Goal: Task Accomplishment & Management: Manage account settings

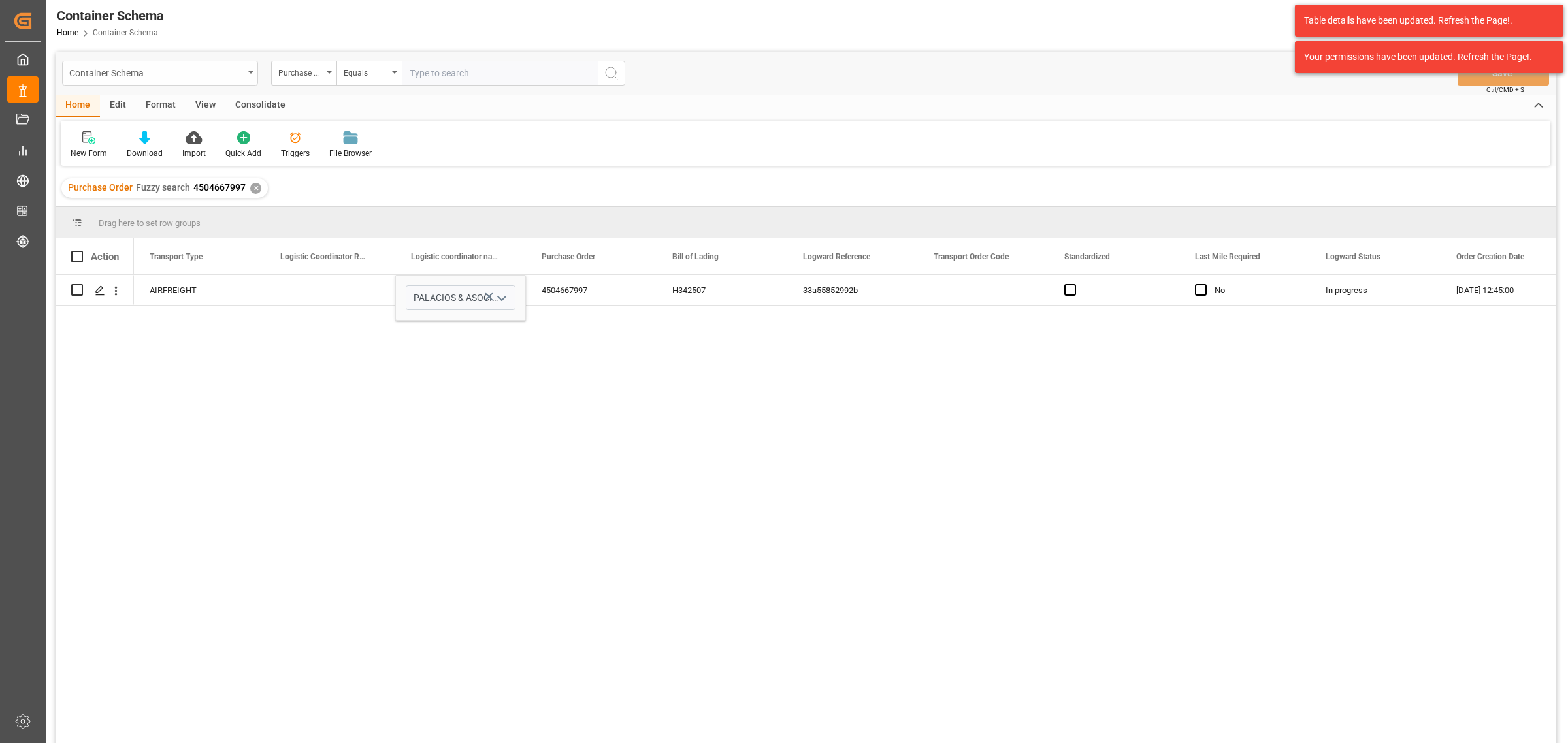
click at [324, 60] on div "Purchase Order" at bounding box center [304, 73] width 65 height 25
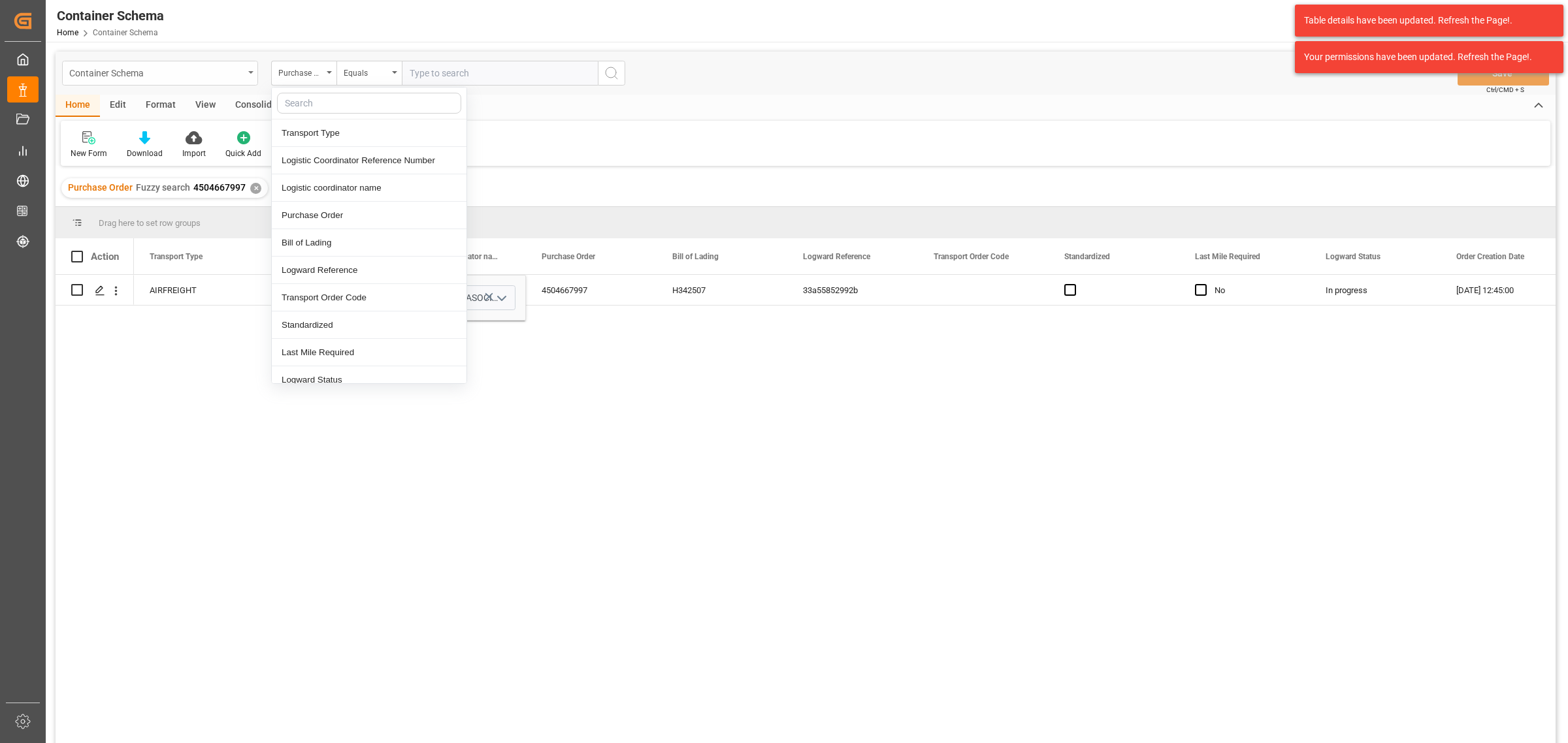
click at [243, 68] on div "Container Schema" at bounding box center [156, 72] width 174 height 16
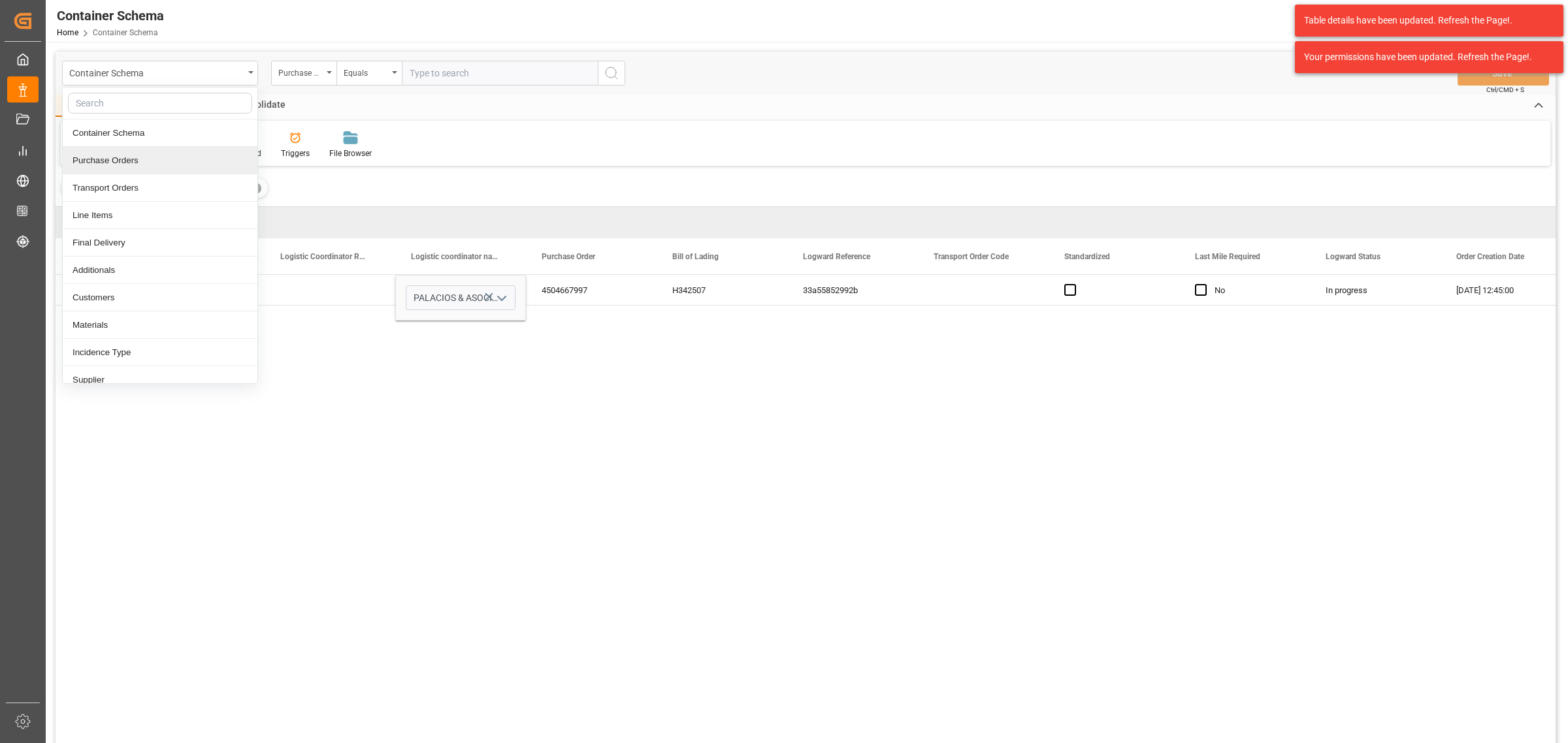
click at [135, 161] on div "Purchase Orders" at bounding box center [160, 161] width 195 height 28
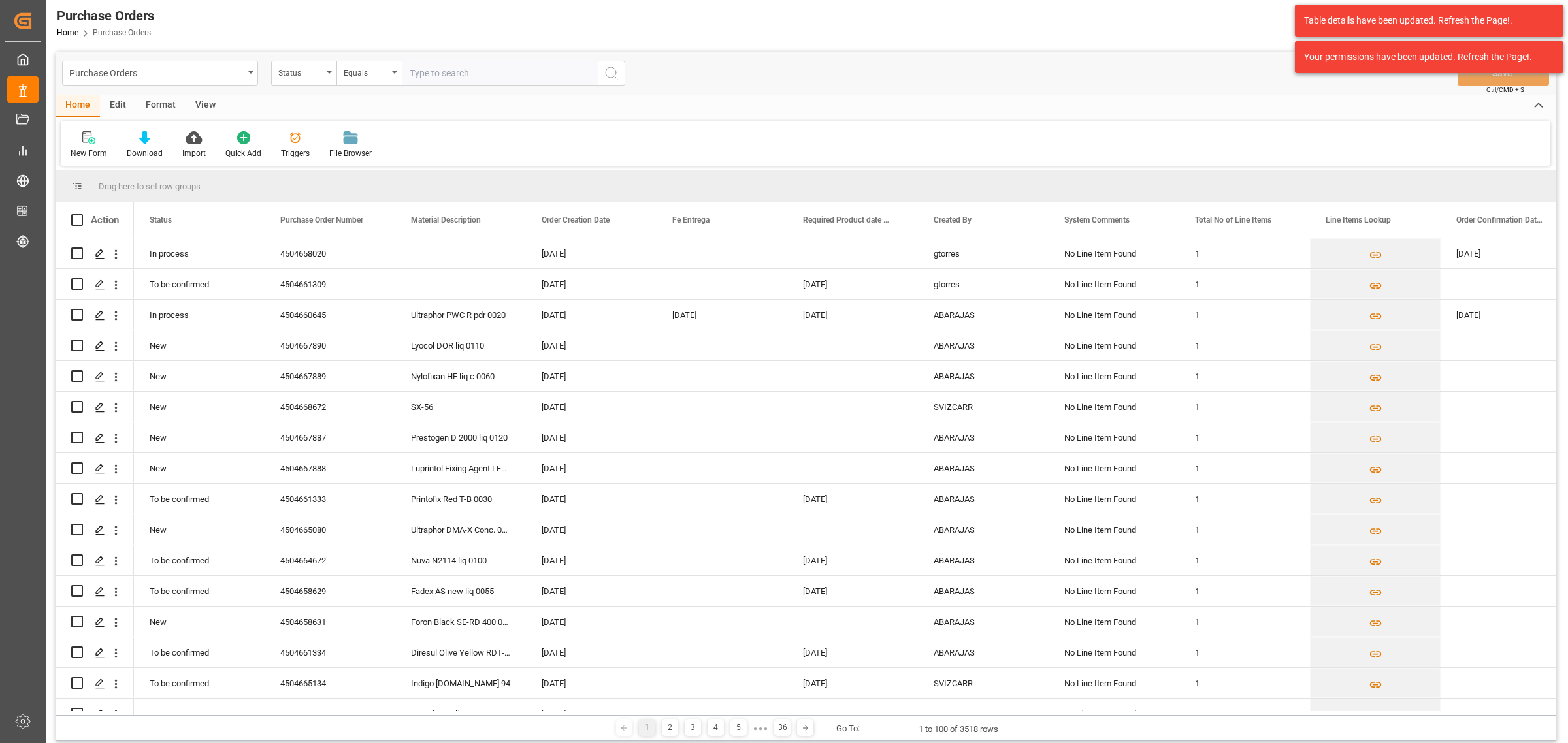
click at [314, 77] on div "Status" at bounding box center [300, 71] width 44 height 15
click at [333, 152] on div "Purchase Order Number" at bounding box center [369, 161] width 195 height 28
click at [364, 70] on div "Equals" at bounding box center [366, 71] width 44 height 15
drag, startPoint x: 372, startPoint y: 164, endPoint x: 439, endPoint y: 85, distance: 103.6
click at [378, 156] on div "Fuzzy search" at bounding box center [435, 161] width 195 height 28
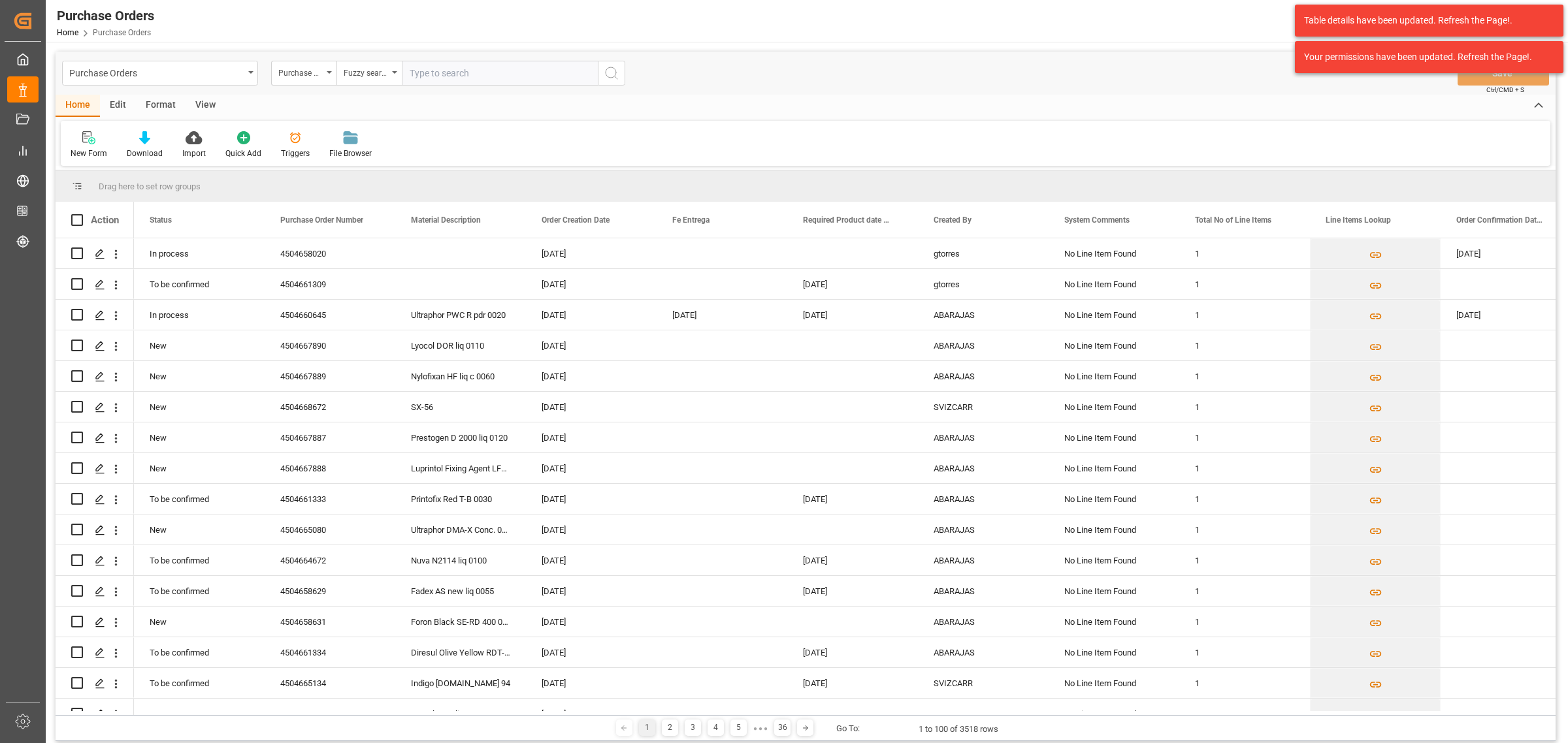
click at [444, 80] on input "text" at bounding box center [499, 73] width 196 height 25
paste input "4504653470,4504637763"
drag, startPoint x: 534, startPoint y: 73, endPoint x: 461, endPoint y: 76, distance: 73.1
click at [461, 76] on input "4504653470,4504637763" at bounding box center [499, 73] width 196 height 25
type input "4504653470"
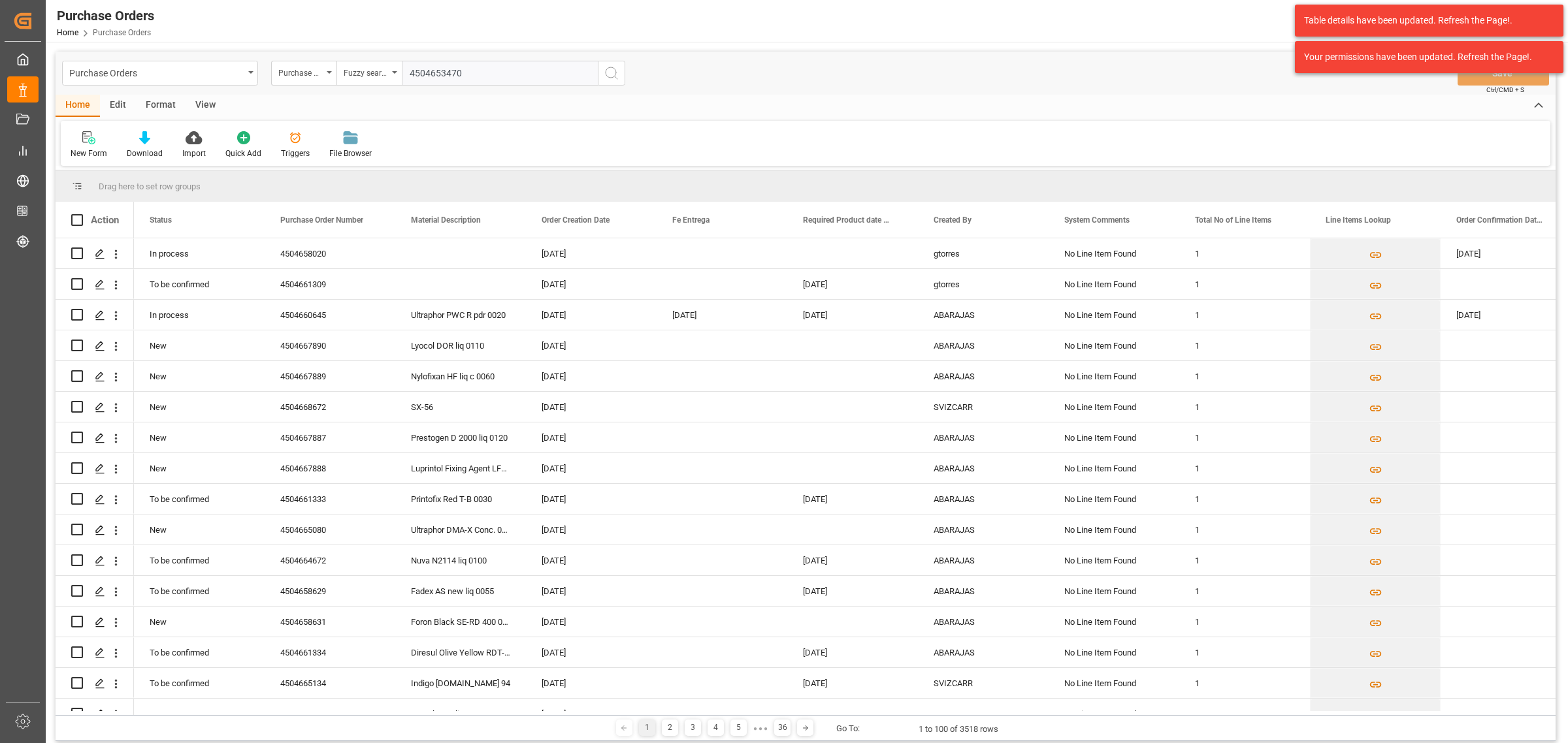
click at [619, 77] on icon "search button" at bounding box center [612, 73] width 16 height 16
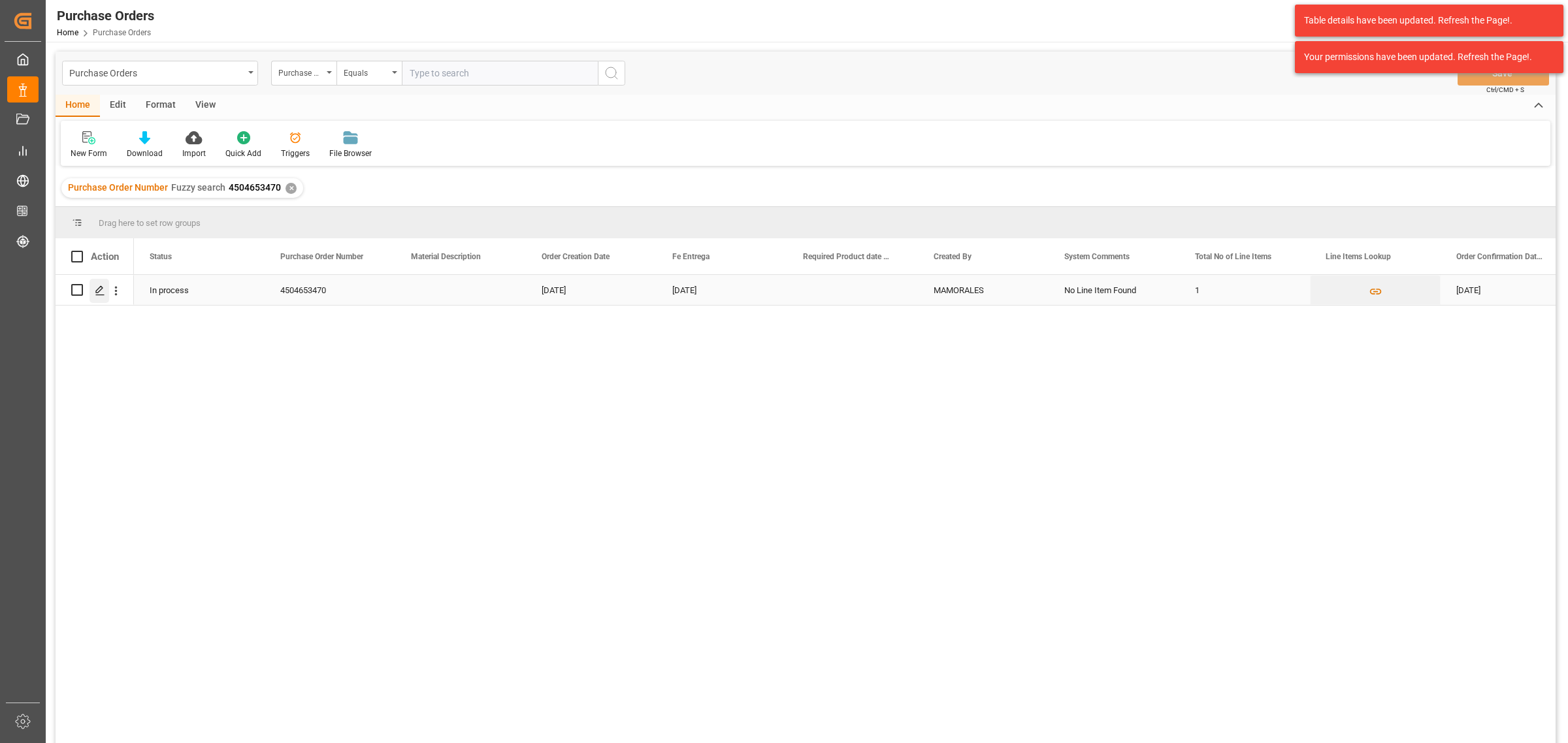
click at [103, 285] on icon "Press SPACE to select this row." at bounding box center [100, 290] width 11 height 11
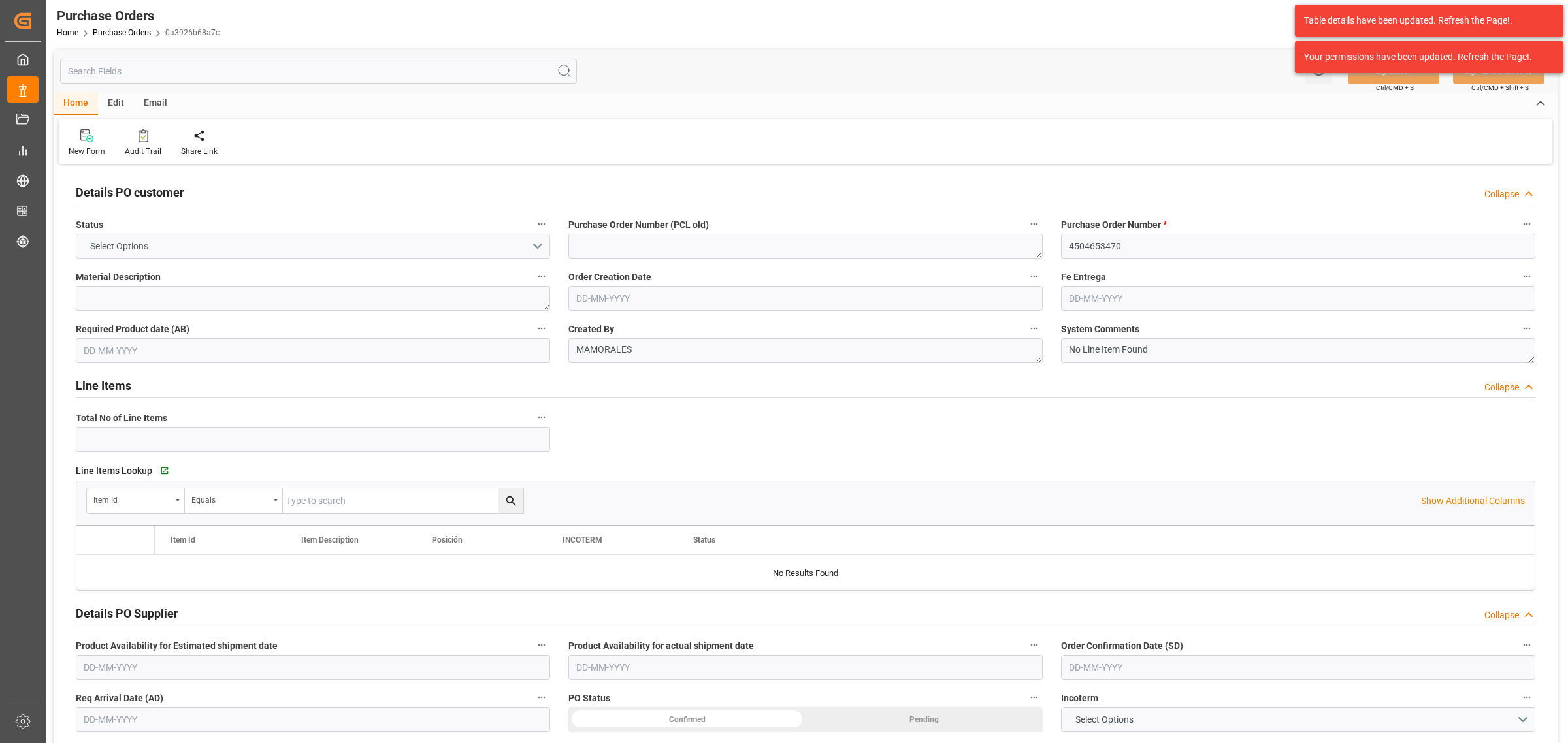
type input "1"
type input "08-08-2025"
type input "[DATE]"
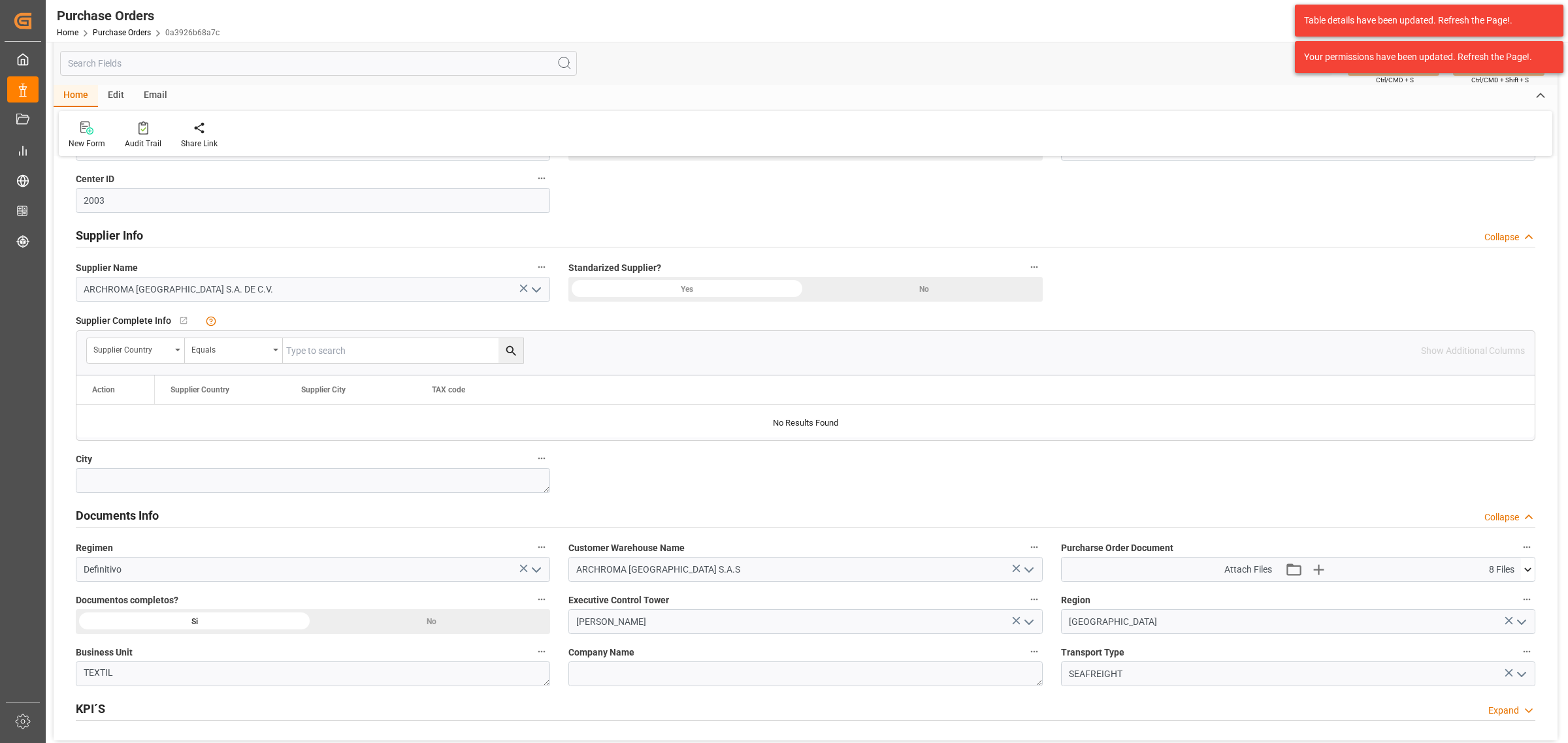
scroll to position [734, 0]
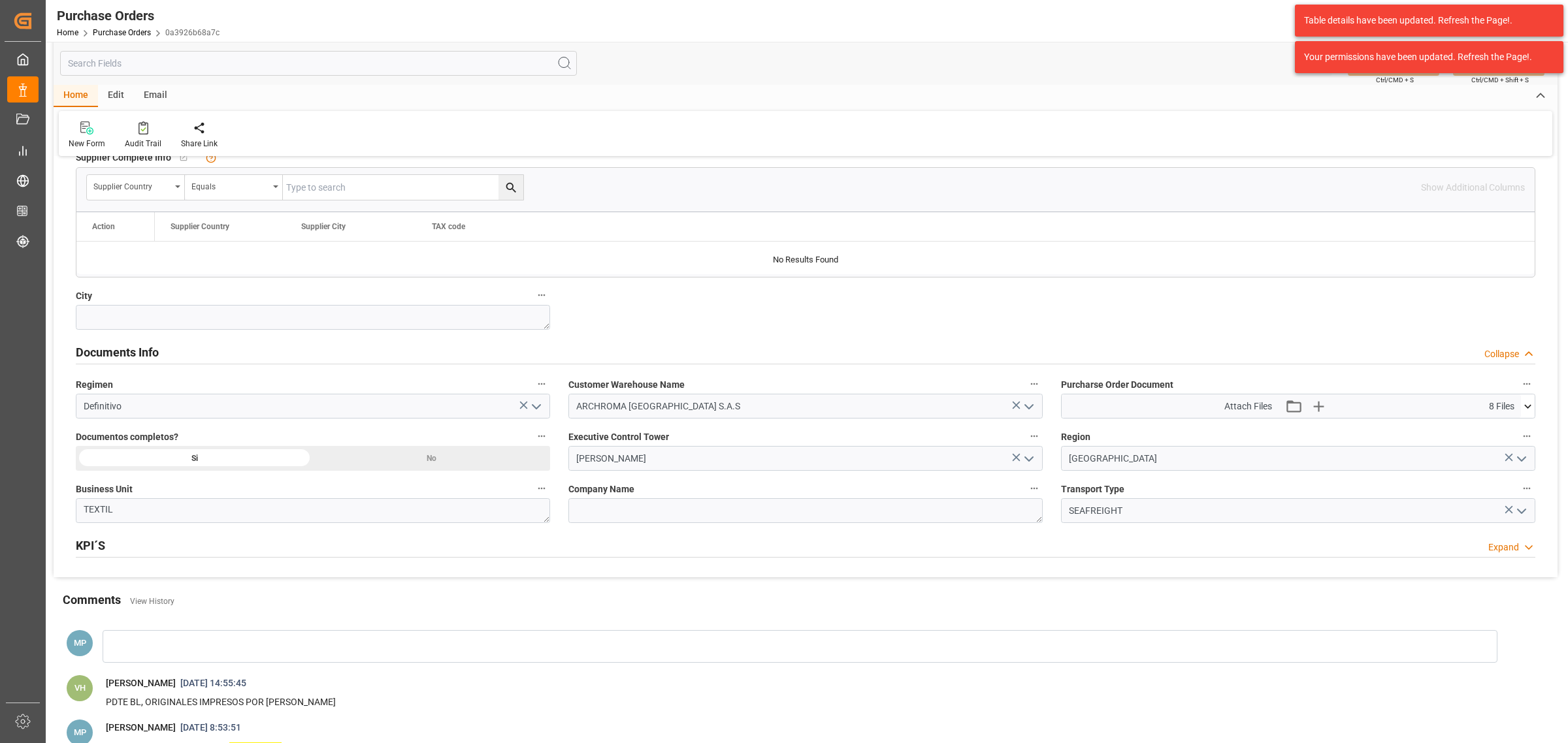
click at [1526, 410] on icon at bounding box center [1527, 406] width 14 height 14
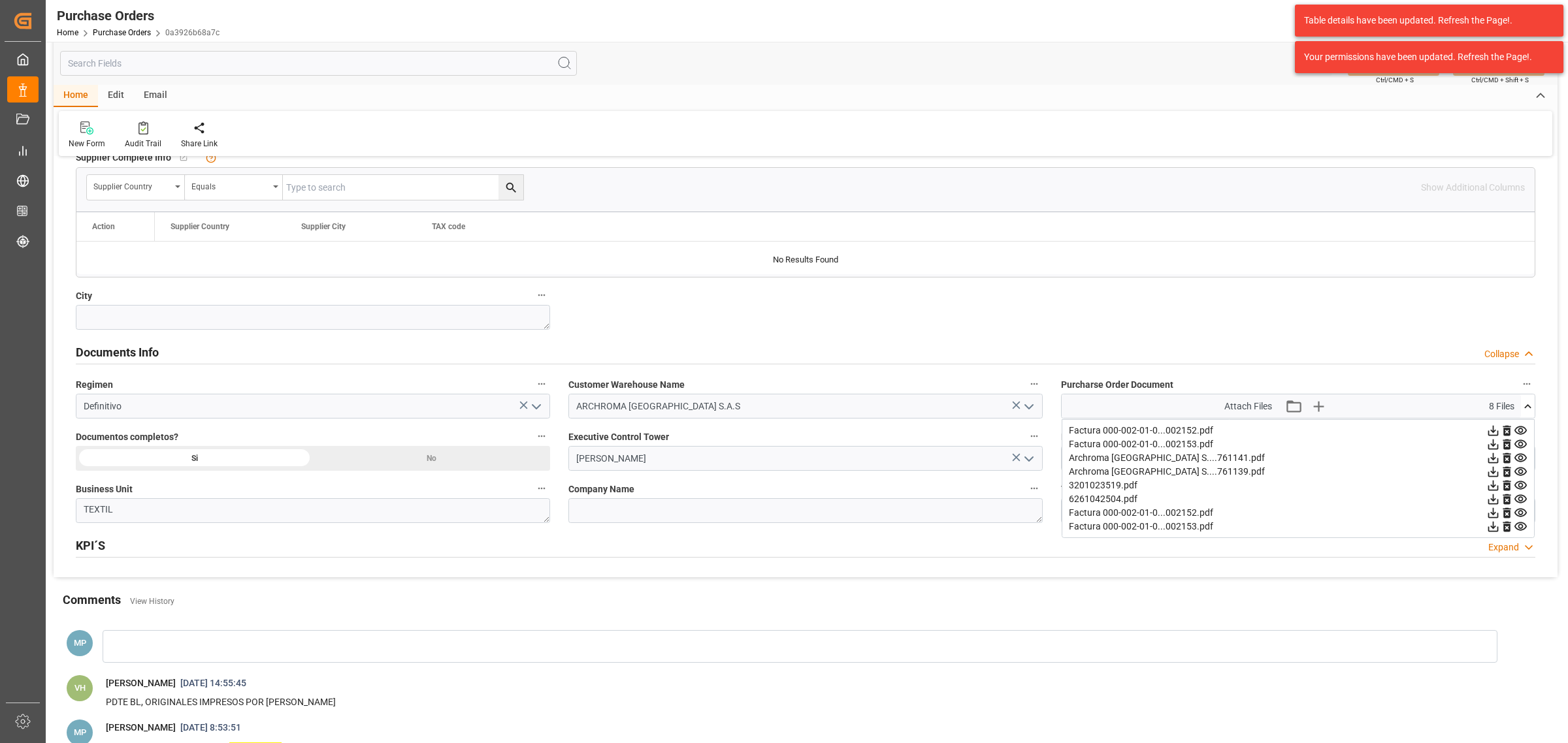
click at [1522, 488] on icon at bounding box center [1520, 486] width 12 height 9
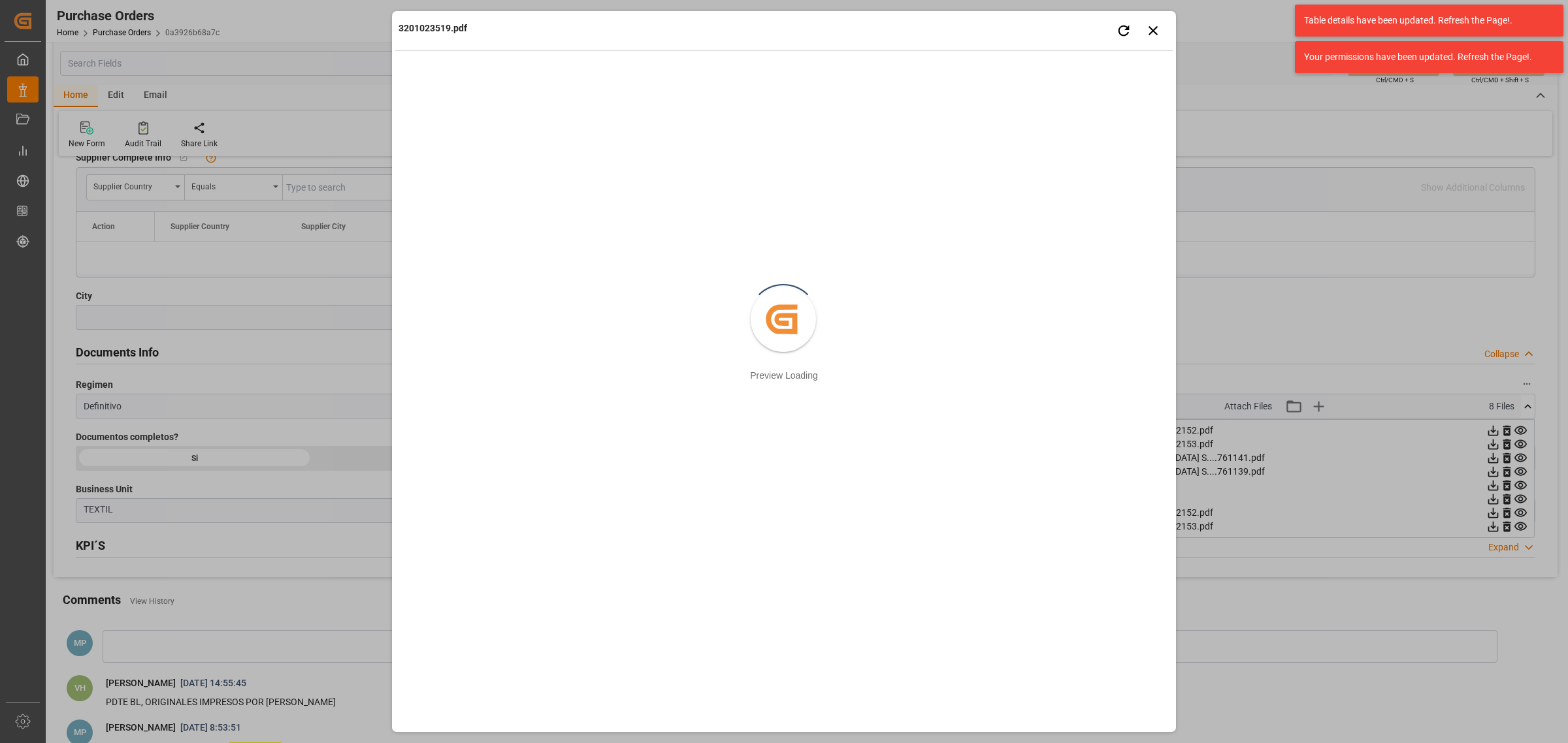
click at [1490, 531] on div "3201023519.pdf Retry Close preview Created by potrace 1.15, written by Peter Se…" at bounding box center [784, 371] width 1568 height 743
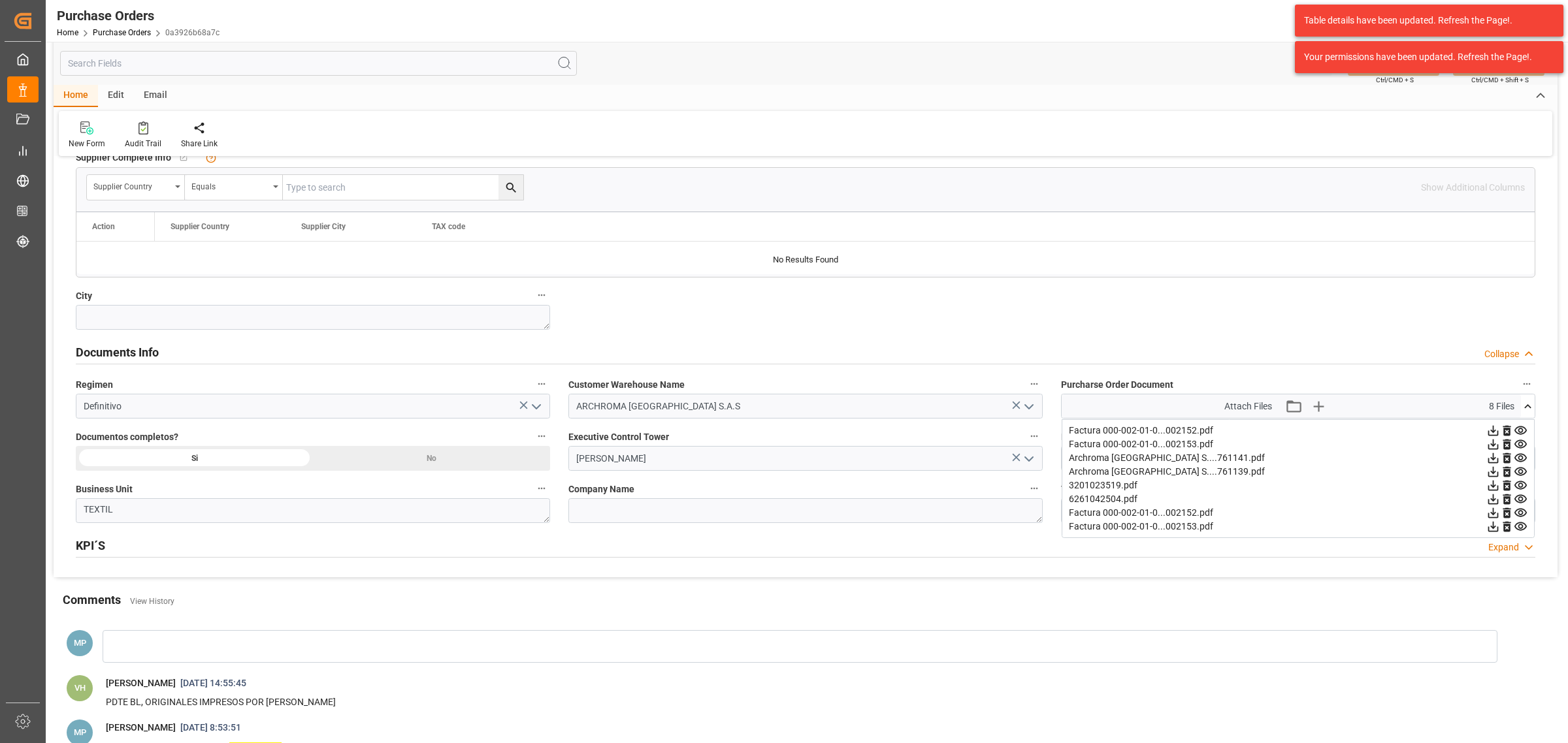
click at [1517, 501] on icon at bounding box center [1520, 499] width 12 height 9
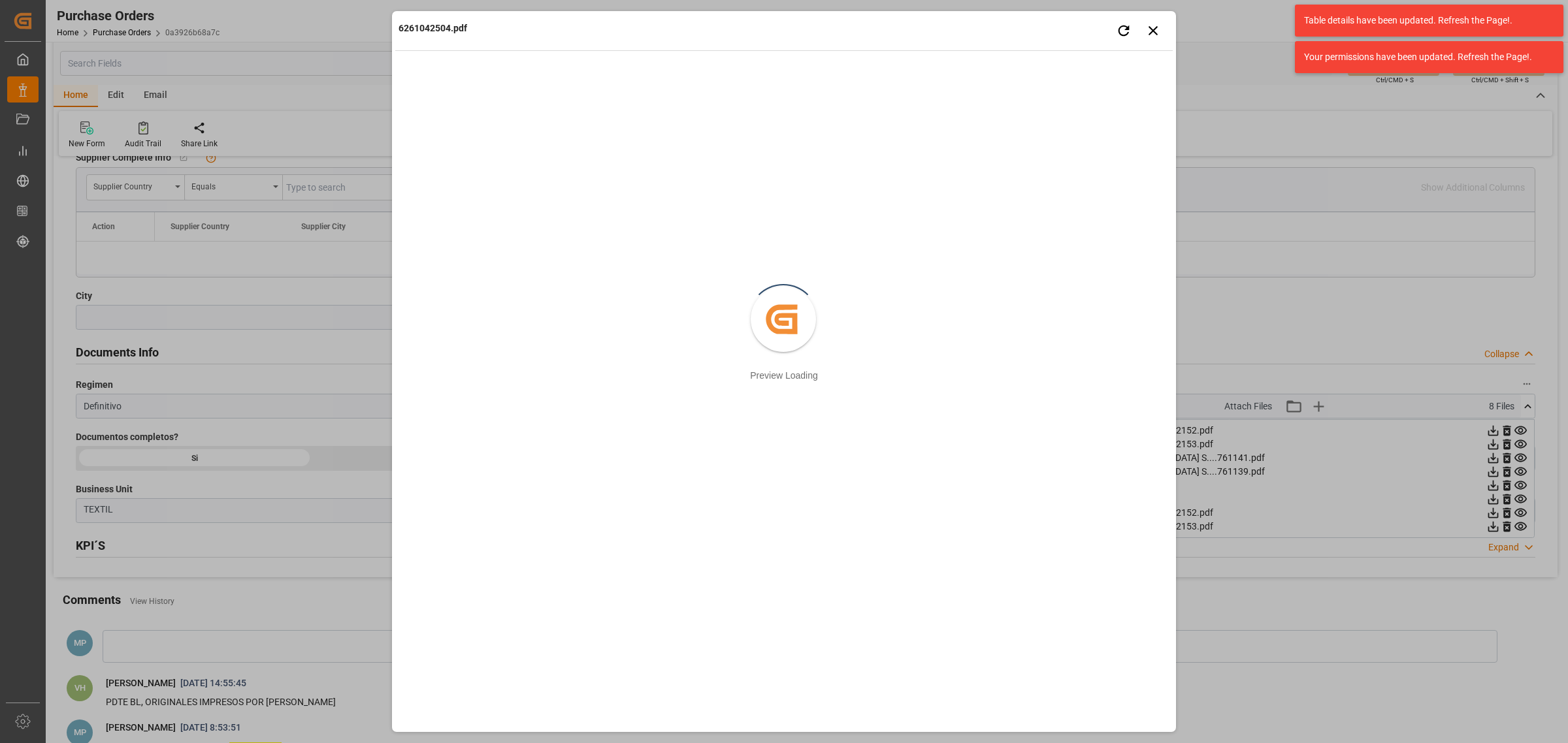
click at [1207, 274] on div "6261042504.pdf Retry Close preview Created by potrace 1.15, written by Peter Se…" at bounding box center [784, 371] width 1568 height 743
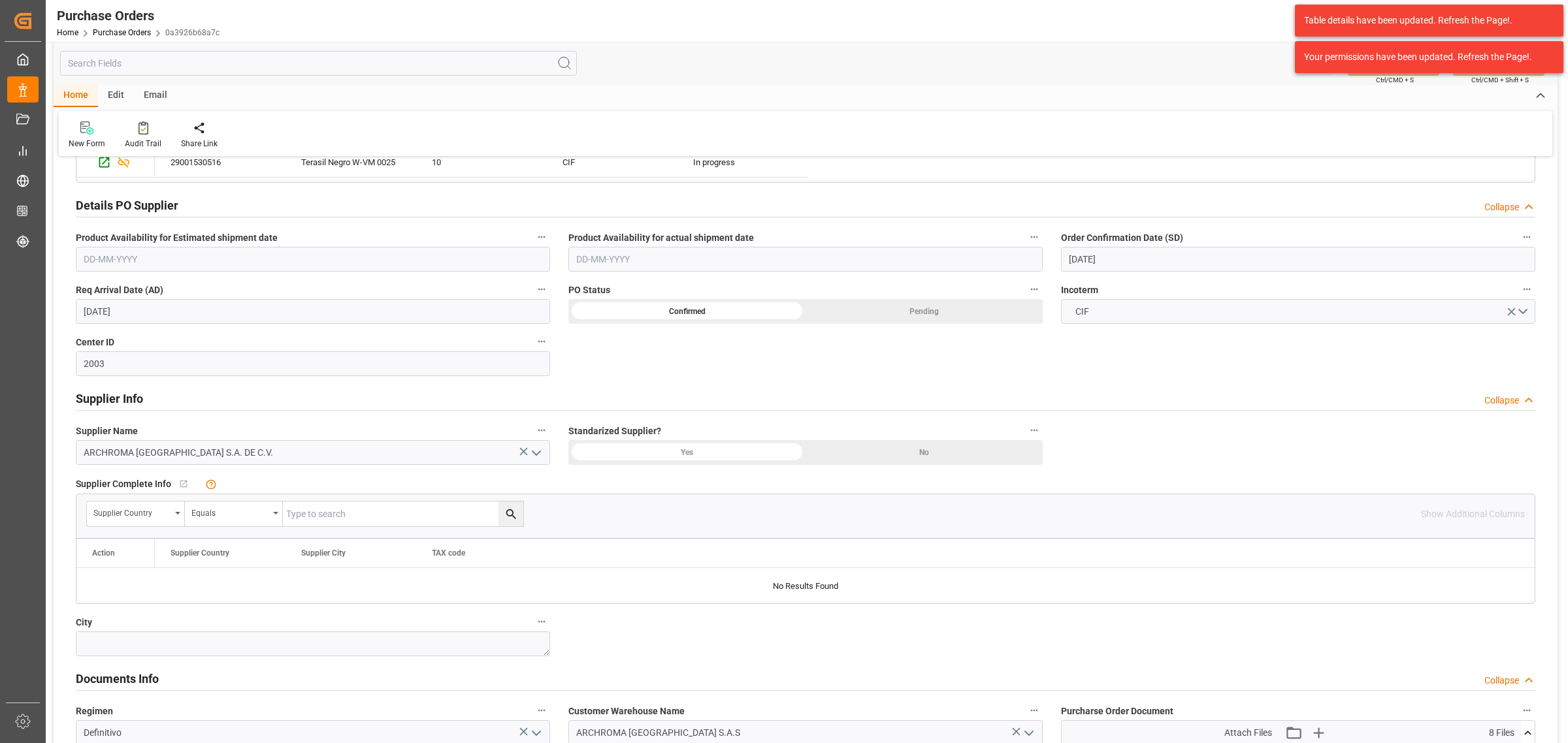
scroll to position [898, 0]
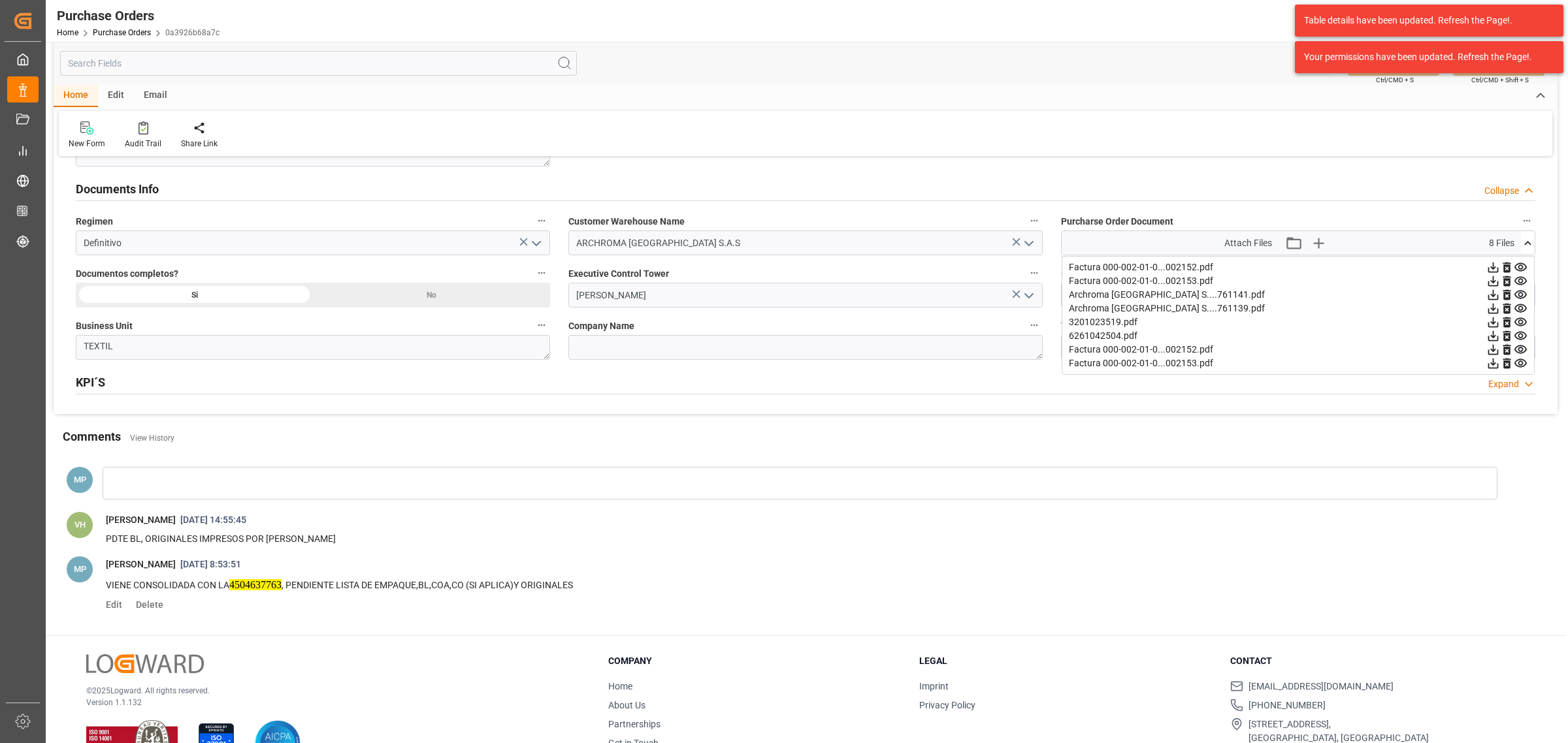
click at [1493, 336] on icon at bounding box center [1493, 336] width 14 height 14
click at [1493, 324] on icon at bounding box center [1493, 322] width 14 height 14
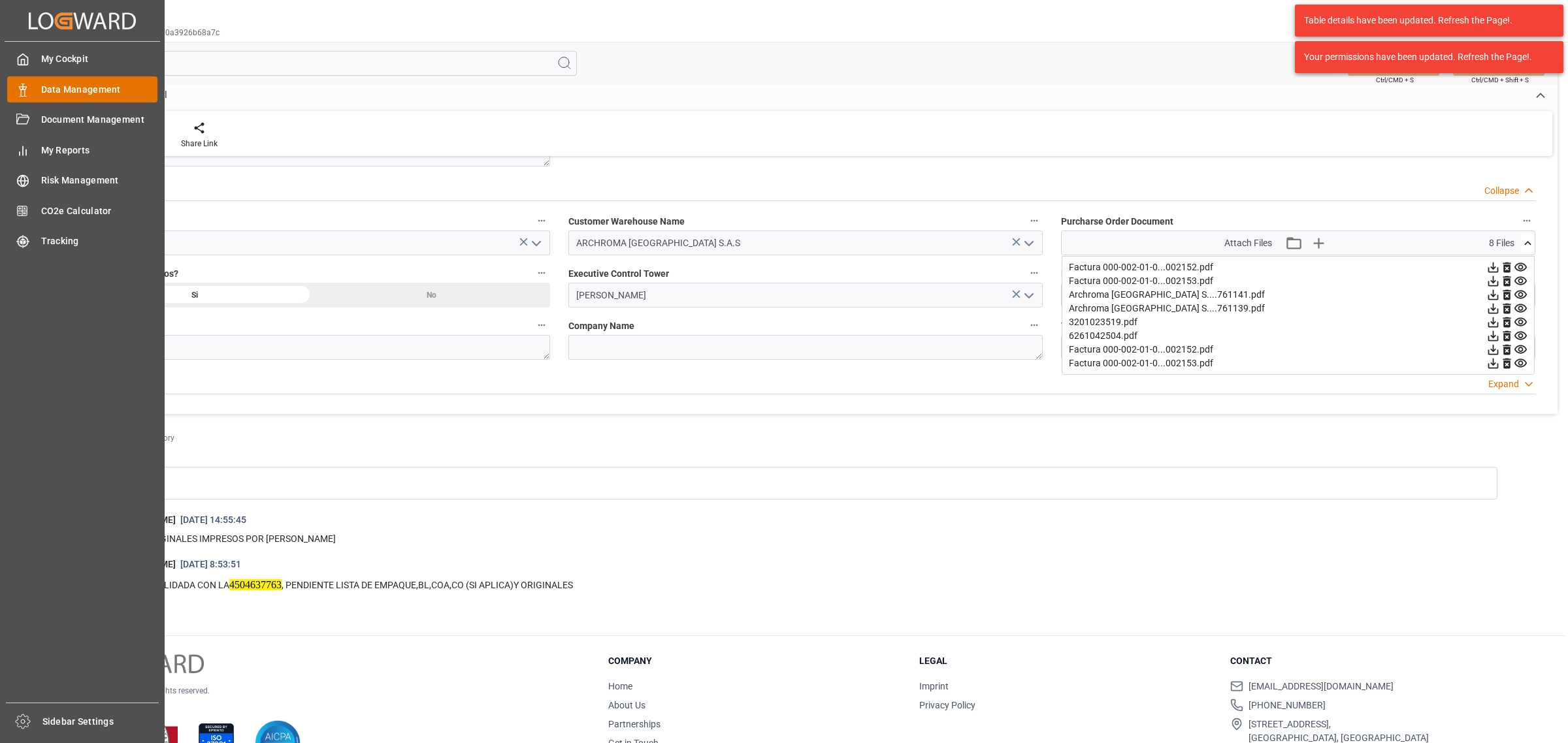
click at [31, 92] on div "Data Management Data Management" at bounding box center [82, 89] width 150 height 26
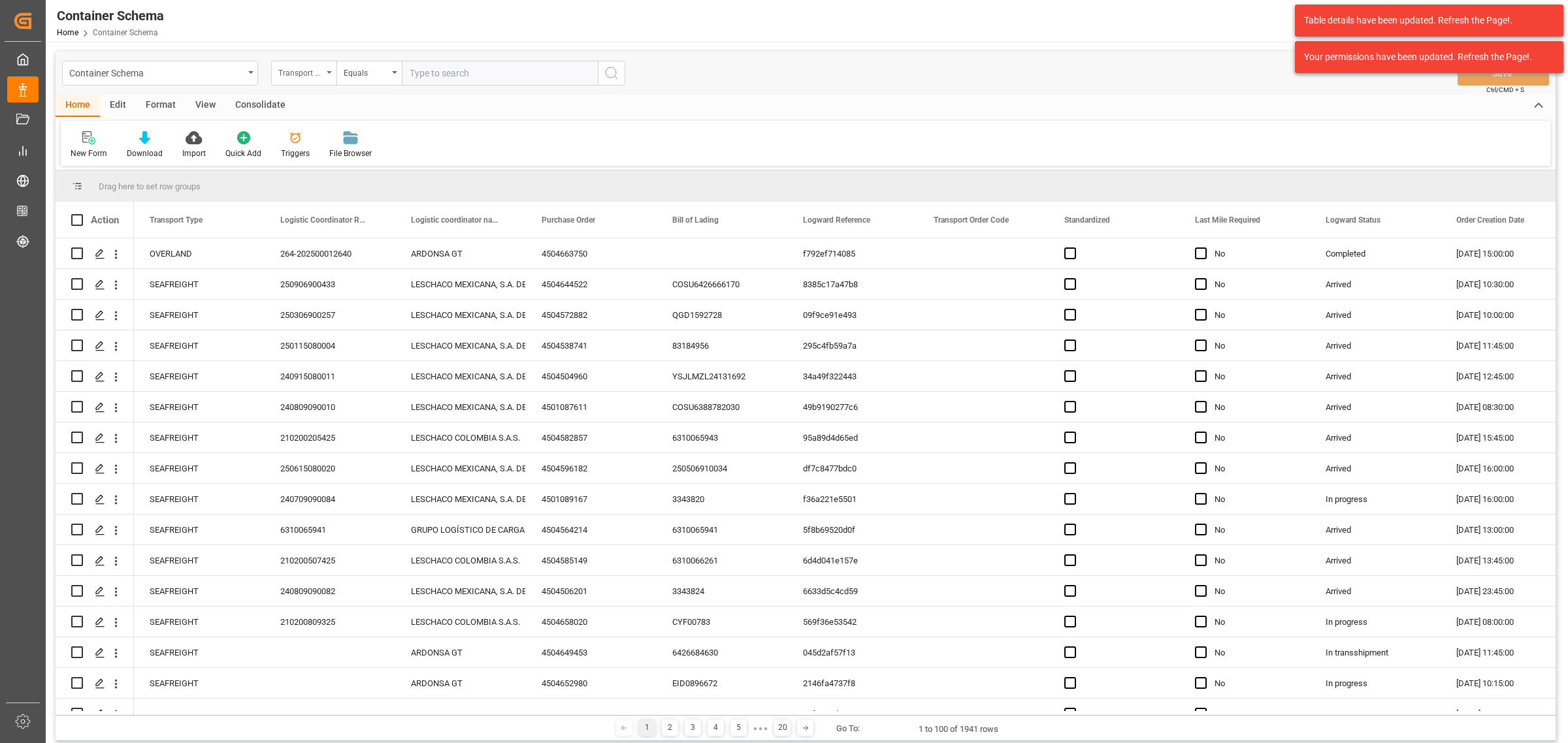
drag, startPoint x: 327, startPoint y: 76, endPoint x: 317, endPoint y: 79, distance: 10.4
click at [325, 76] on div "Transport Type" at bounding box center [304, 73] width 65 height 25
click at [211, 74] on div "Container Schema" at bounding box center [156, 72] width 174 height 16
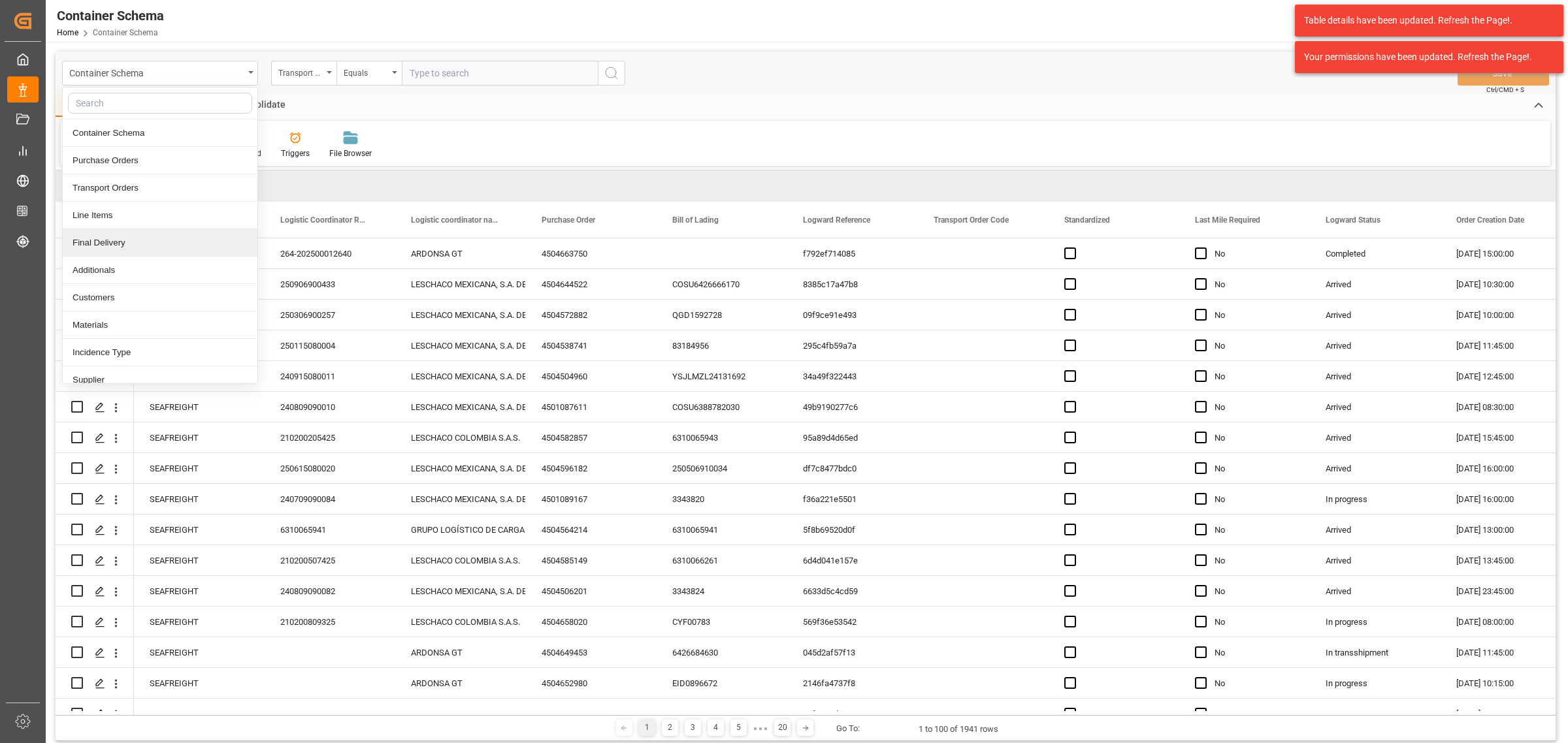
click at [121, 244] on div "Final Delivery" at bounding box center [160, 242] width 195 height 28
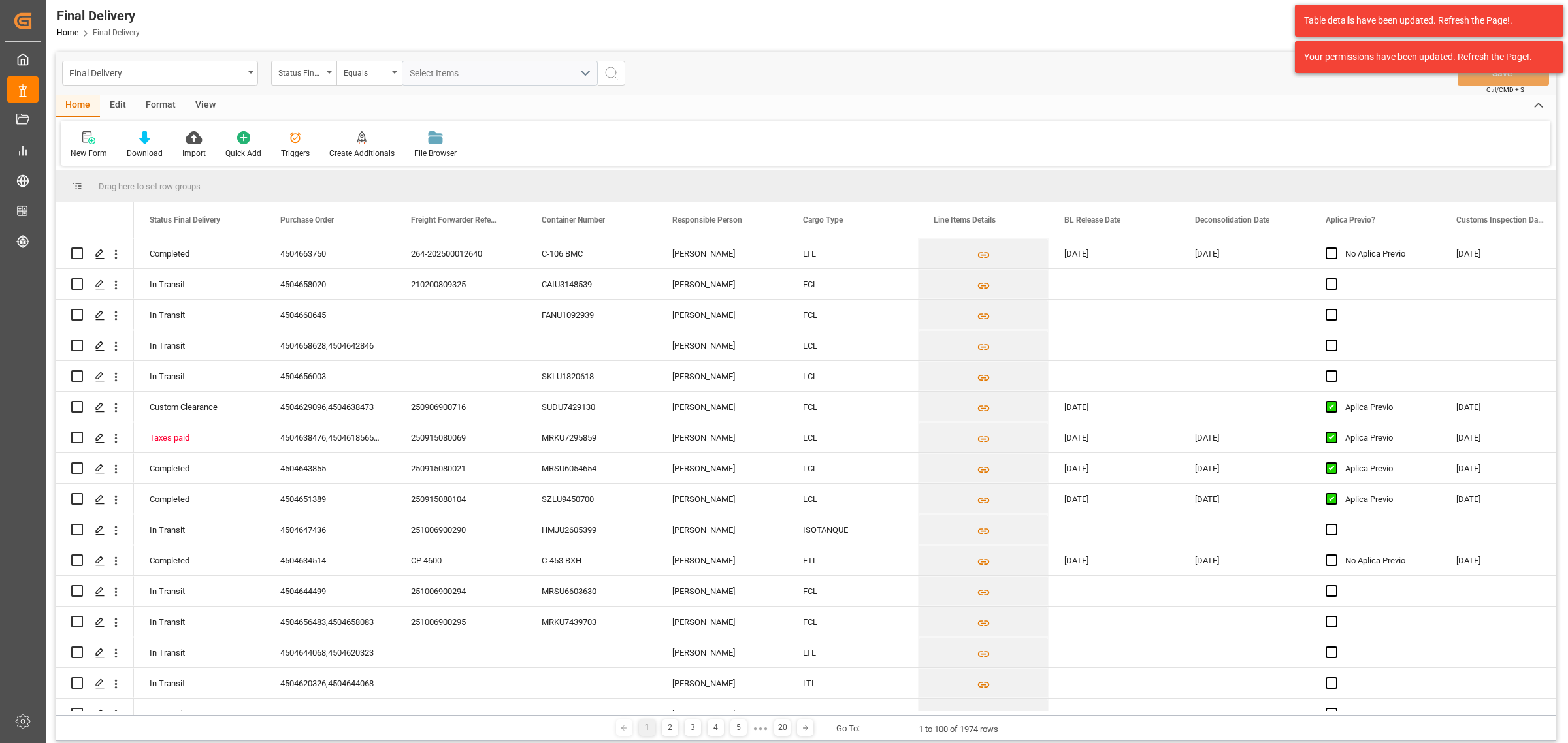
click at [315, 76] on div "Status Final Delivery" at bounding box center [300, 71] width 44 height 15
click at [339, 165] on div "Purchase Order" at bounding box center [369, 161] width 195 height 28
click at [386, 64] on div "Equals" at bounding box center [366, 71] width 44 height 15
drag, startPoint x: 396, startPoint y: 165, endPoint x: 469, endPoint y: 73, distance: 117.4
click at [396, 164] on div "Fuzzy search" at bounding box center [435, 161] width 195 height 28
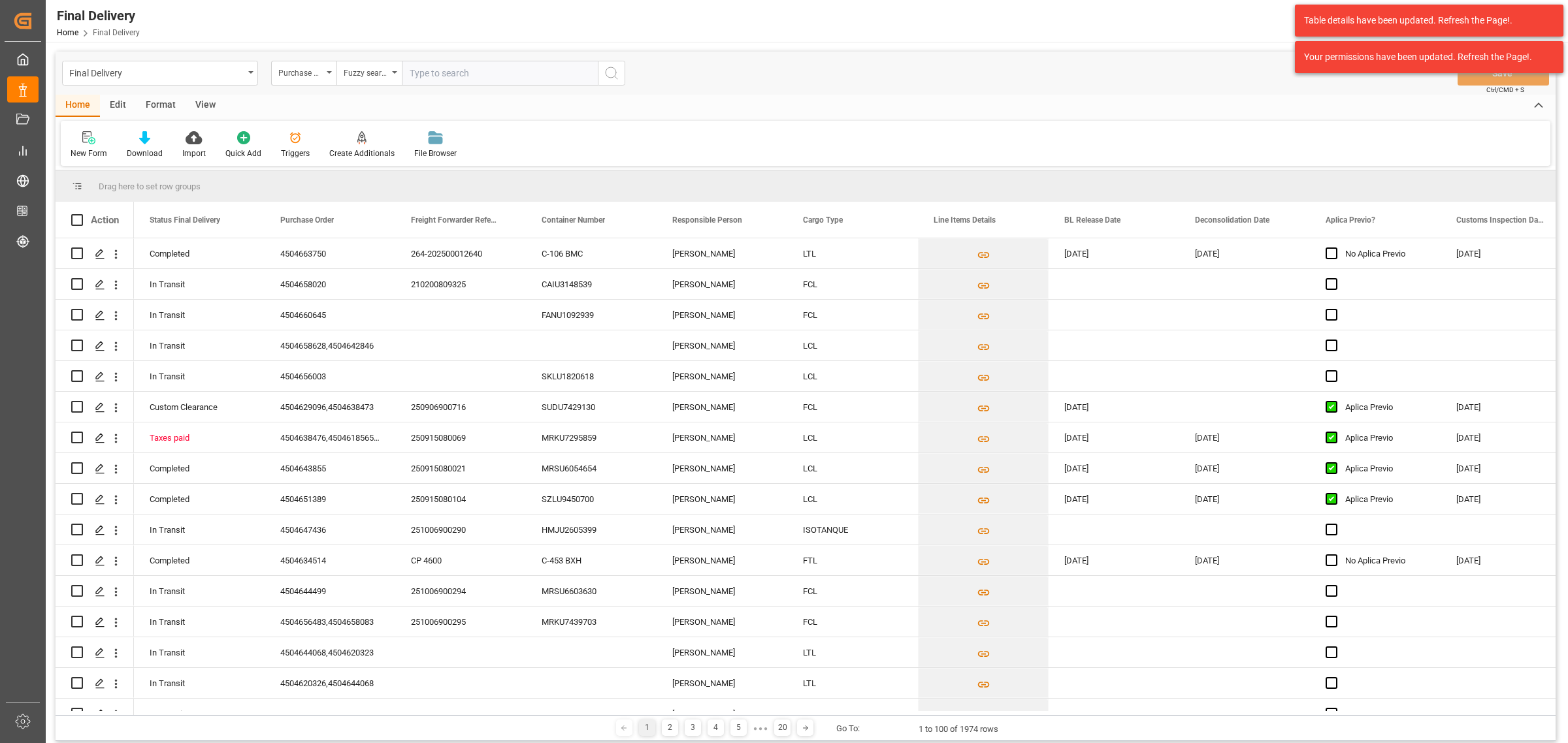
drag, startPoint x: 475, startPoint y: 54, endPoint x: 475, endPoint y: 63, distance: 9.0
click at [475, 60] on div "Final Delivery Purchase Order Fuzzy search Save Ctrl/CMD + S" at bounding box center [805, 73] width 1500 height 43
click at [477, 70] on input "text" at bounding box center [499, 73] width 196 height 25
paste input "4504653470,4504637763"
drag, startPoint x: 557, startPoint y: 76, endPoint x: 459, endPoint y: 68, distance: 98.3
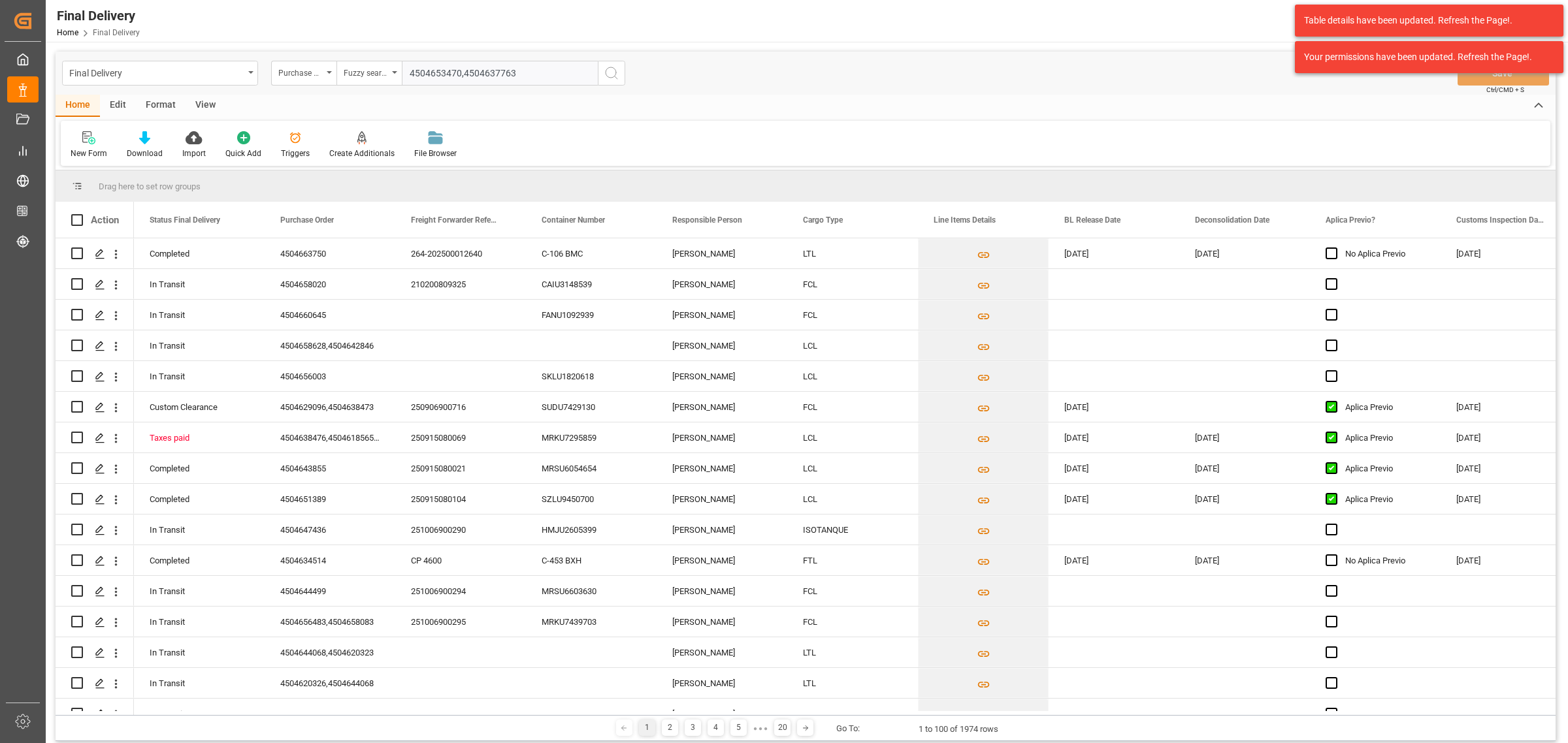
click at [459, 68] on input "4504653470,4504637763" at bounding box center [499, 73] width 196 height 25
type input "4504653470"
click at [609, 70] on icon "search button" at bounding box center [612, 73] width 16 height 16
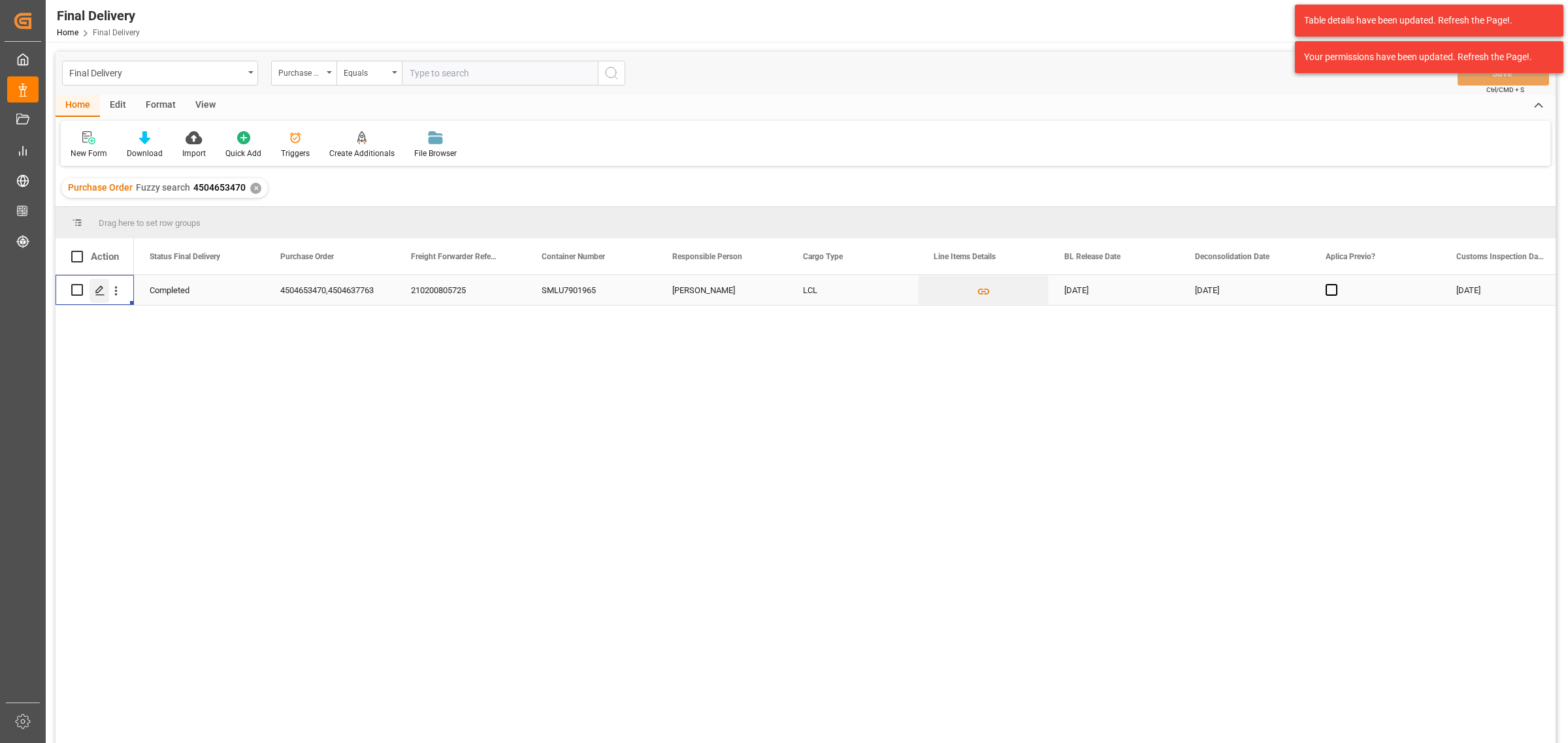
click at [100, 294] on icon "Press SPACE to select this row." at bounding box center [100, 290] width 11 height 11
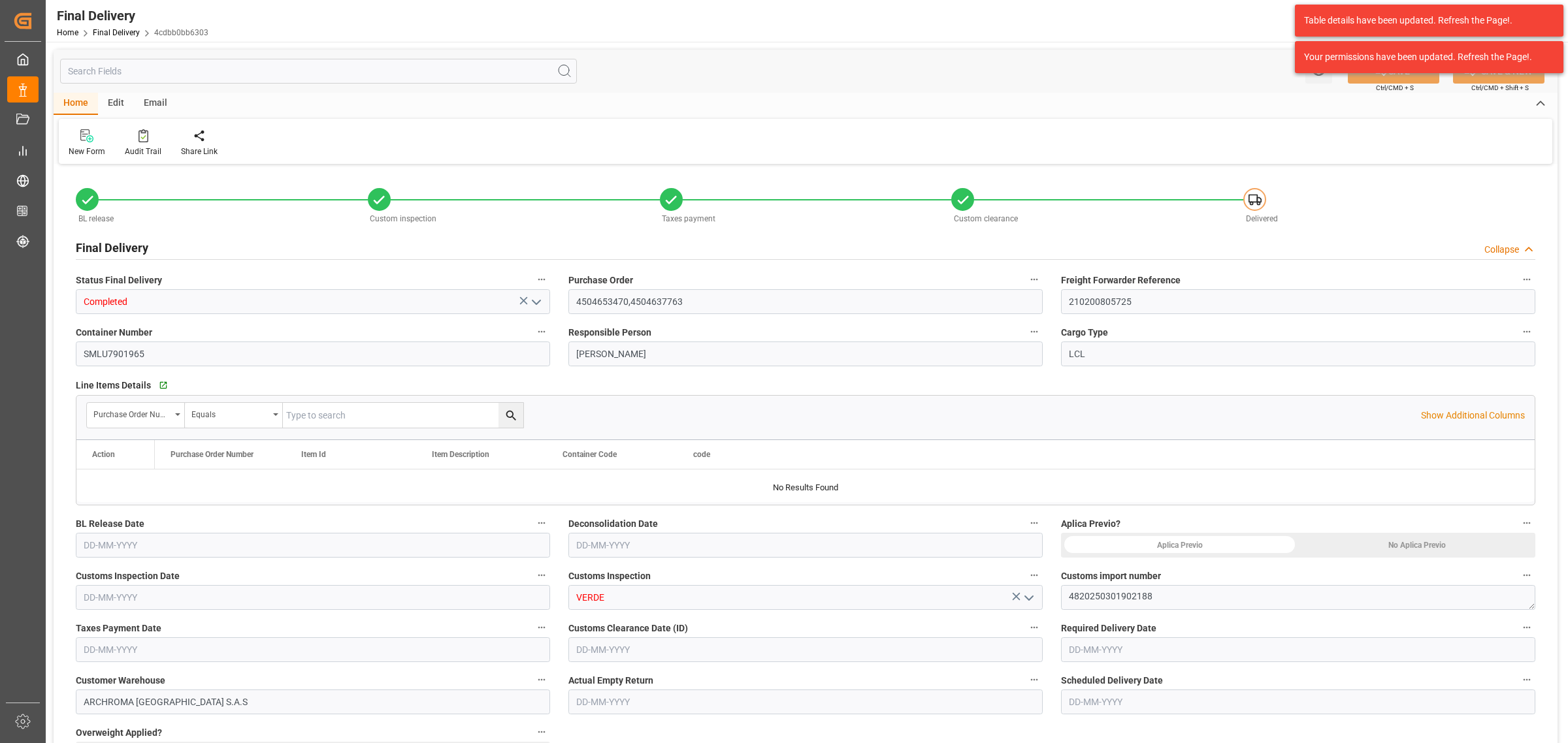
type input "0"
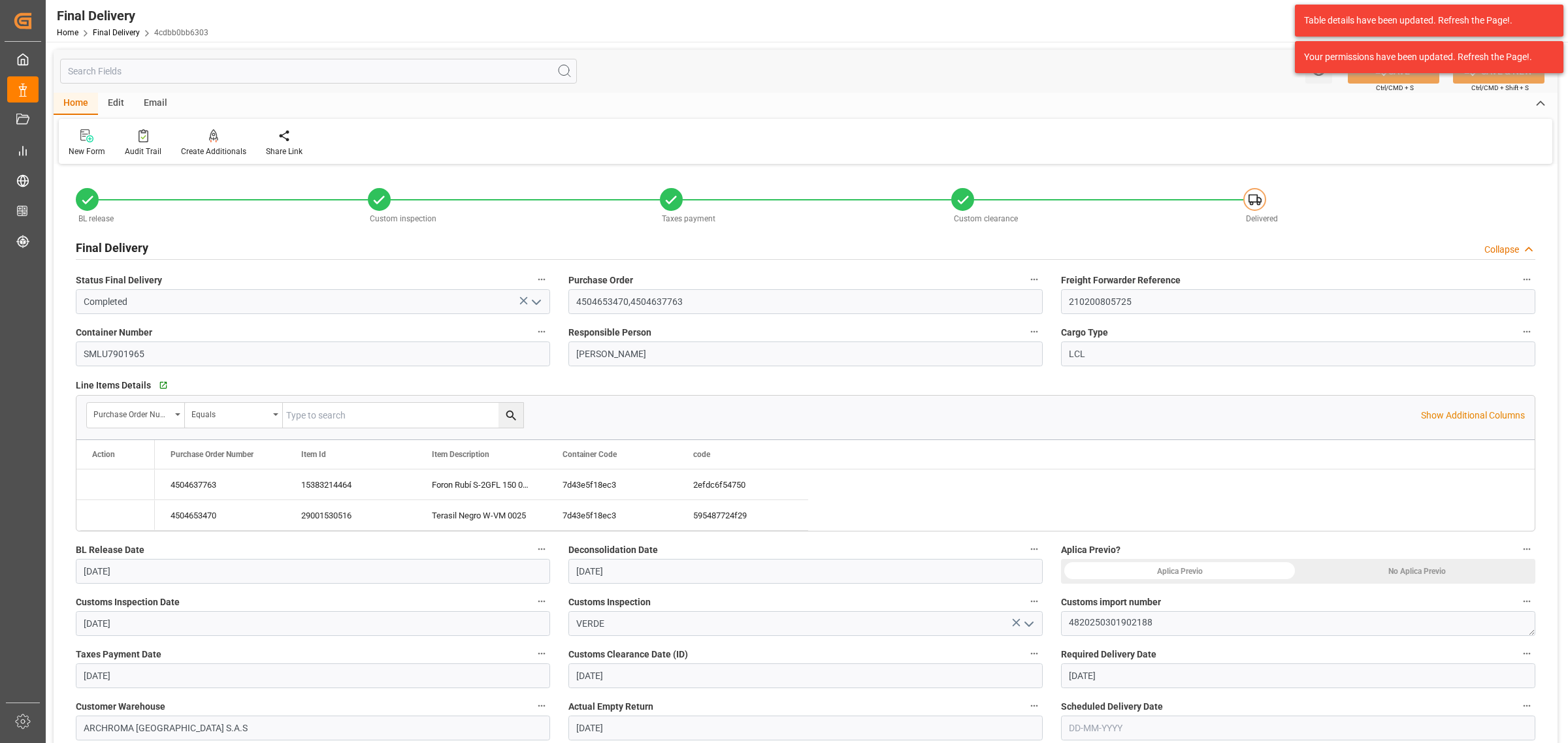
type input "[DATE]"
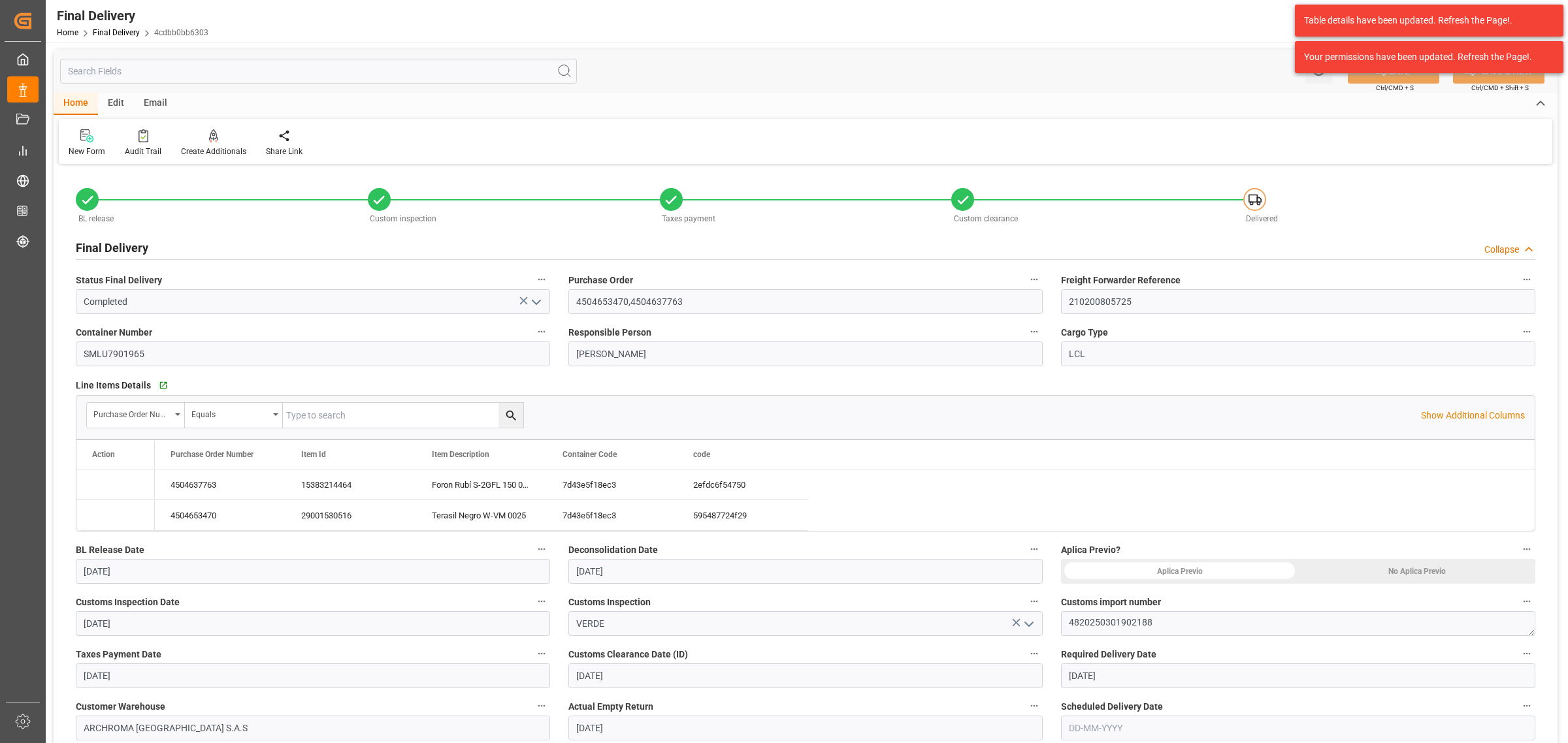
type input "[DATE]"
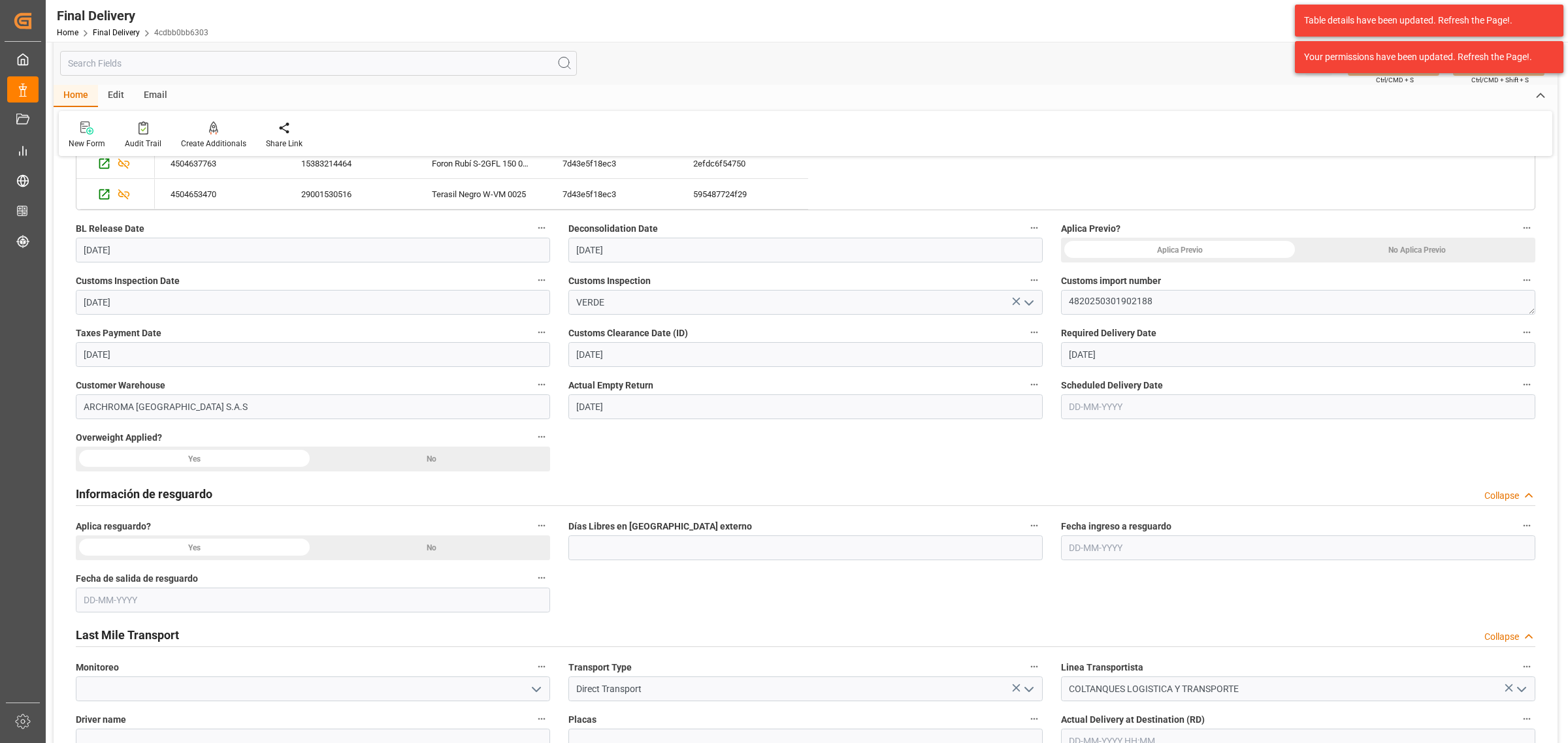
scroll to position [326, 0]
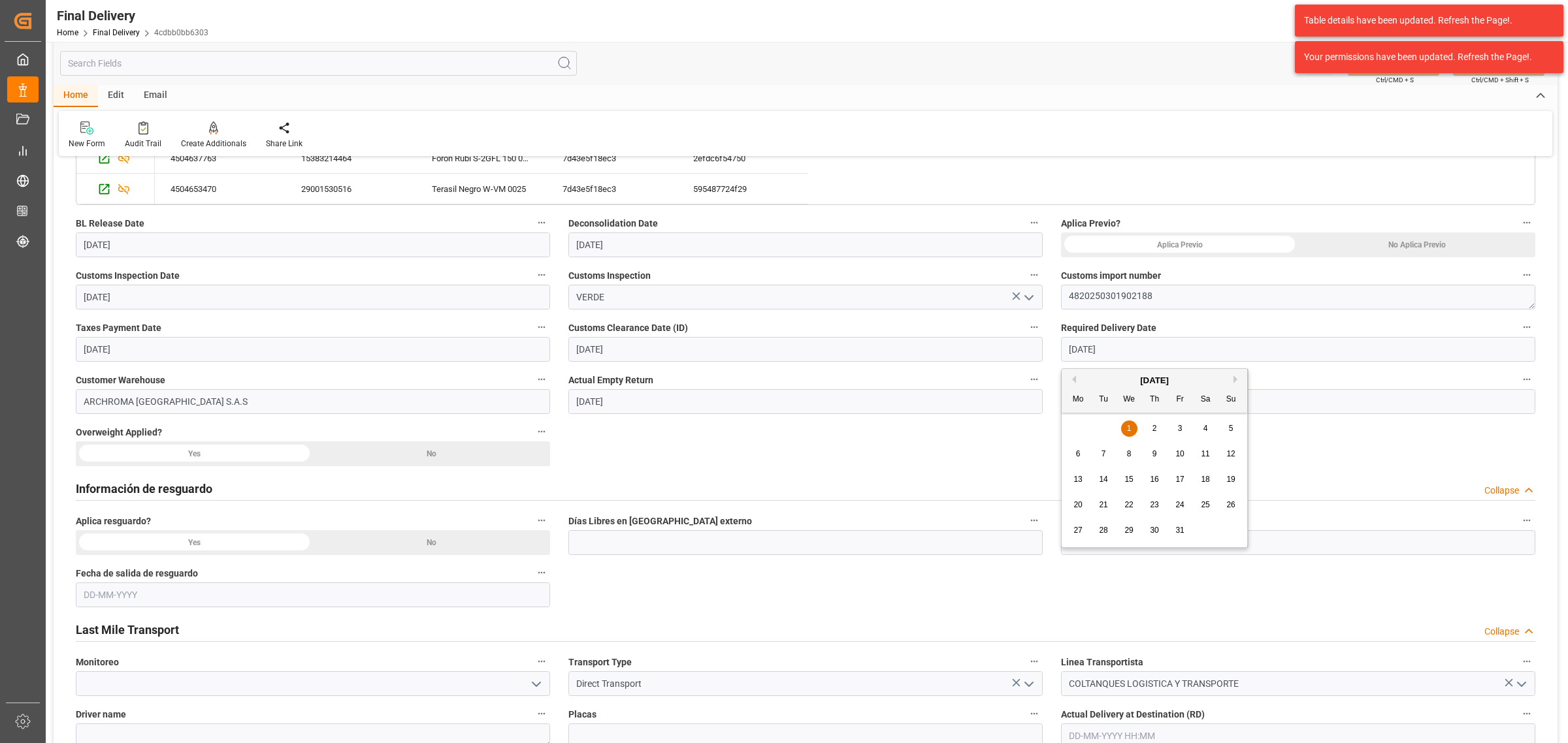
click at [1109, 347] on input "[DATE]" at bounding box center [1298, 349] width 475 height 25
click at [1012, 380] on label "Actual Empty Return" at bounding box center [805, 380] width 475 height 18
click at [1026, 380] on button "Actual Empty Return" at bounding box center [1034, 380] width 17 height 17
click at [1219, 400] on div at bounding box center [784, 371] width 1568 height 743
click at [1164, 403] on input "text" at bounding box center [1298, 401] width 475 height 25
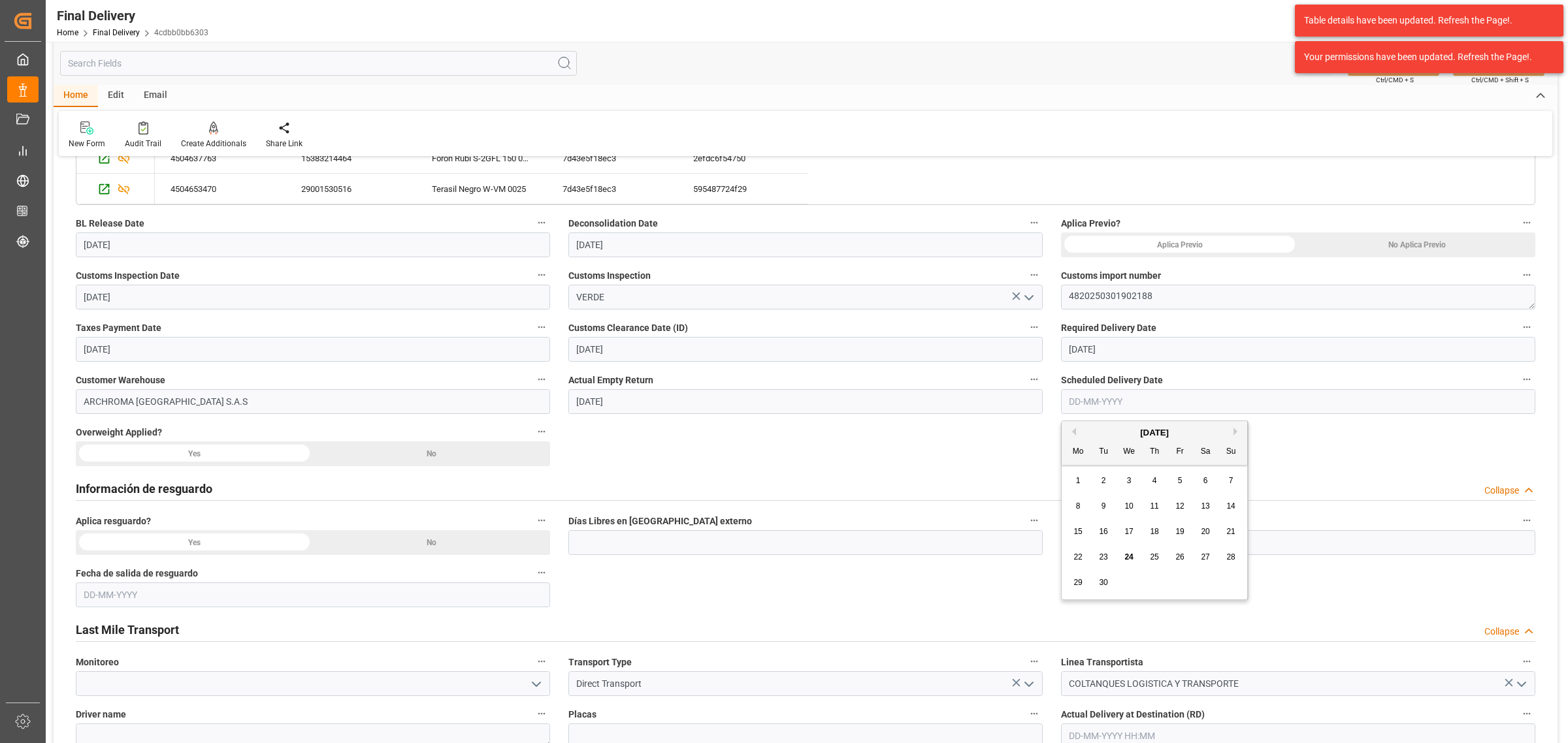
click at [1118, 588] on div "29 30 1 2 3 4 5" at bounding box center [1155, 583] width 179 height 26
click at [1155, 559] on span "25" at bounding box center [1154, 557] width 9 height 9
type input "[DATE]"
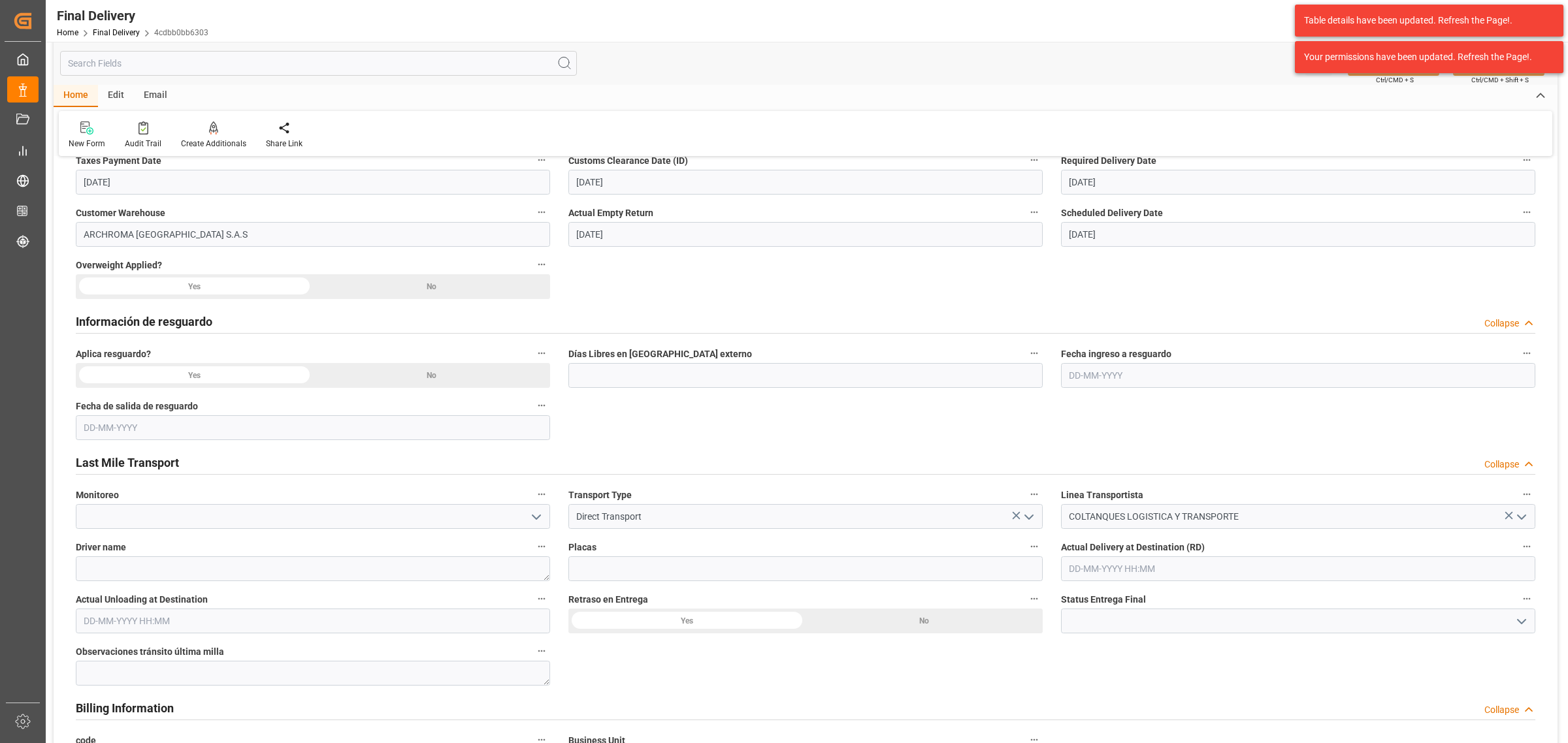
scroll to position [572, 0]
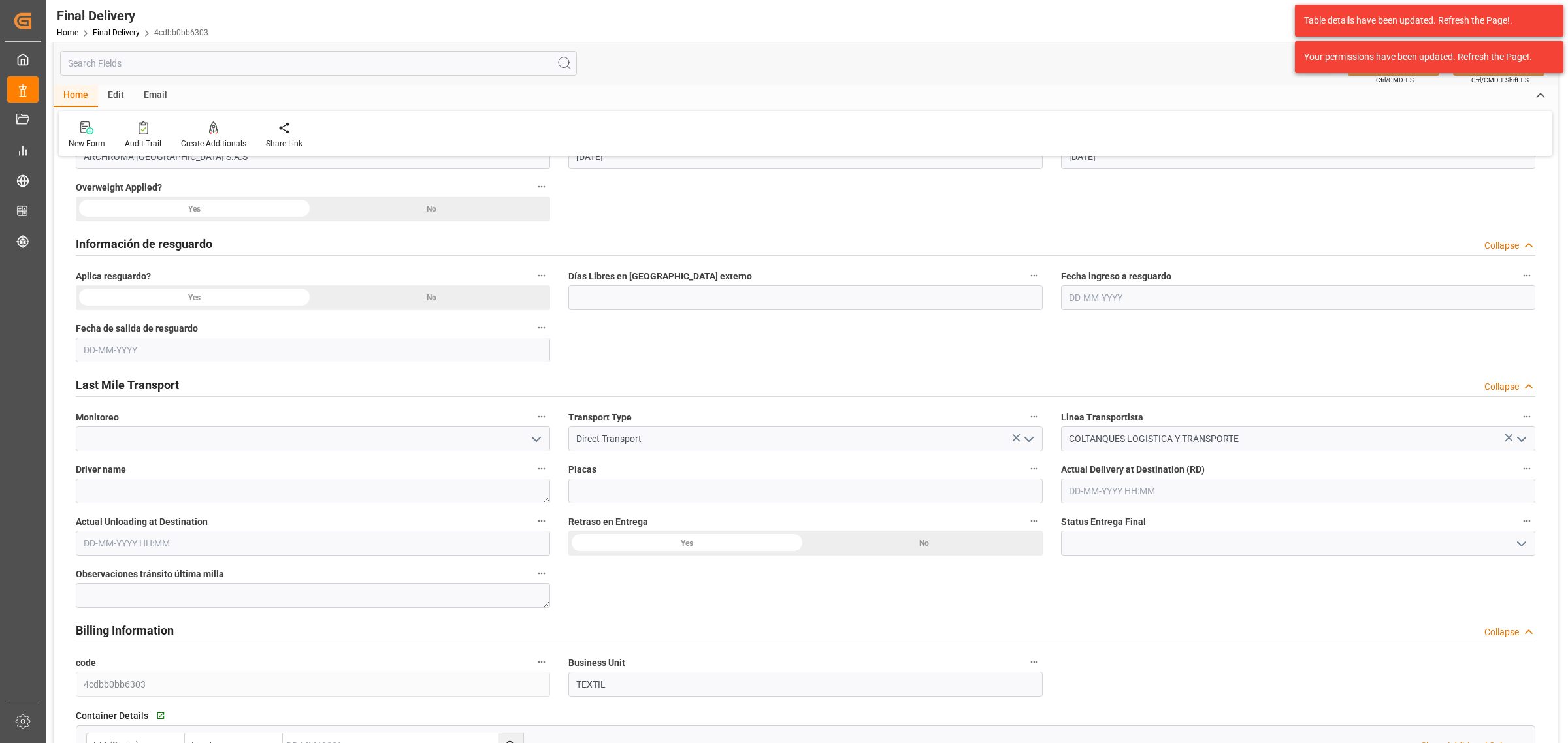
click at [430, 304] on div "No" at bounding box center [431, 297] width 237 height 25
click at [454, 210] on div "No" at bounding box center [431, 208] width 237 height 25
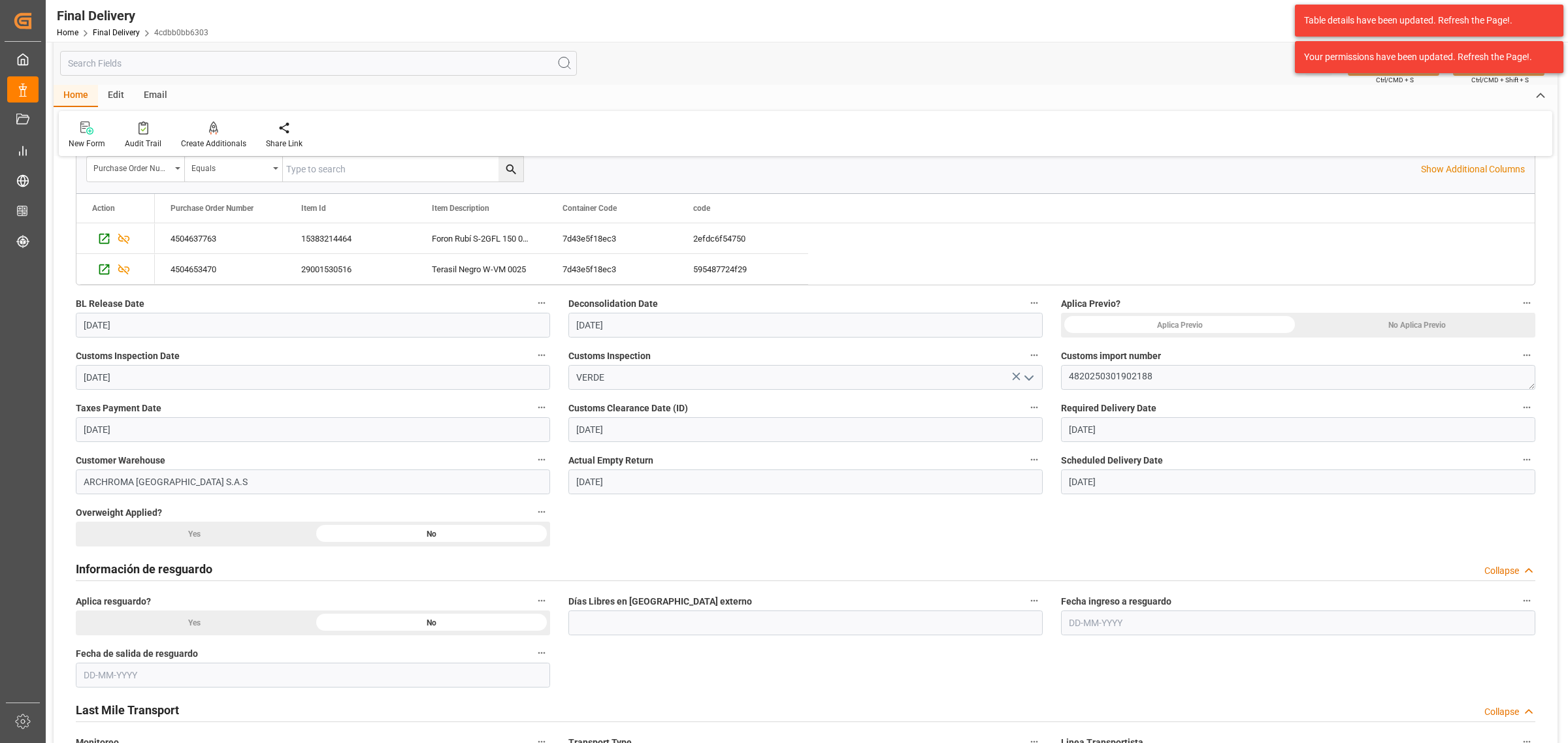
scroll to position [245, 0]
click at [1416, 333] on div "No Aplica Previo" at bounding box center [1416, 326] width 237 height 25
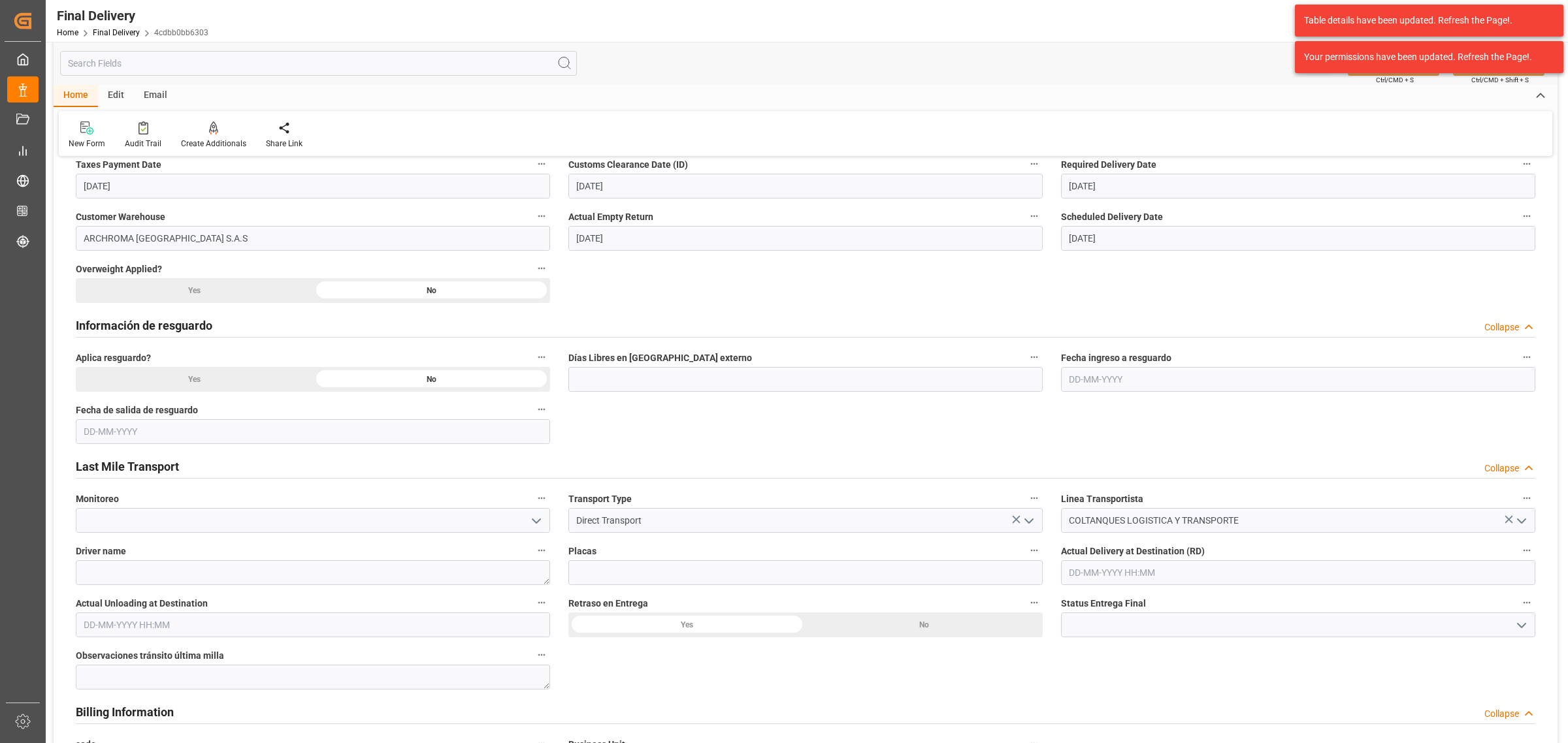
click at [537, 523] on polyline "open menu" at bounding box center [536, 521] width 8 height 4
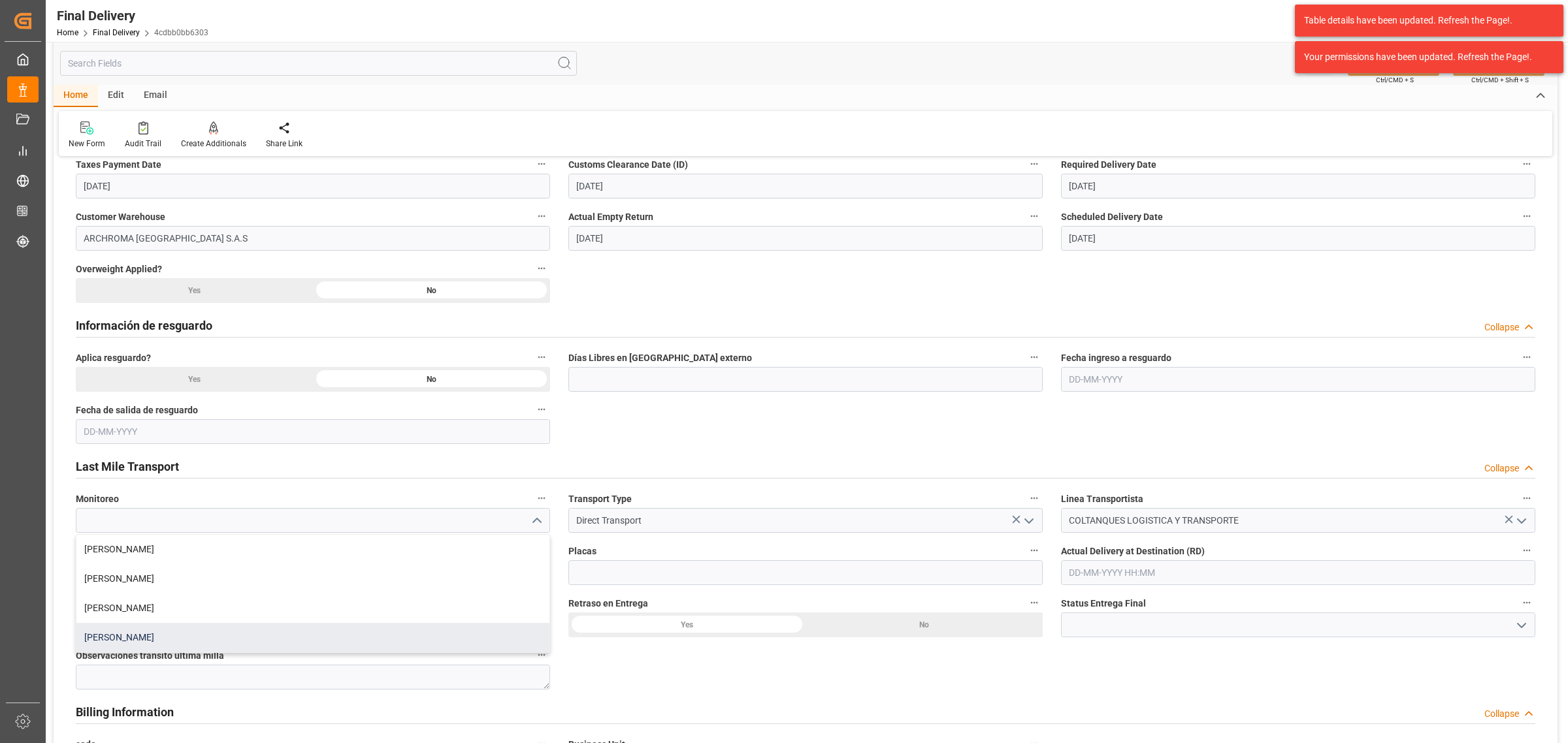
click at [156, 645] on div "Laura Cobos" at bounding box center [312, 637] width 473 height 29
type input "Laura Cobos"
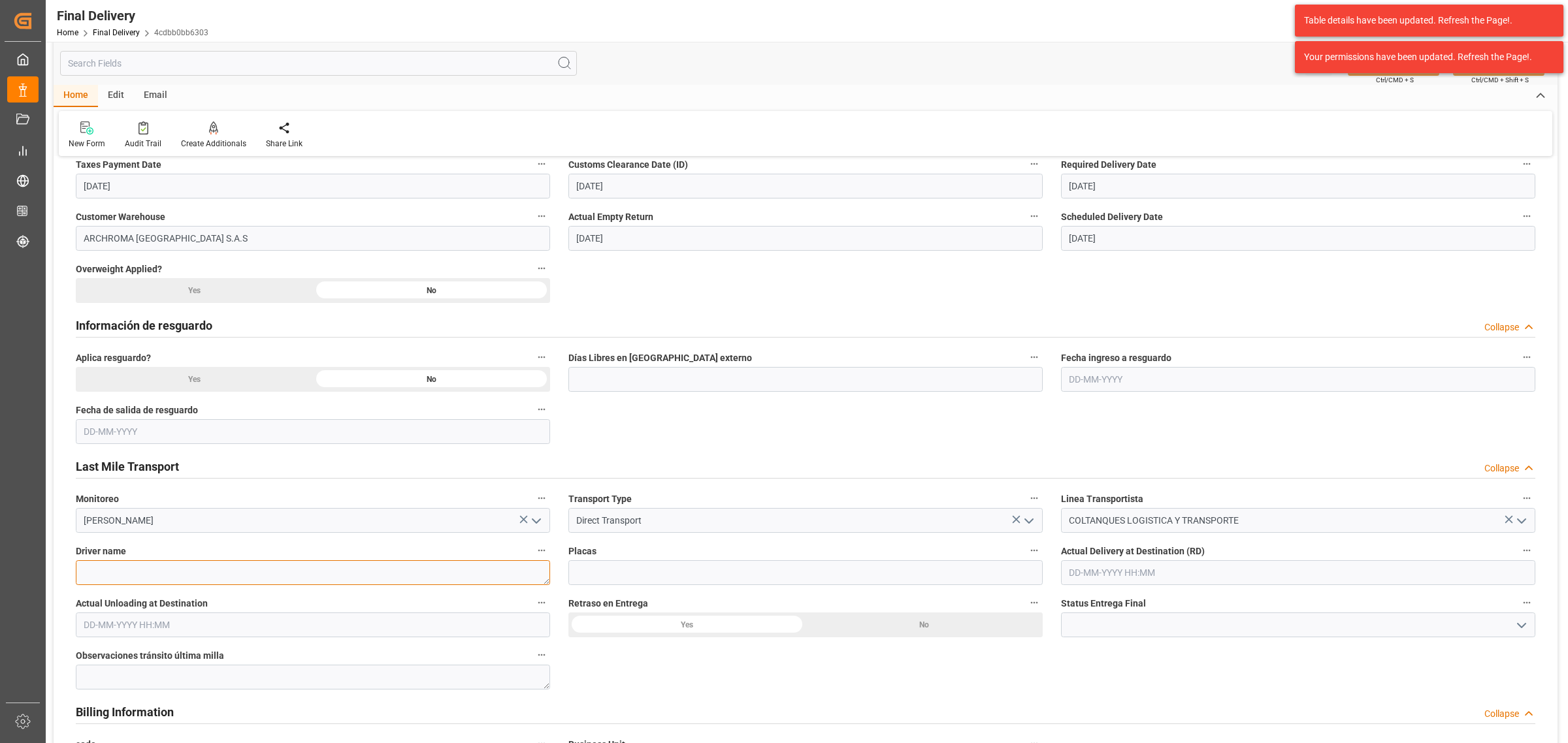
click at [237, 572] on textarea at bounding box center [313, 572] width 475 height 25
paste textarea "GONZALEZ RAMOS JOSE IBAN"
type textarea "GONZALEZ RAMOS JOSE IBAN"
click at [766, 589] on div "Retraso en Entrega Yes No" at bounding box center [805, 615] width 492 height 52
click at [768, 585] on input at bounding box center [805, 572] width 475 height 25
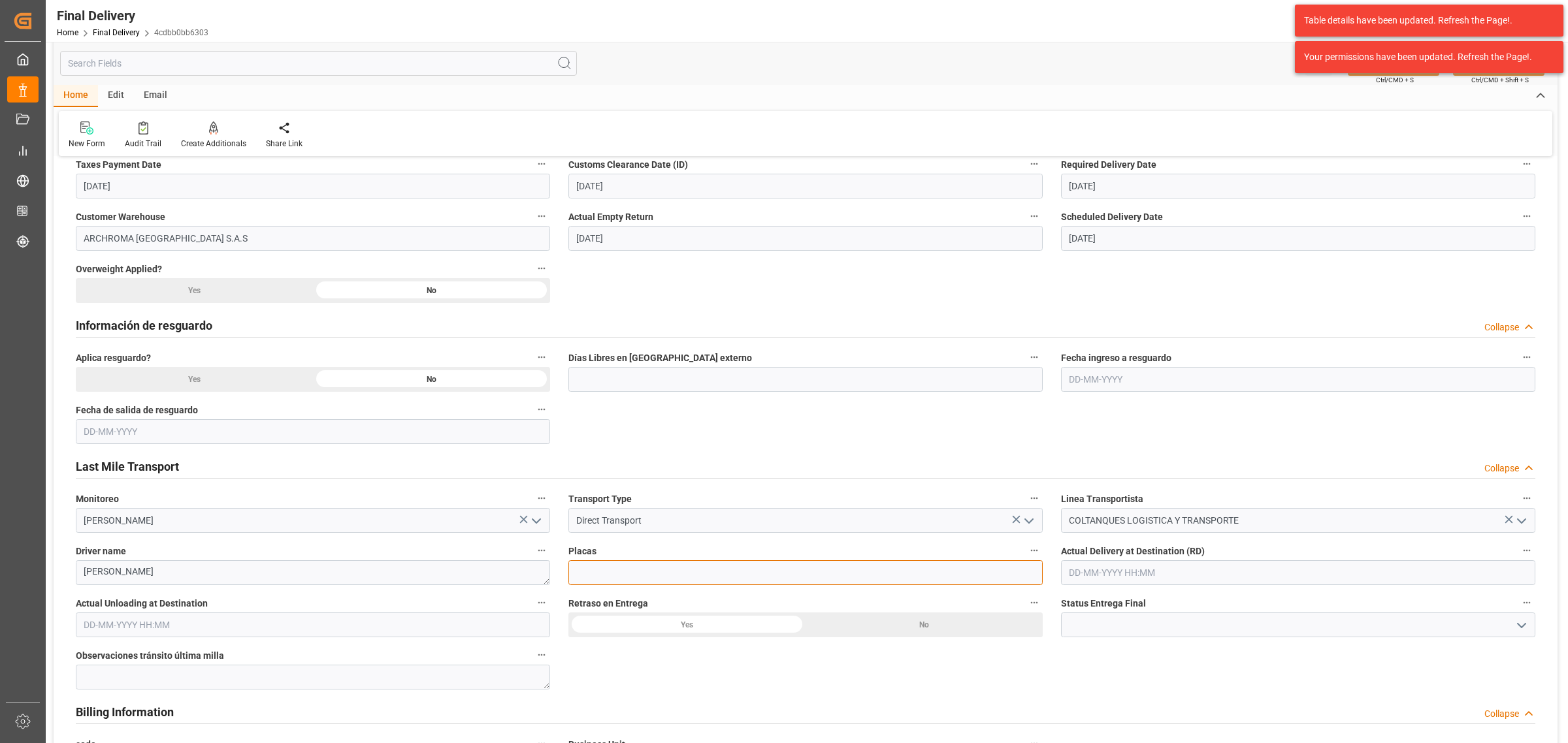
paste input "PMV202"
type input "PMV202"
click at [1526, 627] on icon "open menu" at bounding box center [1522, 626] width 16 height 16
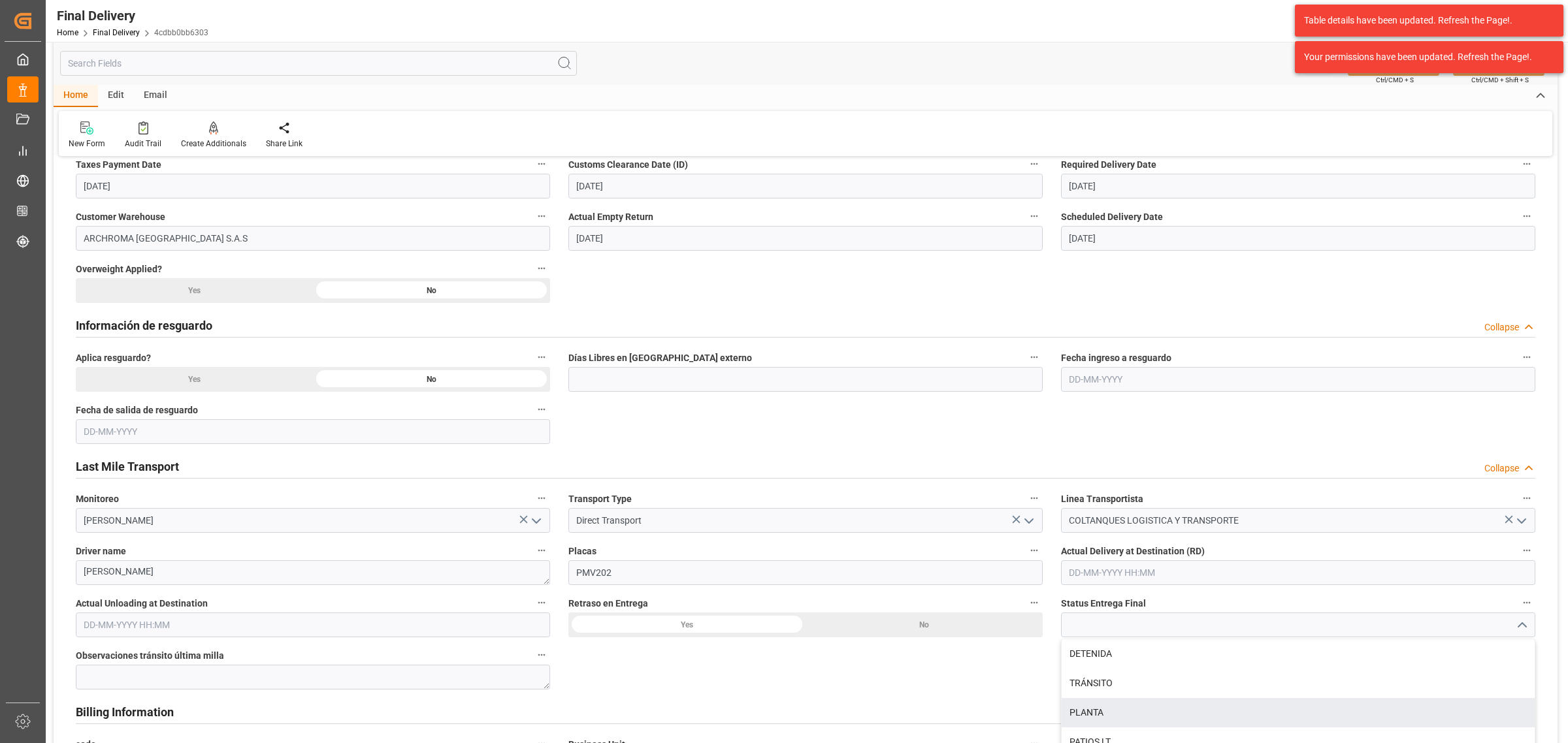
click at [1098, 684] on div "TRÁNSITO" at bounding box center [1298, 683] width 473 height 29
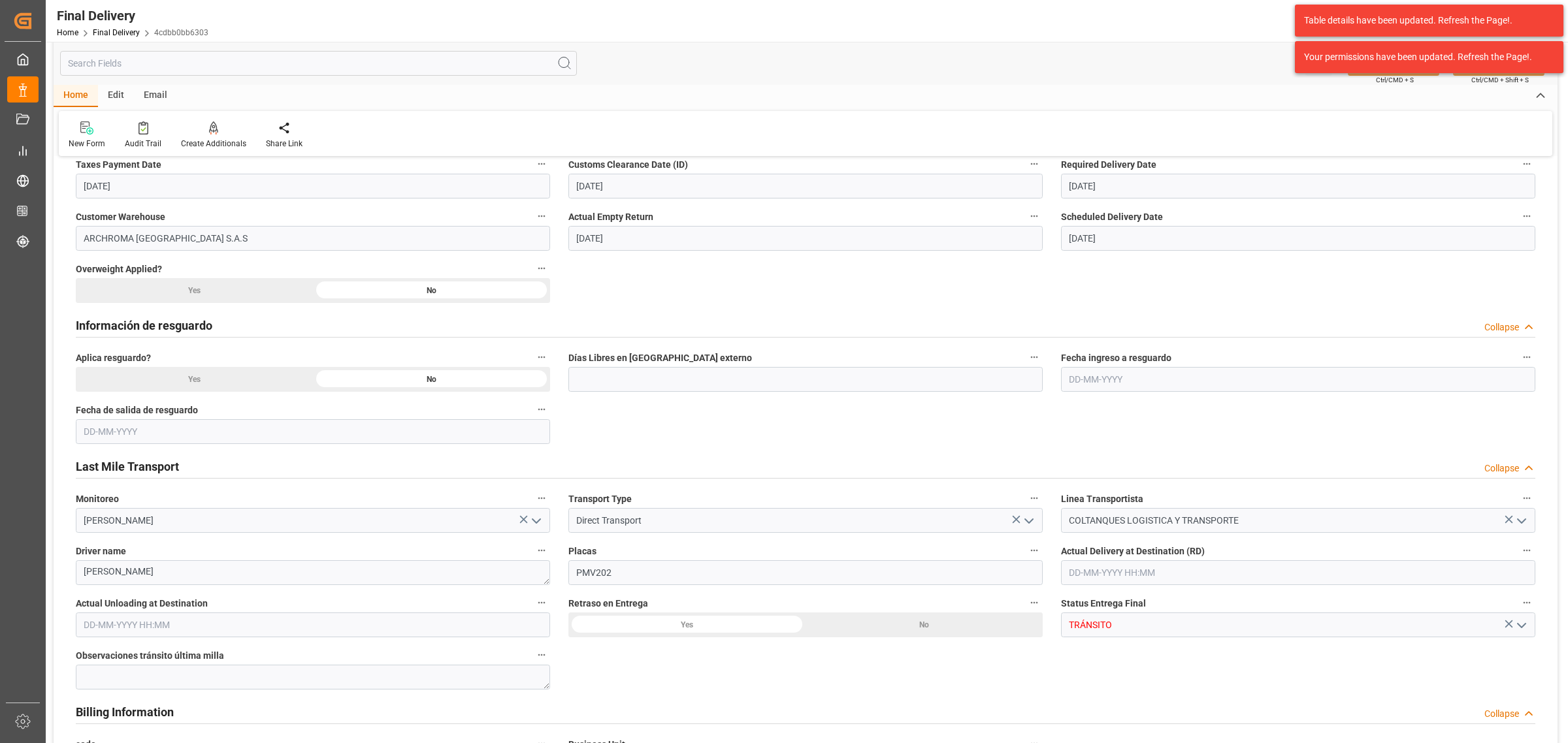
type input "TRÁNSITO"
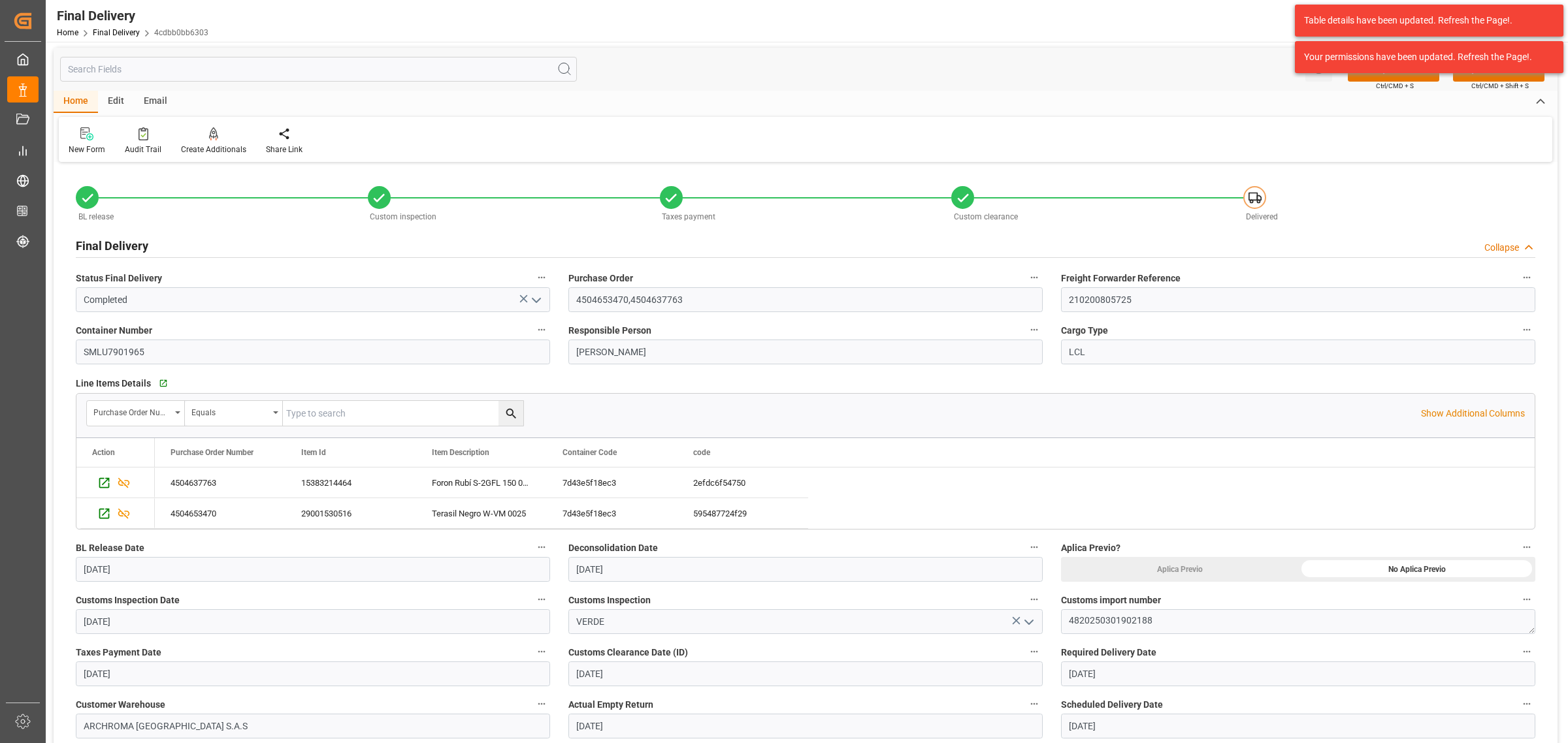
scroll to position [0, 0]
click at [1380, 76] on div "Table details have been updated. Refresh the Page!. Your permissions have been …" at bounding box center [1429, 38] width 277 height 77
click at [1351, 79] on button "SAVE" at bounding box center [1394, 71] width 92 height 25
click at [292, 138] on div at bounding box center [284, 135] width 36 height 14
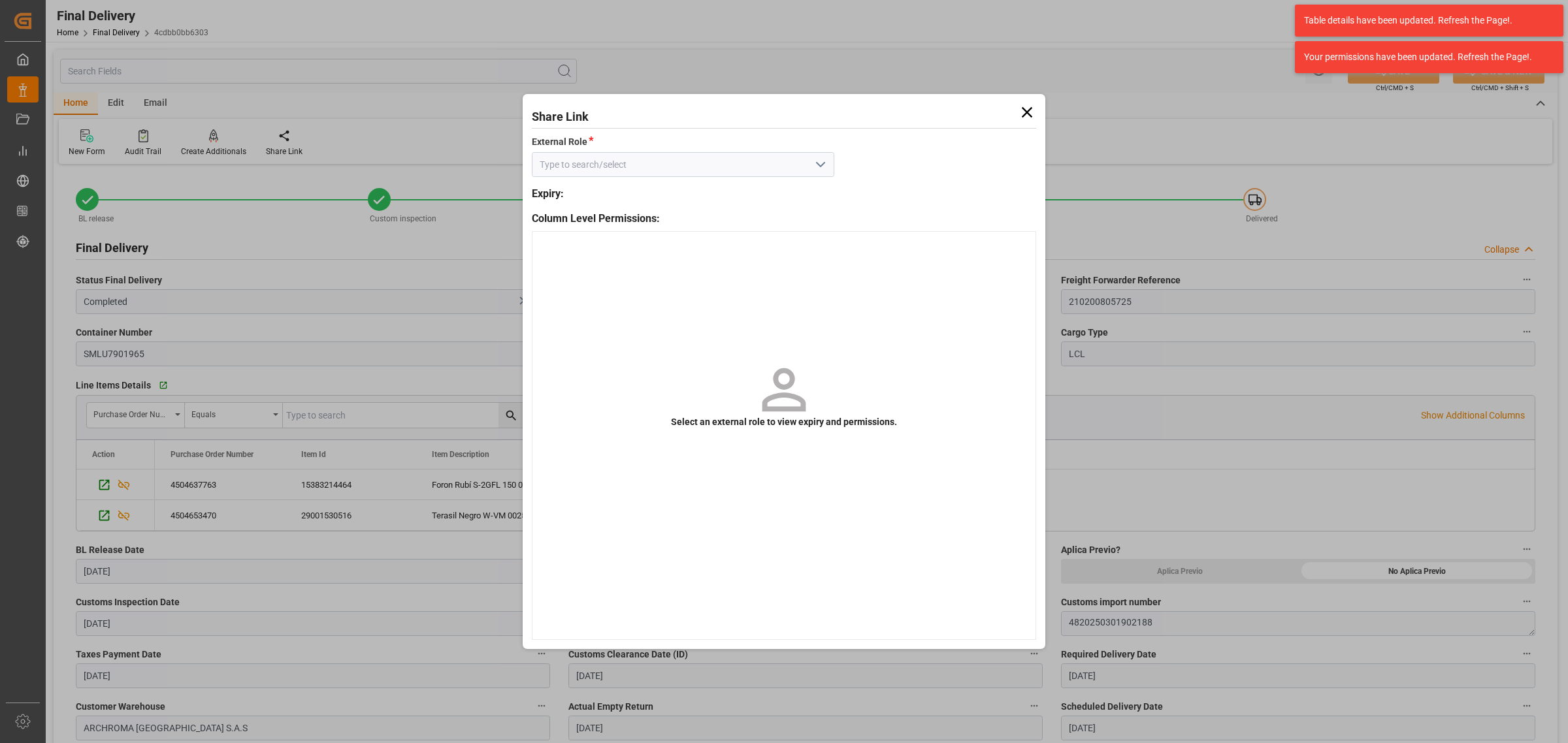
click at [813, 166] on icon "open menu" at bounding box center [820, 164] width 16 height 16
click at [748, 186] on div "External - finalDelivery" at bounding box center [682, 193] width 301 height 29
type input "External - finalDelivery"
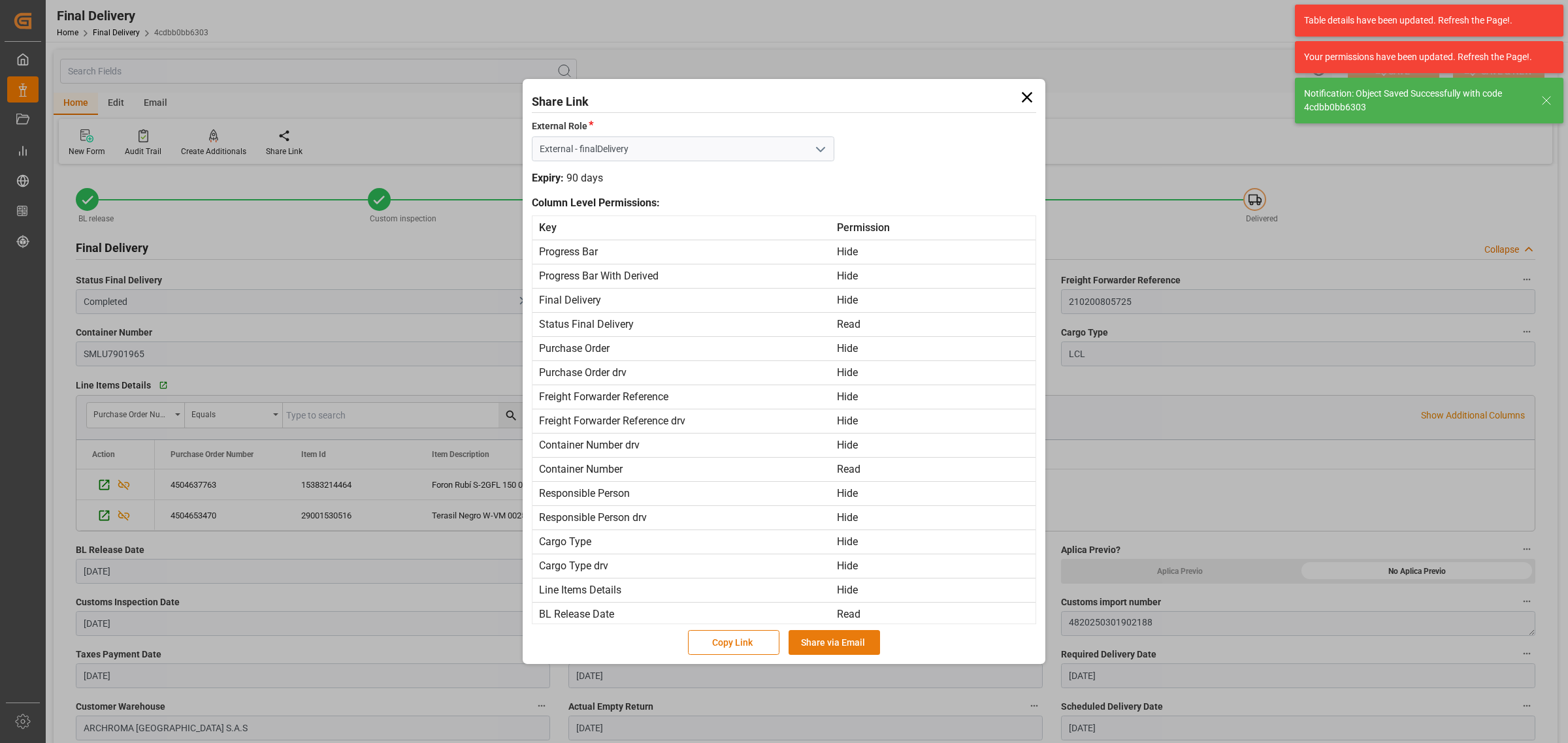
click at [828, 648] on button "Share via Email" at bounding box center [834, 642] width 92 height 25
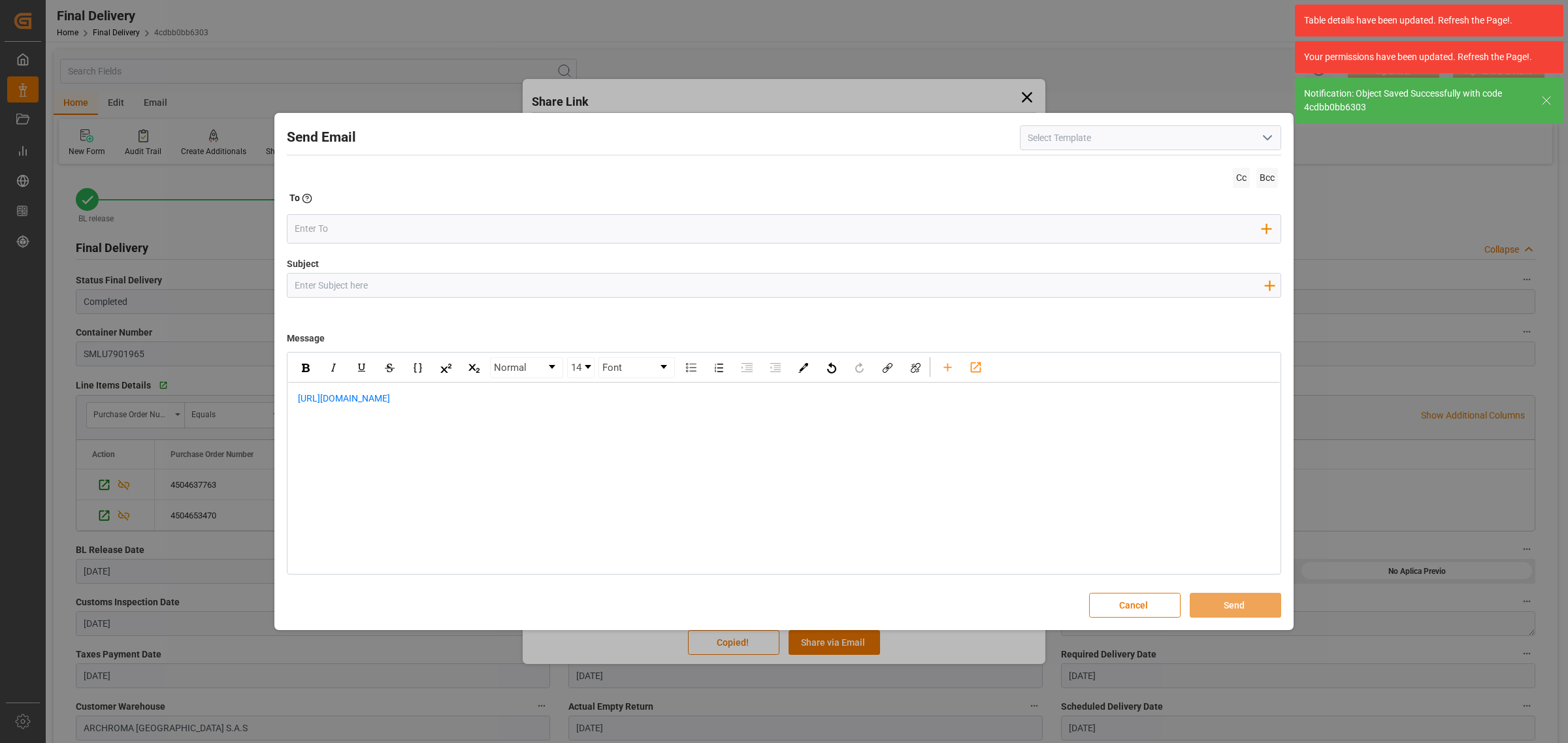
drag, startPoint x: 536, startPoint y: 282, endPoint x: 517, endPoint y: 273, distance: 21.0
click at [536, 282] on input "Subject" at bounding box center [779, 285] width 983 height 23
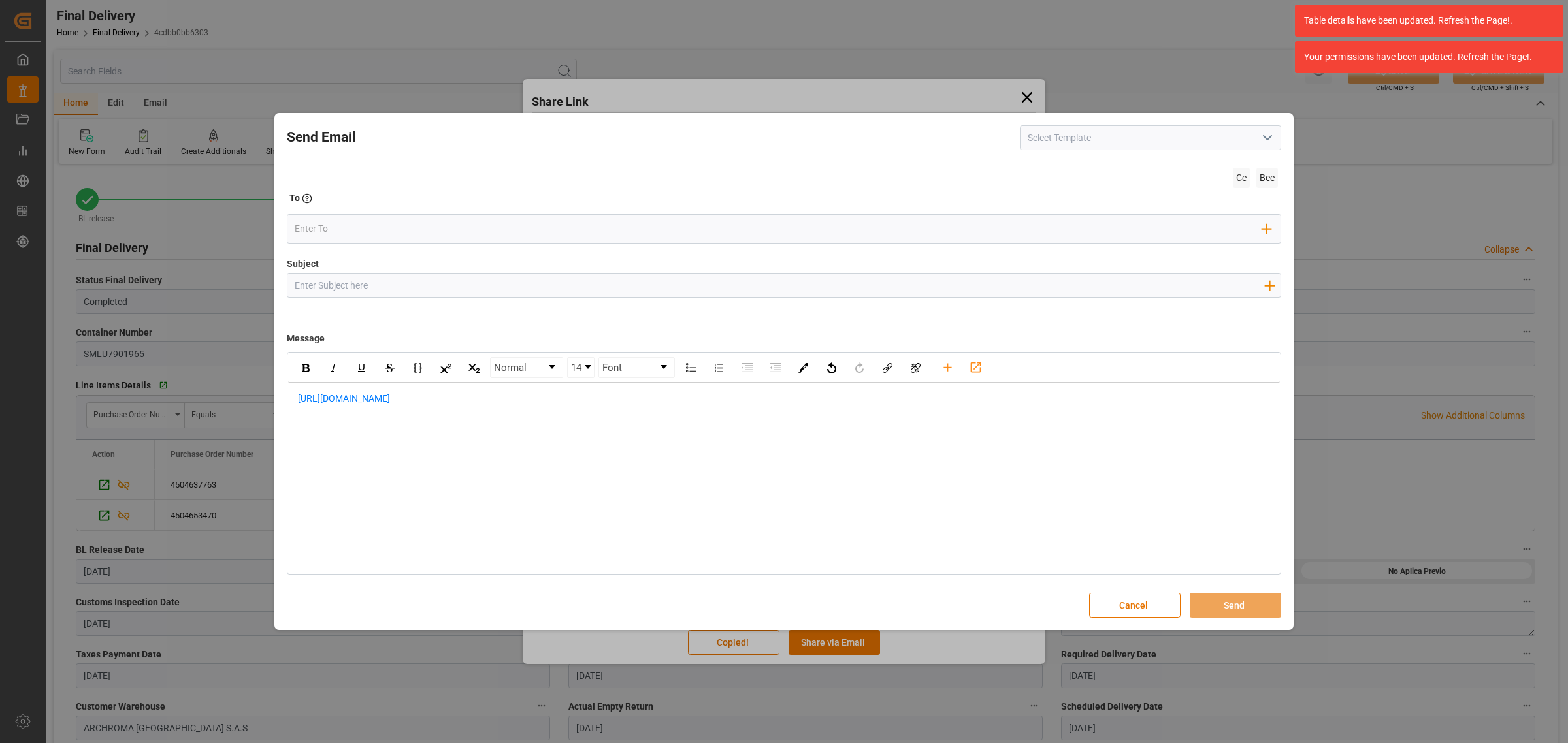
click at [572, 287] on input "Subject" at bounding box center [779, 285] width 983 height 23
paste input "PO 4504653470,4504637763//LEVANTE//ARCHROMA HONDURAS S.A. DE C.V.//ARCHROMA COL…"
drag, startPoint x: 460, startPoint y: 285, endPoint x: 429, endPoint y: 284, distance: 31.0
click at [429, 284] on input "PO 4504653470,4504637763//LEVANTE//ARCHROMA HONDURAS S.A. DE C.V.//ARCHROMA COL…" at bounding box center [779, 285] width 983 height 23
click at [466, 283] on input "PO 4504653470,4504637763//LEVANTE//ARCHROMA HONDURAS S.A. DE C.V.//ARCHROMA COL…" at bounding box center [779, 285] width 983 height 23
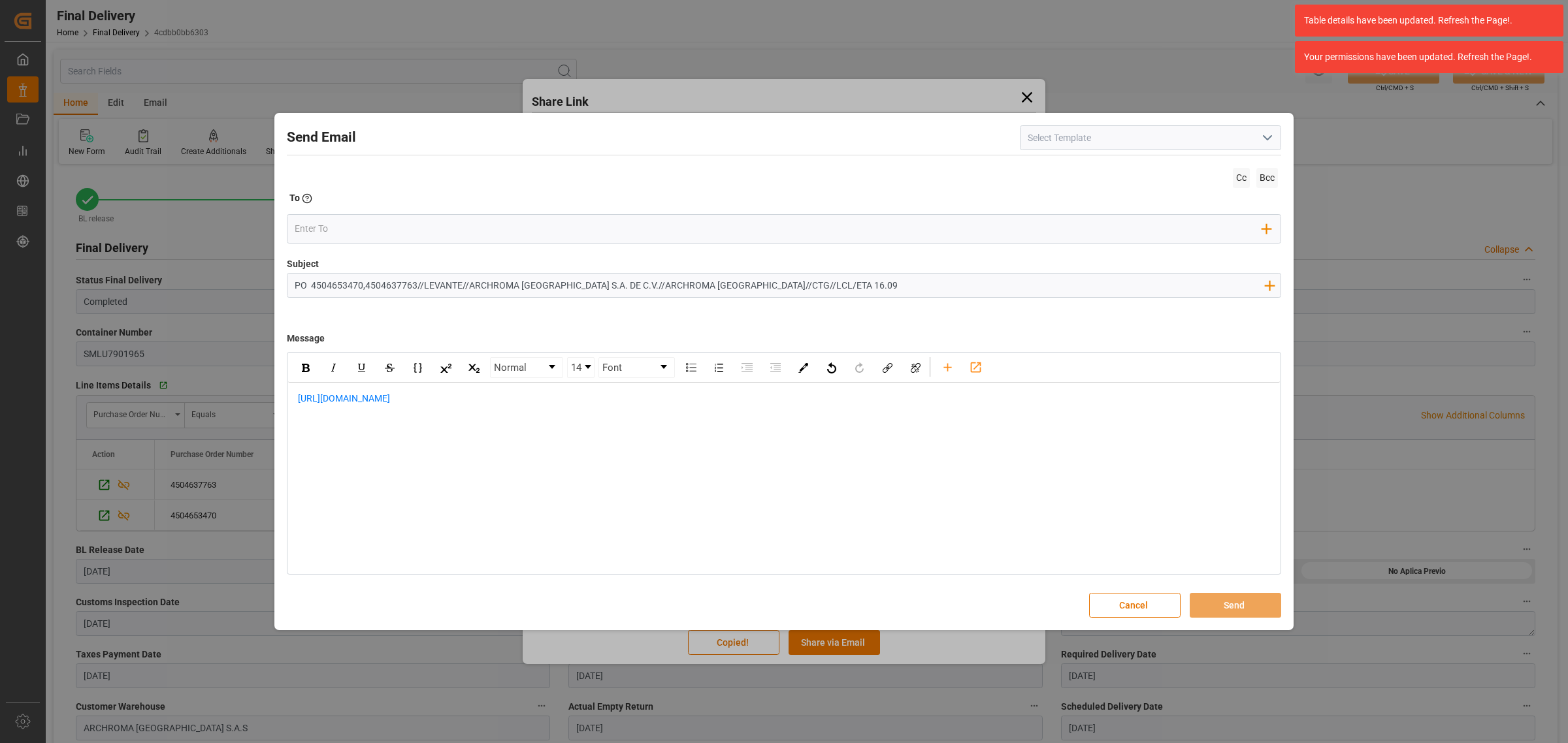
drag, startPoint x: 456, startPoint y: 284, endPoint x: 425, endPoint y: 284, distance: 31.0
click at [425, 284] on input "PO 4504653470,4504637763//LEVANTE//ARCHROMA HONDURAS S.A. DE C.V.//ARCHROMA COL…" at bounding box center [779, 285] width 983 height 23
type input "PO 4504653470,4504637763//LOGWARD STATUS//ARCHROMA HONDURAS S.A. DE C.V.//ARCHR…"
click at [292, 399] on div "https://app.logward.com/share/f9a20d324c43" at bounding box center [784, 405] width 992 height 46
click at [335, 400] on div "rdw-editor" at bounding box center [784, 398] width 973 height 14
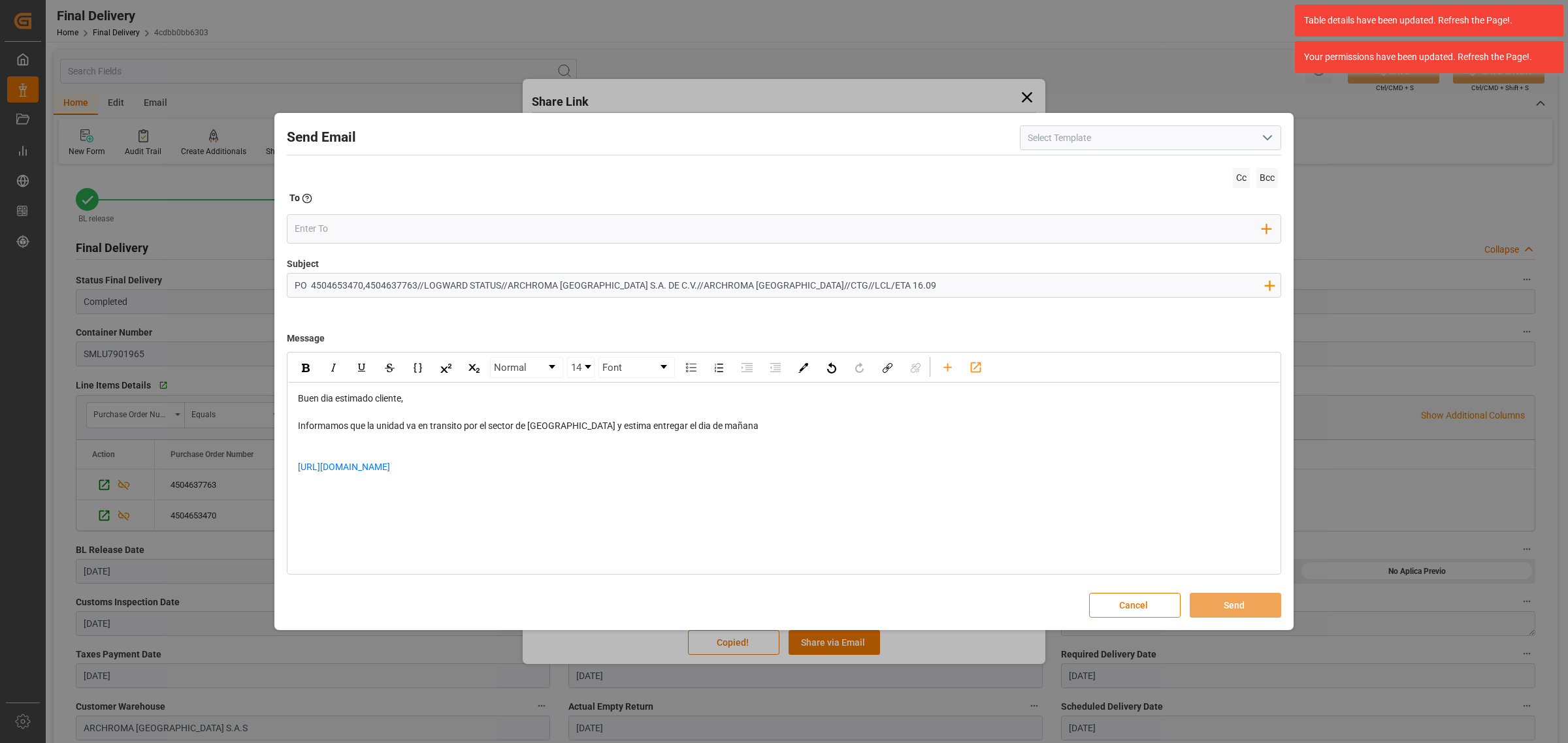
click at [354, 439] on div "rdw-editor" at bounding box center [784, 439] width 973 height 14
click at [341, 452] on div "rdw-editor" at bounding box center [784, 453] width 973 height 14
click at [504, 458] on div "https://app.logward.com/share/f9a20d324c43" at bounding box center [784, 460] width 973 height 28
click at [372, 476] on div "rdw-editor" at bounding box center [784, 474] width 973 height 28
click at [366, 232] on input "email" at bounding box center [778, 229] width 968 height 20
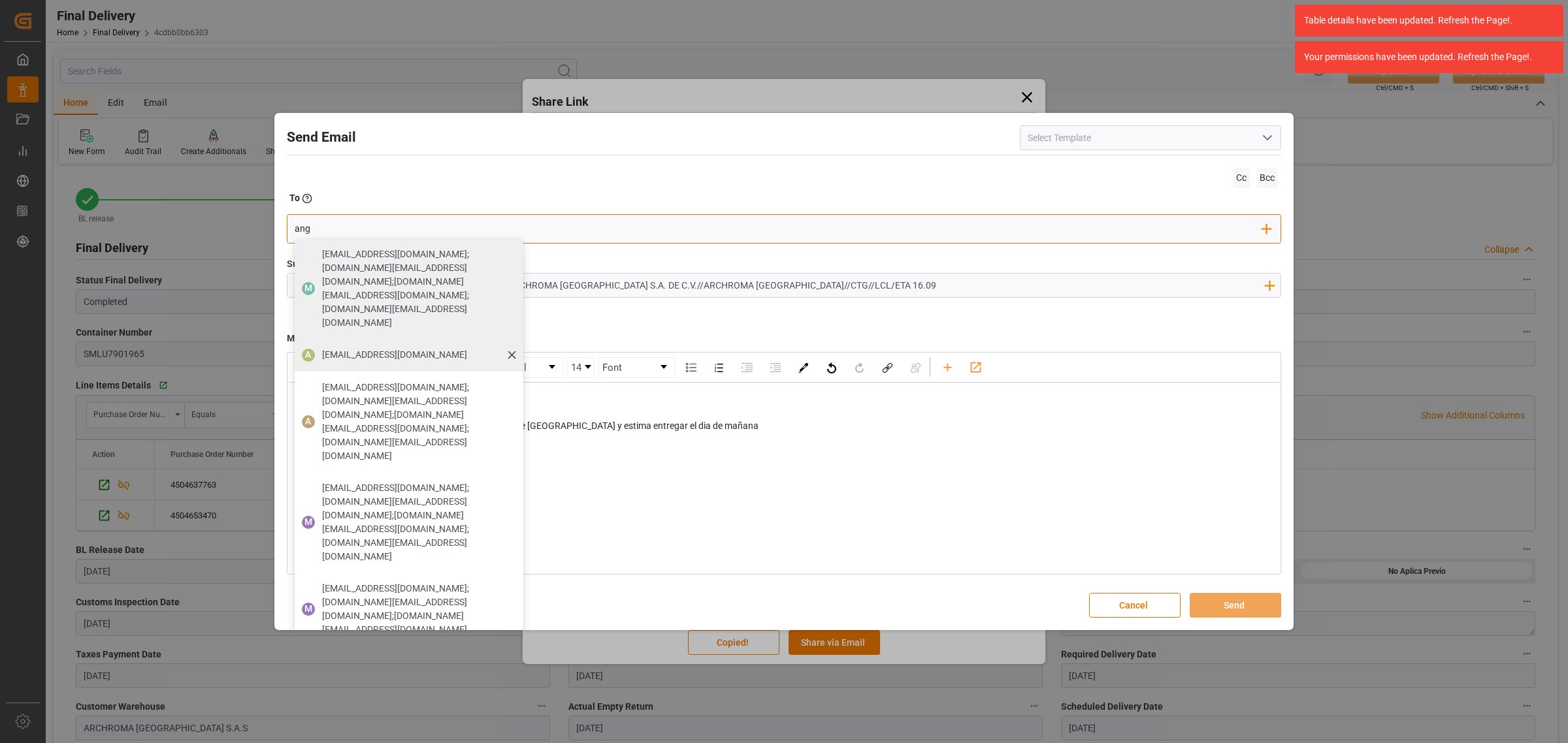
type input "ang"
click at [341, 348] on span "angiee.lamilla@archroma.com" at bounding box center [395, 354] width 145 height 14
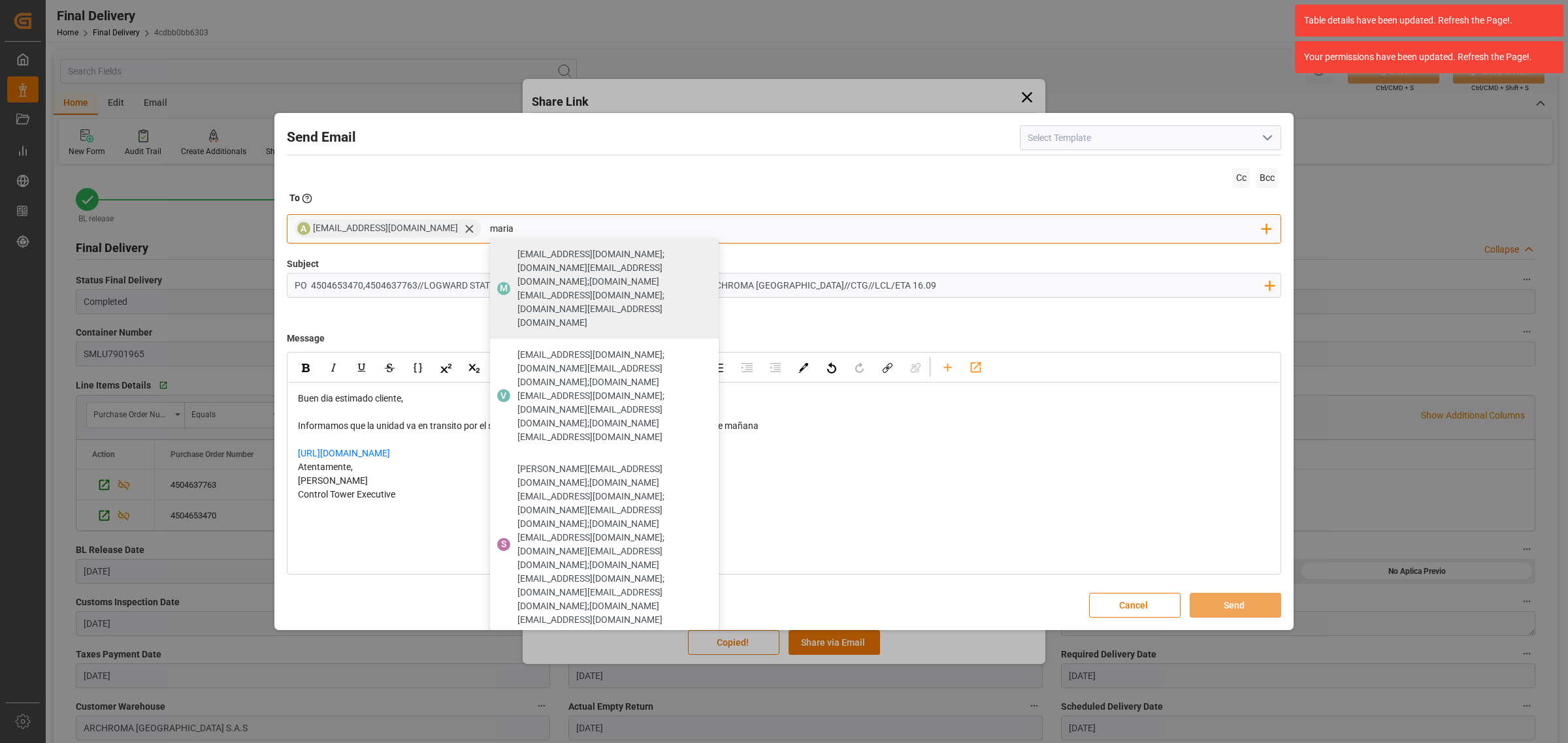
type input "maria"
click at [588, 737] on div "M maria.piranquive@leschaco.com" at bounding box center [604, 753] width 228 height 33
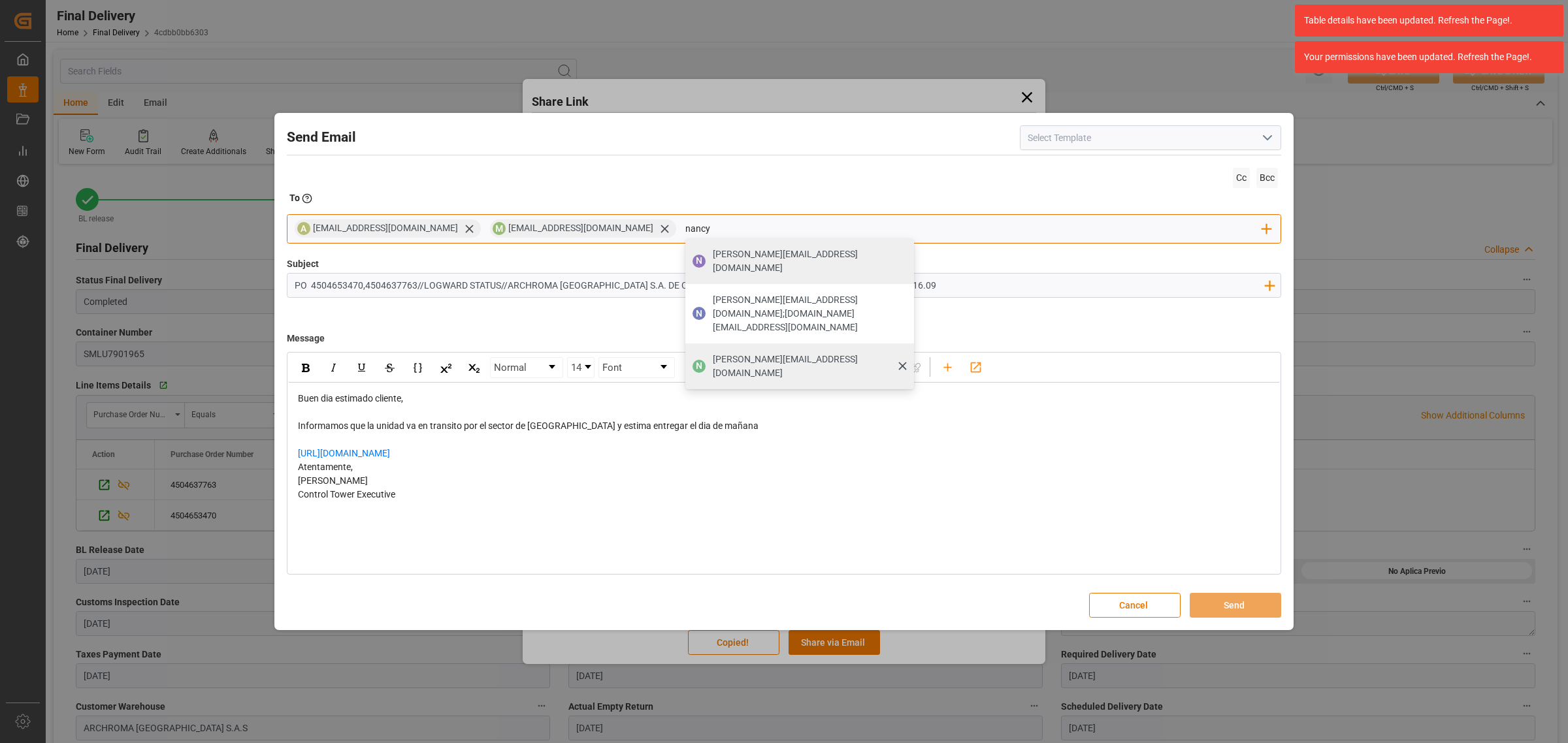
type input "nancy"
click at [795, 353] on span "nancy.castellanos@archroma.com" at bounding box center [809, 366] width 192 height 28
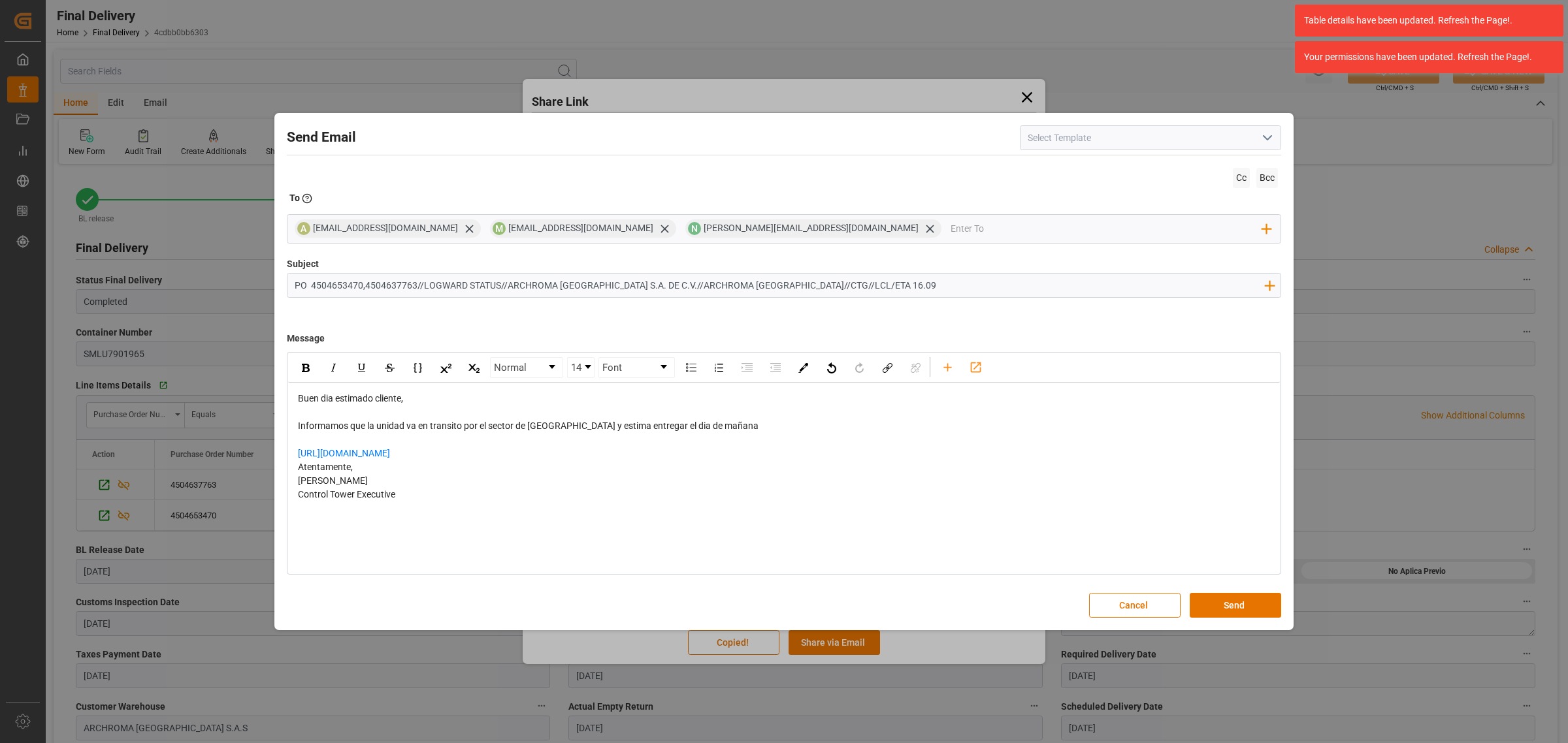
click at [736, 419] on div "rdw-editor" at bounding box center [784, 412] width 973 height 14
click at [735, 428] on div "Informamos que la unidad va en transito por el sector de villeta y estima entre…" at bounding box center [784, 426] width 973 height 14
click at [1234, 599] on button "Send" at bounding box center [1235, 605] width 92 height 25
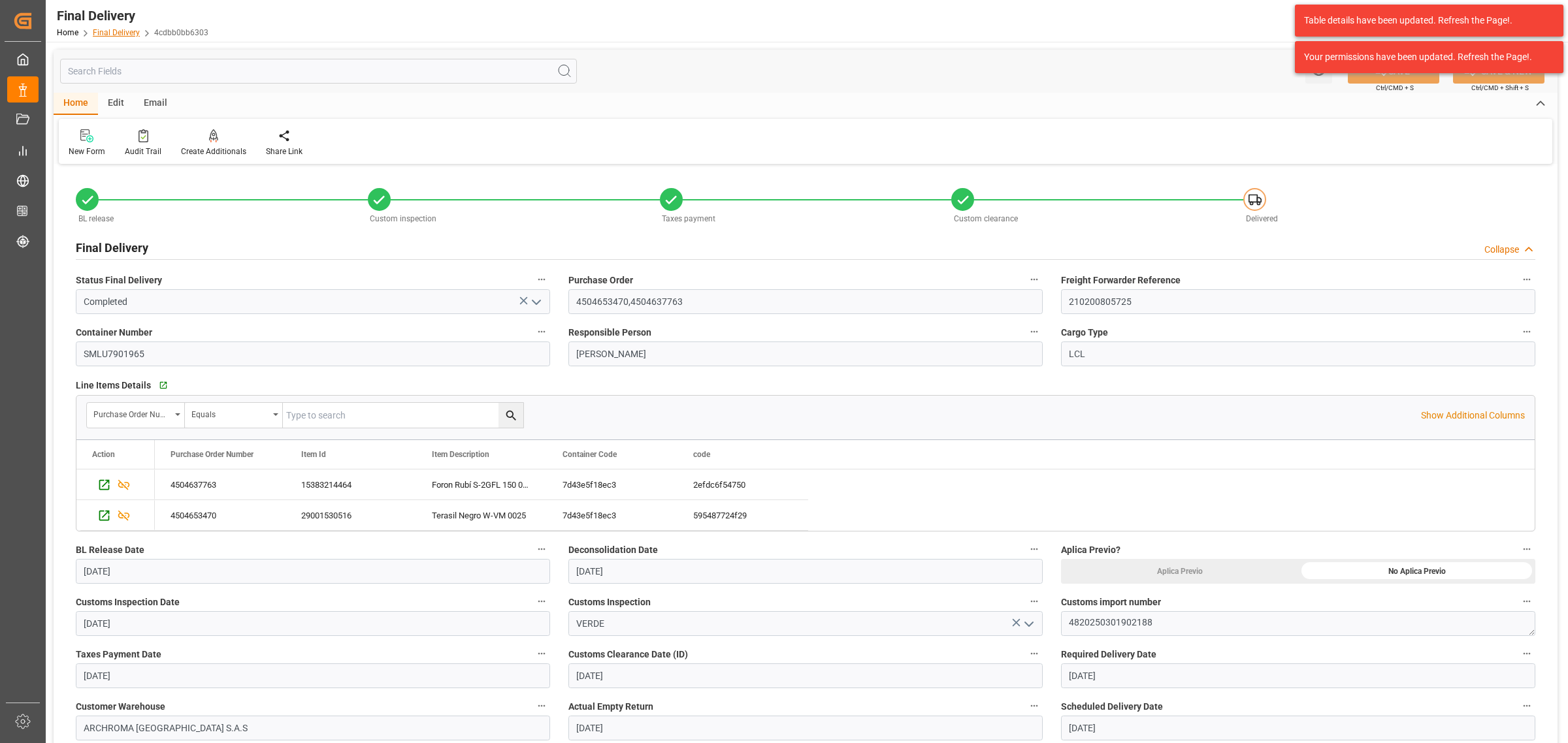
click at [116, 36] on link "Final Delivery" at bounding box center [116, 32] width 47 height 9
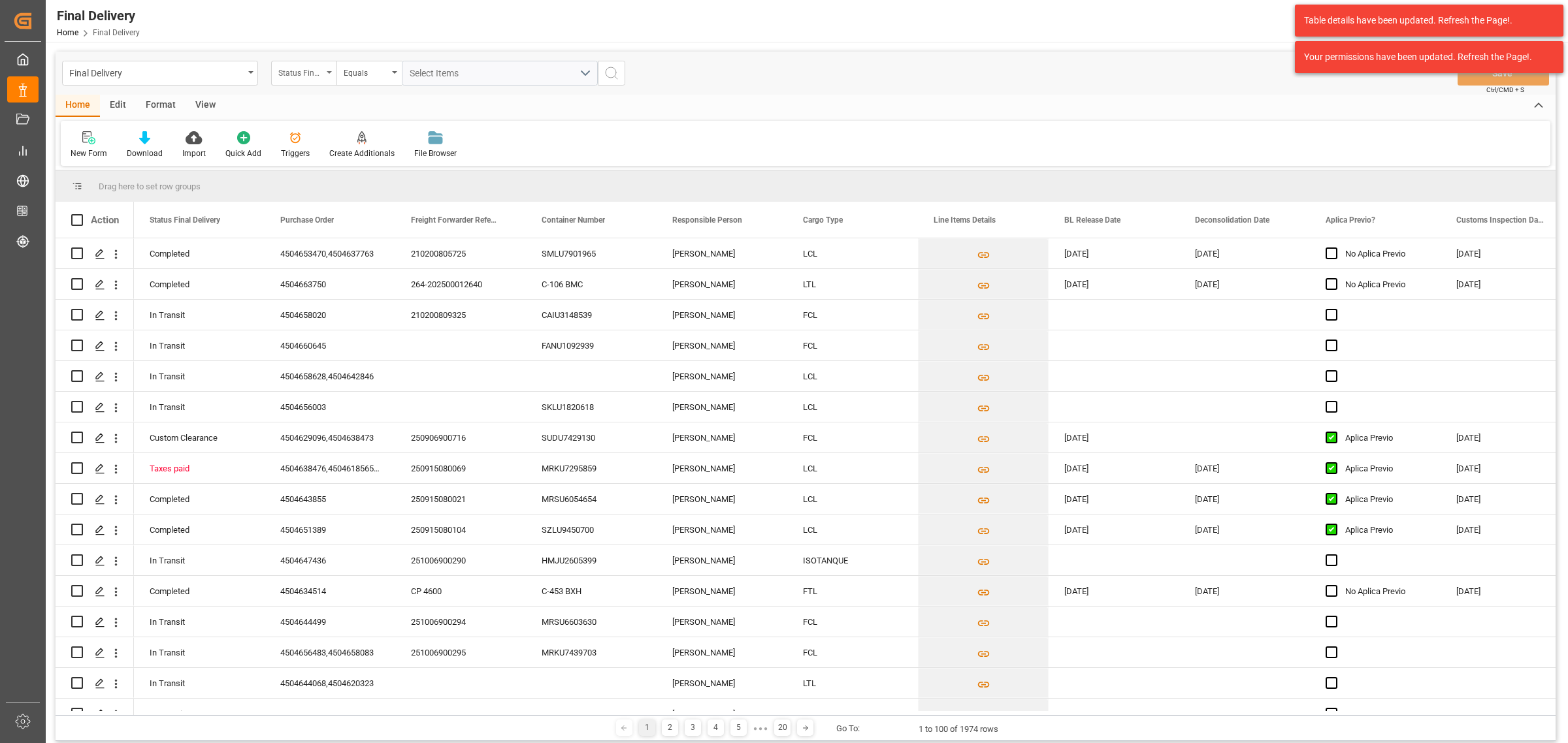
click at [297, 76] on div "Status Final Delivery" at bounding box center [300, 71] width 44 height 15
click at [333, 167] on div "Purchase Order" at bounding box center [369, 161] width 195 height 28
click at [361, 59] on div "Final Delivery Purchase Order Equals Save Ctrl/CMD + S" at bounding box center [805, 73] width 1500 height 43
click at [374, 75] on div "Equals" at bounding box center [366, 71] width 44 height 15
click at [382, 161] on div "Fuzzy search" at bounding box center [435, 161] width 195 height 28
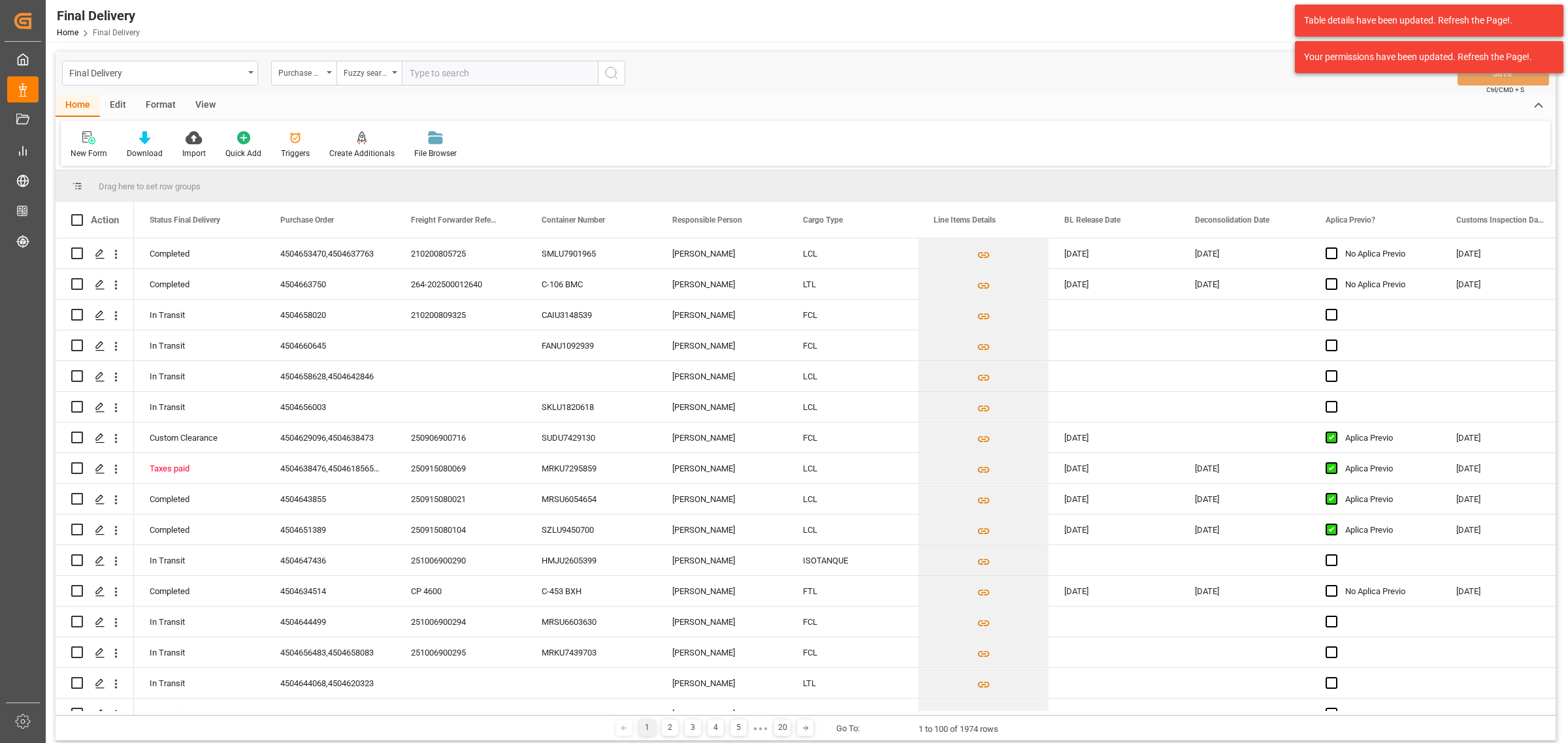
click at [438, 68] on input "text" at bounding box center [499, 73] width 196 height 25
paste input "4504645159"
type input "4504645159"
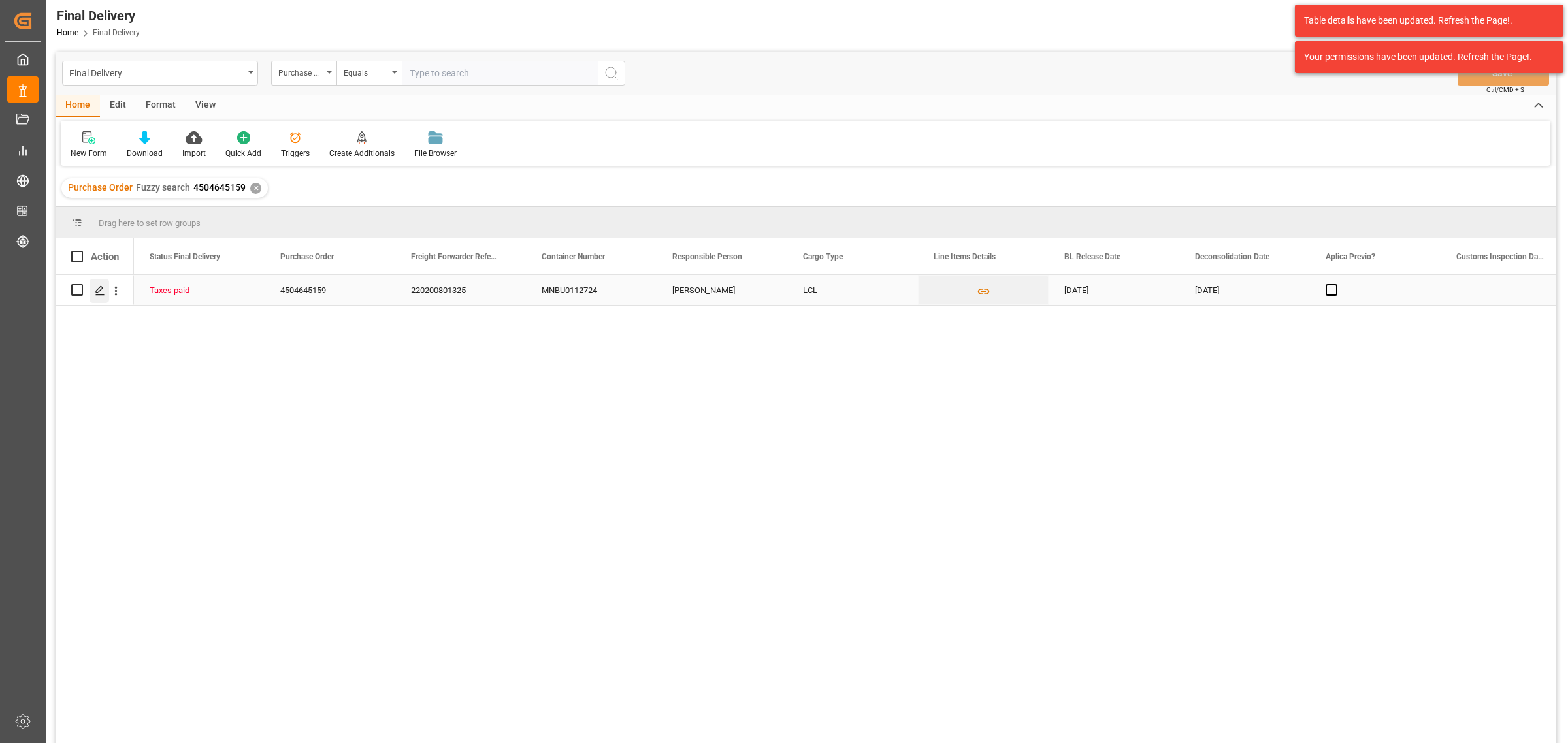
click at [96, 292] on polygon "Press SPACE to select this row." at bounding box center [99, 289] width 6 height 6
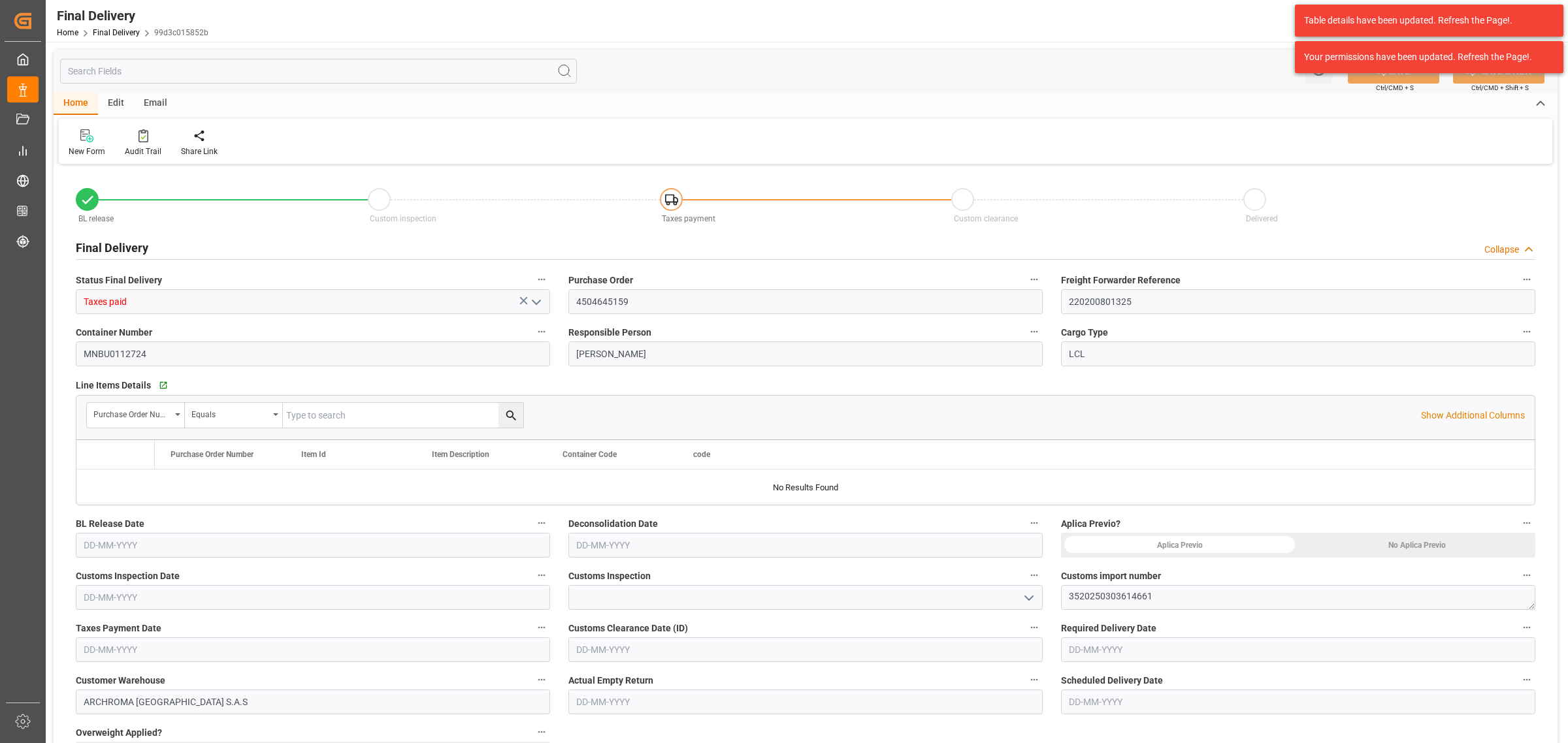
type input "5"
type input "[DATE]"
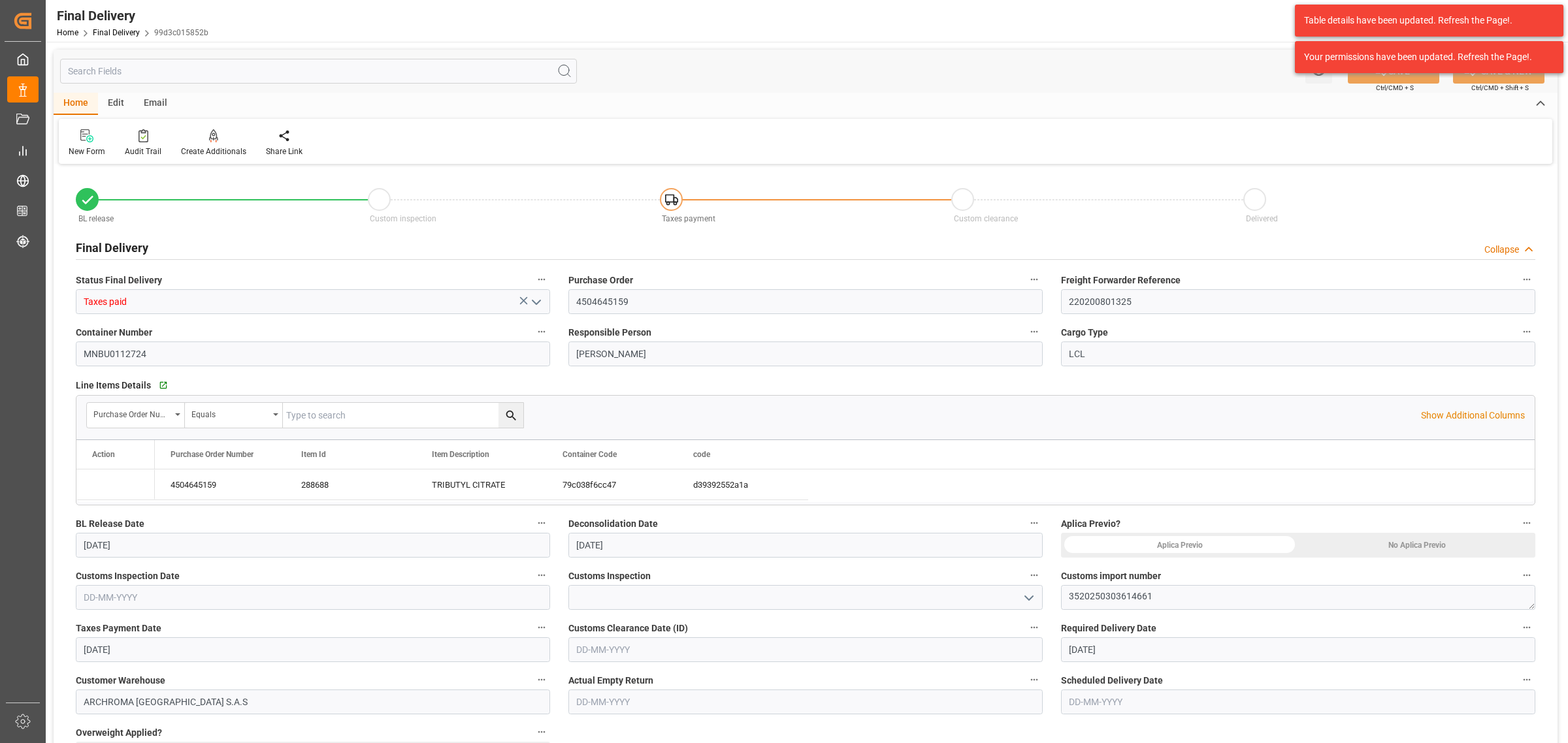
type input "[DATE]"
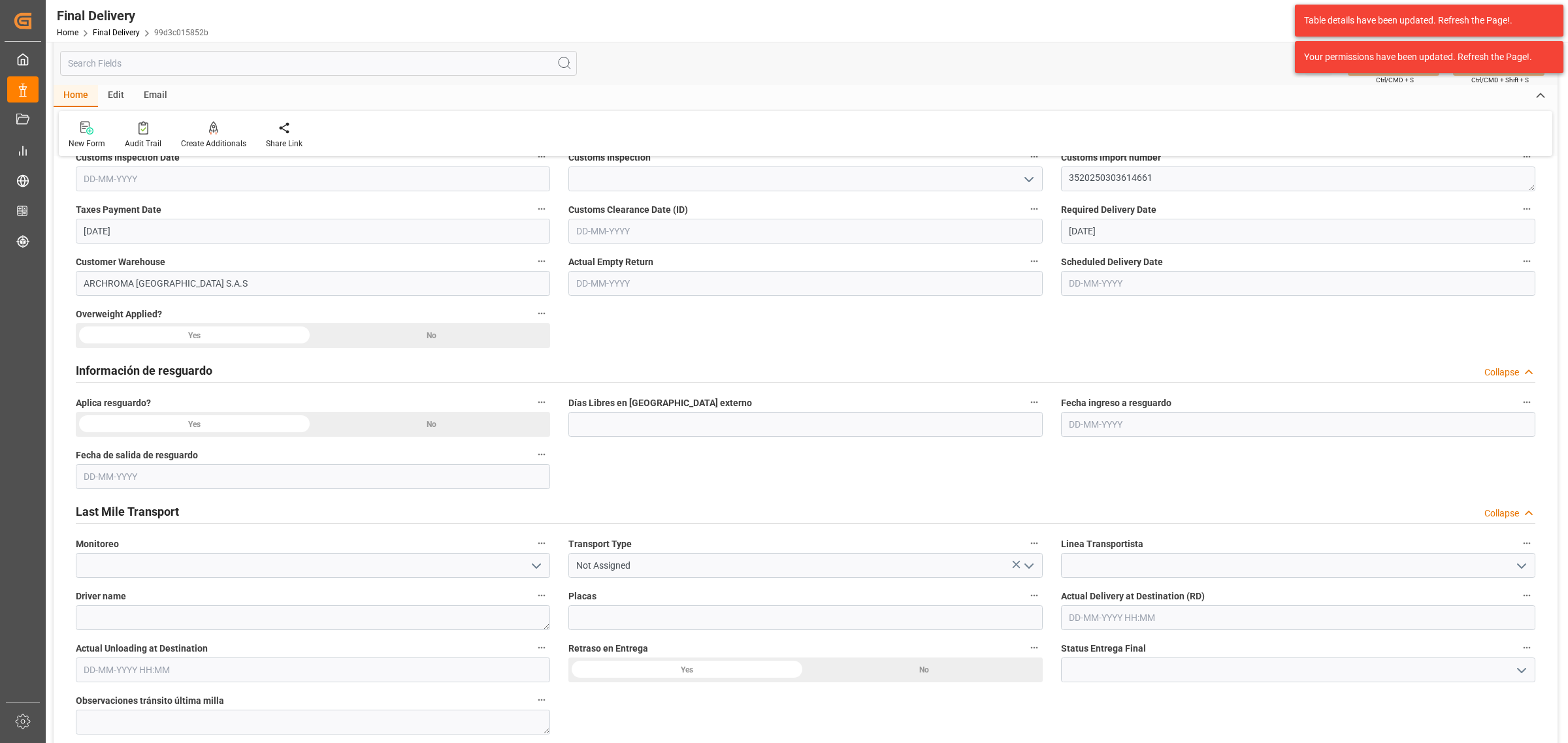
scroll to position [490, 0]
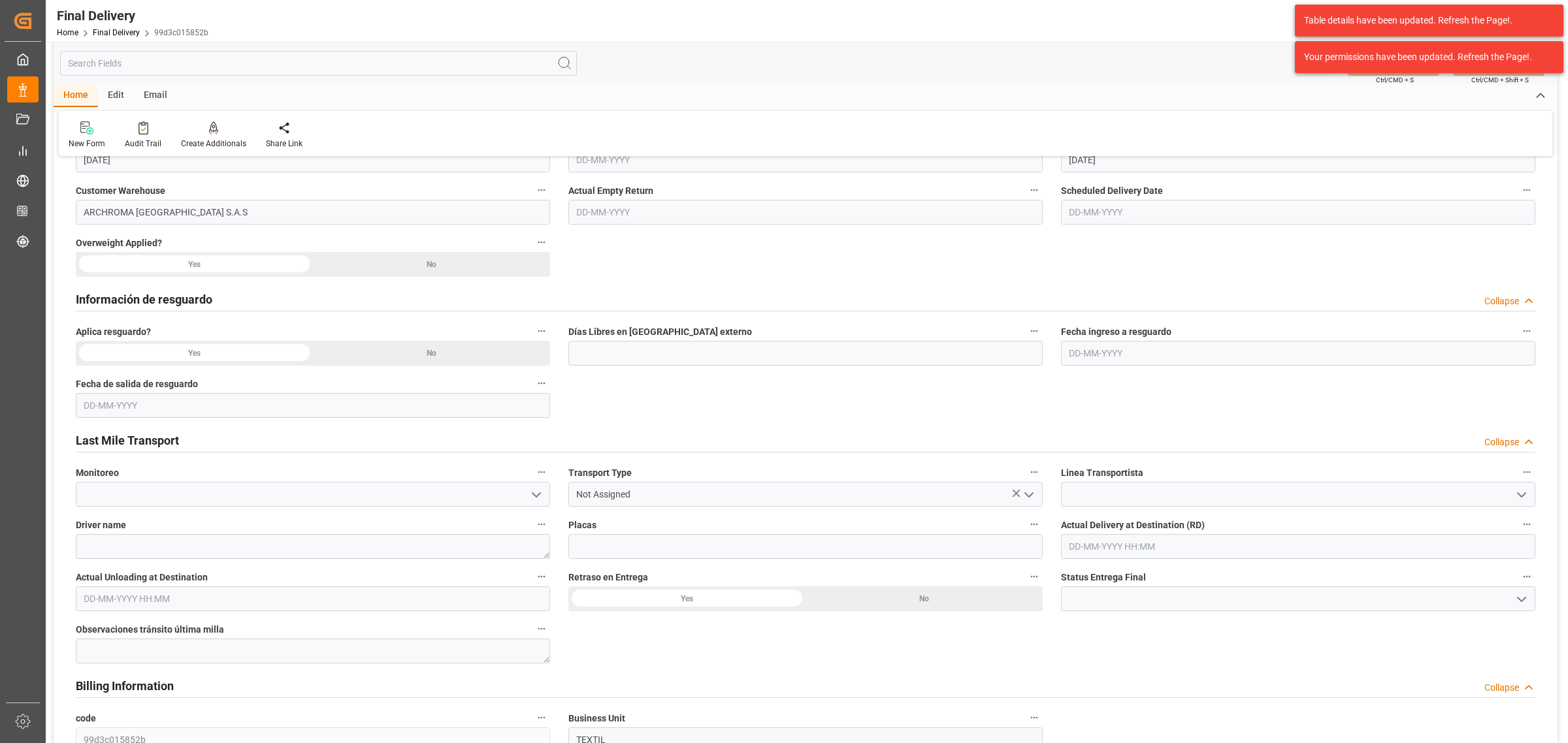
click at [536, 498] on icon "open menu" at bounding box center [536, 495] width 16 height 16
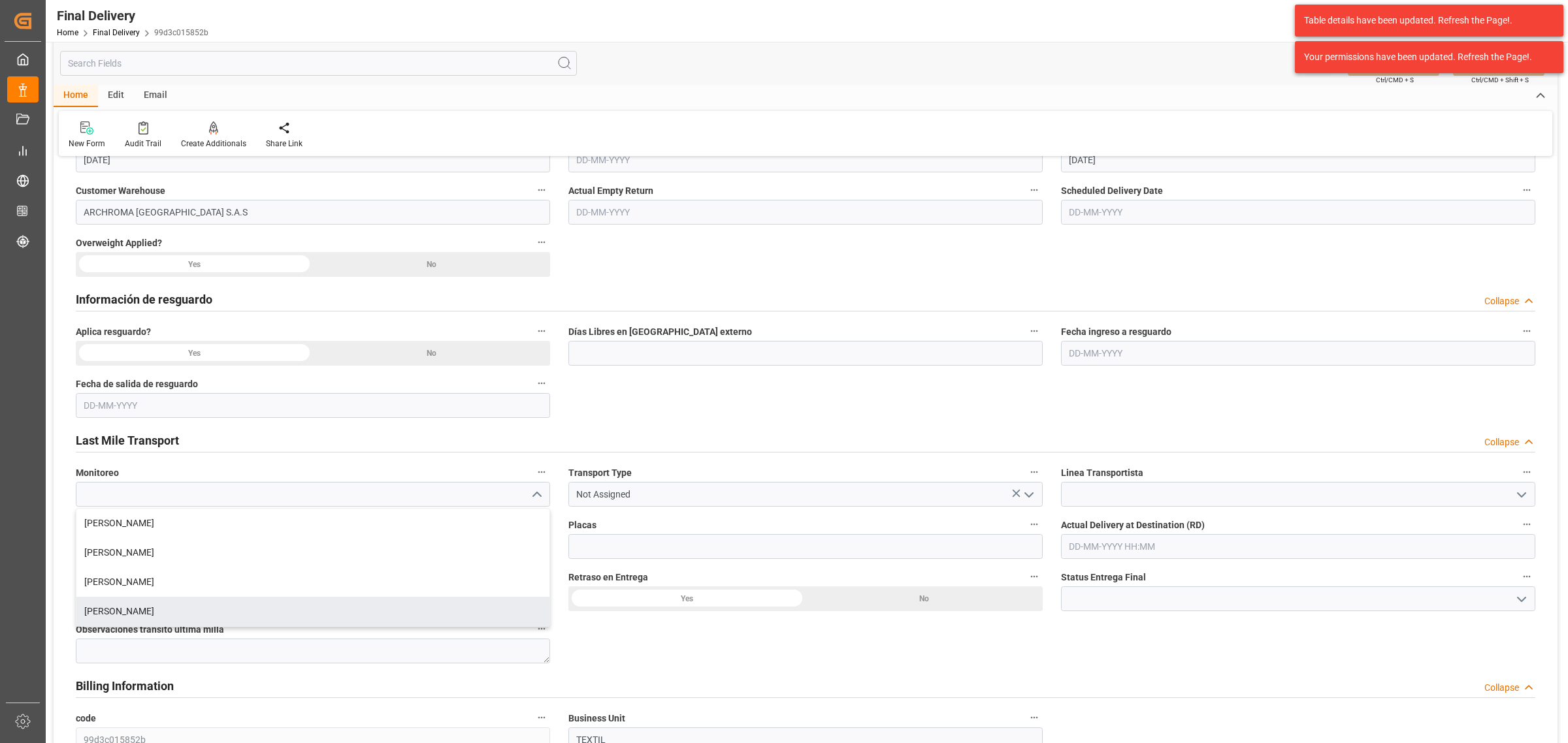
drag, startPoint x: 144, startPoint y: 614, endPoint x: 581, endPoint y: 523, distance: 446.4
click at [155, 611] on div "Laura Cobos" at bounding box center [312, 611] width 473 height 29
type input "Laura Cobos"
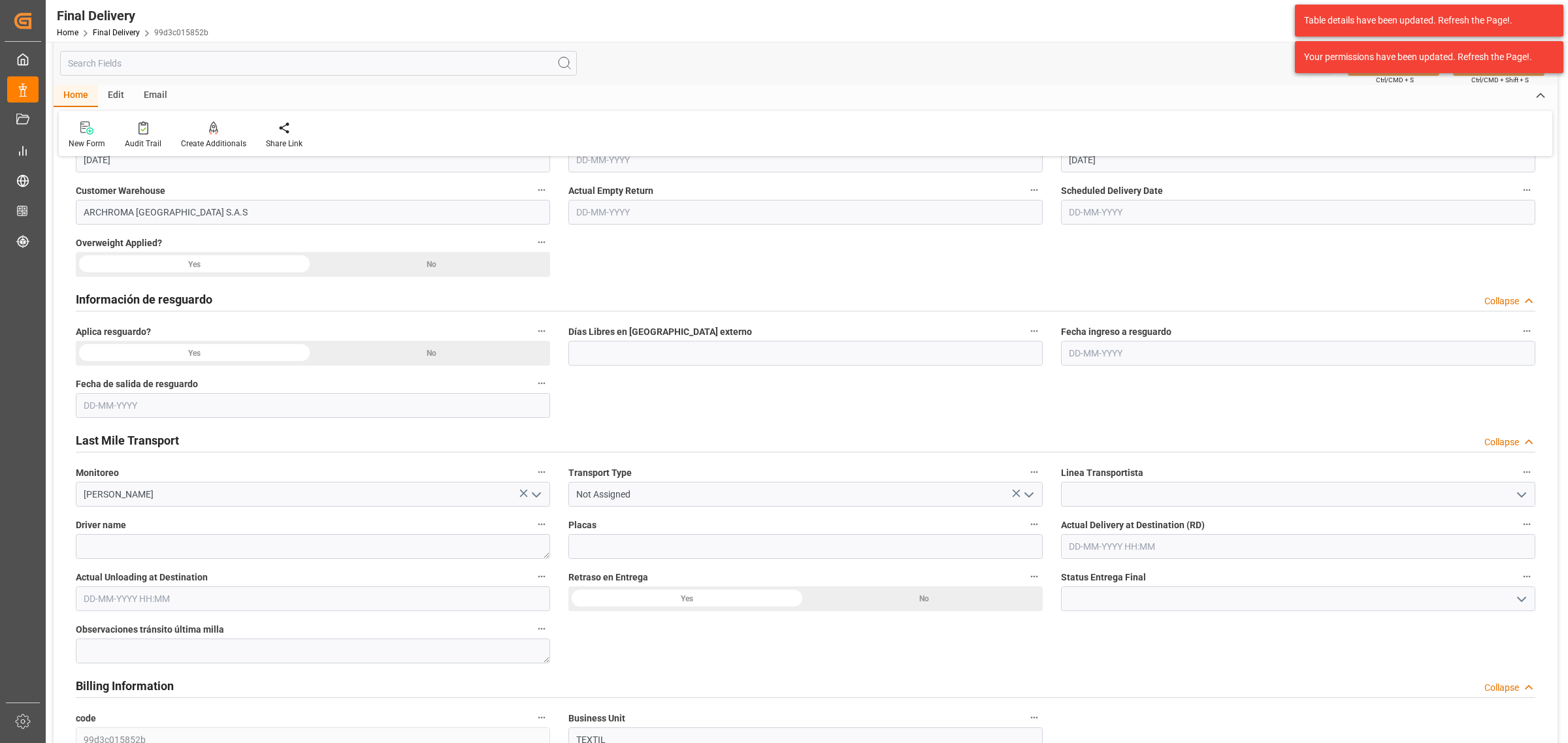
click at [1030, 495] on polyline "open menu" at bounding box center [1029, 495] width 8 height 4
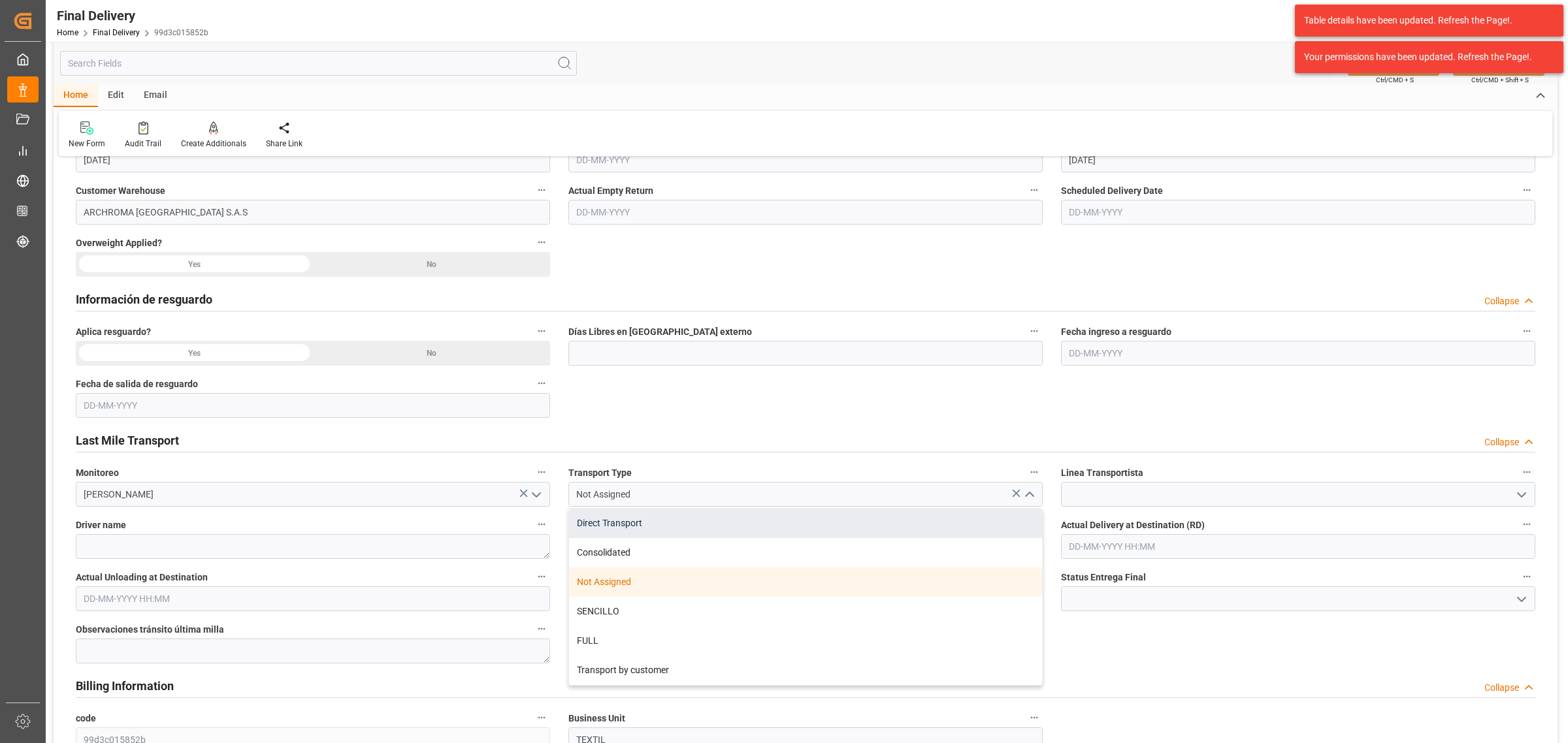
click at [647, 523] on div "Direct Transport" at bounding box center [805, 523] width 473 height 29
type input "Direct Transport"
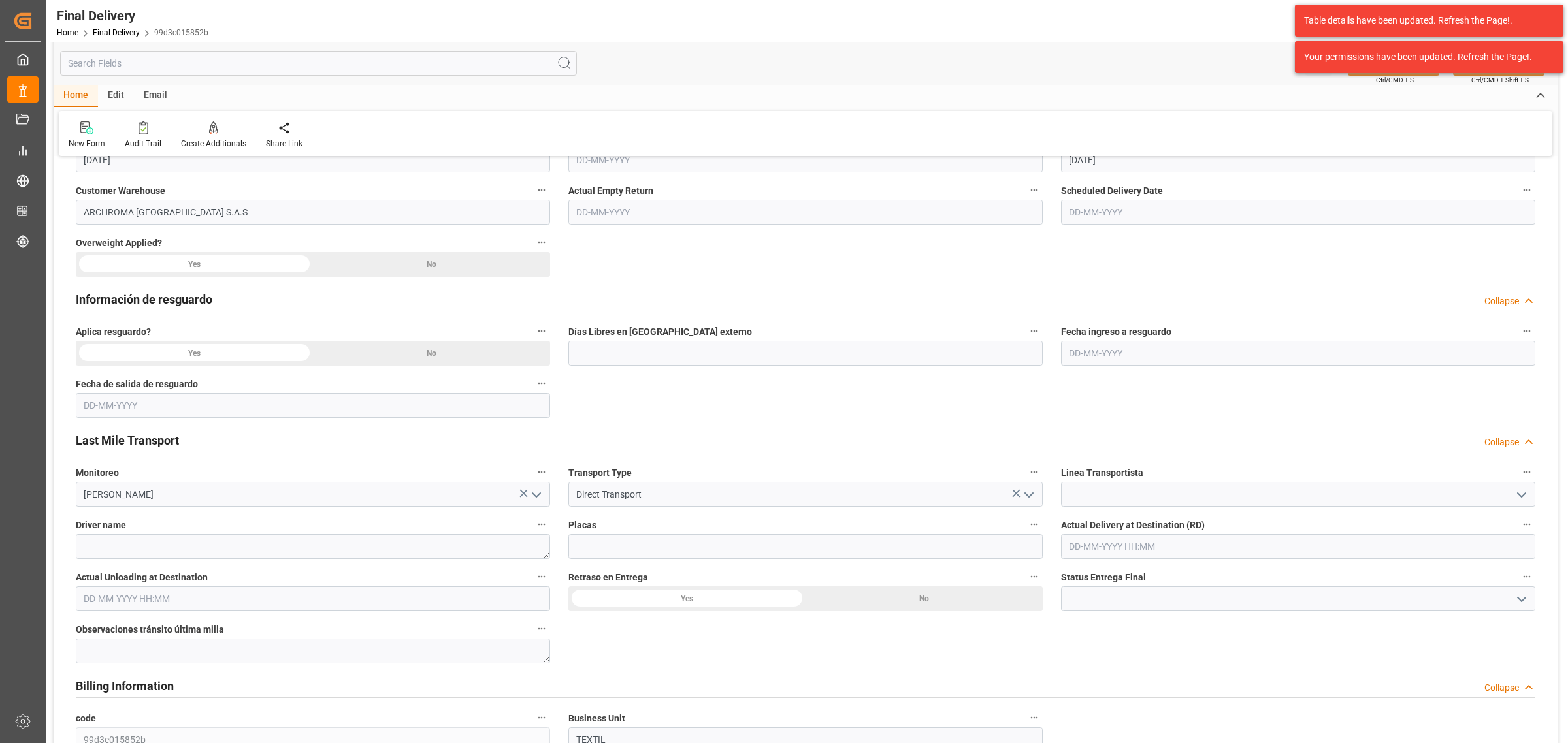
click at [1525, 492] on icon "open menu" at bounding box center [1522, 495] width 16 height 16
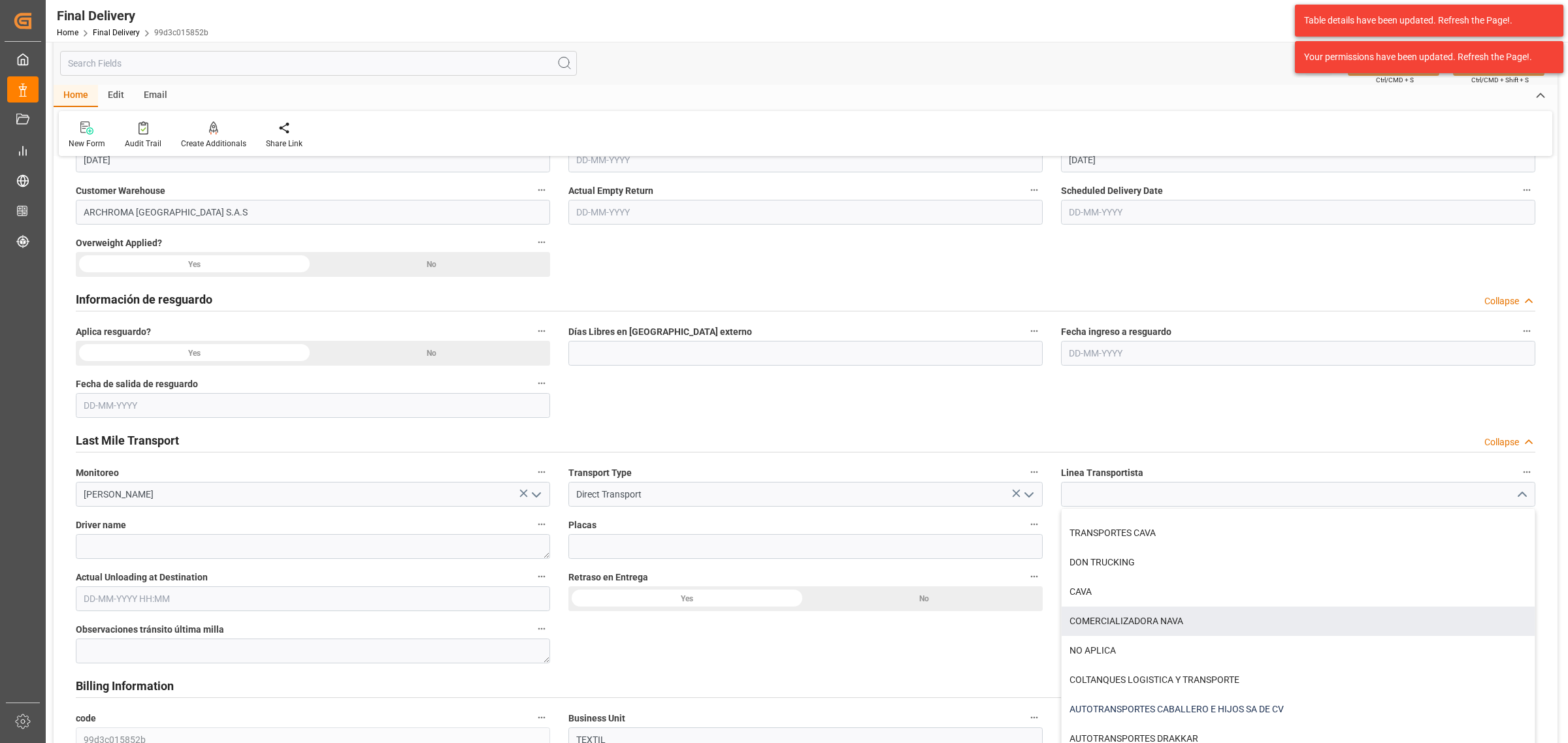
scroll to position [408, 0]
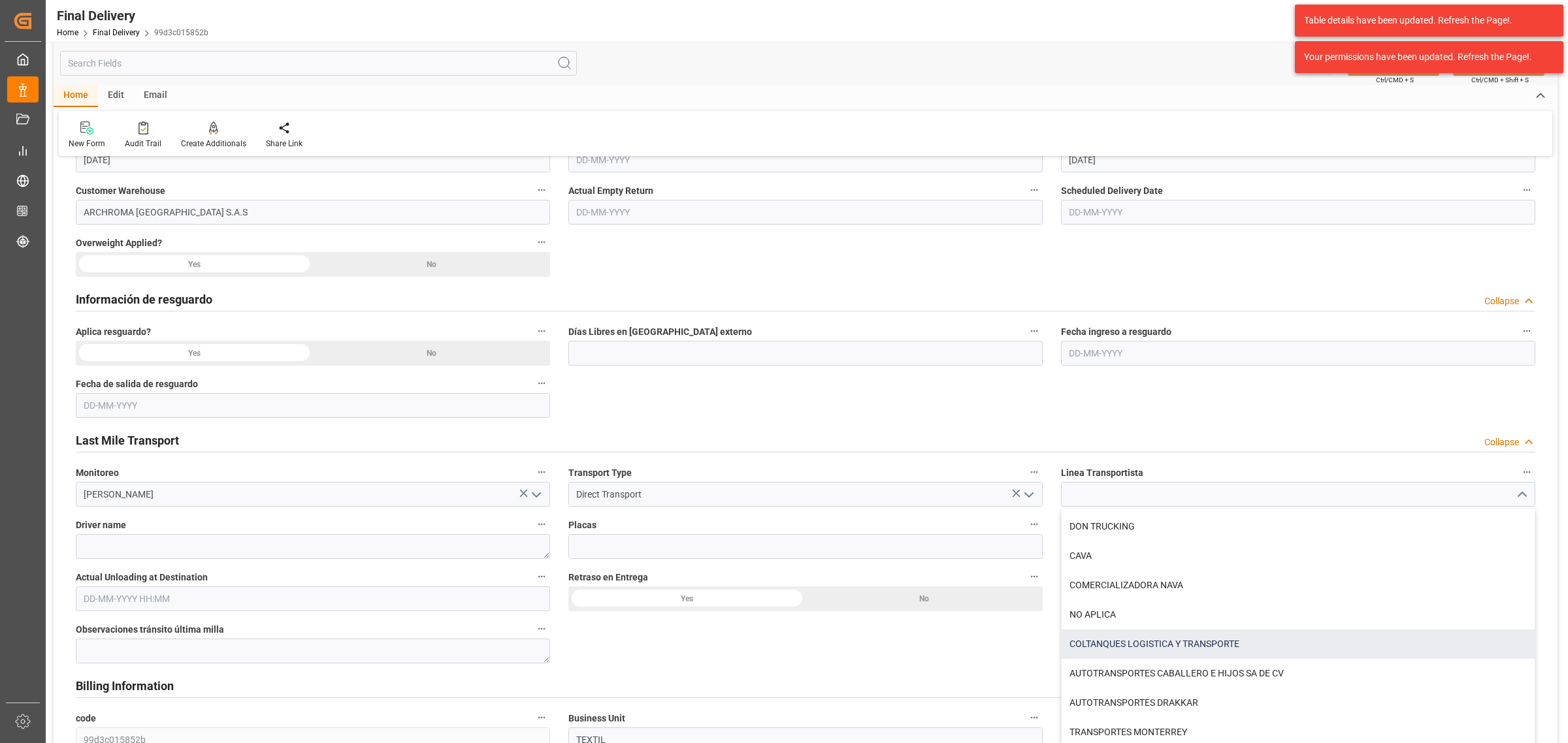
click at [1192, 647] on div "COLTANQUES LOGISTICA Y TRANSPORTE" at bounding box center [1298, 643] width 473 height 29
type input "COLTANQUES LOGISTICA Y TRANSPORTE"
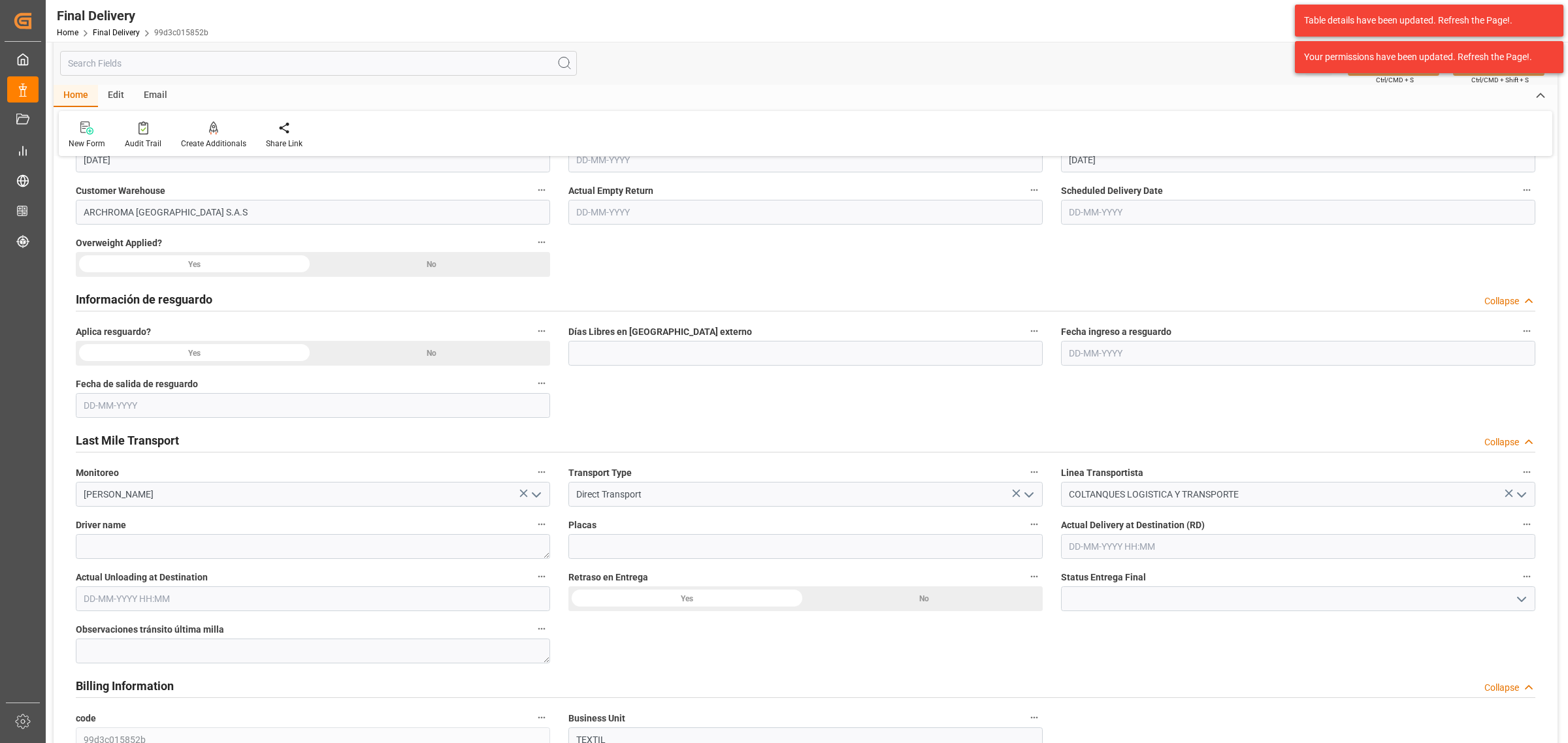
click at [413, 266] on div "No" at bounding box center [431, 264] width 237 height 25
click at [421, 347] on div "No" at bounding box center [431, 353] width 237 height 25
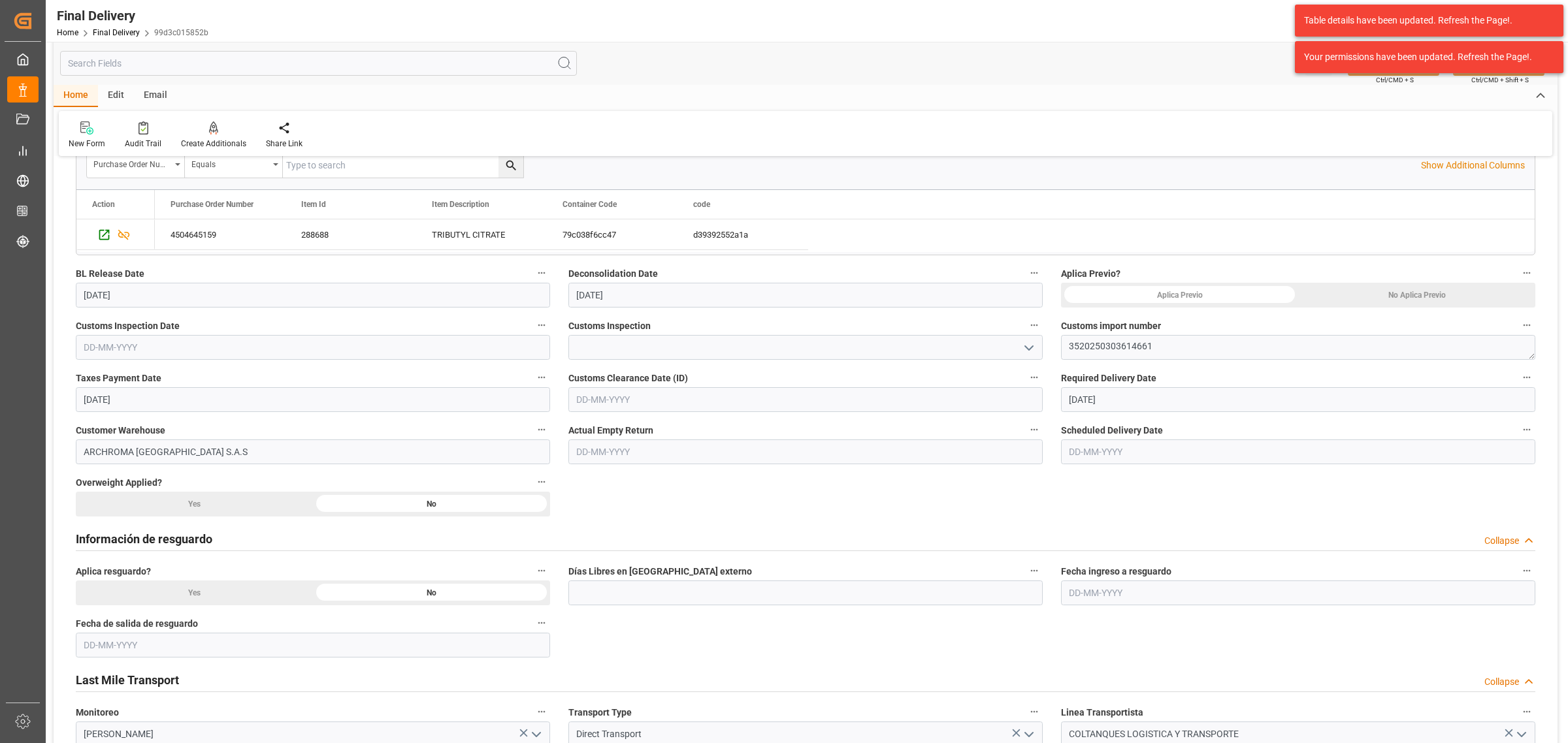
scroll to position [245, 0]
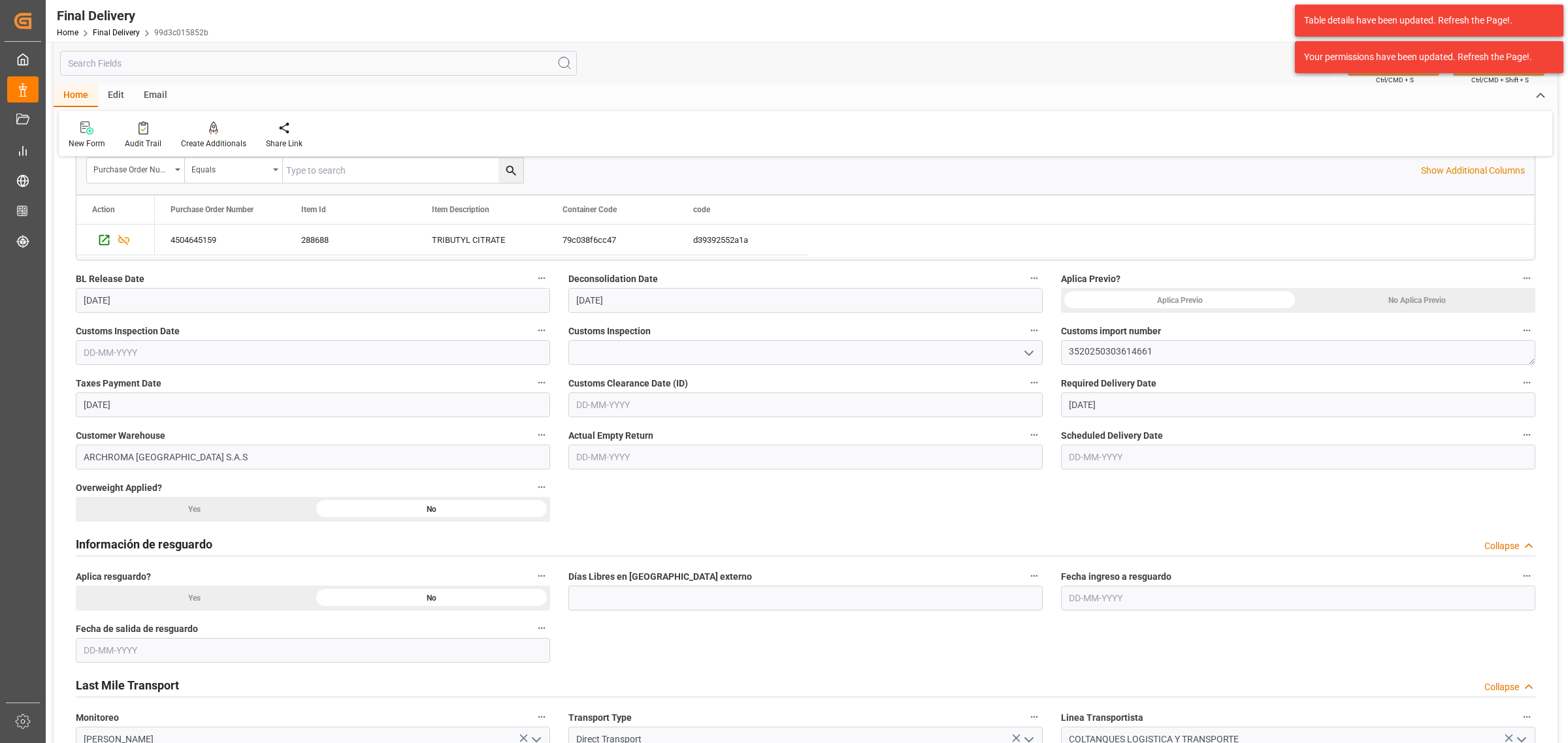
click at [1396, 288] on div "No Aplica Previo" at bounding box center [1416, 300] width 237 height 25
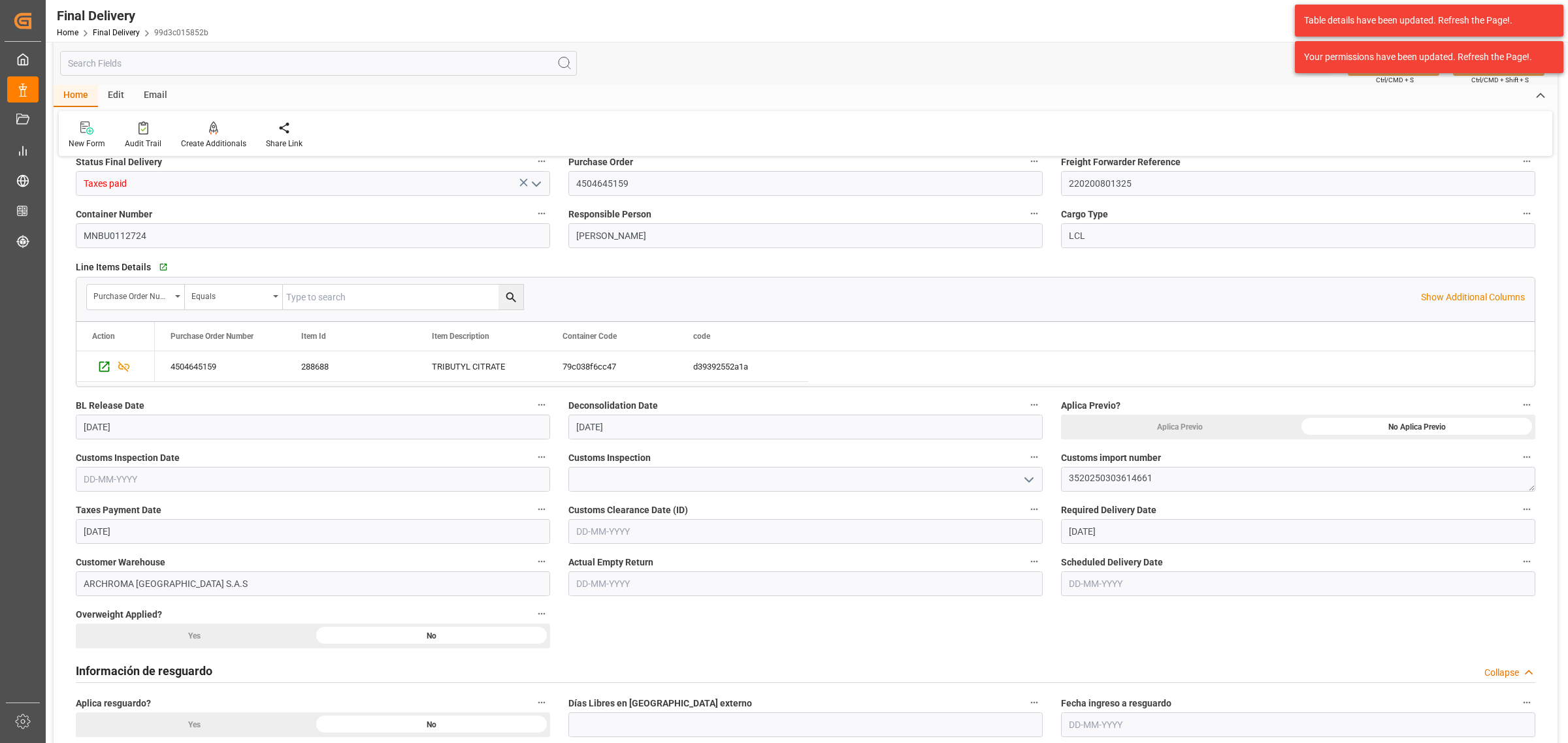
scroll to position [164, 0]
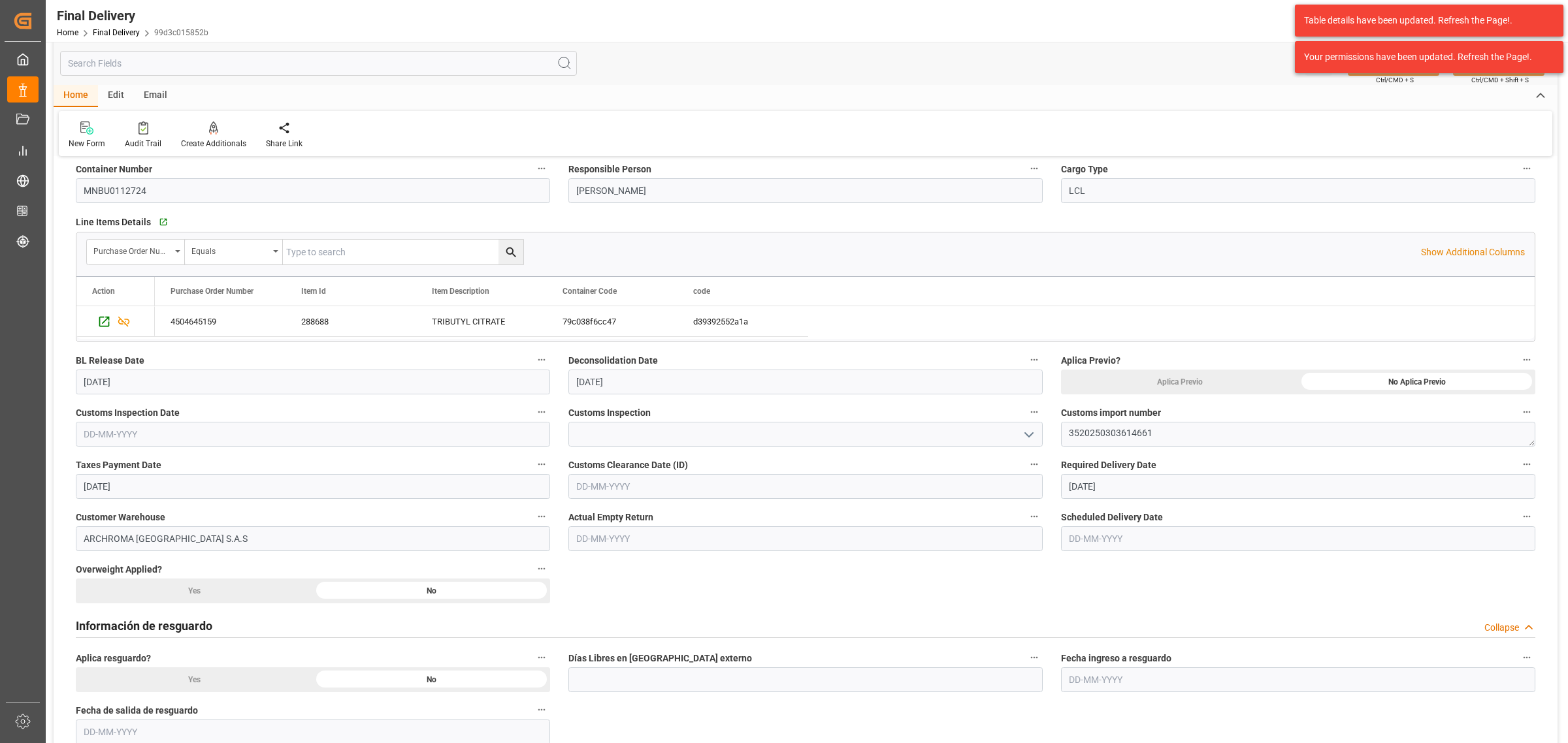
click at [284, 423] on input "text" at bounding box center [313, 434] width 475 height 25
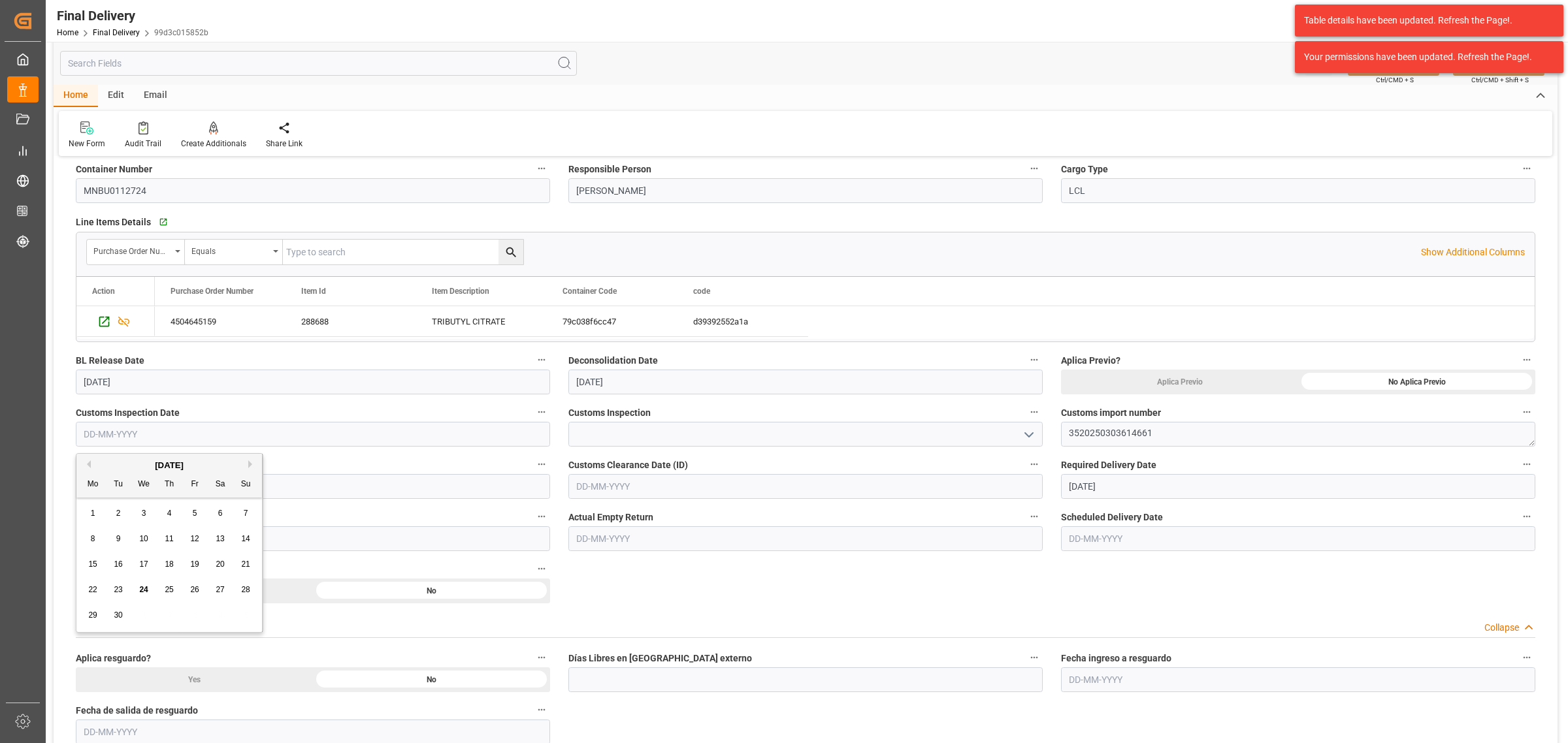
click at [121, 589] on span "23" at bounding box center [118, 589] width 9 height 9
type input "[DATE]"
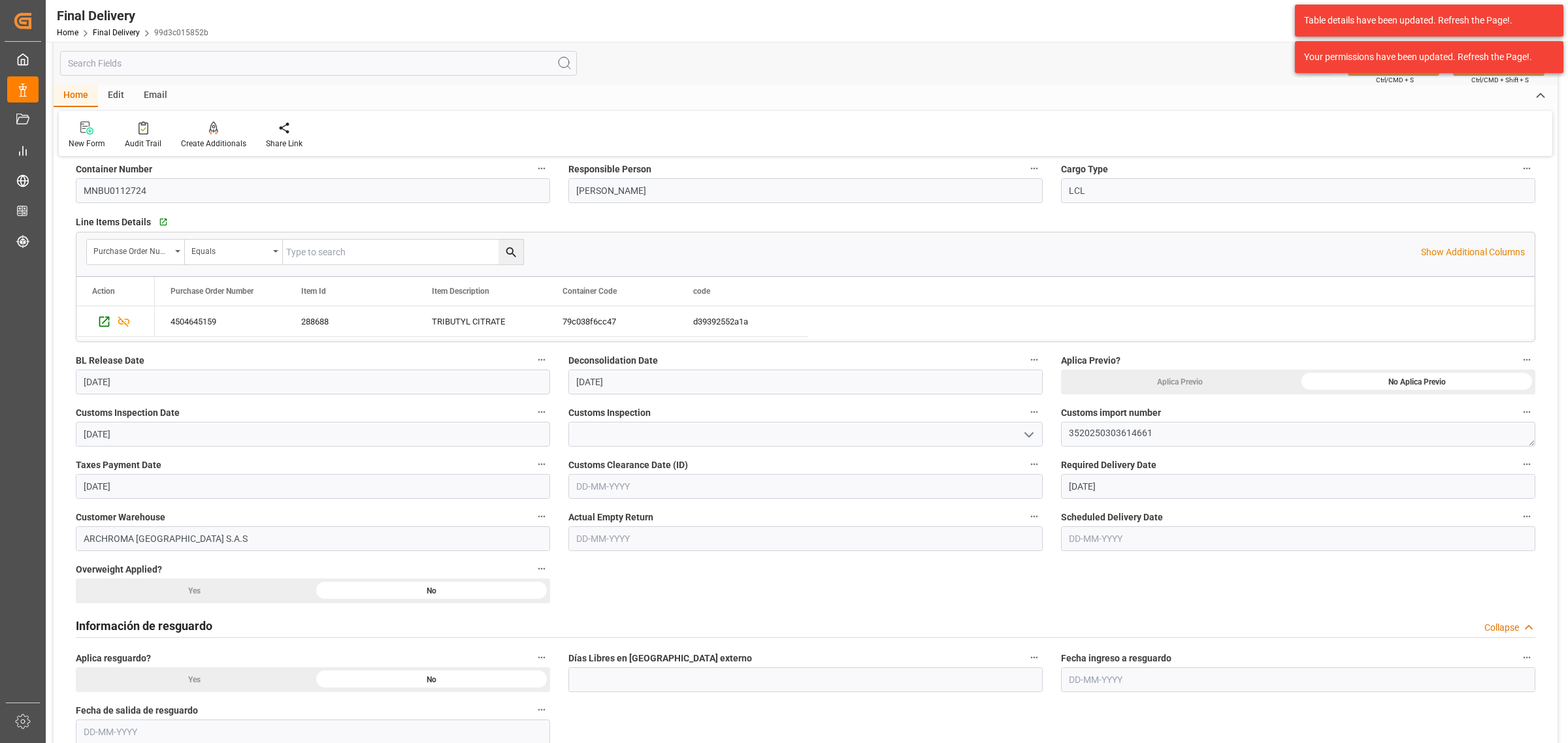
drag, startPoint x: 1037, startPoint y: 436, endPoint x: 1026, endPoint y: 428, distance: 13.6
click at [1036, 435] on button "open menu" at bounding box center [1029, 434] width 20 height 20
click at [1023, 428] on icon "close menu" at bounding box center [1029, 435] width 16 height 16
click at [1020, 436] on button "open menu" at bounding box center [1029, 434] width 20 height 20
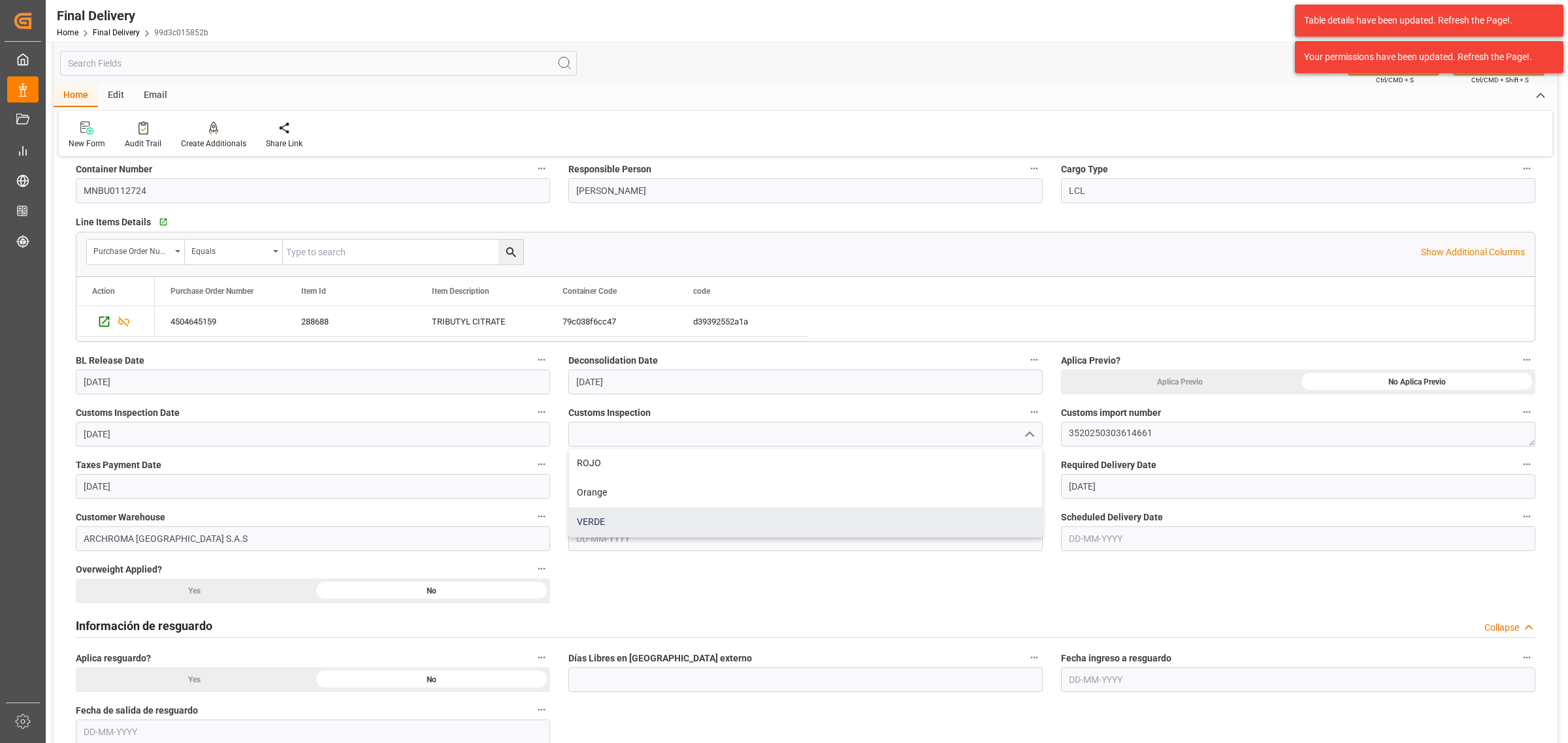
click at [662, 520] on div "VERDE" at bounding box center [805, 522] width 473 height 29
type input "VERDE"
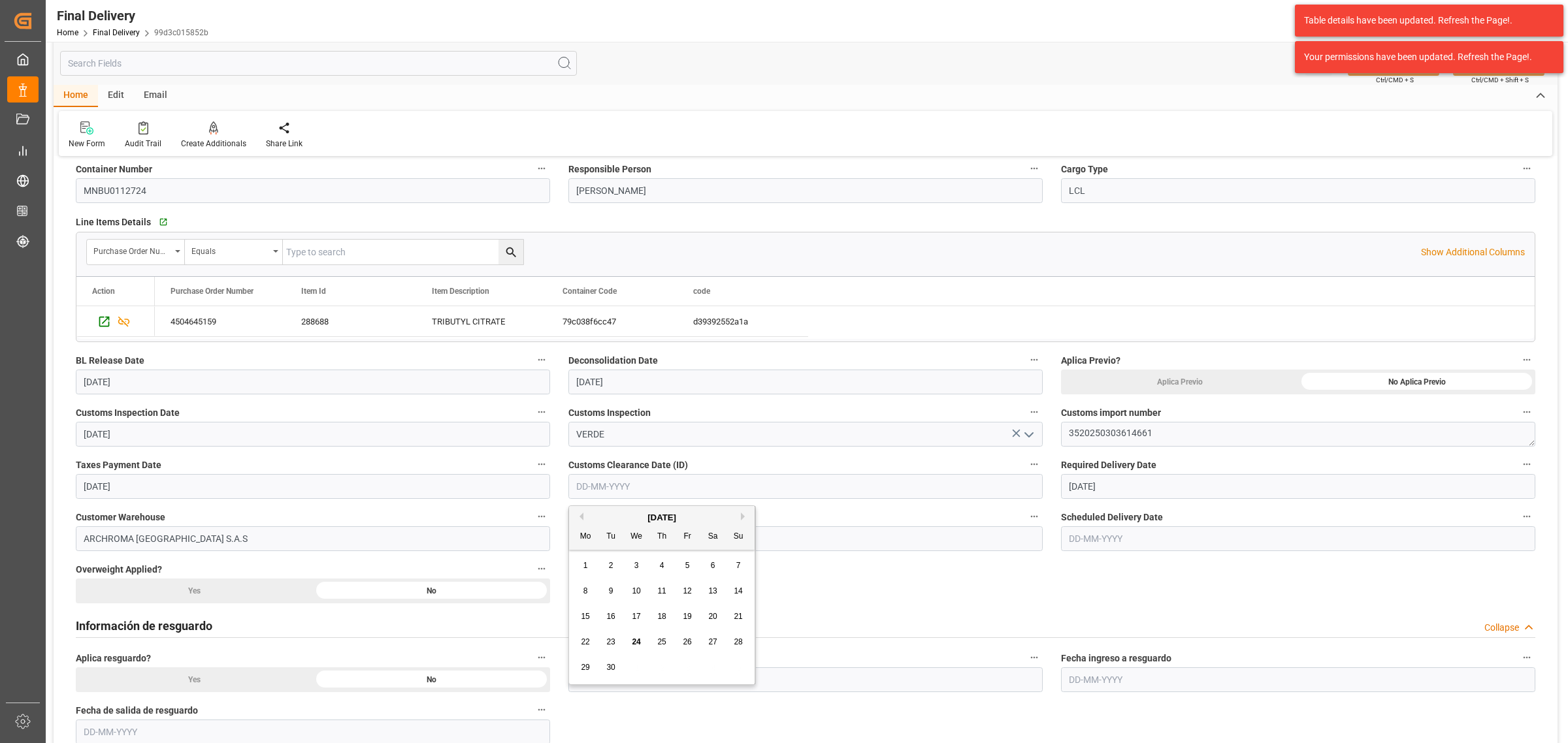
click at [652, 488] on input "text" at bounding box center [805, 486] width 475 height 25
click at [603, 644] on div "23" at bounding box center [611, 643] width 16 height 16
type input "23-09-2025"
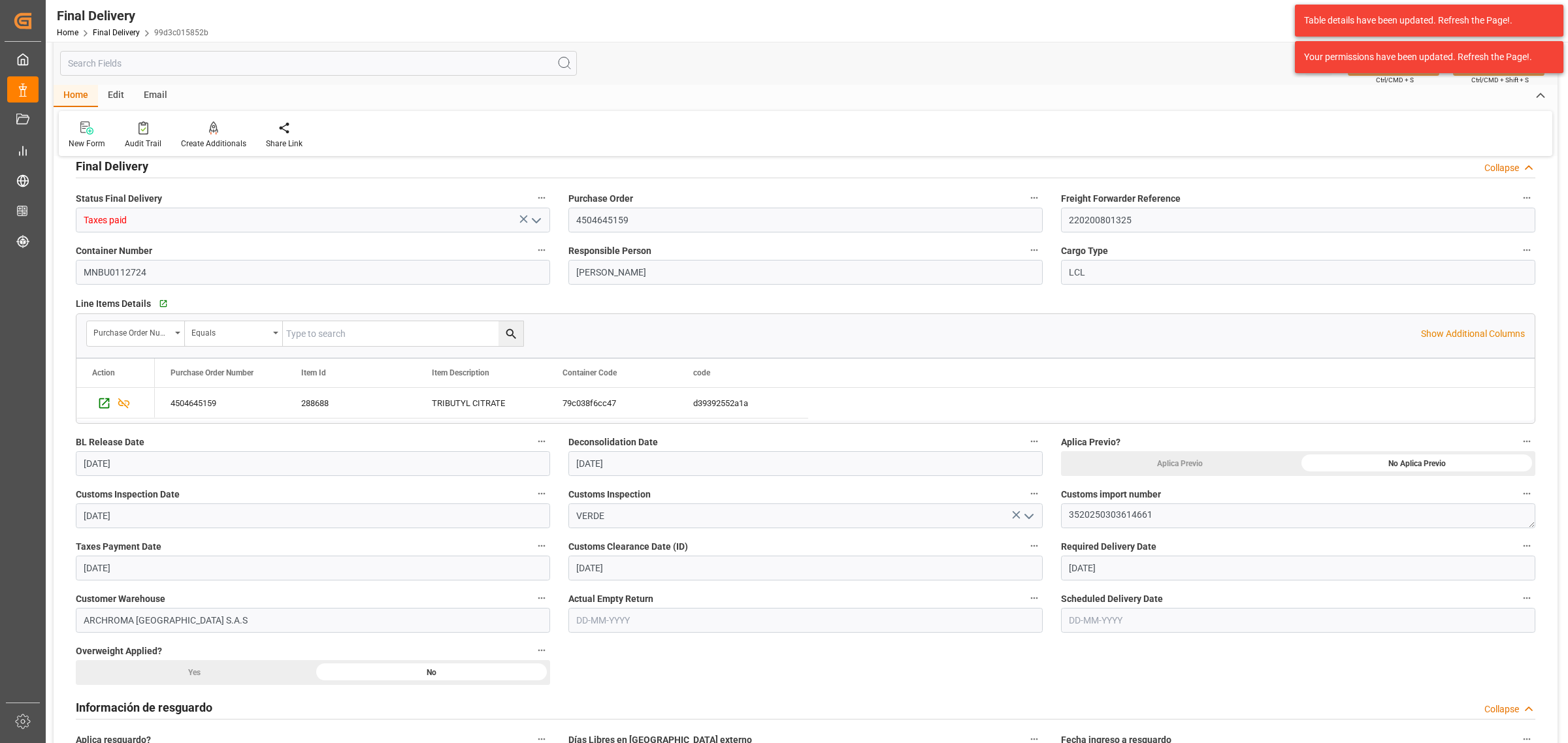
scroll to position [0, 0]
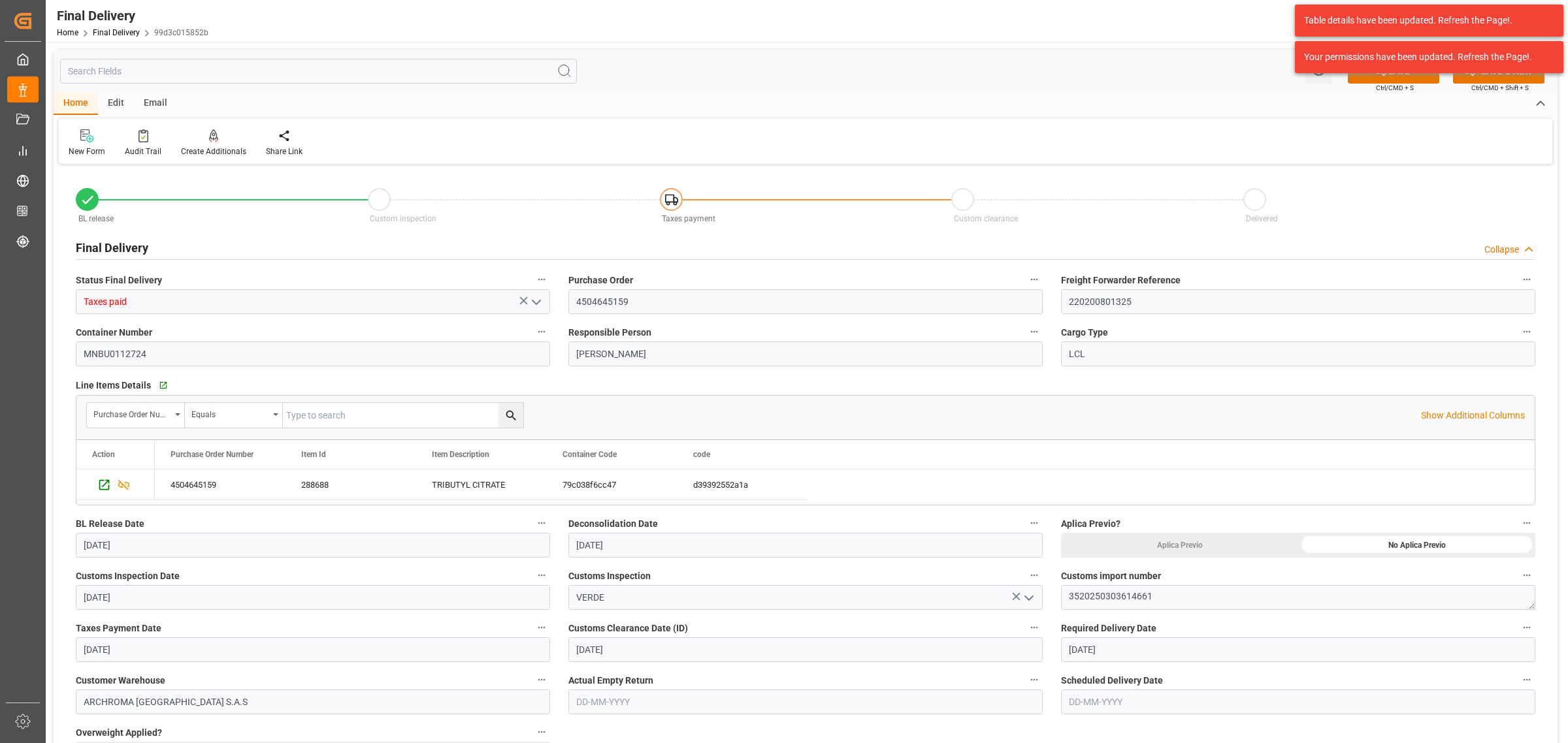
click at [1392, 76] on div "Table details have been updated. Refresh the Page!. Your permissions have been …" at bounding box center [1429, 38] width 277 height 77
click at [1371, 78] on button "SAVE" at bounding box center [1394, 71] width 92 height 25
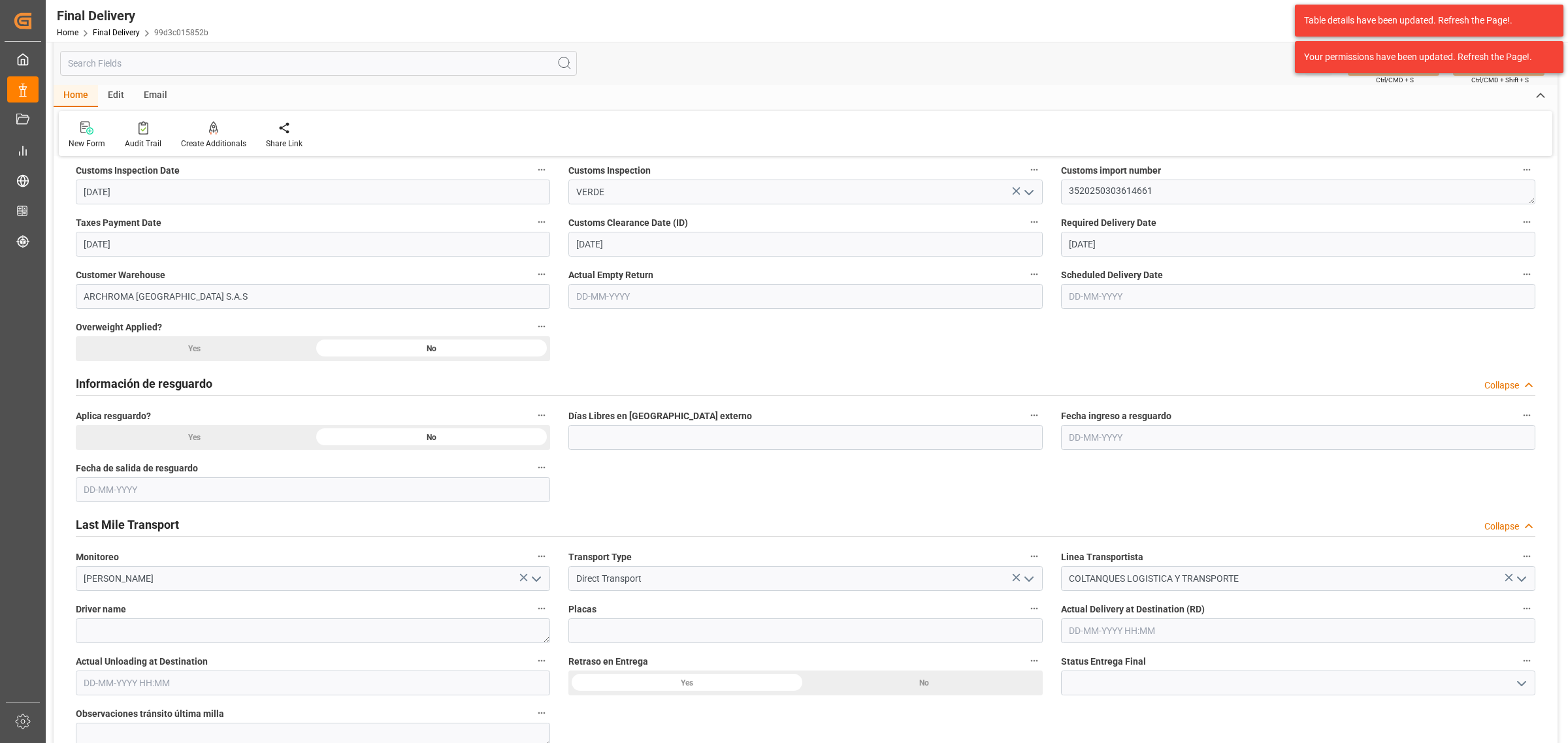
scroll to position [408, 0]
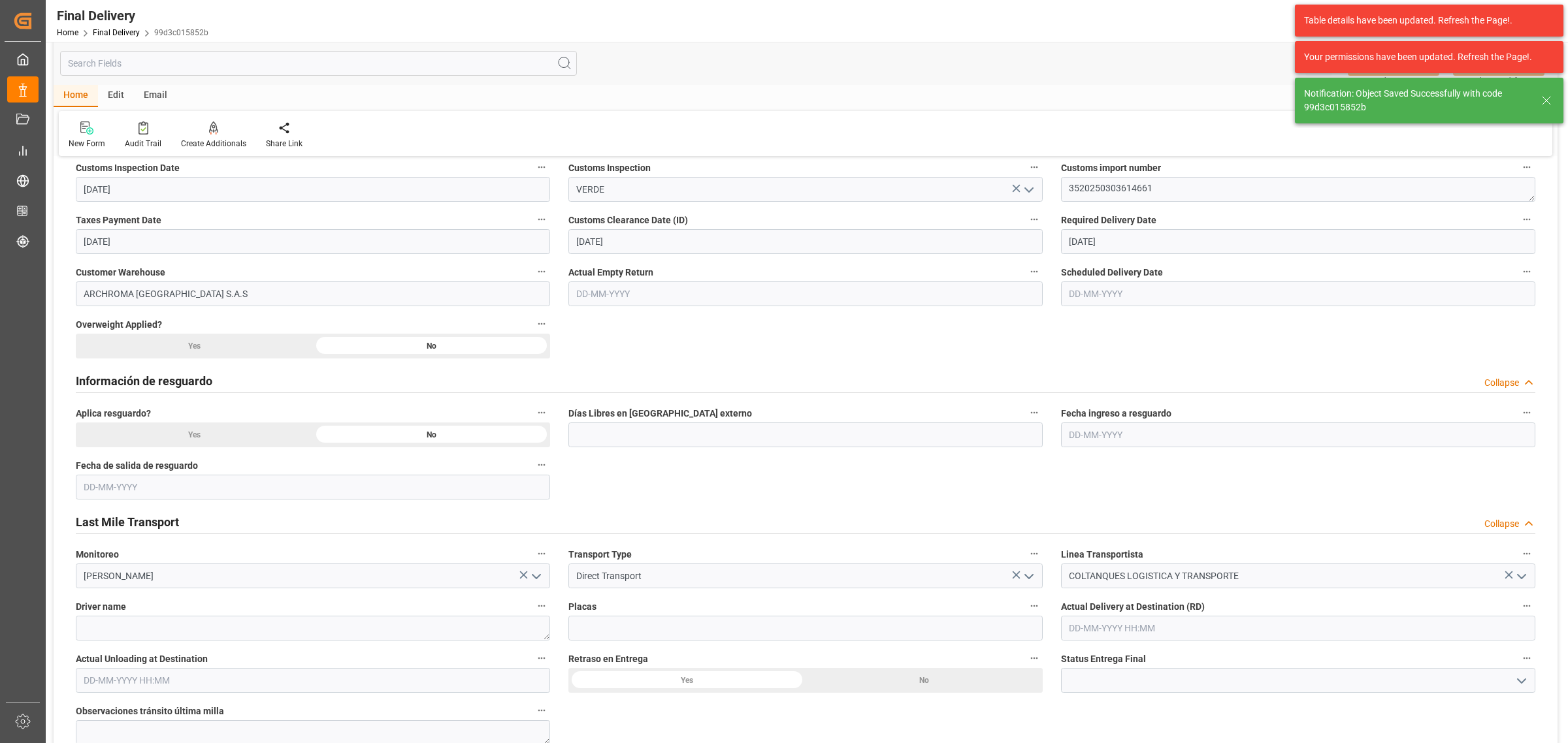
type textarea "1"
type input "Custom Clearance"
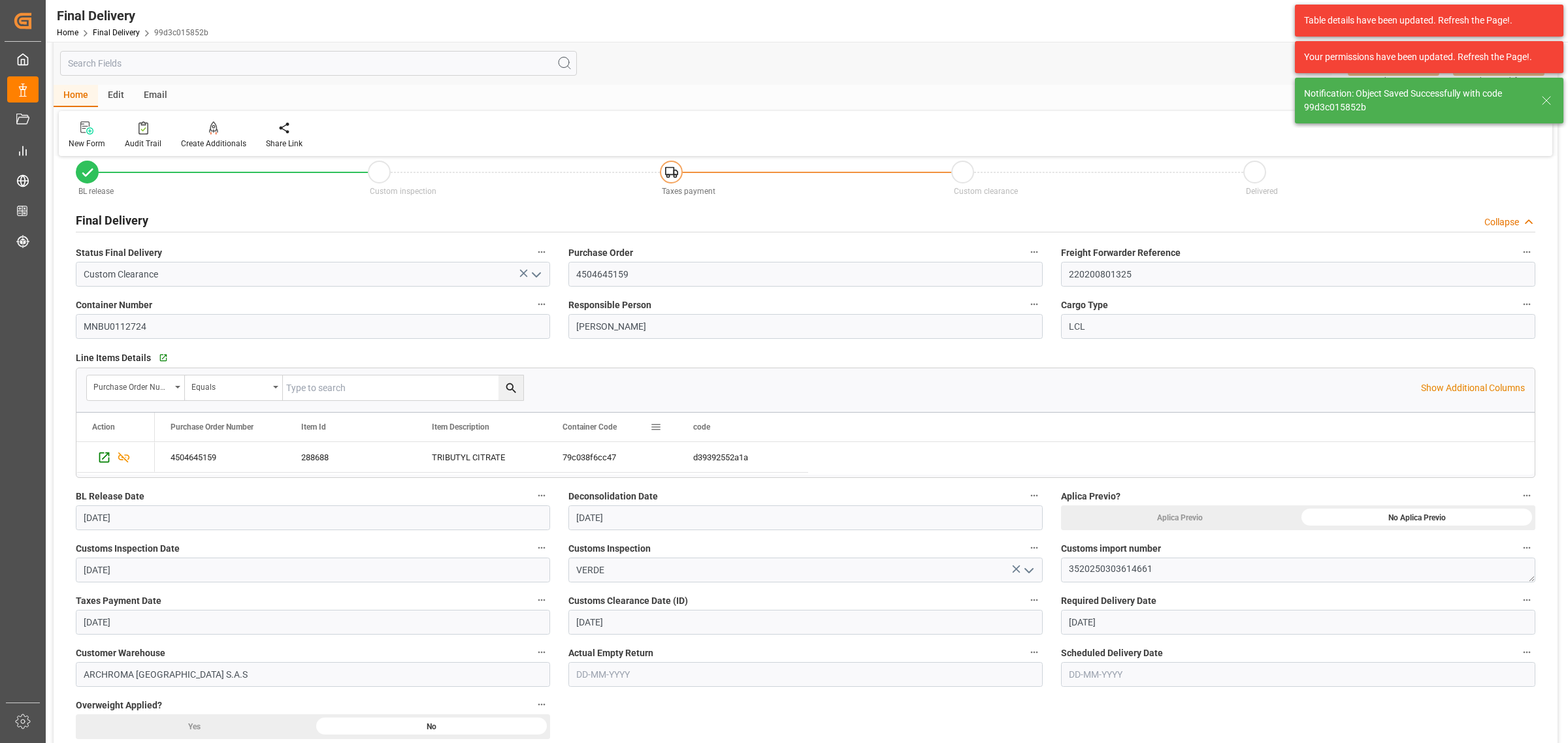
scroll to position [0, 0]
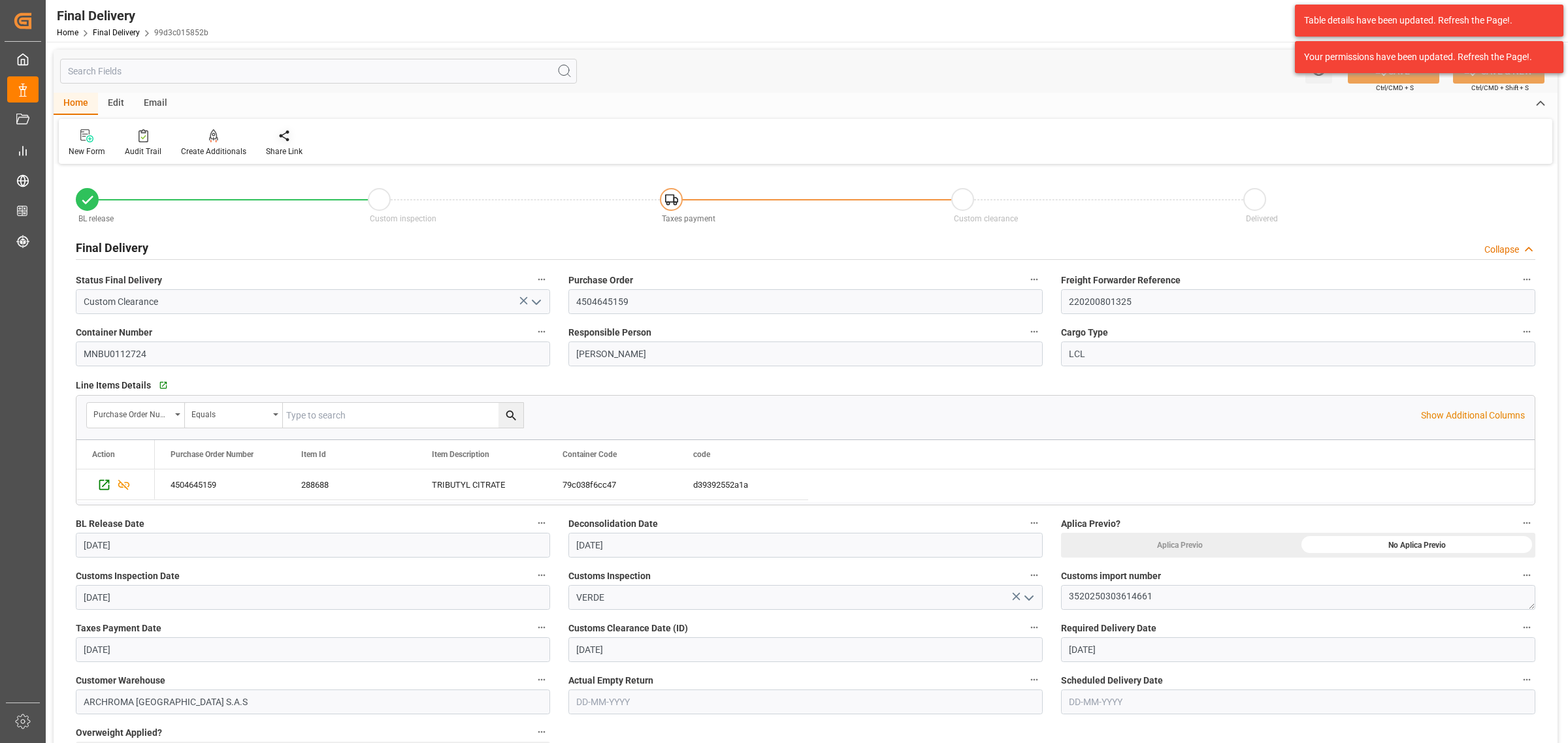
click at [278, 138] on icon at bounding box center [284, 136] width 13 height 13
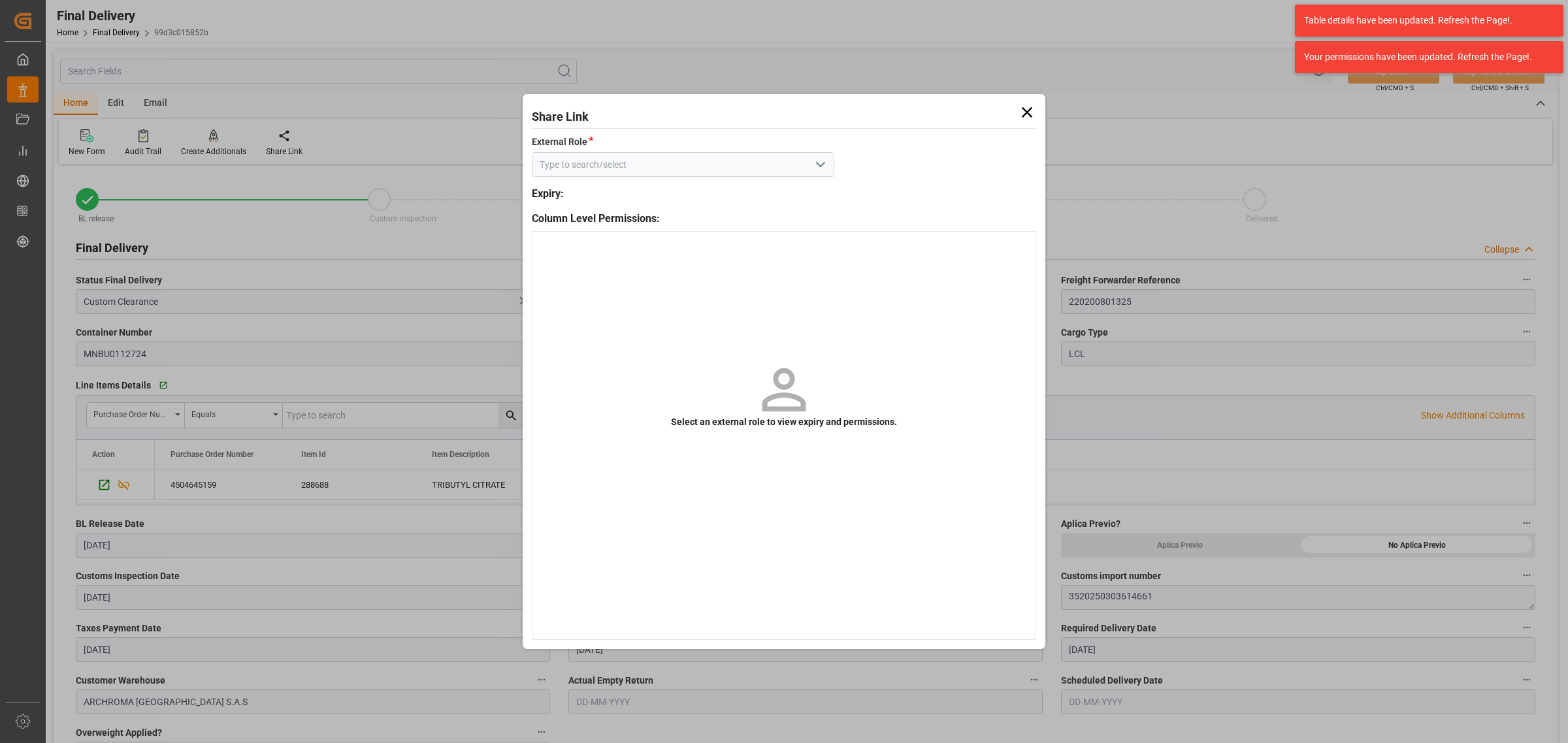
click at [825, 164] on polyline "open menu" at bounding box center [820, 165] width 8 height 4
click at [789, 188] on div "External - finalDelivery" at bounding box center [682, 193] width 301 height 29
type input "External - finalDelivery"
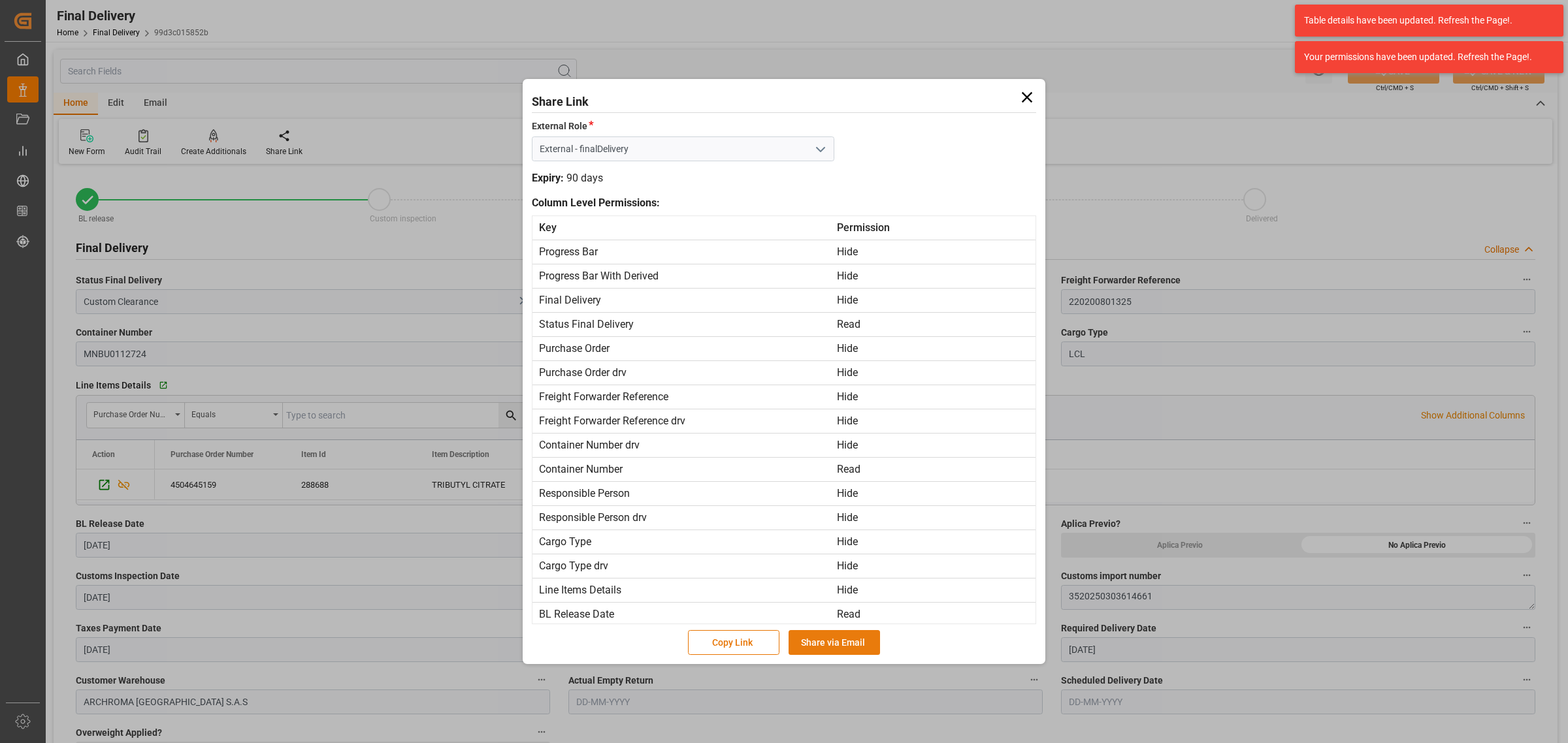
click at [828, 640] on button "Share via Email" at bounding box center [834, 642] width 92 height 25
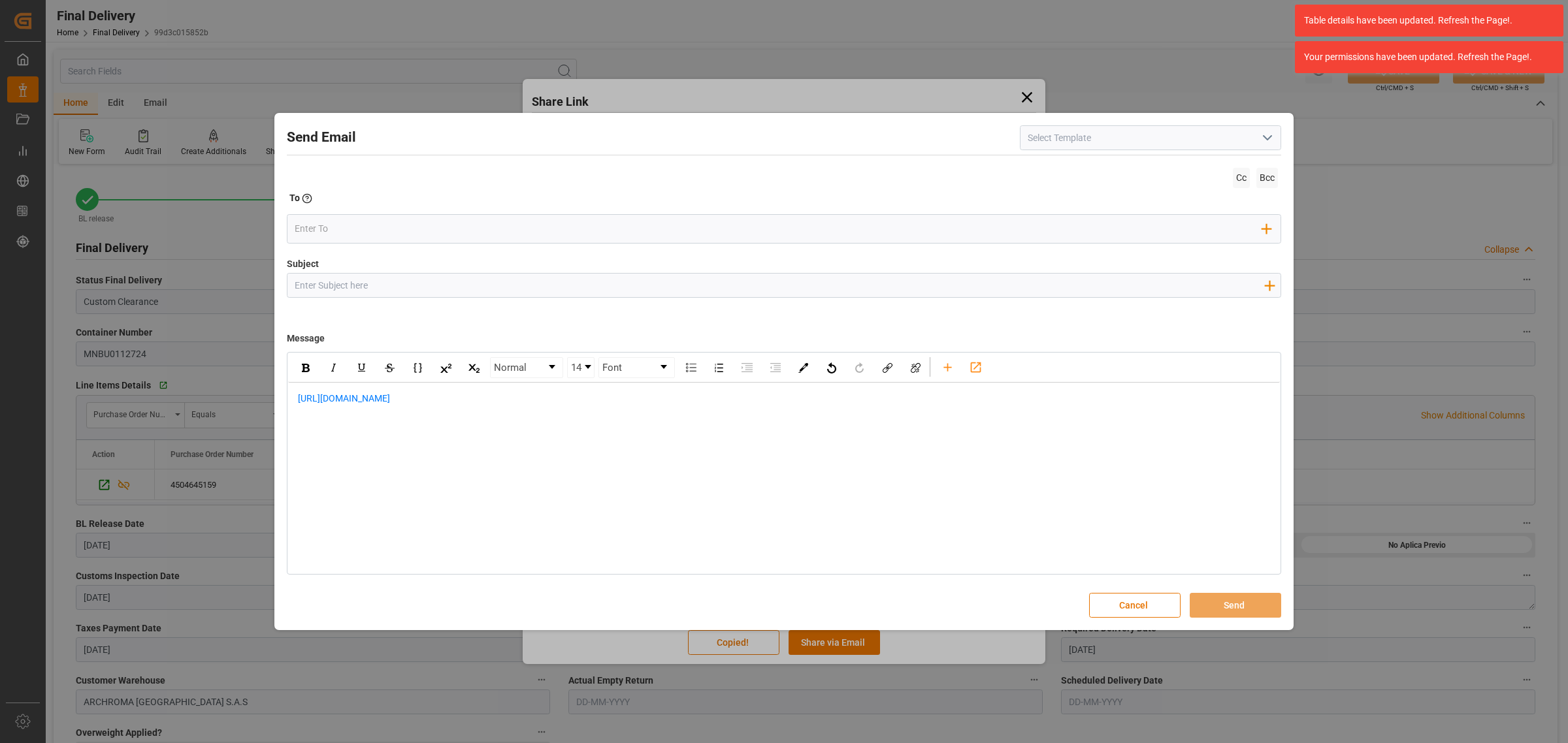
click at [471, 275] on input "Subject" at bounding box center [779, 285] width 983 height 23
click at [425, 300] on div "Subject Add field to Subject" at bounding box center [784, 290] width 995 height 65
click at [428, 286] on input "Subject" at bounding box center [779, 285] width 983 height 23
paste input "PO 4504645159 /TE//LOGWARD STATUS//BAJOR CHEMICAL JIANGSU CO,LTD//ARCHROMA COLO…"
type input "PO 4504645159 /TE//LOGWARD STATUS//BAJOR CHEMICAL JIANGSU CO,LTD//ARCHROMA COLO…"
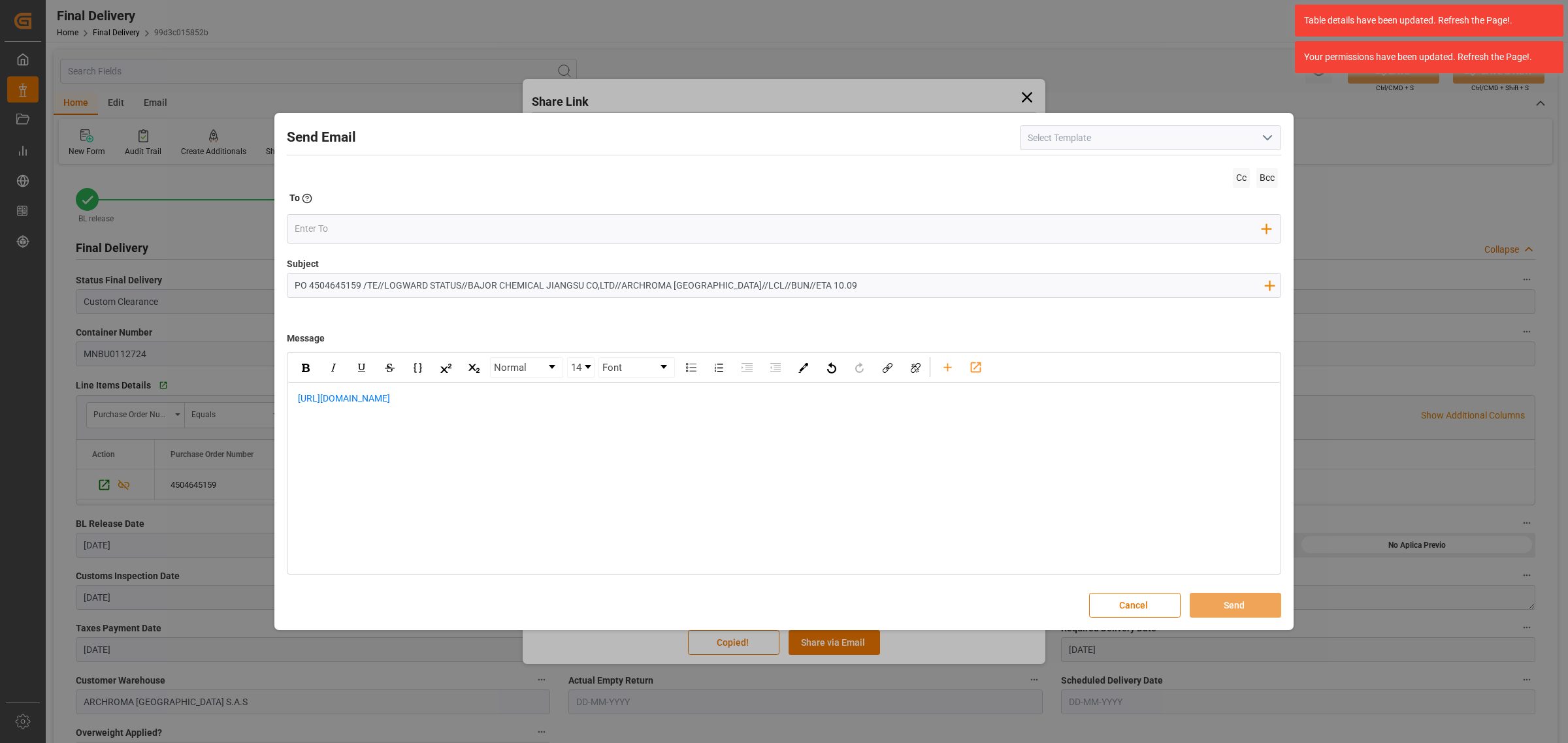
click at [292, 404] on div "https://app.logward.com/share/69a2831603c1" at bounding box center [784, 405] width 992 height 46
click at [345, 404] on div "rdw-editor" at bounding box center [784, 398] width 973 height 14
drag, startPoint x: 511, startPoint y: 436, endPoint x: 494, endPoint y: 454, distance: 24.8
click at [505, 451] on div "Buen dia estimado cliente, Informamos que la transportadora continua gestionand…" at bounding box center [784, 433] width 973 height 82
click at [494, 454] on div "https://app.logward.com/share/69a2831603c1" at bounding box center [784, 460] width 973 height 28
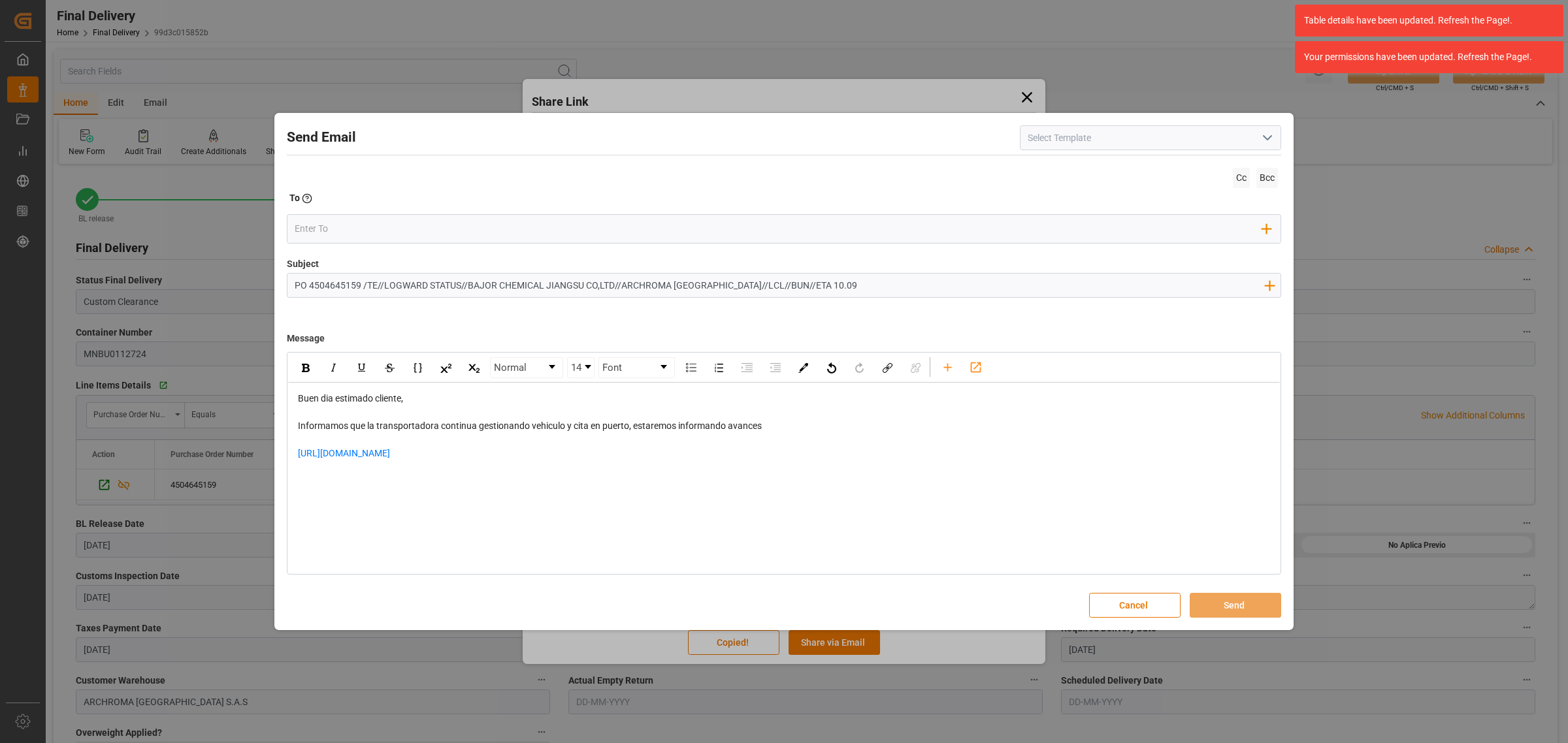
click at [343, 493] on div "rdw-editor" at bounding box center [784, 488] width 973 height 28
click at [322, 477] on div "rdw-editor" at bounding box center [784, 488] width 973 height 28
click at [322, 229] on input "email" at bounding box center [778, 229] width 968 height 20
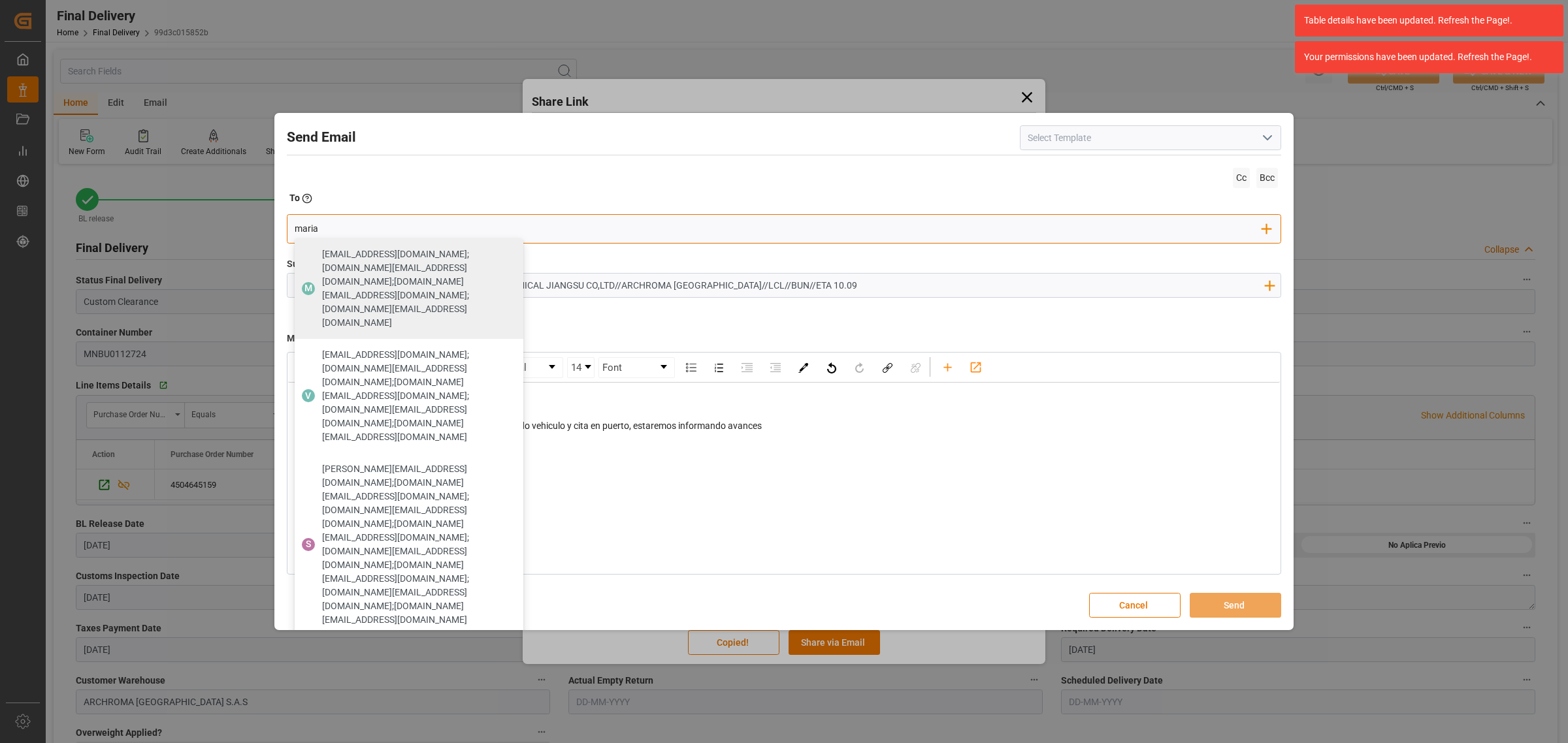
type input "maria"
click at [388, 742] on span "maria.piranquive@leschaco.com" at bounding box center [395, 752] width 145 height 14
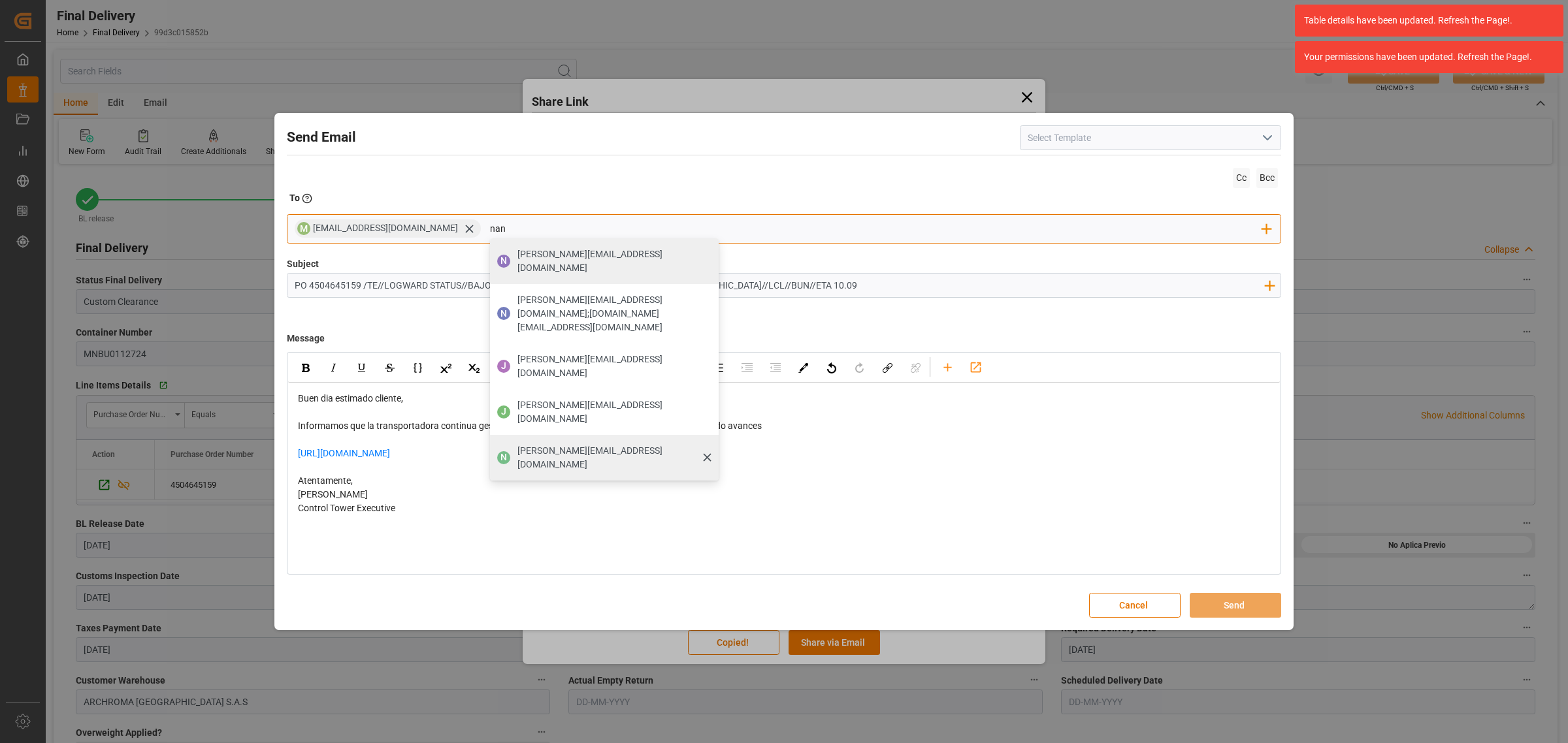
type input "nan"
click at [572, 444] on span "nancy.castellanos@archroma.com" at bounding box center [613, 457] width 192 height 28
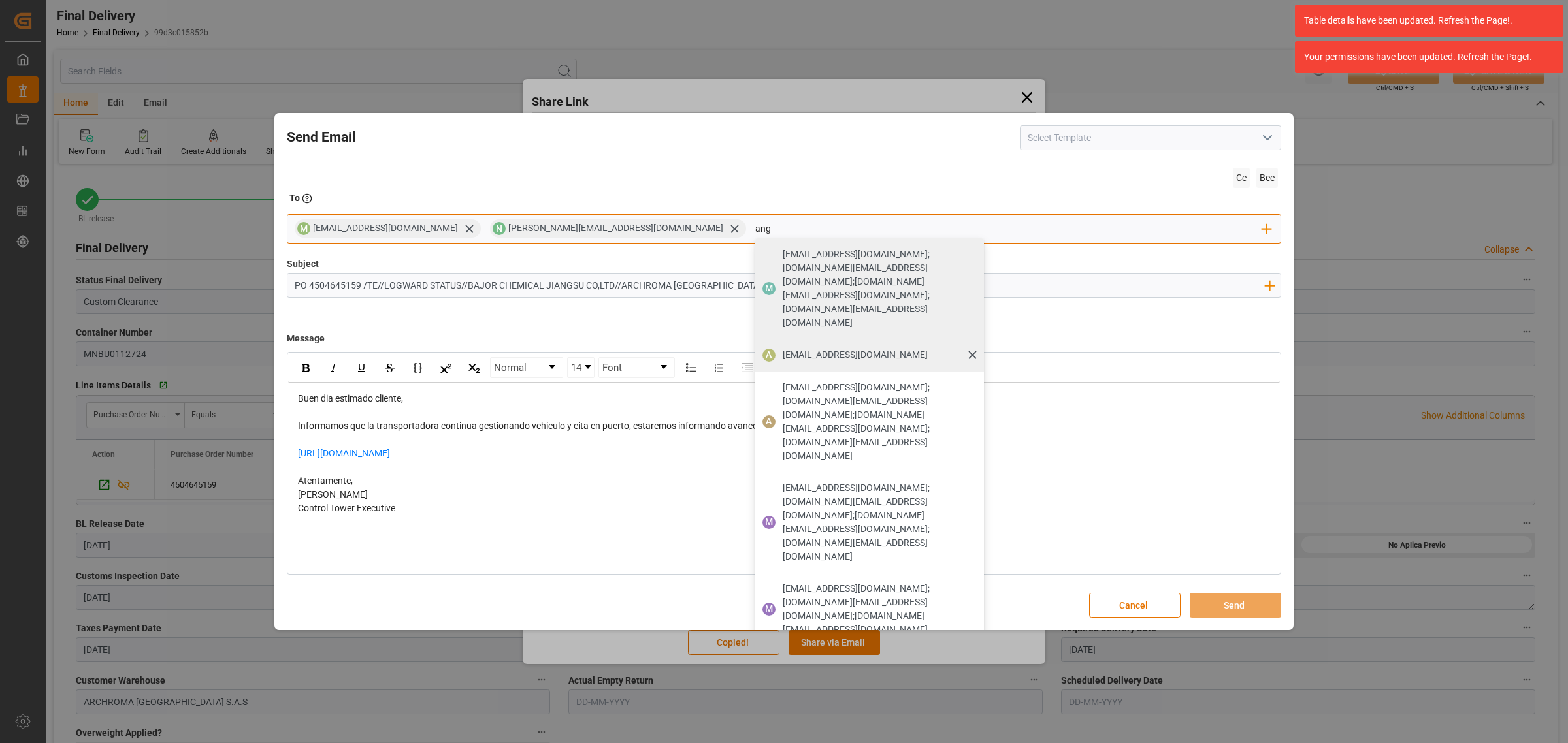
type input "ang"
click at [783, 348] on span "angiee.lamilla@archroma.com" at bounding box center [855, 354] width 145 height 14
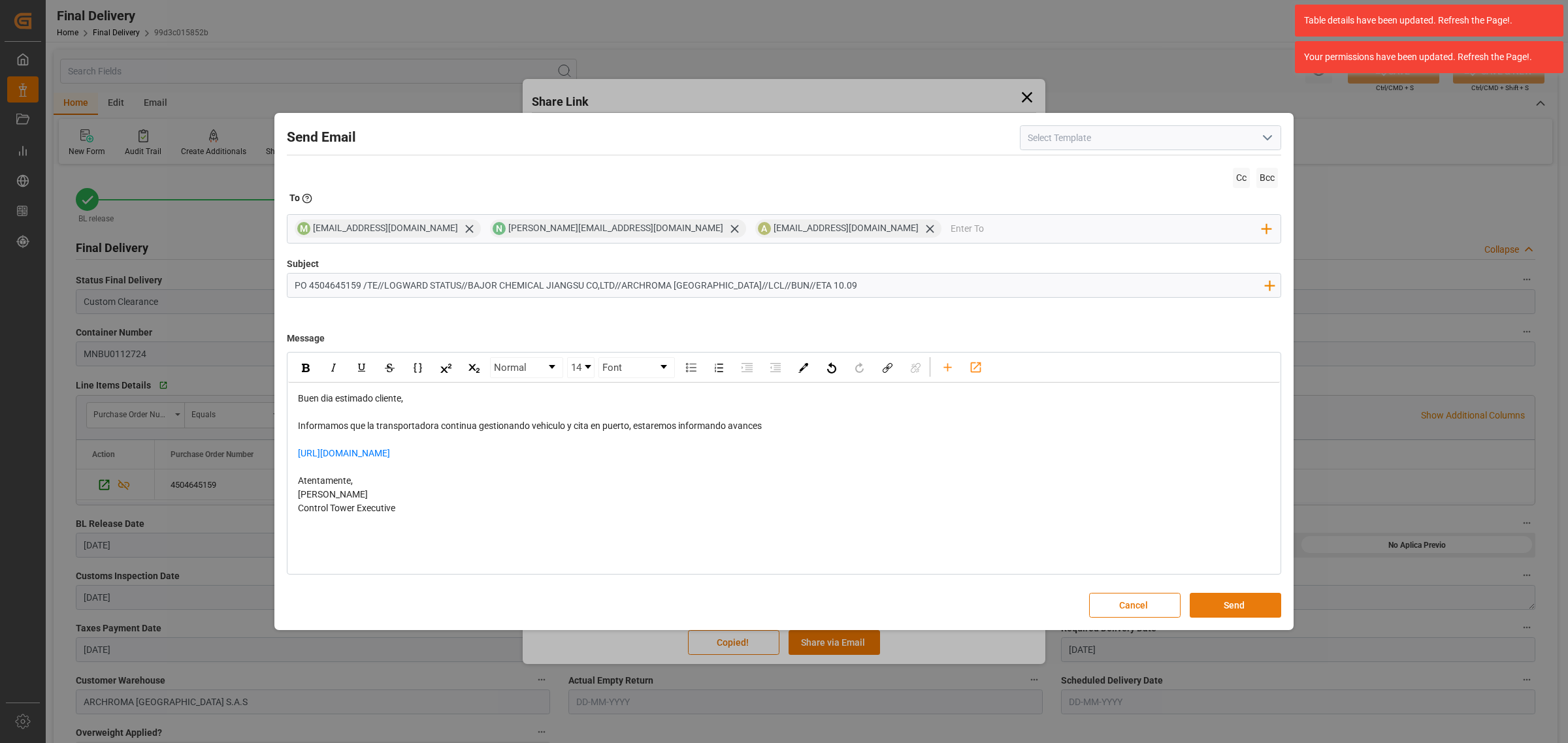
click at [1252, 601] on button "Send" at bounding box center [1235, 605] width 92 height 25
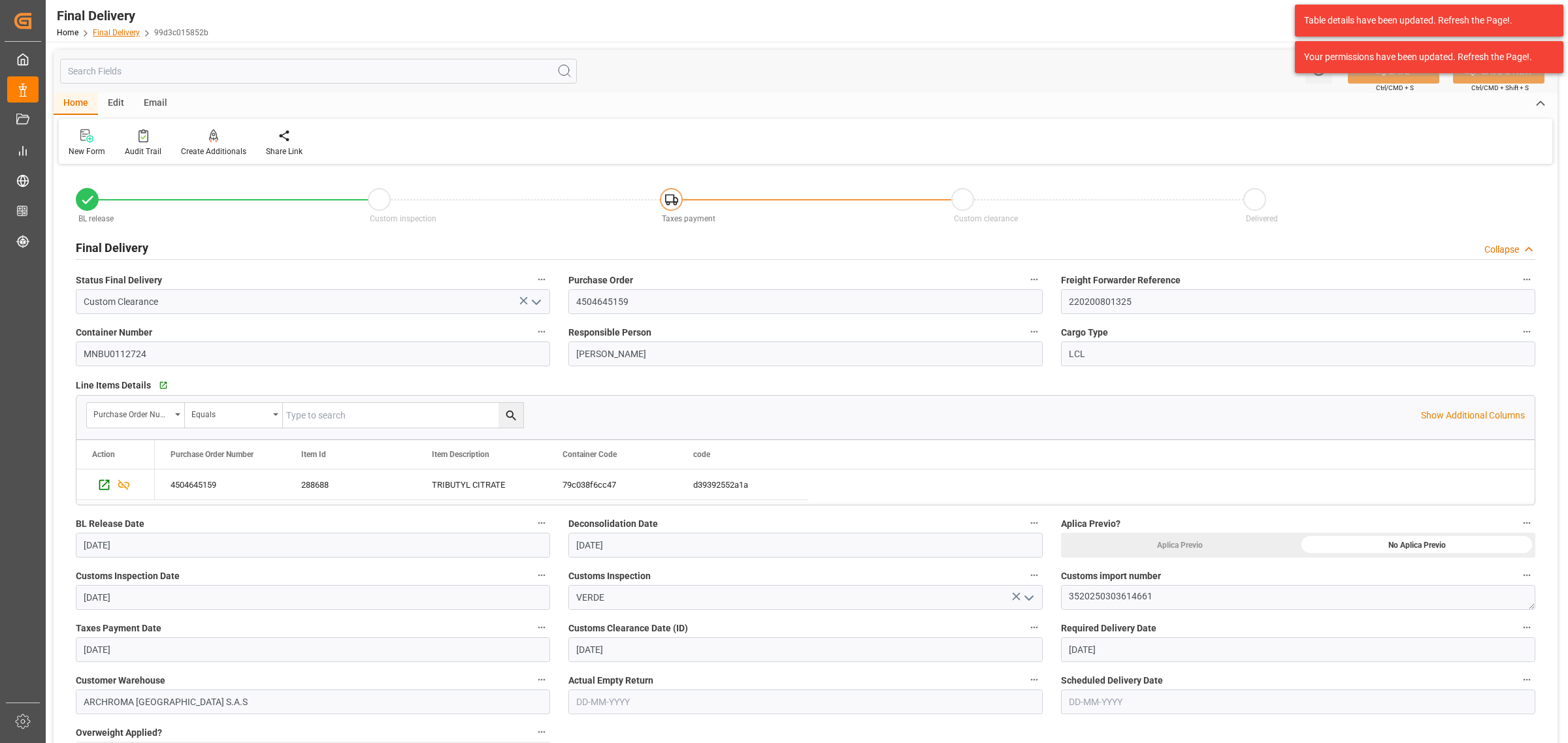
click at [115, 29] on link "Final Delivery" at bounding box center [116, 32] width 47 height 9
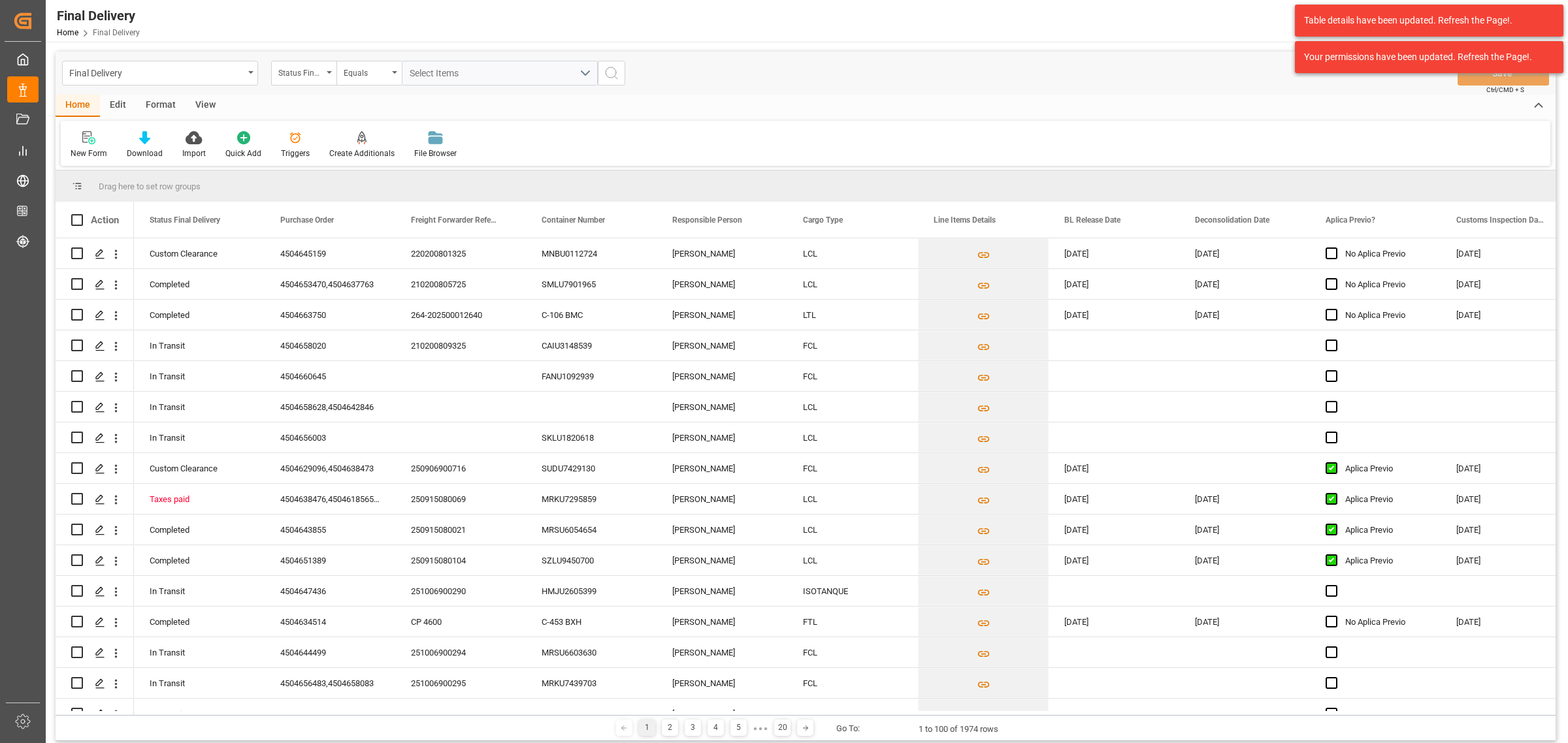
click at [298, 78] on div "Status Final Delivery" at bounding box center [300, 71] width 44 height 15
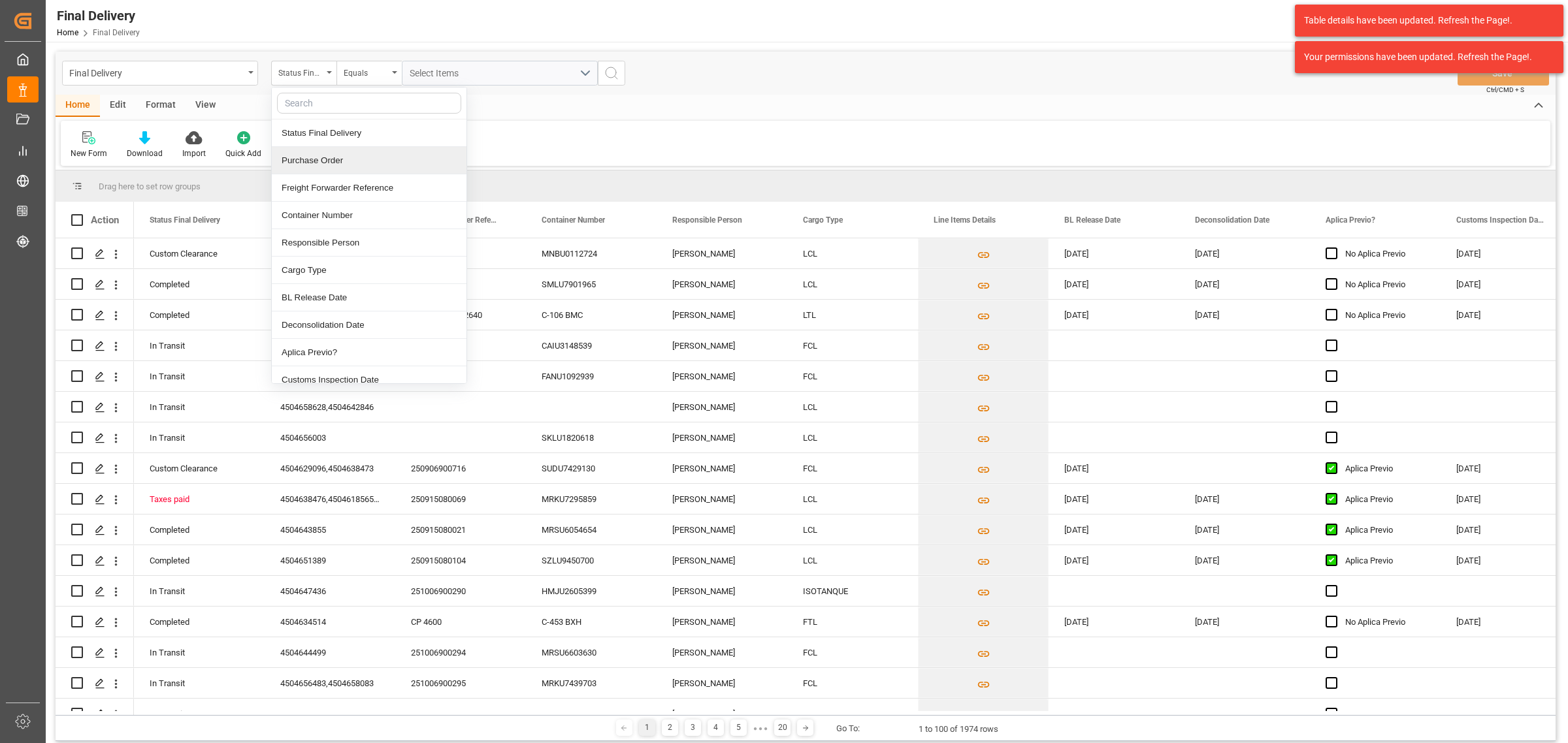
drag, startPoint x: 333, startPoint y: 167, endPoint x: 338, endPoint y: 147, distance: 20.6
click at [333, 166] on div "Purchase Order" at bounding box center [369, 161] width 195 height 28
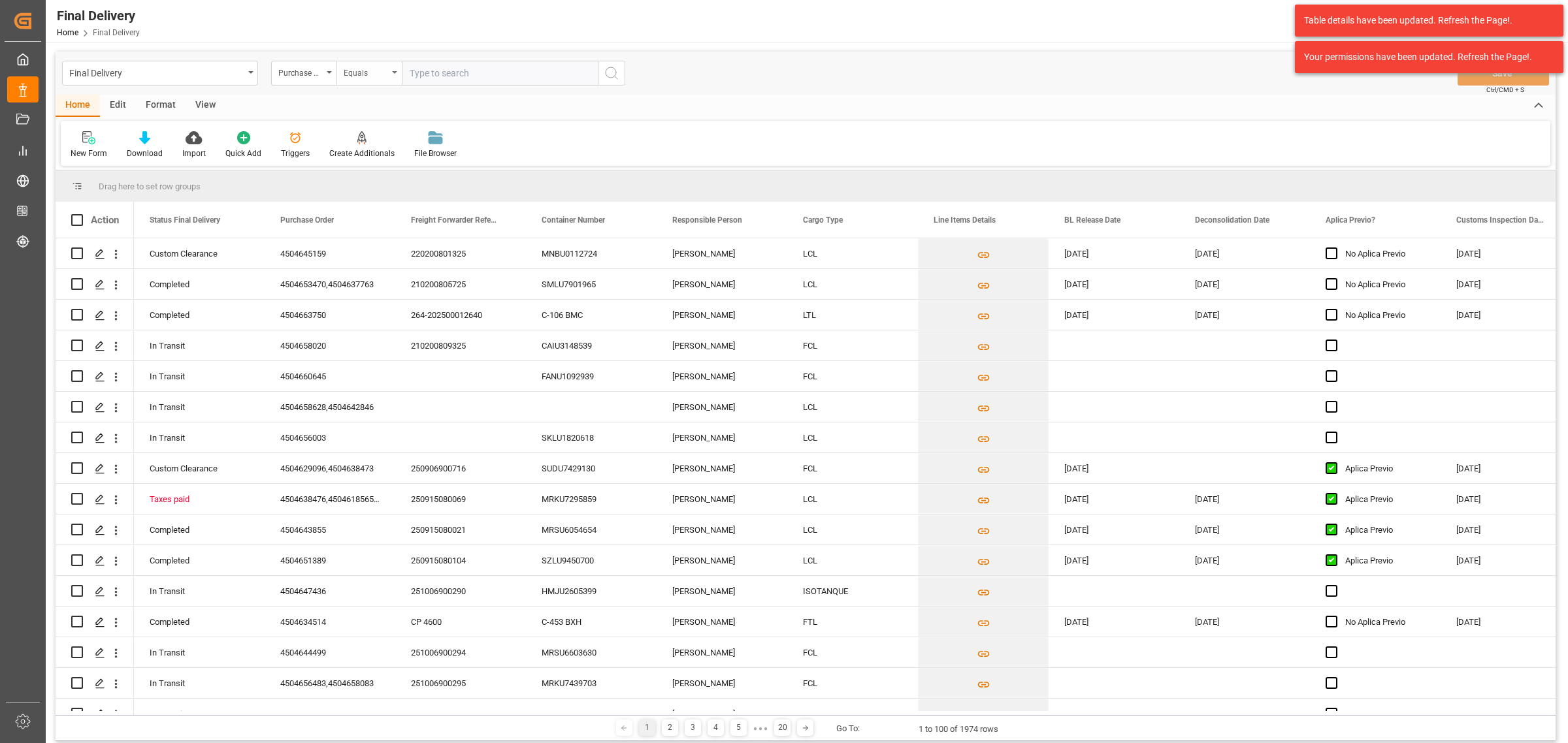
click at [367, 79] on div "Equals" at bounding box center [369, 73] width 65 height 25
click at [393, 151] on div "Fuzzy search" at bounding box center [435, 161] width 195 height 28
click at [446, 74] on input "text" at bounding box center [499, 73] width 196 height 25
paste input "4504634914,4504648015,4504634084,4504639649,4504646882,4504634062"
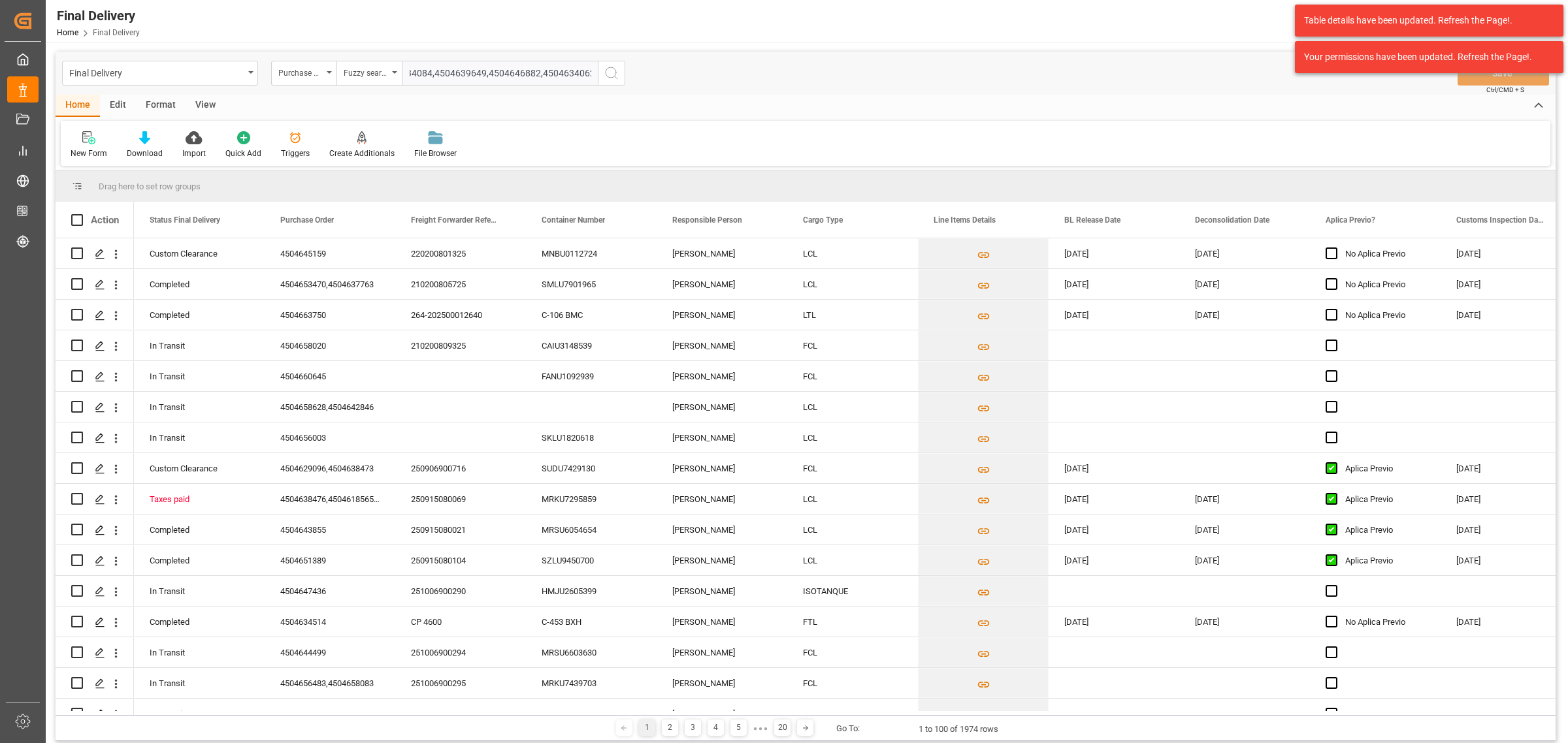
drag, startPoint x: 431, startPoint y: 70, endPoint x: 802, endPoint y: 105, distance: 372.6
click at [810, 109] on div "Final Delivery Purchase Order Fuzzy search 4504634914,4504648015,4504634084,450…" at bounding box center [805, 397] width 1500 height 690
drag, startPoint x: 572, startPoint y: 73, endPoint x: 462, endPoint y: 74, distance: 110.0
click at [462, 74] on input "4504634914,4504648015,4504634084," at bounding box center [499, 73] width 196 height 25
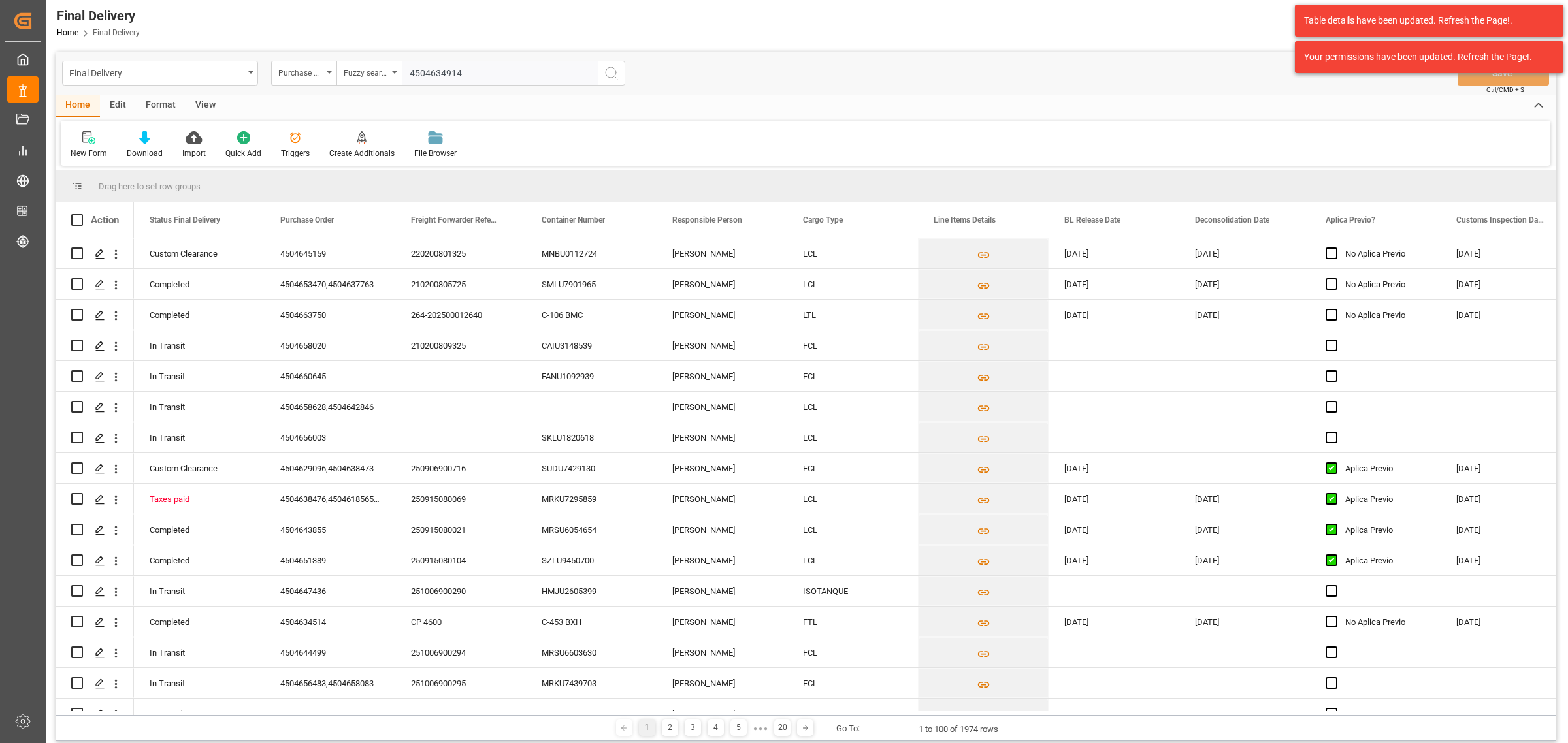
type input "4504634914"
click at [615, 72] on icon "search button" at bounding box center [612, 73] width 16 height 16
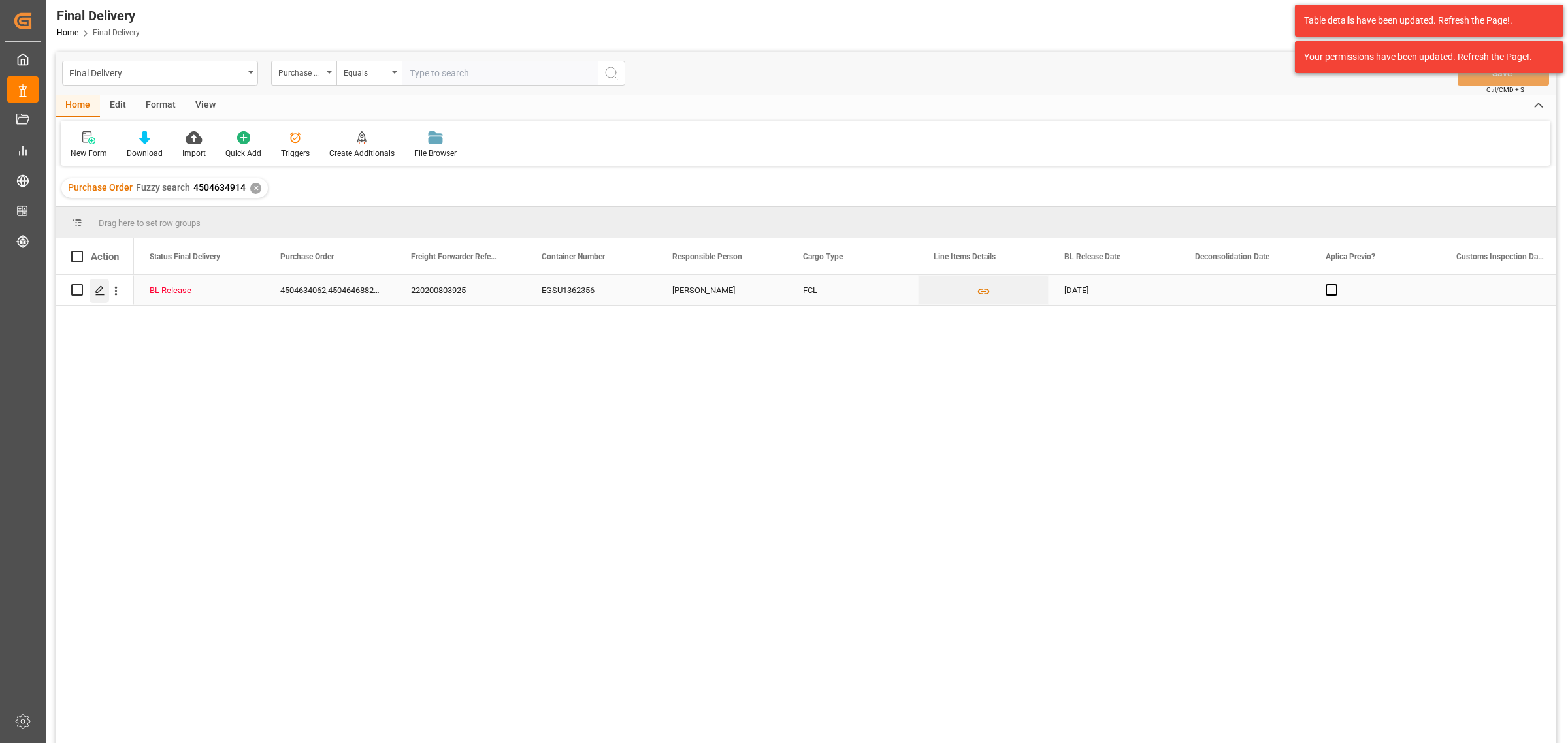
click at [99, 292] on polygon "Press SPACE to select this row." at bounding box center [99, 289] width 6 height 6
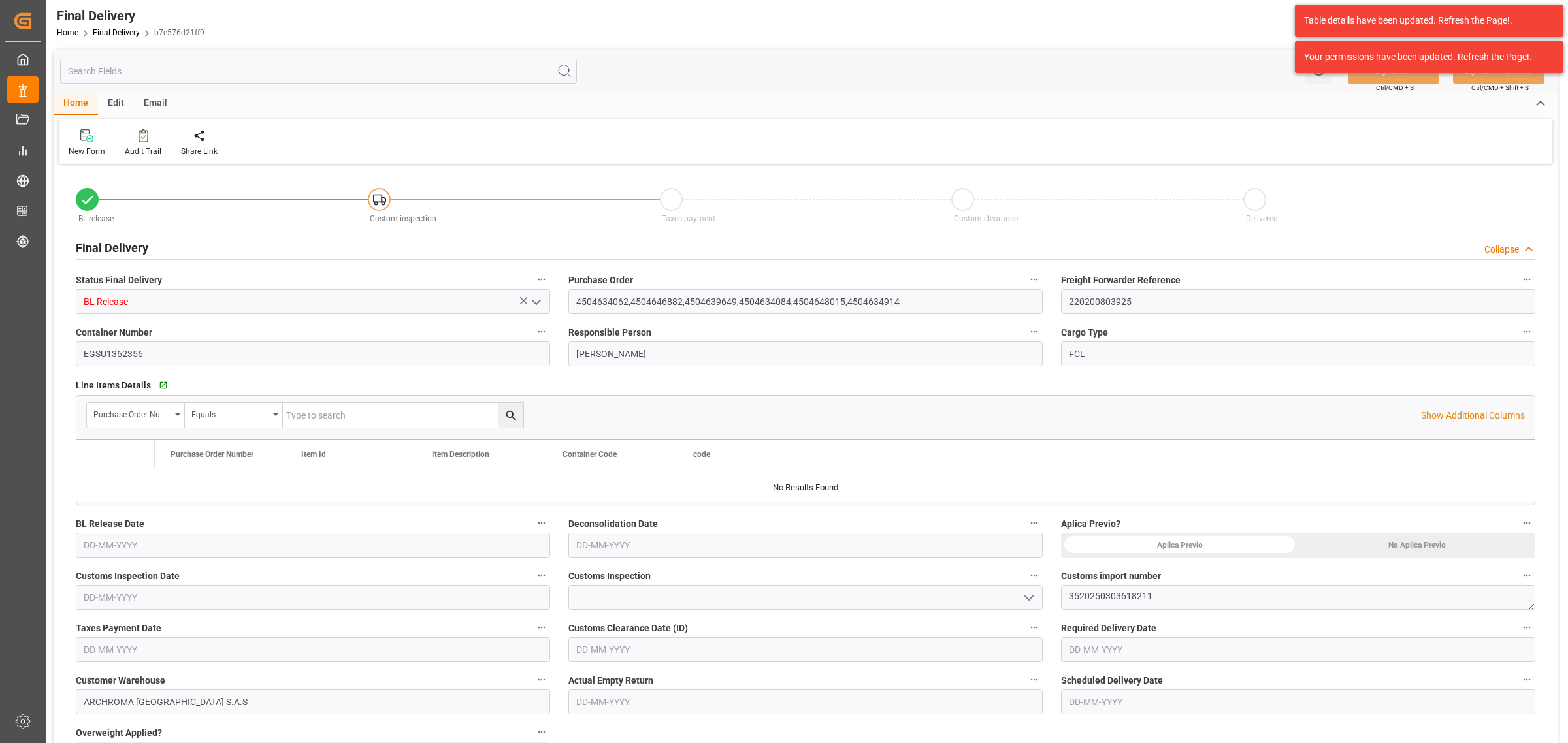
type input "5"
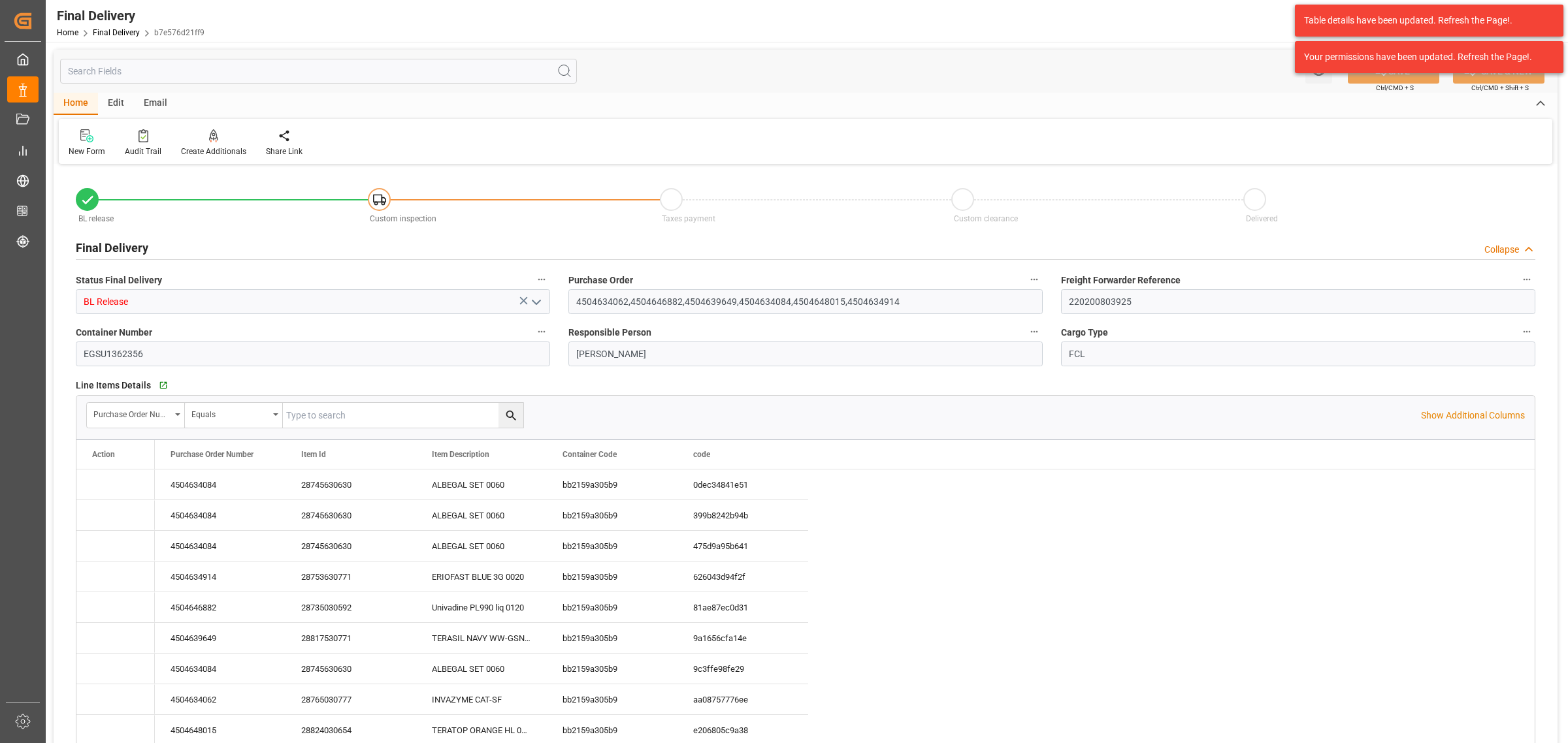
type input "[DATE]"
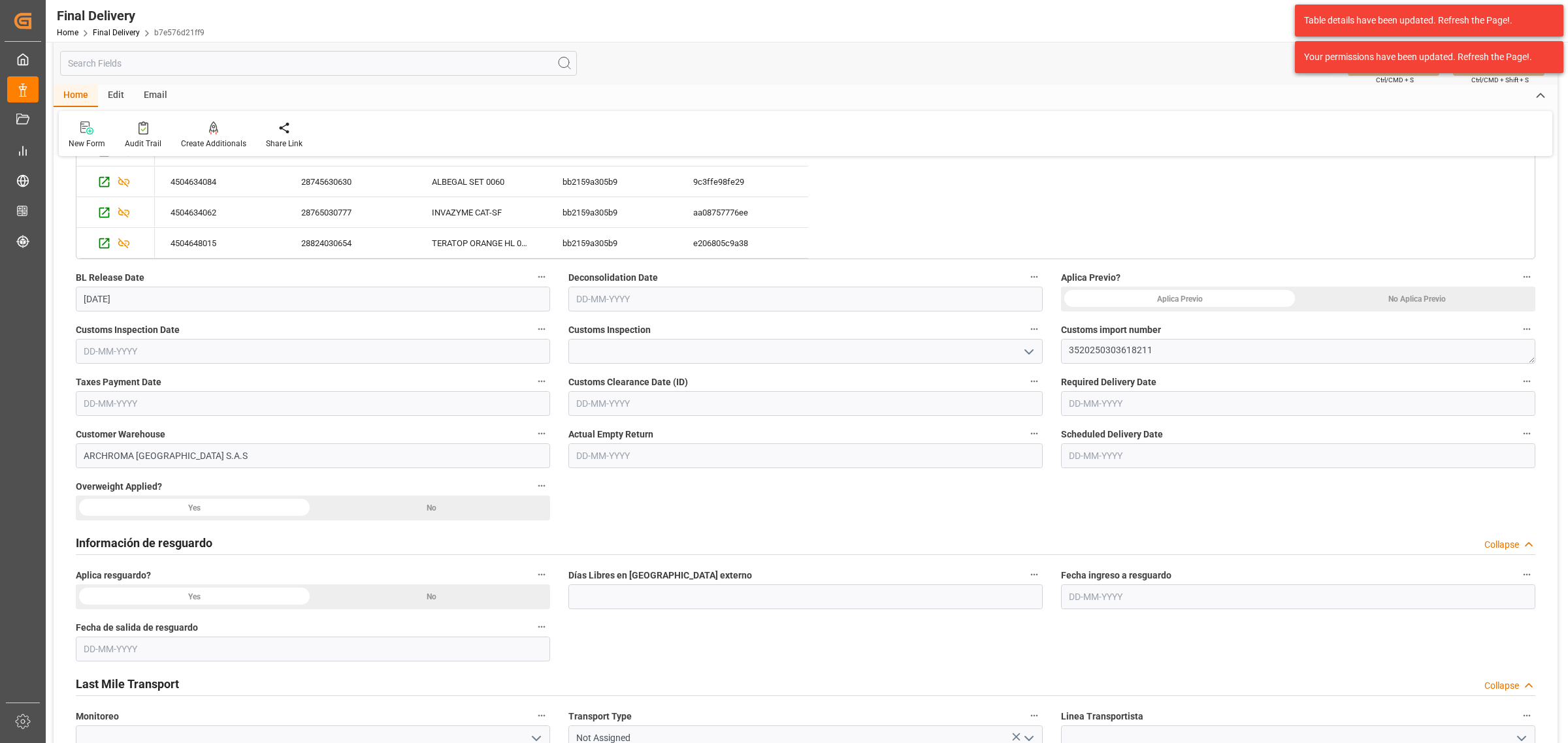
scroll to position [490, 0]
click at [310, 343] on input "text" at bounding box center [313, 348] width 475 height 25
click at [122, 503] on span "23" at bounding box center [118, 504] width 9 height 9
type input "23-09-2025"
click at [1031, 348] on icon "open menu" at bounding box center [1029, 349] width 16 height 16
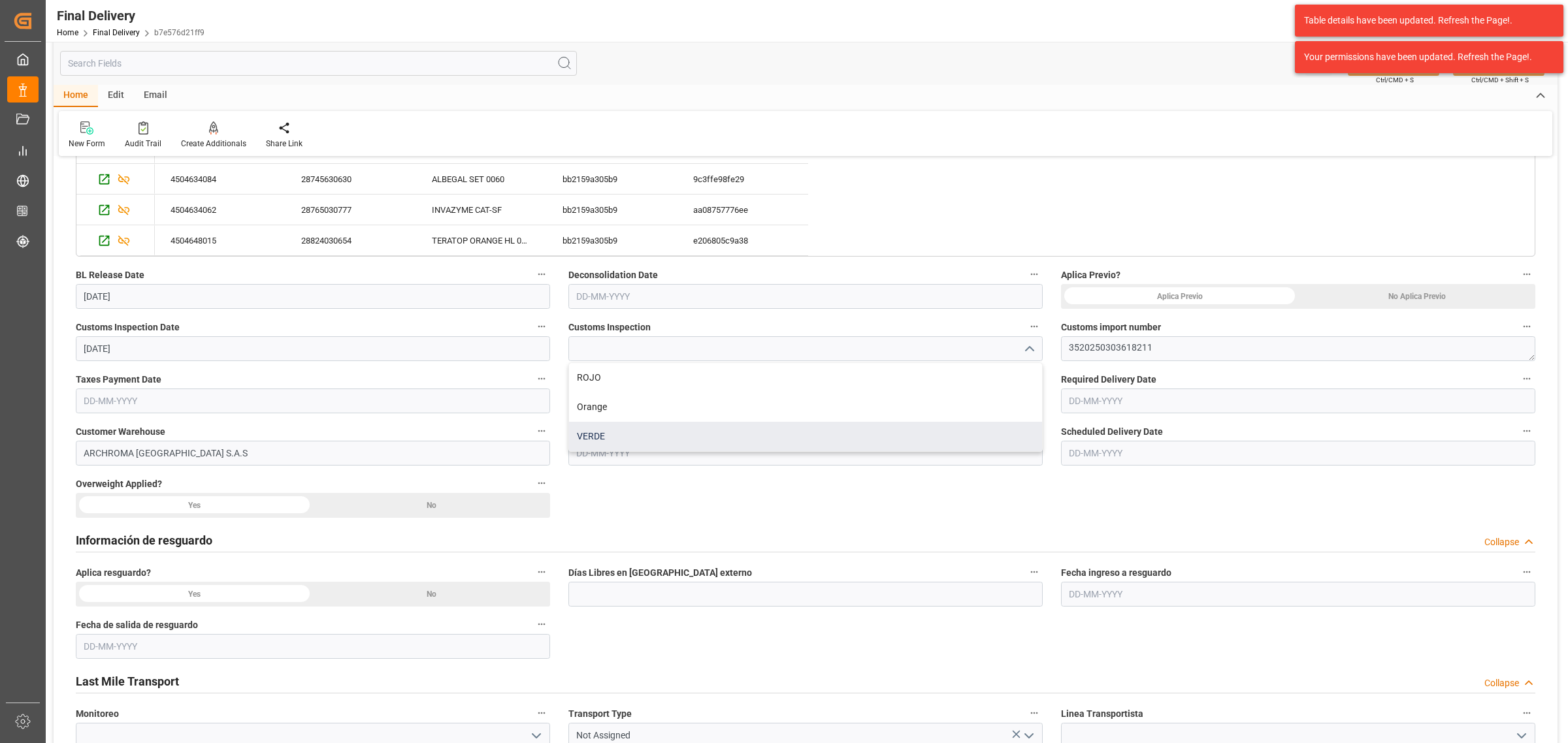
click at [612, 444] on div "VERDE" at bounding box center [805, 436] width 473 height 29
type input "VERDE"
click at [663, 400] on input "text" at bounding box center [805, 400] width 475 height 25
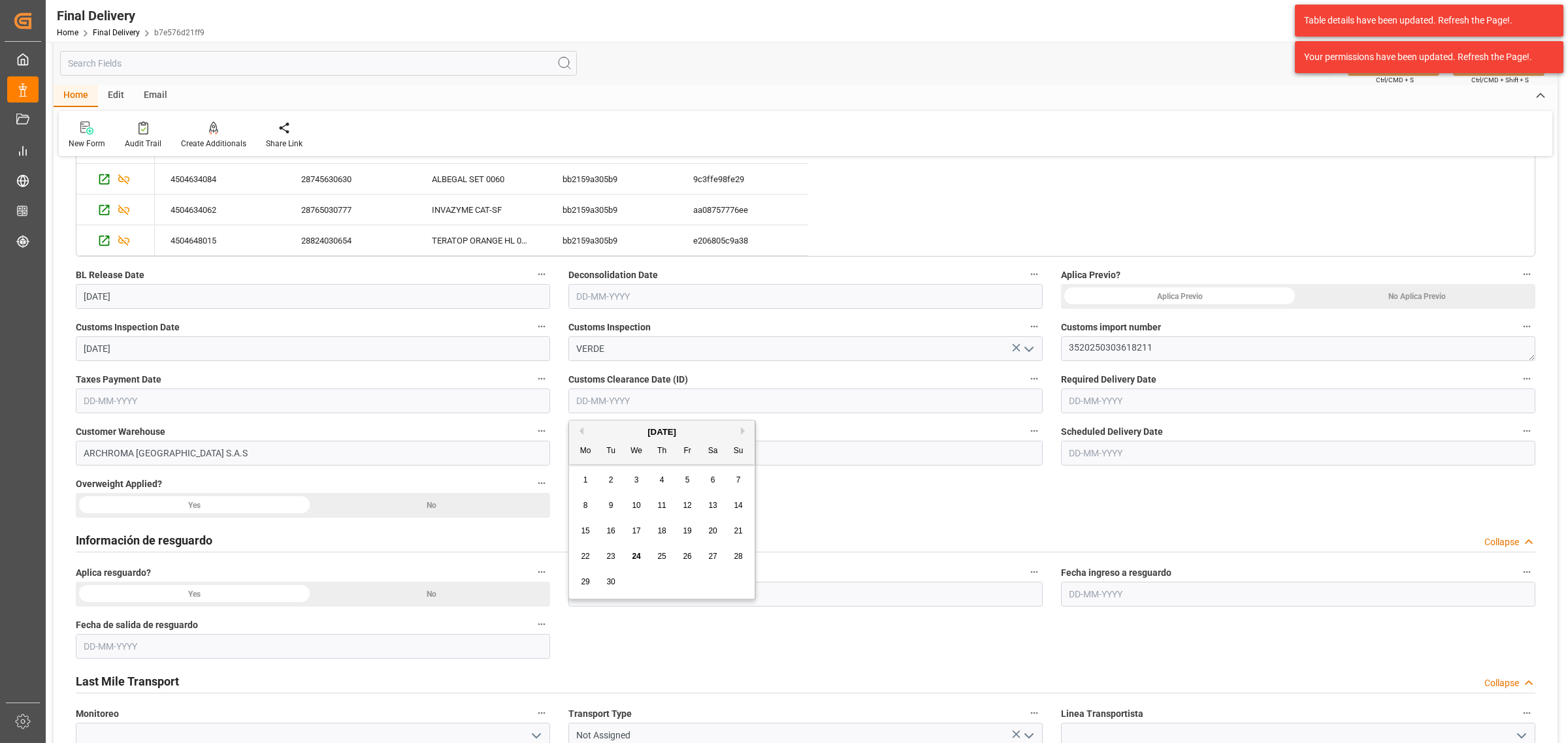
click at [610, 555] on span "23" at bounding box center [610, 556] width 9 height 9
type input "23-09-2025"
click at [263, 407] on input "text" at bounding box center [313, 400] width 475 height 25
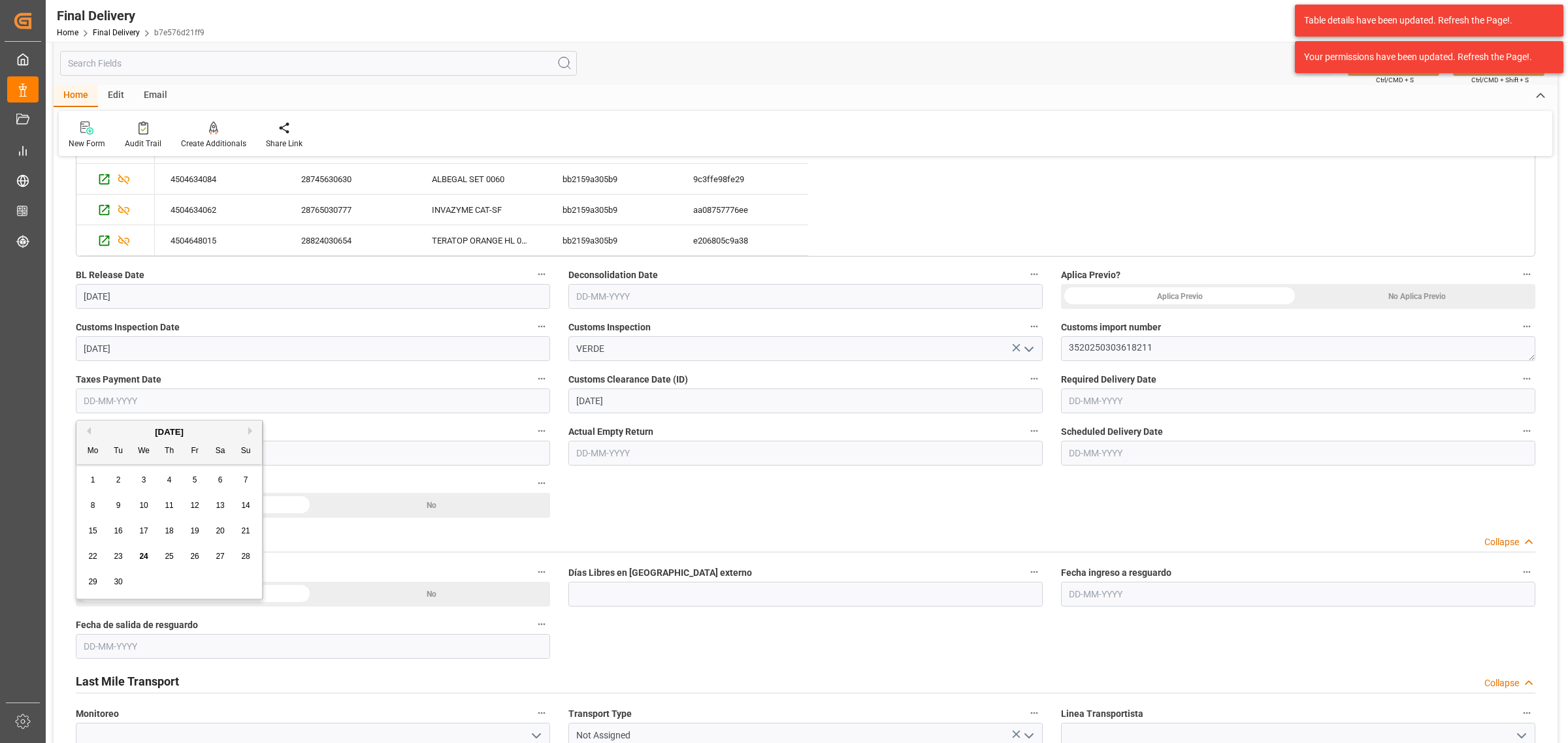
click at [98, 556] on div "22" at bounding box center [92, 557] width 16 height 16
type input "22-09-2025"
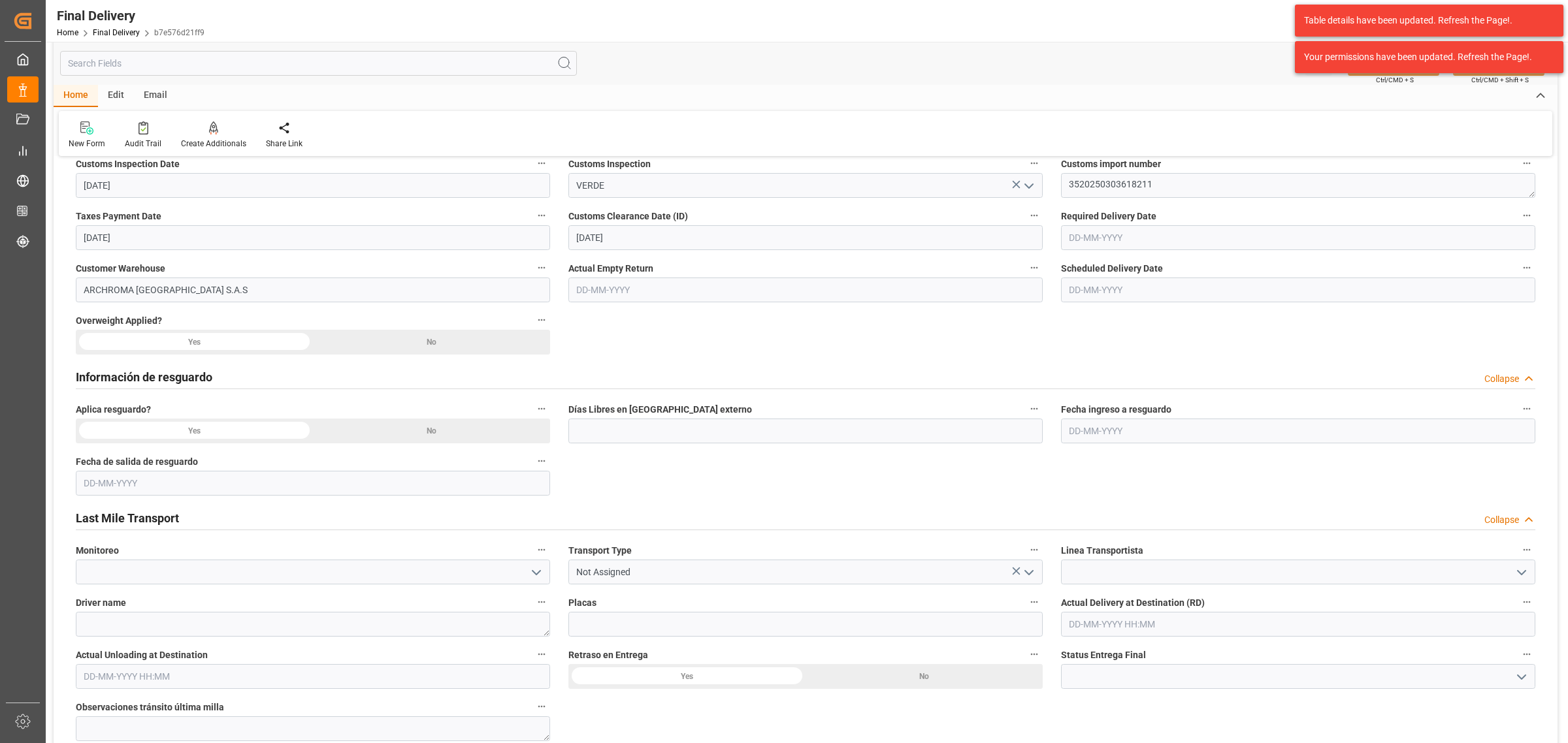
click at [403, 429] on div "No" at bounding box center [431, 431] width 237 height 25
click at [421, 345] on div "No" at bounding box center [431, 342] width 237 height 25
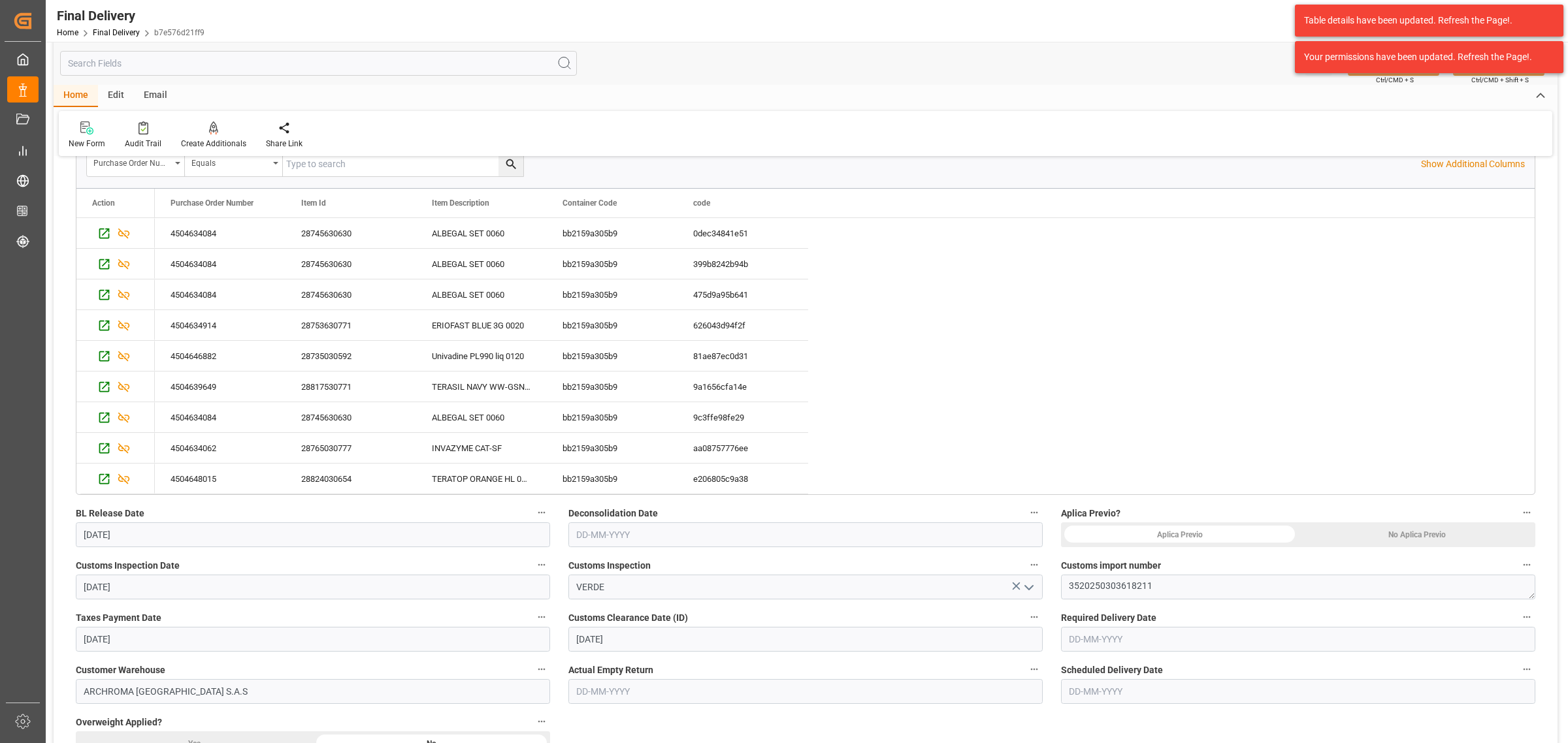
scroll to position [245, 0]
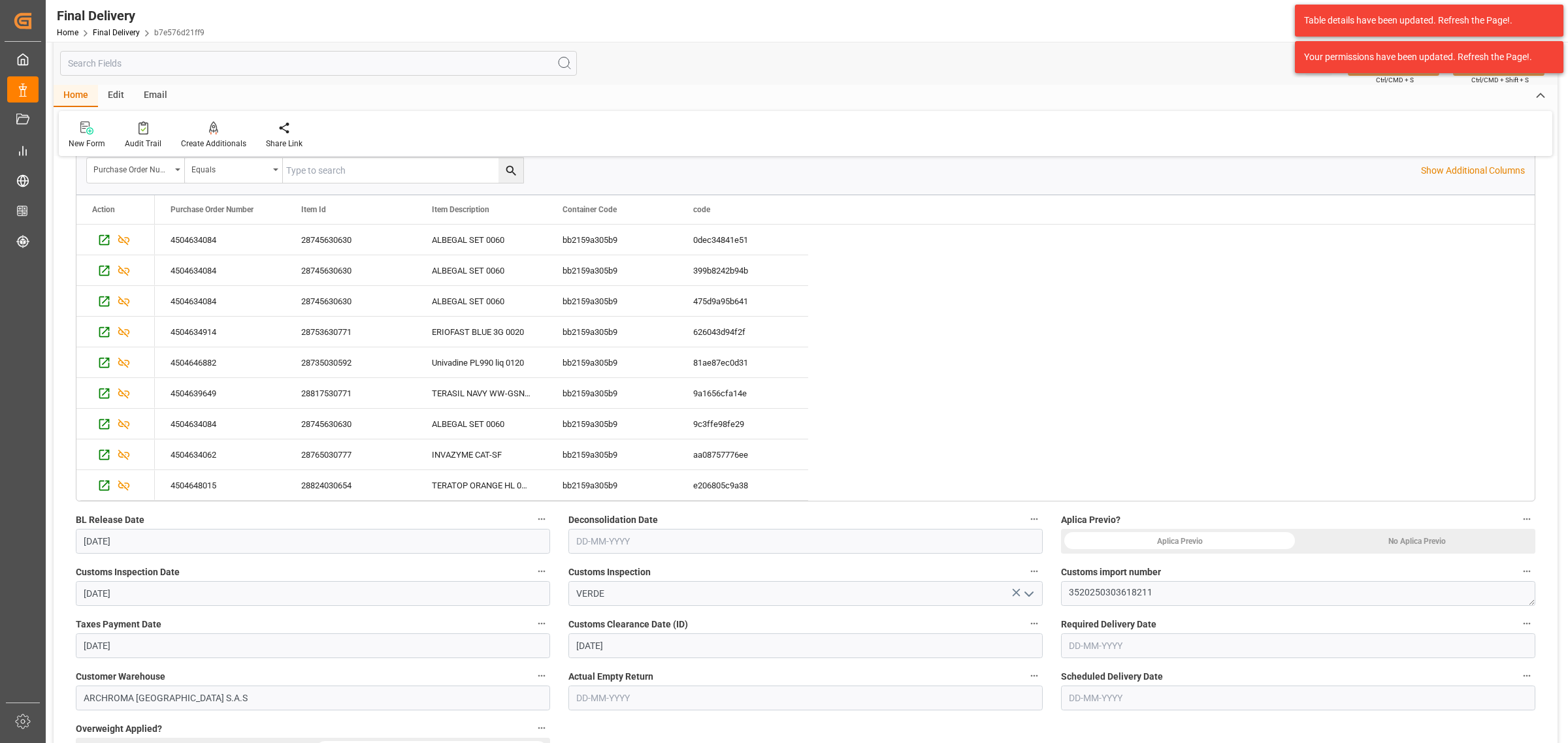
click at [1412, 534] on div "No Aplica Previo" at bounding box center [1416, 541] width 237 height 25
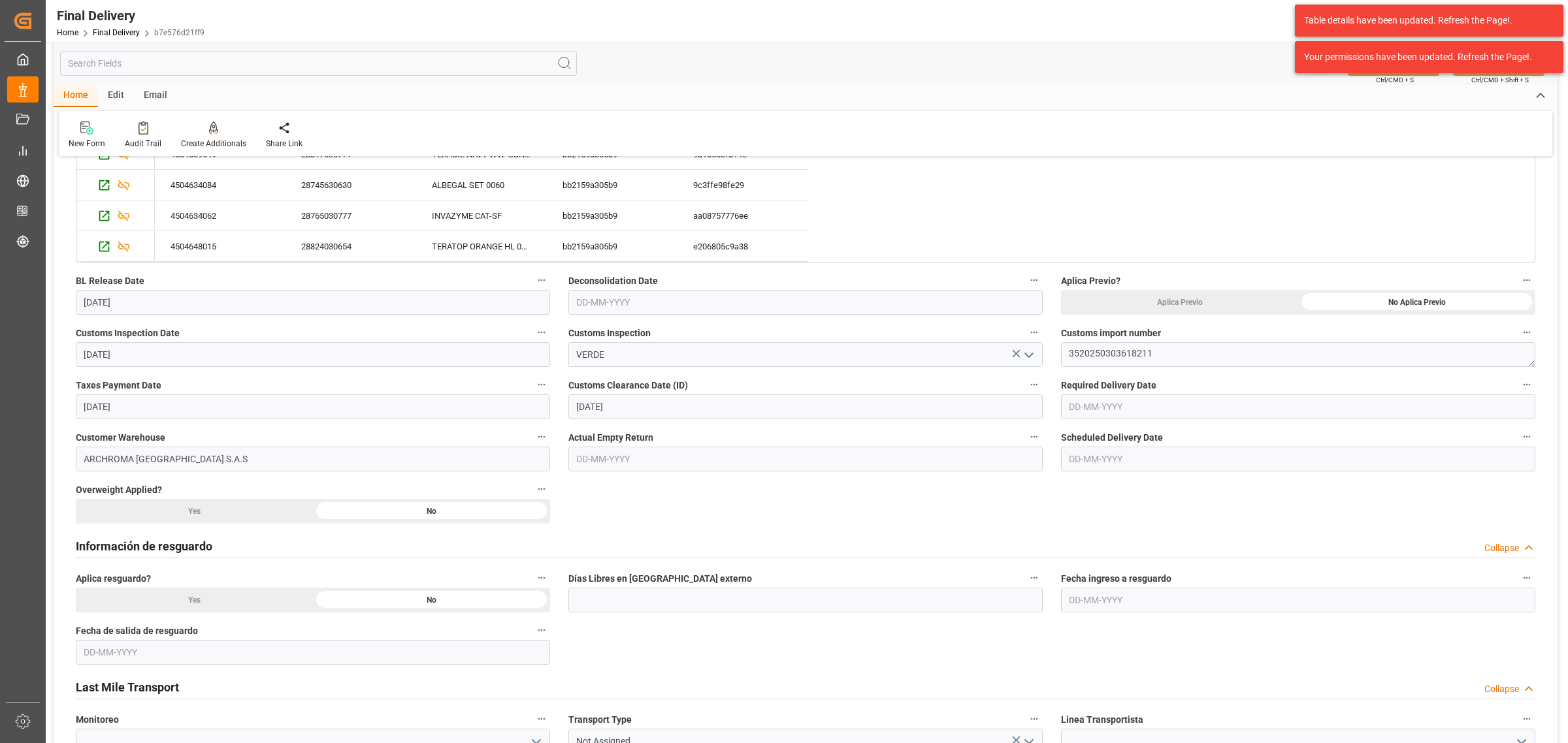
scroll to position [572, 0]
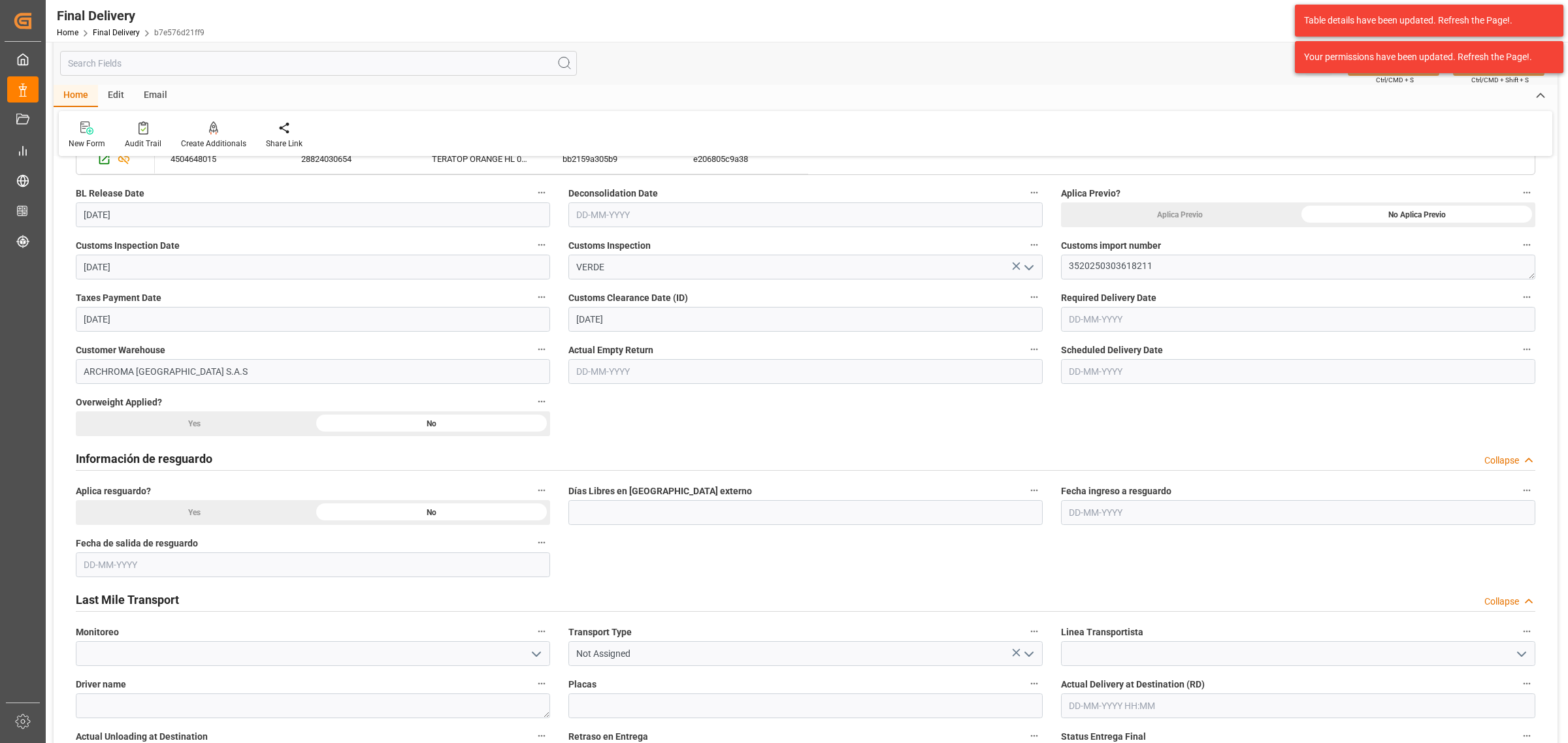
drag, startPoint x: 1122, startPoint y: 324, endPoint x: 1132, endPoint y: 328, distance: 10.8
click at [1122, 324] on input "text" at bounding box center [1298, 319] width 475 height 25
click at [1106, 501] on span "30" at bounding box center [1103, 500] width 9 height 9
type input "30-09-2025"
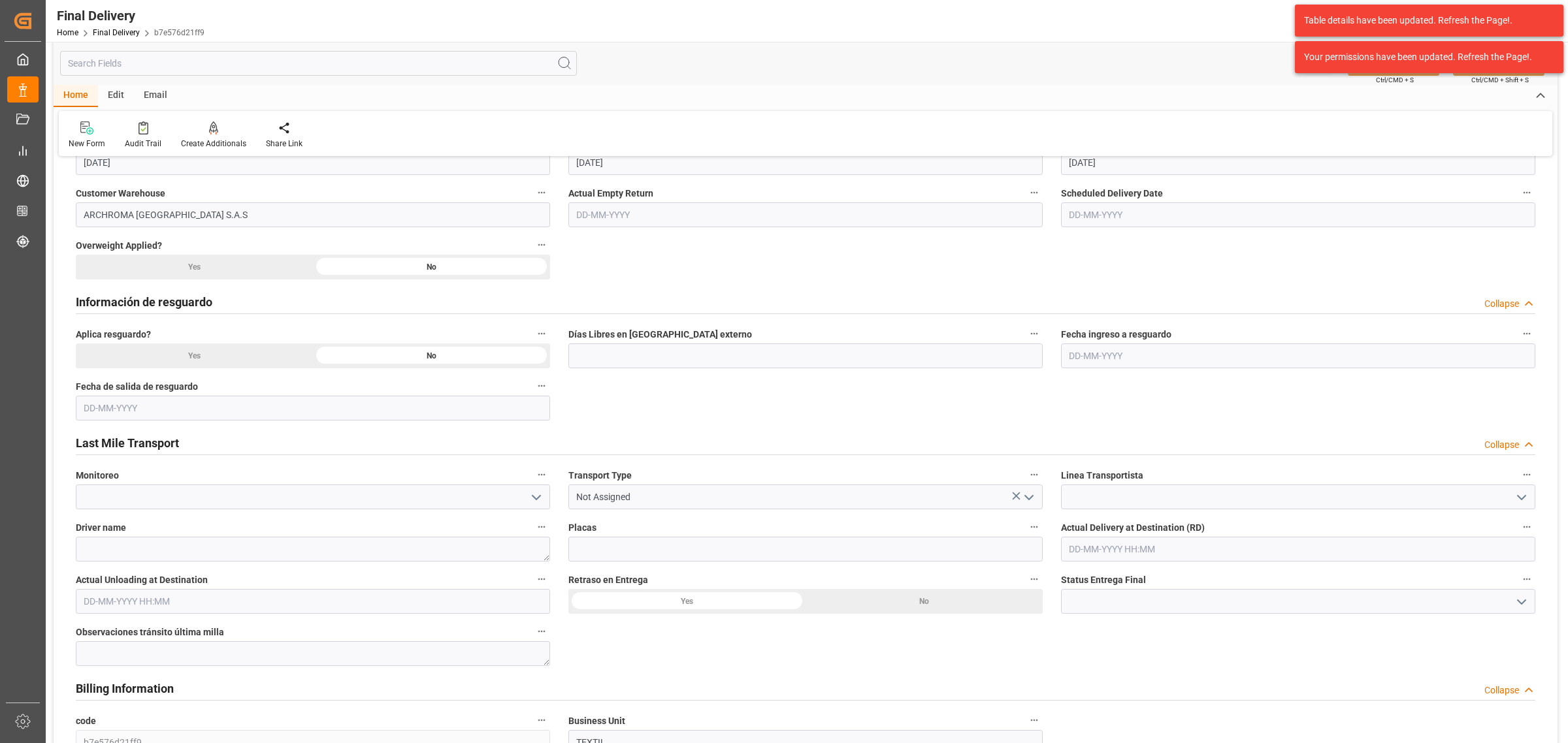
scroll to position [734, 0]
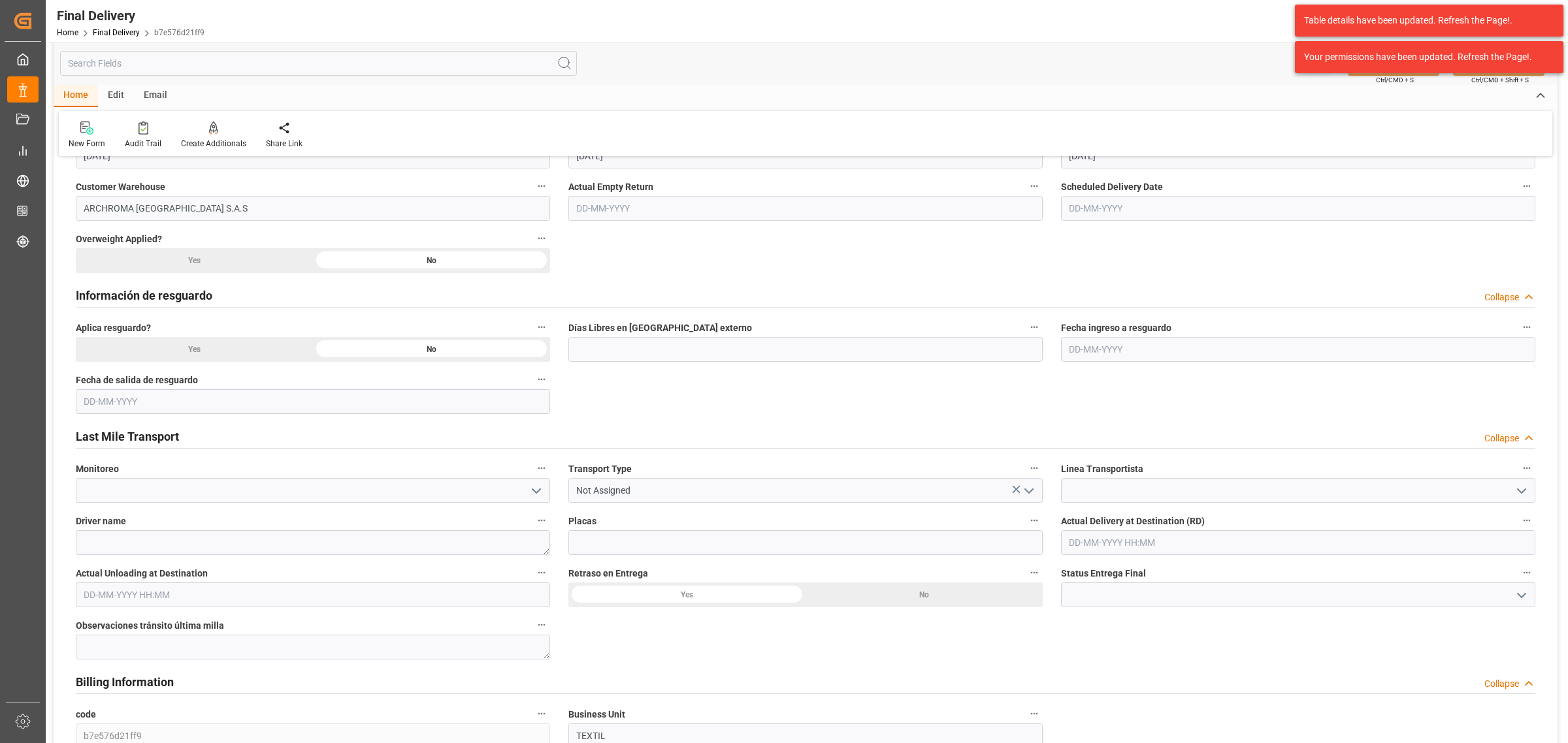
click at [1026, 492] on icon "open menu" at bounding box center [1029, 491] width 16 height 16
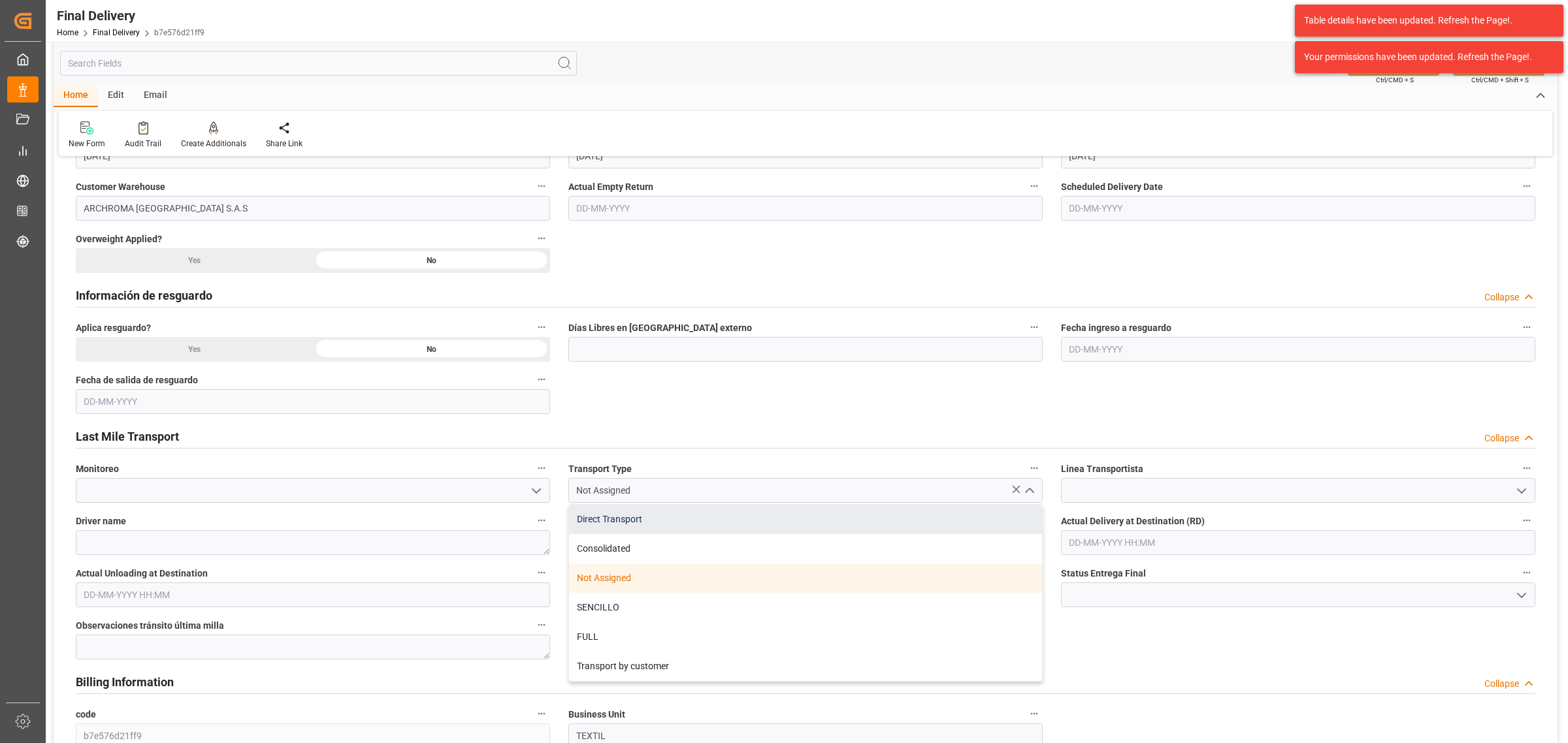
click at [759, 523] on div "Direct Transport" at bounding box center [805, 519] width 473 height 29
type input "Direct Transport"
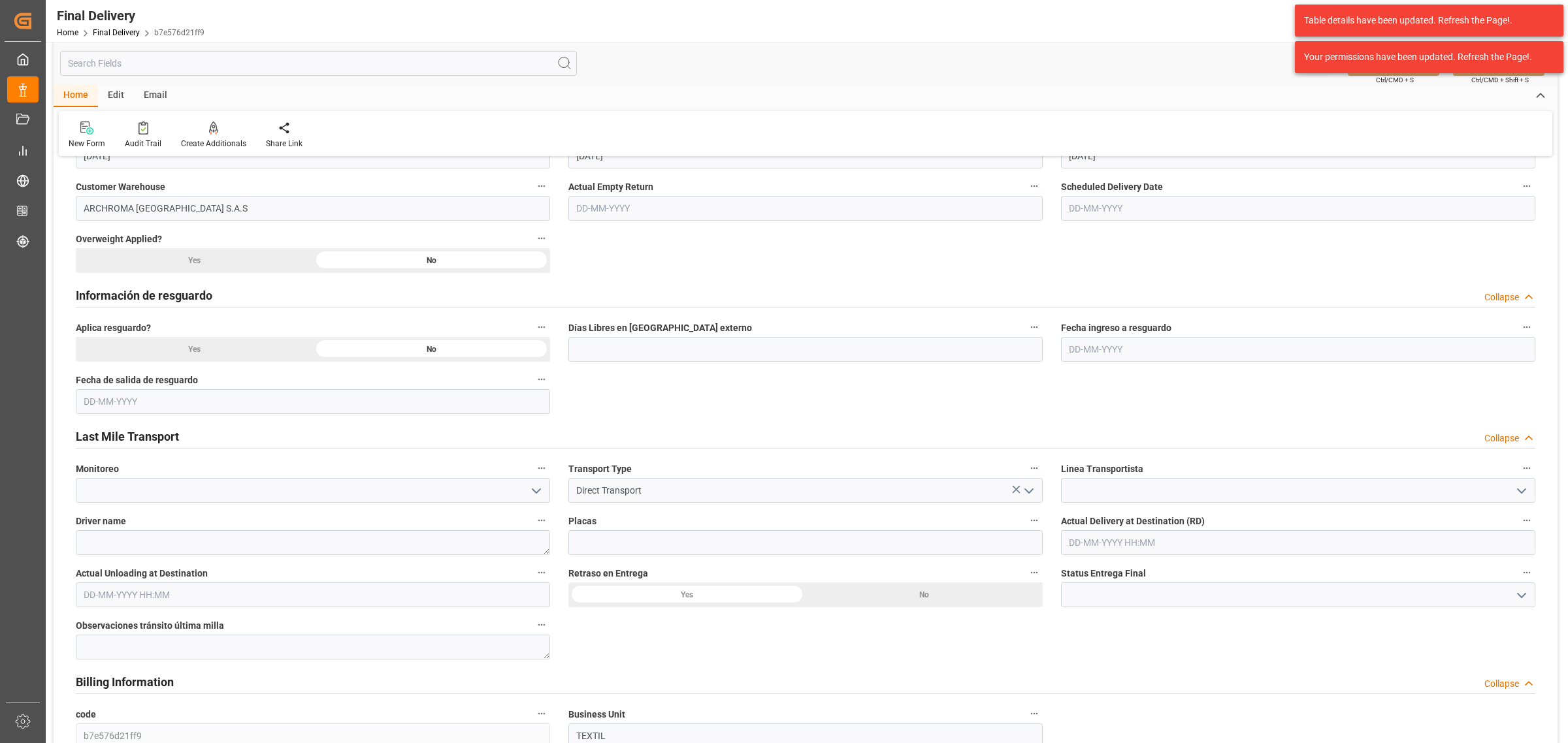
click at [529, 488] on icon "open menu" at bounding box center [536, 491] width 16 height 16
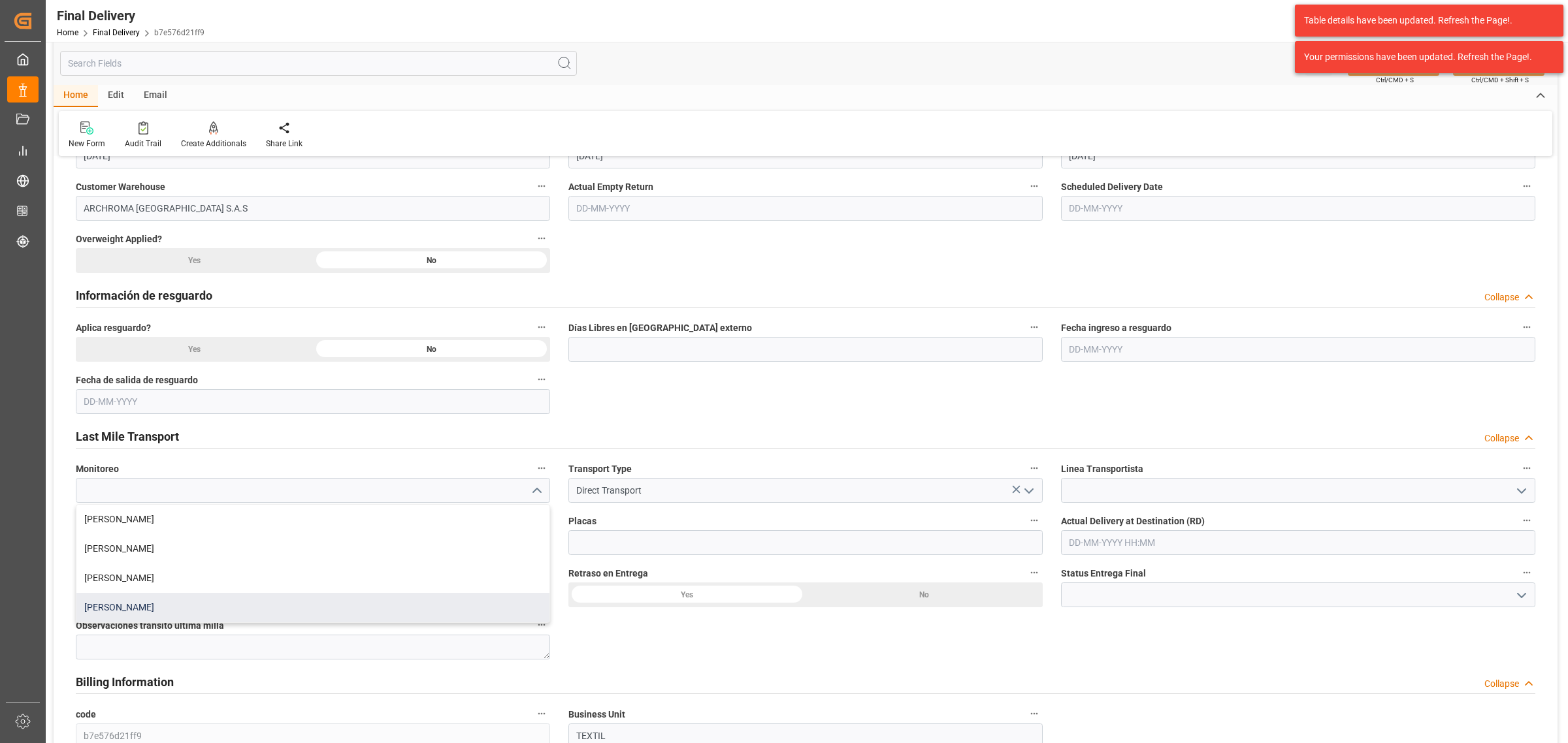
click at [115, 614] on div "Laura Cobos" at bounding box center [312, 607] width 473 height 29
type input "Laura Cobos"
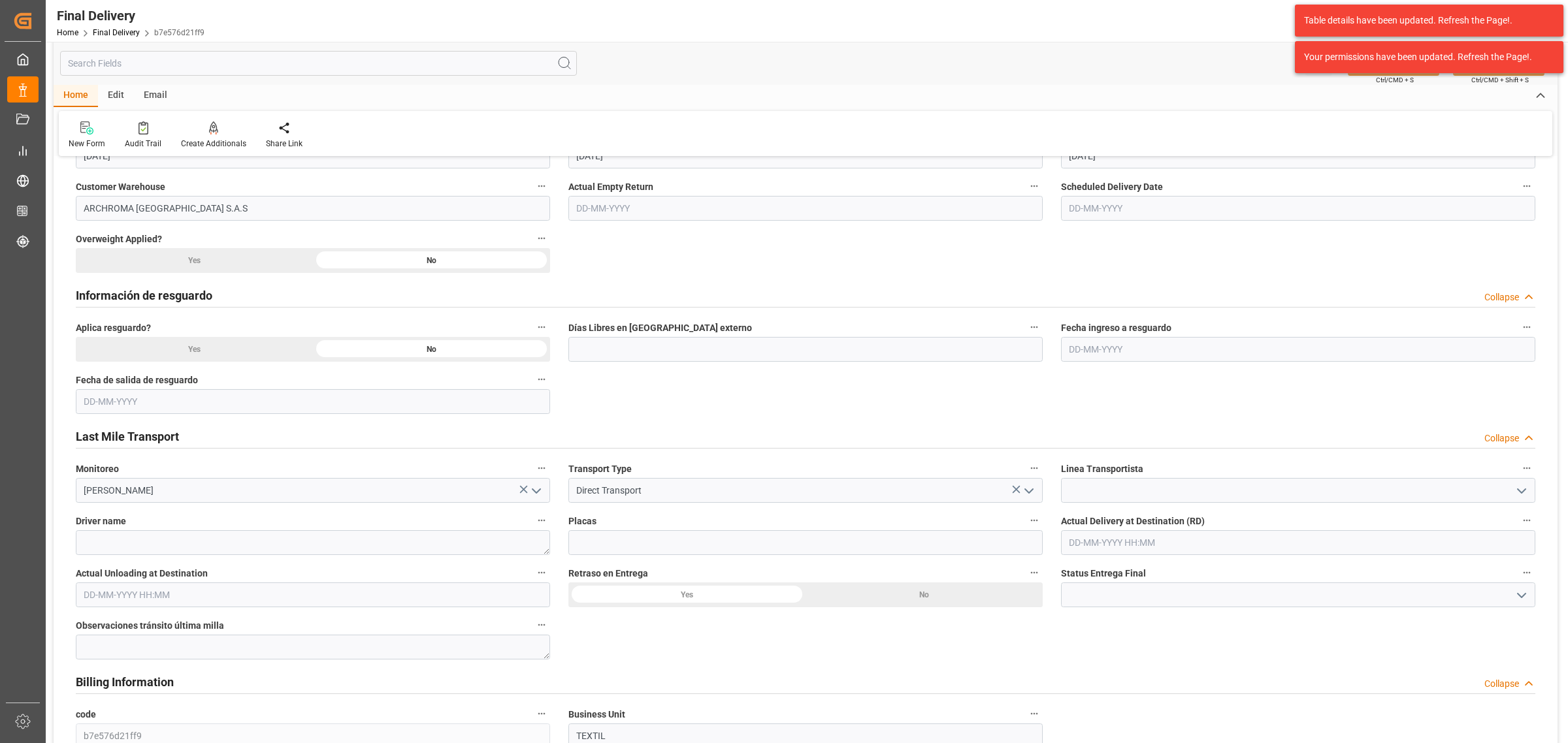
click at [1515, 488] on icon "open menu" at bounding box center [1522, 491] width 16 height 16
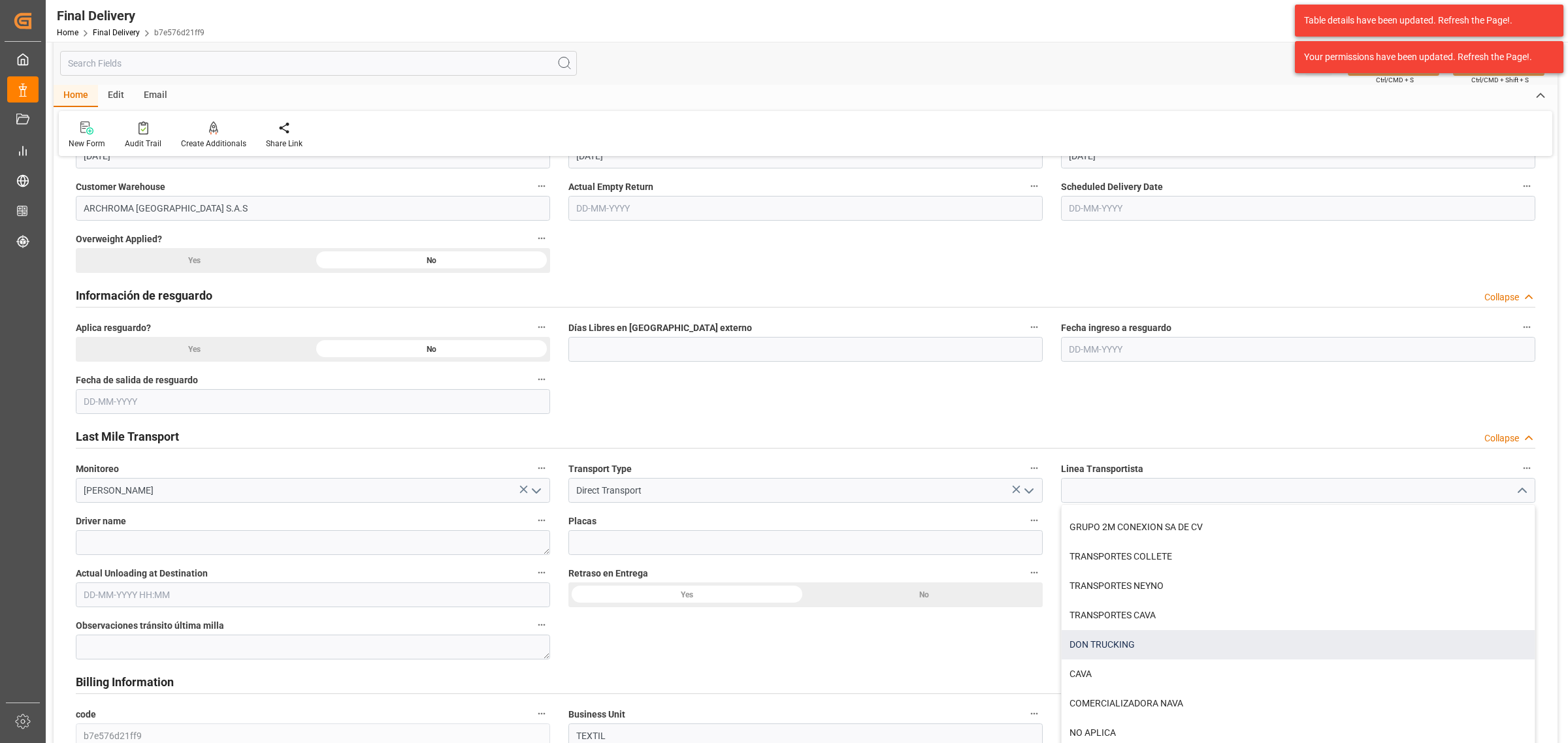
scroll to position [326, 0]
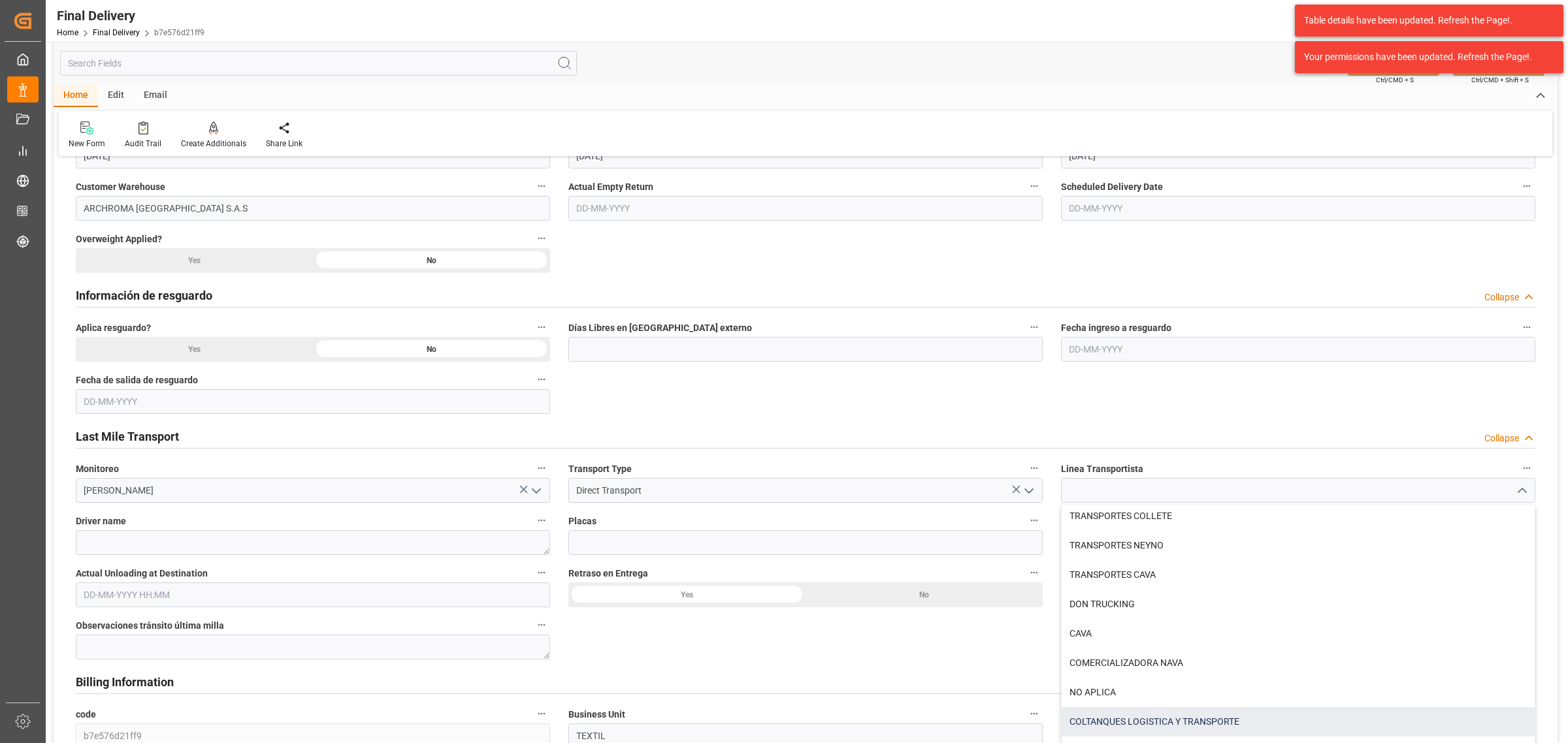
click at [1199, 735] on div "COLTANQUES LOGISTICA Y TRANSPORTE" at bounding box center [1298, 722] width 473 height 29
type input "COLTANQUES LOGISTICA Y TRANSPORTE"
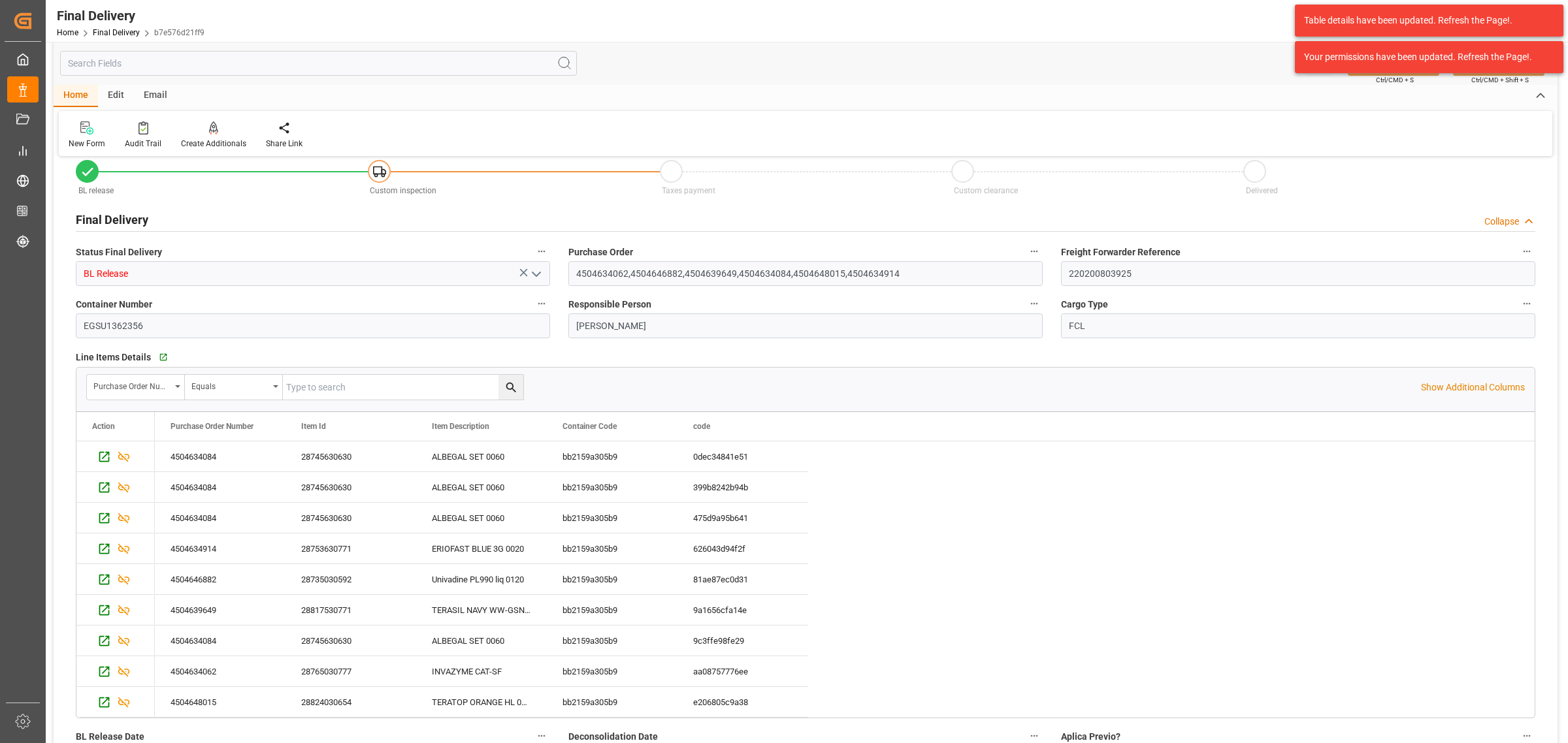
scroll to position [0, 0]
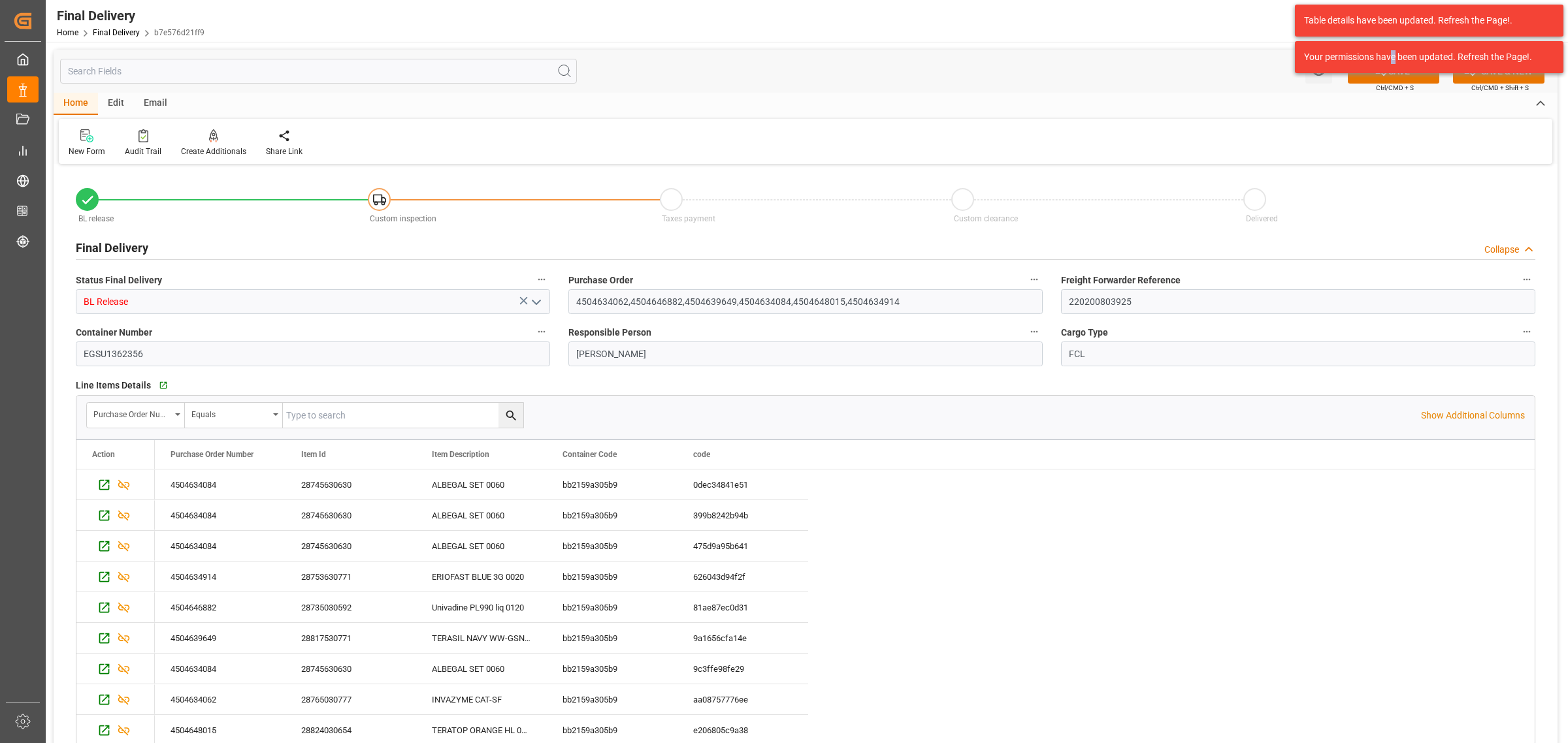
click at [1394, 77] on div "Table details have been updated. Refresh the Page!. Your permissions have been …" at bounding box center [1429, 38] width 277 height 77
click at [1392, 83] on span "Ctrl/CMD + S" at bounding box center [1394, 88] width 38 height 10
click at [1390, 78] on button "SAVE" at bounding box center [1394, 71] width 92 height 25
click at [1402, 75] on div "Table details have been updated. Refresh the Page!. Your permissions have been …" at bounding box center [1429, 38] width 277 height 77
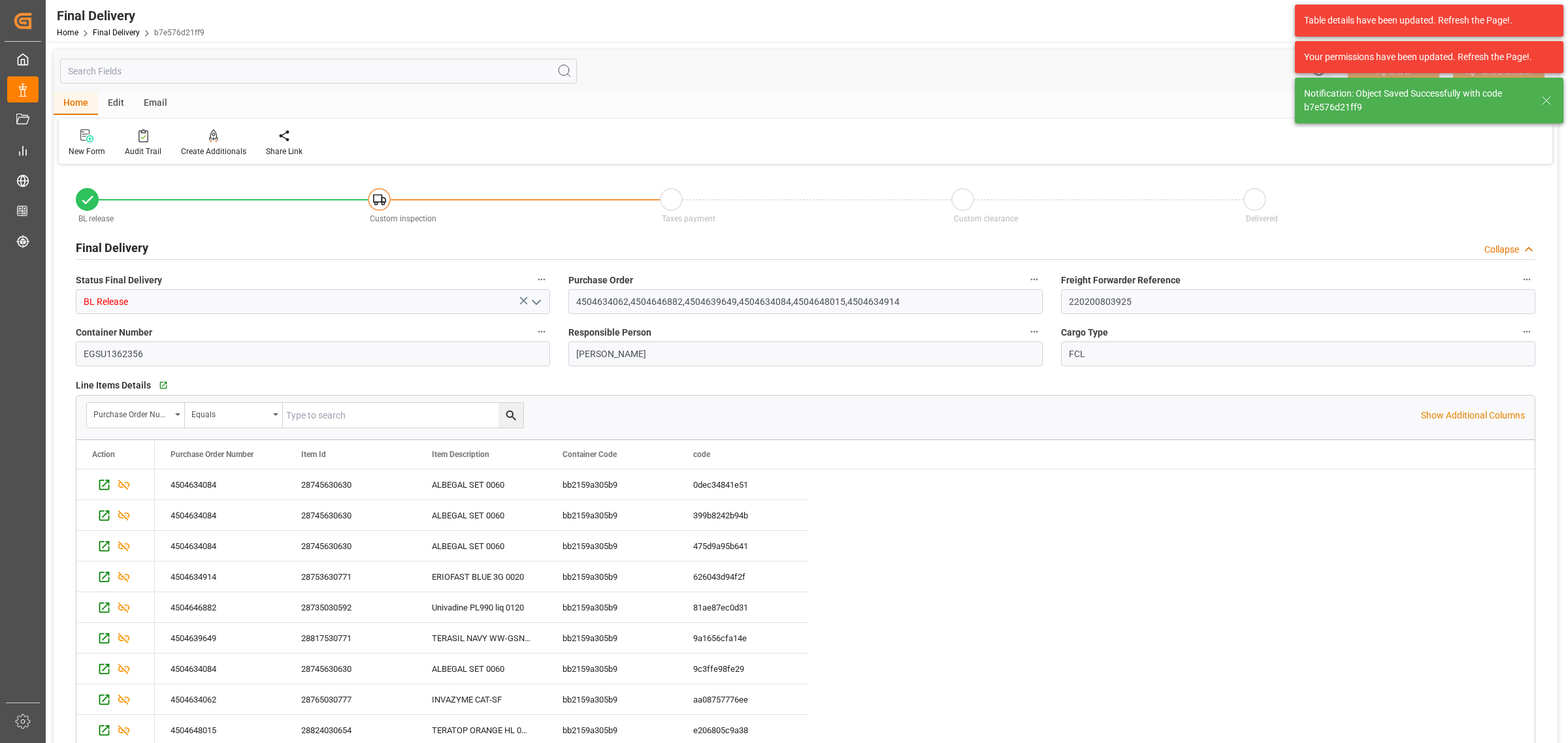
type textarea "1"
type input "Custom Clearance"
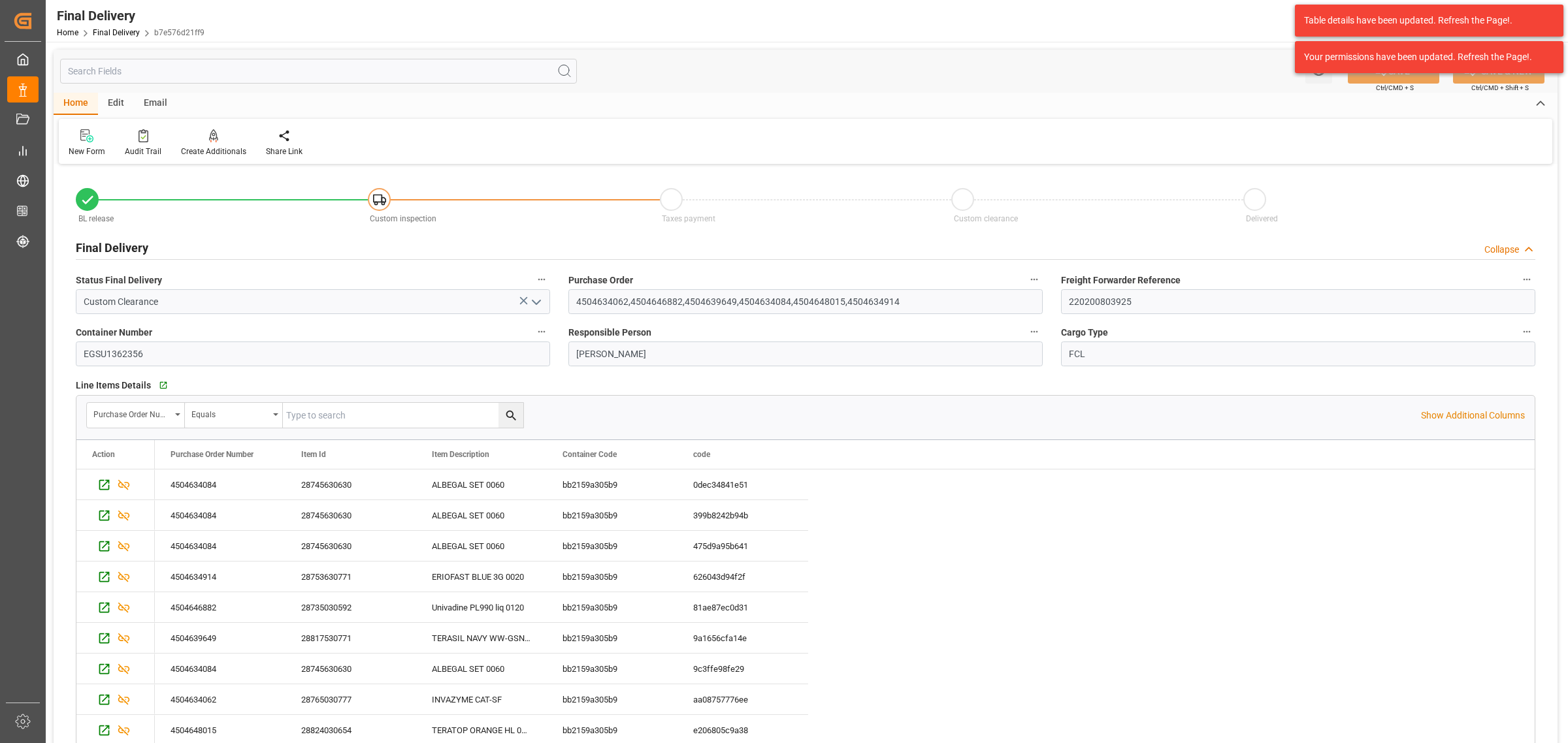
click at [275, 127] on div "New Form Audit Trail Create Additionals Share Link" at bounding box center [805, 141] width 1493 height 45
click at [280, 136] on icon at bounding box center [285, 137] width 10 height 11
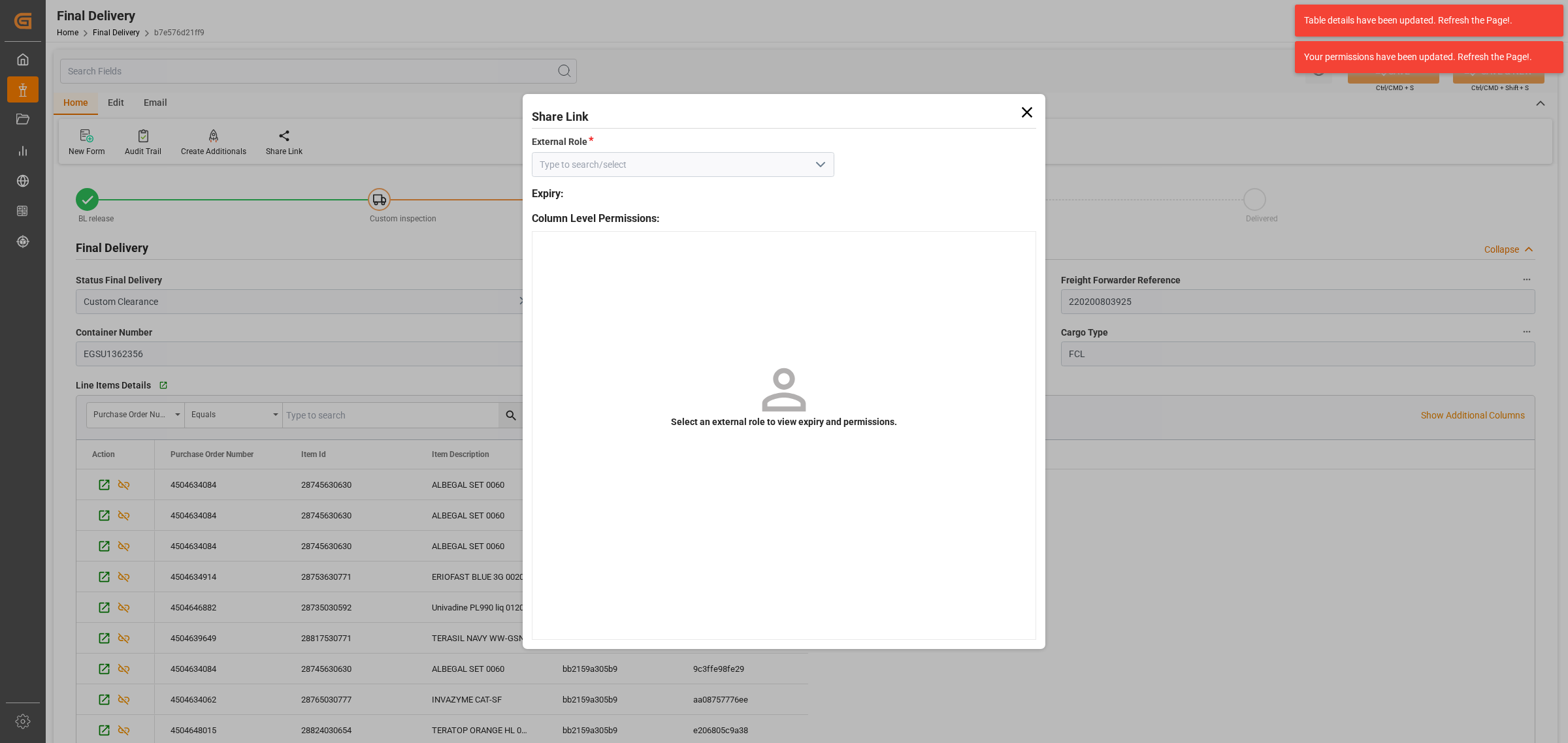
click at [824, 167] on icon "open menu" at bounding box center [820, 164] width 16 height 16
click at [797, 199] on div "External - finalDelivery" at bounding box center [682, 193] width 301 height 29
type input "External - finalDelivery"
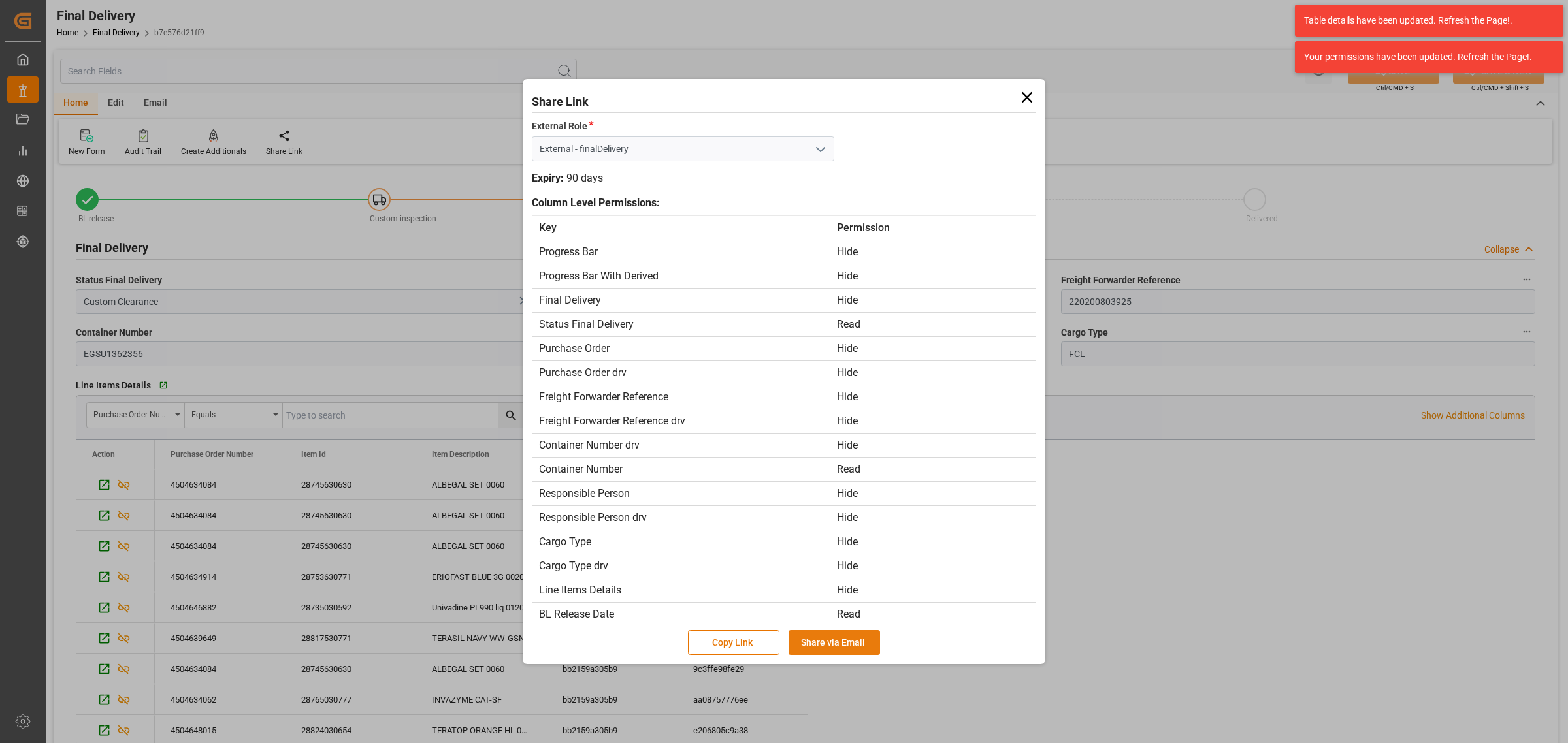
click at [846, 640] on button "Share via Email" at bounding box center [834, 642] width 92 height 25
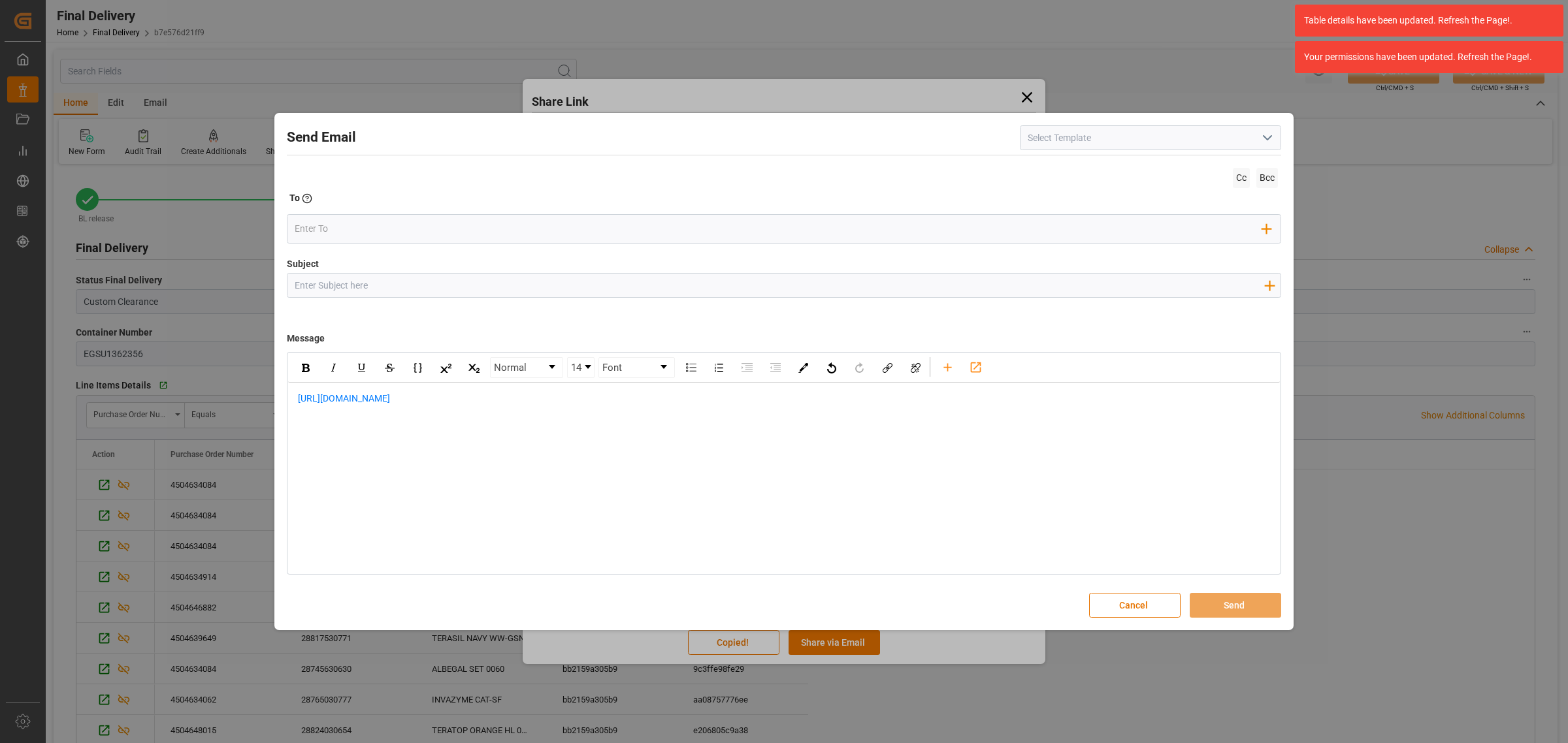
click at [443, 279] on input "Subject" at bounding box center [779, 285] width 983 height 23
paste input "PO 4504634914,4504648015,4504634084,4504639649,4504646882,4504634062 // TE // L…"
type input "PO 4504634914,4504648015,4504634084,4504639649,4504646882,4504634062 // TE // L…"
click at [297, 397] on div "https://app.logward.com/share/5d33c8fb1351" at bounding box center [784, 405] width 973 height 28
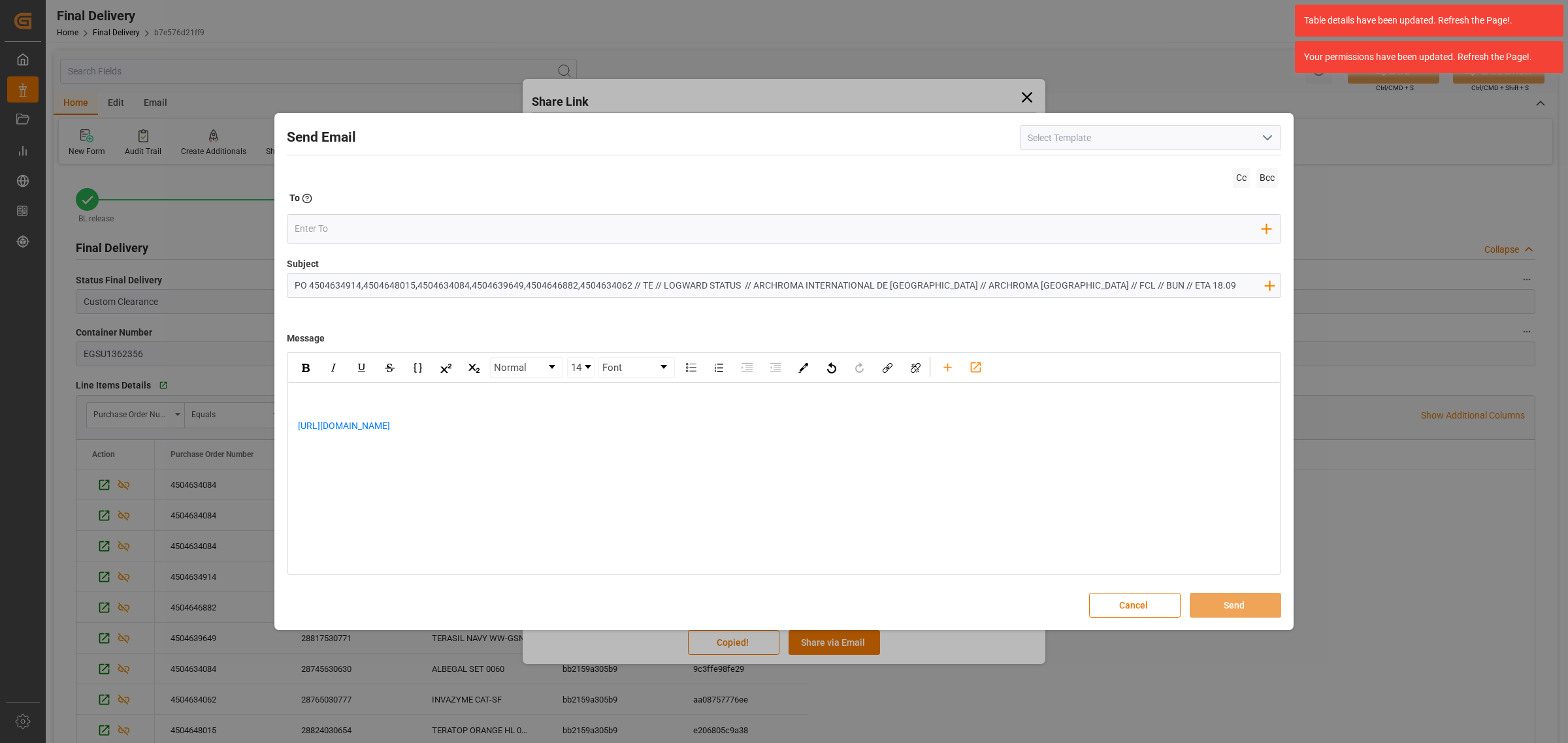
click at [402, 387] on div "https://app.logward.com/share/5d33c8fb1351" at bounding box center [784, 419] width 992 height 73
click at [503, 449] on div "https://app.logward.com/share/5d33c8fb1351" at bounding box center [784, 460] width 973 height 28
click at [358, 479] on div "rdw-editor" at bounding box center [784, 488] width 973 height 28
click at [359, 225] on input "email" at bounding box center [778, 229] width 968 height 20
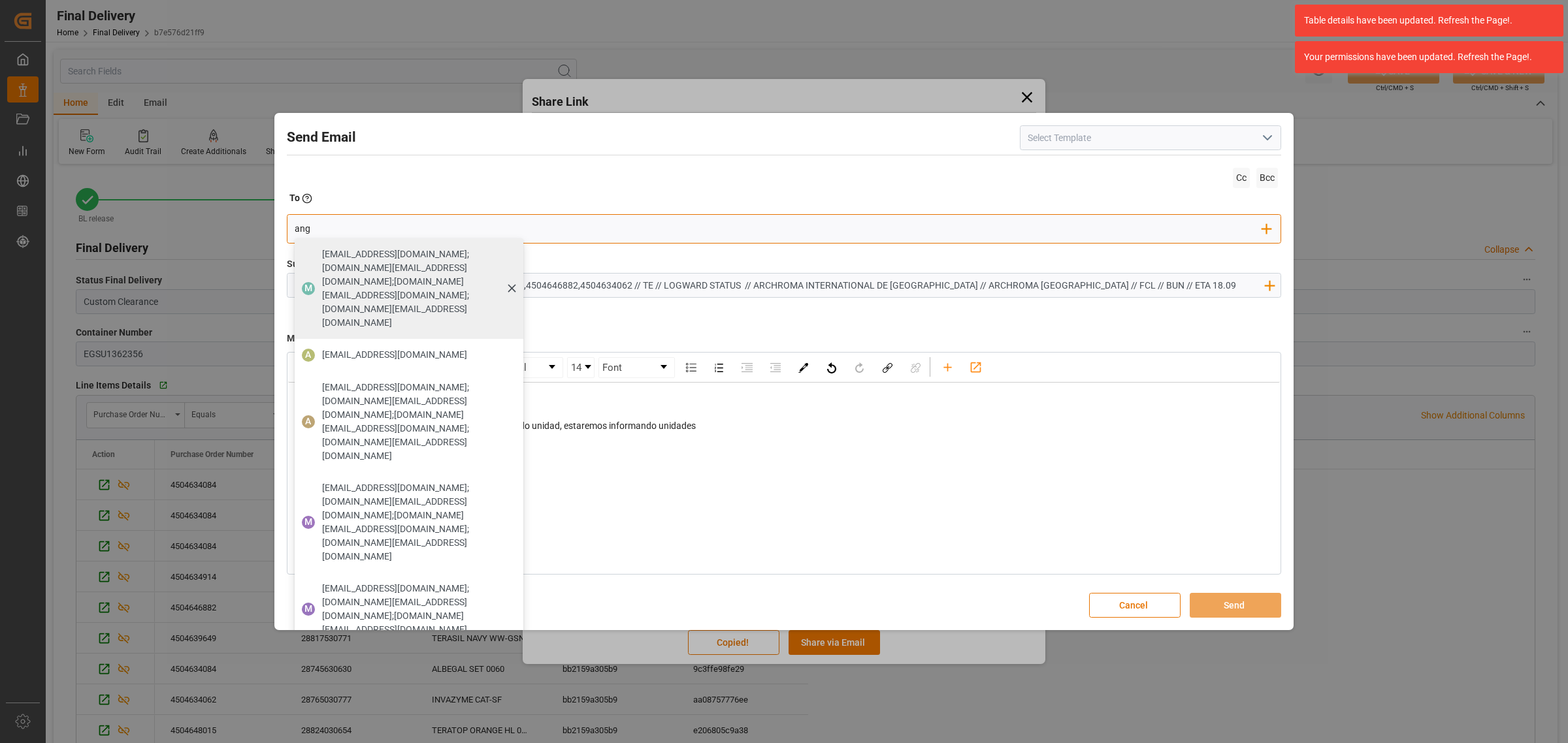
type input "angie"
click at [397, 348] on span "angiee.lamilla@archroma.com" at bounding box center [395, 354] width 145 height 14
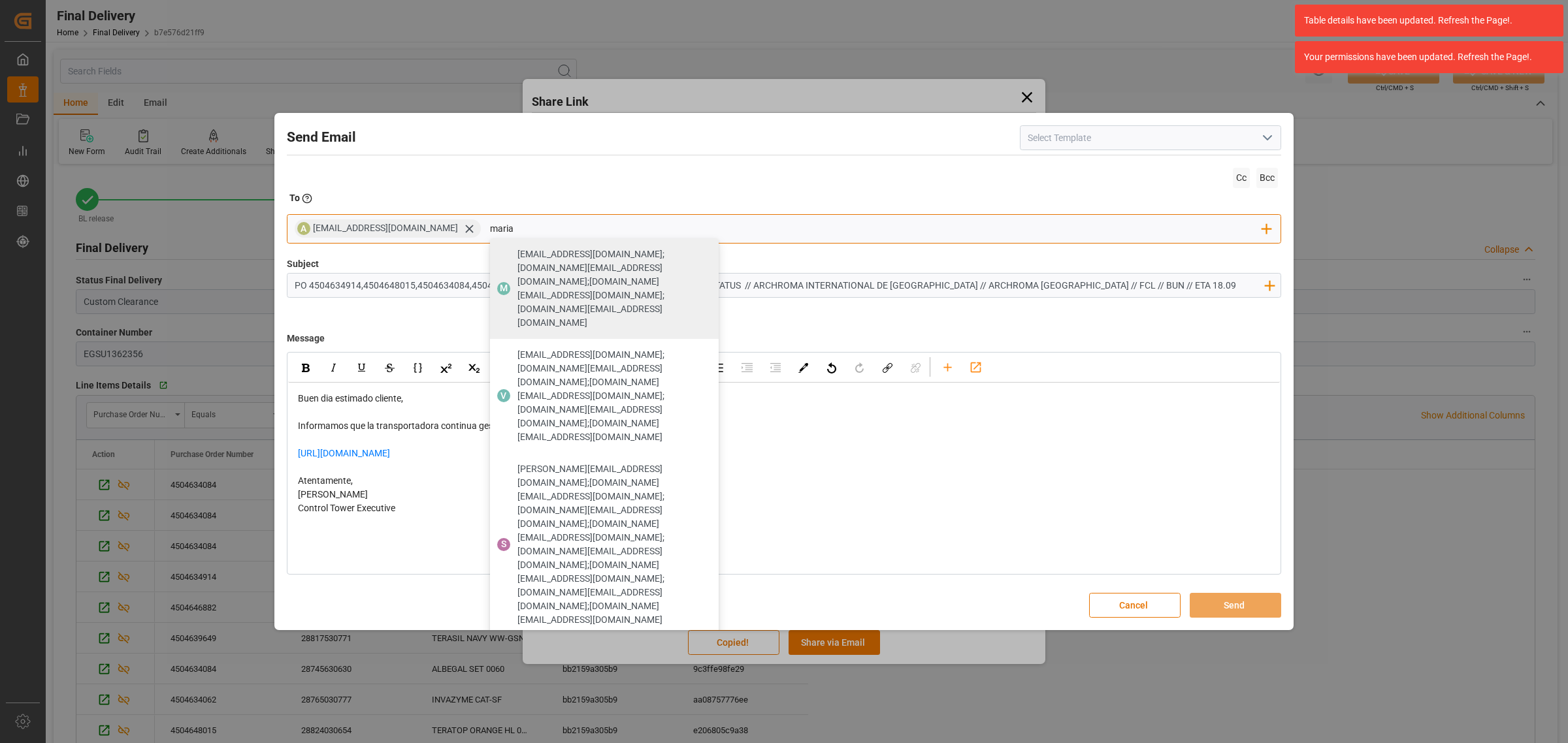
type input "maria"
click at [583, 742] on span "maria.piranquive@leschaco.com" at bounding box center [590, 752] width 145 height 14
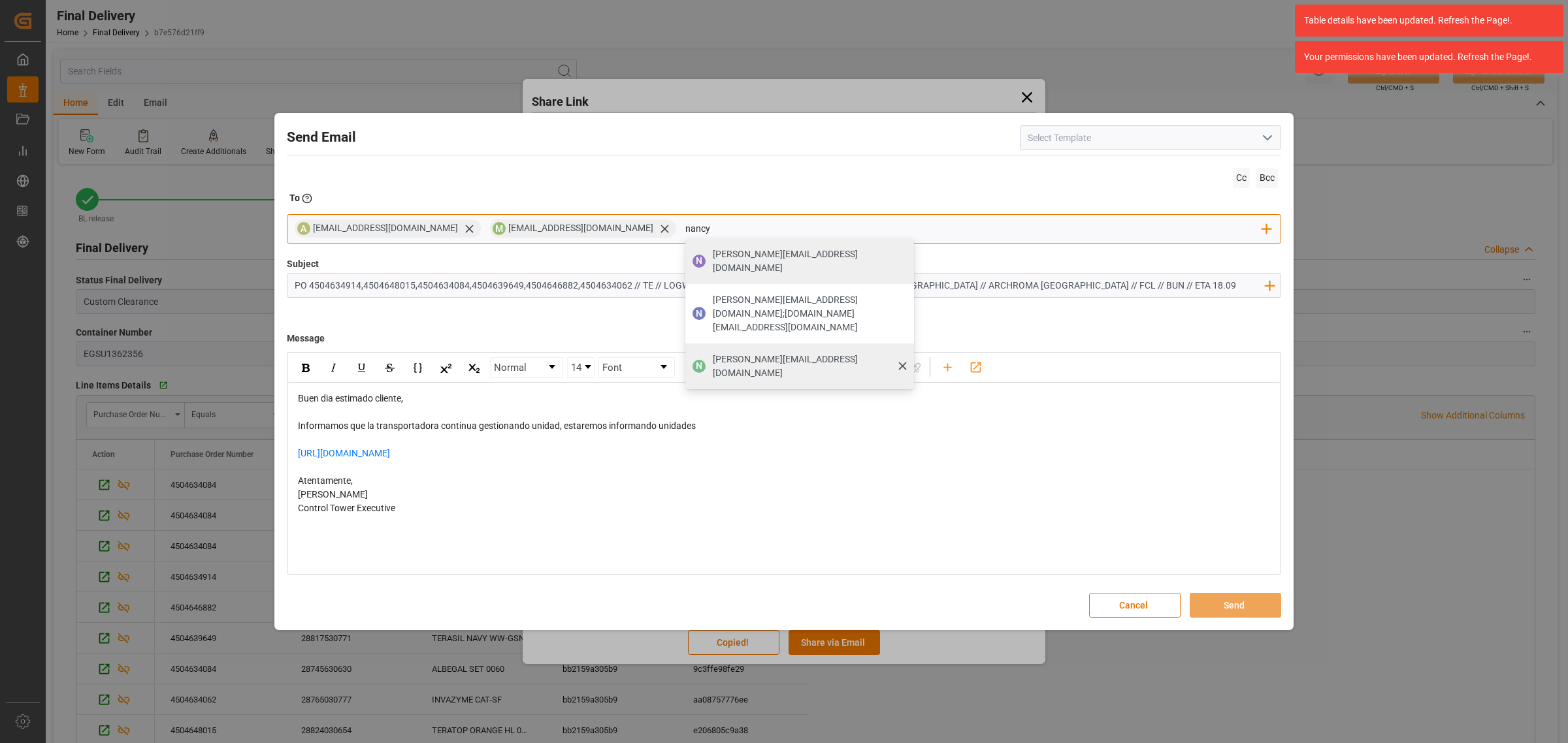
type input "nancy"
click at [720, 353] on span "nancy.castellanos@archroma.com" at bounding box center [809, 366] width 192 height 28
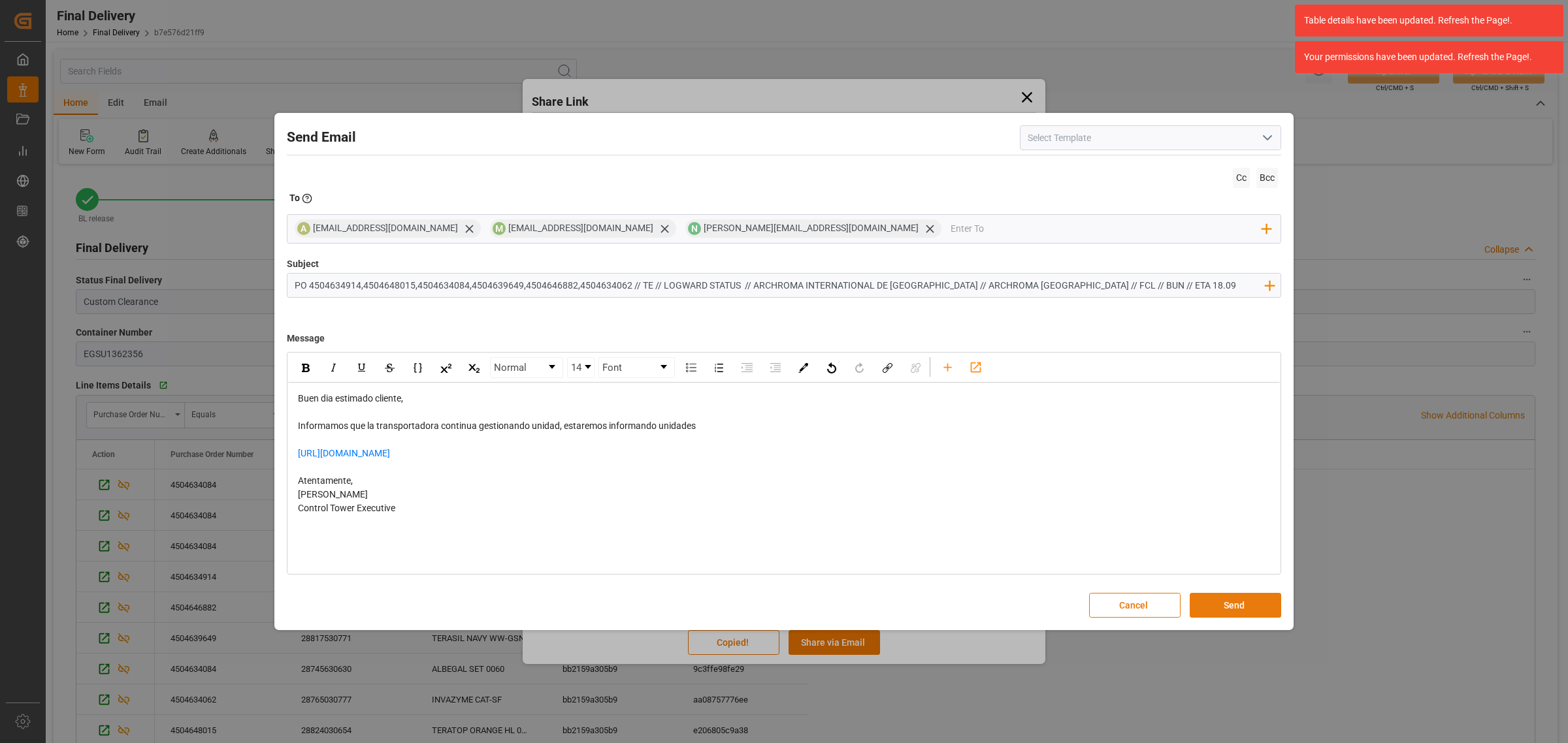
click at [1245, 602] on button "Send" at bounding box center [1235, 605] width 92 height 25
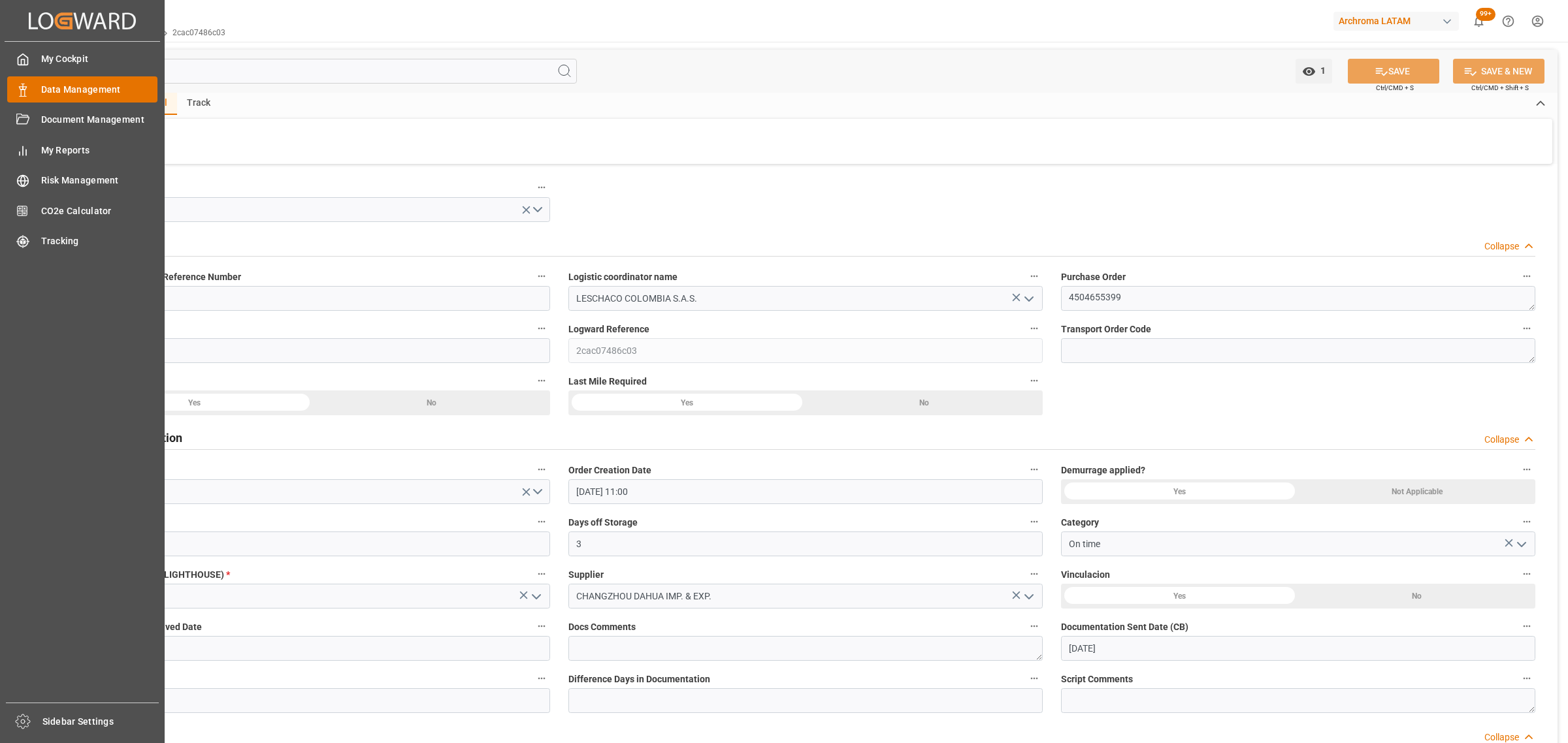
click at [38, 89] on div "Data Management Data Management" at bounding box center [82, 89] width 150 height 26
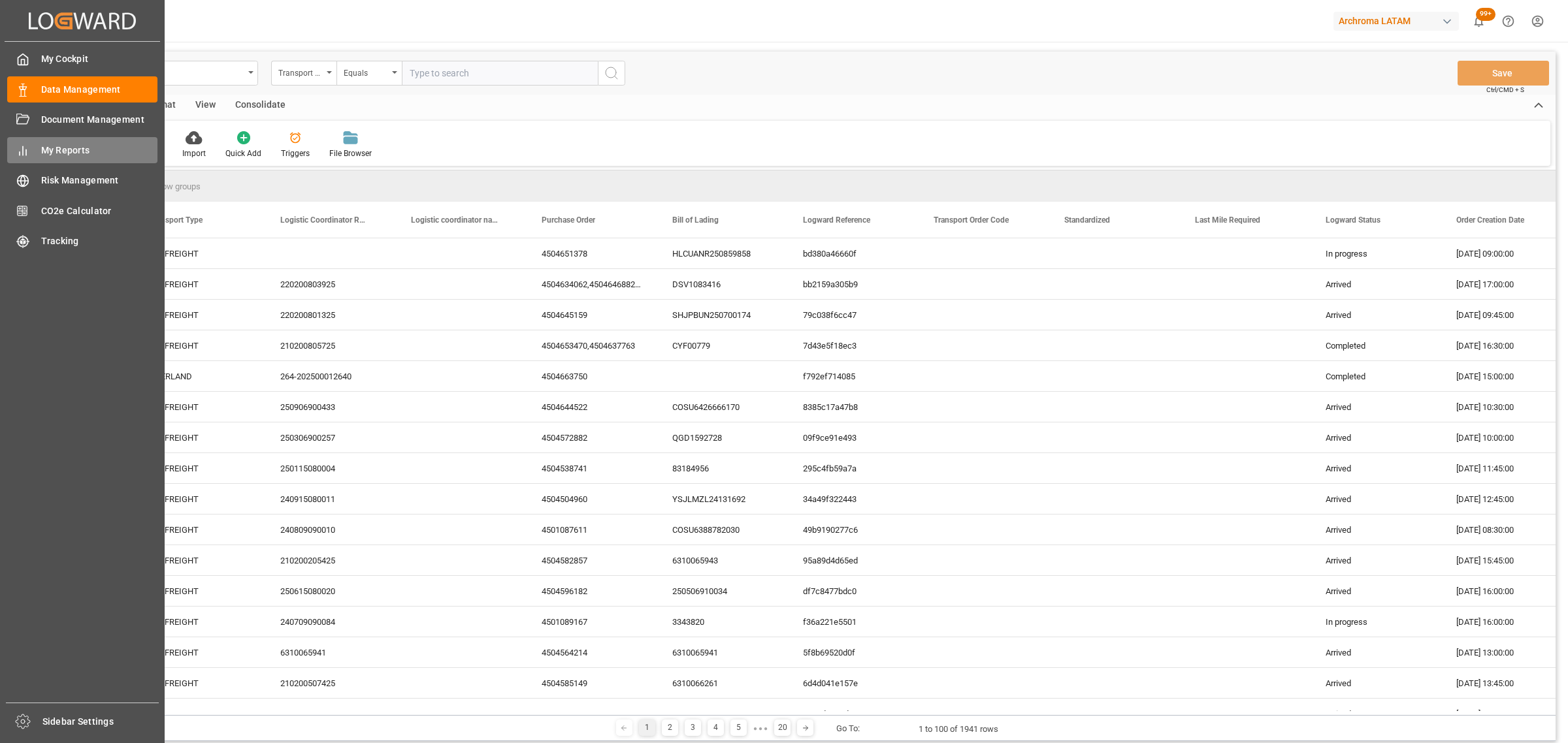
click at [69, 151] on span "My Reports" at bounding box center [100, 150] width 117 height 14
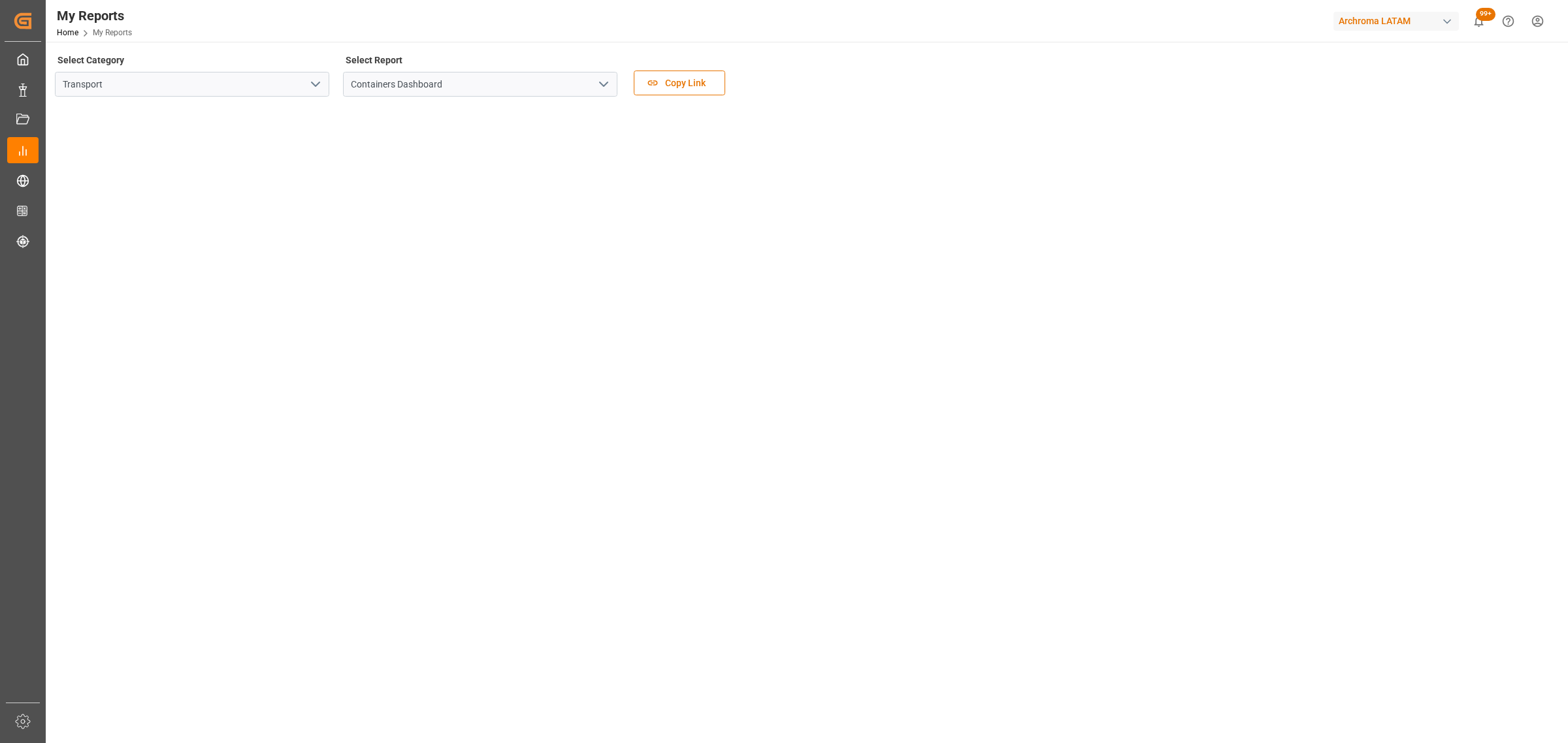
click at [606, 90] on icon "open menu" at bounding box center [604, 84] width 16 height 16
click at [446, 107] on div "Containers Dashboard" at bounding box center [480, 113] width 273 height 29
click at [598, 92] on button "open menu" at bounding box center [603, 85] width 20 height 20
click at [598, 92] on icon "close menu" at bounding box center [604, 84] width 16 height 16
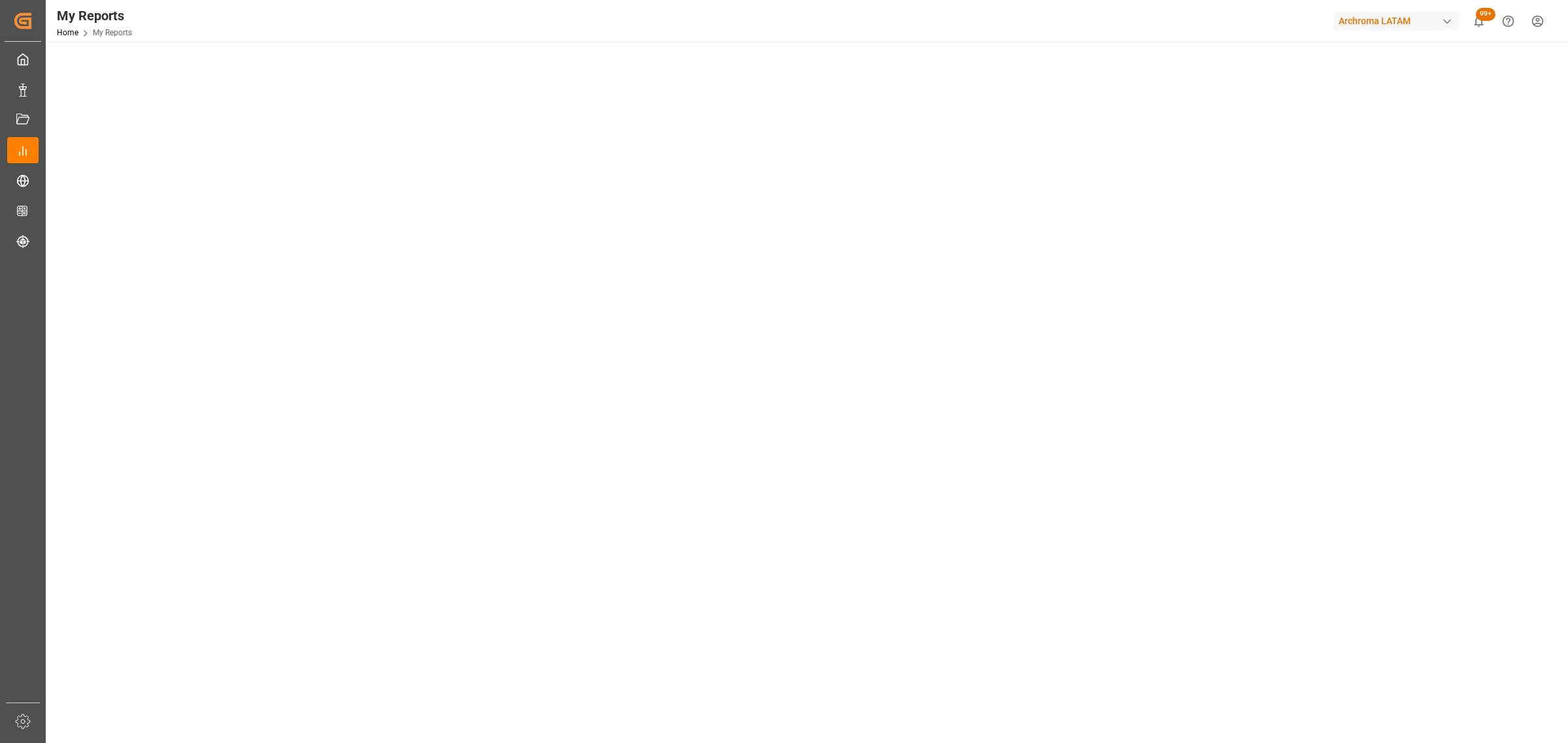
click at [423, 43] on header "My Reports Home My Reports Archroma LATAM 99+ Notifications Only show unread Al…" at bounding box center [802, 21] width 1532 height 43
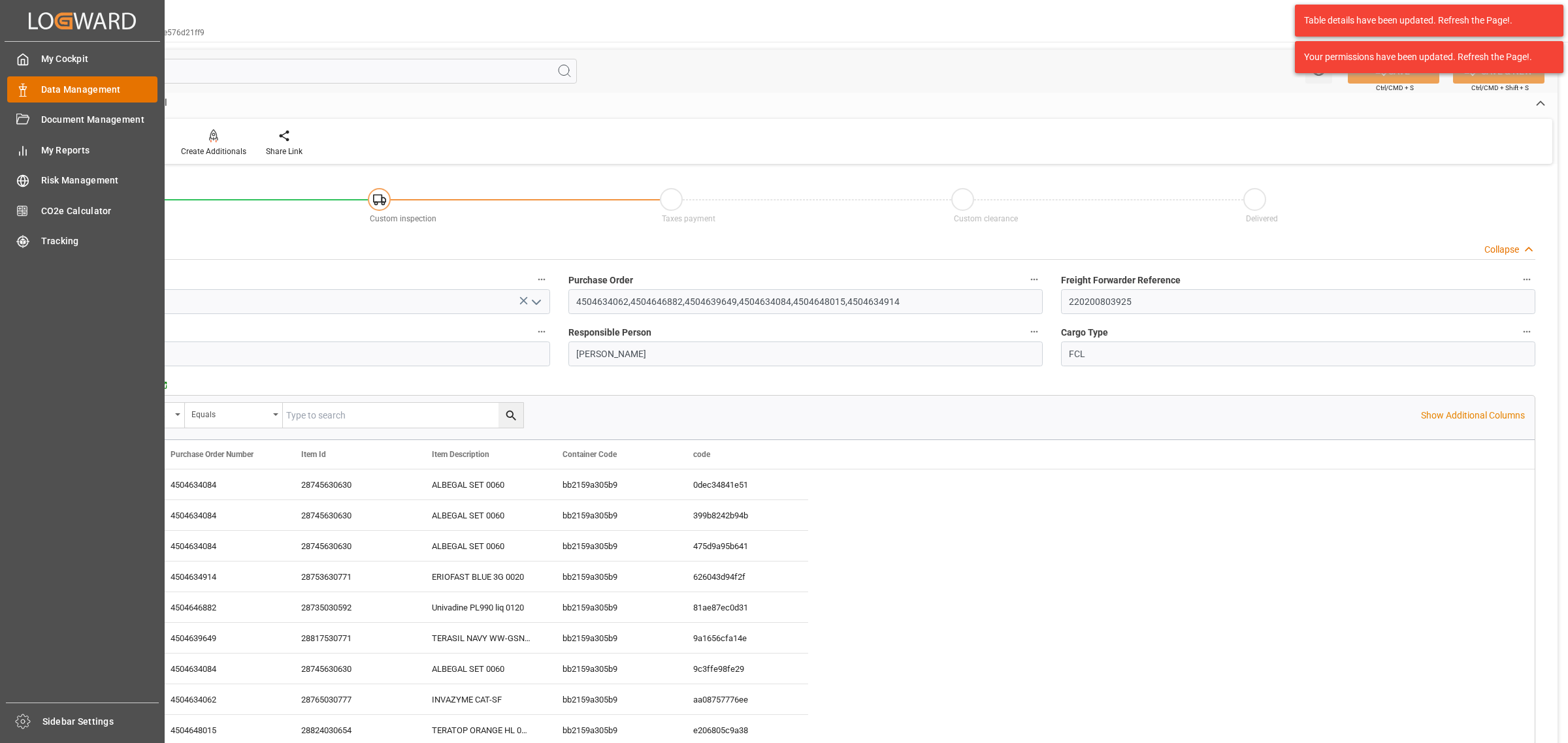
click at [52, 90] on span "Data Management" at bounding box center [100, 90] width 117 height 14
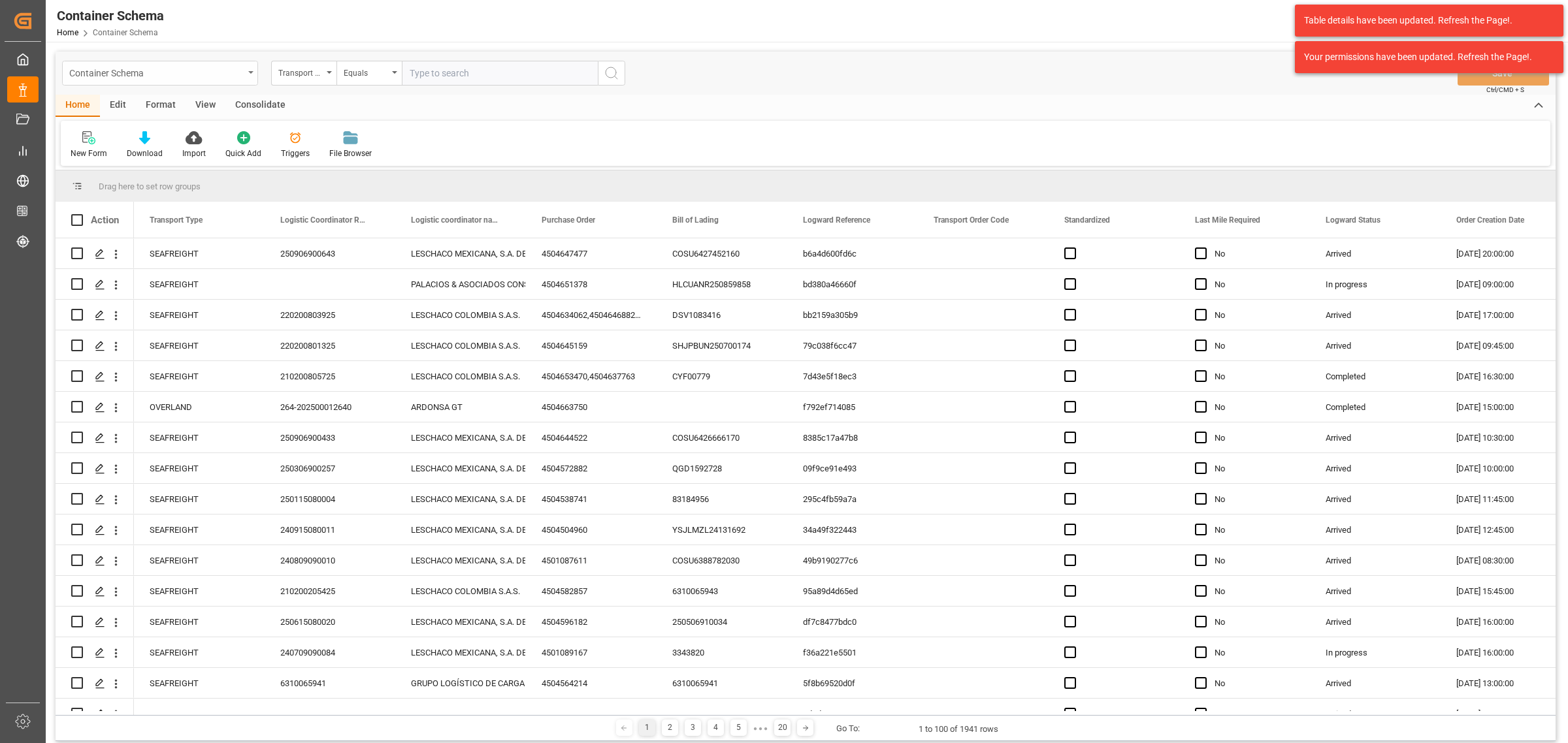
click at [230, 82] on div "Container Schema" at bounding box center [159, 73] width 196 height 25
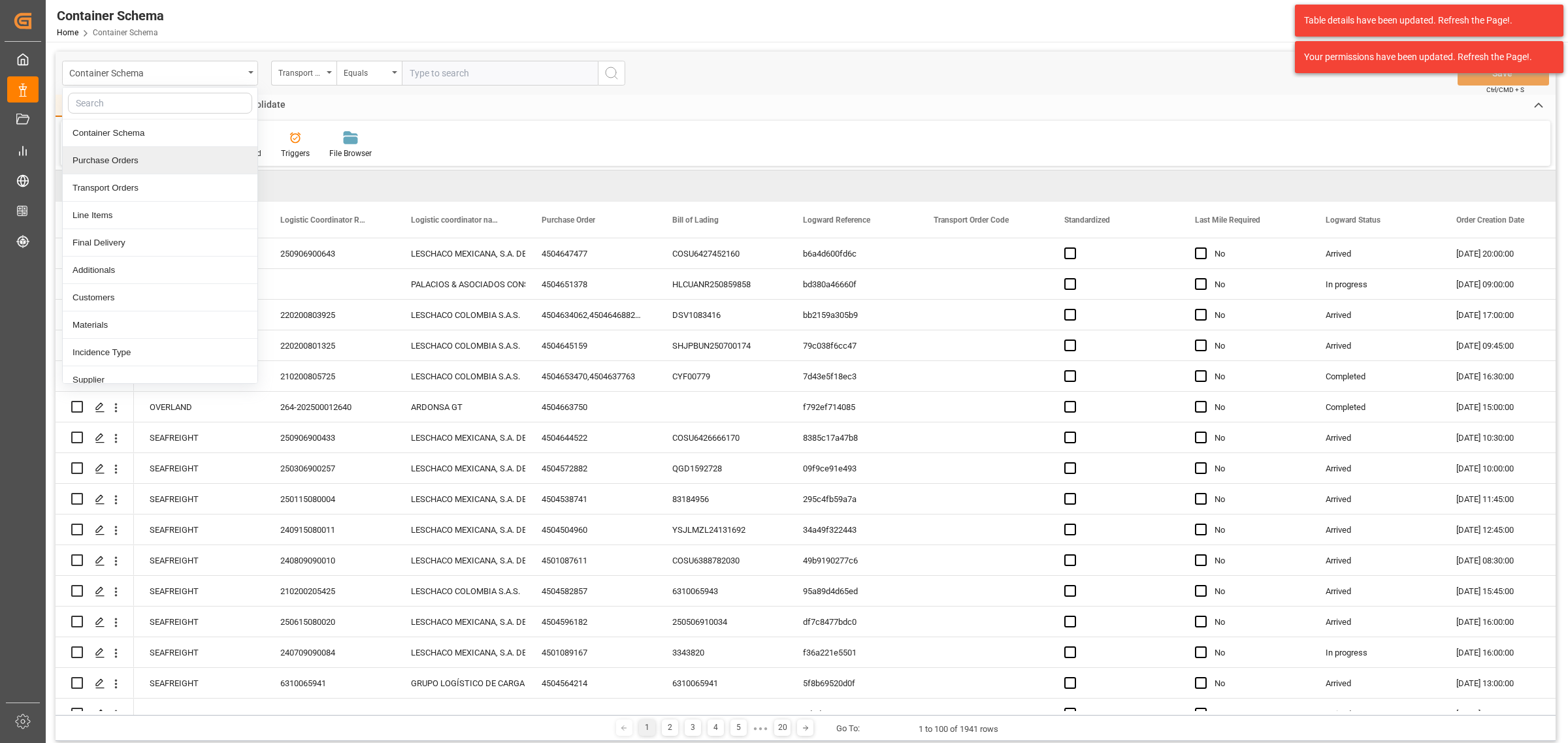
click at [148, 157] on div "Purchase Orders" at bounding box center [160, 161] width 195 height 28
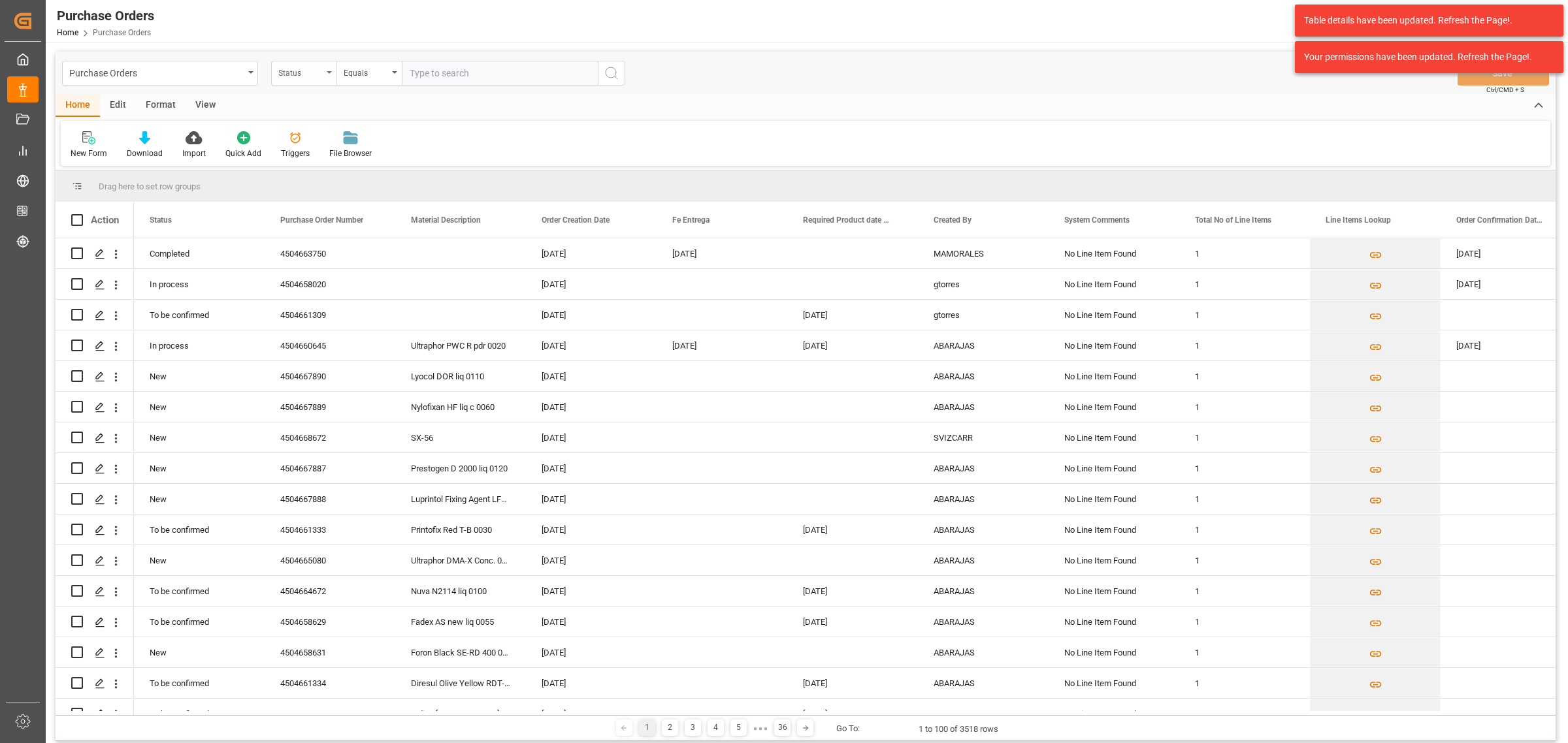
click at [315, 78] on div "Status" at bounding box center [304, 73] width 65 height 25
click at [339, 160] on div "Purchase Order Number" at bounding box center [369, 161] width 195 height 28
click at [377, 79] on div "Equals" at bounding box center [369, 73] width 65 height 25
click at [405, 151] on div "Fuzzy search" at bounding box center [435, 161] width 195 height 28
click at [467, 77] on input "text" at bounding box center [499, 73] width 196 height 25
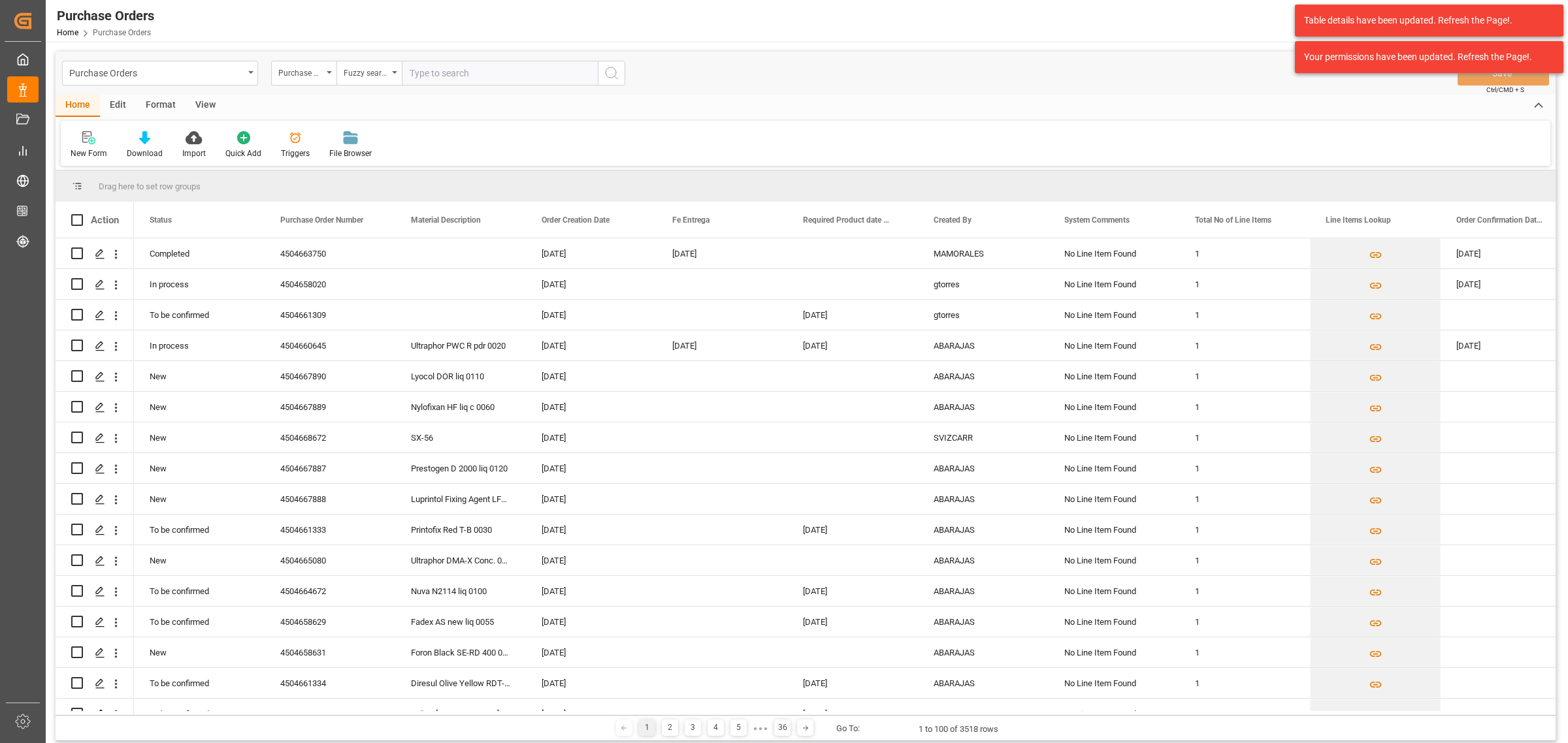
paste input "4"
click at [482, 74] on input "text" at bounding box center [499, 73] width 196 height 25
type input "4504631719"
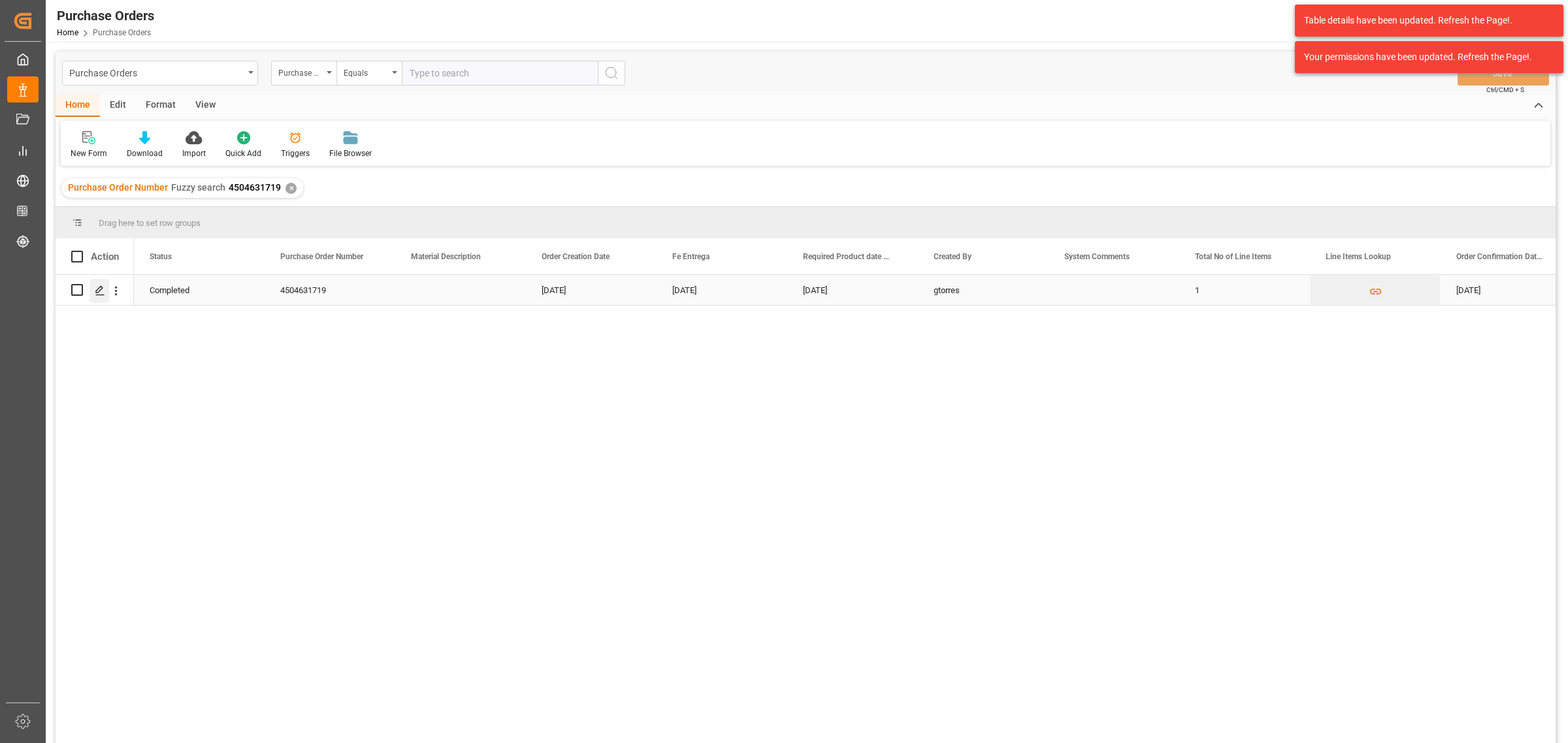
click at [98, 292] on polygon "Press SPACE to select this row." at bounding box center [99, 289] width 6 height 6
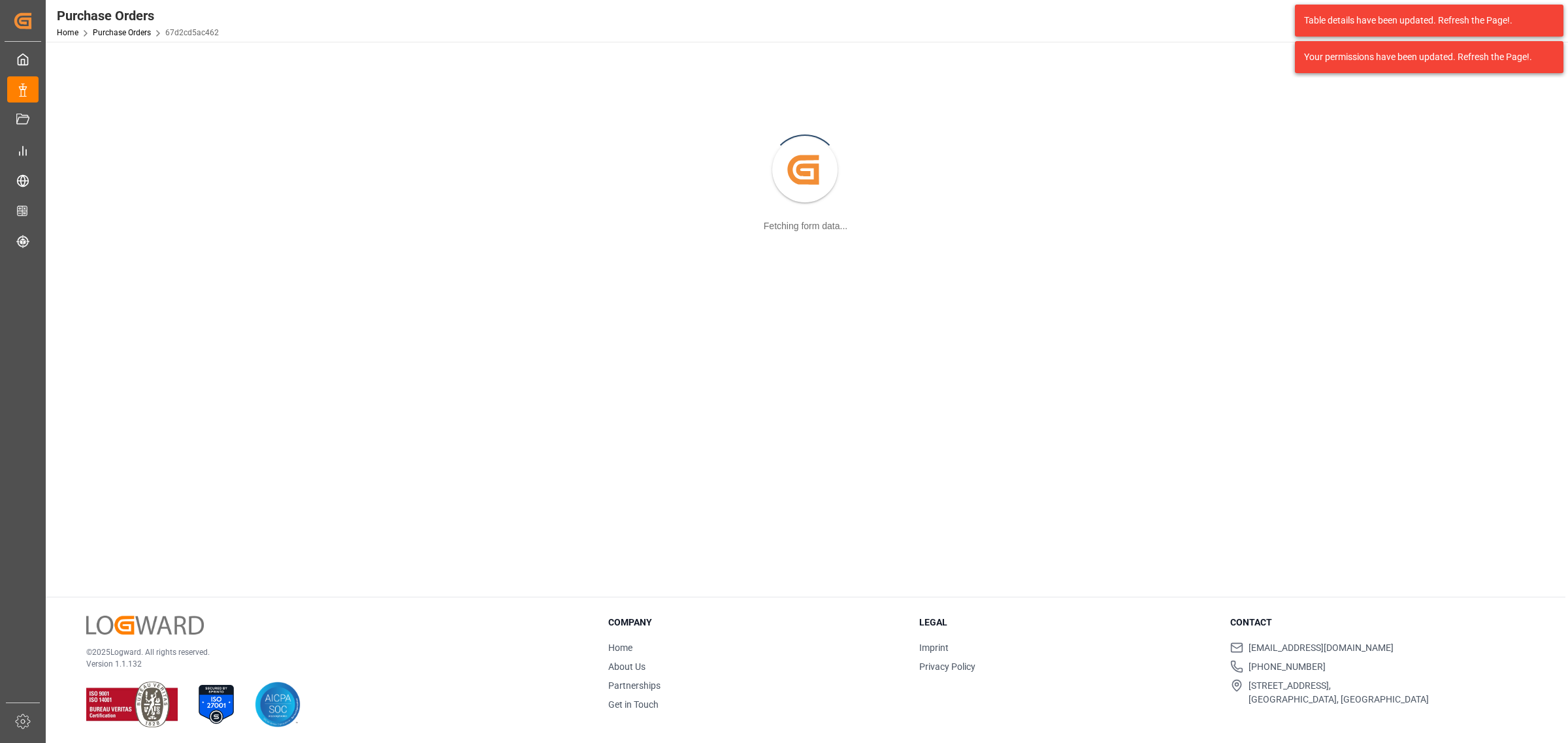
scroll to position [141, 0]
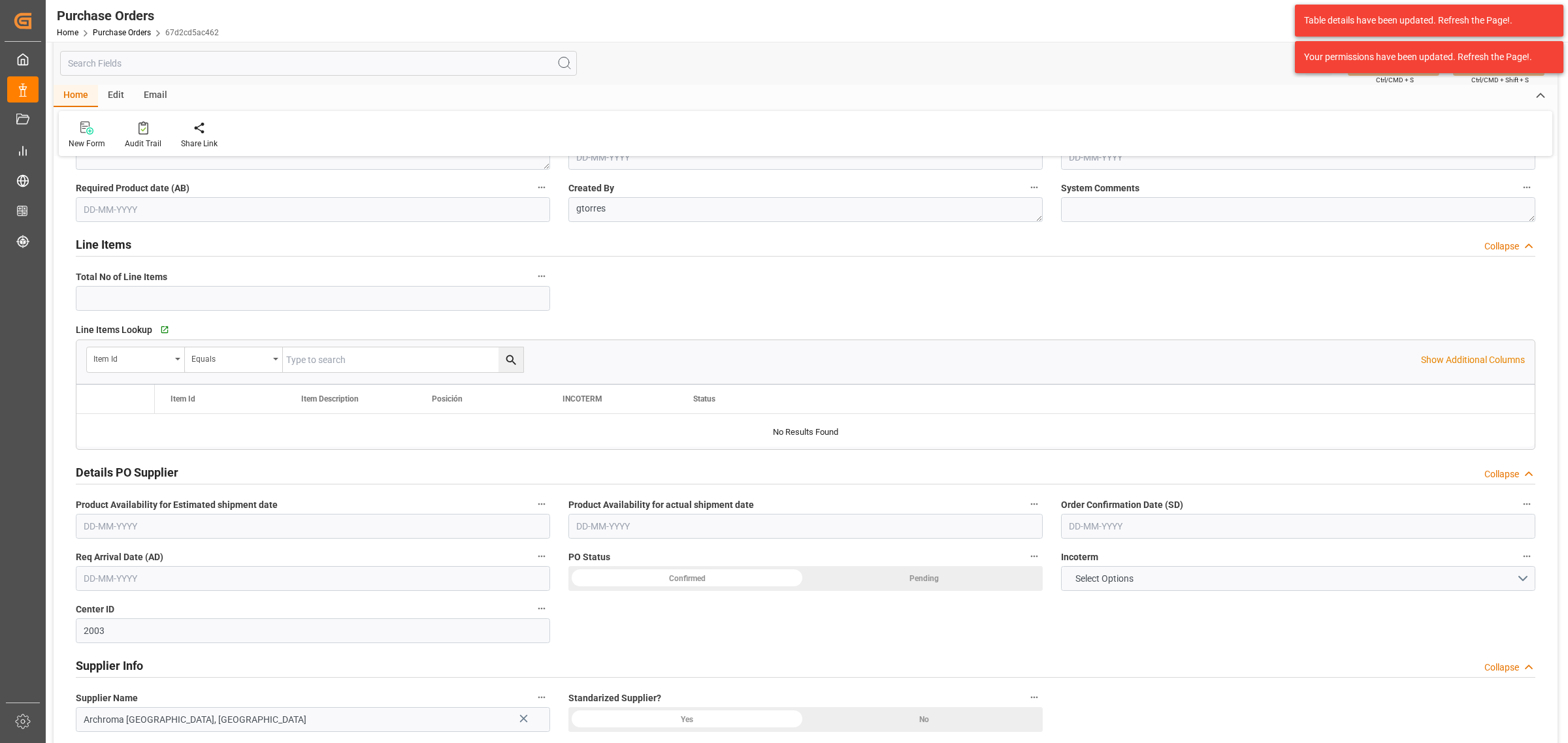
type input "1"
type input "16-06-2025"
type input "22-08-2025"
type input "08-08-2025"
type input "01-08-2025"
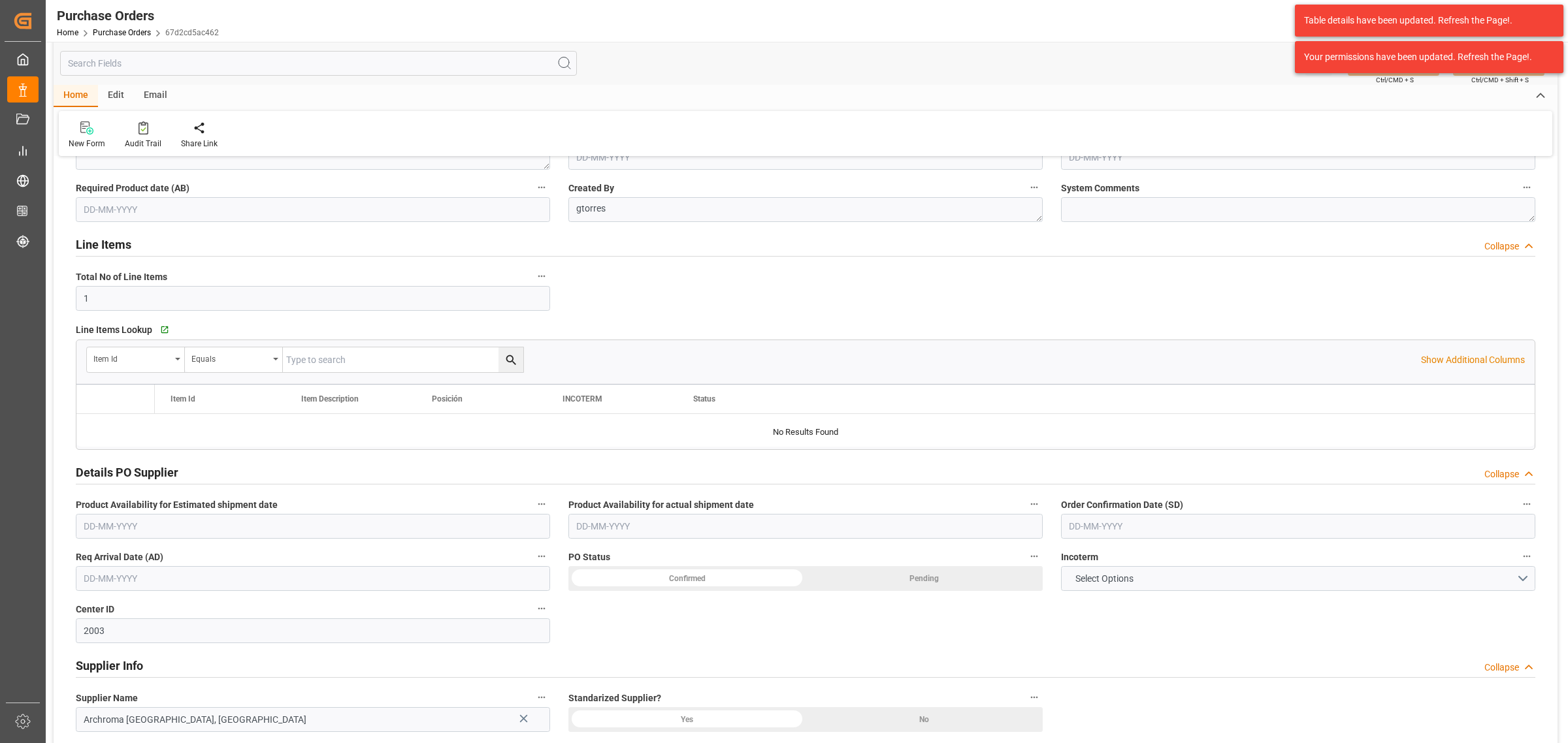
type input "09-08-2025"
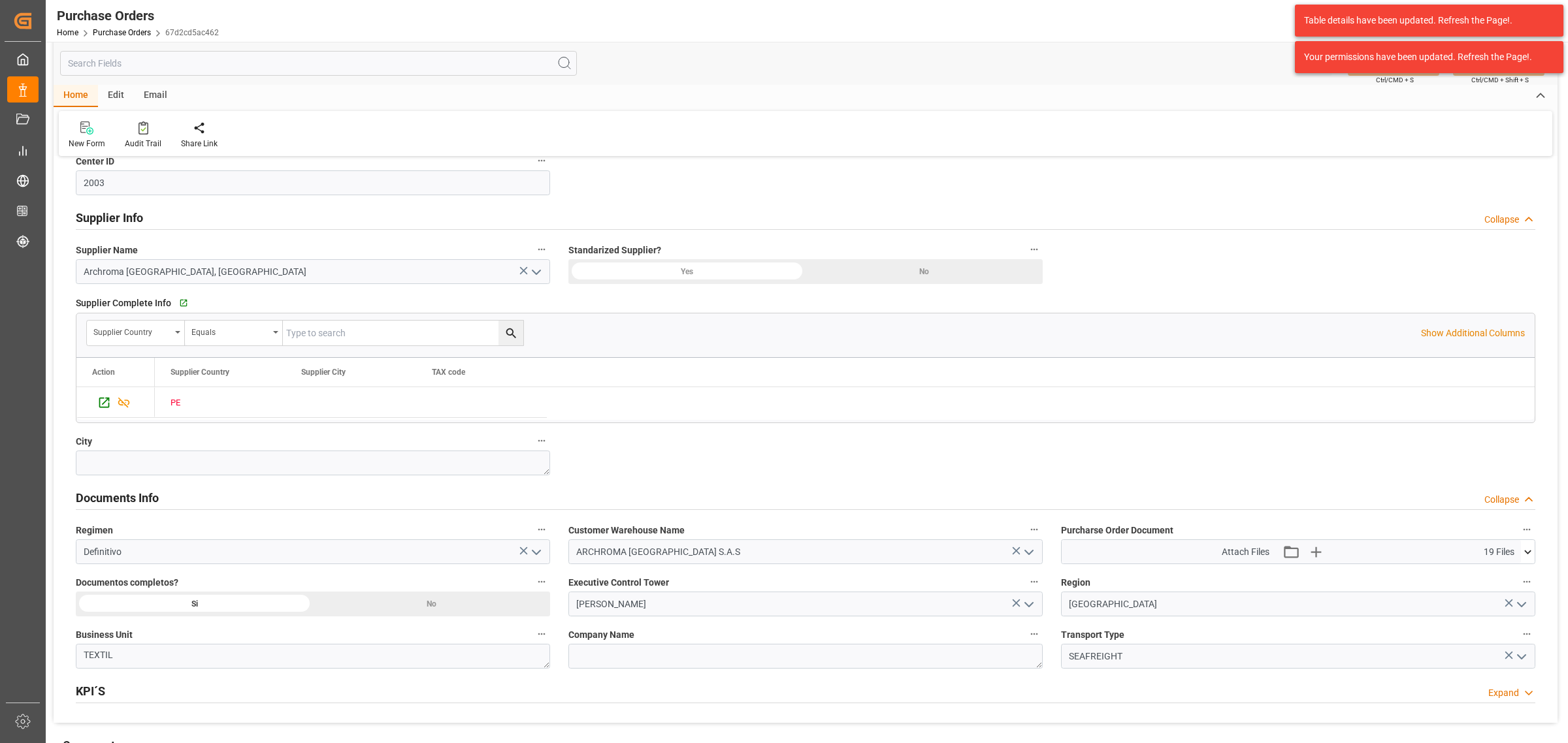
scroll to position [549, 0]
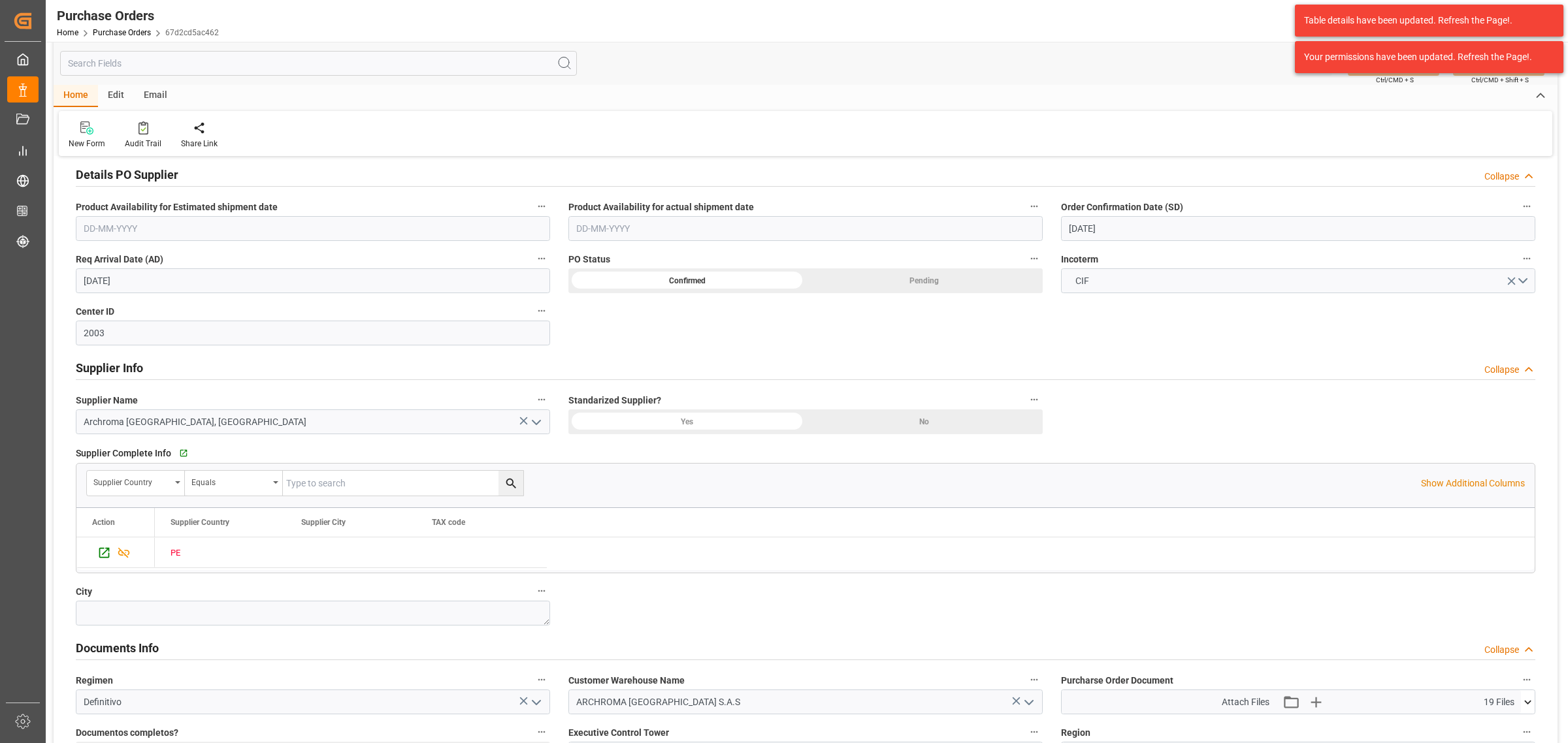
drag, startPoint x: 751, startPoint y: 393, endPoint x: 747, endPoint y: 387, distance: 7.2
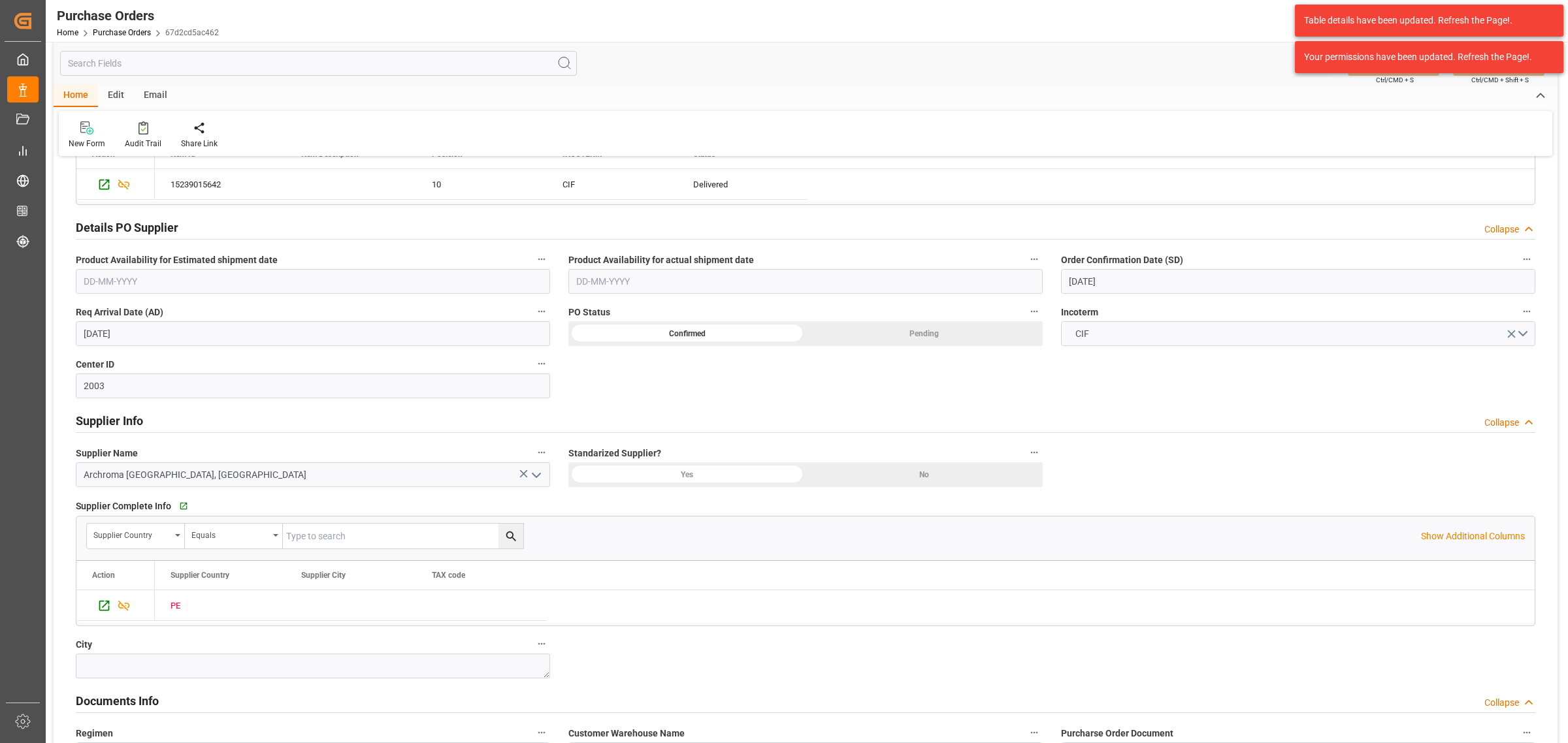
drag, startPoint x: 747, startPoint y: 387, endPoint x: 645, endPoint y: 390, distance: 102.0
click at [644, 392] on div "Details PO customer Collapse Status COMPLETED Purchase Order Number (PCL old) P…" at bounding box center [805, 353] width 1504 height 1144
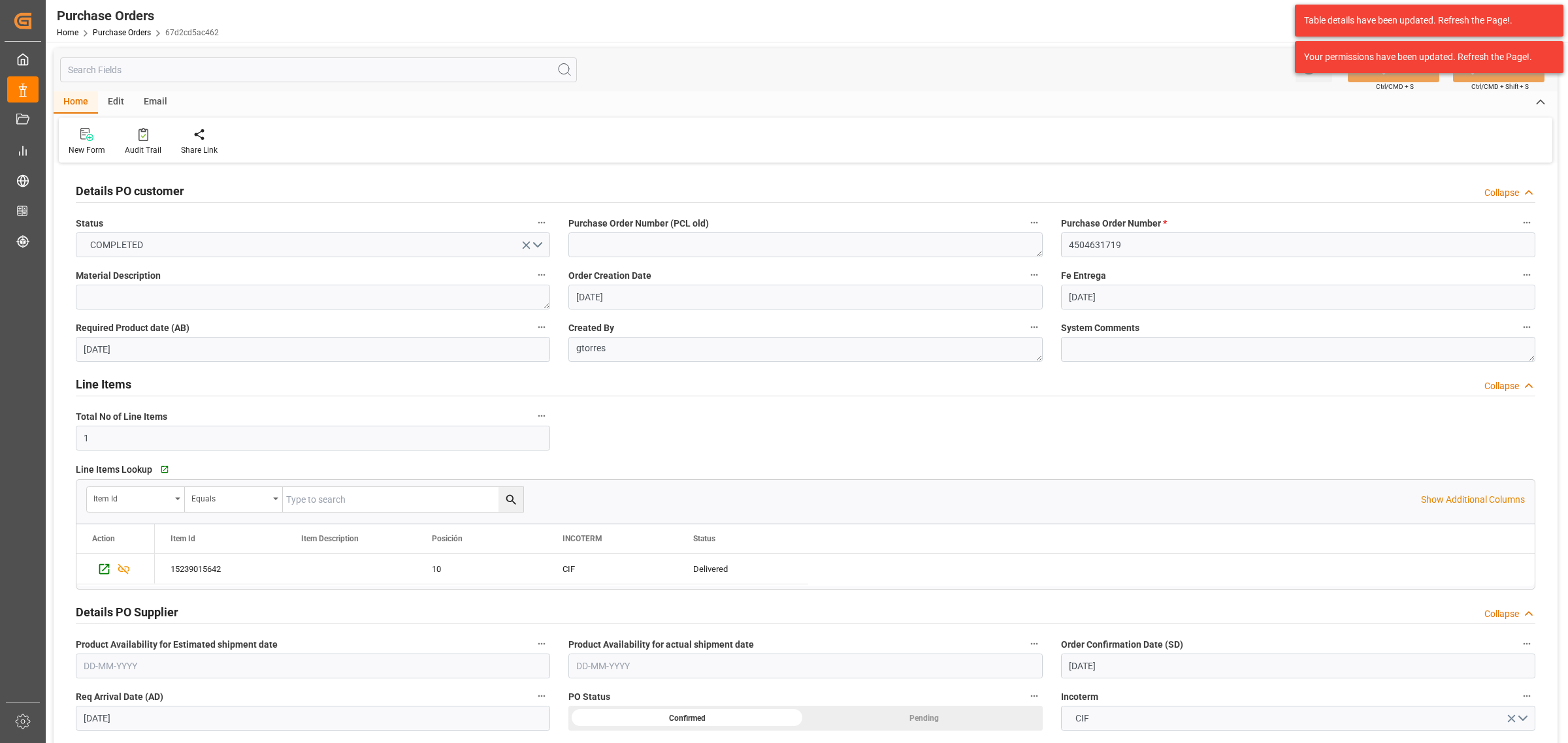
scroll to position [0, 0]
click at [105, 572] on icon "Press SPACE to select this row." at bounding box center [105, 570] width 11 height 11
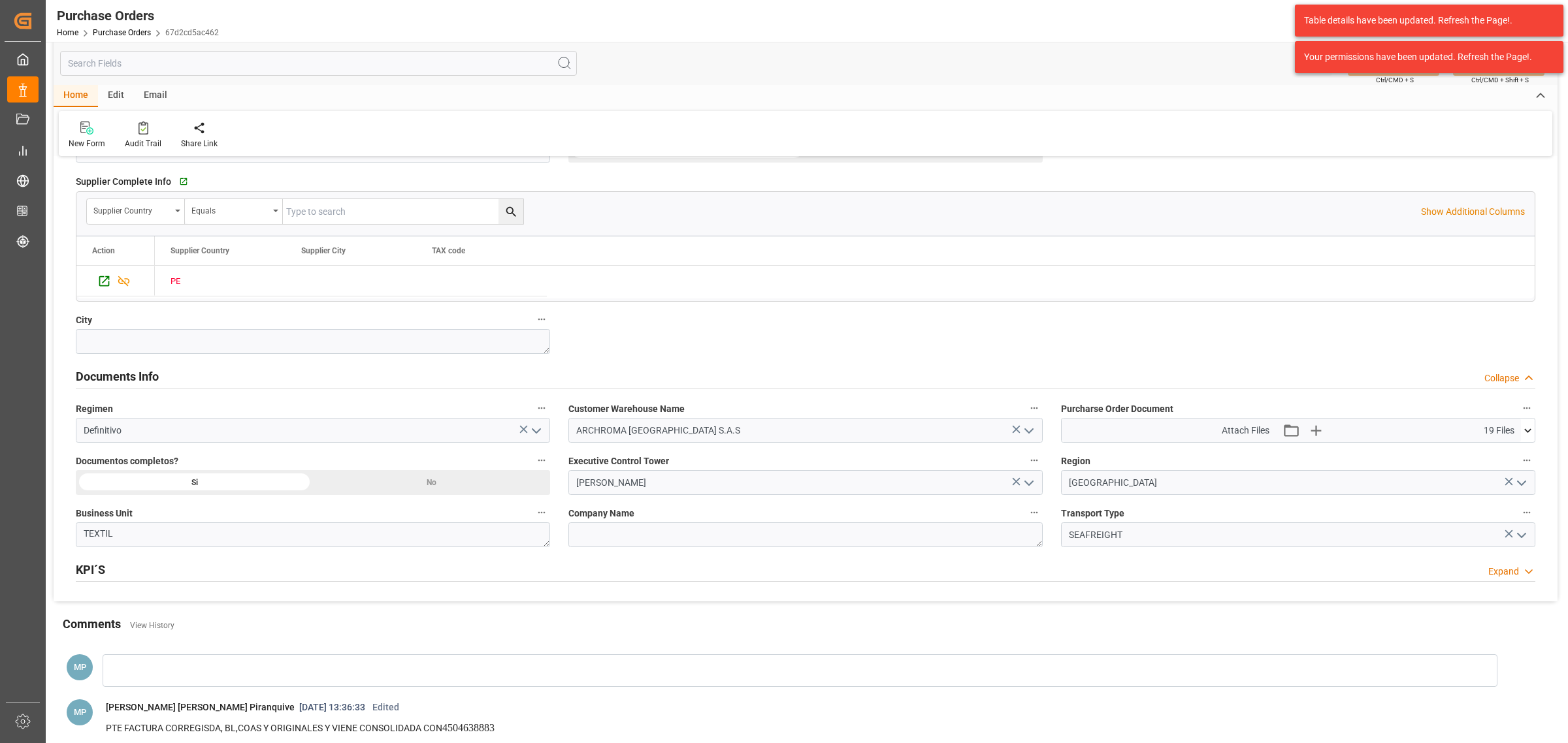
scroll to position [734, 0]
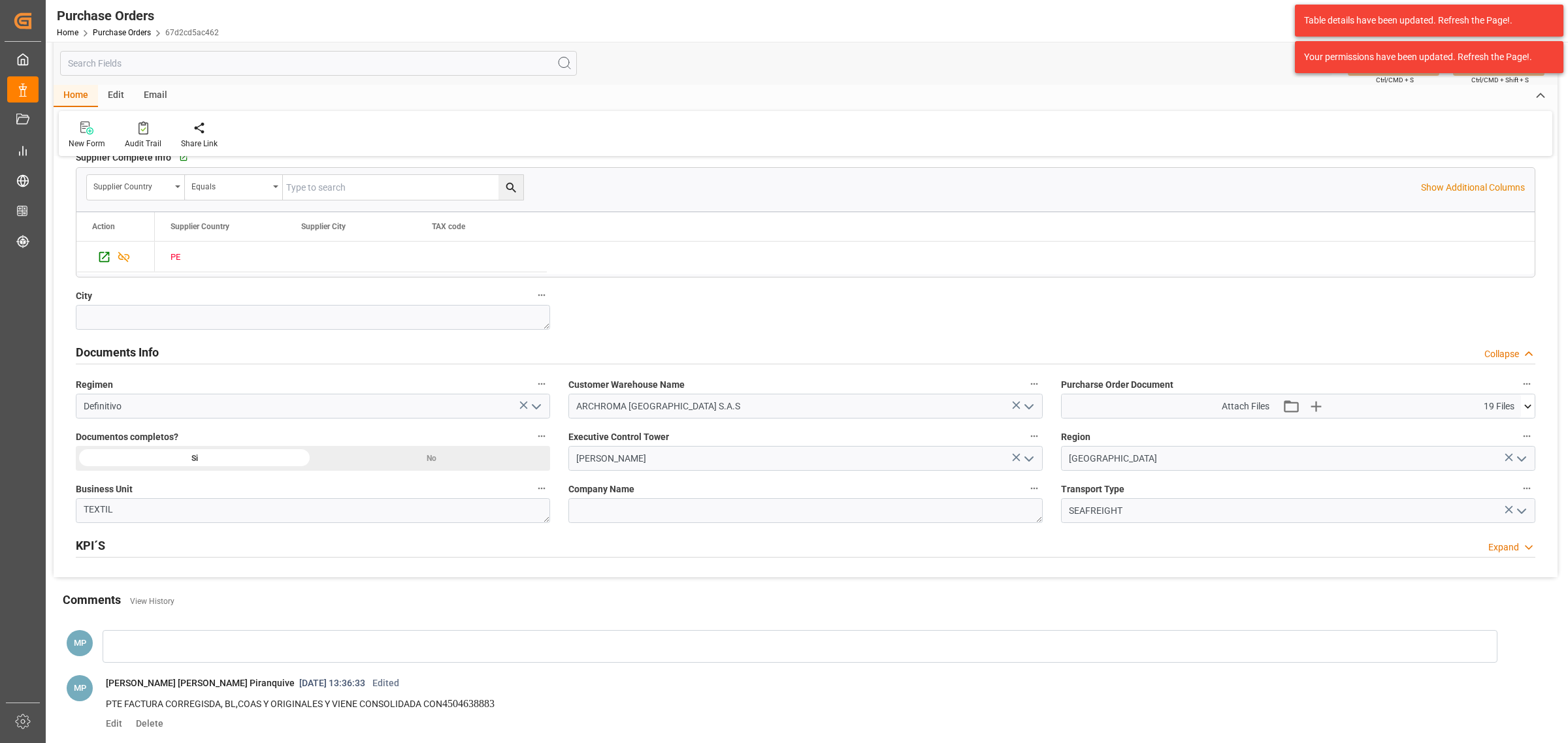
click at [1526, 413] on icon at bounding box center [1527, 406] width 14 height 14
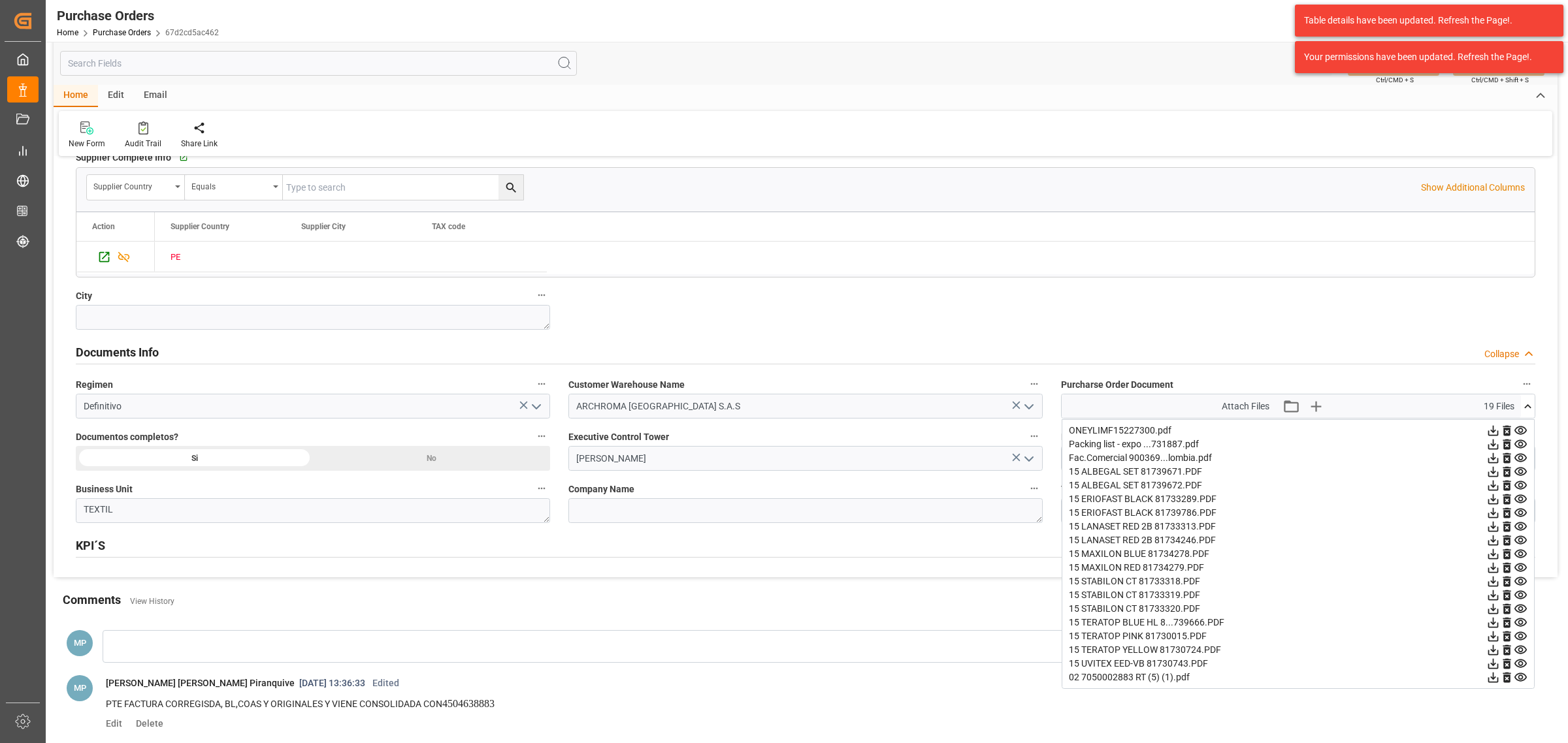
click at [1521, 460] on icon at bounding box center [1520, 458] width 14 height 14
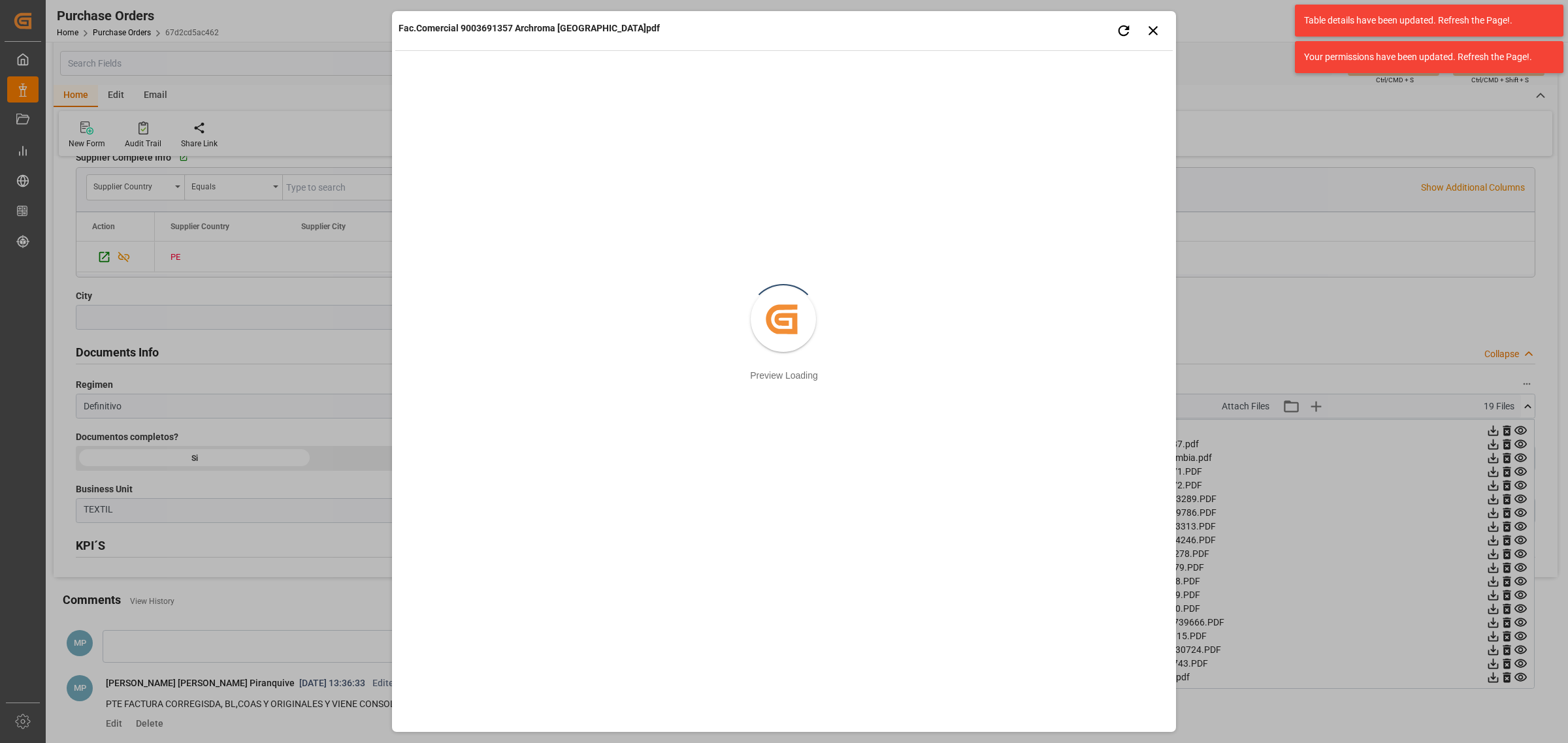
click at [1246, 322] on div "Fac.Comercial 9003691357 Archroma Colombia.pdf Retry Close preview Created by p…" at bounding box center [784, 371] width 1568 height 743
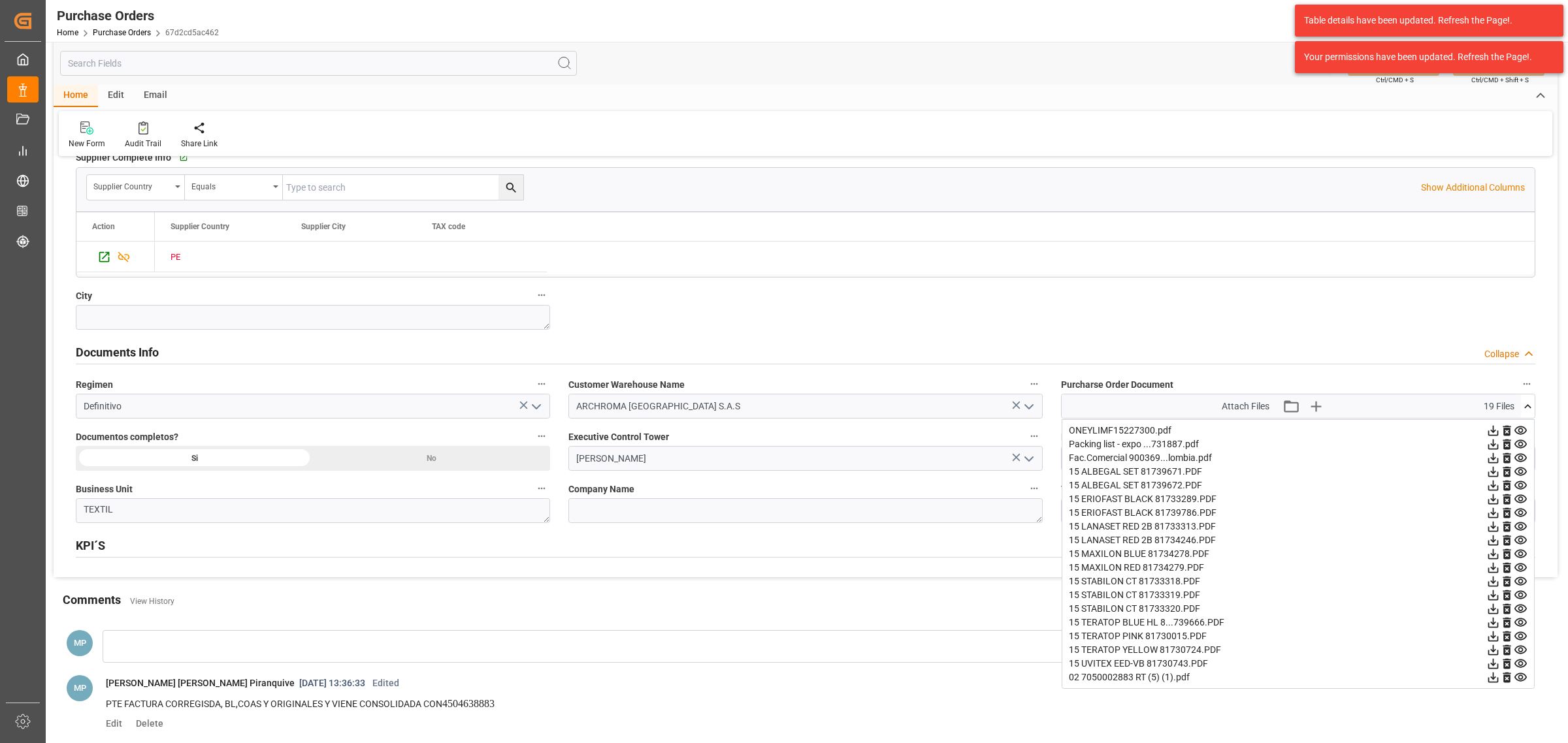
click at [1517, 678] on icon at bounding box center [1520, 678] width 12 height 9
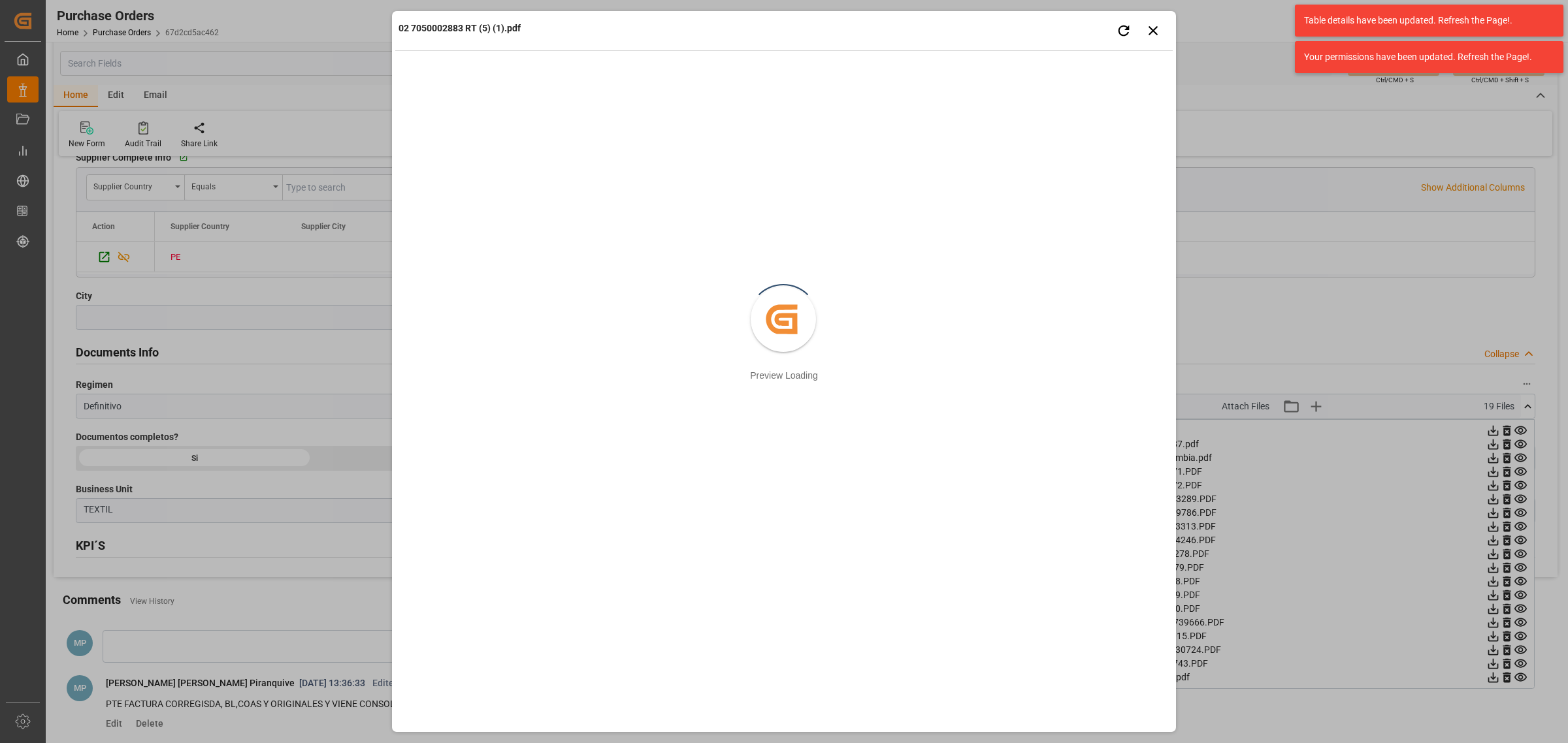
click at [1244, 204] on div "02 7050002883 RT (5) (1).pdf Retry Close preview Created by potrace 1.15, writt…" at bounding box center [784, 371] width 1568 height 743
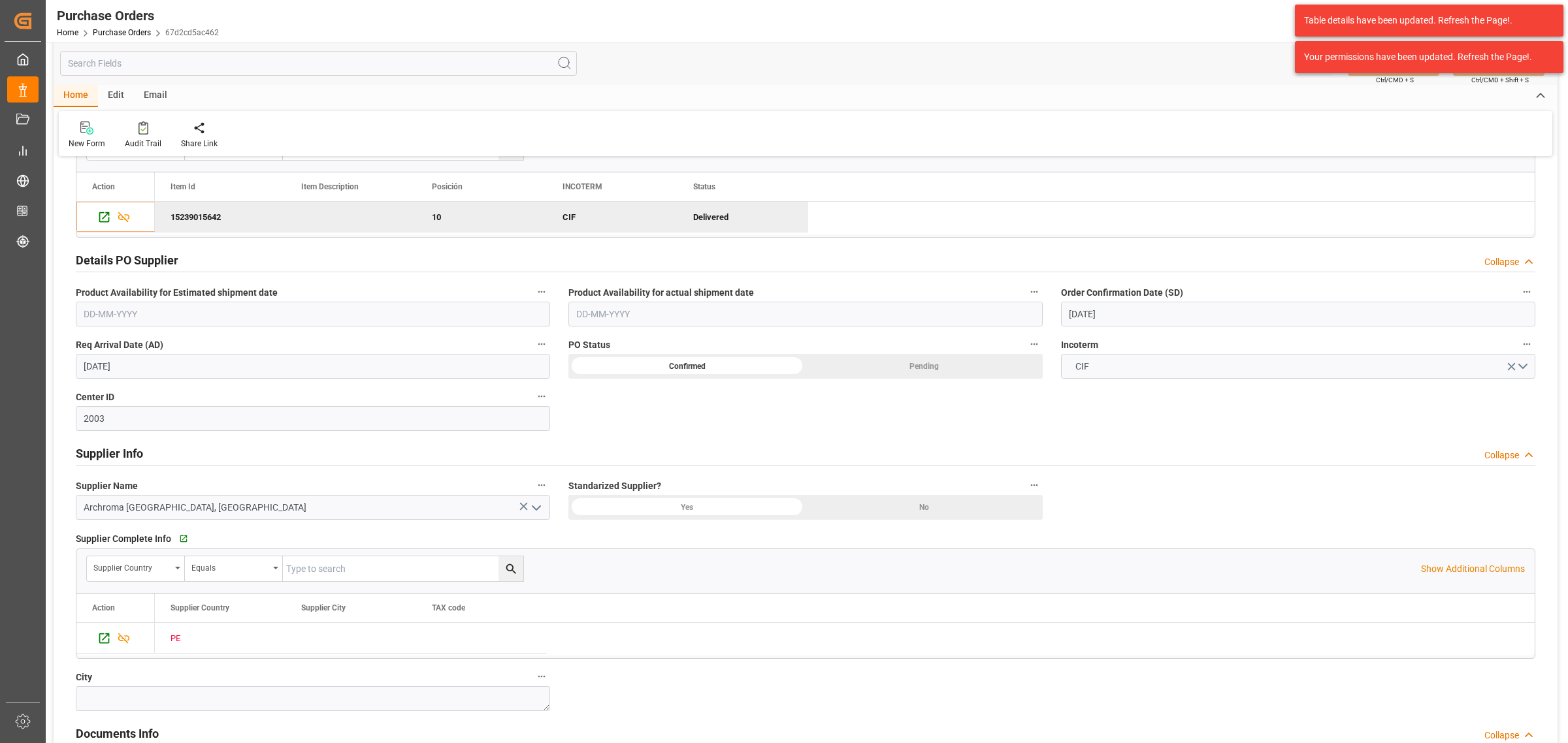
scroll to position [324, 0]
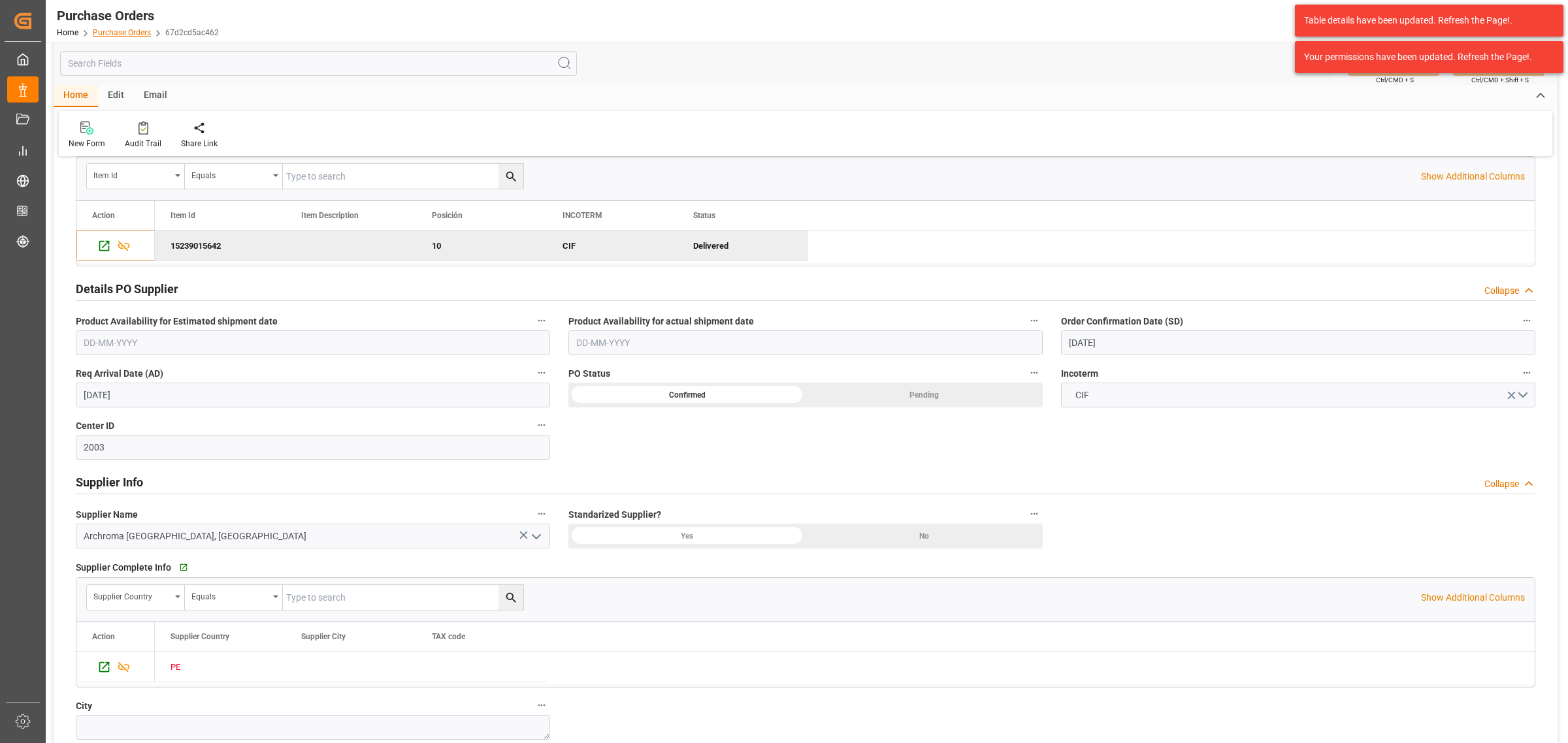
click at [121, 31] on link "Purchase Orders" at bounding box center [122, 32] width 58 height 9
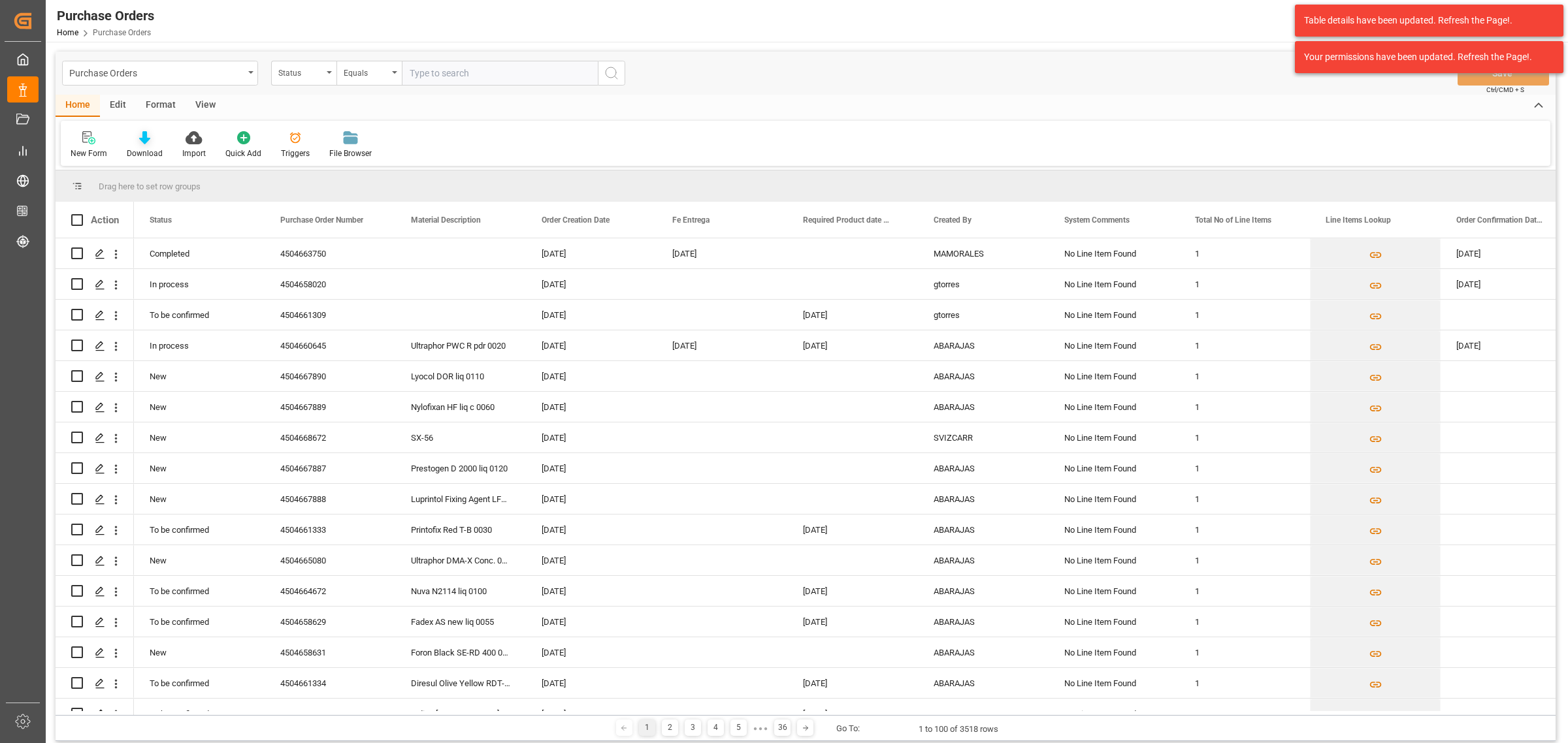
click at [144, 148] on div "Download" at bounding box center [144, 154] width 36 height 12
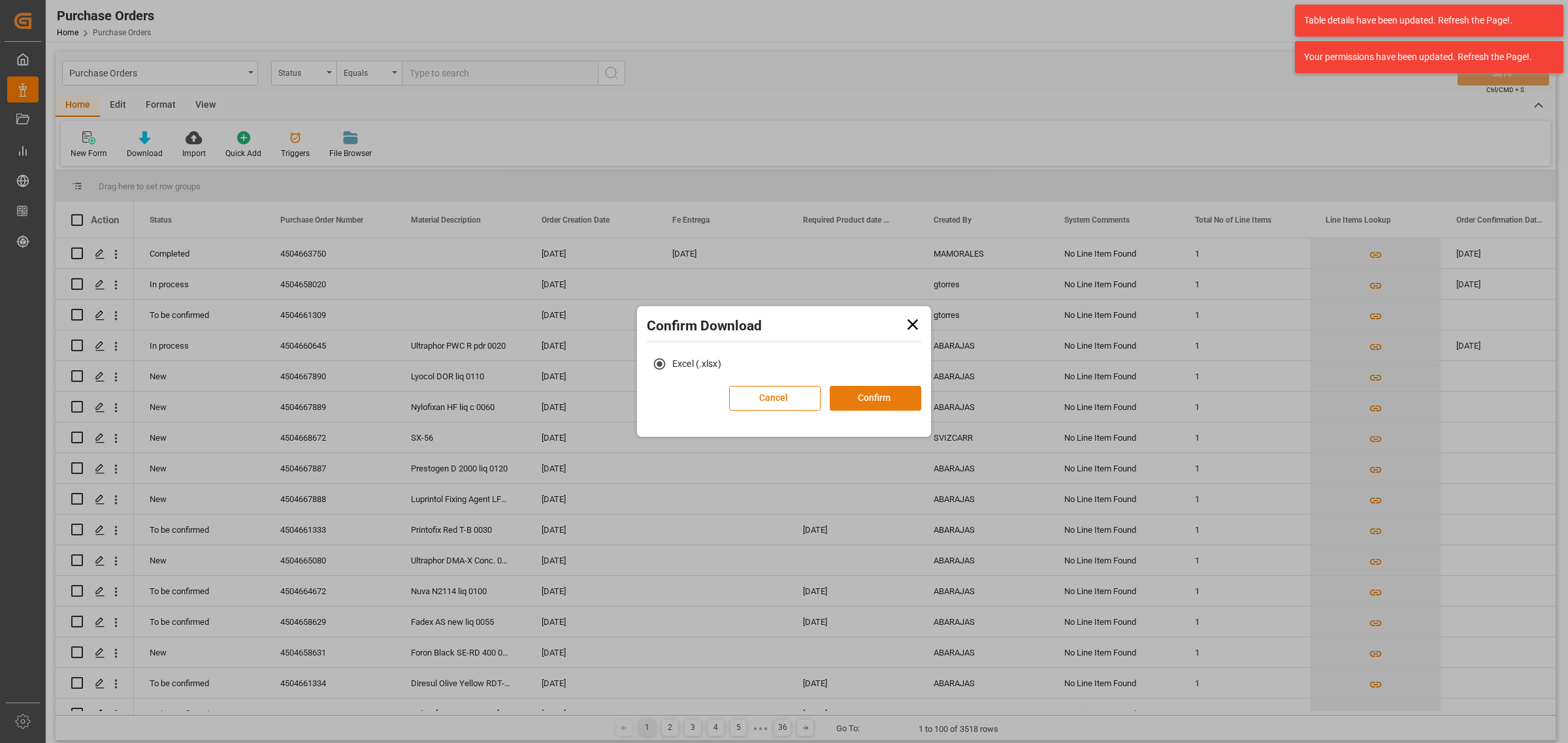
click at [897, 392] on button "Confirm" at bounding box center [875, 398] width 92 height 25
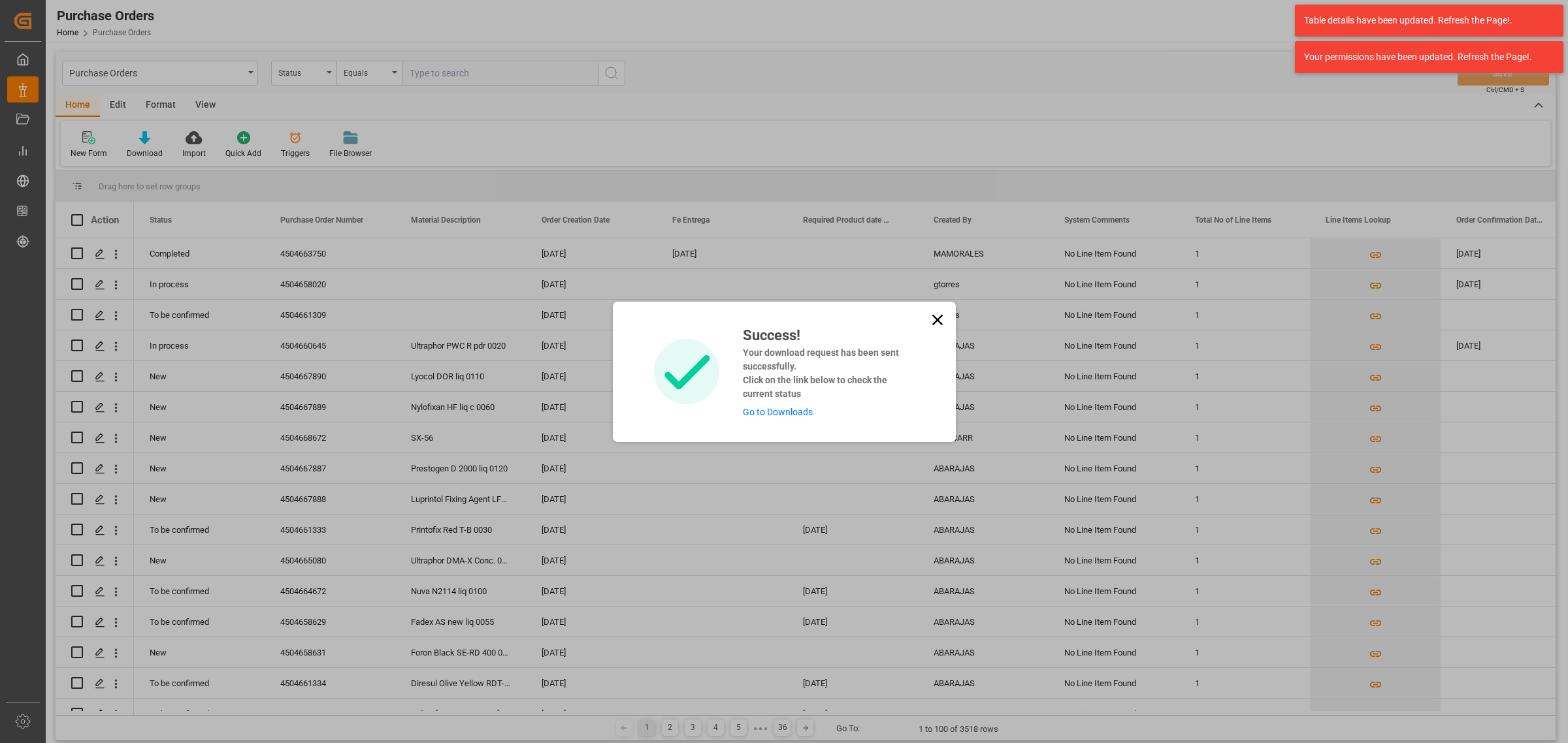
click at [782, 409] on link "Go to Downloads" at bounding box center [778, 412] width 70 height 11
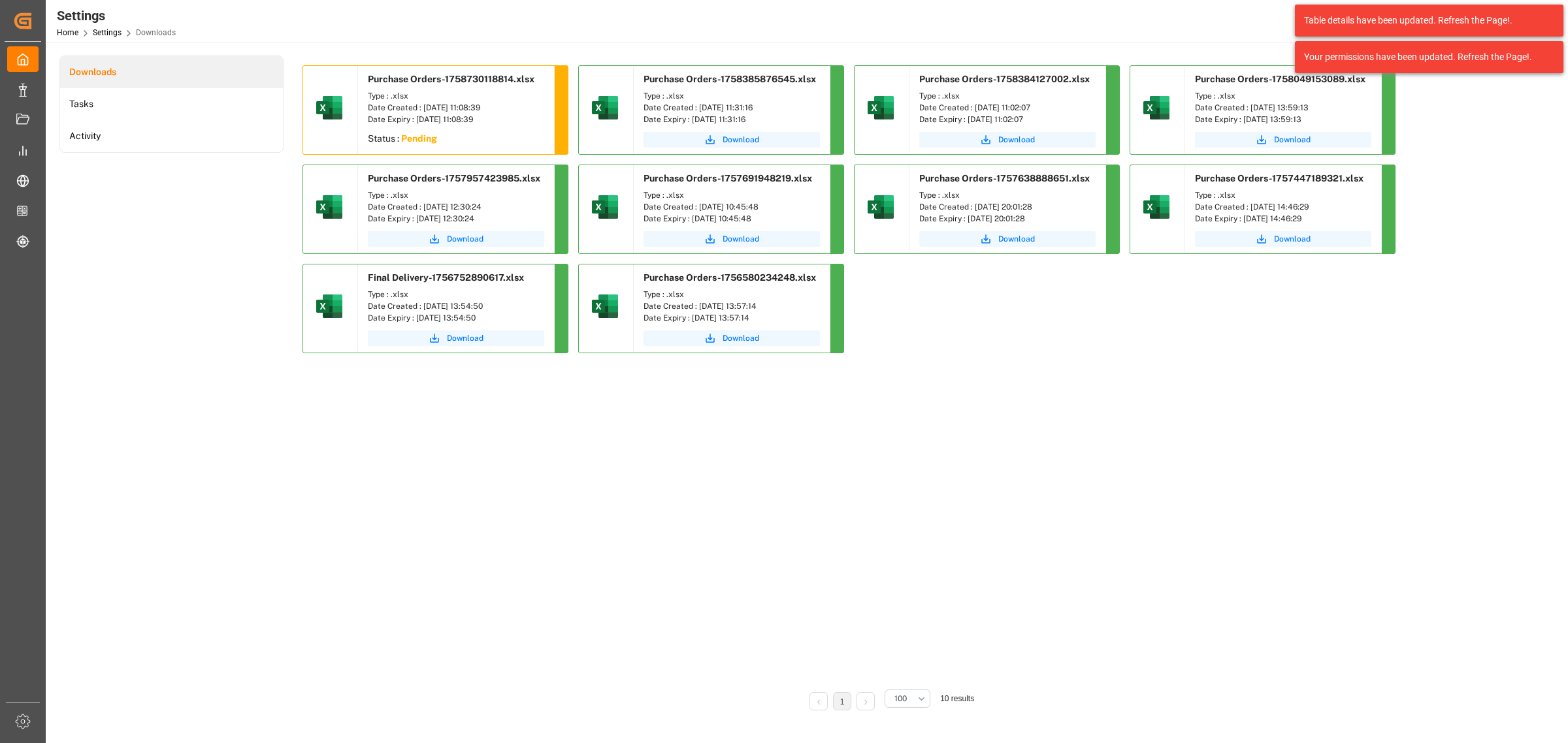
click at [476, 108] on div "Date Created : 24-09-2025 11:08:39" at bounding box center [456, 107] width 176 height 12
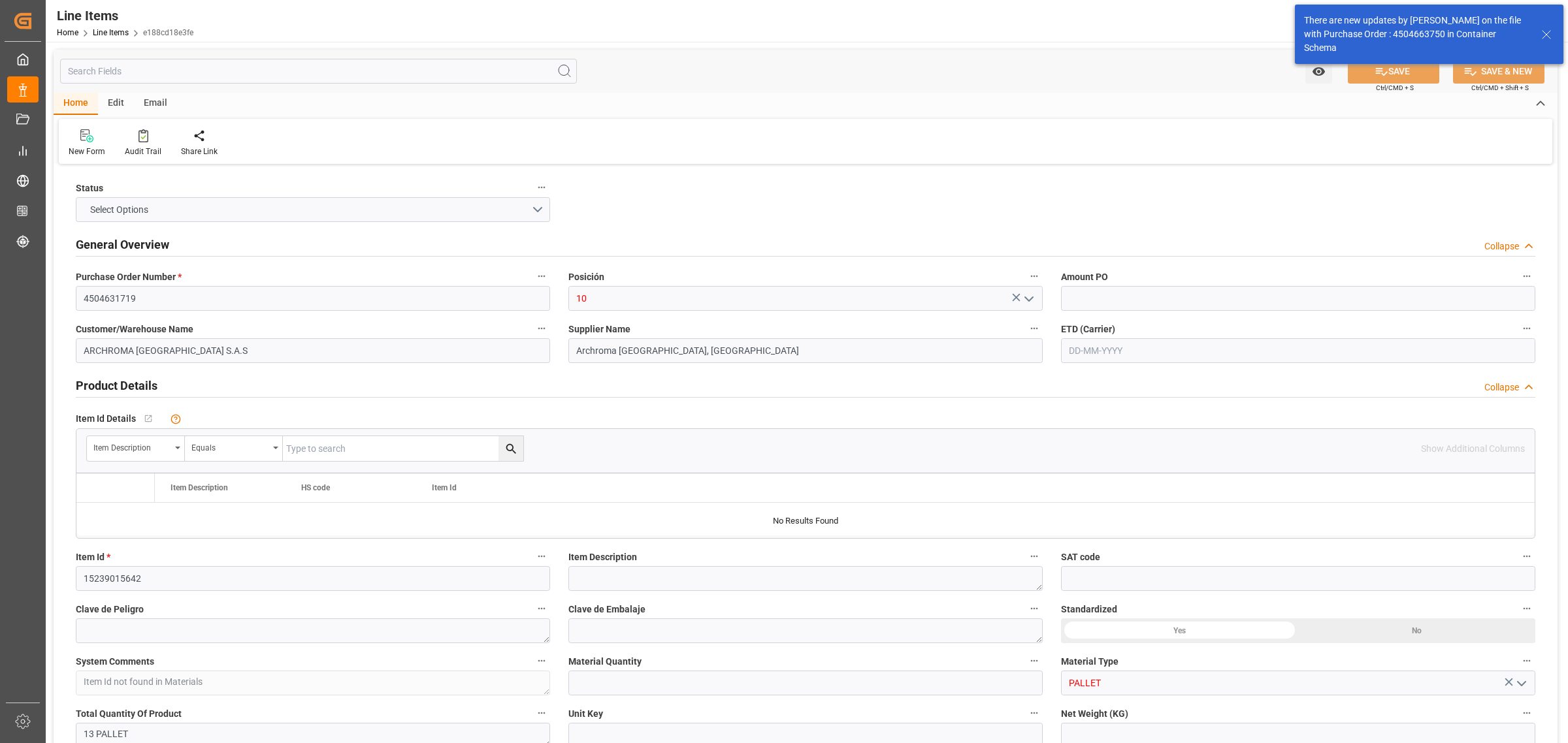
type input "1"
type input "13"
type input "400"
type input "485"
type input "740"
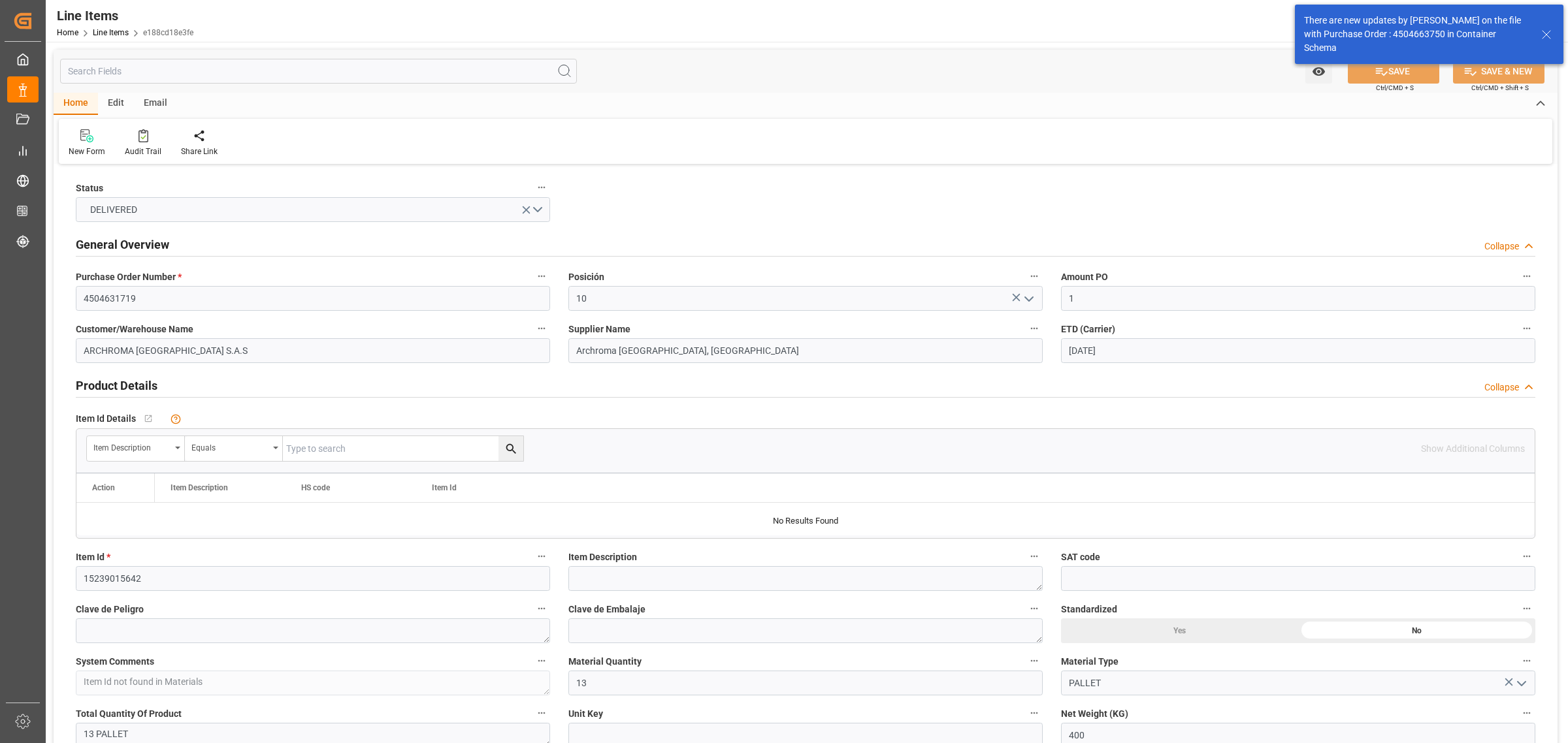
type input "[DATE]"
type input "[DATE] 13:13"
type input "[DATE] 15:21"
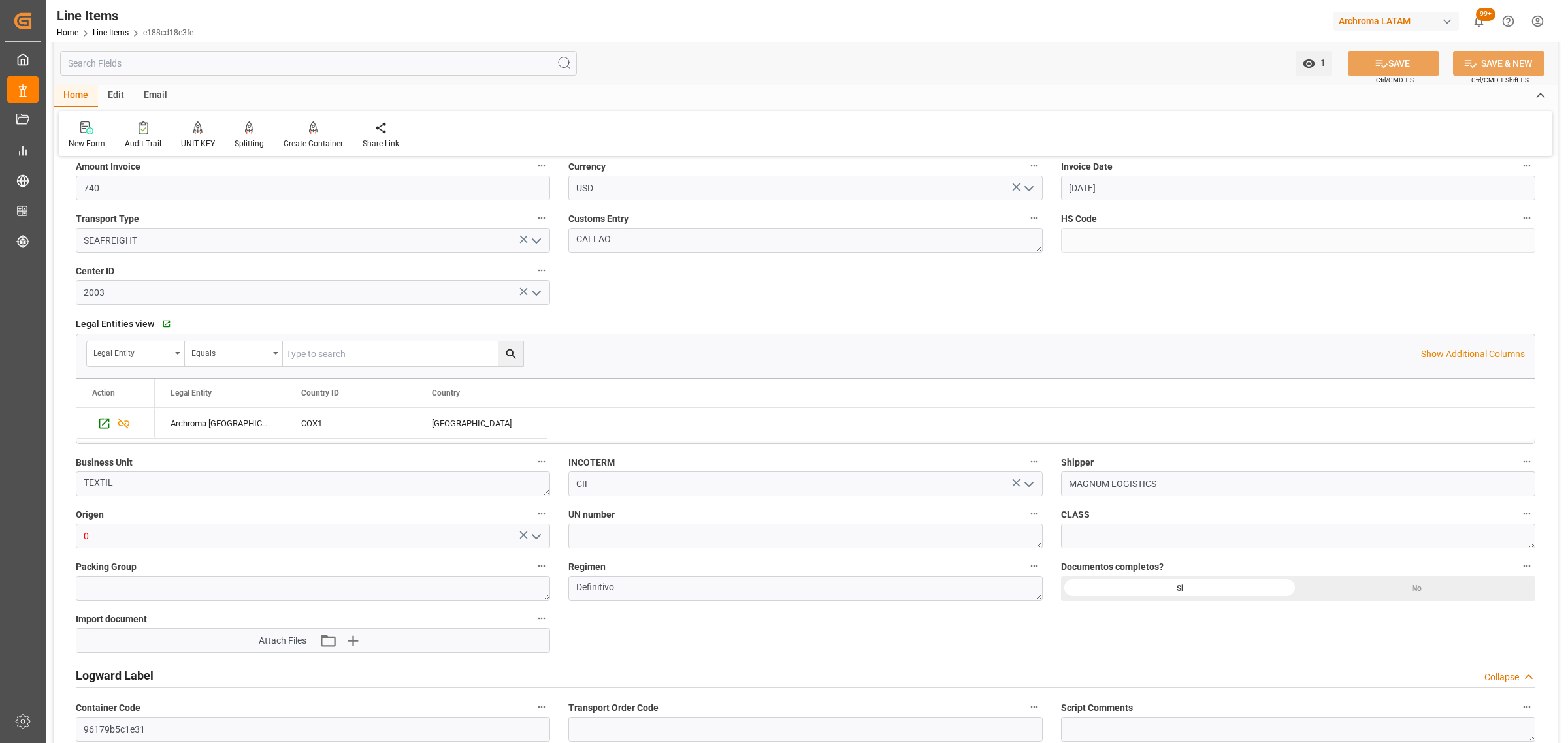
scroll to position [653, 0]
click at [540, 536] on icon "open menu" at bounding box center [536, 535] width 16 height 16
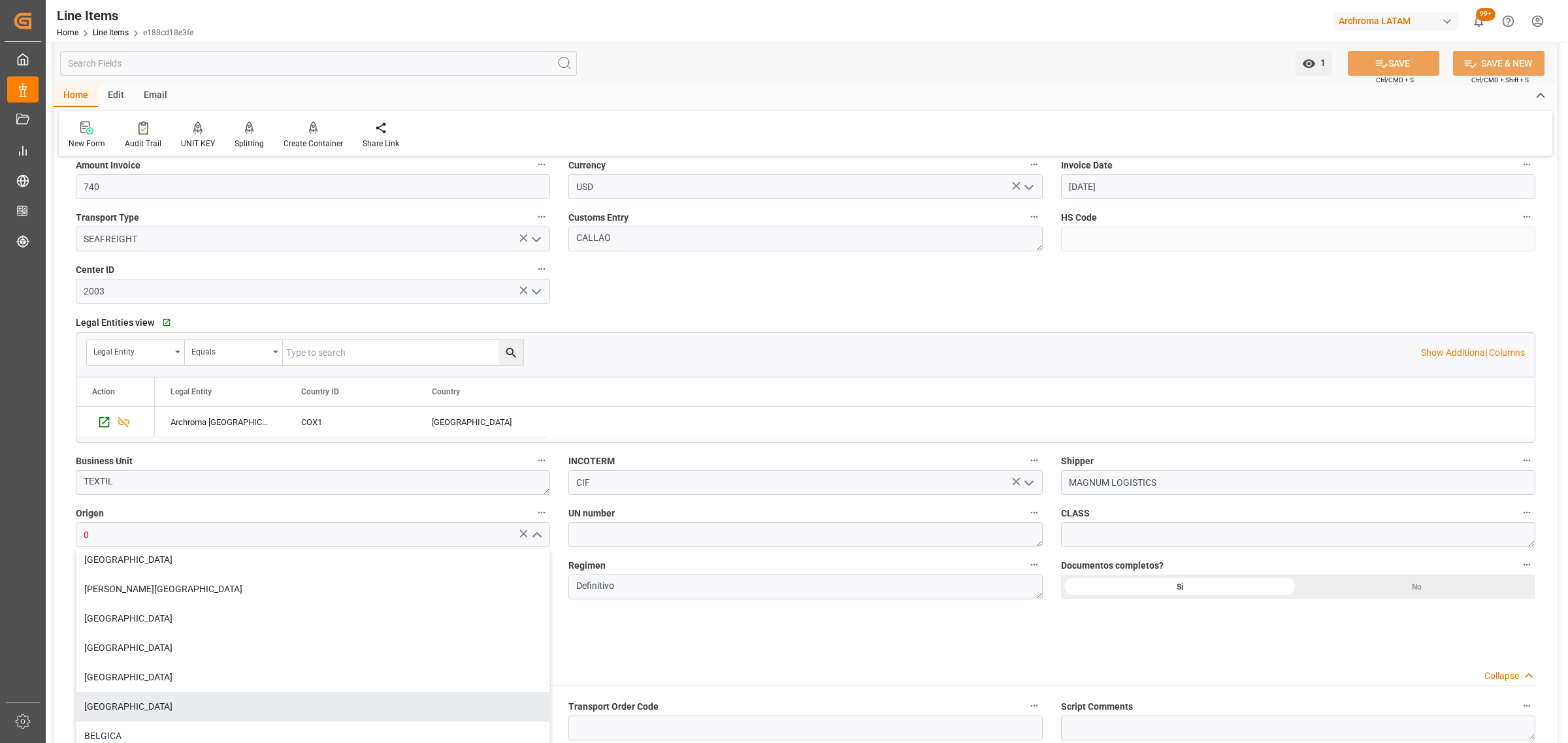
scroll to position [326, 0]
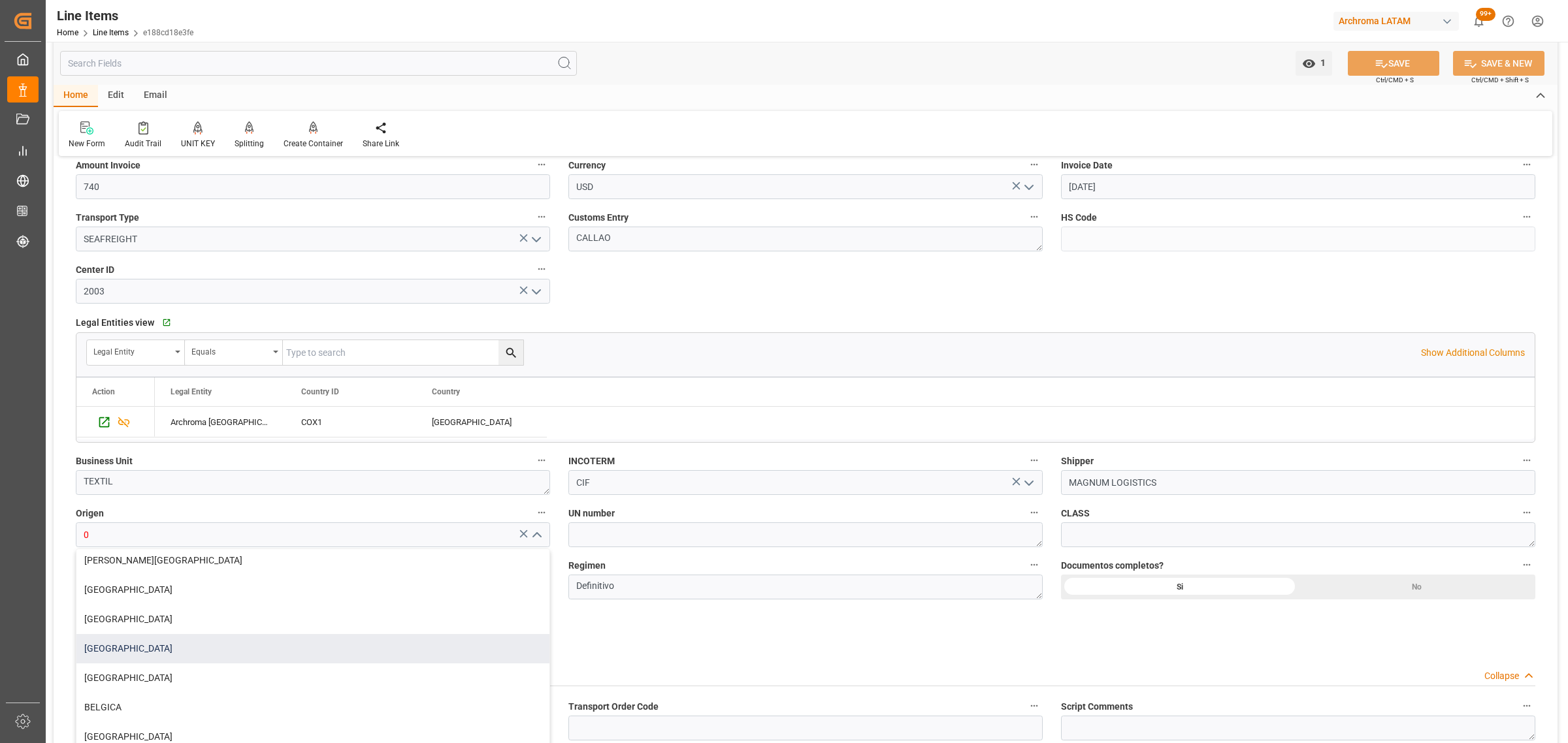
drag, startPoint x: 132, startPoint y: 648, endPoint x: 220, endPoint y: 616, distance: 93.6
click at [132, 648] on div "PERU" at bounding box center [312, 648] width 473 height 29
type input "PERU"
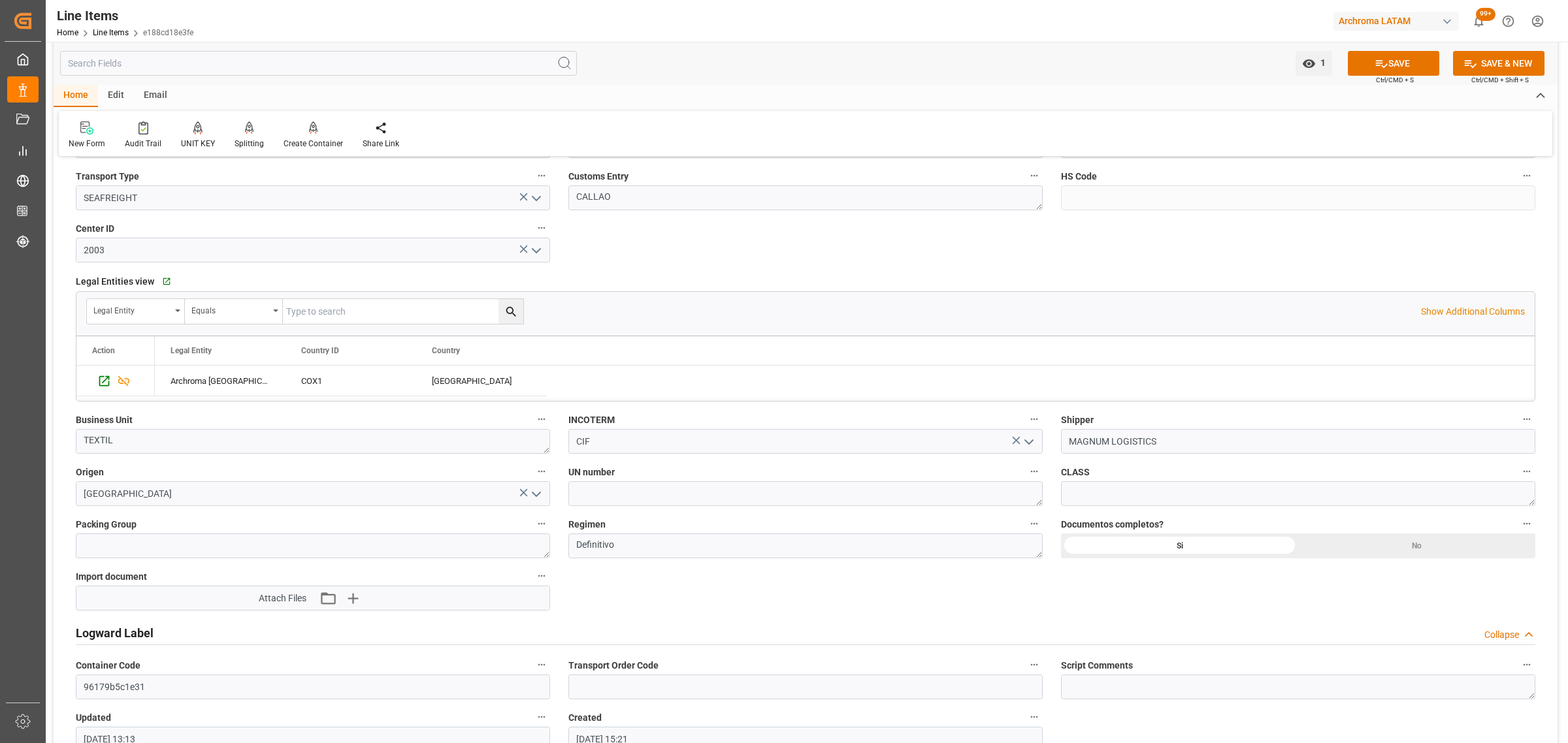
scroll to position [612, 0]
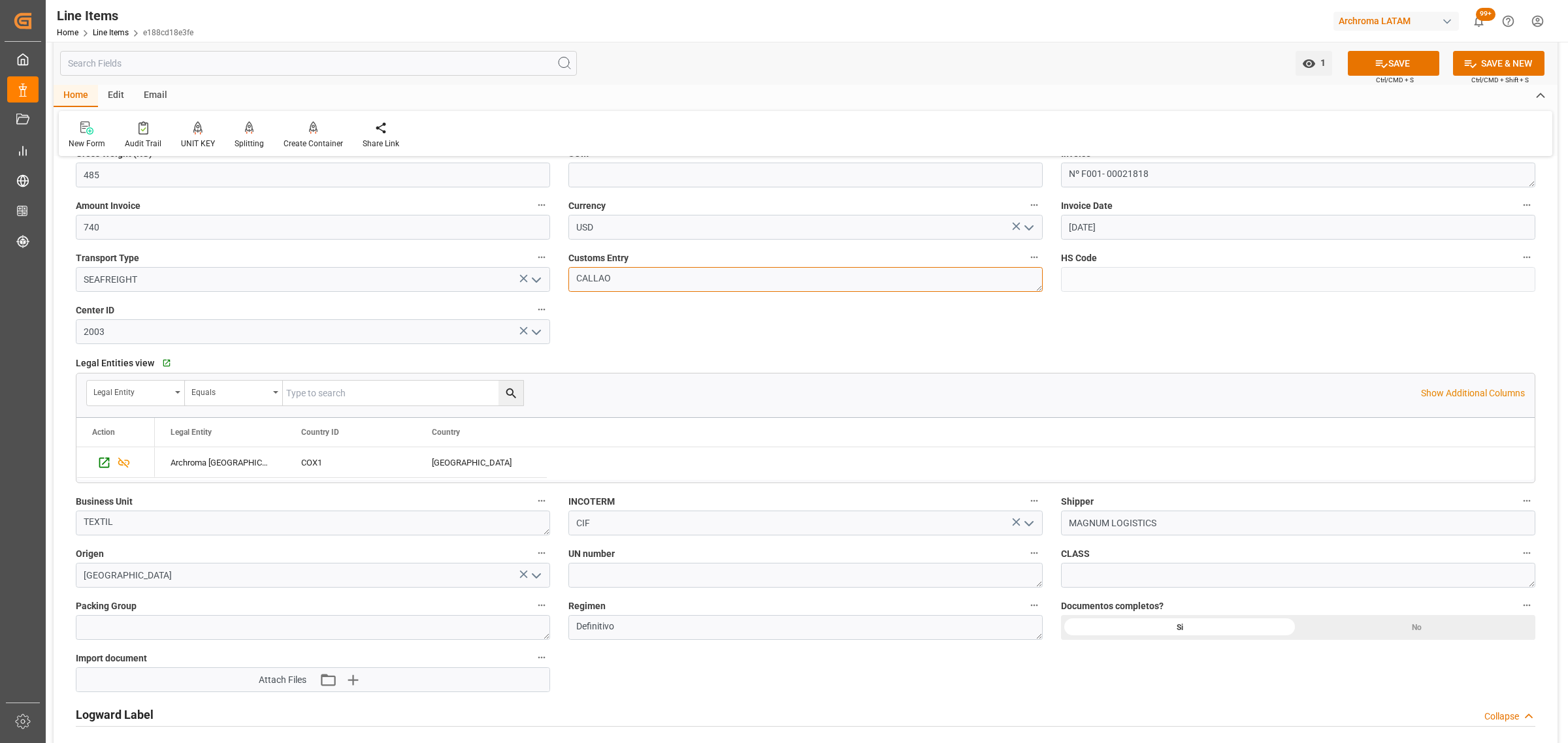
drag, startPoint x: 671, startPoint y: 284, endPoint x: 516, endPoint y: 269, distance: 155.7
click at [518, 271] on div "Status DELIVERED General Overview Collapse Purchase Order Number * 4504631719 P…" at bounding box center [805, 221] width 1504 height 1332
type textarea "BUENAVENTURA"
click at [1400, 53] on button "SAVE" at bounding box center [1394, 63] width 92 height 25
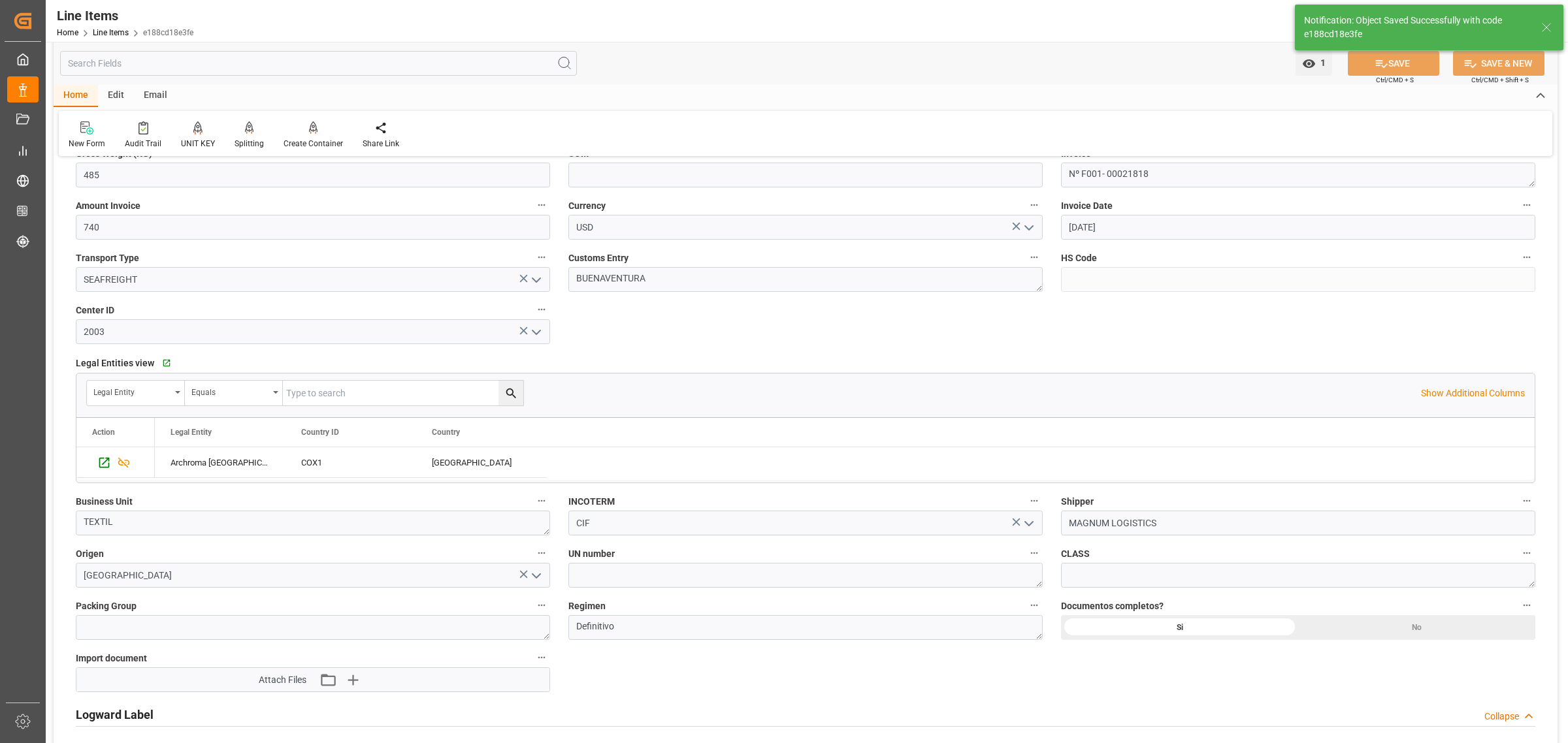
type input "24-09-2025 15:31"
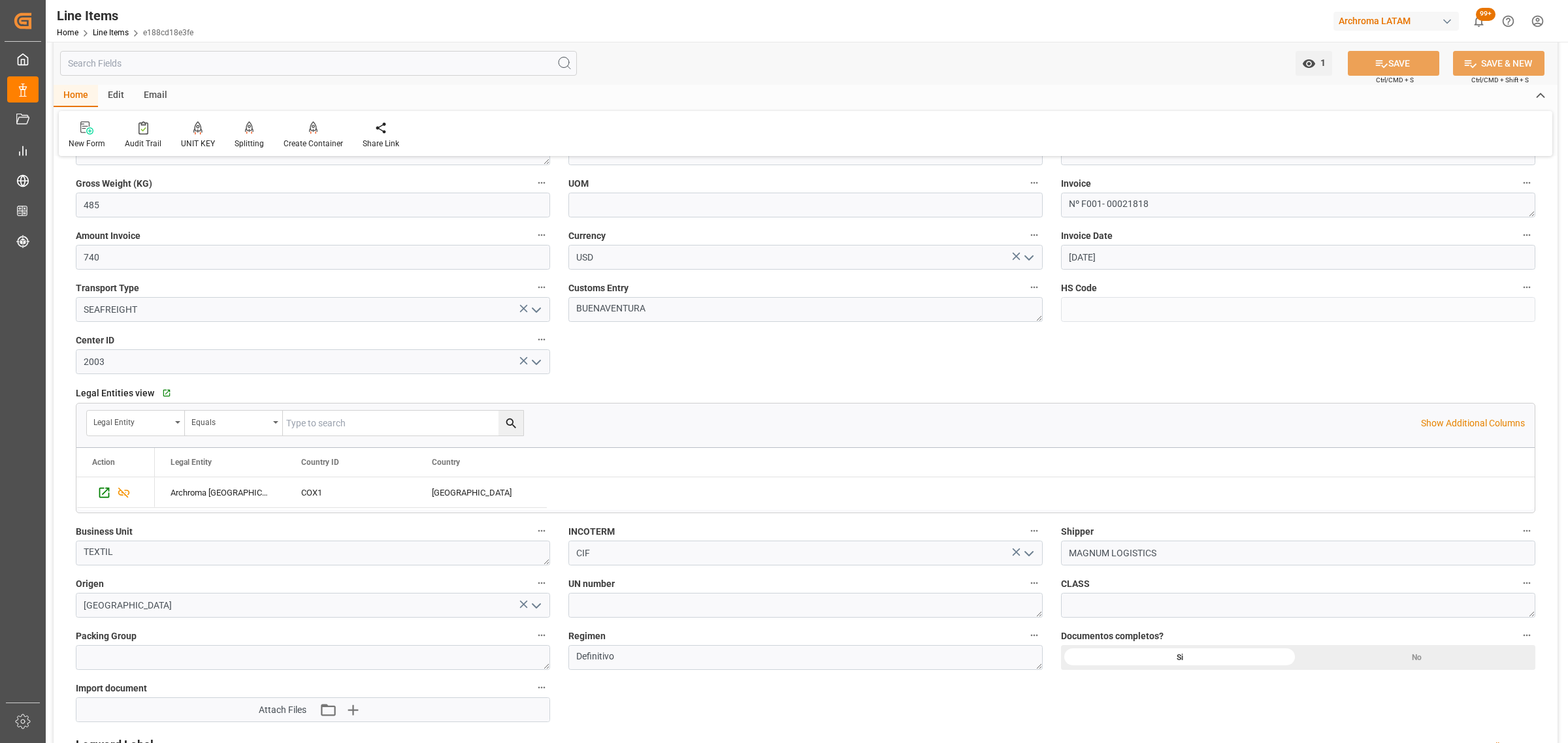
scroll to position [531, 0]
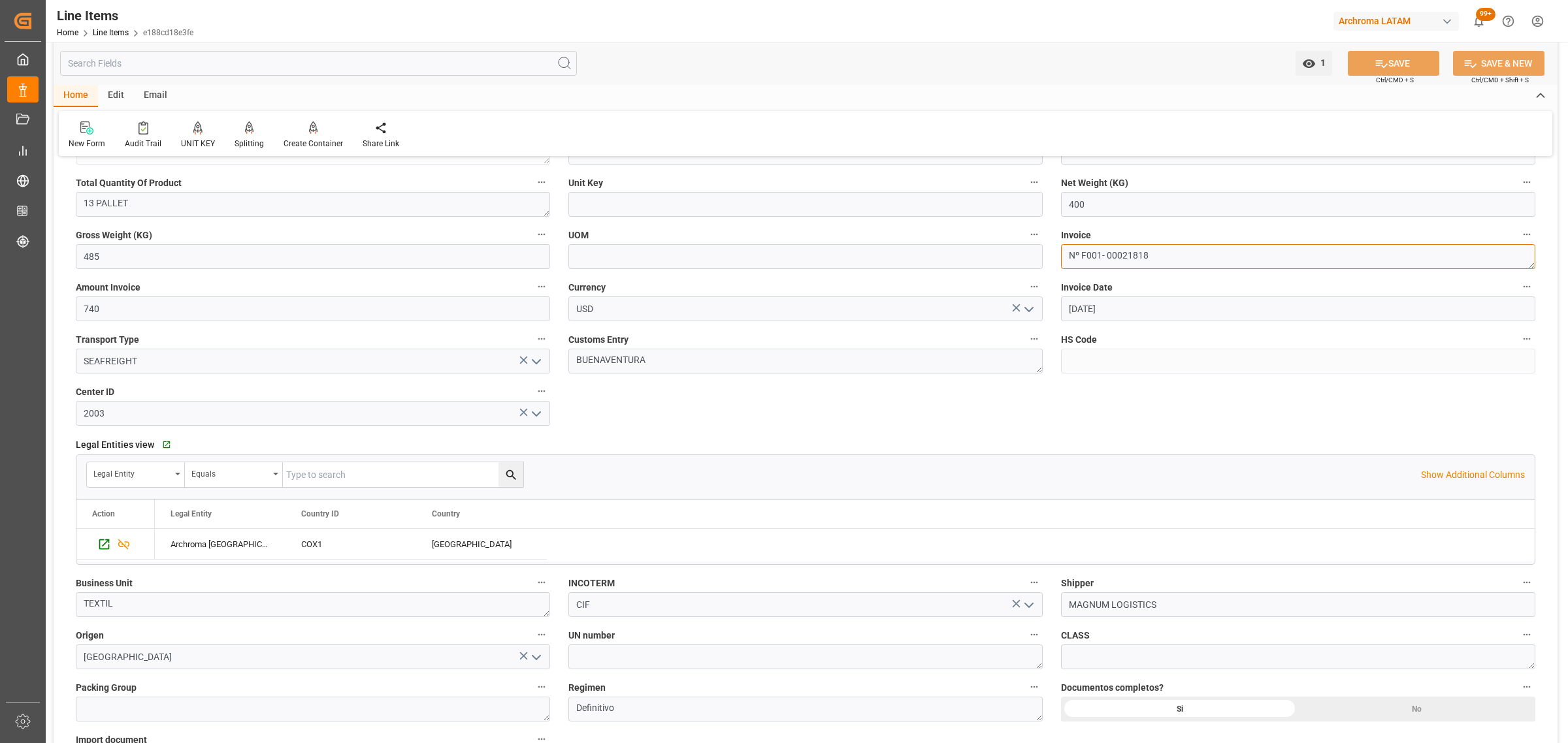
drag, startPoint x: 1148, startPoint y: 252, endPoint x: 1079, endPoint y: 245, distance: 69.4
click at [1057, 252] on div "Invoice Nº F001- 00021818" at bounding box center [1298, 247] width 492 height 52
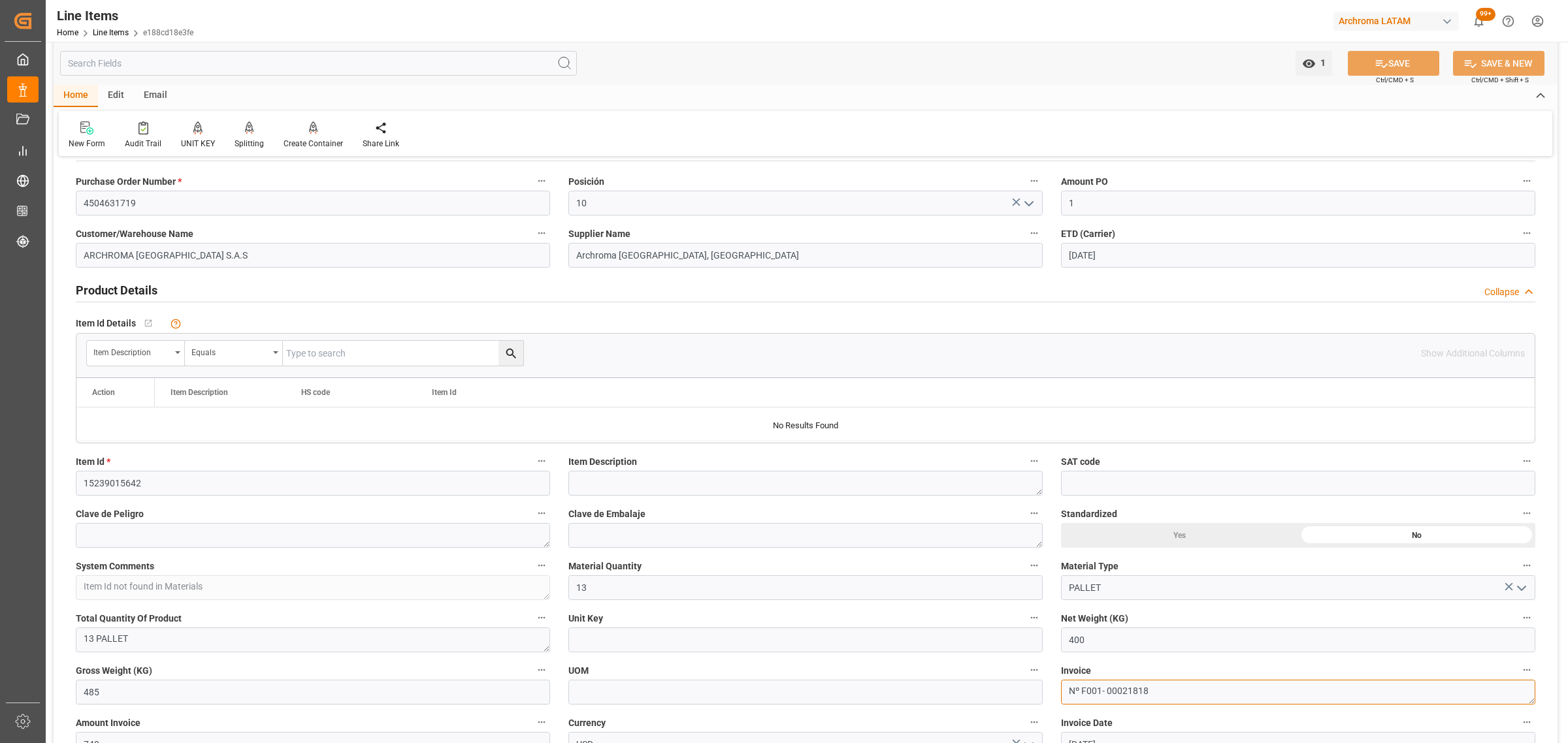
scroll to position [326, 0]
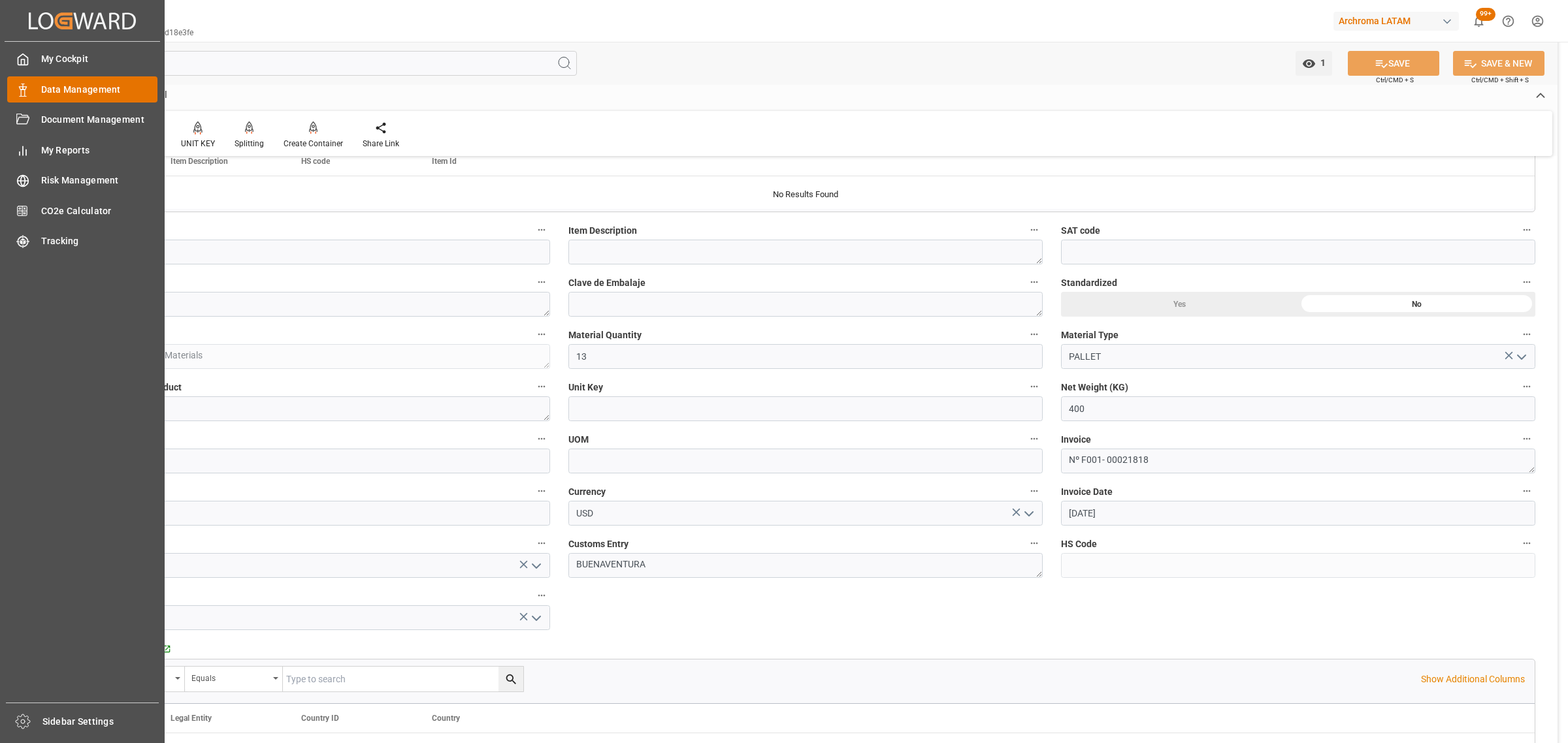
click at [33, 83] on div "Data Management Data Management" at bounding box center [82, 89] width 150 height 26
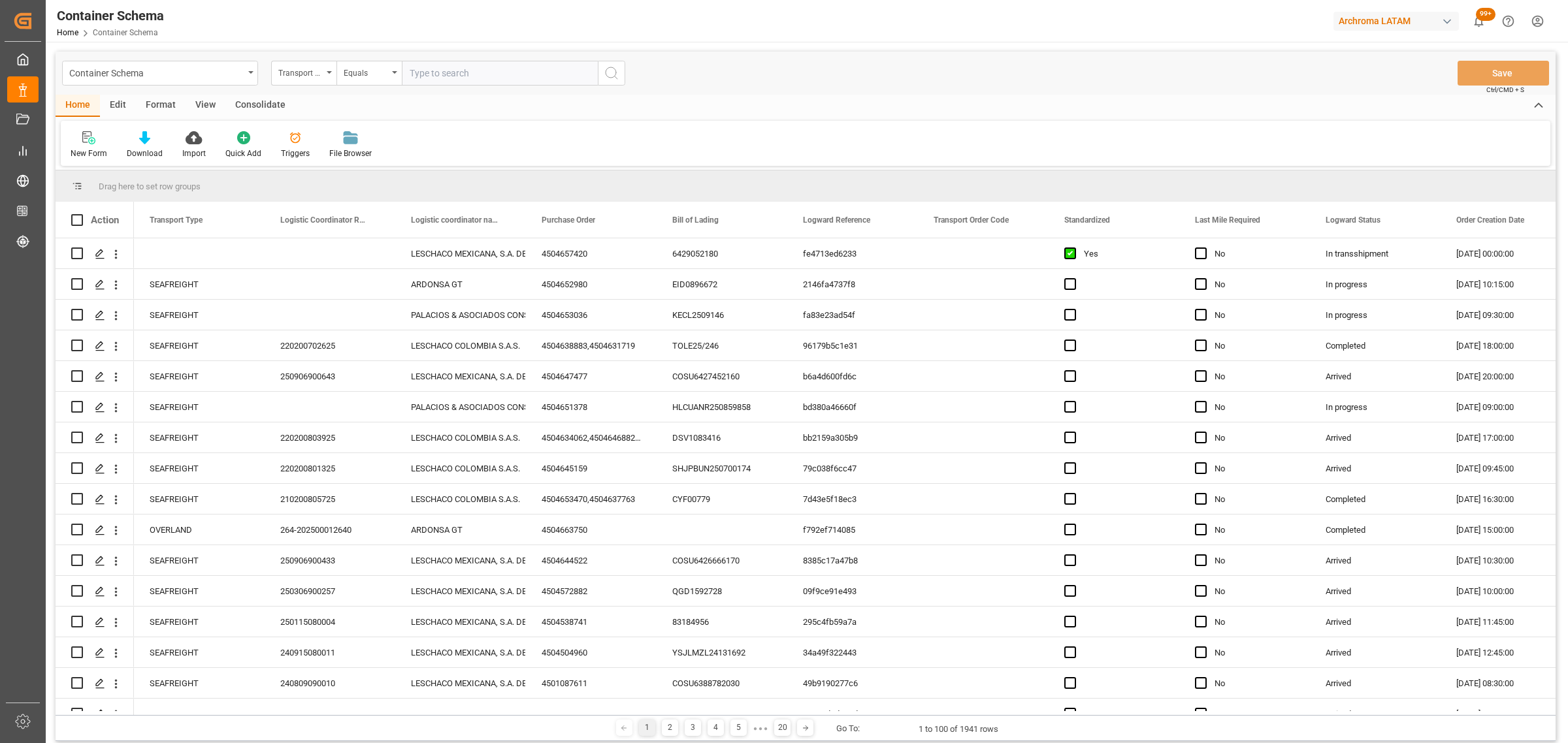
click at [188, 79] on div "Container Schema" at bounding box center [156, 72] width 174 height 16
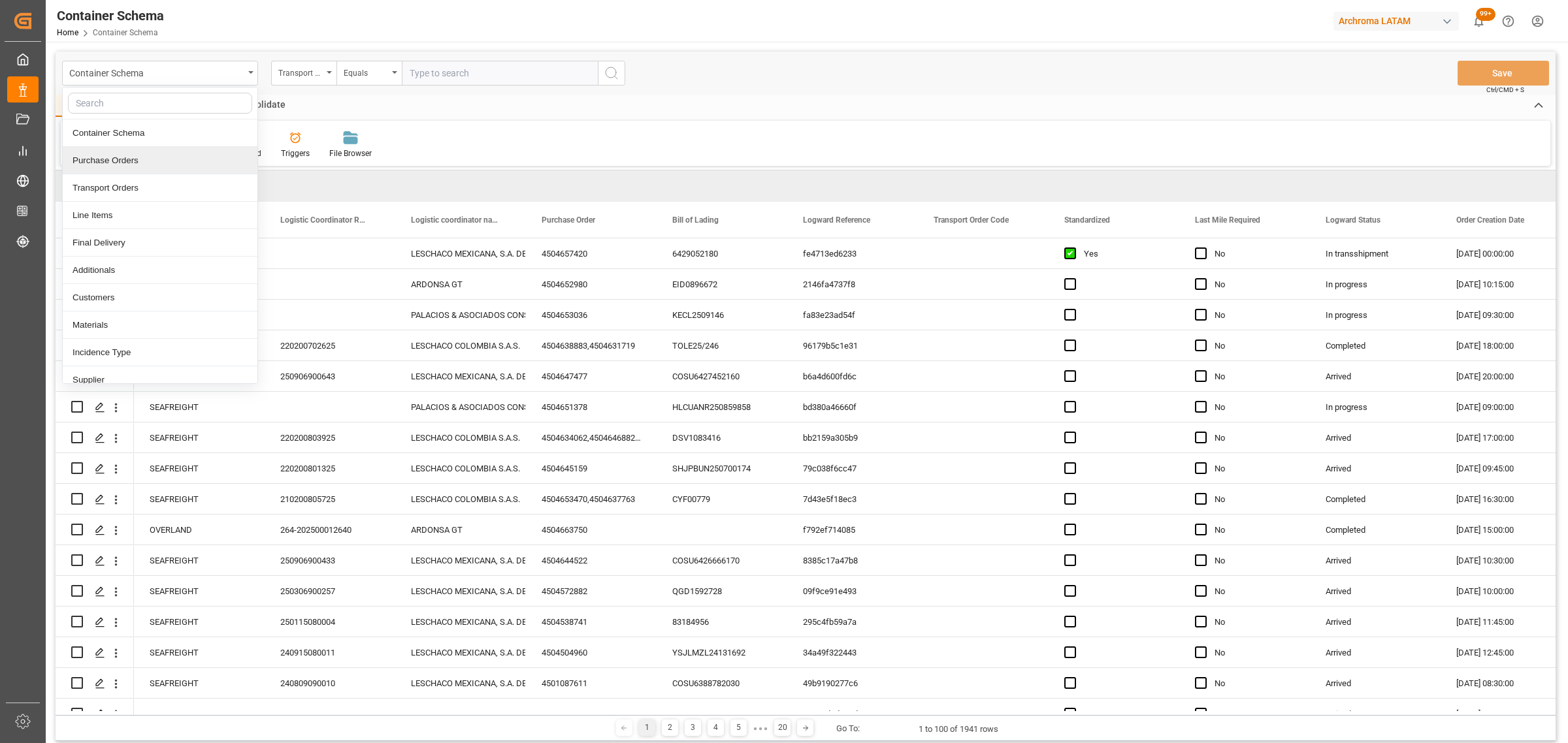
click at [121, 160] on div "Purchase Orders" at bounding box center [160, 161] width 195 height 28
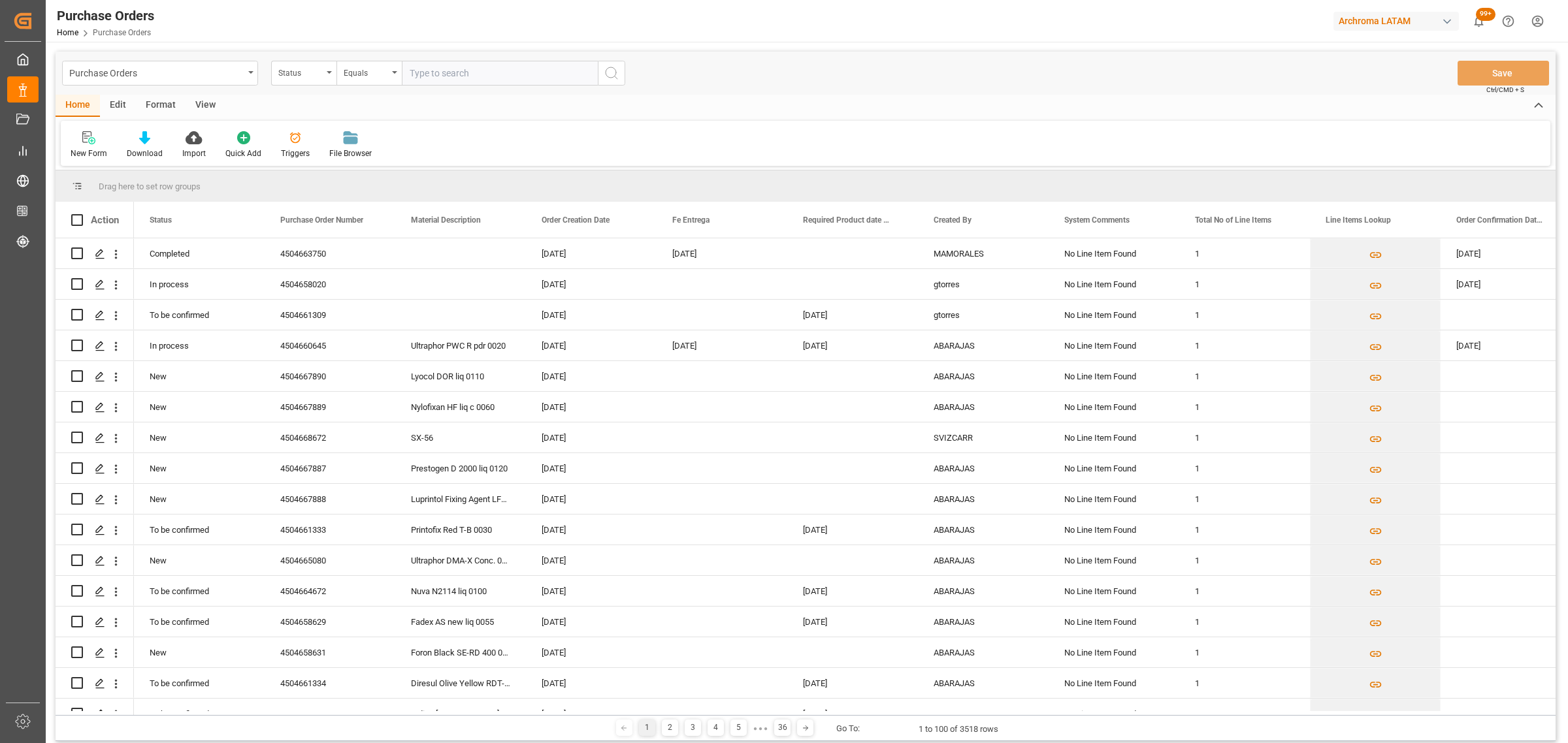
click at [314, 79] on div "Status" at bounding box center [304, 73] width 65 height 25
drag, startPoint x: 328, startPoint y: 168, endPoint x: 333, endPoint y: 154, distance: 14.9
click at [329, 165] on div "Purchase Order Number" at bounding box center [369, 161] width 195 height 28
click at [388, 85] on div "Equals" at bounding box center [369, 73] width 65 height 25
drag, startPoint x: 420, startPoint y: 164, endPoint x: 465, endPoint y: 72, distance: 102.4
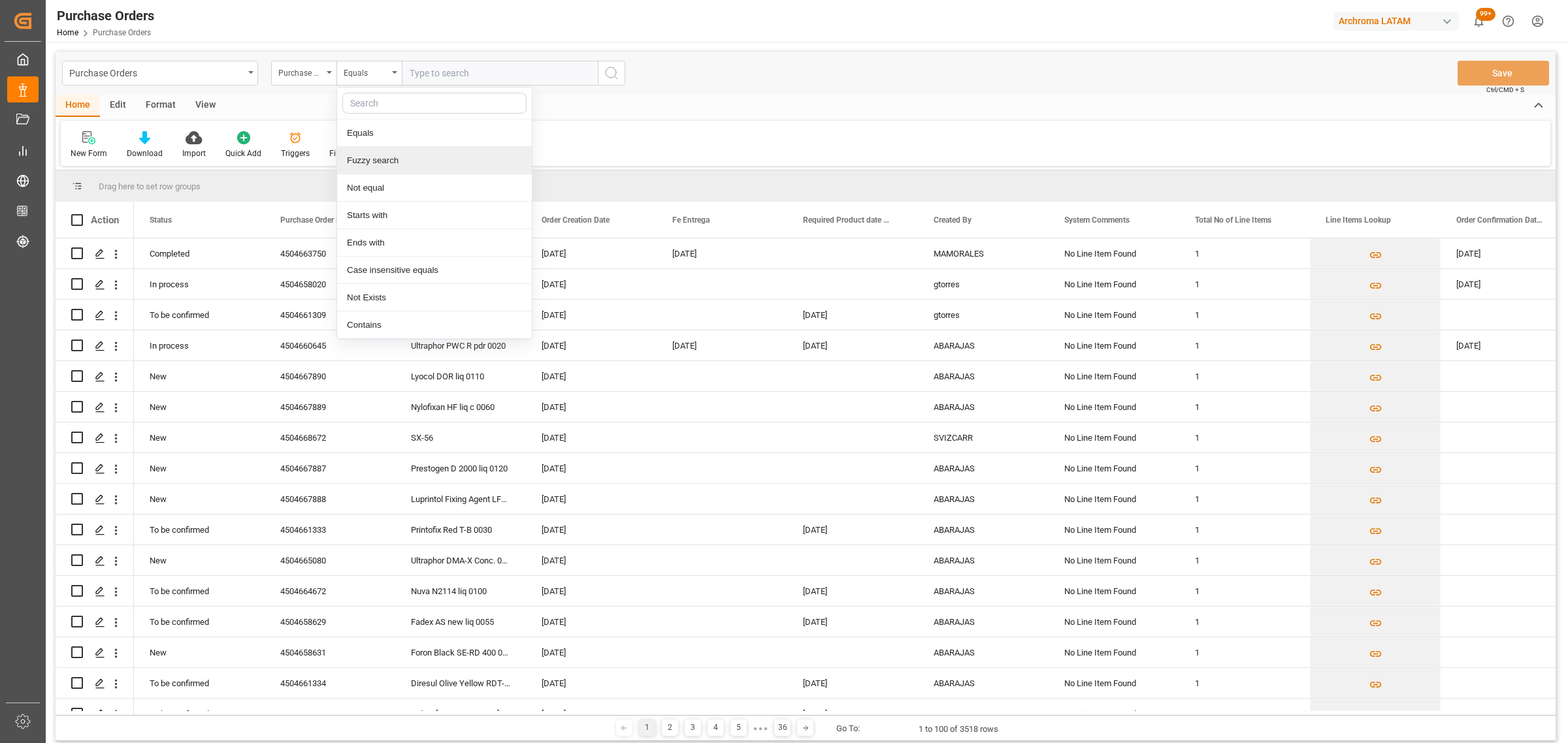
click at [420, 164] on div "Fuzzy search" at bounding box center [435, 161] width 195 height 28
paste input "4504669927"
type input "4504669927"
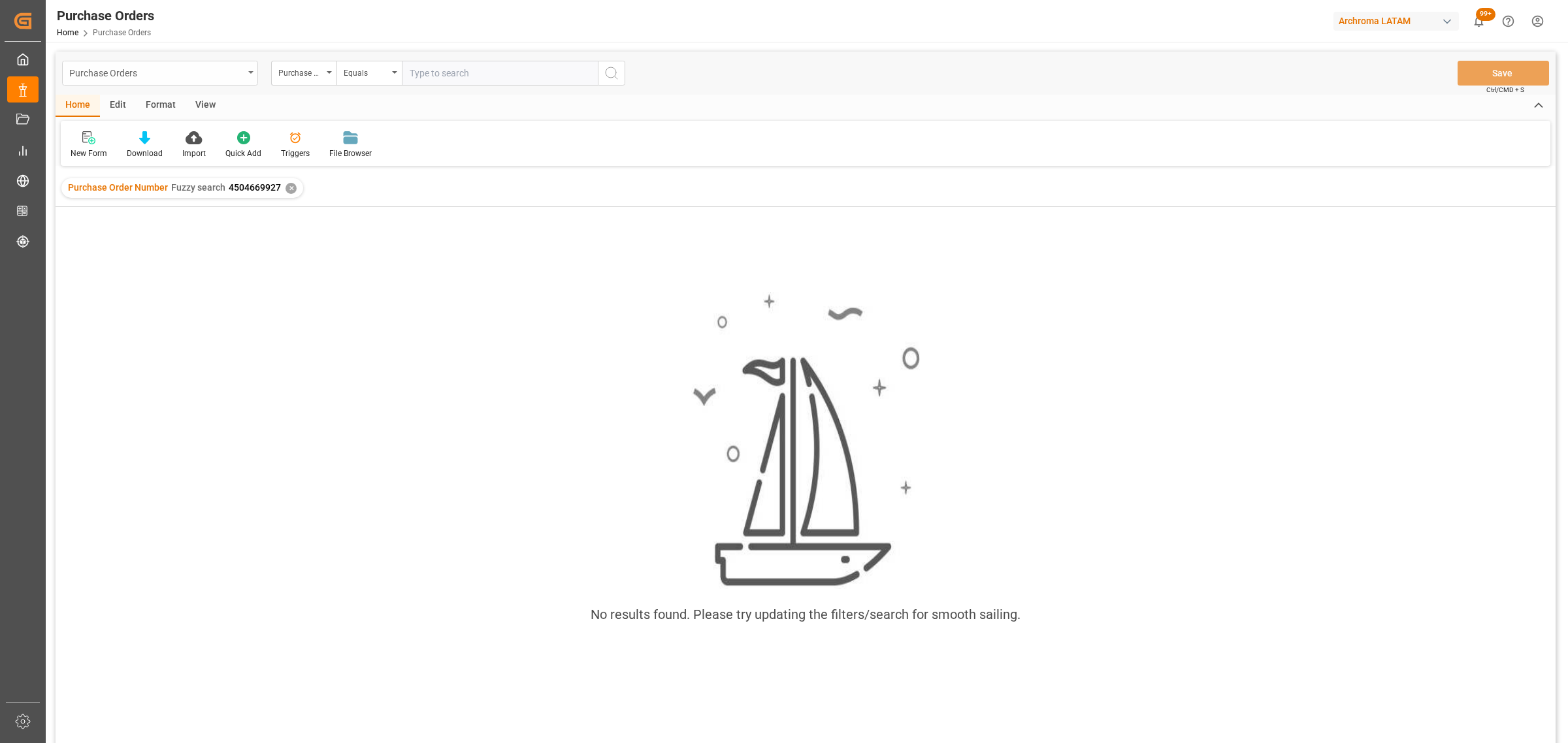
click at [180, 77] on div "Purchase Orders" at bounding box center [156, 72] width 174 height 16
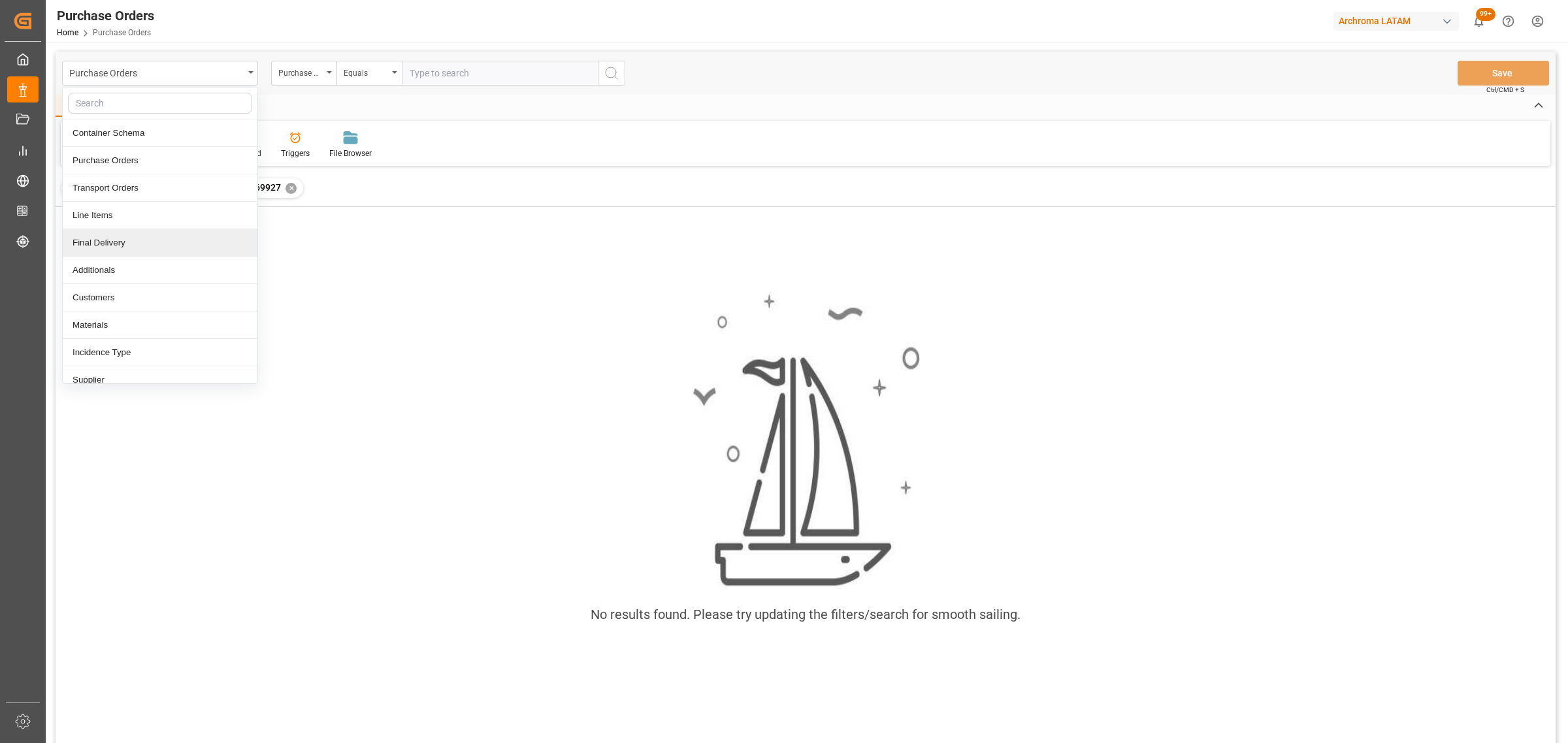
click at [126, 246] on div "Final Delivery" at bounding box center [160, 242] width 195 height 28
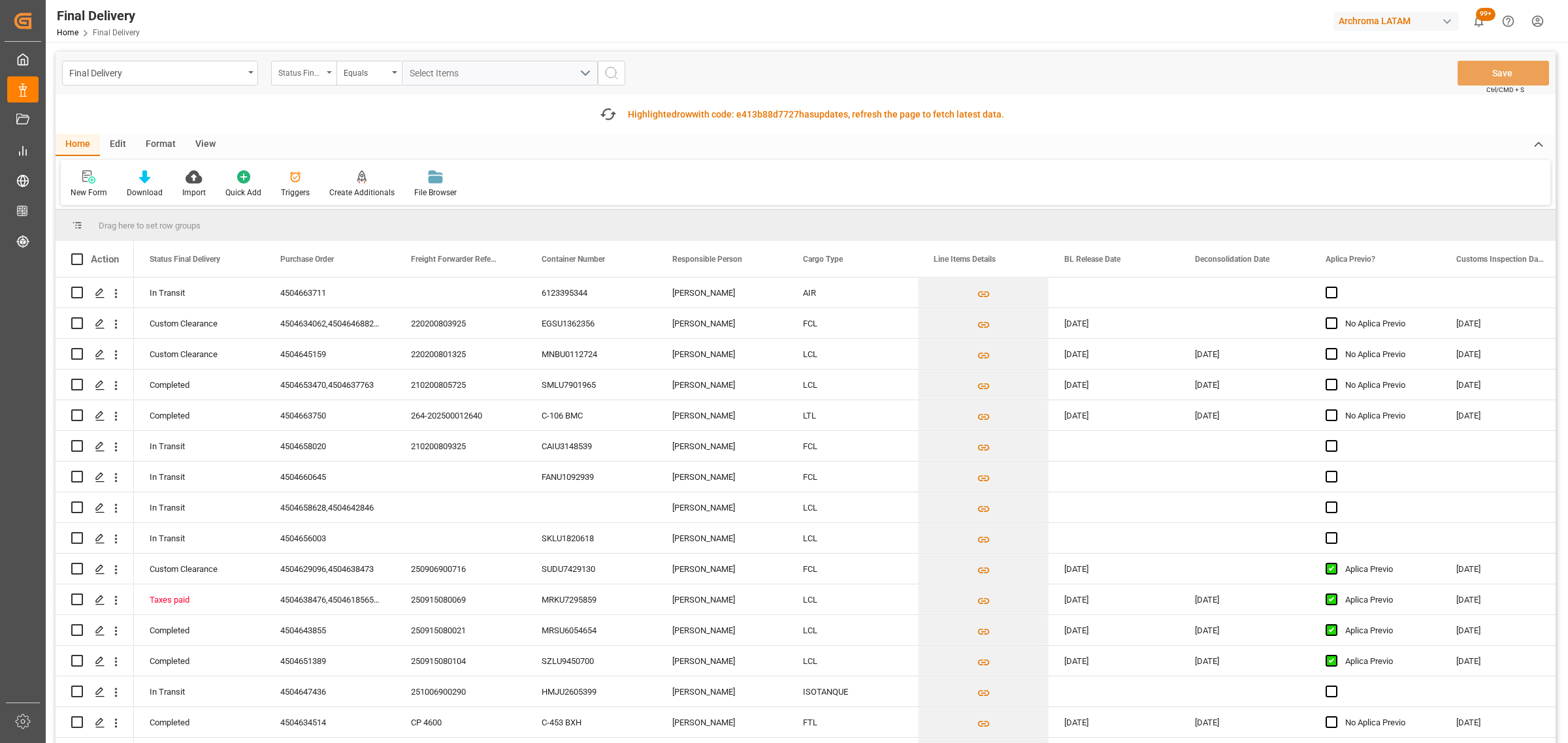
click at [312, 74] on div "Status Final Delivery" at bounding box center [300, 71] width 44 height 15
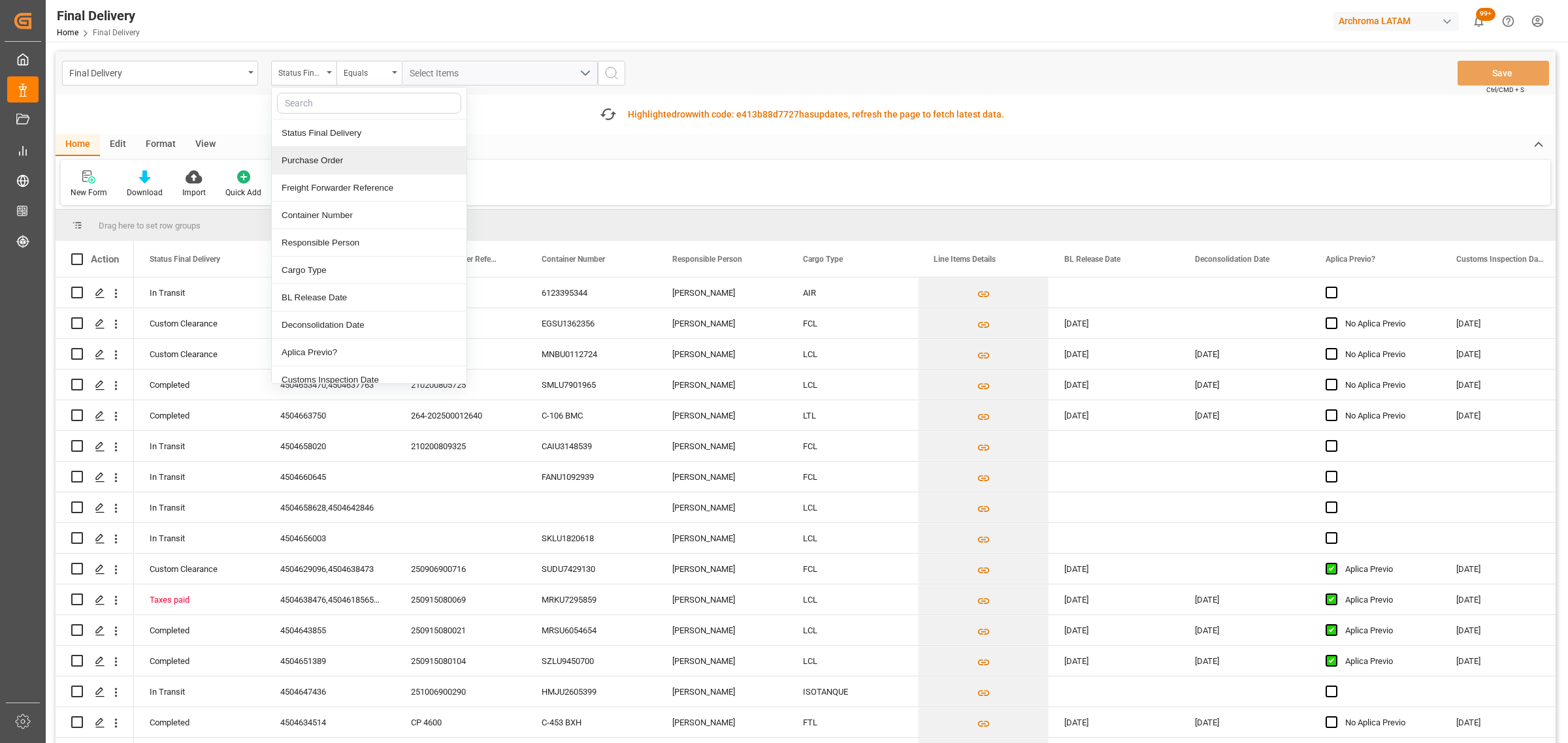
click at [356, 154] on div "Purchase Order" at bounding box center [369, 161] width 195 height 28
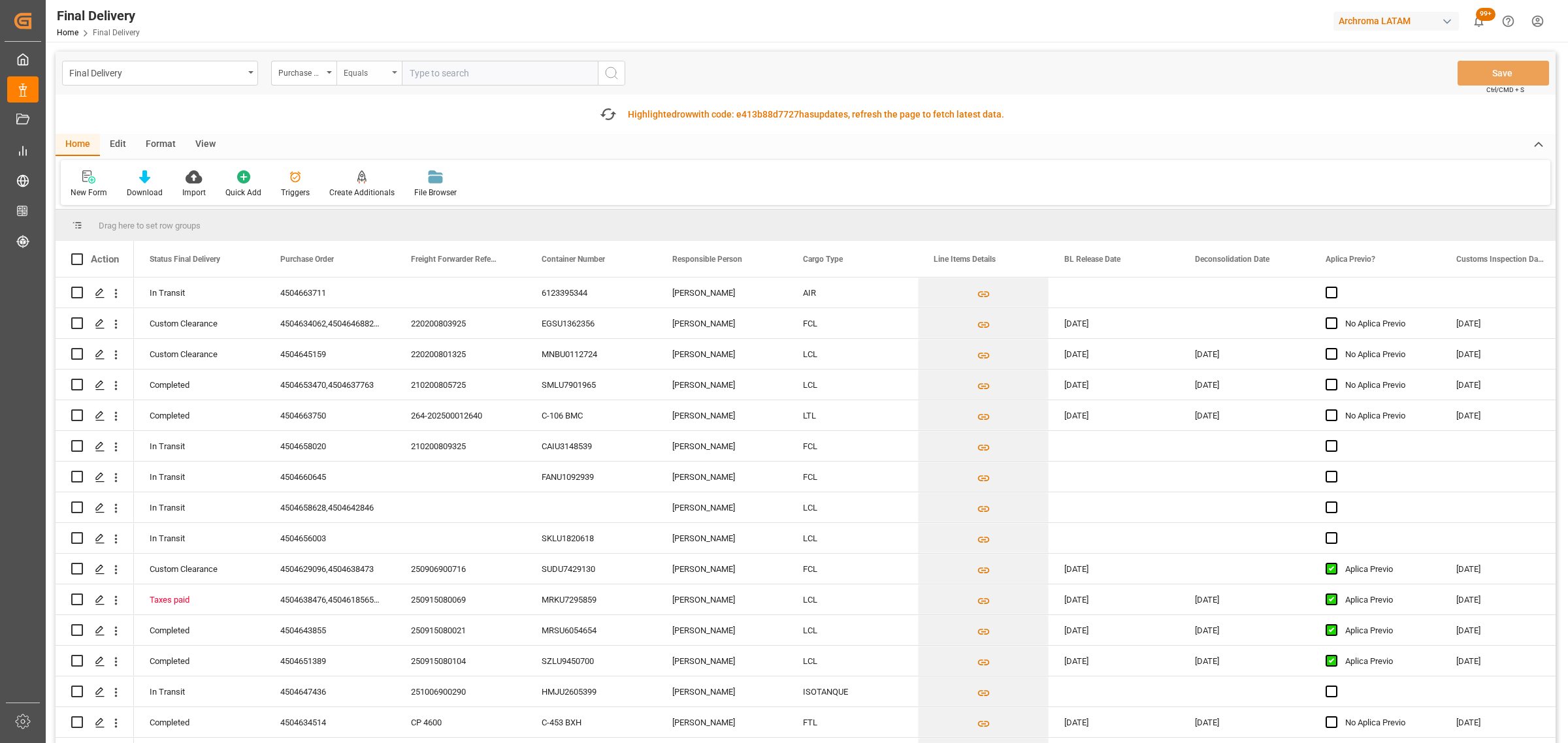
click at [366, 66] on div "Equals" at bounding box center [366, 71] width 44 height 15
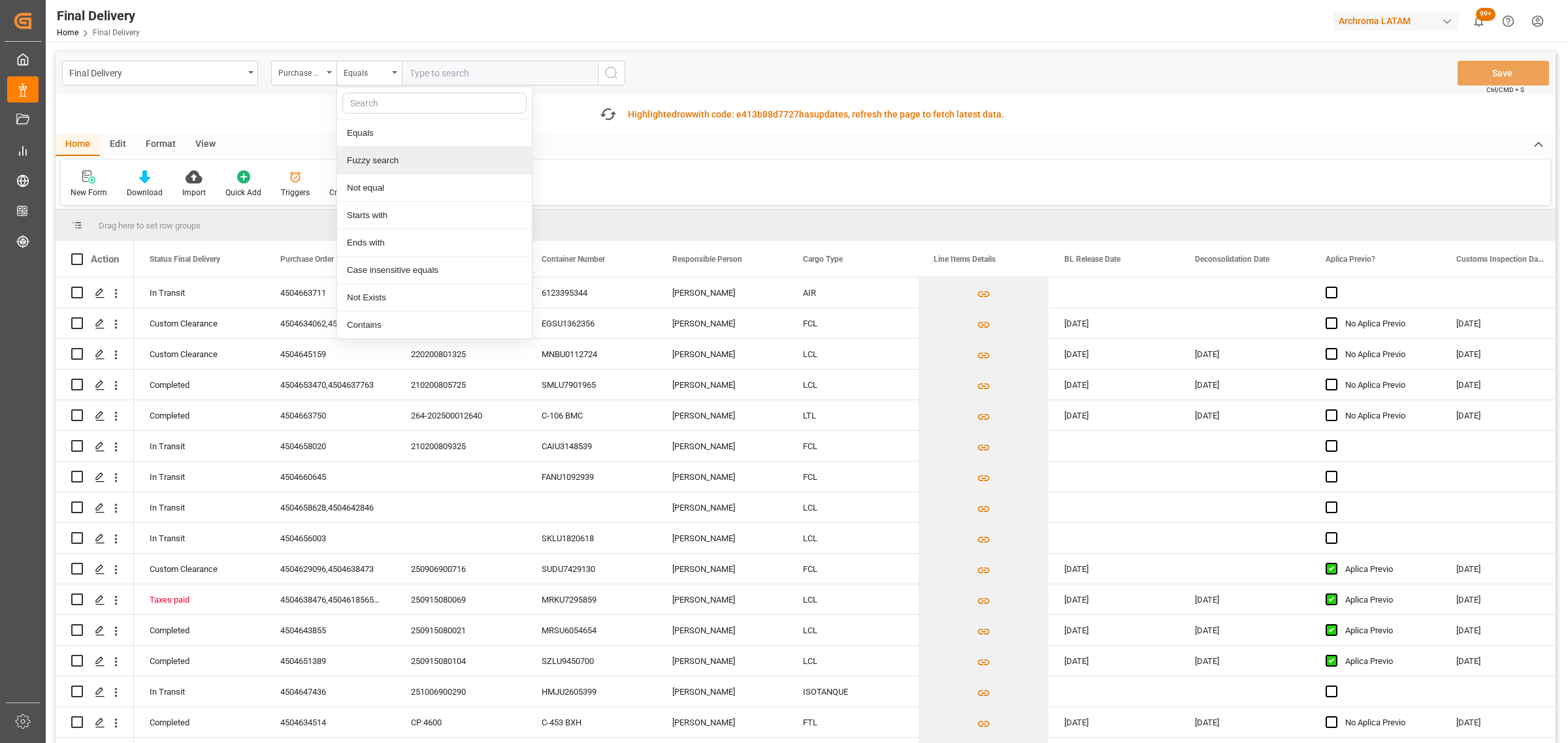
click at [413, 161] on div "Fuzzy search" at bounding box center [435, 161] width 195 height 28
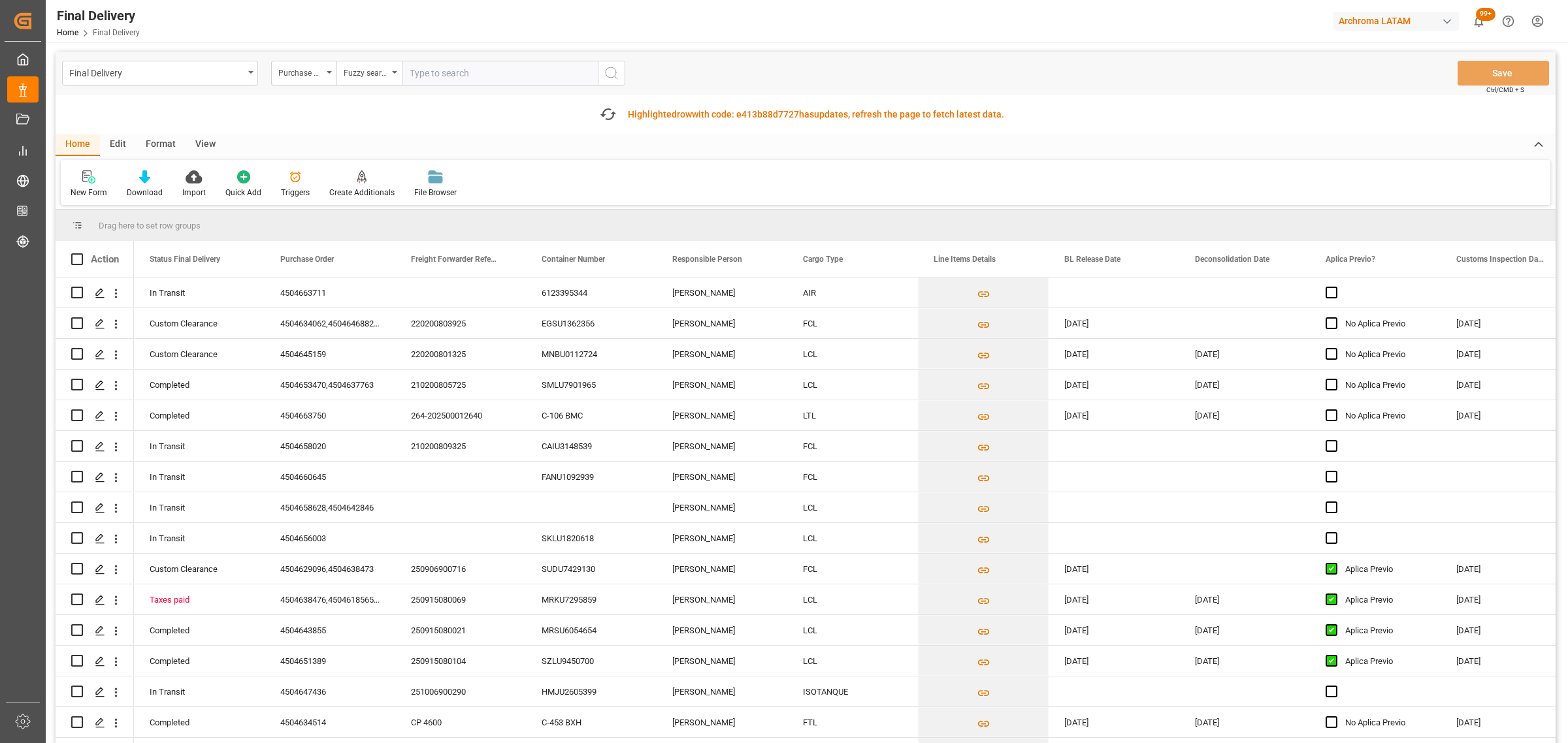
click at [439, 76] on input "text" at bounding box center [499, 73] width 196 height 25
paste input "4504664202"
type input "4504664202"
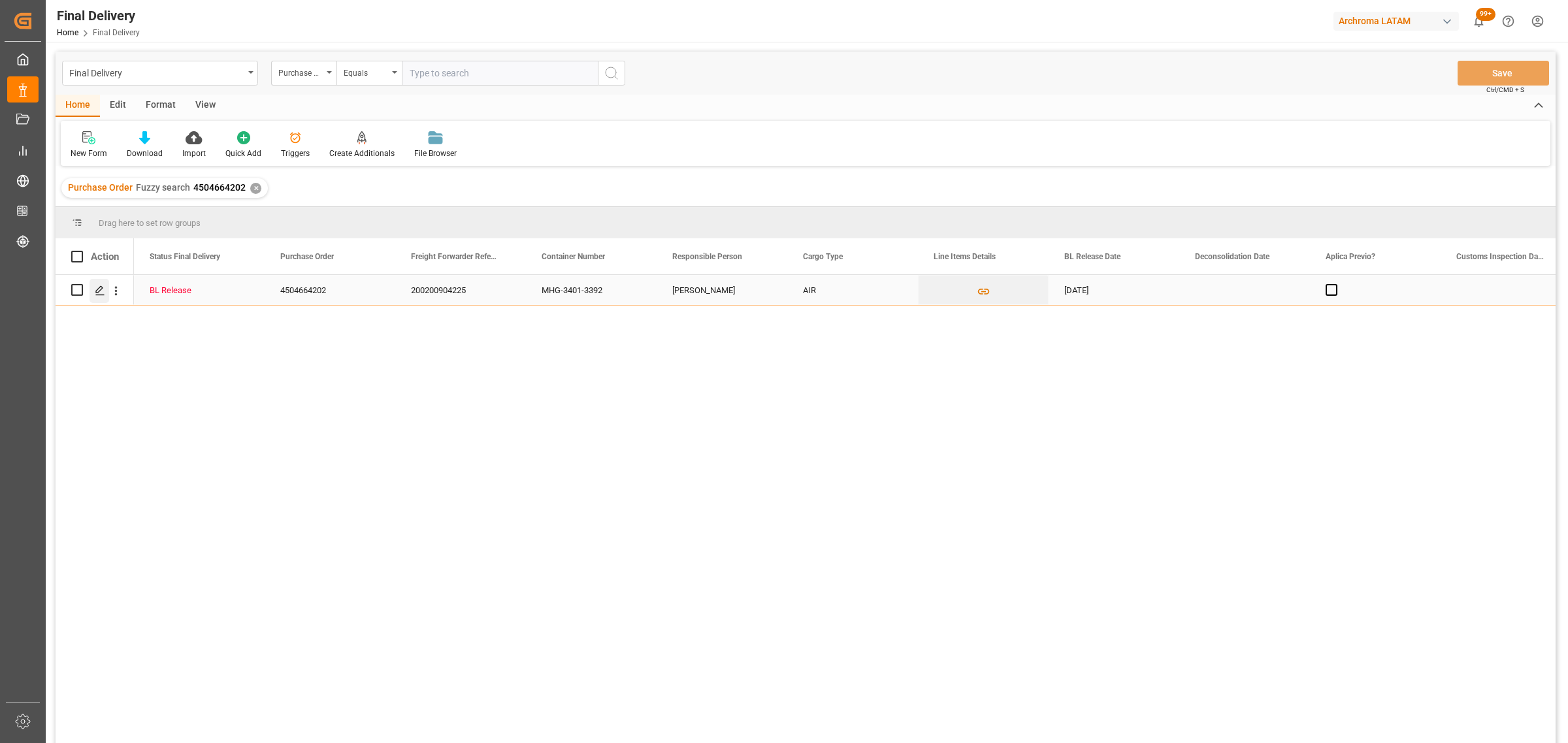
click at [100, 285] on icon "Press SPACE to select this row." at bounding box center [100, 290] width 11 height 11
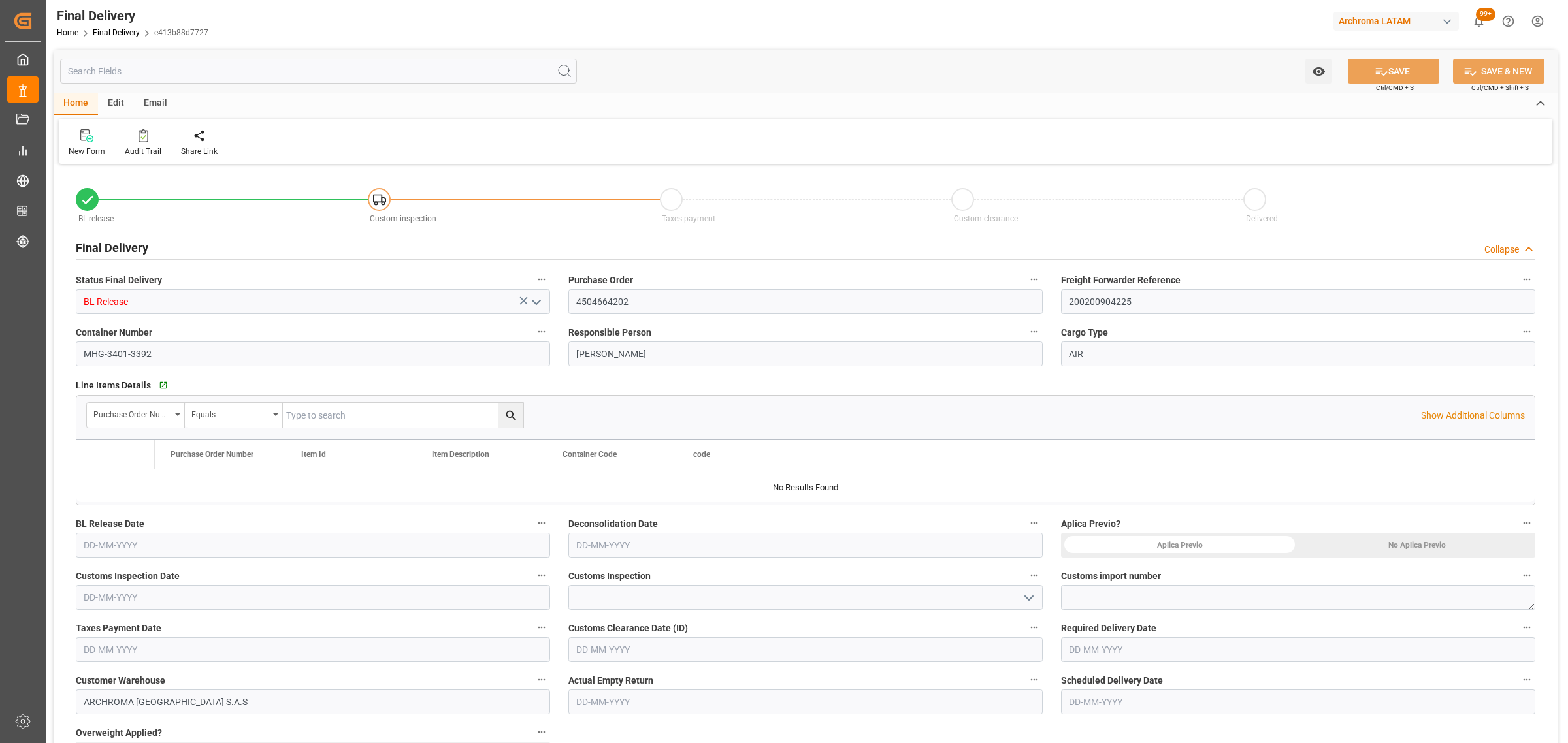
type input "[DATE]"
click at [281, 137] on icon at bounding box center [284, 136] width 13 height 13
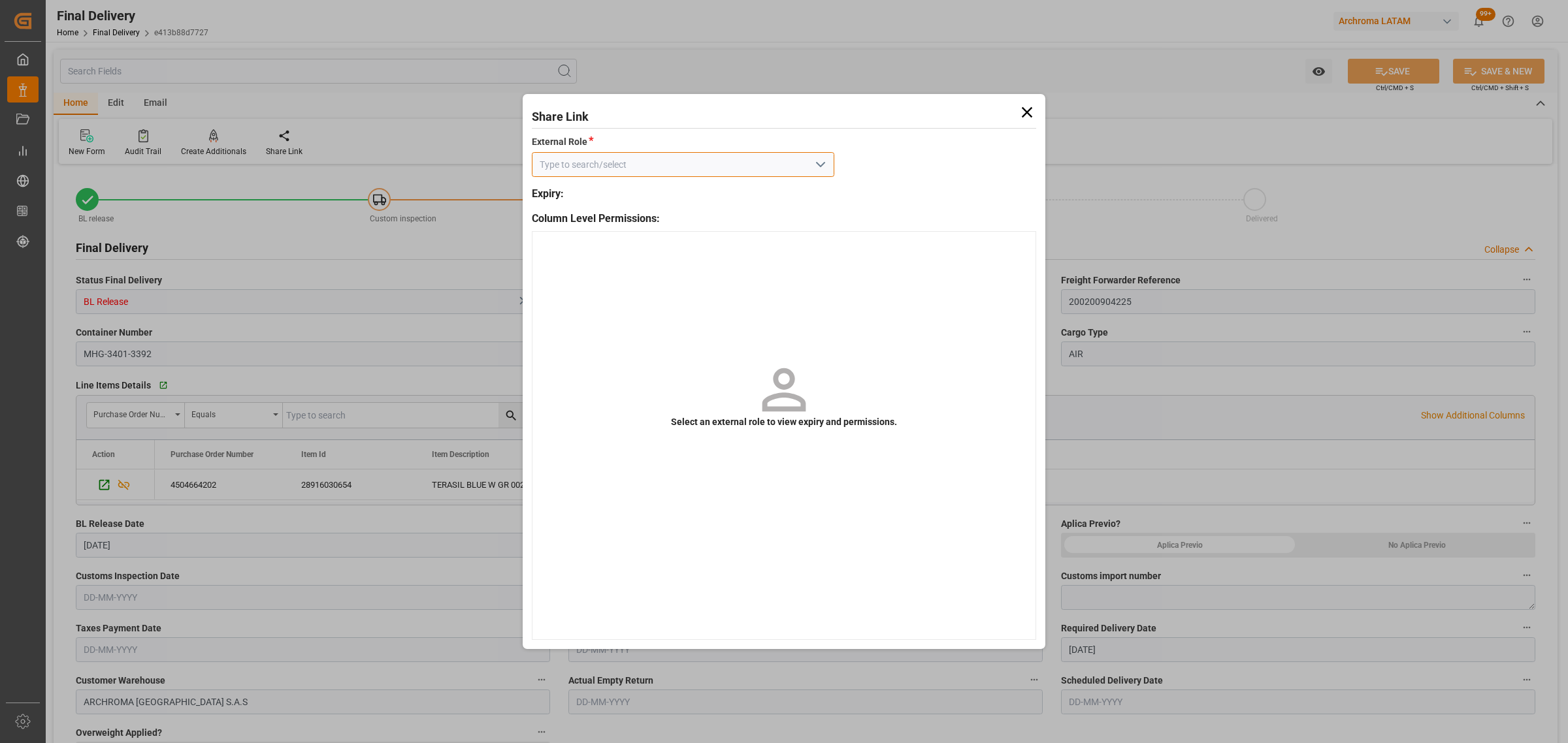
click at [805, 162] on input at bounding box center [683, 164] width 302 height 25
click at [814, 164] on icon "open menu" at bounding box center [820, 164] width 16 height 16
click at [747, 198] on div "External - finalDelivery" at bounding box center [682, 193] width 301 height 29
type input "External - finalDelivery"
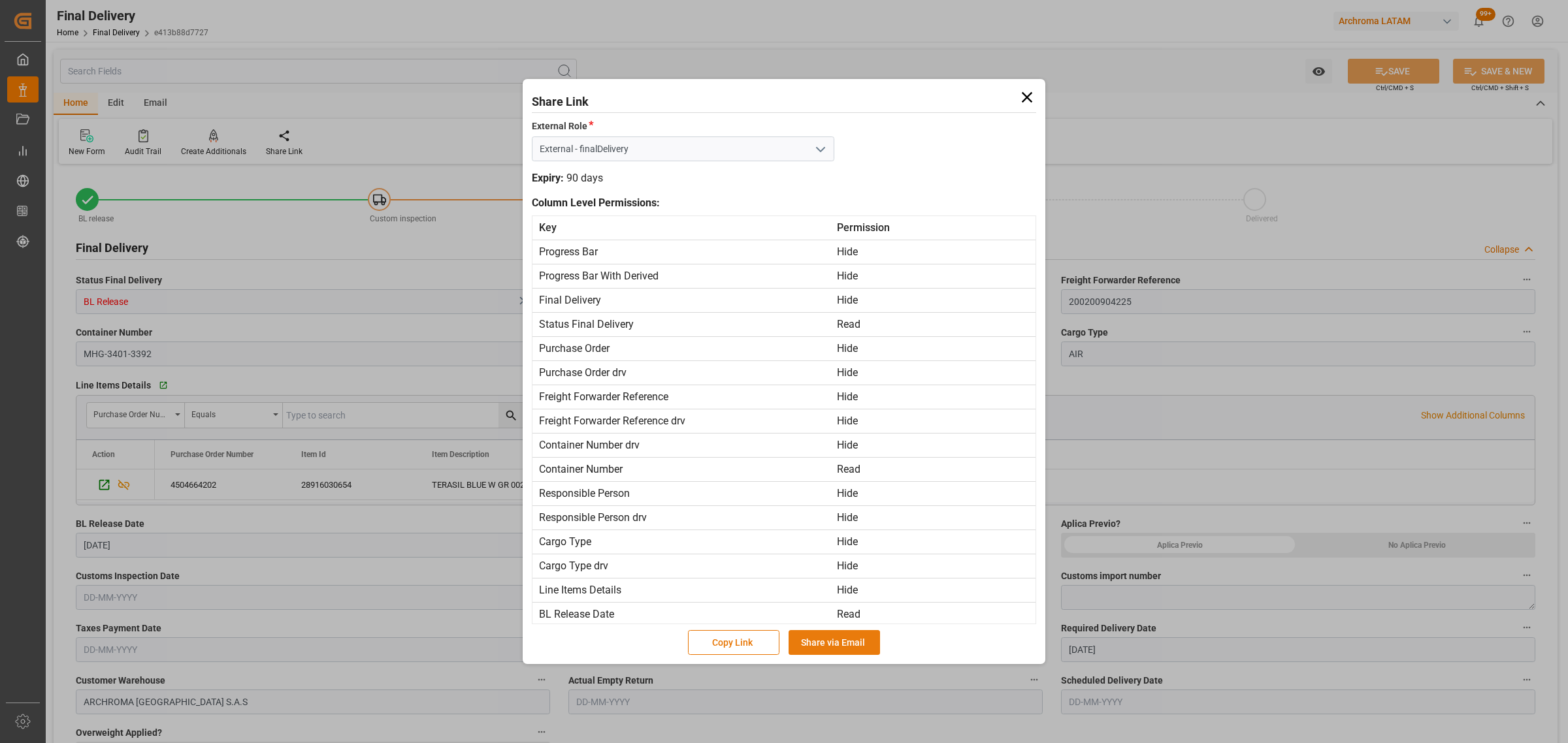
click at [822, 637] on button "Share via Email" at bounding box center [834, 642] width 92 height 25
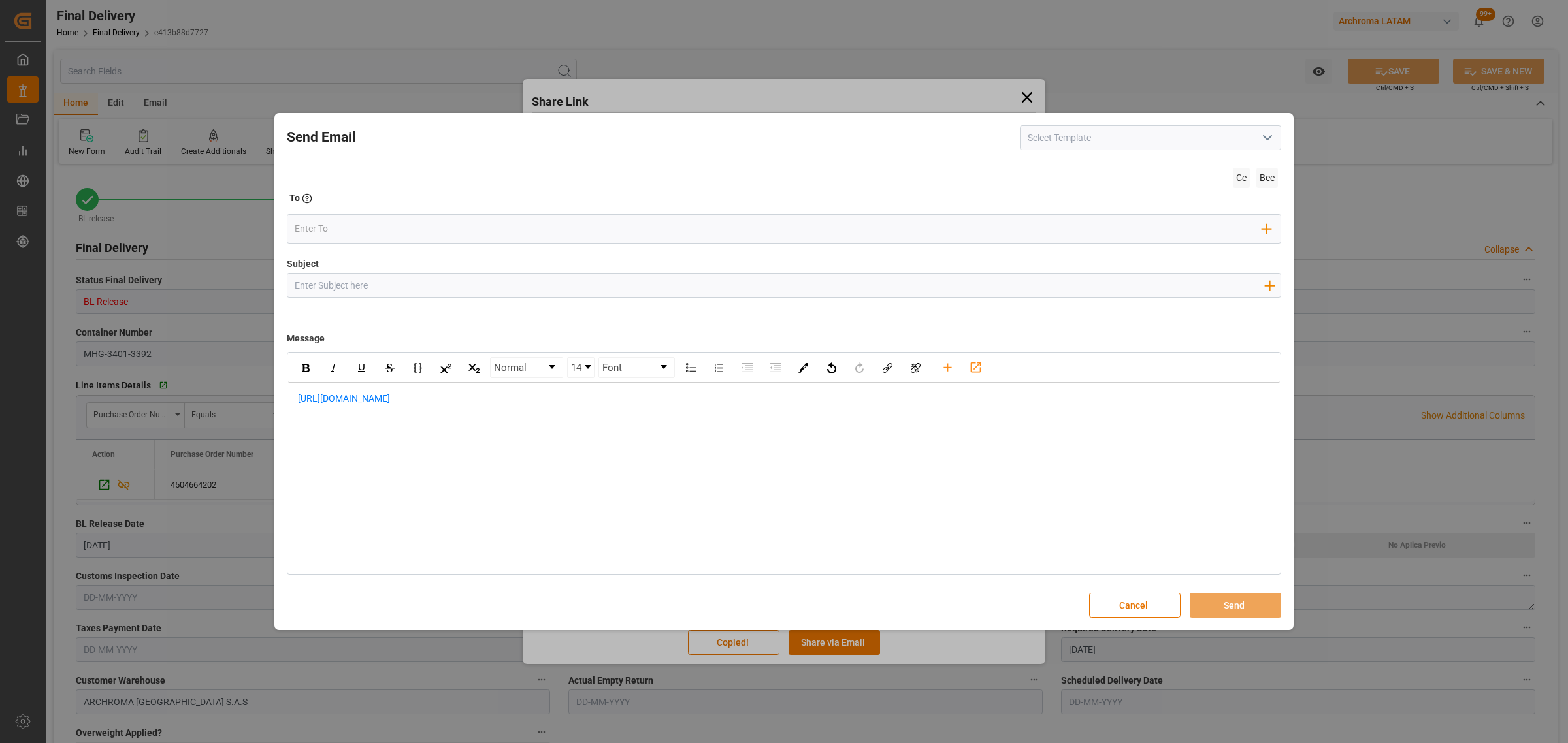
click at [541, 288] on input "Subject" at bounding box center [779, 285] width 983 height 23
click at [431, 287] on input "Subject" at bounding box center [779, 285] width 983 height 23
paste input "PO 4504664202 //TE//AIR//LOGWARD STATUS//ARCHROMA SWIFTZERLAND//ARCHROMA COLOMB…"
type input "PO 4504664202 //TE//AIR//LOGWARD STATUS//ARCHROMA SWIFTZERLAND//ARCHROMA COLOMB…"
click at [292, 400] on div "https://app.logward.com/share/b96246461c4a" at bounding box center [784, 405] width 992 height 46
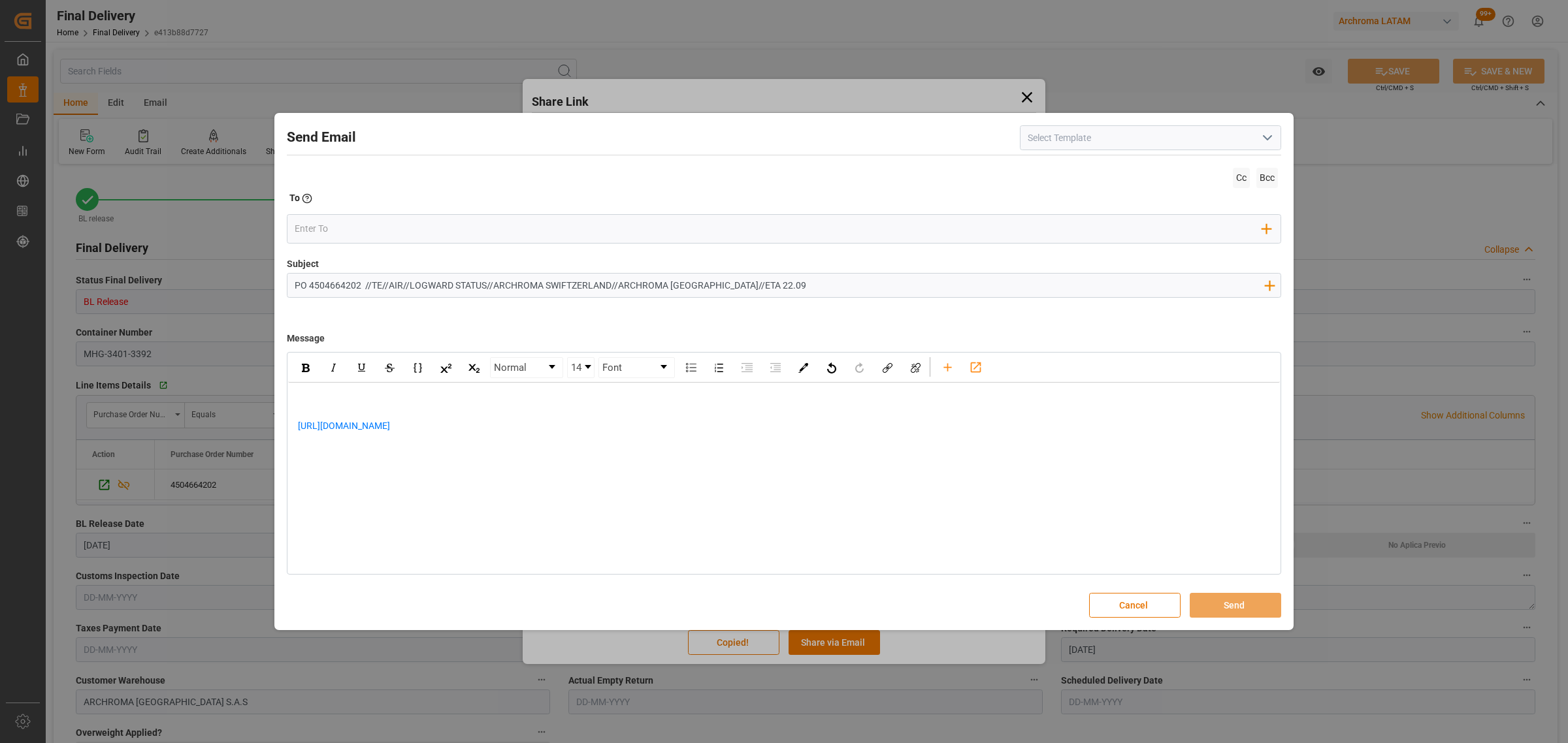
click at [311, 388] on div "https://app.logward.com/share/b96246461c4a" at bounding box center [784, 419] width 992 height 73
click at [514, 451] on div "https://app.logward.com/share/b96246461c4a" at bounding box center [784, 460] width 973 height 28
click at [359, 481] on div "rdw-editor" at bounding box center [784, 474] width 973 height 28
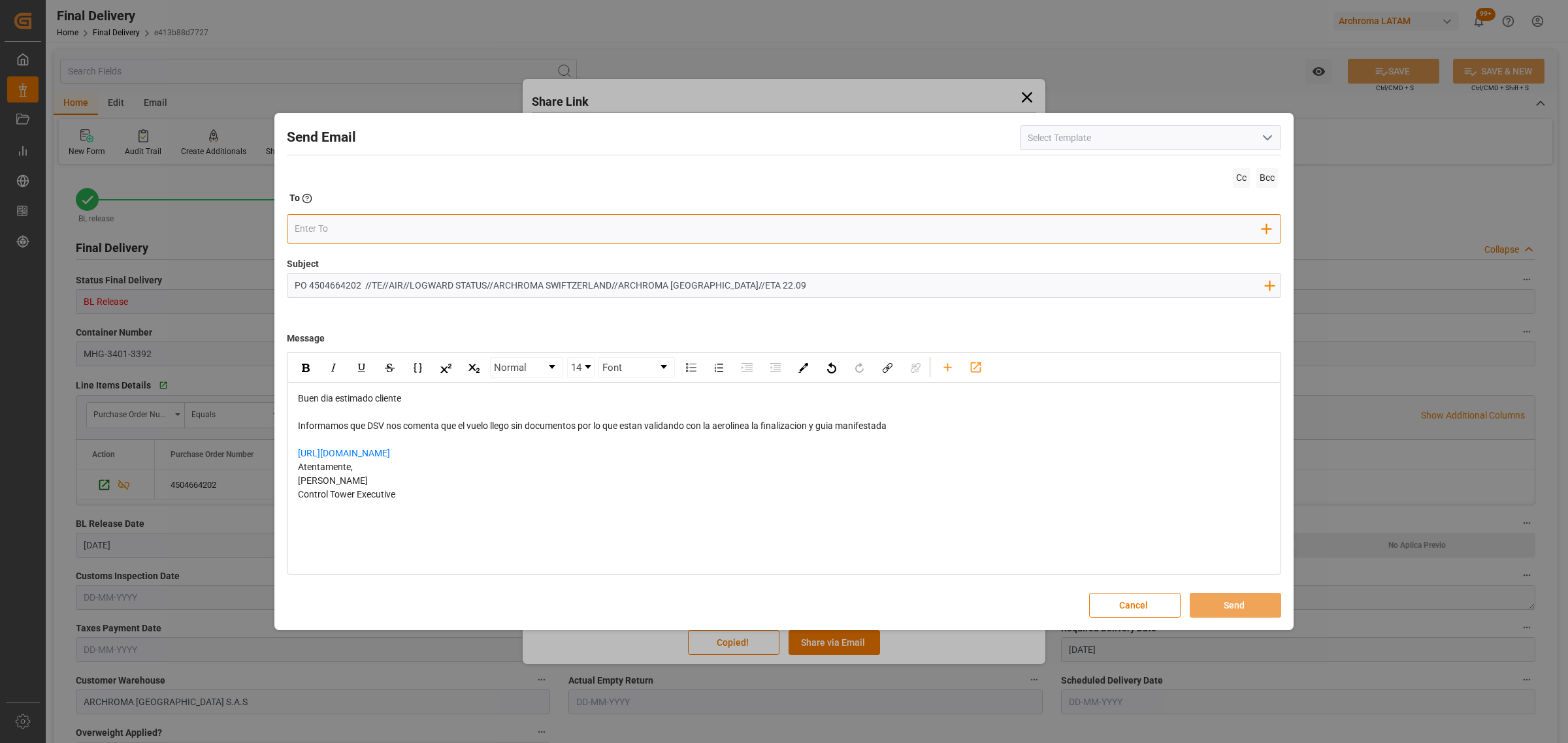
click at [435, 226] on input "email" at bounding box center [778, 229] width 968 height 20
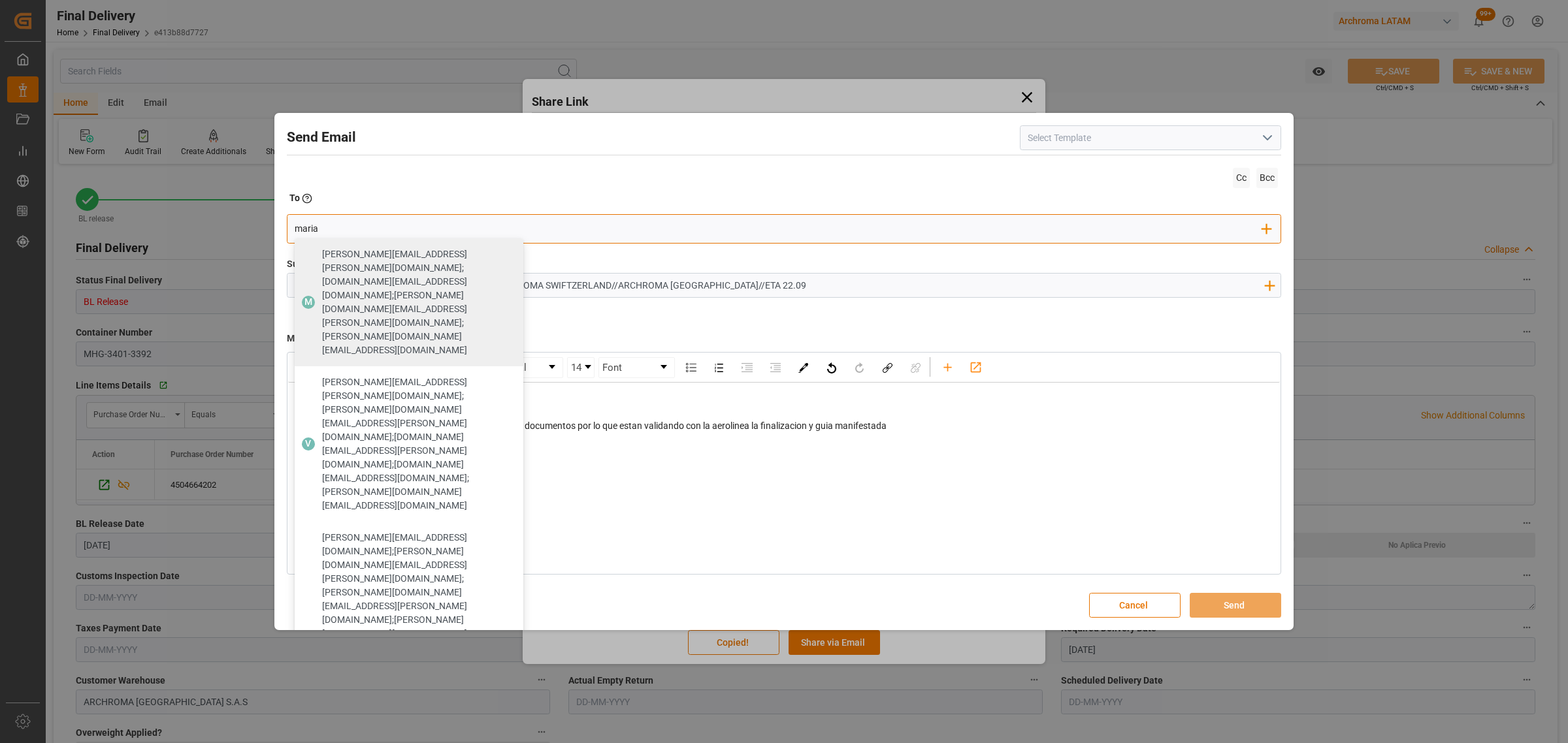
type input "maria"
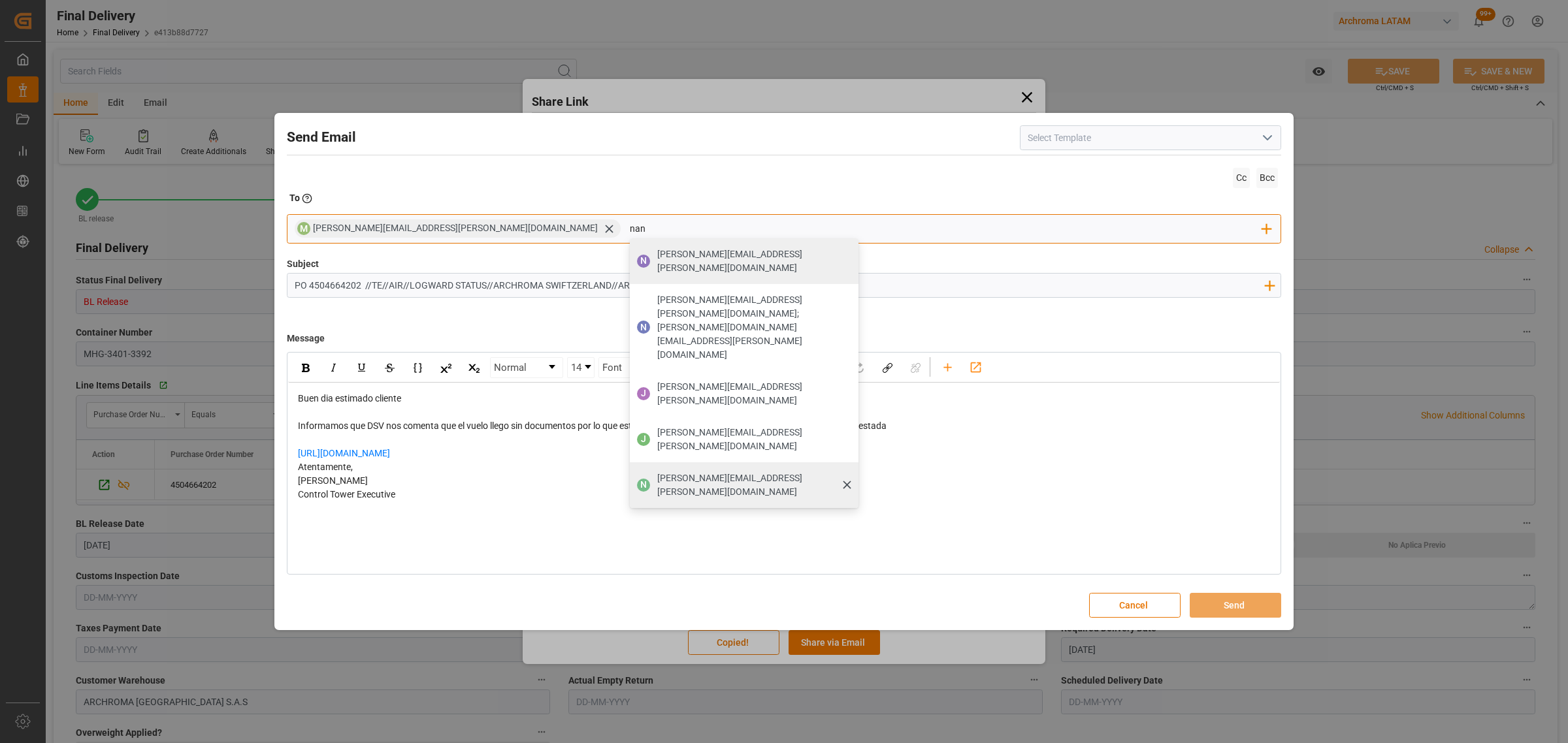
type input "nan"
click at [657, 471] on span "nancy.castellanos@archroma.com" at bounding box center [753, 485] width 192 height 28
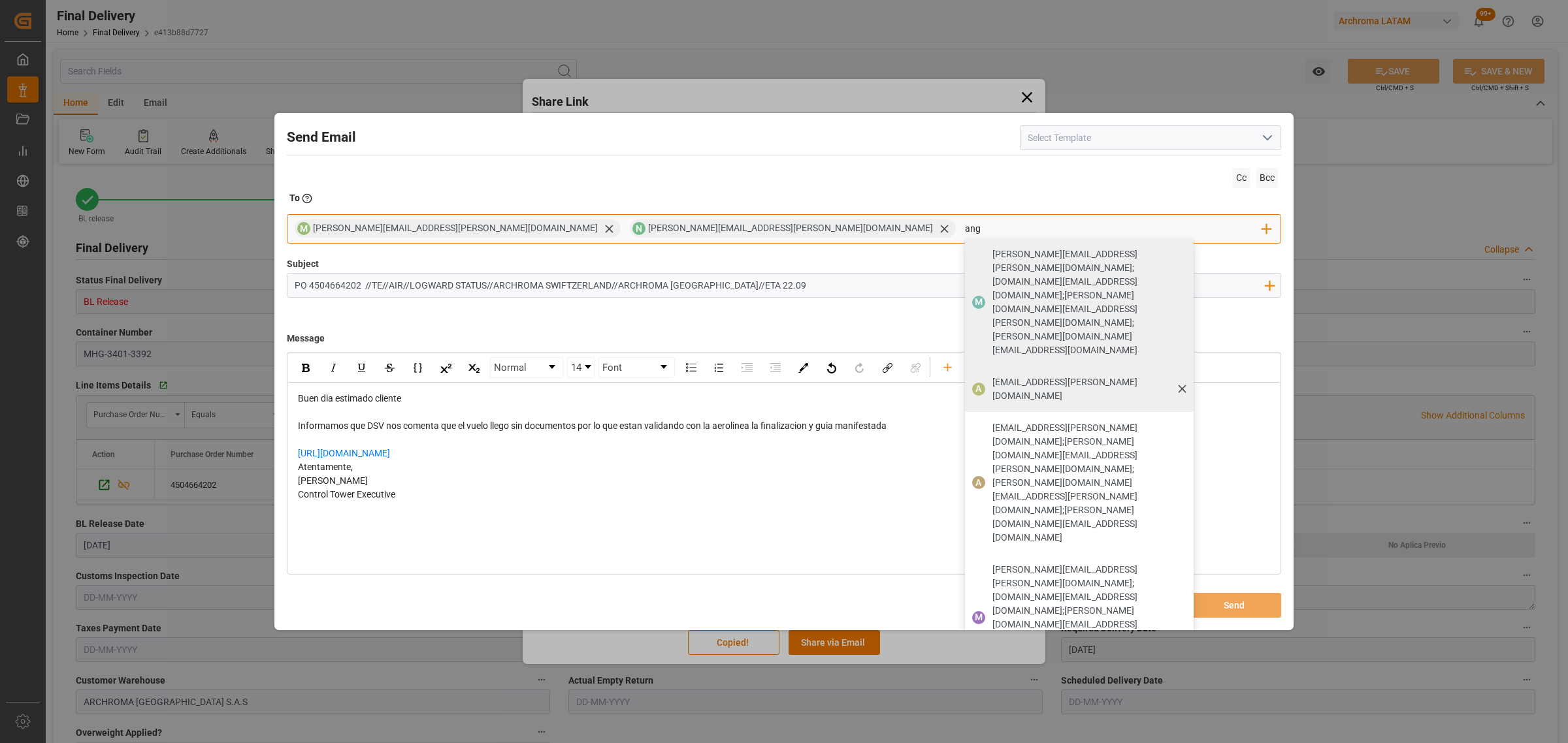
type input "ang"
click at [988, 371] on div "angiee.lamilla@archroma.com" at bounding box center [1088, 389] width 201 height 36
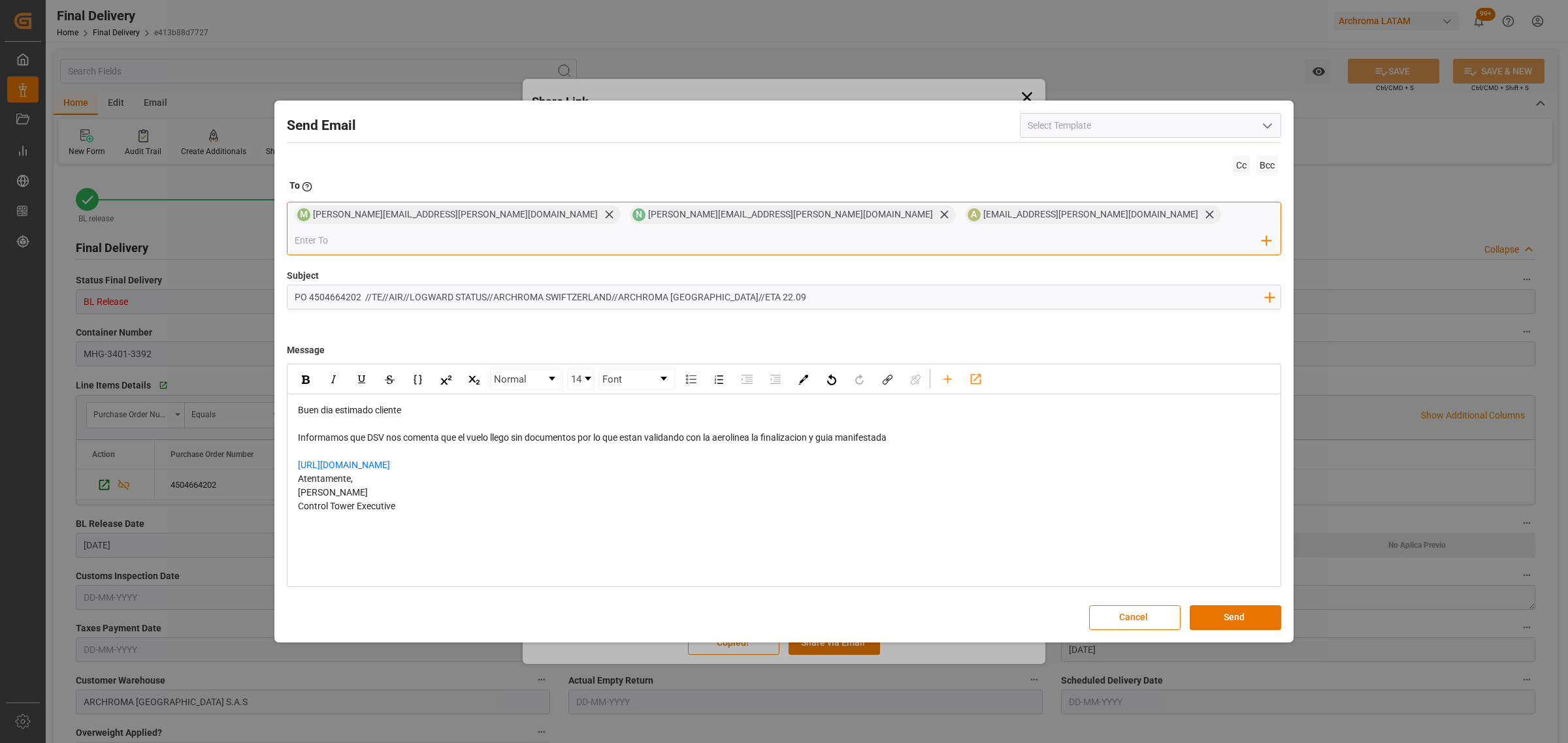
click at [873, 230] on input "email" at bounding box center [778, 240] width 968 height 20
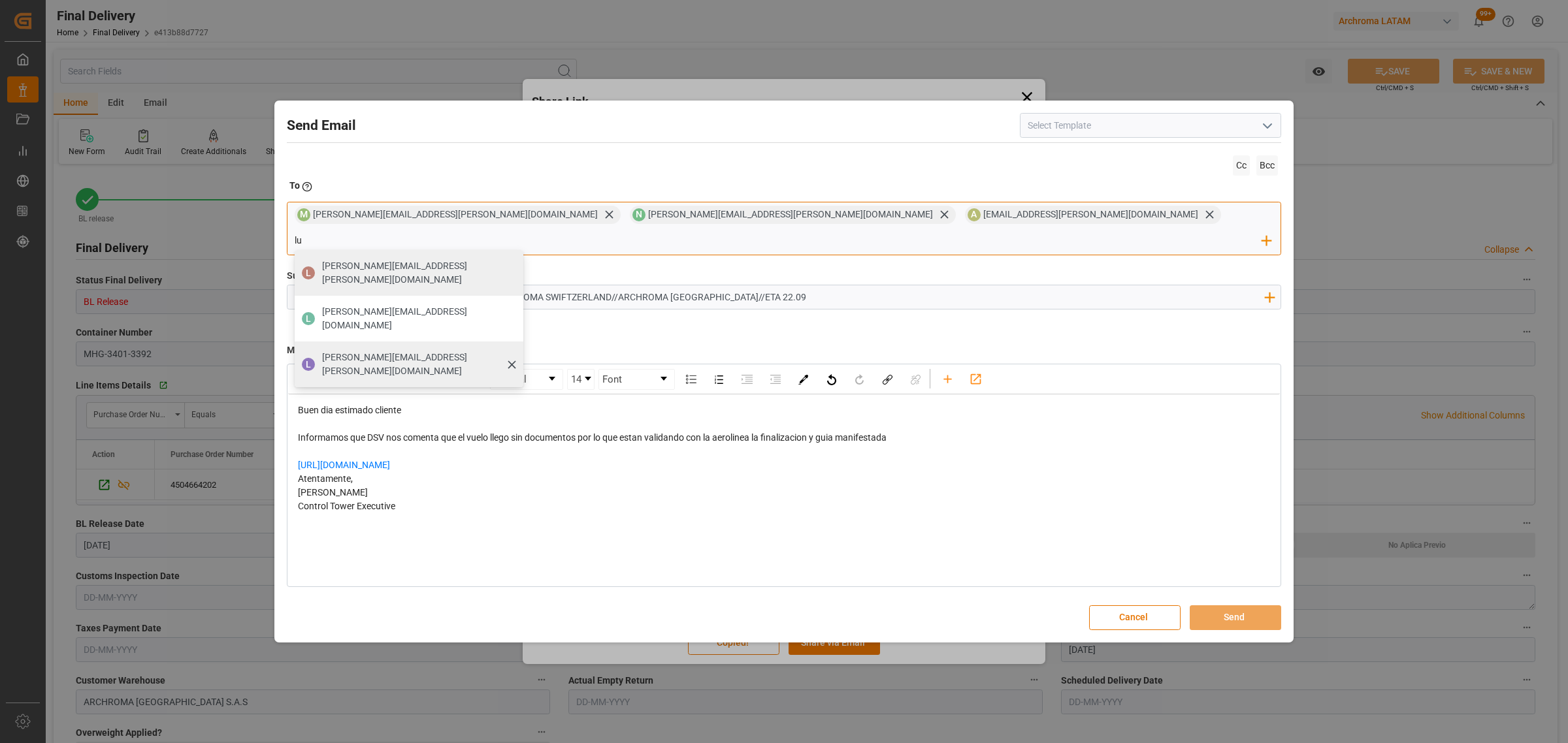
type input "lu"
click at [514, 351] on span "luis.montoya@leschaco.com" at bounding box center [418, 364] width 192 height 28
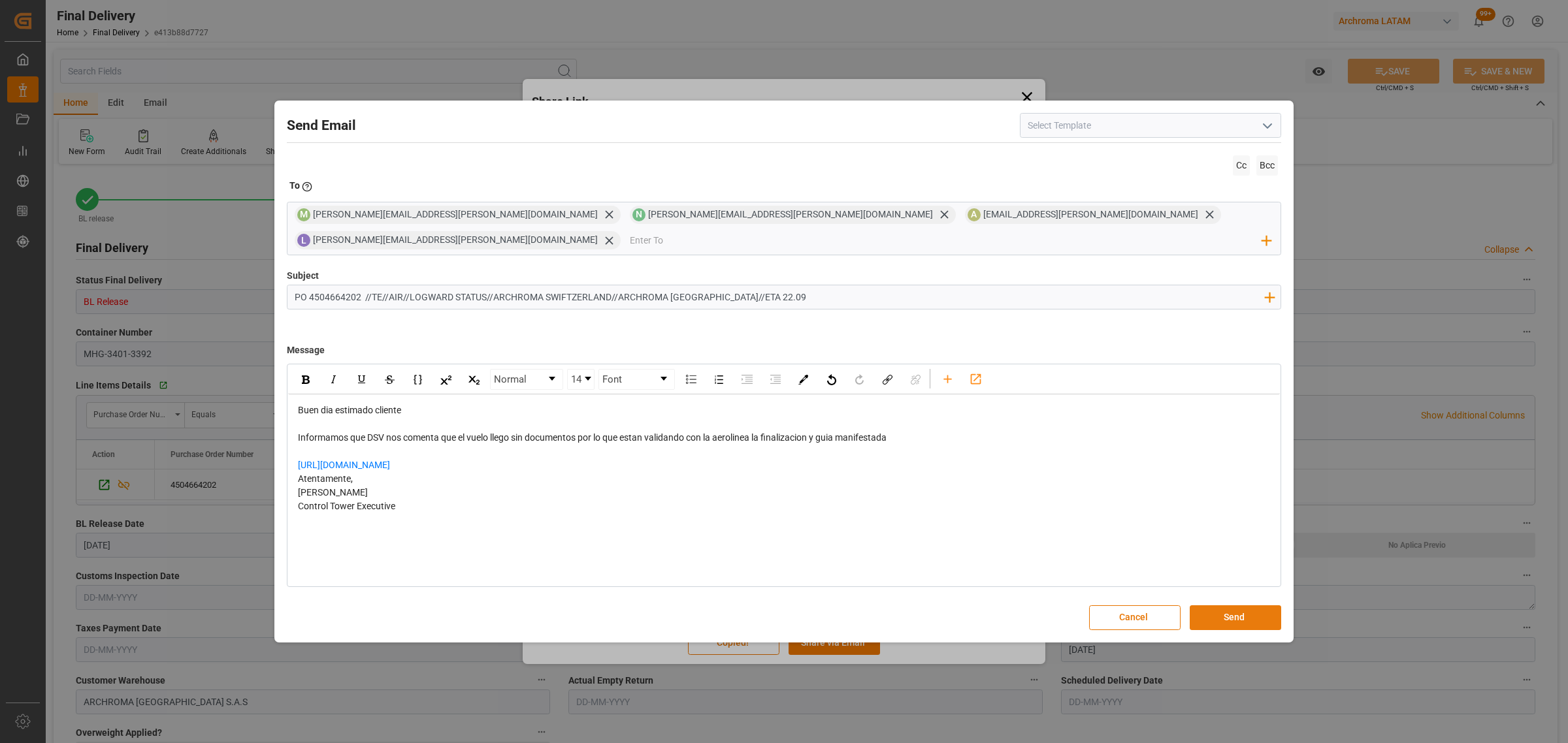
click at [1226, 605] on button "Send" at bounding box center [1235, 617] width 92 height 25
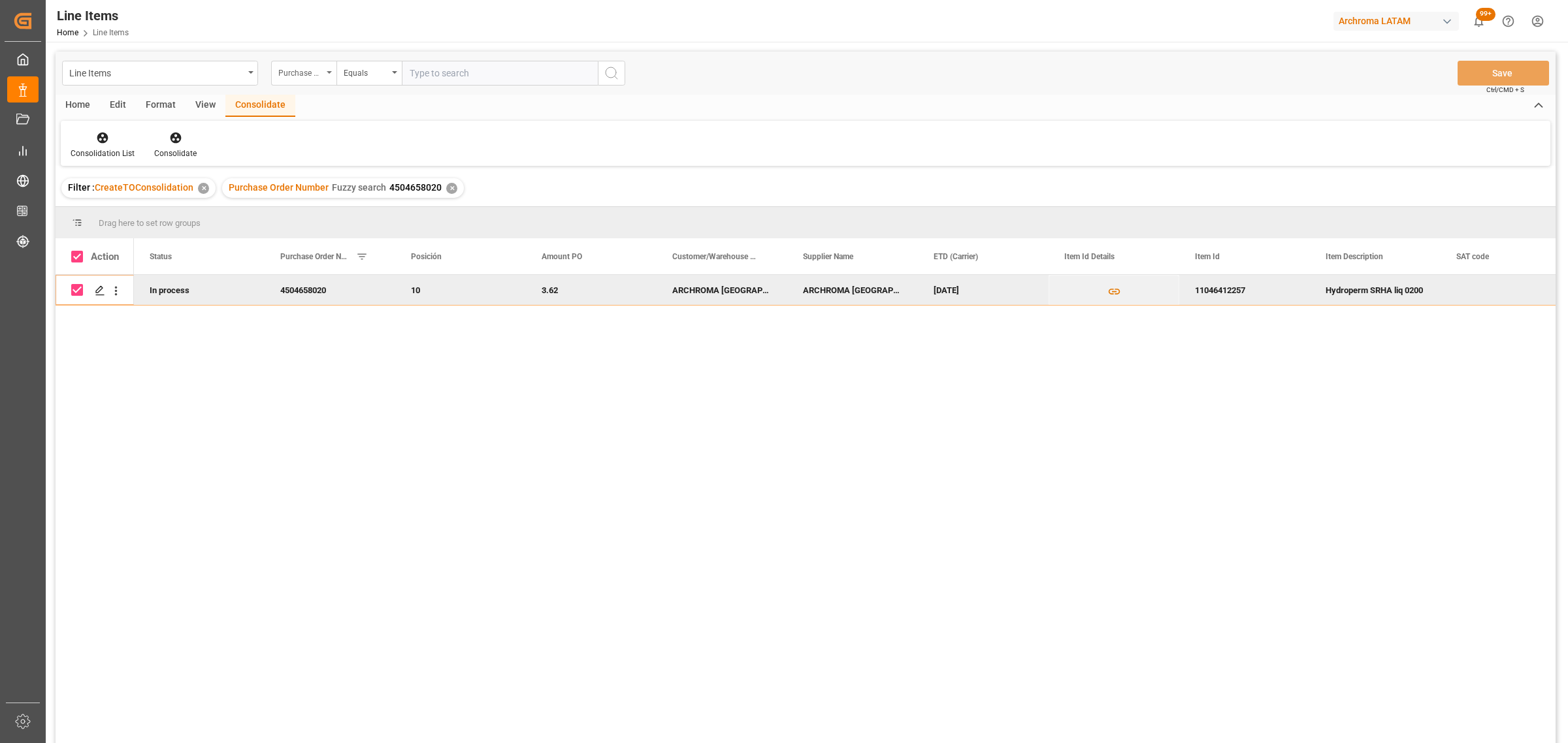
click at [312, 69] on div "Purchase Order Number" at bounding box center [300, 71] width 44 height 15
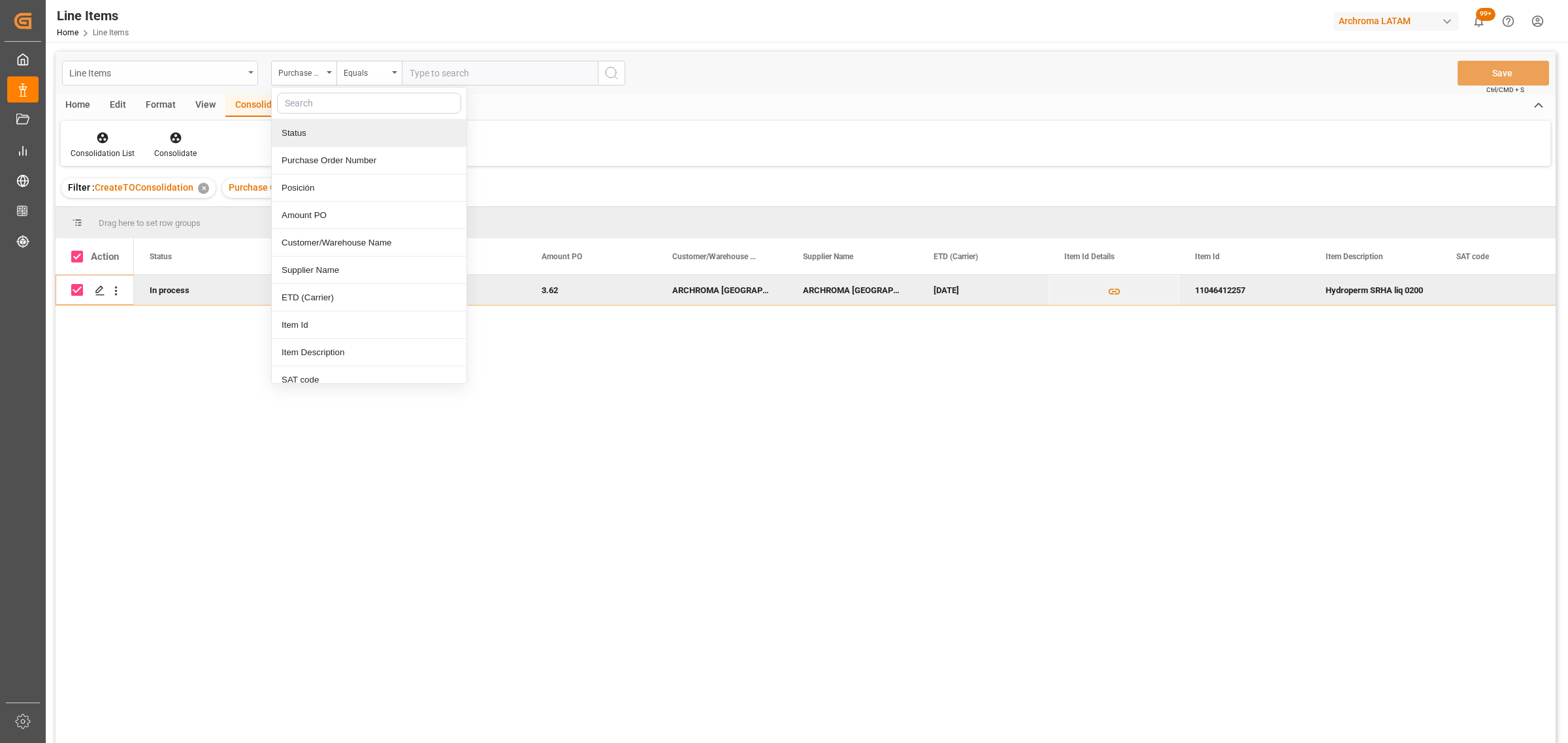
click at [158, 68] on div "Line Items" at bounding box center [156, 72] width 174 height 16
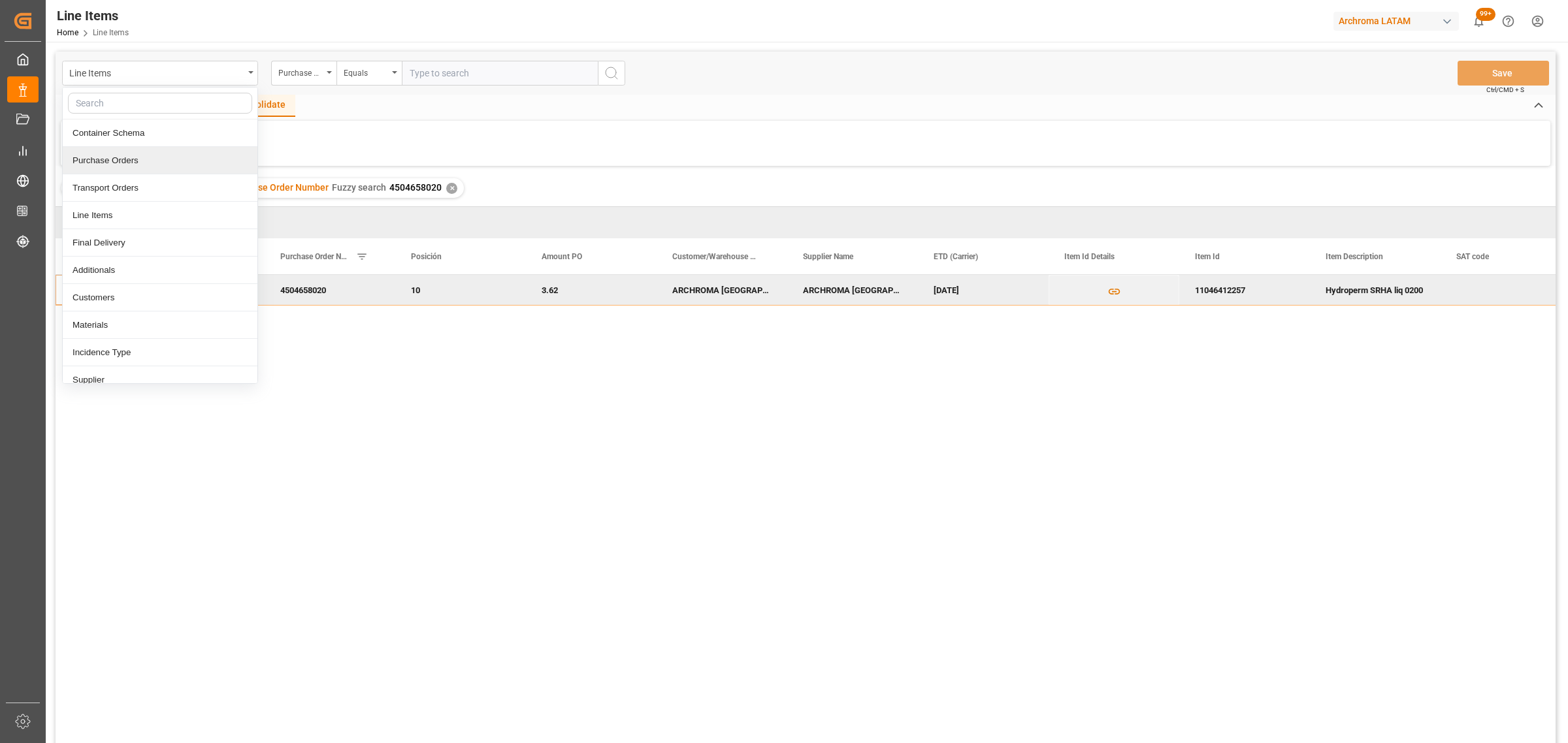
click at [132, 161] on div "Purchase Orders" at bounding box center [160, 161] width 195 height 28
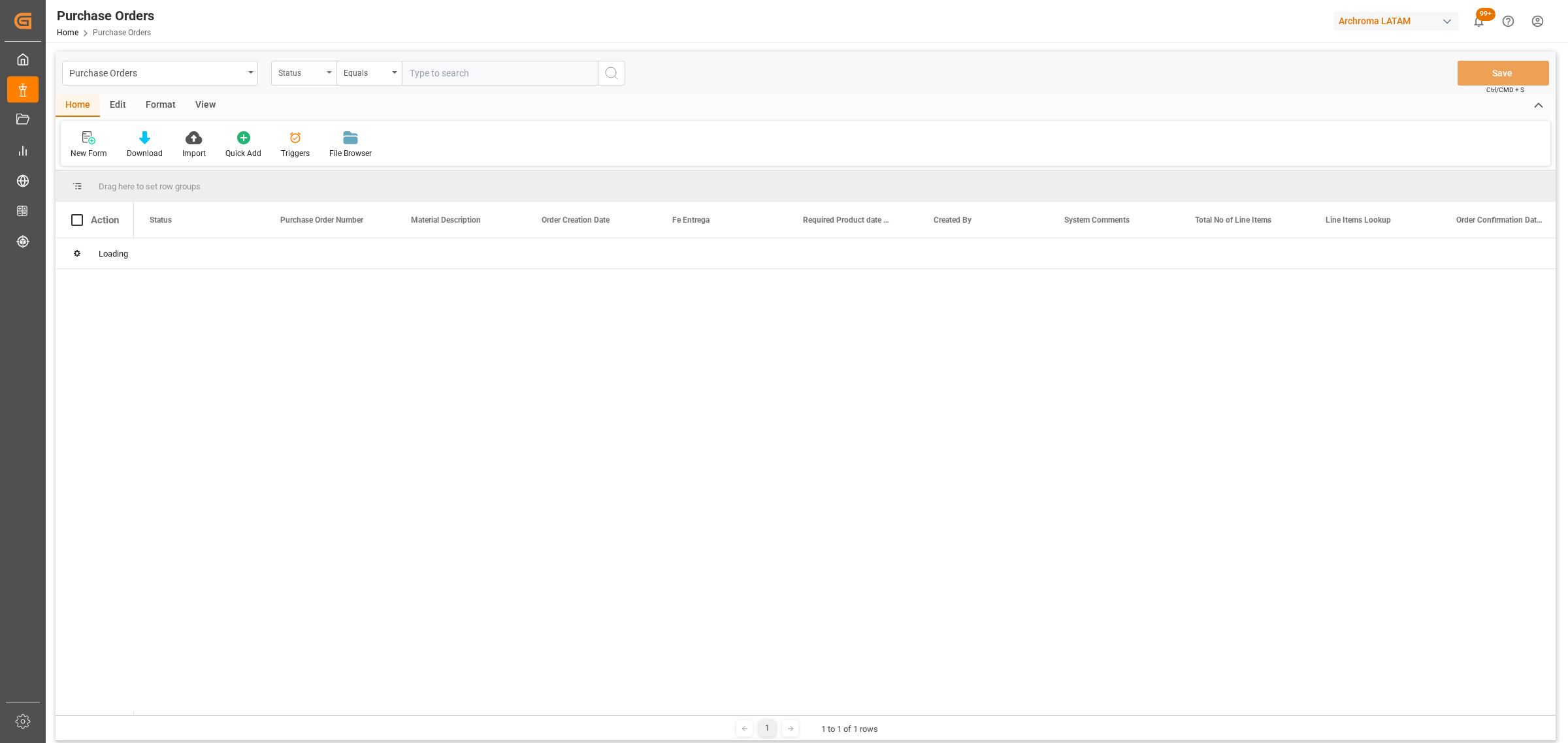
click at [312, 77] on div "Status" at bounding box center [300, 71] width 44 height 15
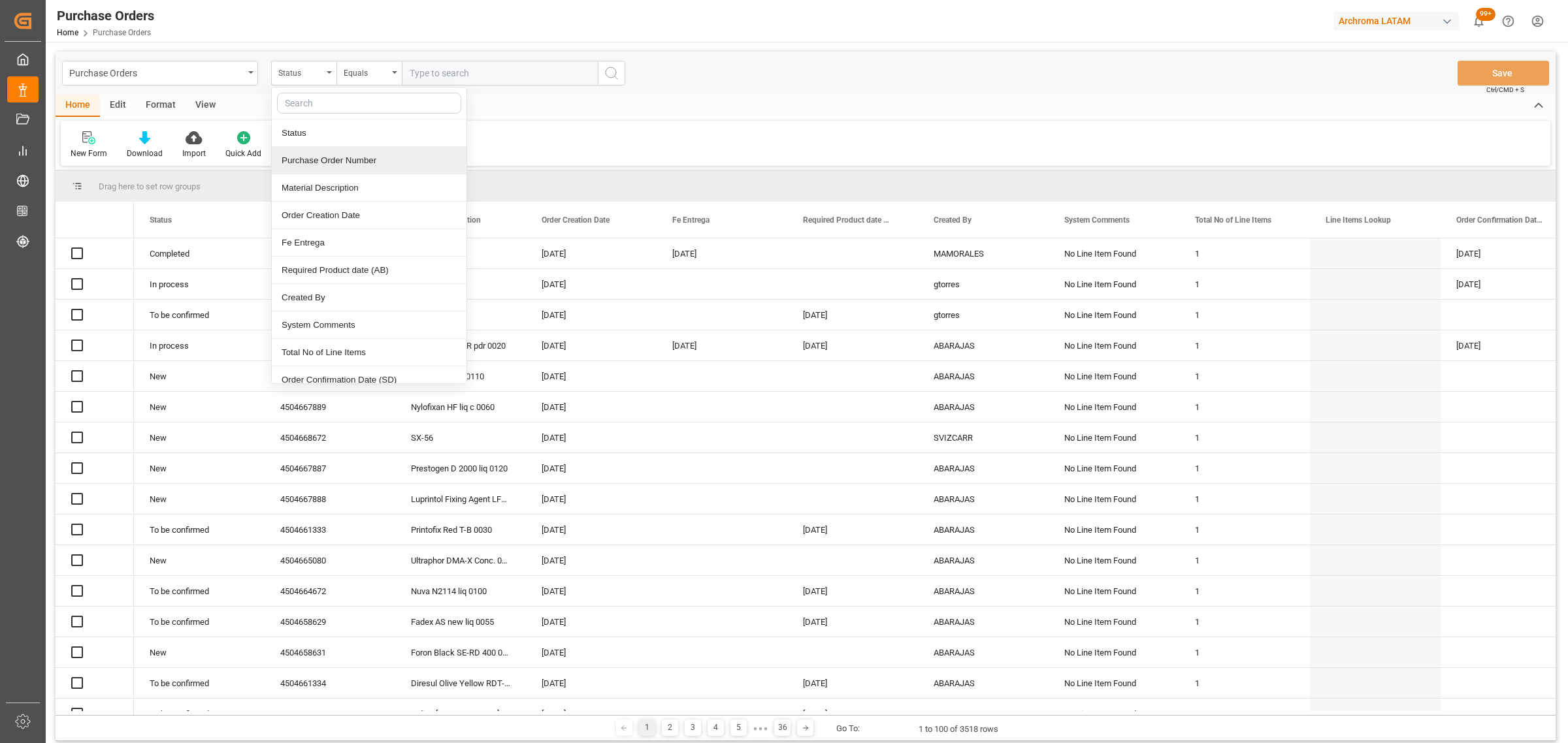
drag, startPoint x: 366, startPoint y: 158, endPoint x: 361, endPoint y: 74, distance: 84.1
click at [366, 157] on div "Purchase Order Number" at bounding box center [369, 161] width 195 height 28
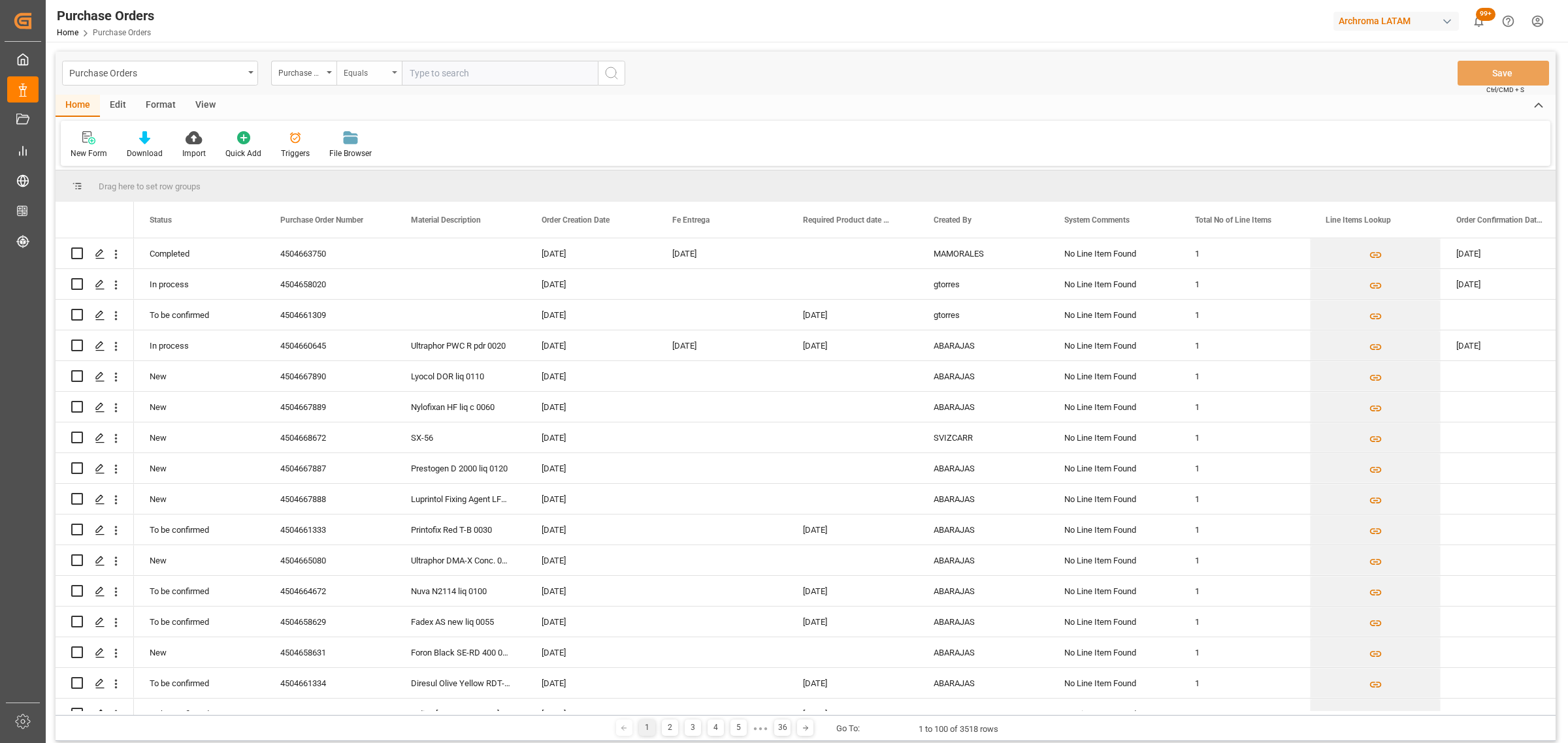
click at [361, 73] on div "Equals" at bounding box center [366, 71] width 44 height 15
drag, startPoint x: 387, startPoint y: 167, endPoint x: 388, endPoint y: 148, distance: 19.0
click at [387, 164] on div "Fuzzy search" at bounding box center [435, 161] width 195 height 28
click at [433, 76] on input "text" at bounding box center [499, 73] width 196 height 25
paste input "4504638883"
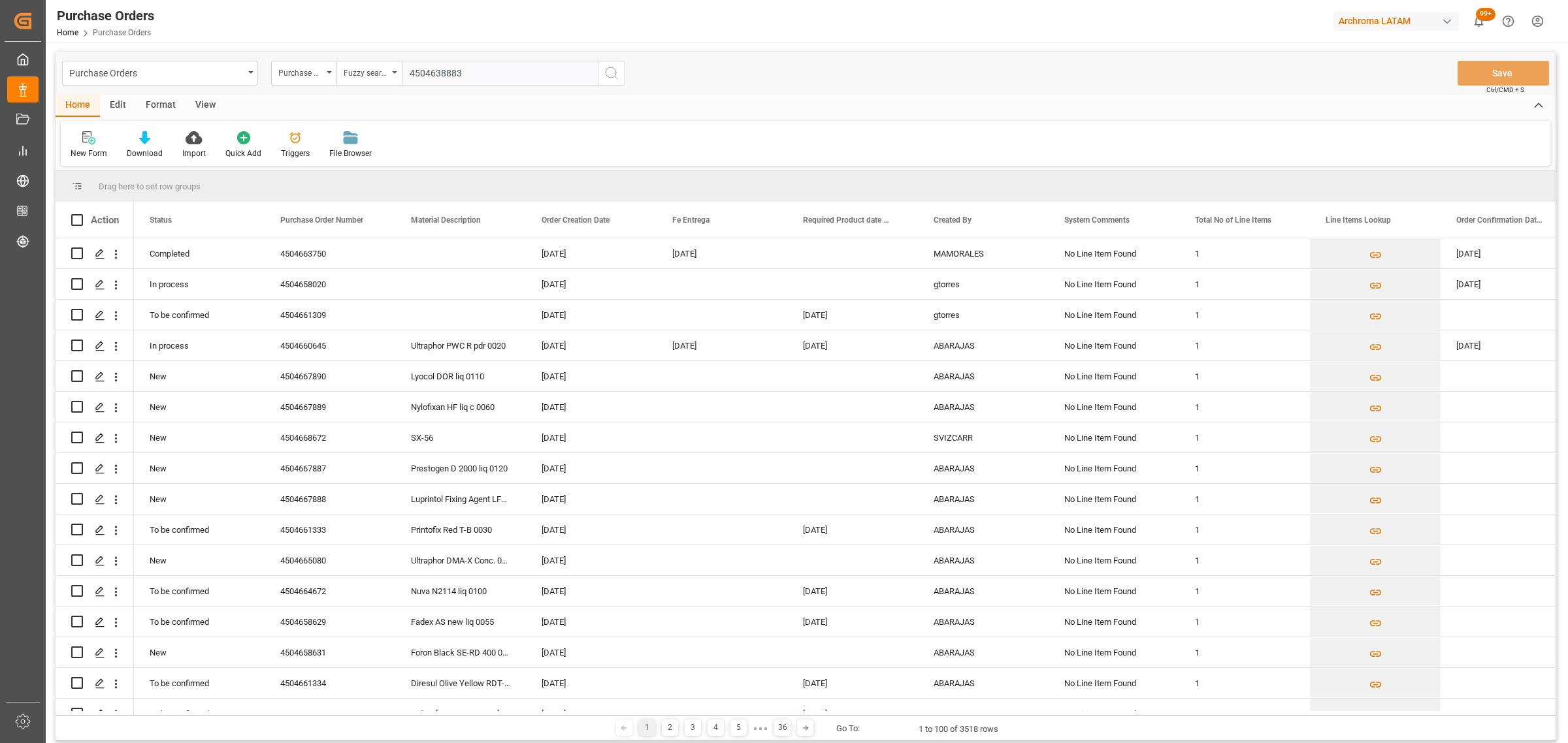
type input "4504638883"
click at [609, 69] on icon "search button" at bounding box center [612, 73] width 16 height 16
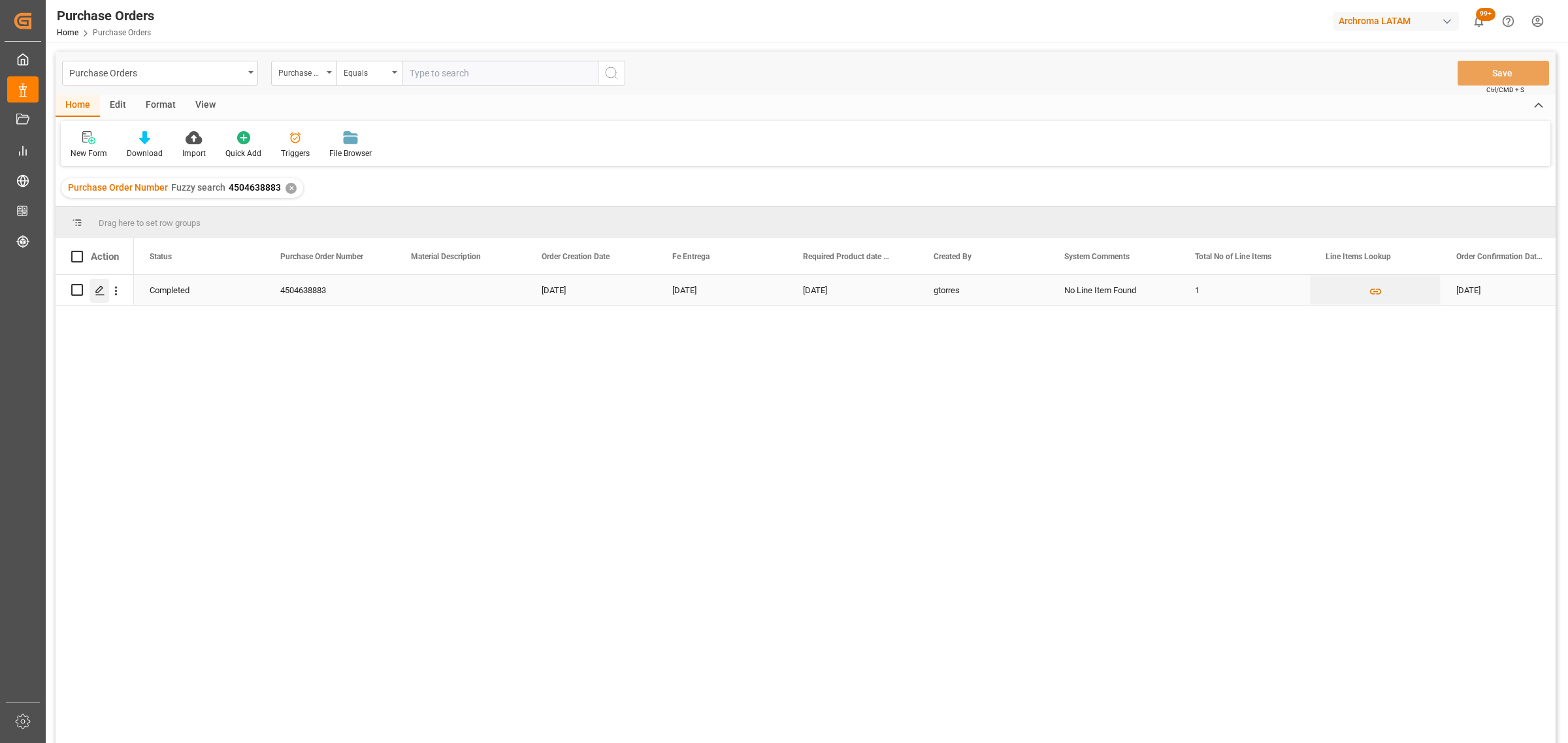
click at [101, 298] on div "Press SPACE to select this row." at bounding box center [100, 291] width 20 height 24
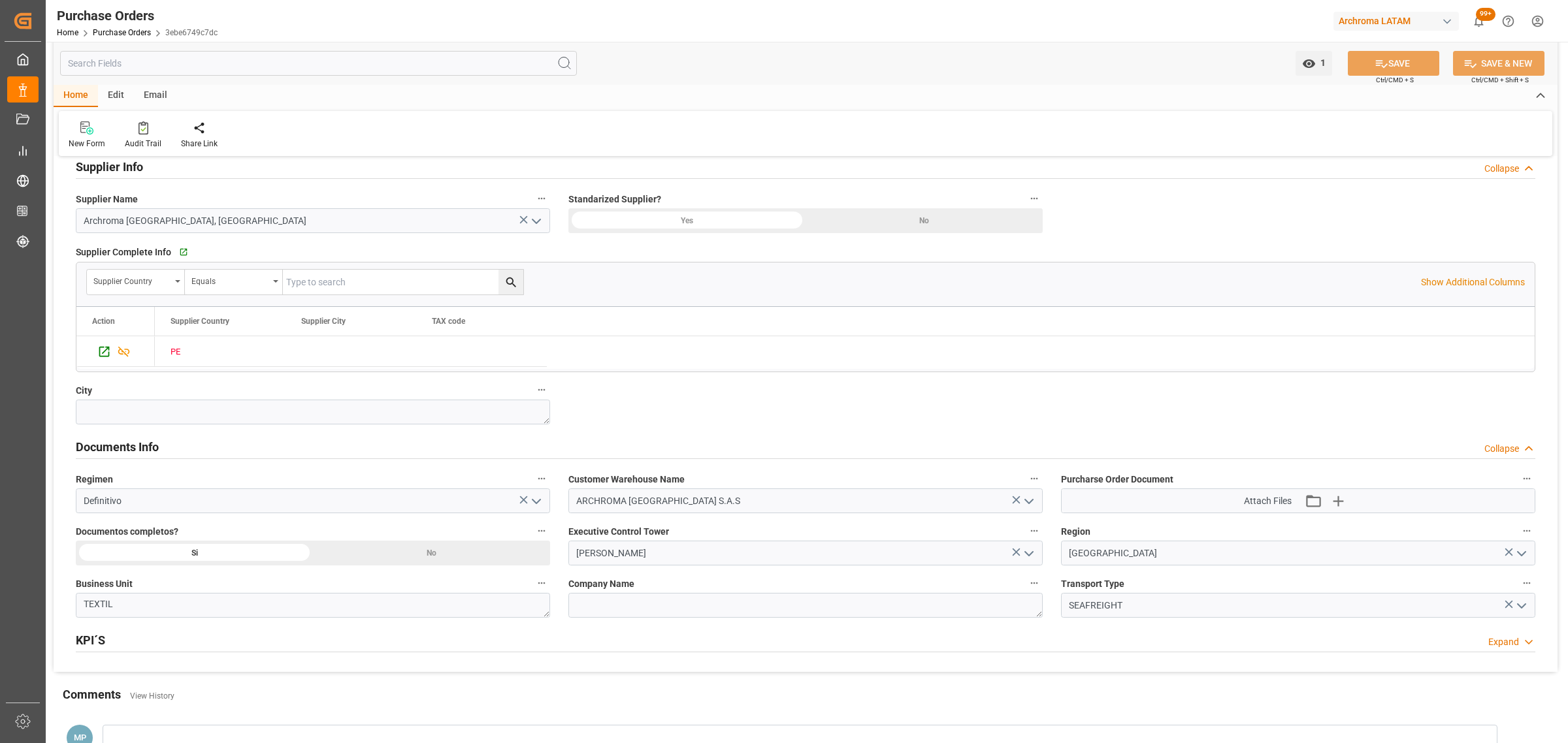
scroll to position [653, 0]
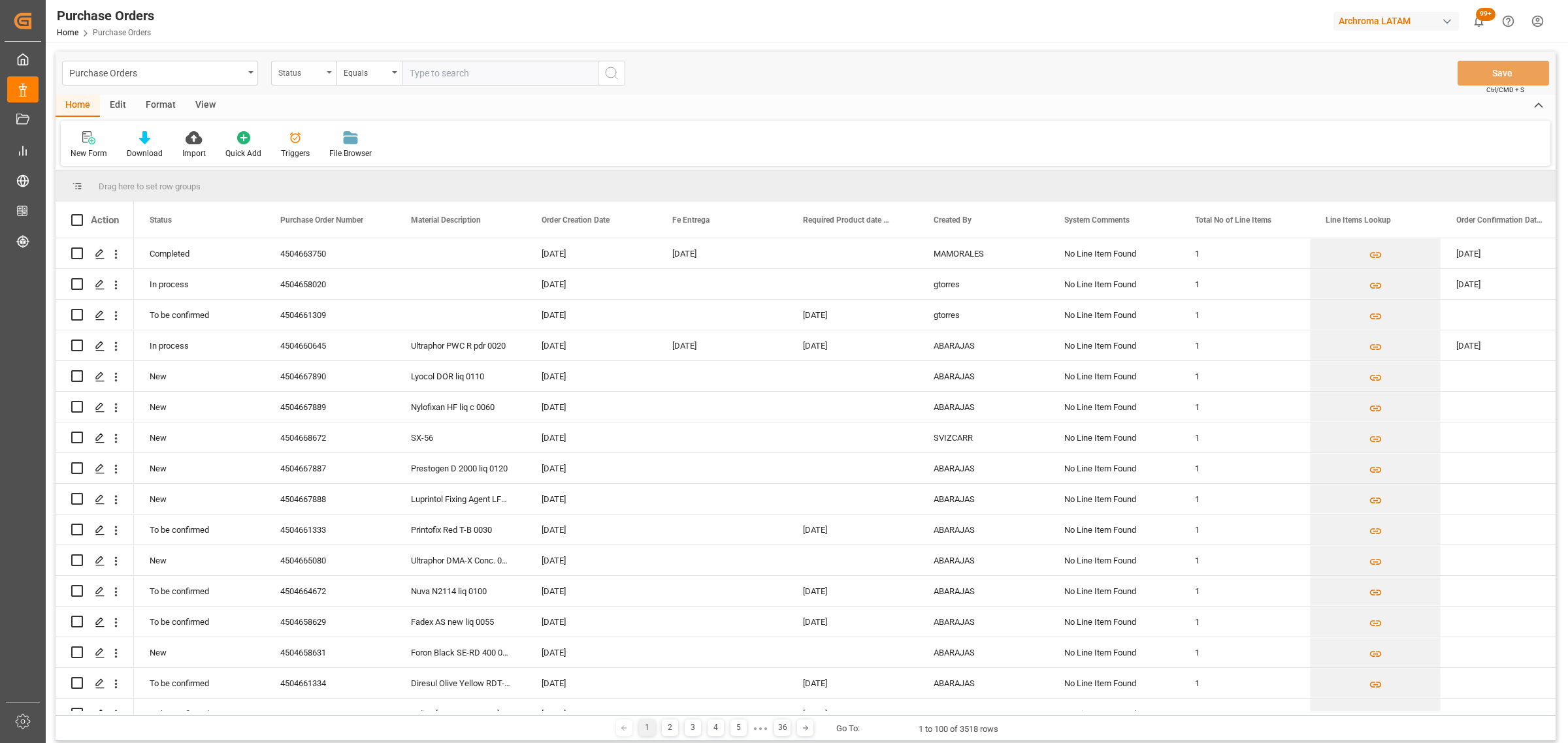
click at [304, 65] on div "Status" at bounding box center [300, 71] width 44 height 15
click at [320, 150] on div "Purchase Order Number" at bounding box center [369, 161] width 195 height 28
click at [371, 73] on div "Equals" at bounding box center [366, 71] width 44 height 15
drag, startPoint x: 406, startPoint y: 157, endPoint x: 452, endPoint y: 83, distance: 87.1
click at [410, 148] on div "Fuzzy search" at bounding box center [435, 161] width 195 height 28
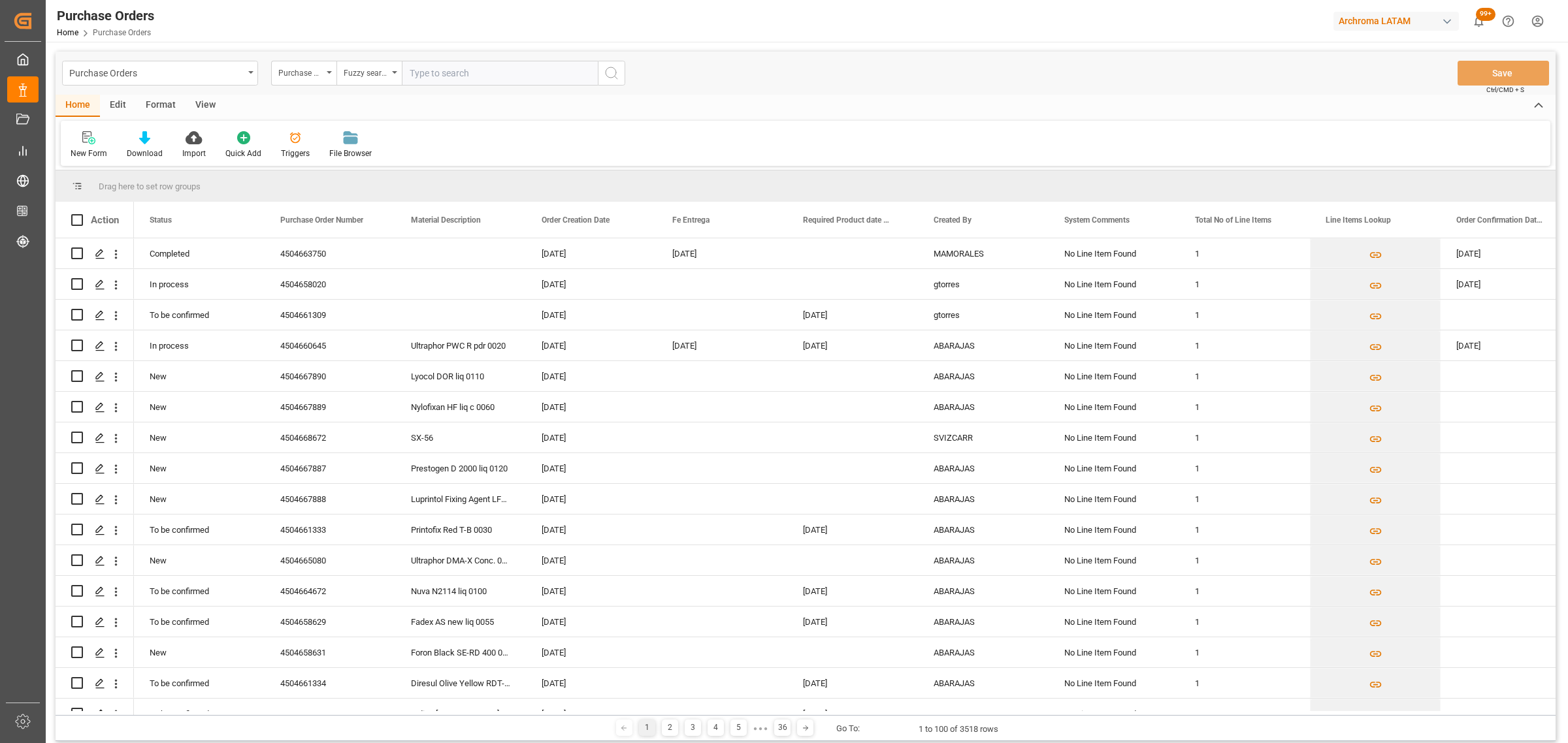
click at [455, 69] on input "text" at bounding box center [499, 73] width 196 height 25
paste input "4504638883"
type input "4504638883"
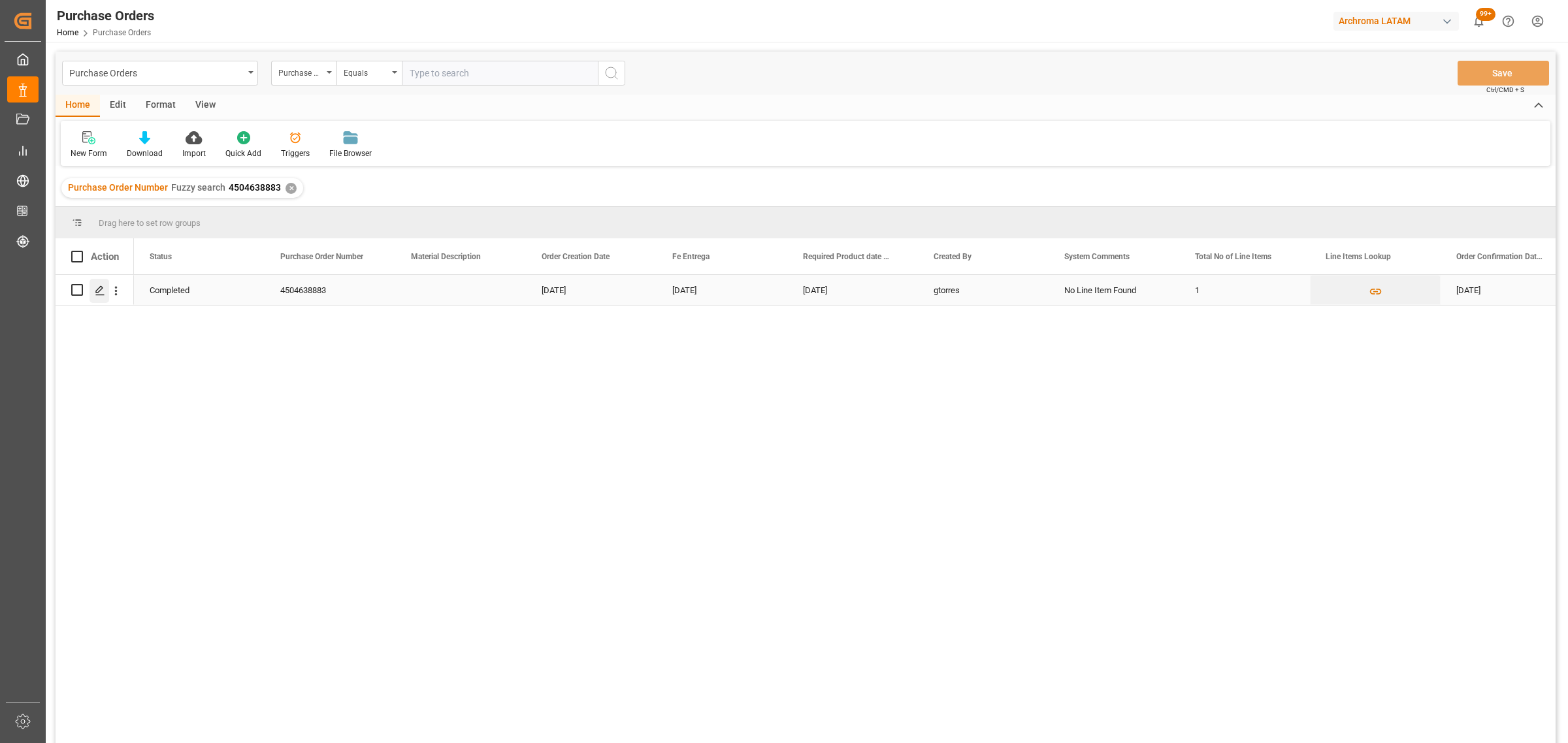
click at [99, 292] on polygon "Press SPACE to select this row." at bounding box center [99, 289] width 6 height 6
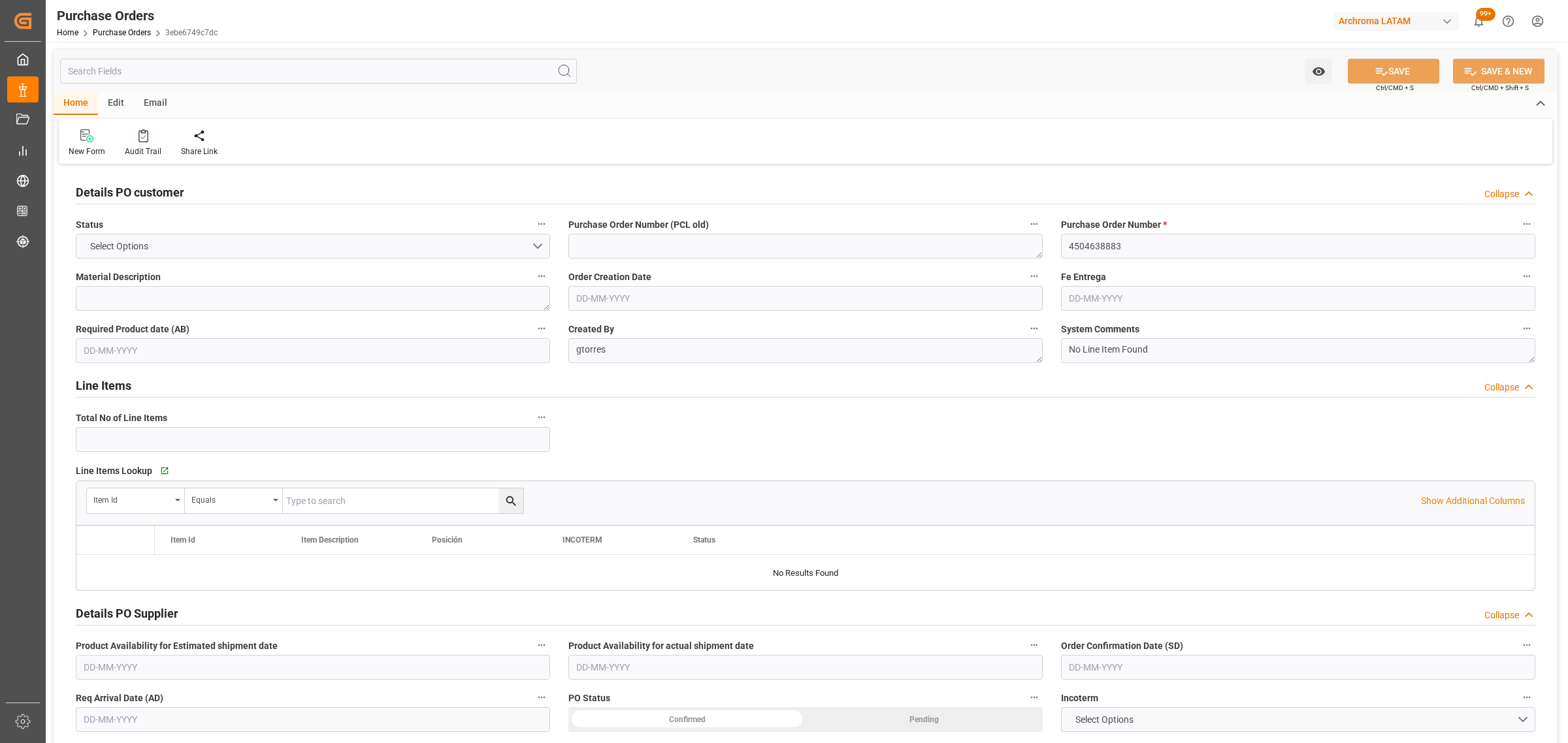
type input "1"
type input "[DATE]"
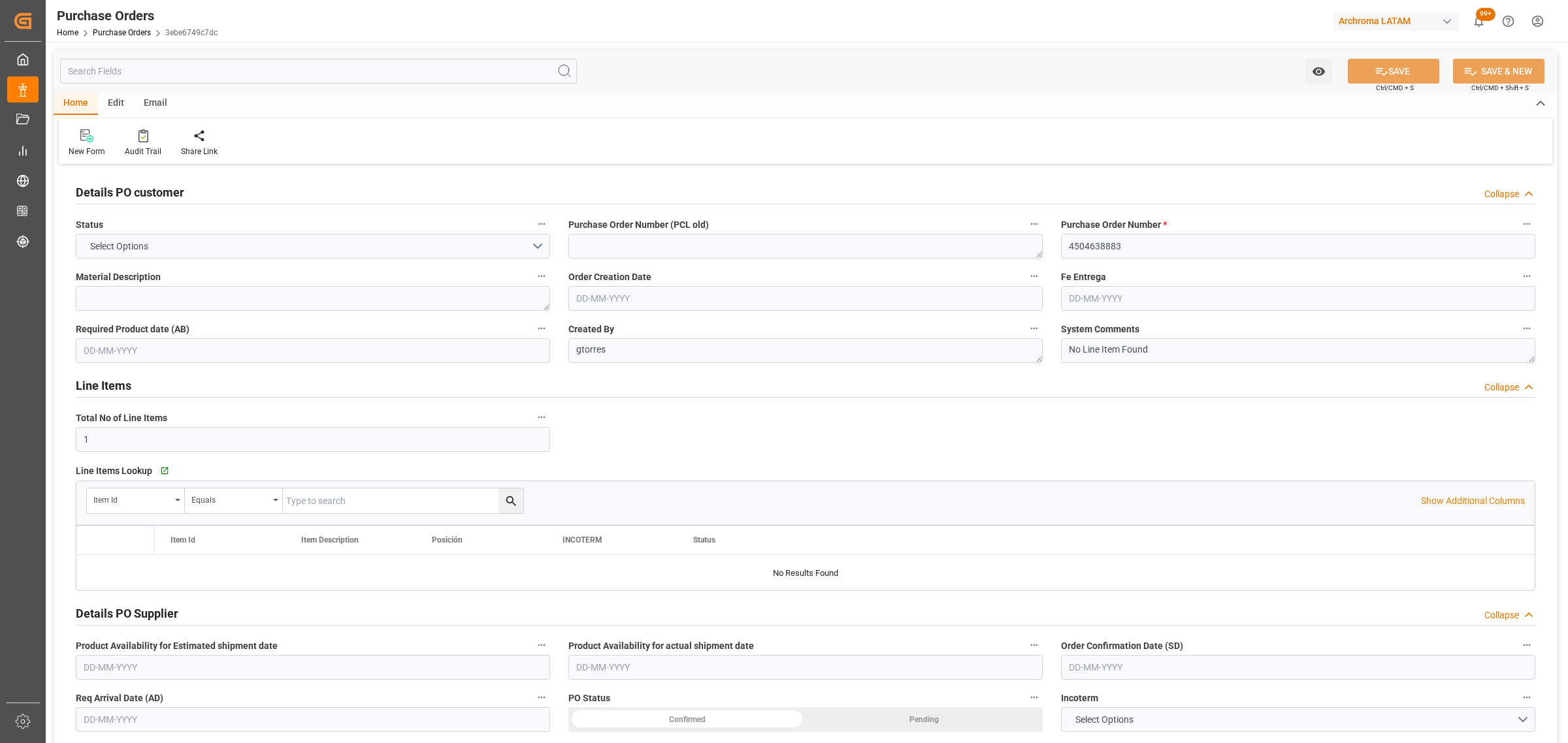
type input "[DATE]"
click at [110, 573] on icon "Press SPACE to select this row." at bounding box center [104, 570] width 14 height 14
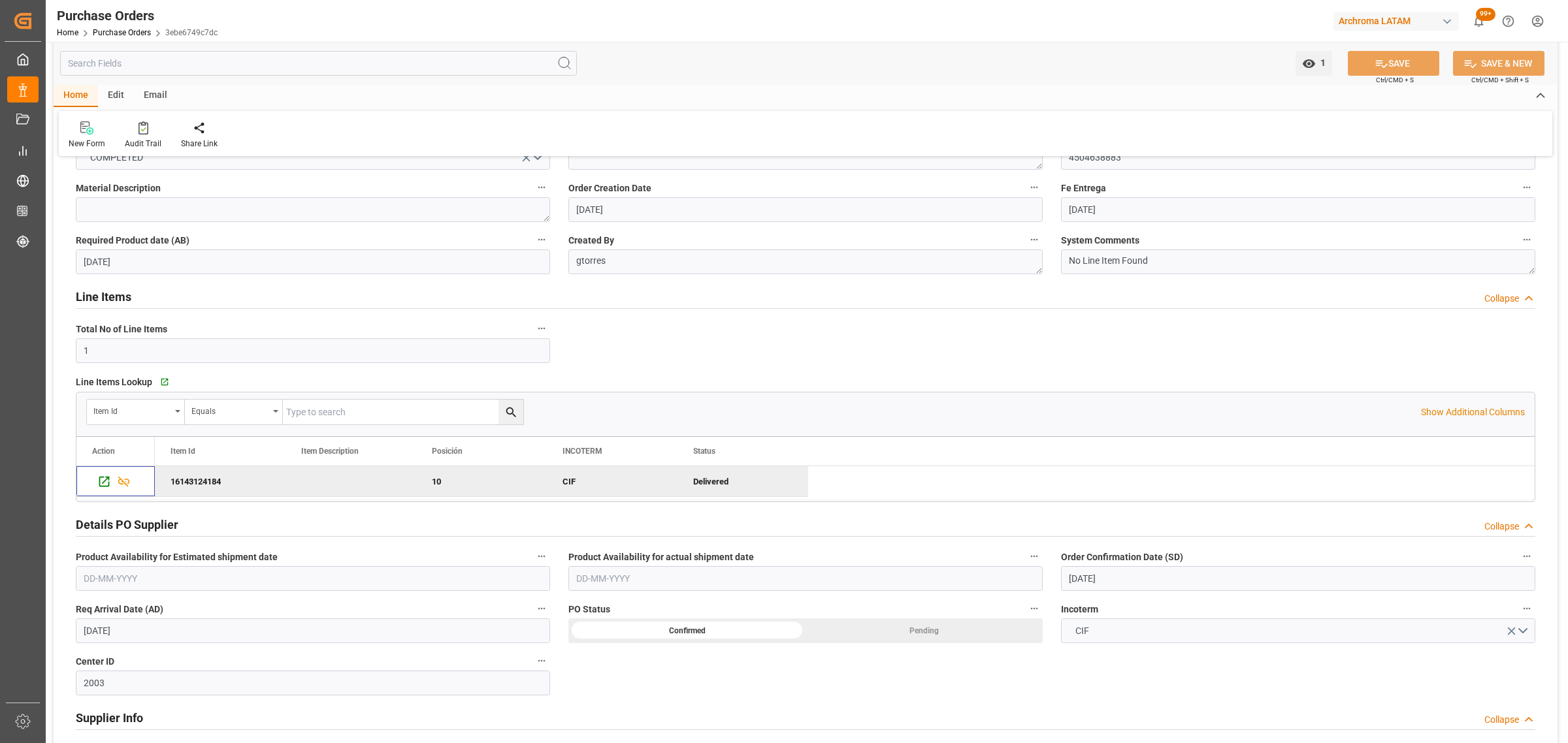
scroll to position [164, 0]
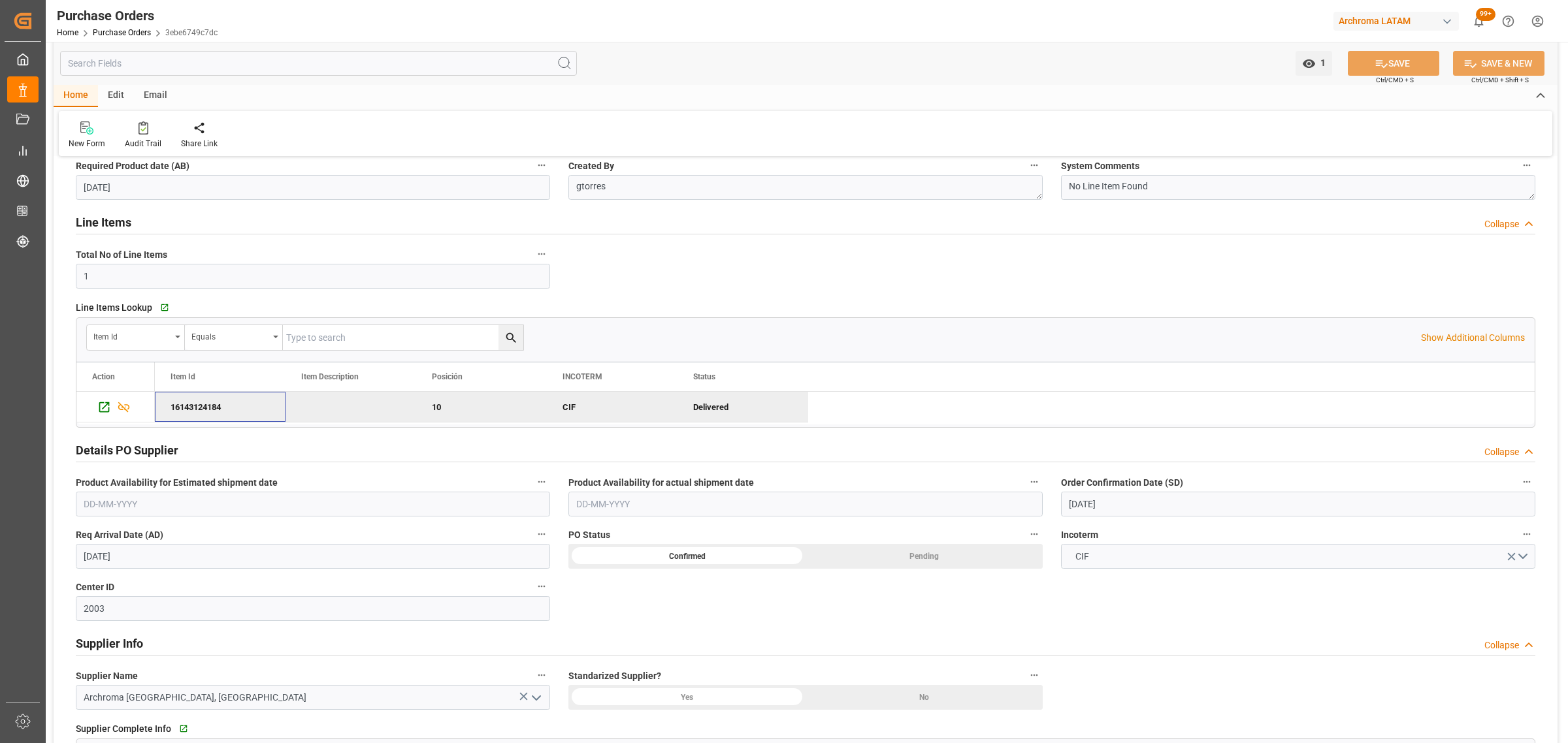
click at [211, 410] on div "16143124184" at bounding box center [221, 407] width 131 height 30
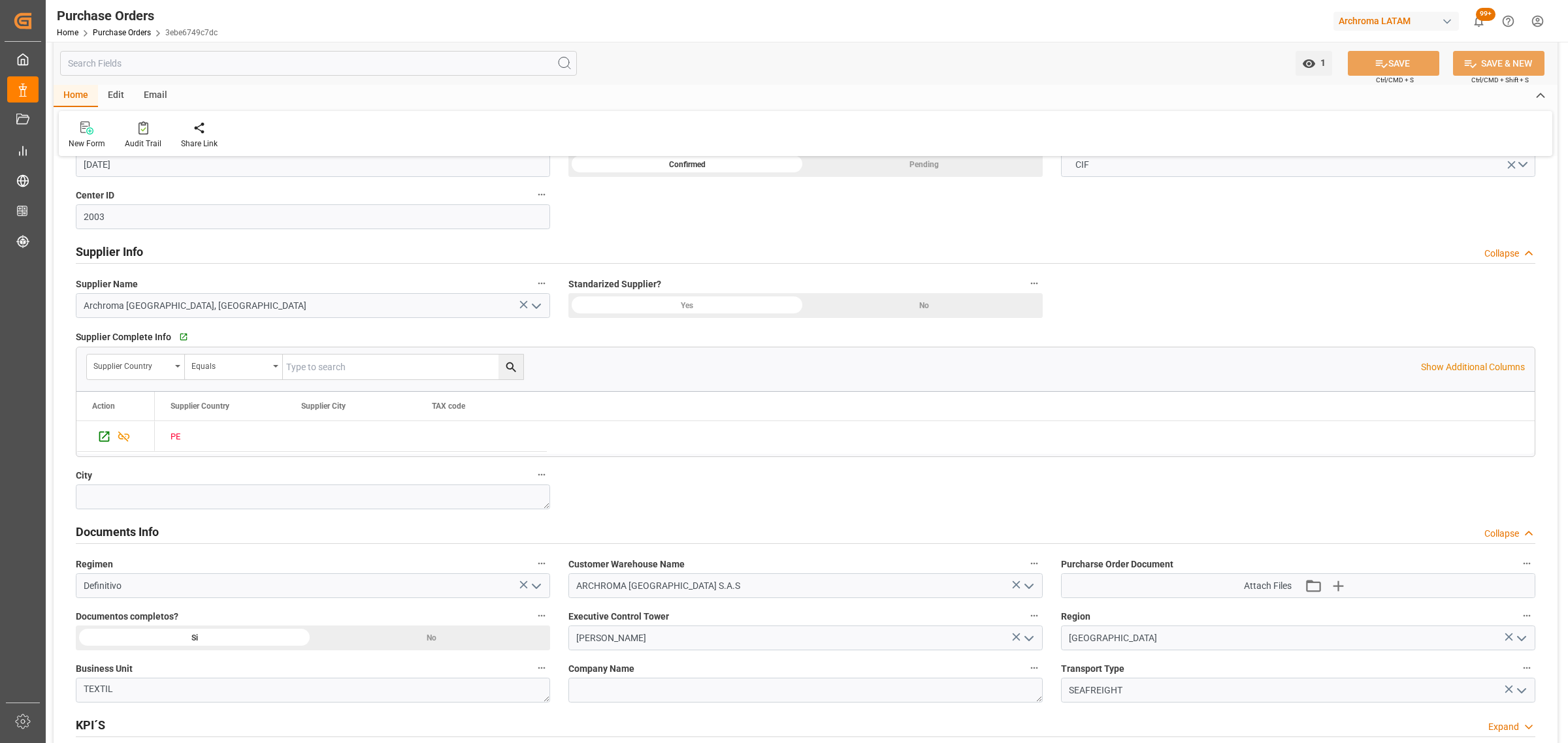
scroll to position [734, 0]
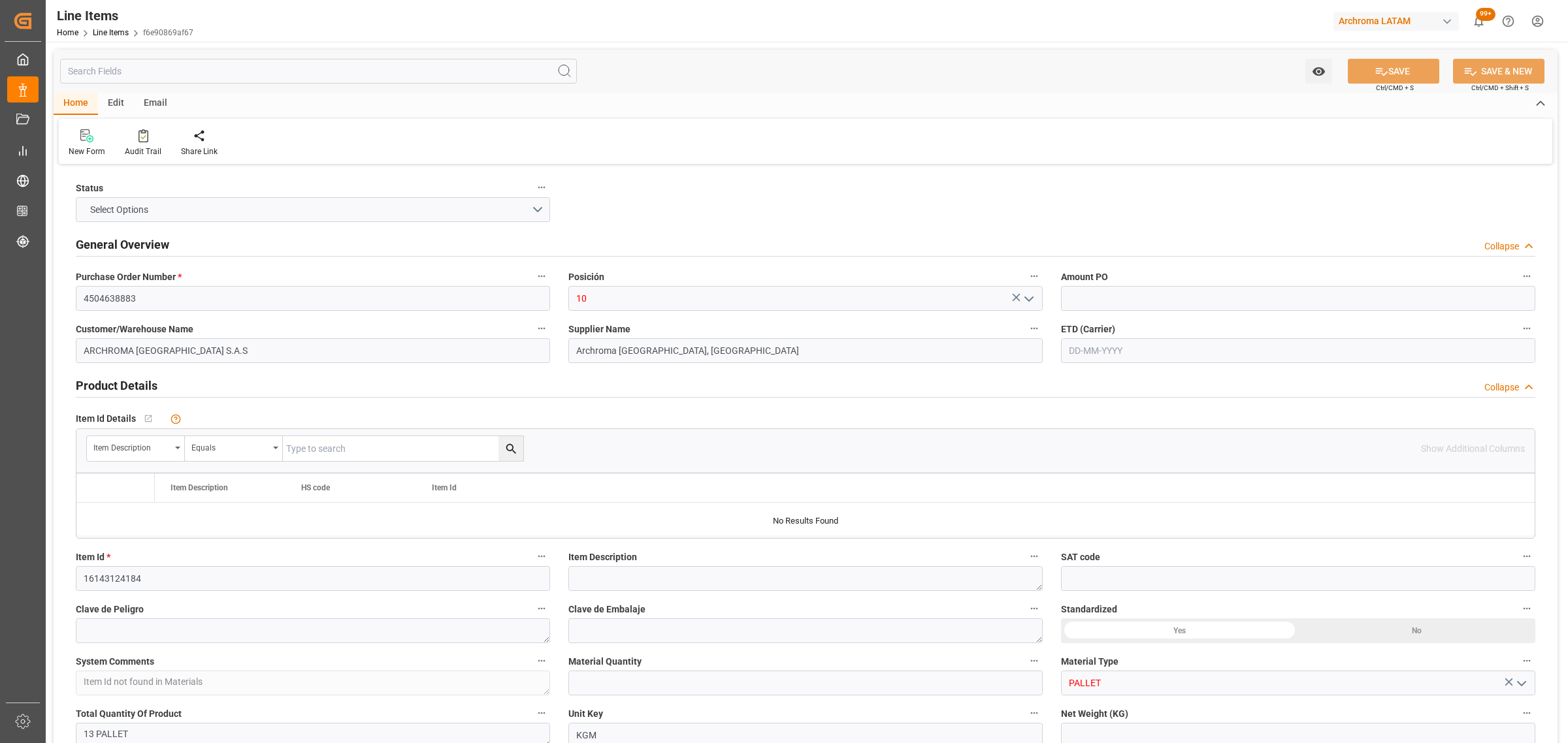
type input "1"
type input "13"
type input "9000"
type input "10000"
type input "9810"
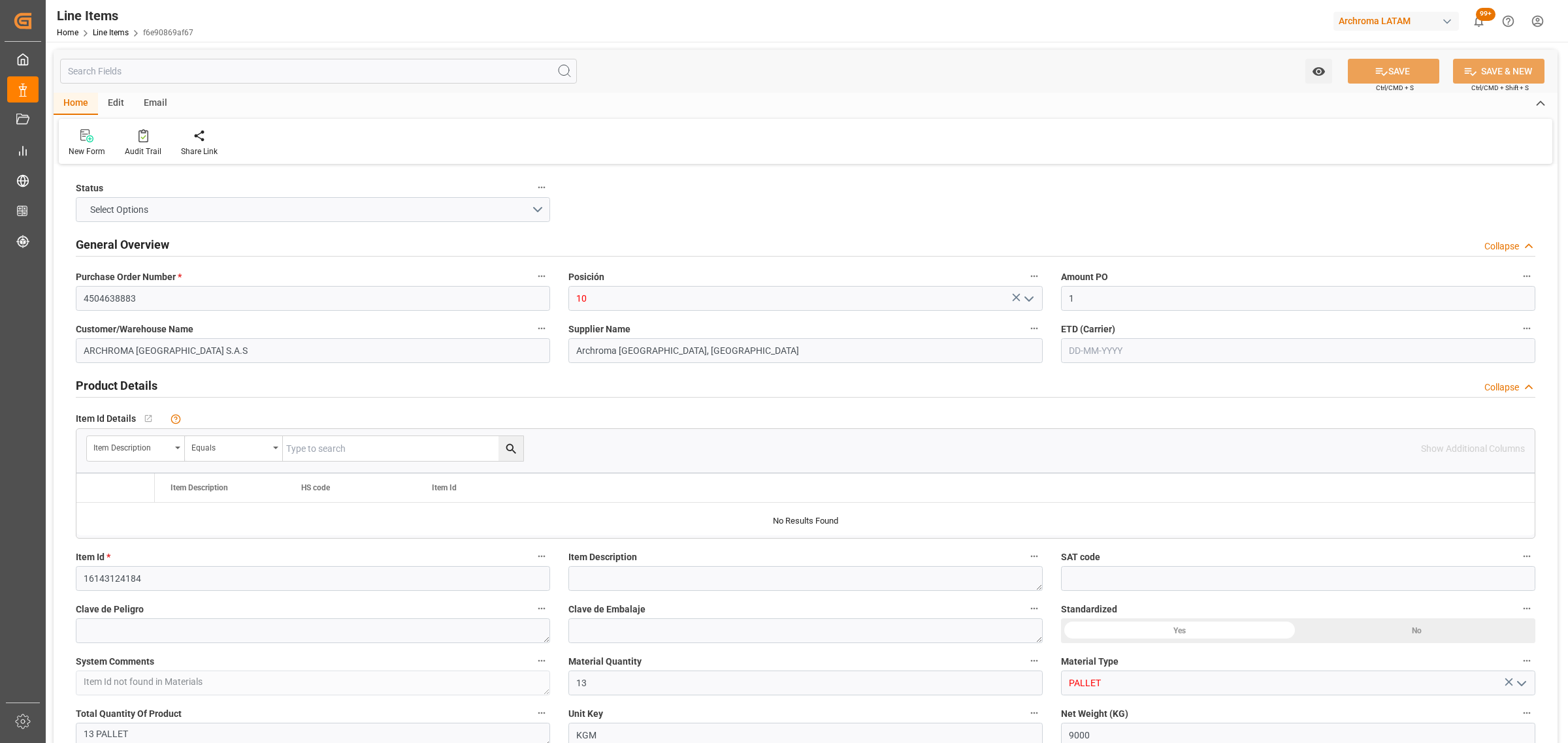
type input "[DATE]"
type input "[DATE] 13:13"
type input "[DATE] 15:01"
click at [123, 298] on input "4504638883" at bounding box center [313, 298] width 475 height 25
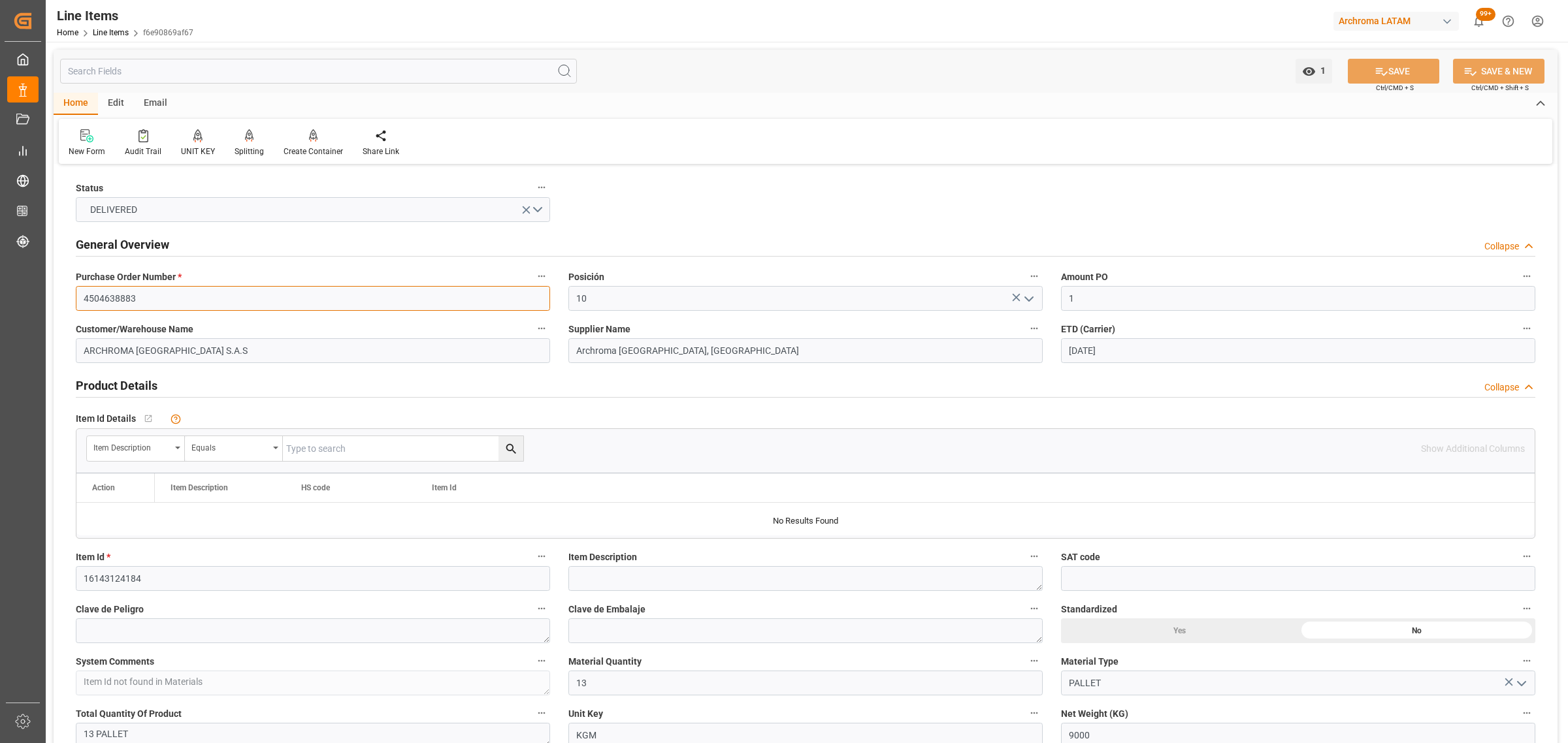
click at [123, 298] on input "4504638883" at bounding box center [313, 298] width 475 height 25
drag, startPoint x: 123, startPoint y: 298, endPoint x: 663, endPoint y: 417, distance: 553.0
click at [663, 417] on div "Item Id Details   No child Object linked" at bounding box center [806, 419] width 1460 height 20
click at [120, 587] on input "16143124184" at bounding box center [313, 578] width 475 height 25
click at [121, 586] on input "16143124184" at bounding box center [313, 578] width 475 height 25
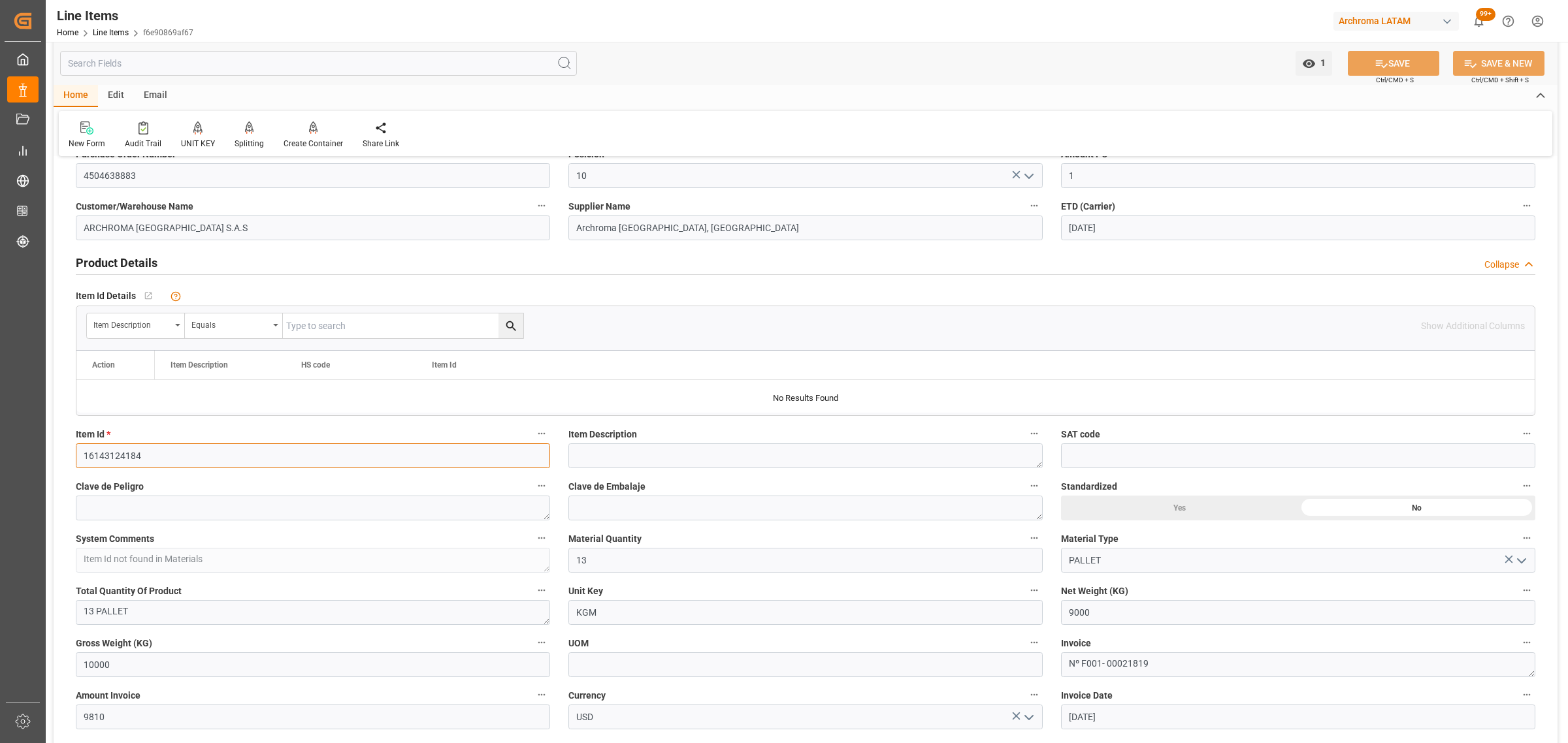
scroll to position [408, 0]
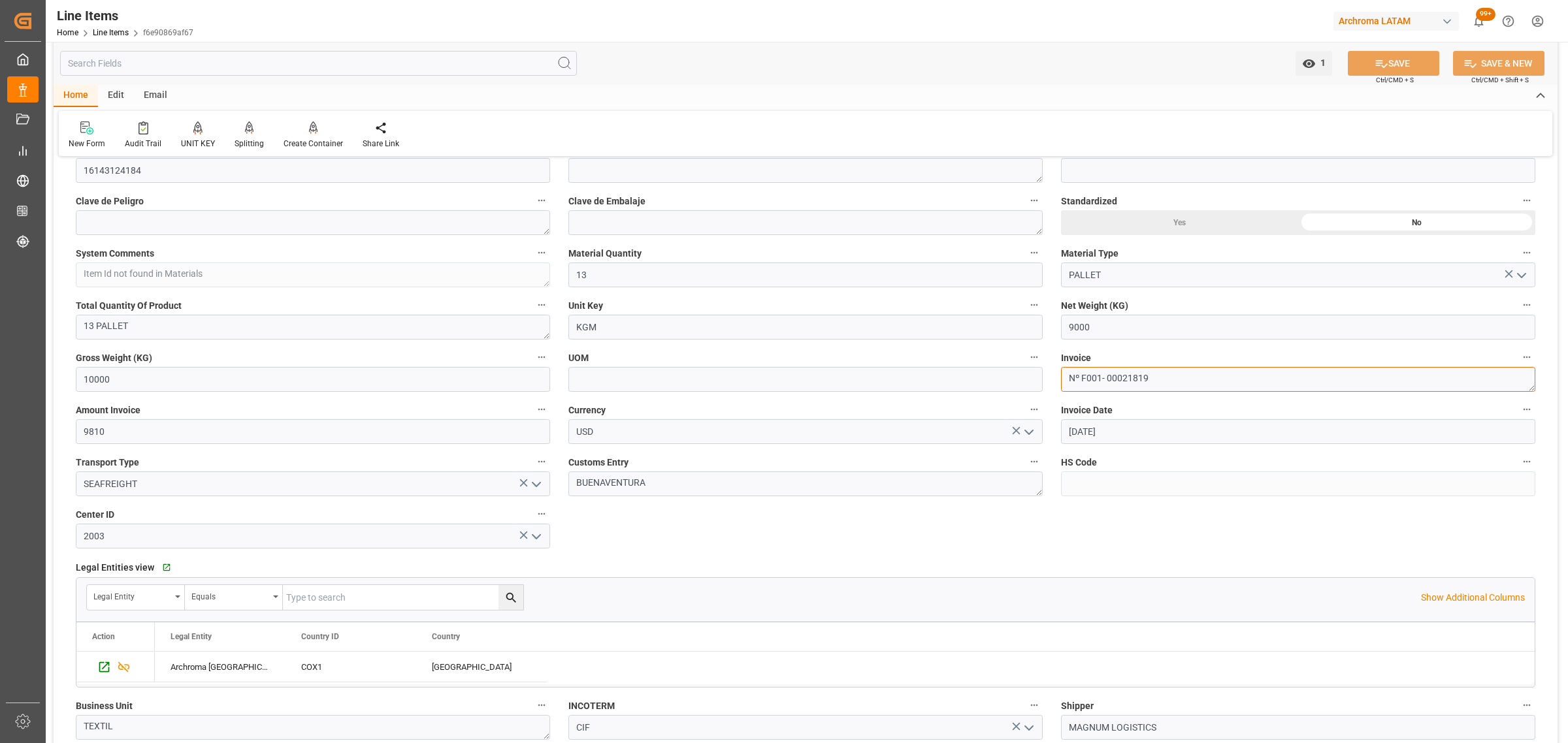
drag, startPoint x: 1160, startPoint y: 380, endPoint x: 1004, endPoint y: 388, distance: 156.2
click at [1004, 388] on div "Status DELIVERED General Overview Collapse Purchase Order Number * 4504638883 P…" at bounding box center [805, 425] width 1504 height 1332
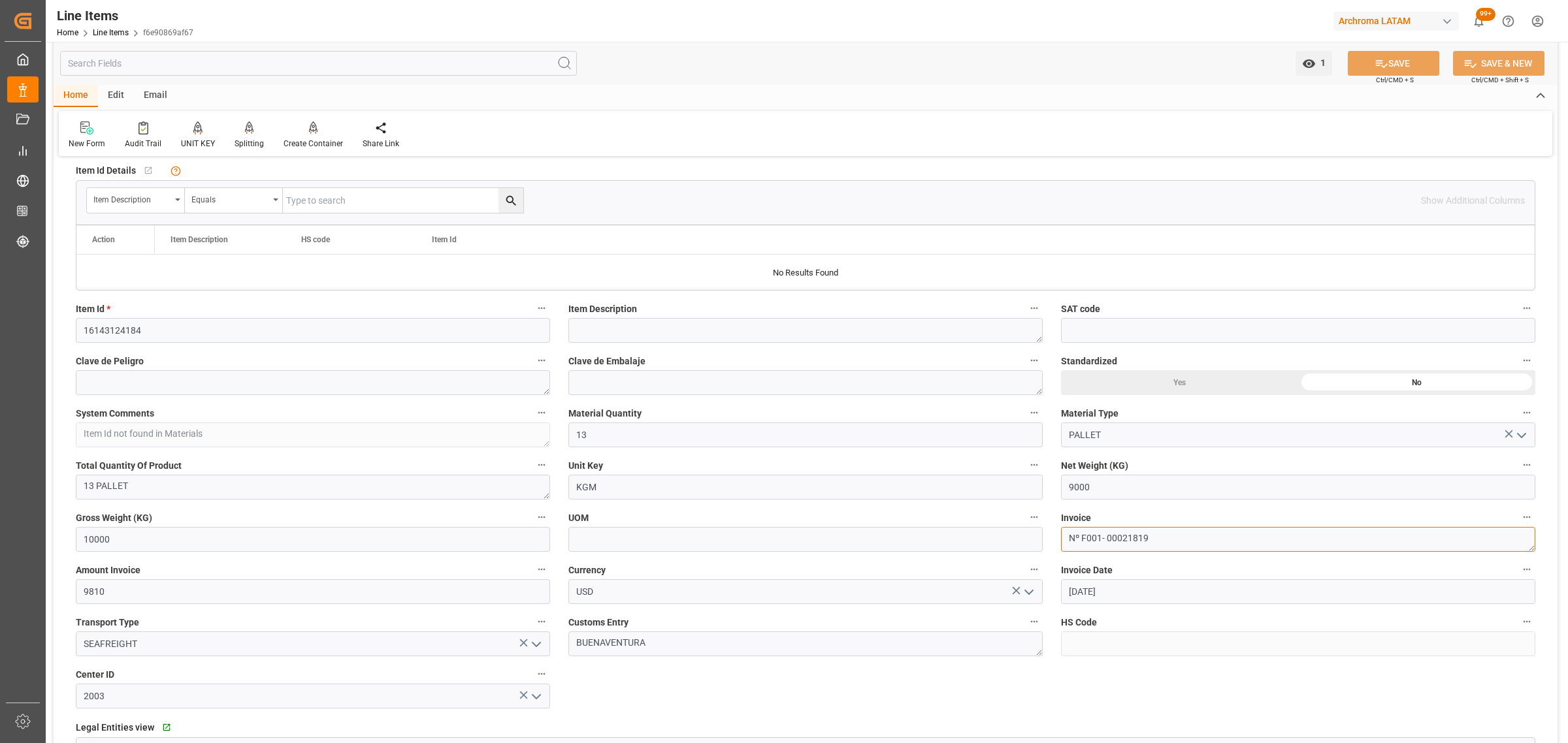
scroll to position [164, 0]
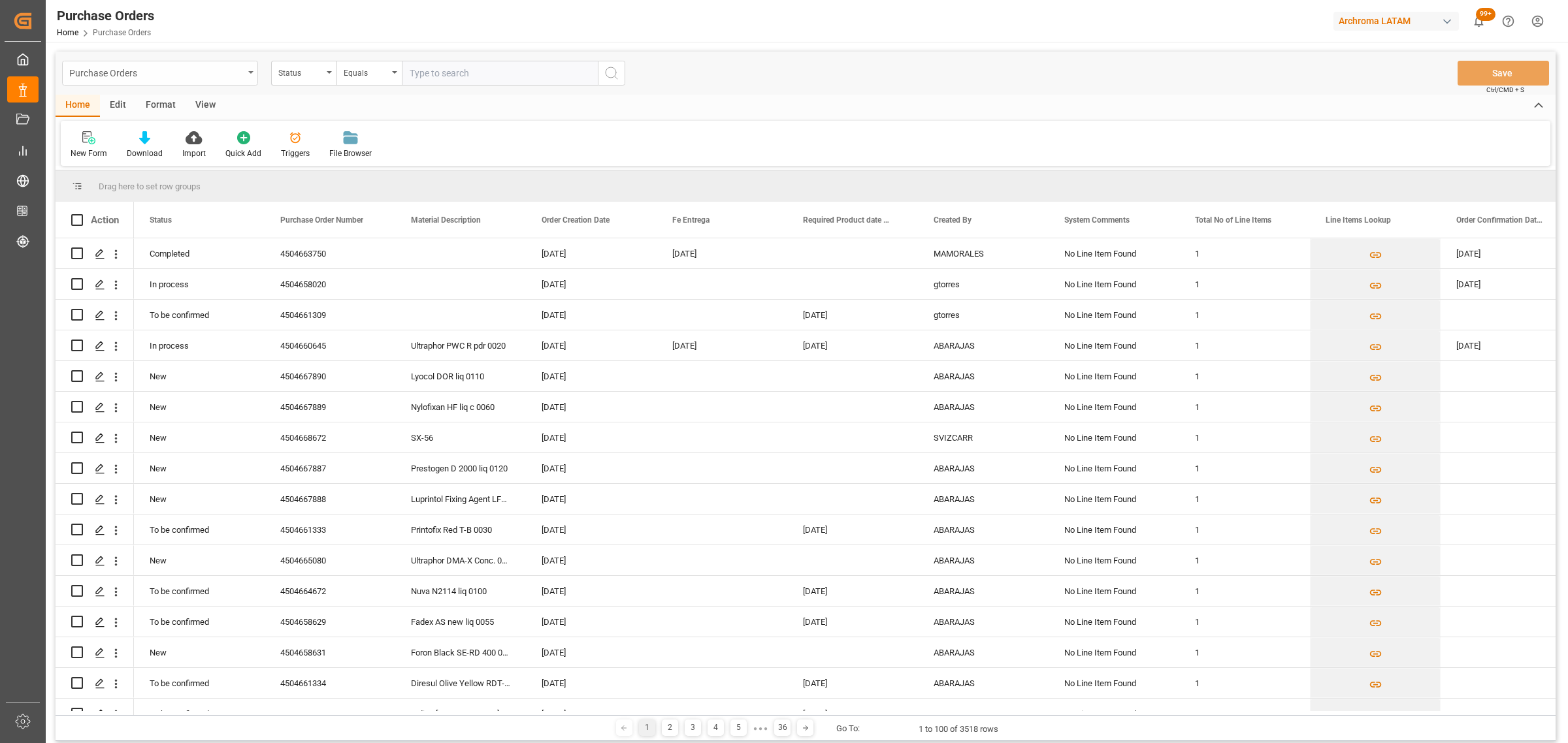
click at [211, 74] on div "Purchase Orders" at bounding box center [156, 72] width 174 height 16
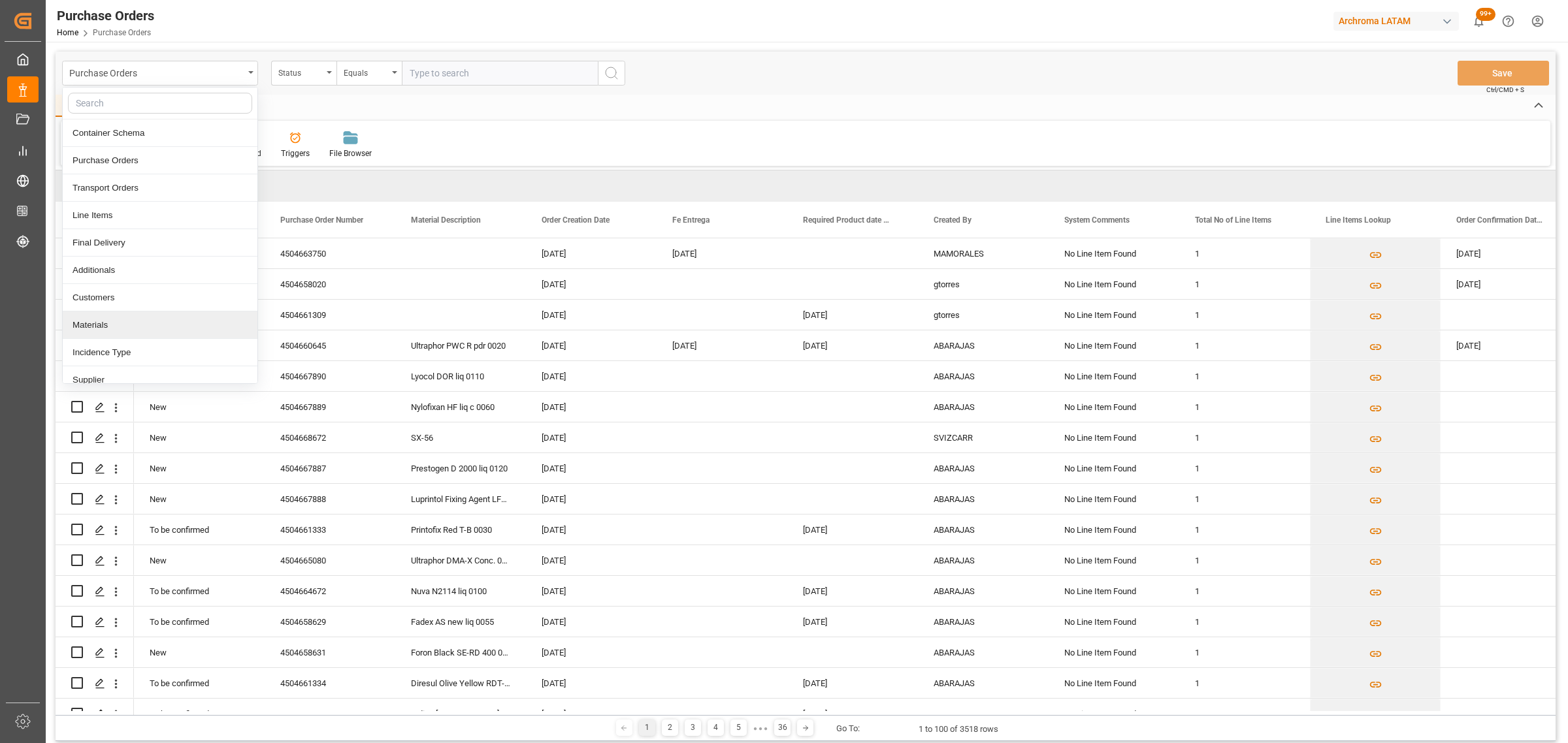
drag, startPoint x: 122, startPoint y: 330, endPoint x: 124, endPoint y: 324, distance: 6.3
click at [122, 330] on div "Materials" at bounding box center [160, 325] width 195 height 28
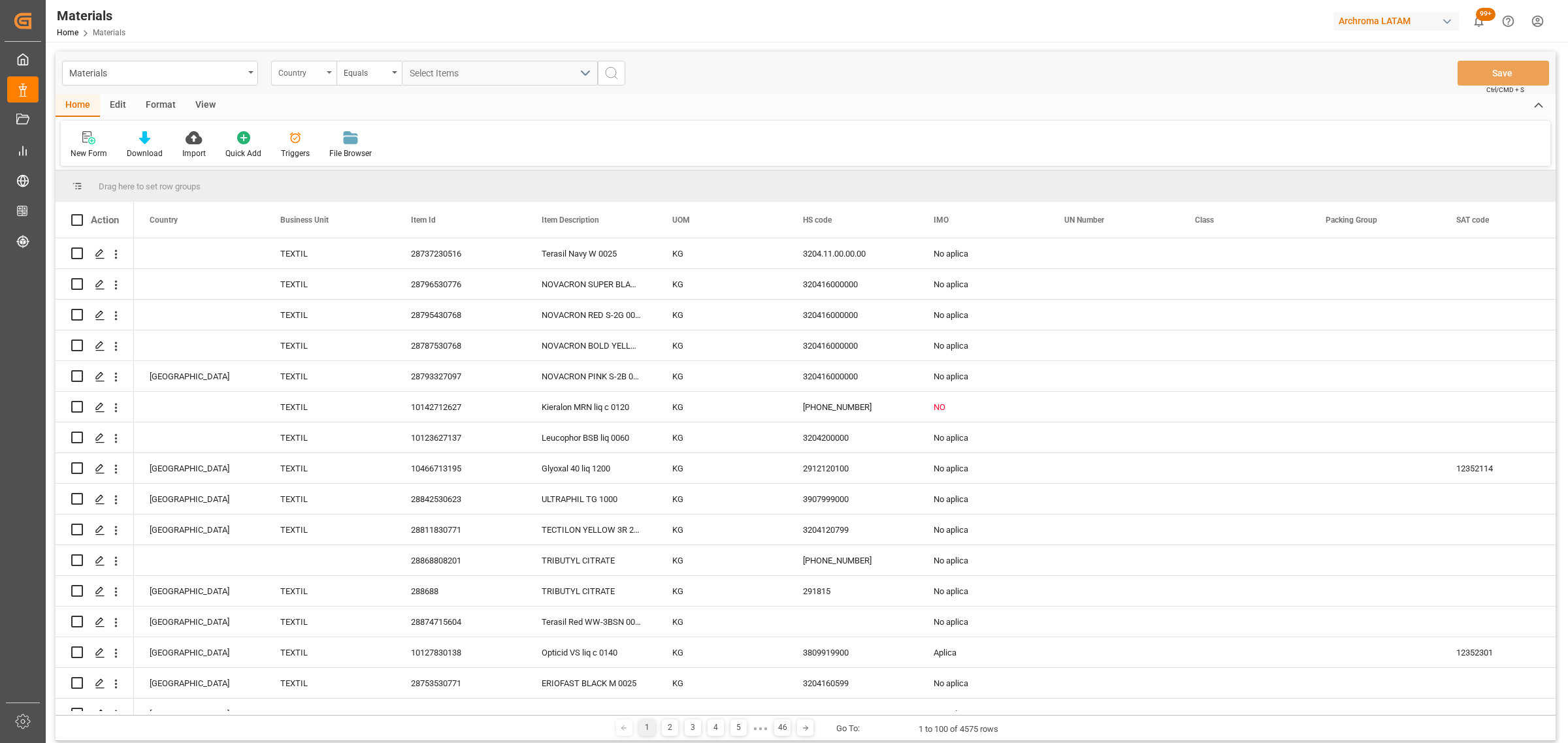
click at [308, 72] on div "Country" at bounding box center [300, 71] width 44 height 15
click at [321, 194] on div "Item Id" at bounding box center [369, 188] width 195 height 28
click at [386, 76] on div "Equals" at bounding box center [366, 71] width 44 height 15
click at [408, 149] on div "Fuzzy search" at bounding box center [435, 161] width 195 height 28
click at [464, 56] on div "Materials Item Id Fuzzy search Save Ctrl/CMD + S" at bounding box center [805, 73] width 1500 height 43
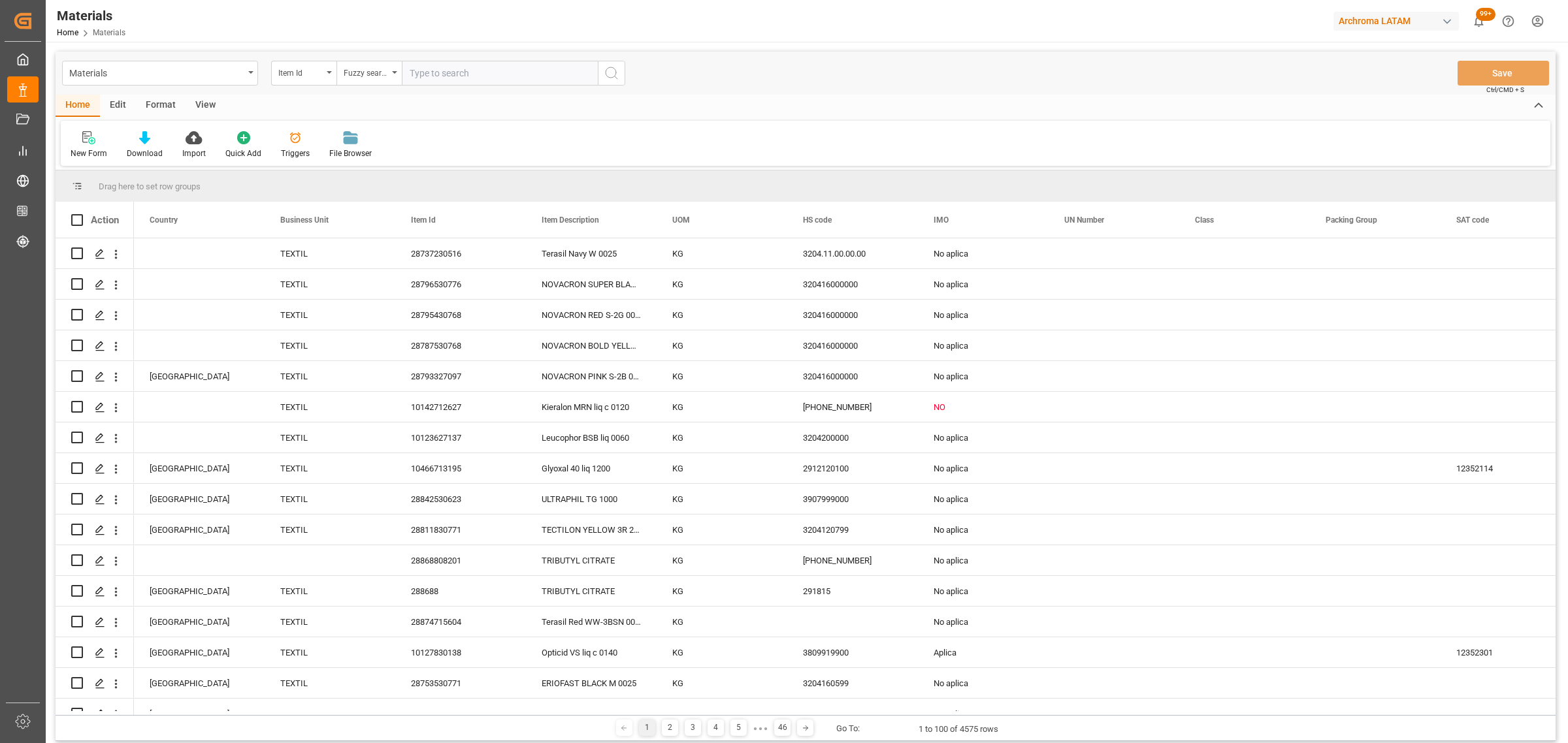
click at [462, 60] on input "text" at bounding box center [499, 73] width 196 height 25
paste input "16143124184"
type input "16143124184"
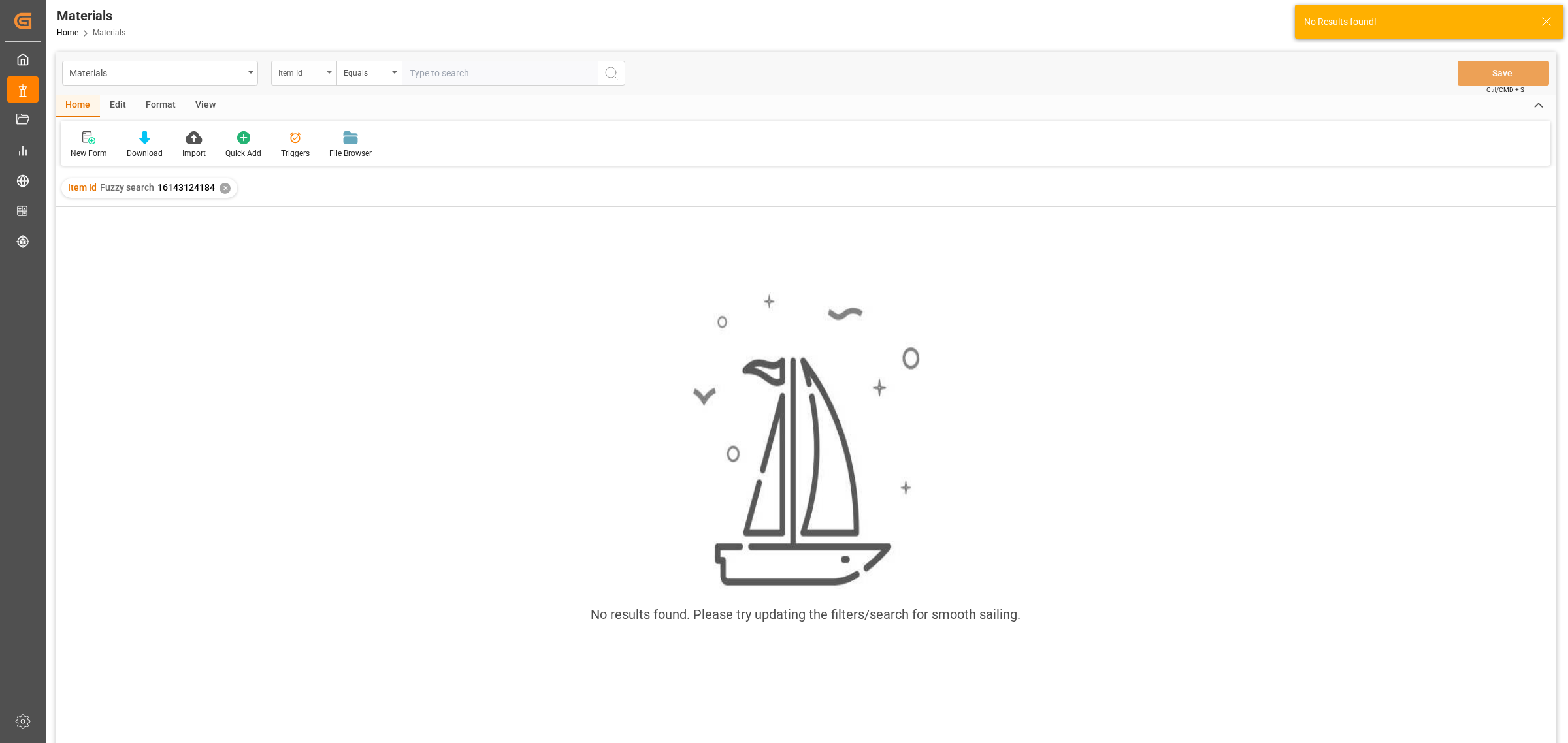
click at [309, 76] on div "Item Id" at bounding box center [300, 71] width 44 height 15
click at [440, 76] on input "text" at bounding box center [499, 73] width 196 height 25
paste input "16143124184"
click at [412, 68] on input "16143124184" at bounding box center [499, 73] width 196 height 25
type input "16143124184"
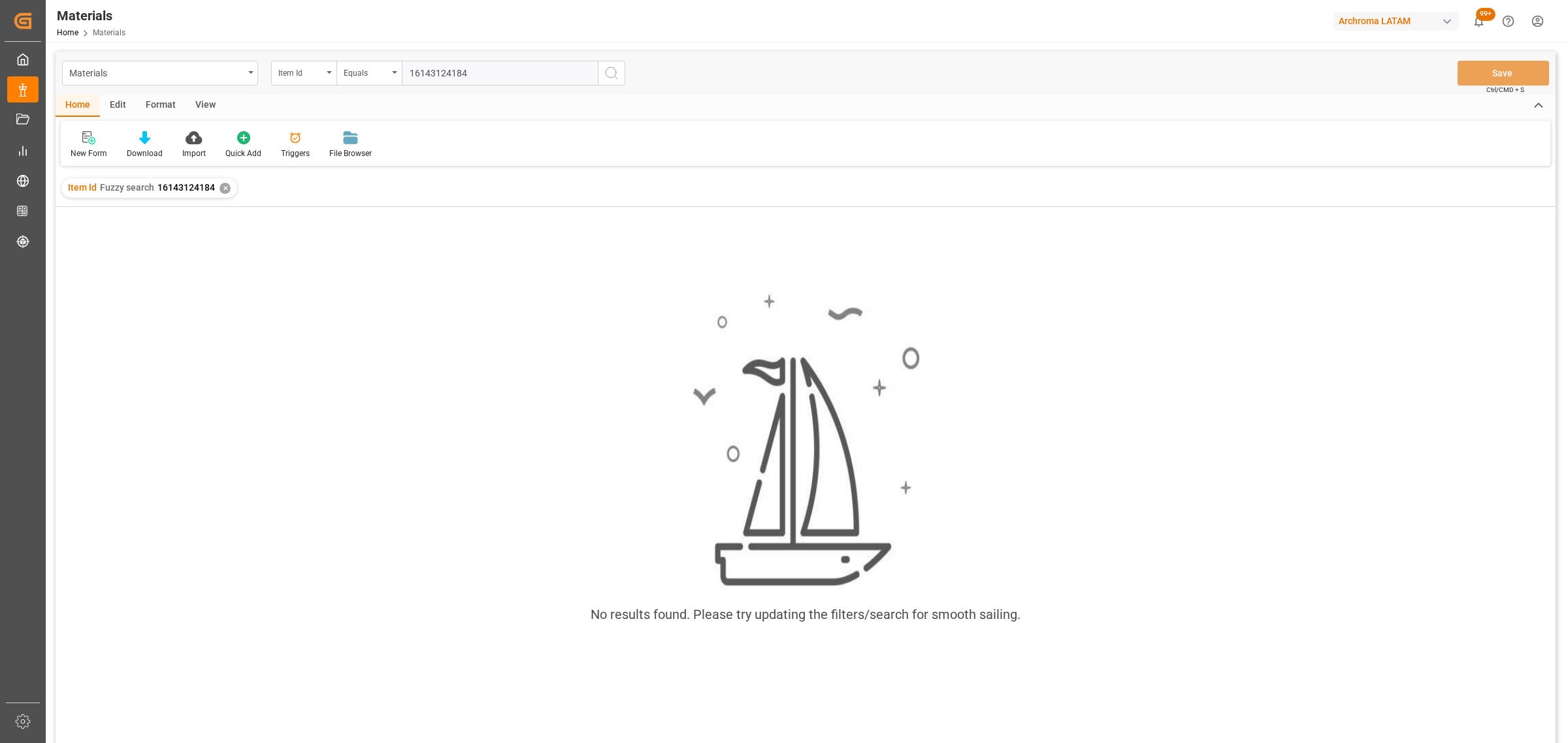
click at [603, 70] on button "search button" at bounding box center [611, 73] width 28 height 25
click at [76, 151] on div "New Form" at bounding box center [88, 154] width 36 height 12
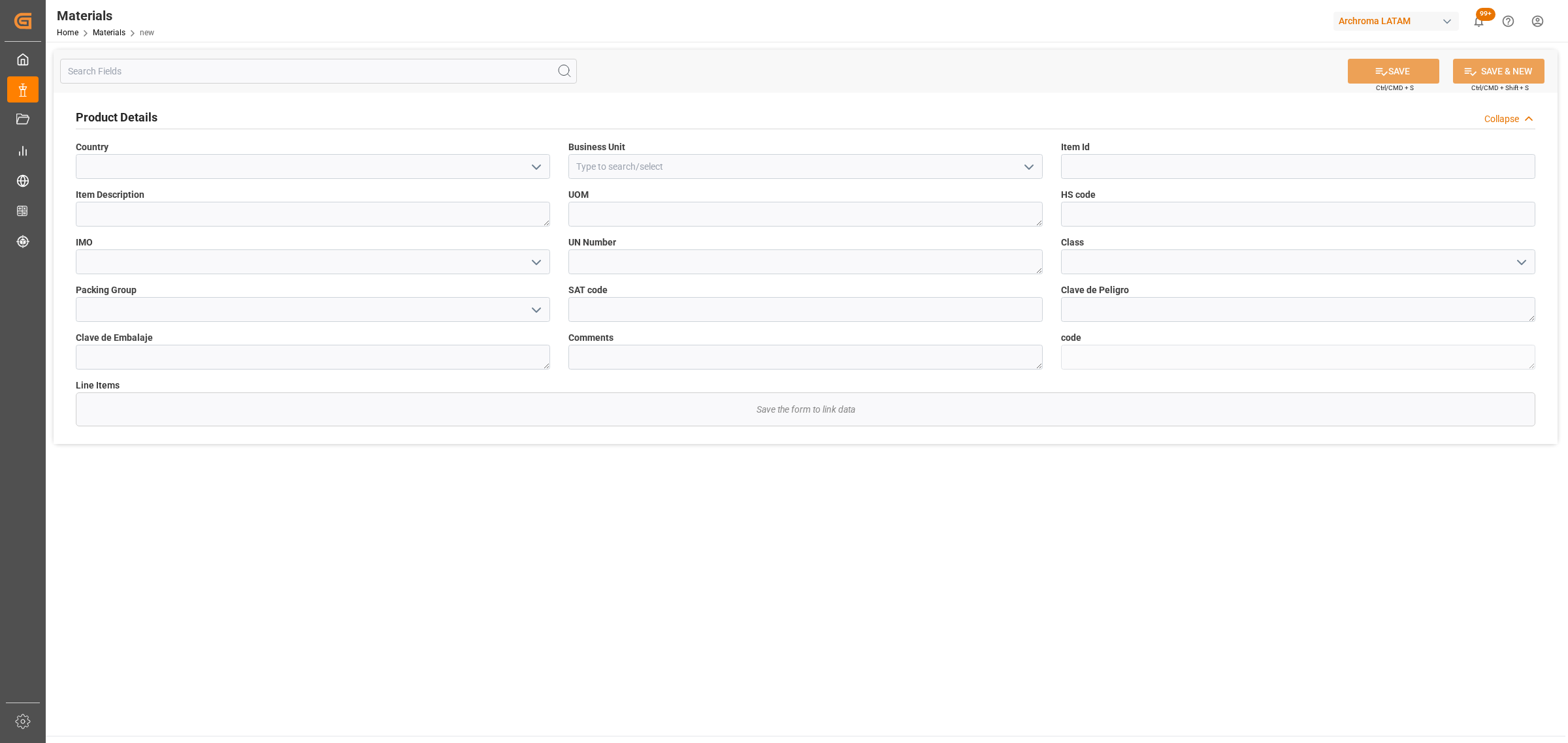
drag, startPoint x: 536, startPoint y: 171, endPoint x: 516, endPoint y: 178, distance: 21.2
click at [536, 170] on icon "open menu" at bounding box center [536, 167] width 16 height 16
click at [280, 222] on div "[GEOGRAPHIC_DATA]" at bounding box center [312, 225] width 473 height 29
type input "[GEOGRAPHIC_DATA]"
click at [1026, 169] on icon "open menu" at bounding box center [1029, 167] width 16 height 16
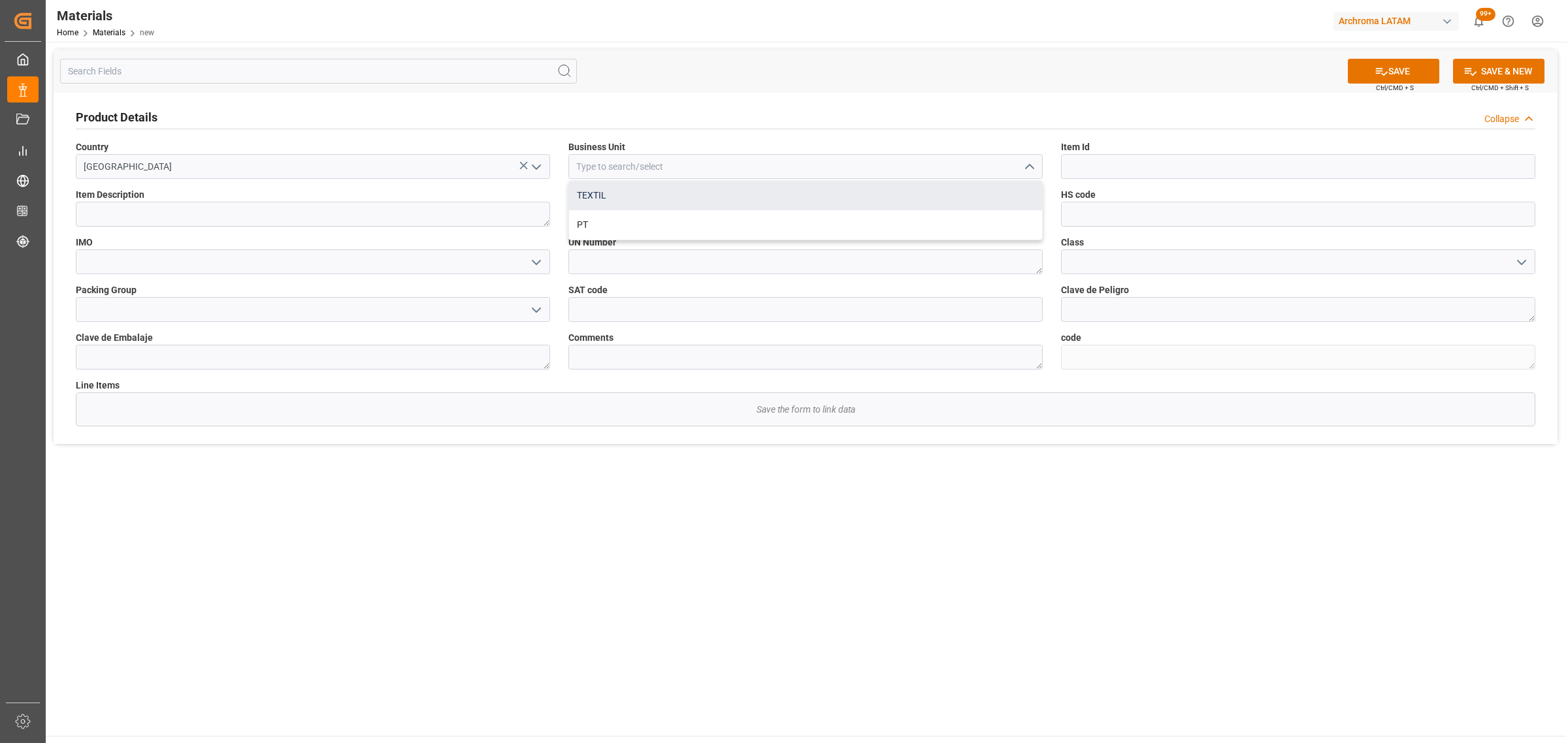
click at [677, 199] on div "TEXTIL" at bounding box center [805, 195] width 473 height 29
type input "TEXTIL"
click at [1123, 157] on input at bounding box center [1298, 166] width 475 height 25
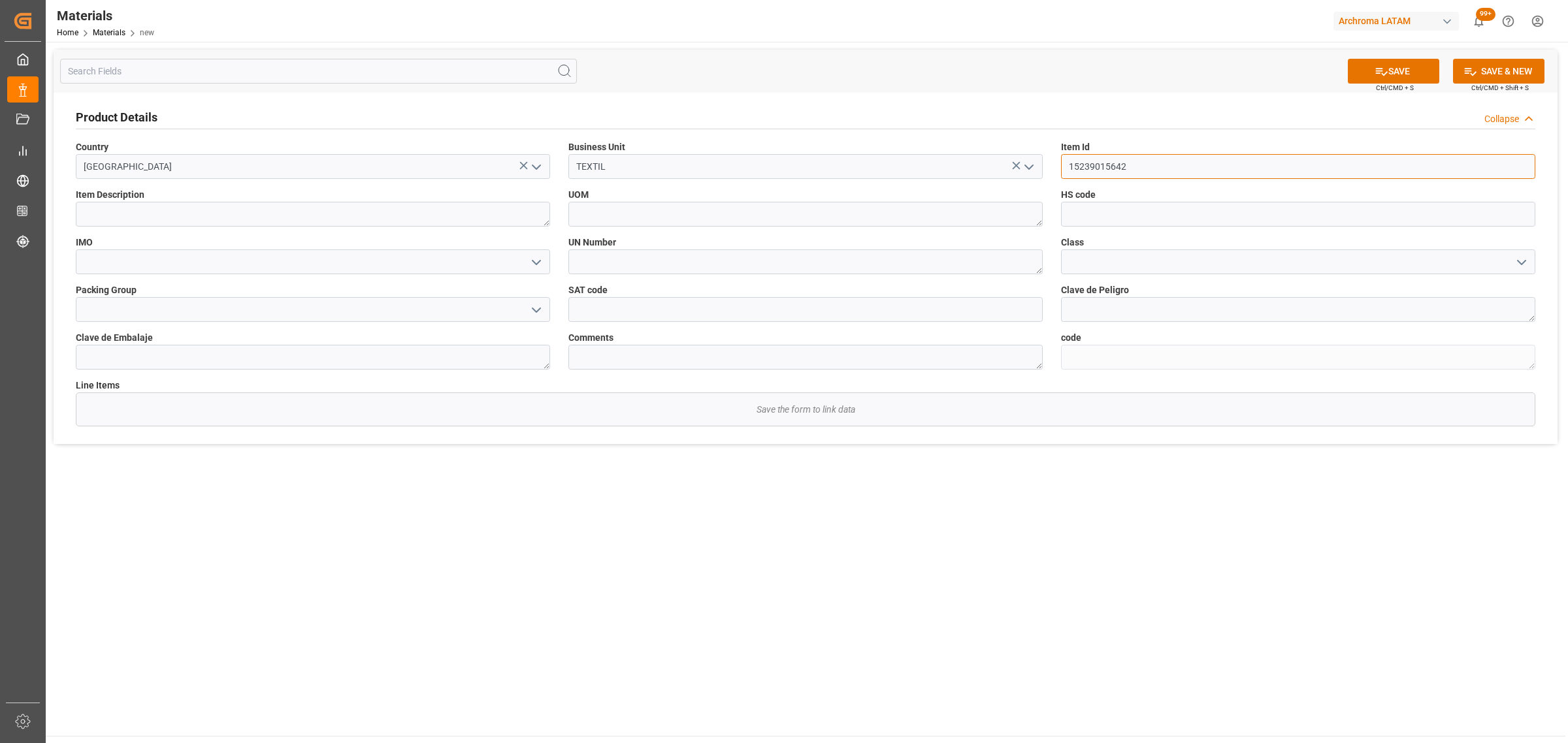
type input "15239015642"
click at [249, 204] on textarea at bounding box center [313, 214] width 475 height 25
type textarea "ARKOFIX NZK LIQ 0200"
click at [866, 218] on textarea at bounding box center [805, 214] width 475 height 25
type textarea "KGM"
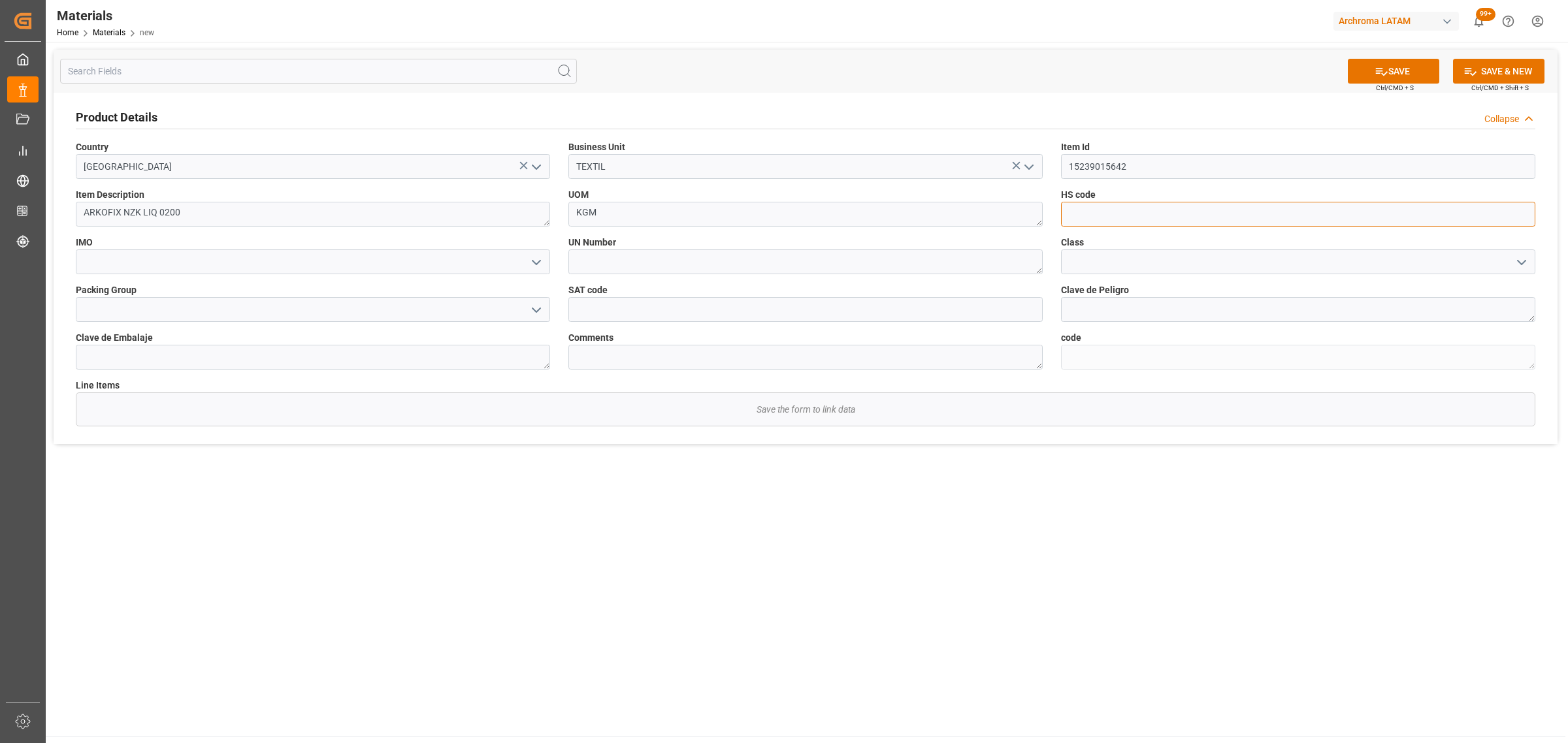
click at [1266, 210] on input at bounding box center [1298, 214] width 475 height 25
paste input "[PHONE_NUMBER]"
type input "[PHONE_NUMBER]"
click at [530, 260] on icon "open menu" at bounding box center [536, 262] width 16 height 16
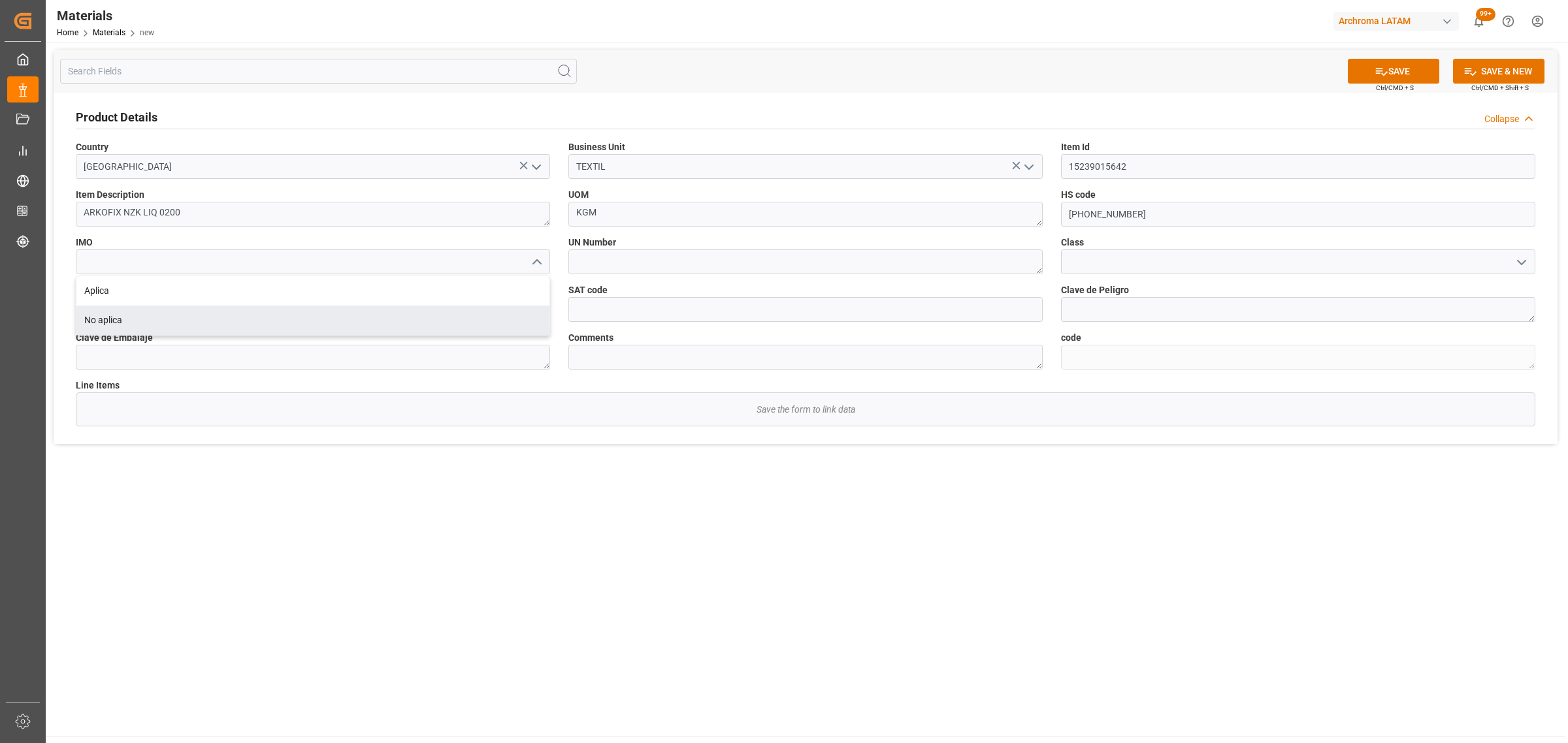
click at [333, 317] on div "No aplica" at bounding box center [312, 320] width 473 height 29
type input "No aplica"
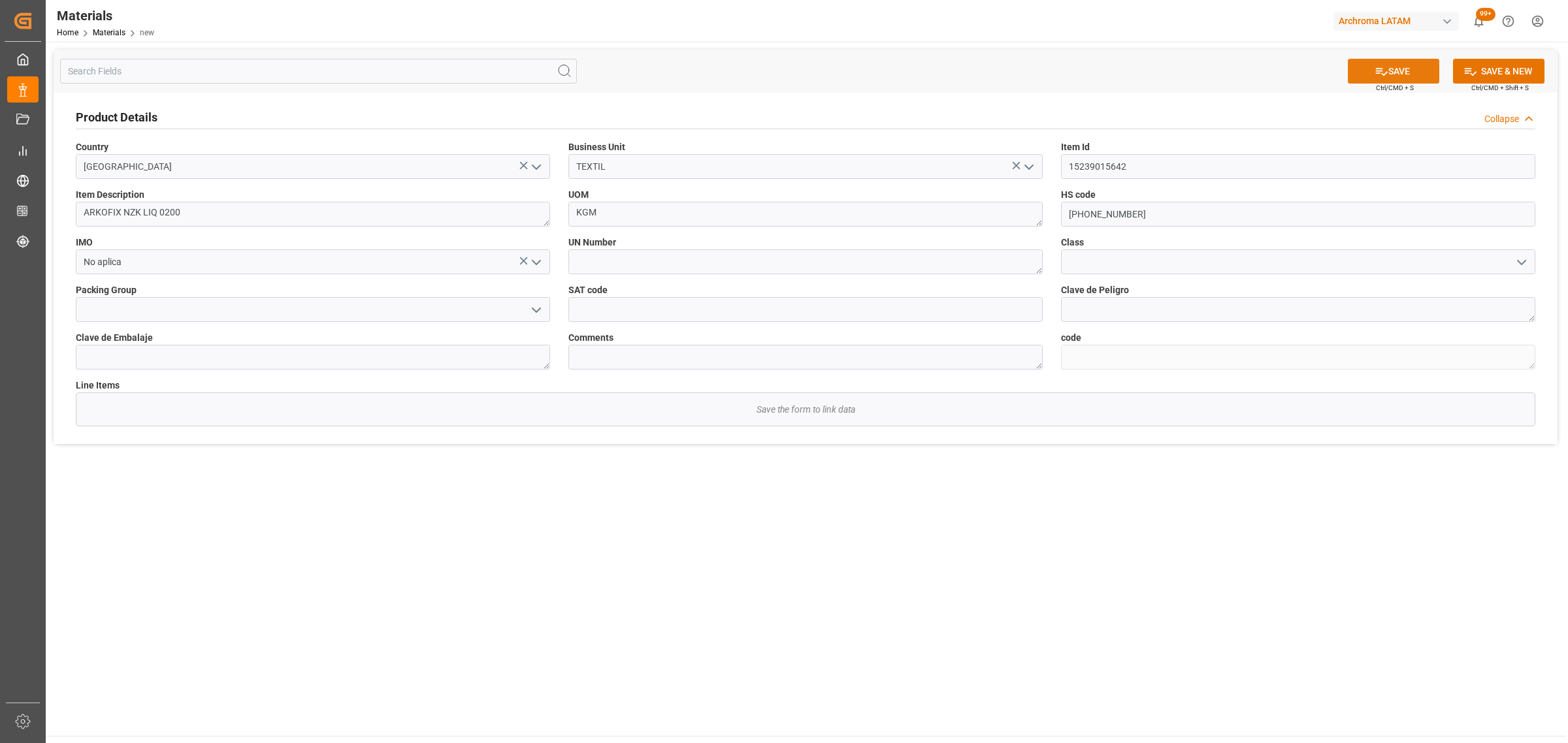
click at [1389, 76] on button "SAVE" at bounding box center [1394, 71] width 92 height 25
type textarea "280b0be54e9a"
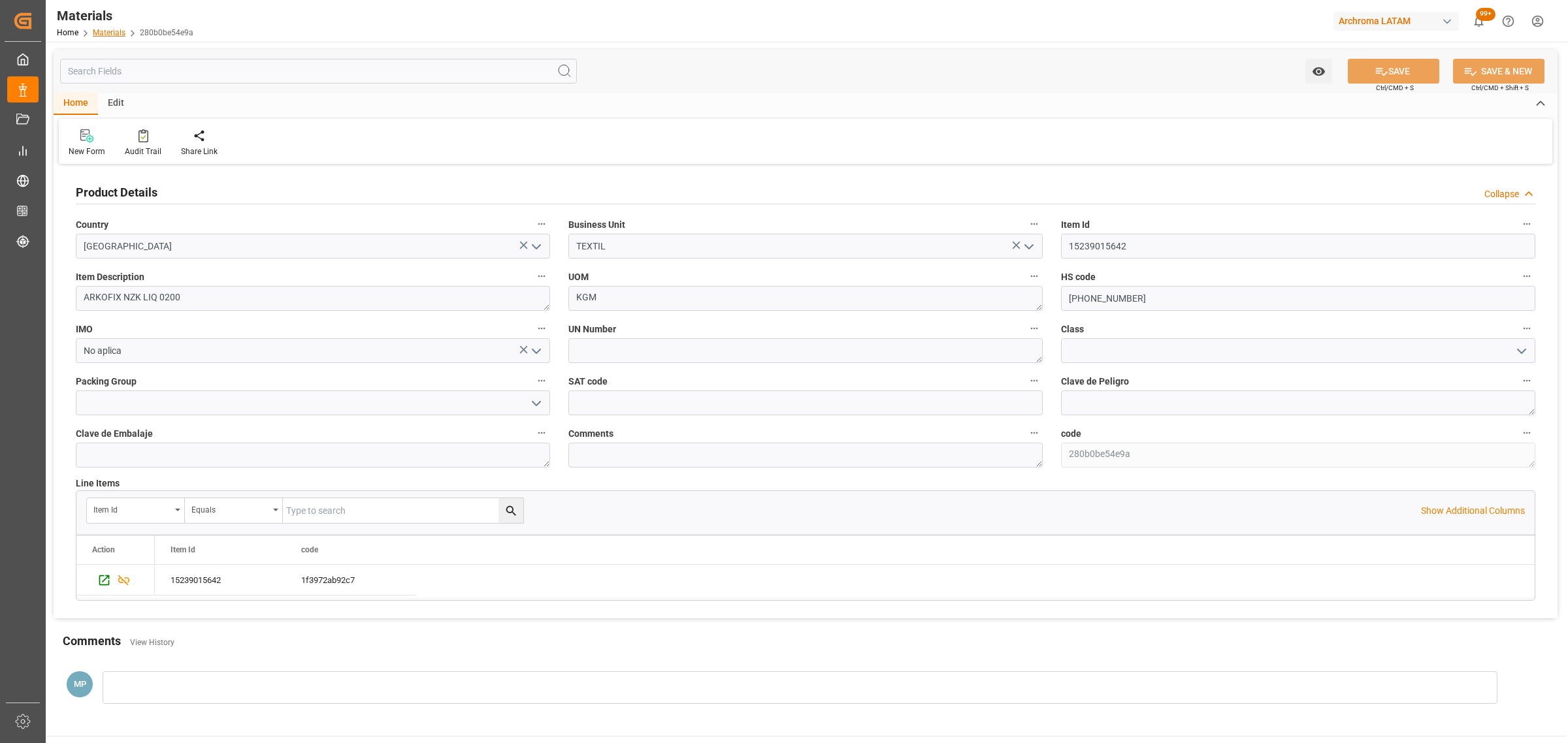
click at [112, 31] on link "Materials" at bounding box center [109, 32] width 33 height 9
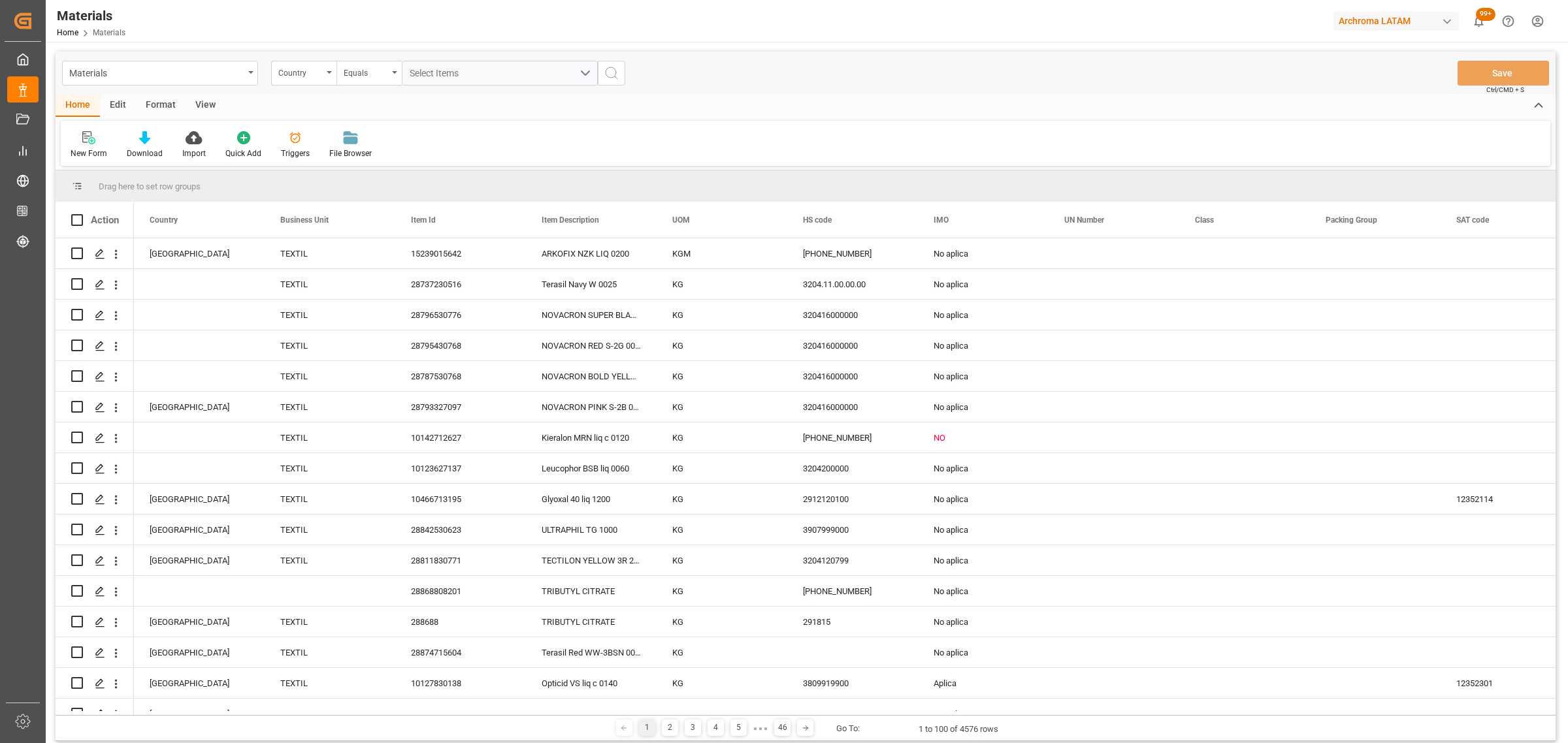
click at [100, 152] on div "New Form" at bounding box center [88, 154] width 36 height 12
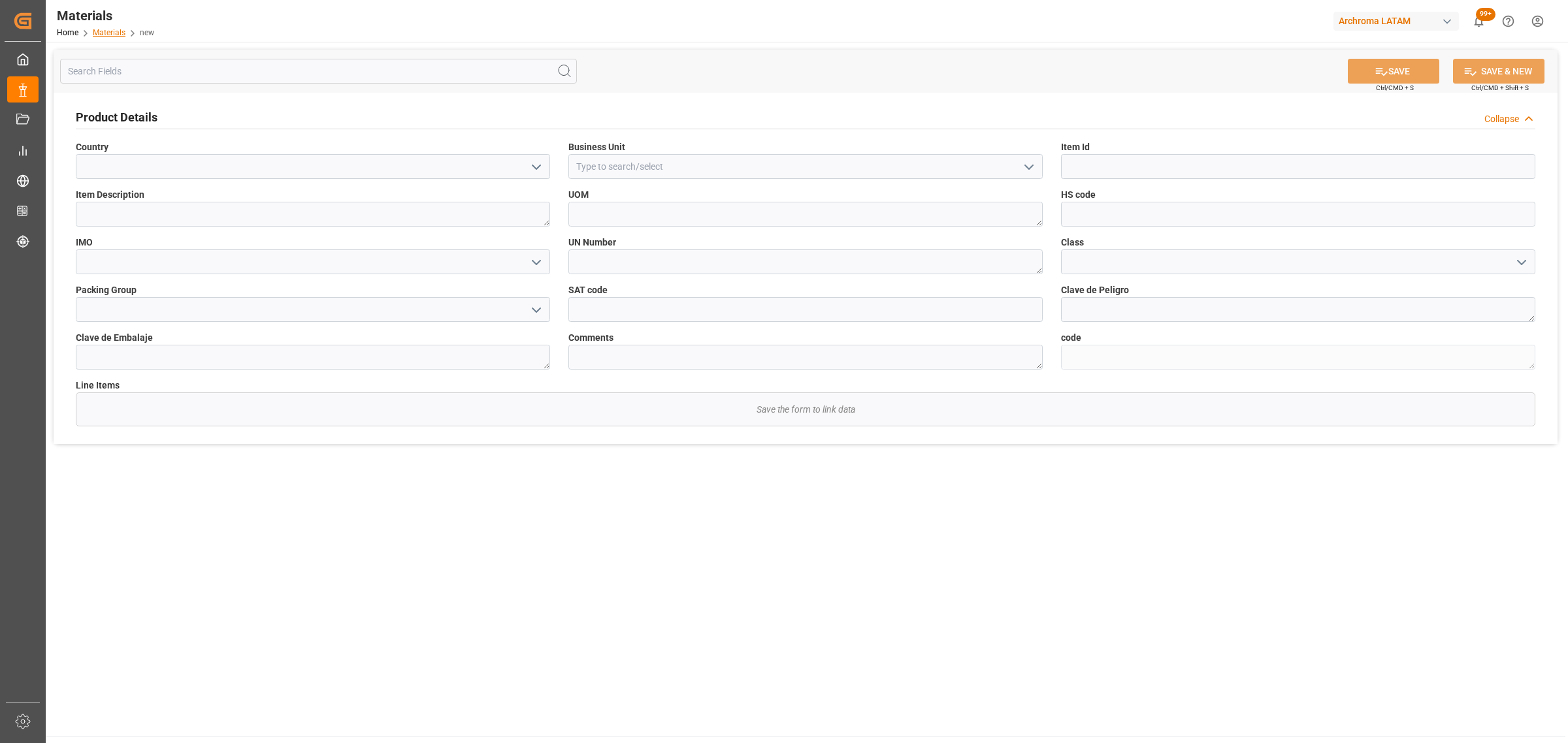
click at [124, 31] on link "Materials" at bounding box center [109, 32] width 33 height 9
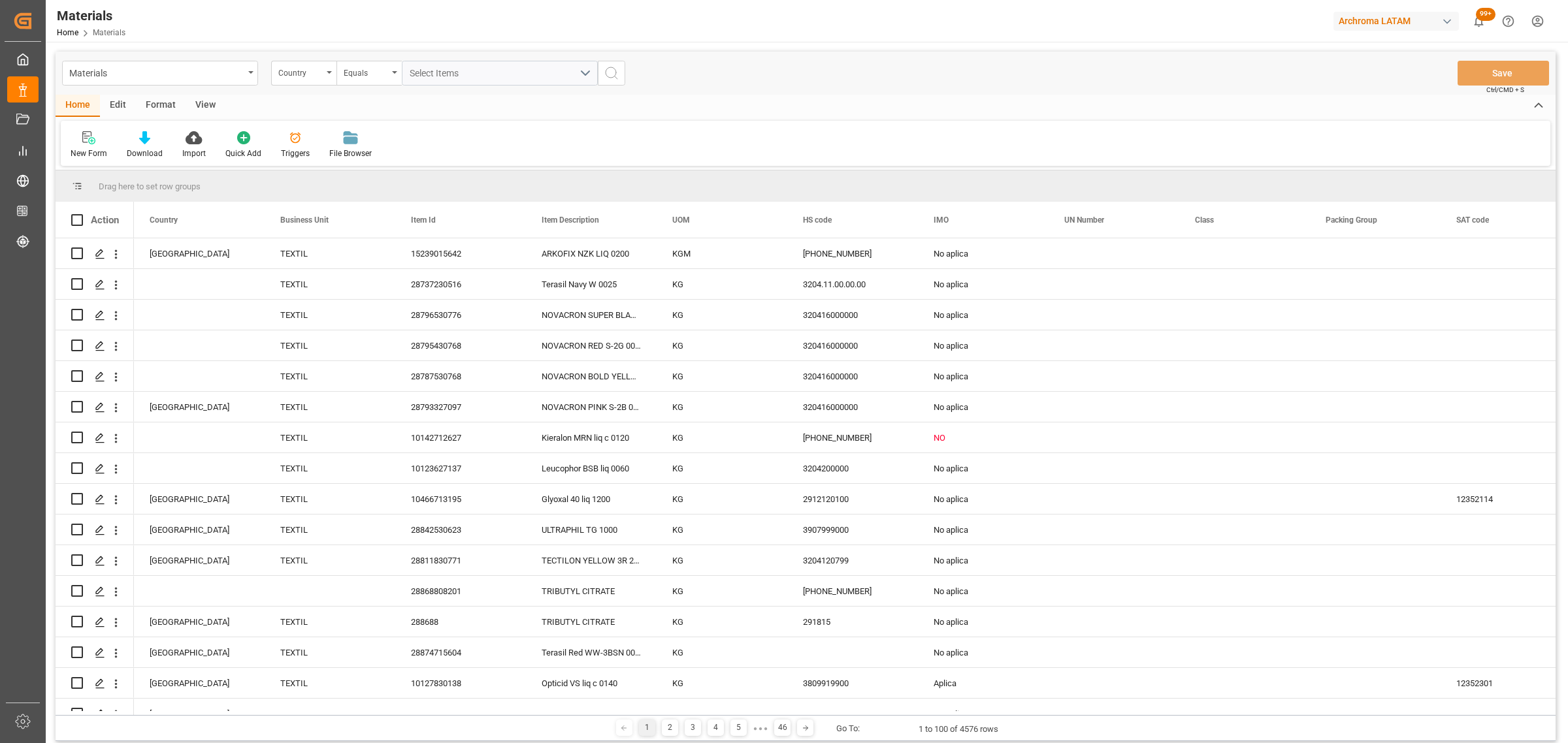
click at [260, 74] on div "Materials Country Equals Select Items" at bounding box center [344, 73] width 563 height 25
click at [252, 78] on div "Materials" at bounding box center [159, 73] width 196 height 25
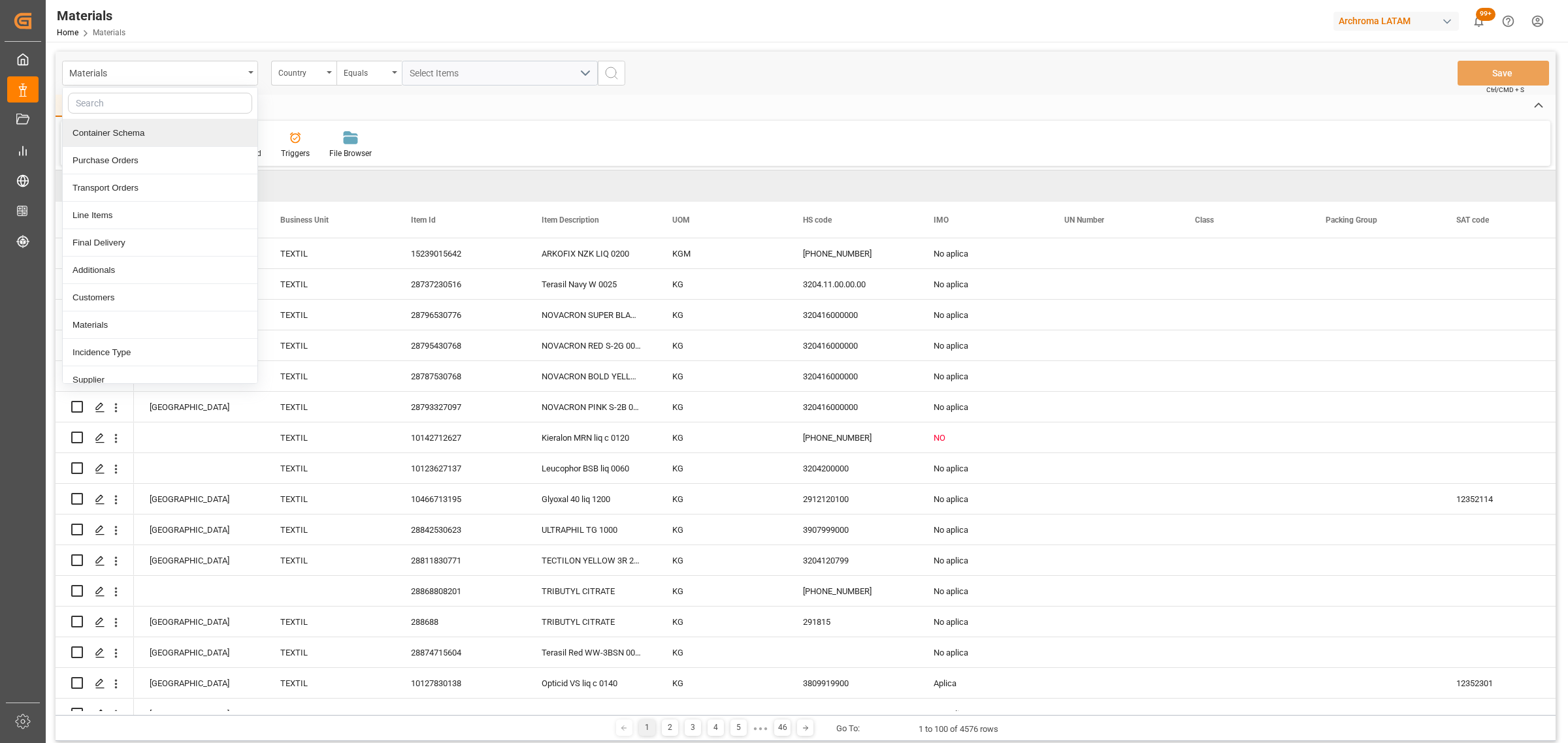
click at [335, 108] on div "Home Edit Format View" at bounding box center [805, 105] width 1500 height 22
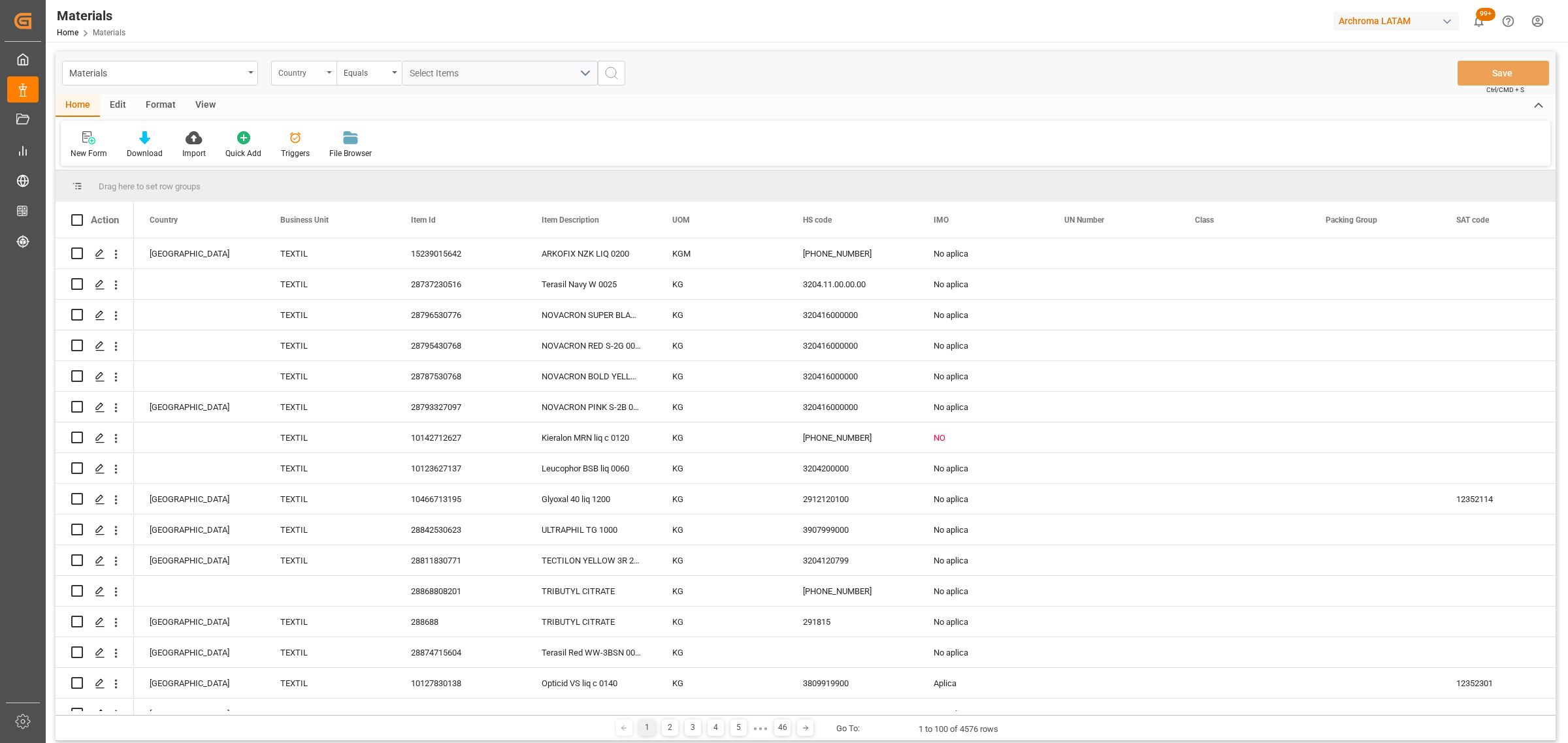
click at [318, 74] on div "Country" at bounding box center [300, 71] width 44 height 15
drag, startPoint x: 340, startPoint y: 184, endPoint x: 380, endPoint y: 100, distance: 93.0
click at [341, 181] on div "Item Id" at bounding box center [369, 188] width 195 height 28
click at [393, 70] on div "Equals" at bounding box center [369, 73] width 65 height 25
drag, startPoint x: 402, startPoint y: 156, endPoint x: 443, endPoint y: 80, distance: 86.4
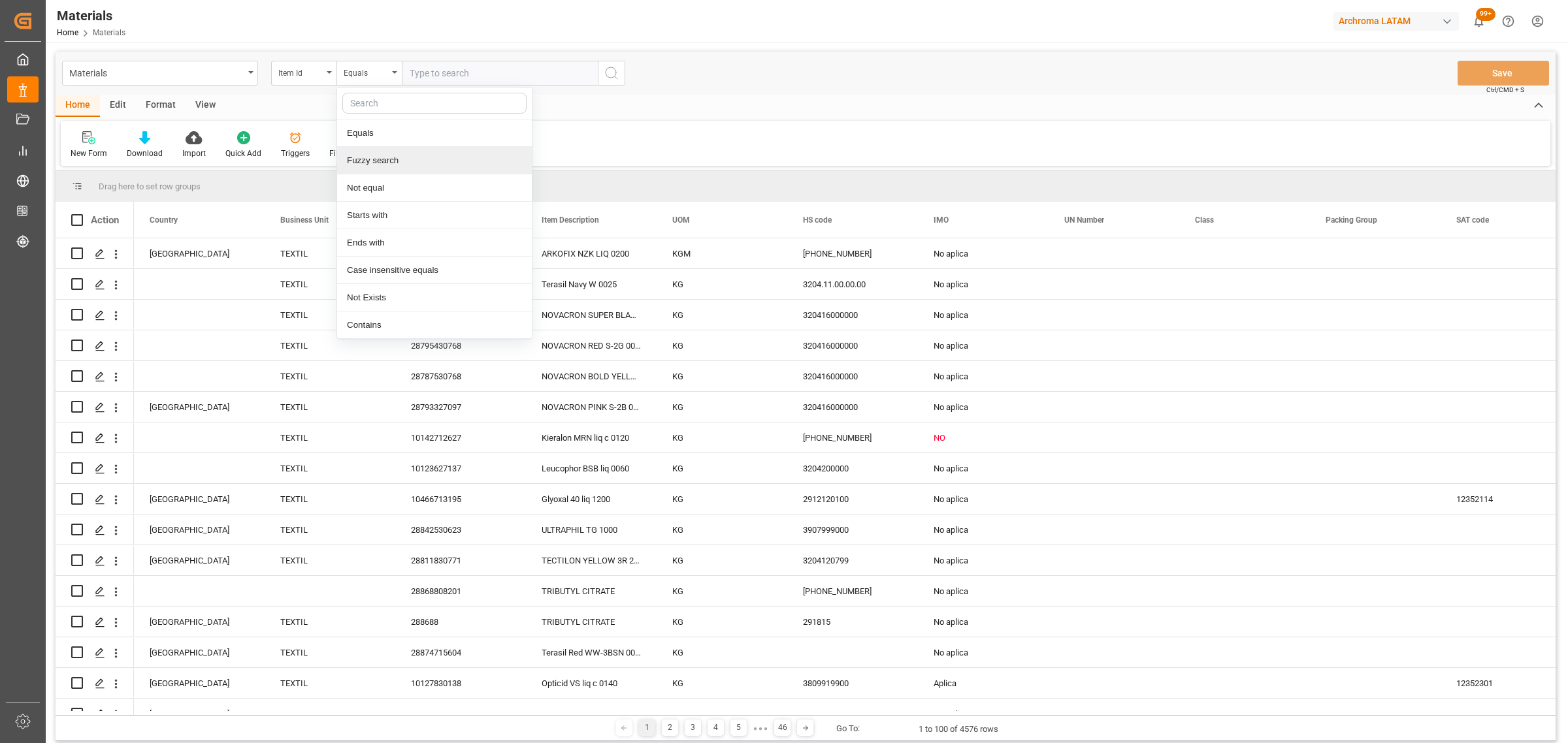
click at [404, 154] on div "Fuzzy search" at bounding box center [435, 161] width 195 height 28
paste input "16143124184"
type input "16143124184"
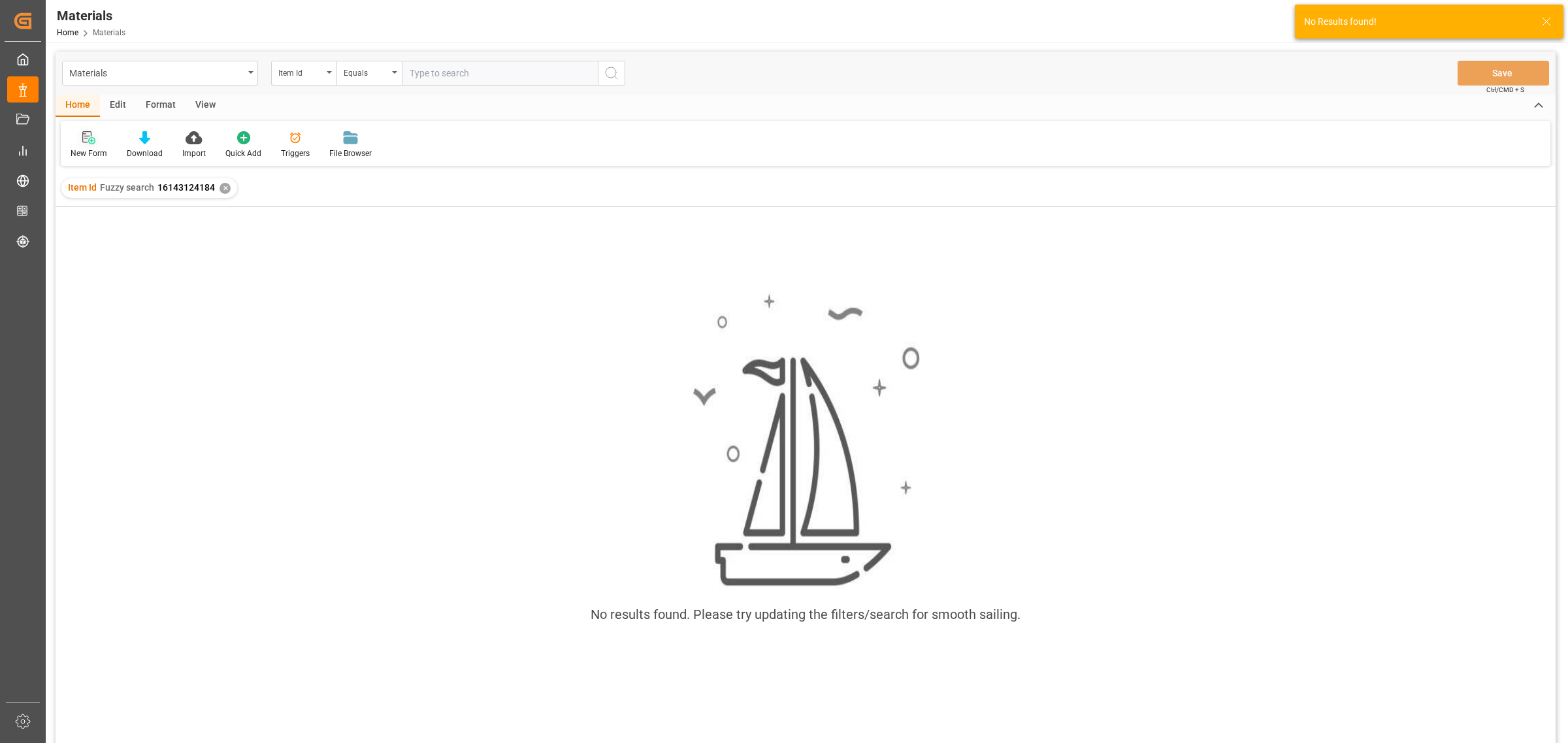
click at [74, 141] on div at bounding box center [88, 137] width 36 height 14
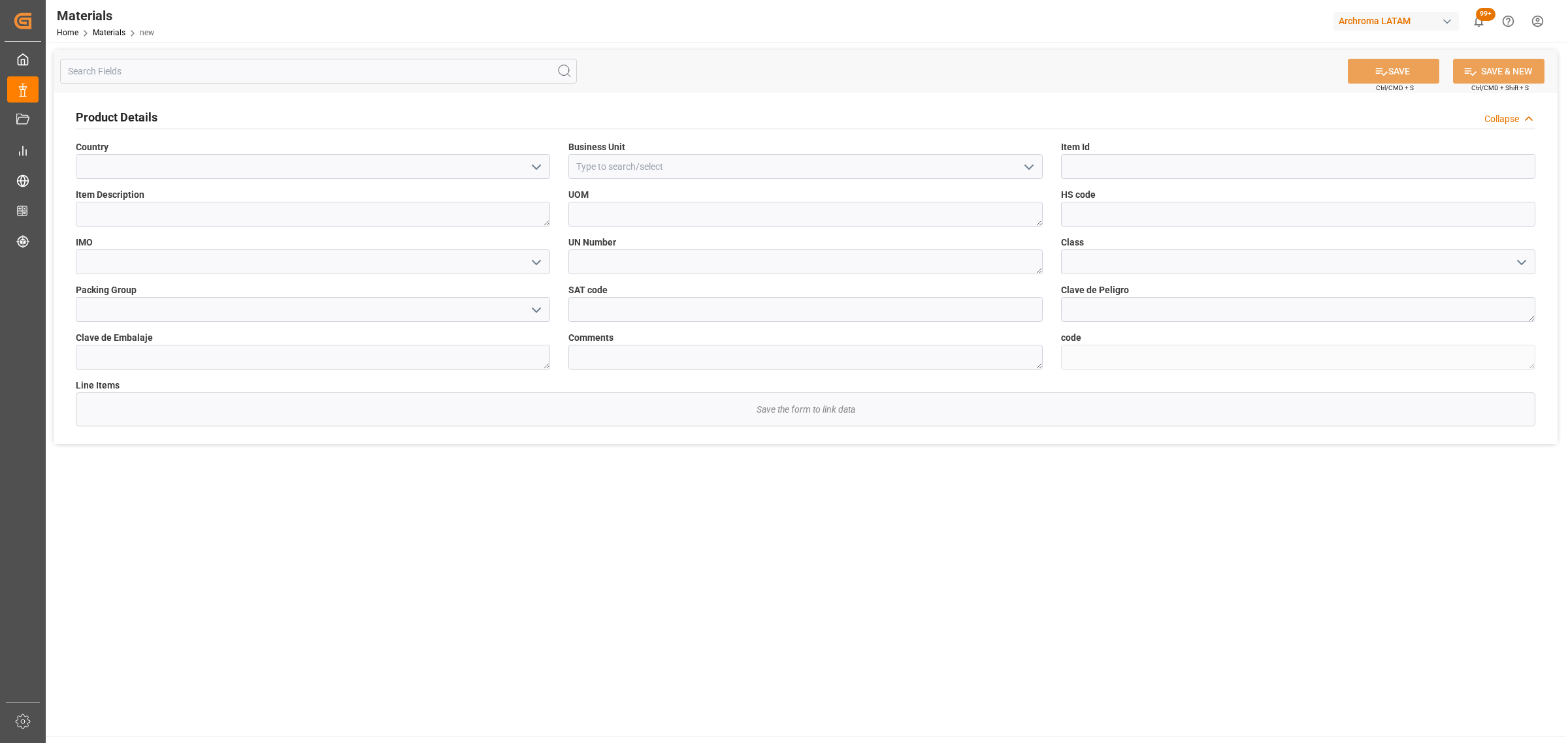
click at [533, 168] on icon "open menu" at bounding box center [536, 167] width 16 height 16
drag, startPoint x: 295, startPoint y: 218, endPoint x: 472, endPoint y: 180, distance: 181.0
click at [304, 218] on div "[GEOGRAPHIC_DATA]" at bounding box center [312, 225] width 473 height 29
type input "[GEOGRAPHIC_DATA]"
click at [652, 151] on label "Business Unit" at bounding box center [805, 146] width 475 height 14
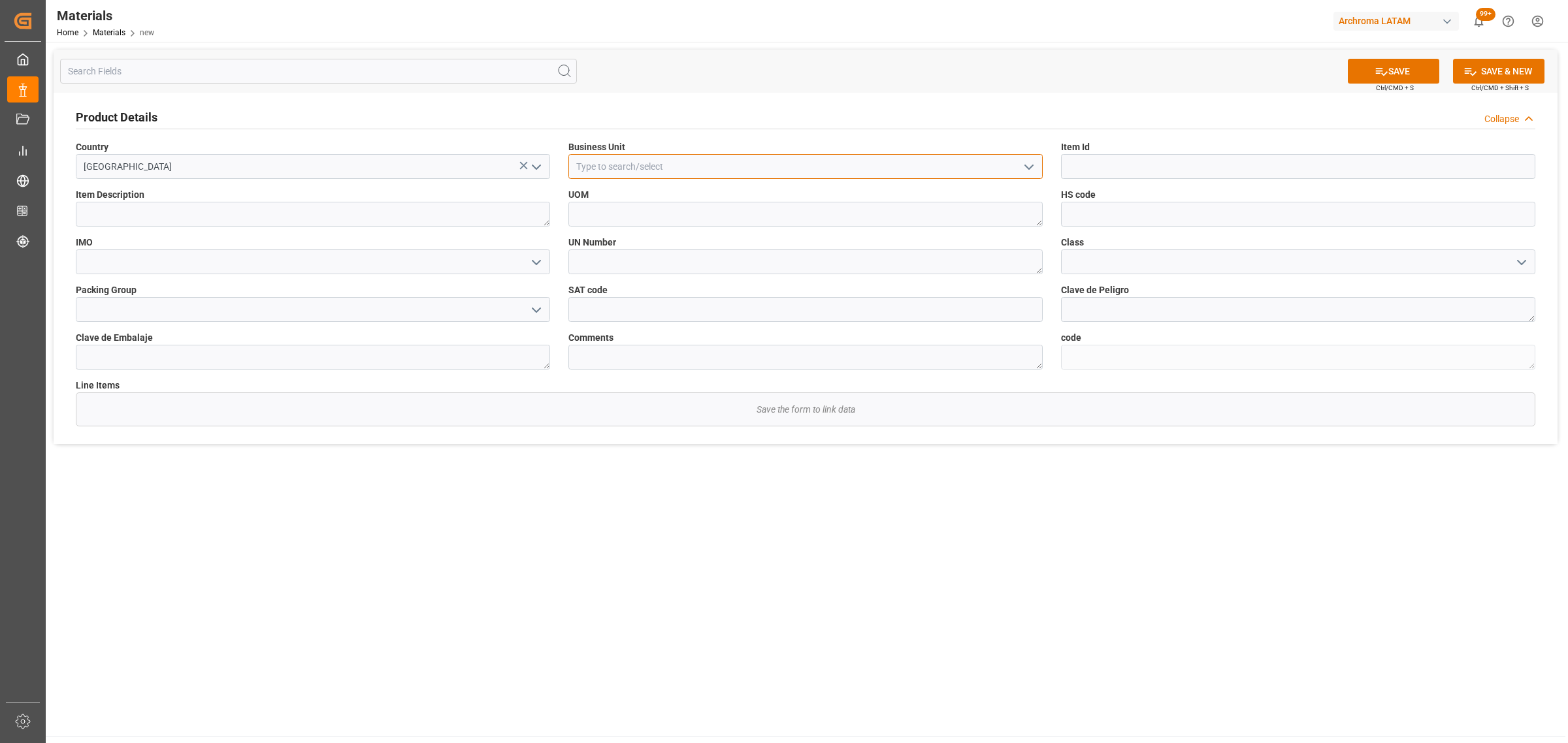
click at [817, 174] on input at bounding box center [805, 166] width 475 height 25
click at [1032, 166] on icon "open menu" at bounding box center [1029, 167] width 16 height 16
click at [698, 196] on div "TEXTIL" at bounding box center [805, 195] width 473 height 29
type input "TEXTIL"
click at [249, 220] on textarea at bounding box center [313, 214] width 475 height 25
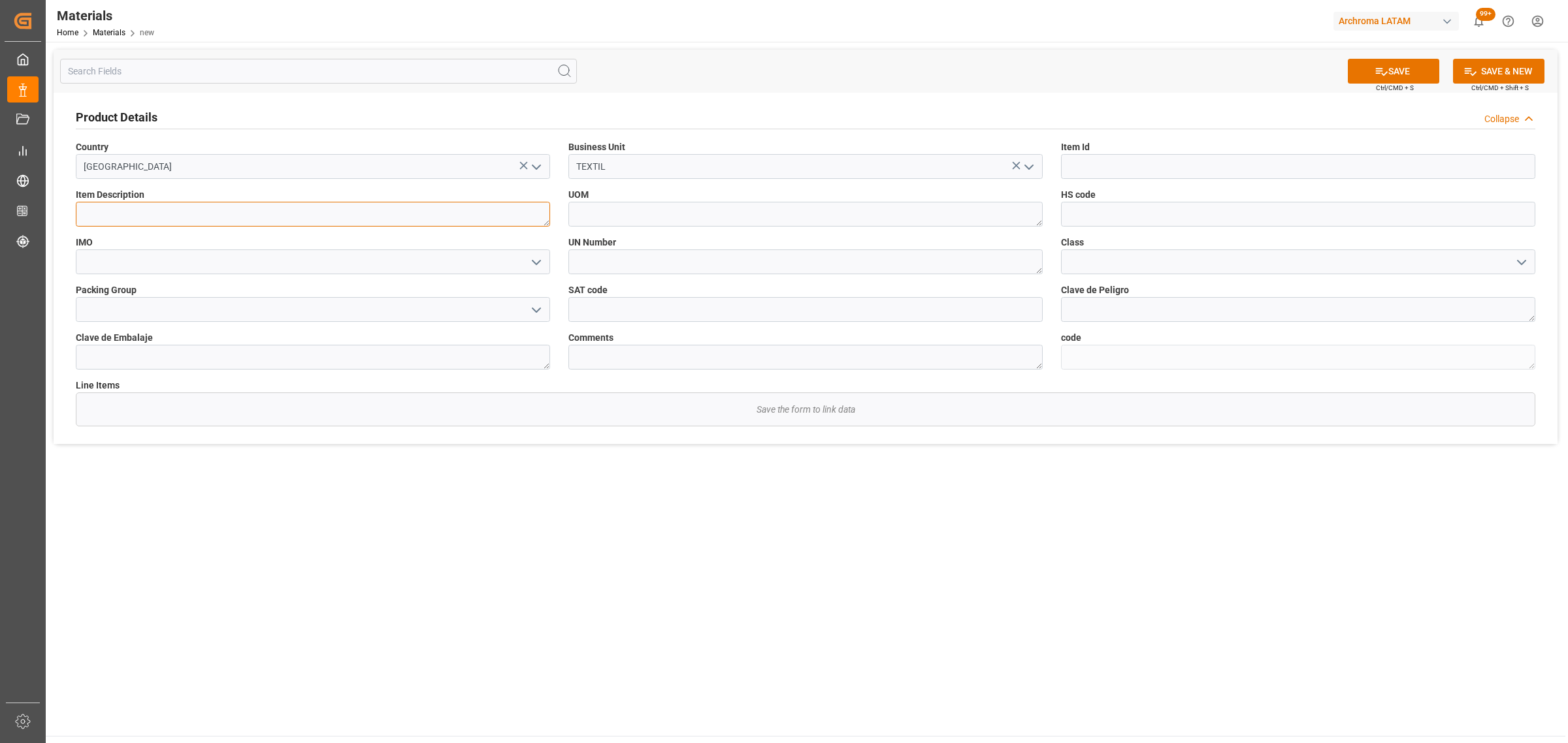
paste textarea "16143124184"
click at [87, 213] on textarea "16143124184" at bounding box center [313, 214] width 475 height 25
click at [89, 210] on textarea "16143124184" at bounding box center [313, 214] width 475 height 25
click at [87, 210] on textarea "16143124184" at bounding box center [313, 214] width 475 height 25
click at [87, 209] on textarea "16143124184" at bounding box center [313, 214] width 475 height 25
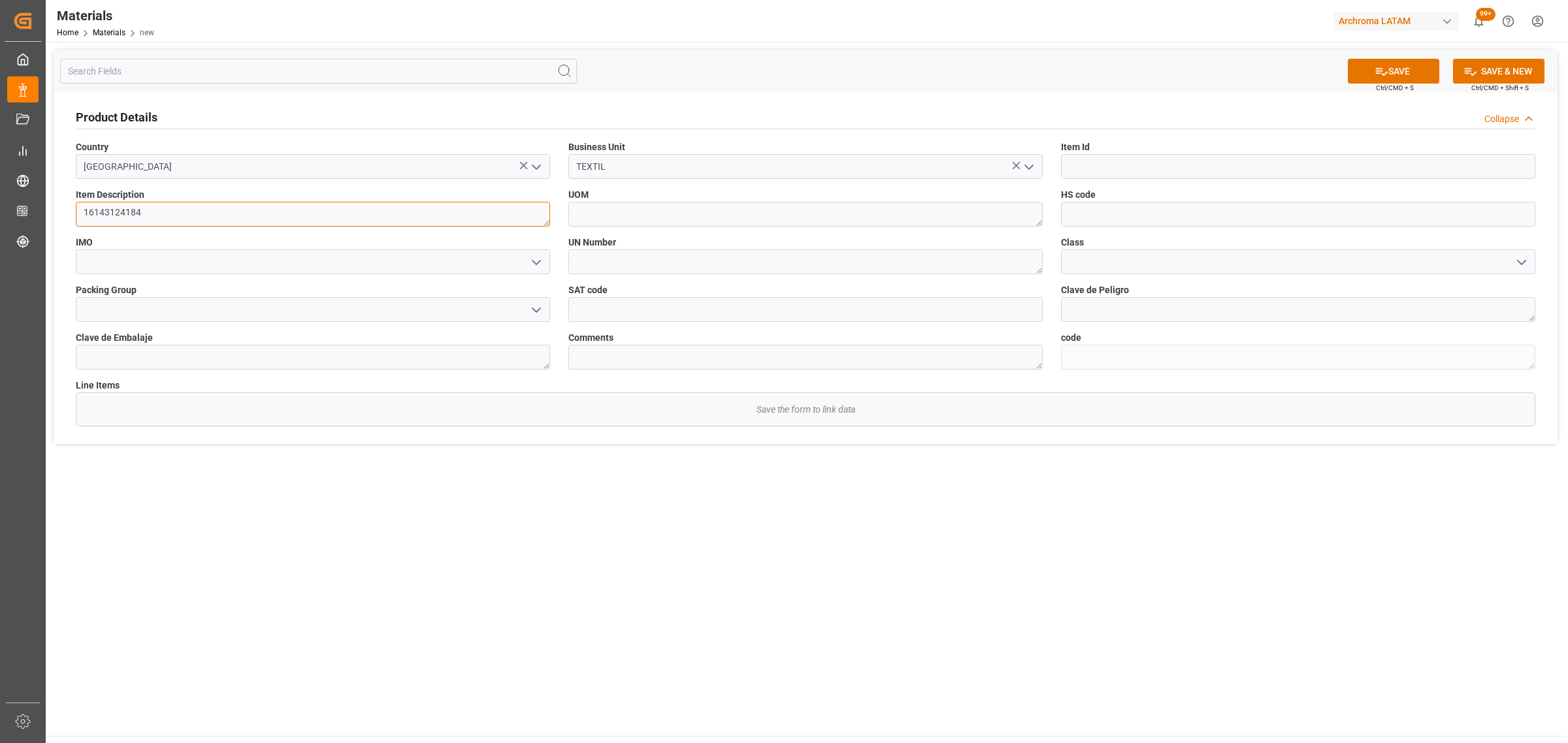
click at [85, 206] on textarea "16143124184" at bounding box center [313, 214] width 475 height 25
type textarea "16143124184"
click at [676, 215] on textarea at bounding box center [805, 214] width 475 height 25
type textarea "KGM"
click at [1086, 219] on input at bounding box center [1298, 214] width 475 height 25
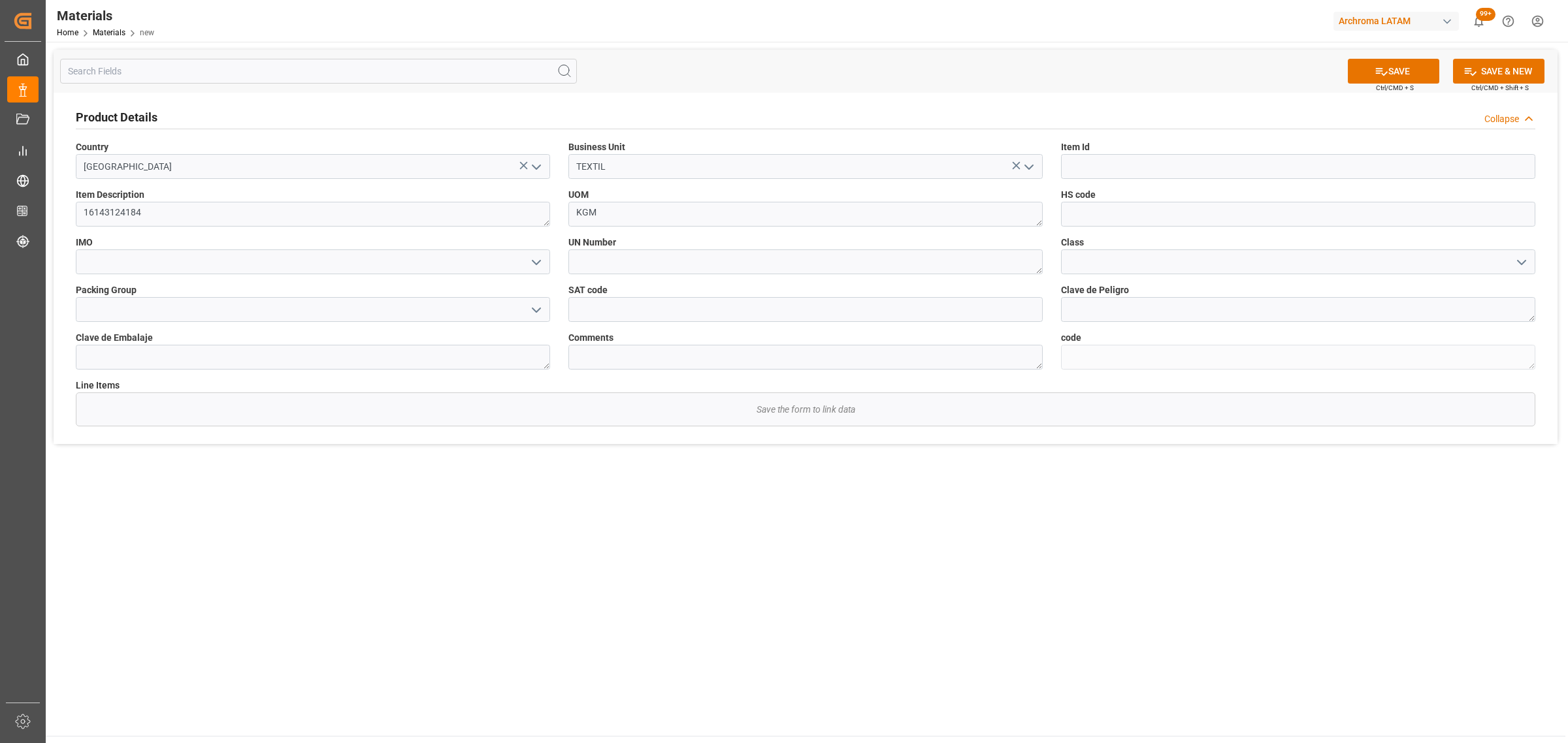
click at [529, 258] on icon "open menu" at bounding box center [536, 262] width 16 height 16
drag, startPoint x: 277, startPoint y: 316, endPoint x: 526, endPoint y: 299, distance: 249.6
click at [283, 314] on div "No aplica" at bounding box center [312, 320] width 473 height 29
type input "No aplica"
click at [1153, 161] on input at bounding box center [1298, 166] width 475 height 25
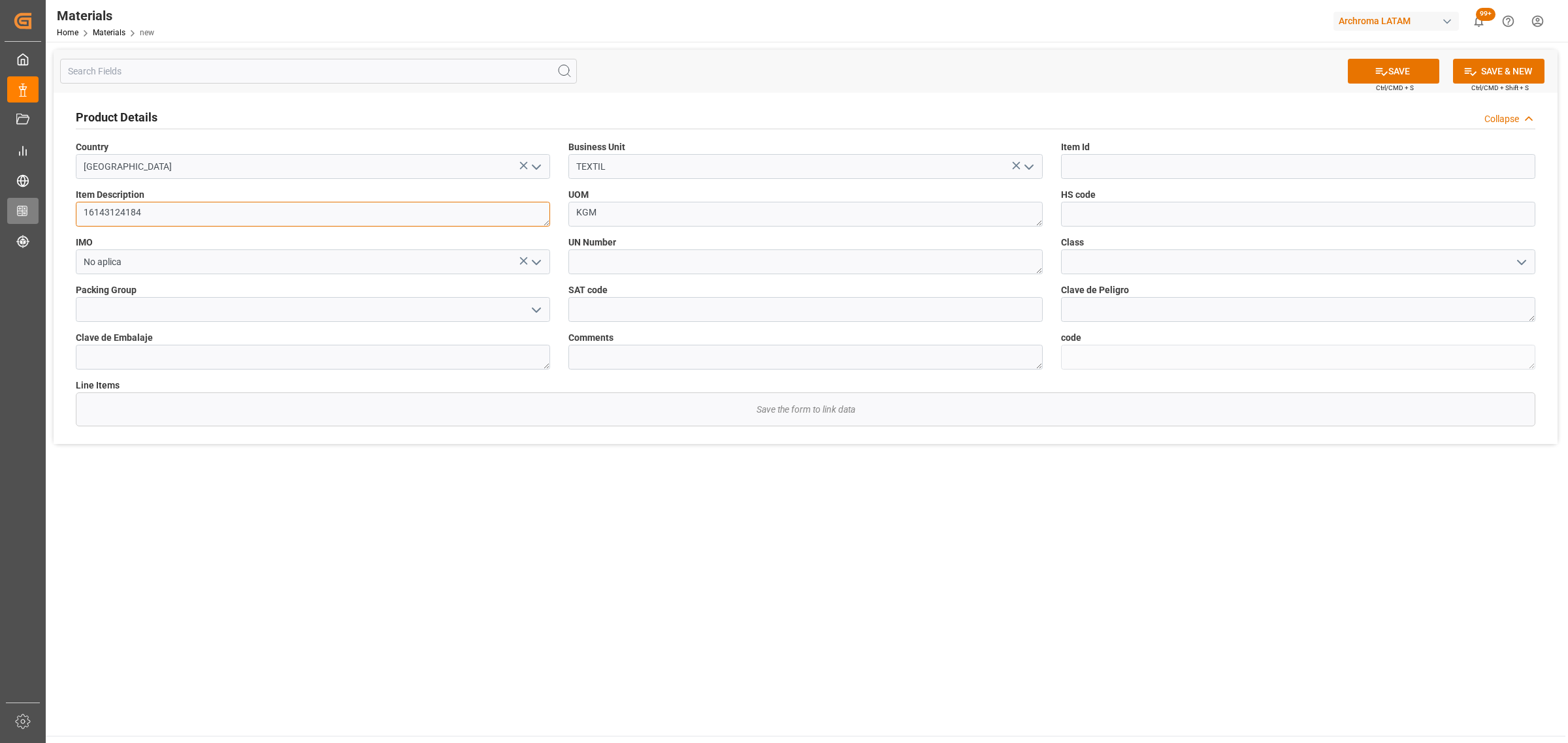
drag, startPoint x: 179, startPoint y: 219, endPoint x: 30, endPoint y: 217, distance: 149.0
click at [30, 217] on div "Created by potrace 1.15, written by Peter Selinger 2001-2017 Created by potrace…" at bounding box center [784, 371] width 1568 height 743
type textarea "KG"
drag, startPoint x: 198, startPoint y: 214, endPoint x: 0, endPoint y: 201, distance: 198.4
click at [0, 204] on div "Created by potrace 1.15, written by Peter Selinger 2001-2017 Created by potrace…" at bounding box center [784, 371] width 1568 height 743
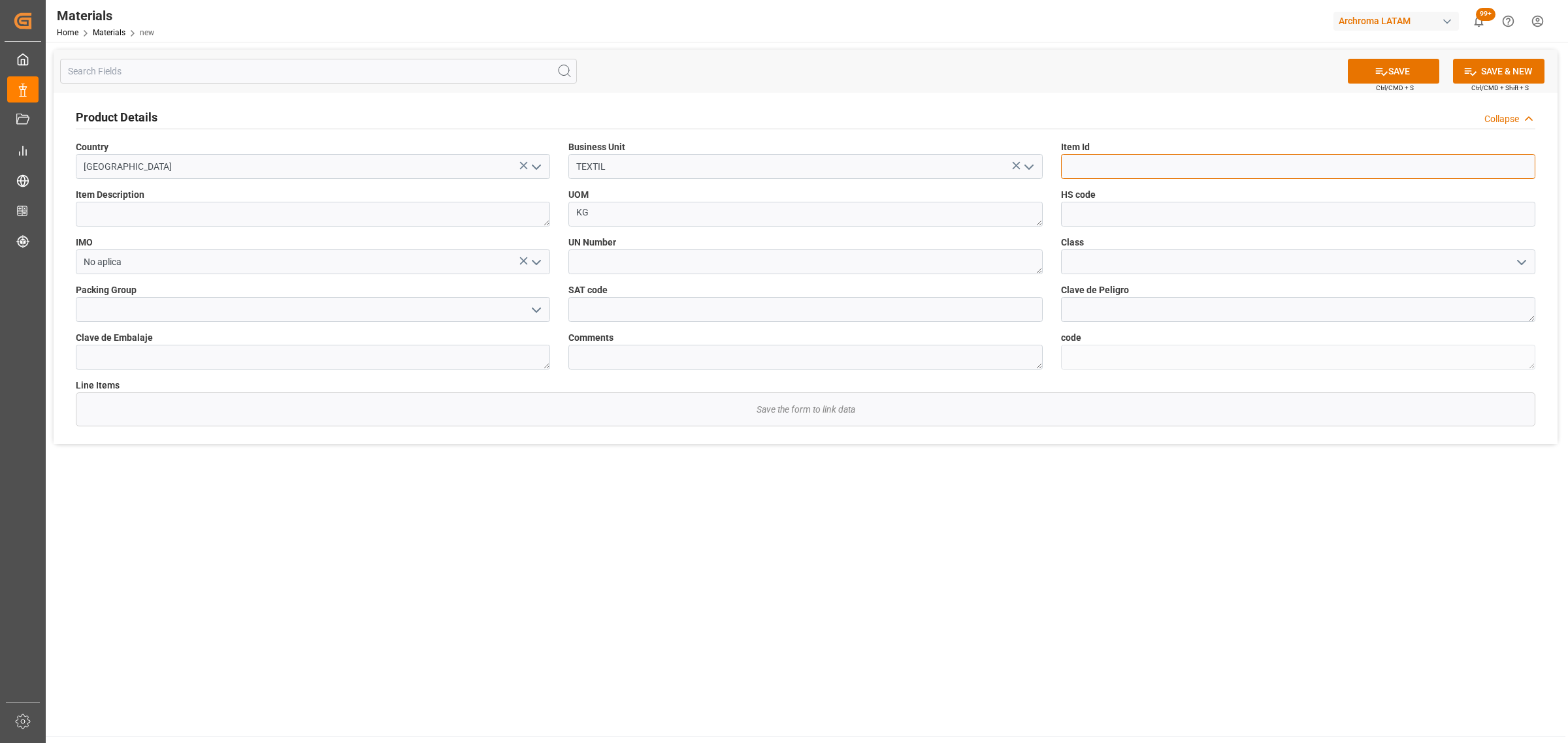
click at [1116, 167] on input at bounding box center [1298, 166] width 475 height 25
paste input "16143124184"
type input "16143124184"
click at [148, 214] on textarea "16143124184" at bounding box center [313, 214] width 475 height 25
click at [276, 207] on textarea "16143124184" at bounding box center [313, 214] width 475 height 25
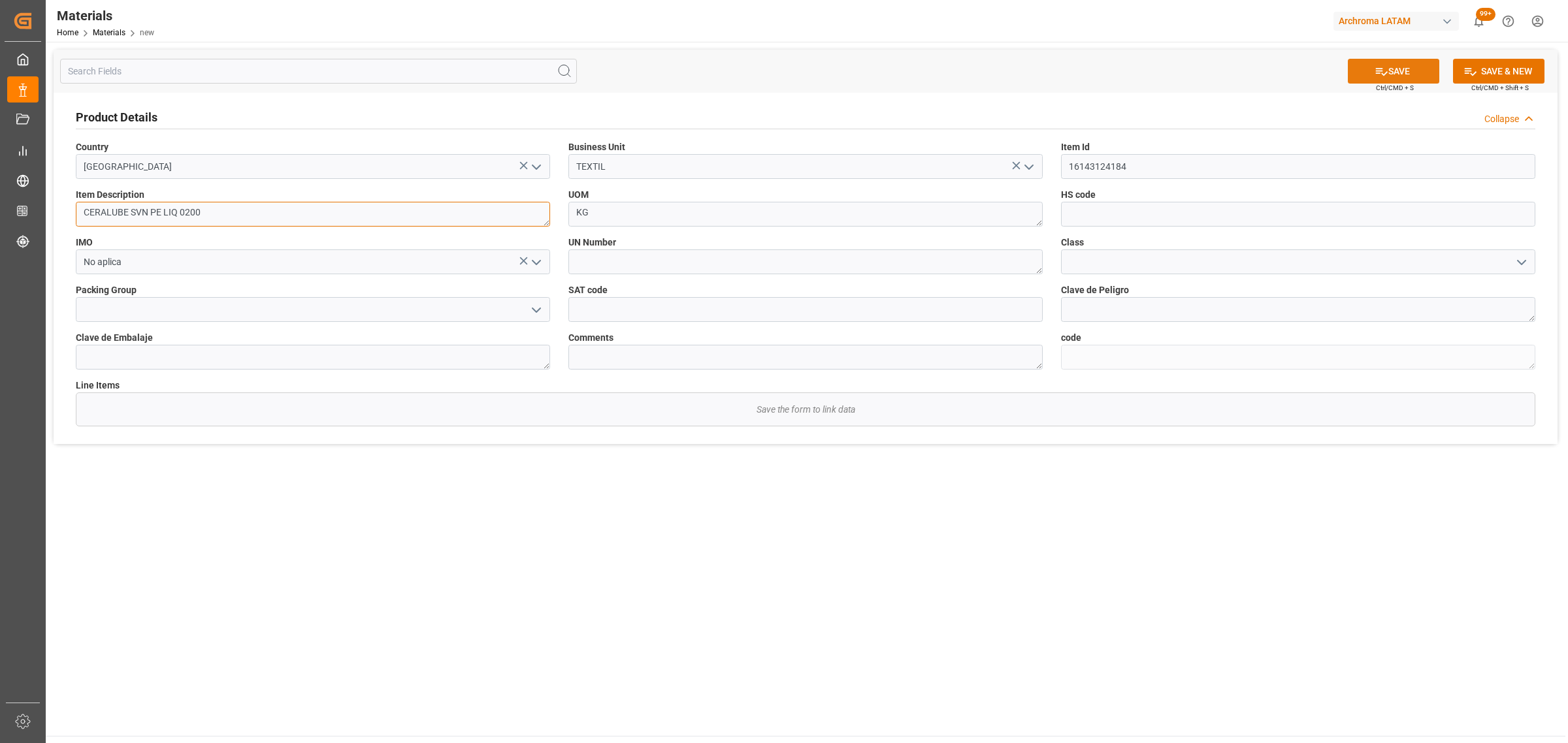
type textarea "CERALUBE SVN PE LIQ 0200"
click at [1392, 73] on button "SAVE" at bounding box center [1394, 71] width 92 height 25
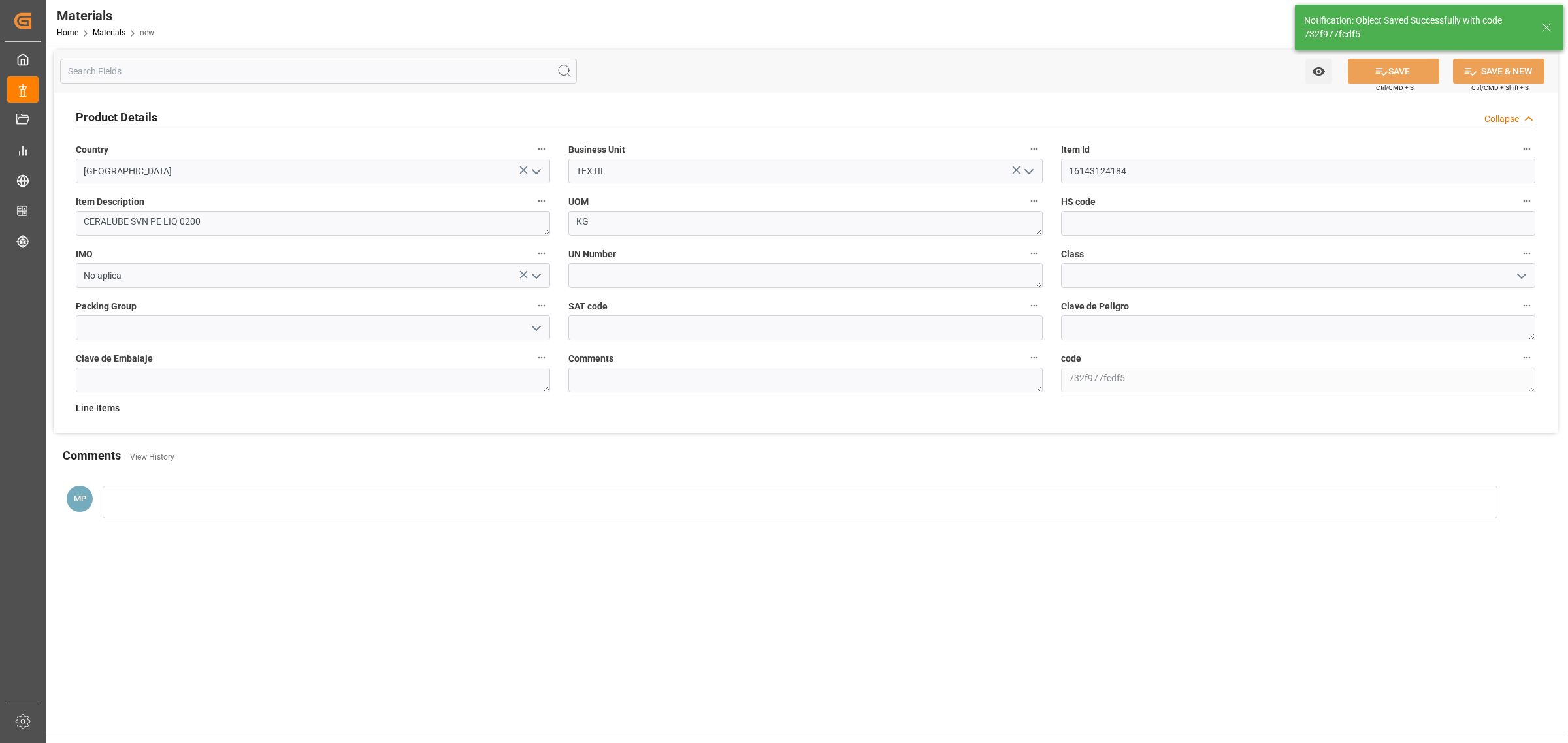
type textarea "732f977fcdf5"
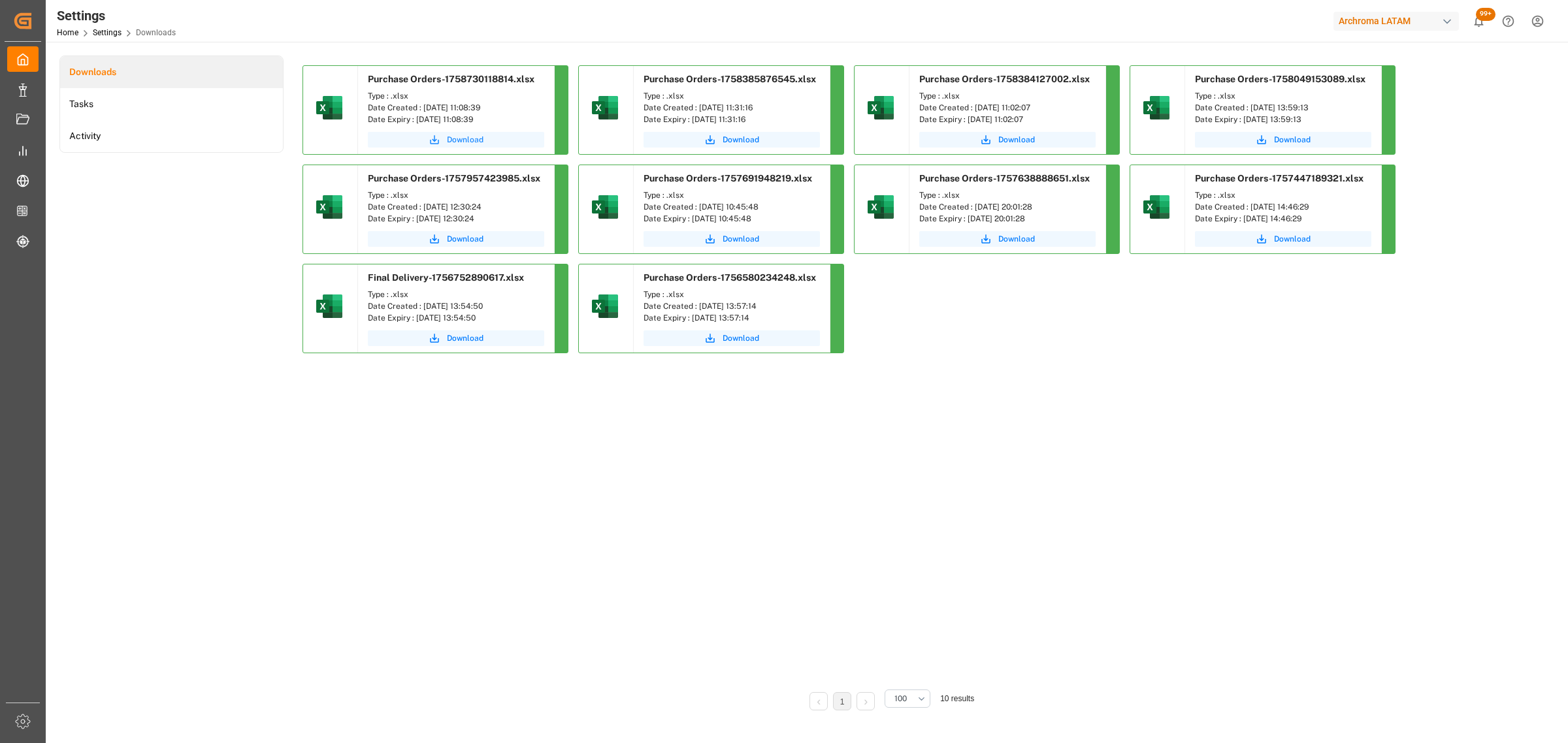
click at [487, 144] on button "Download" at bounding box center [456, 140] width 176 height 16
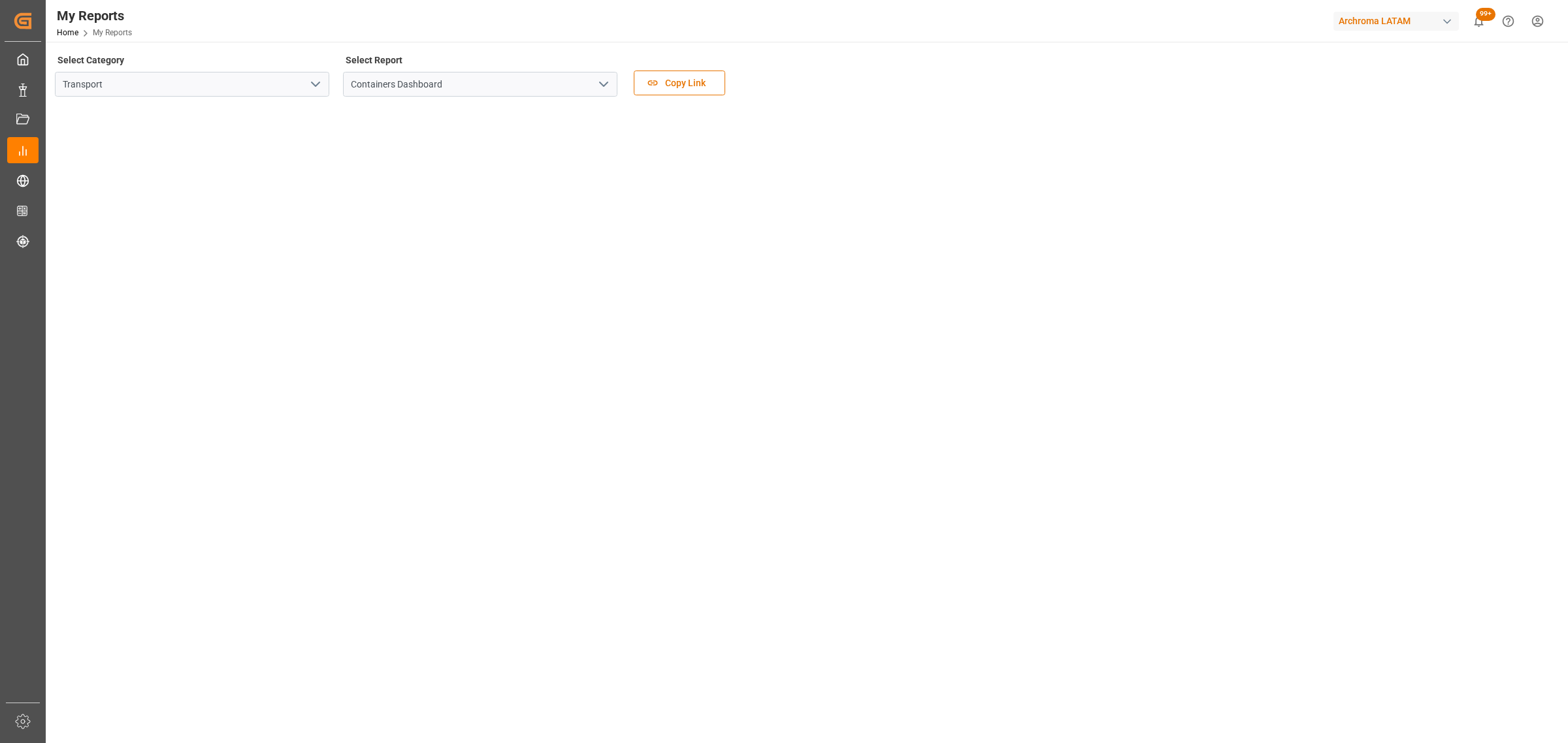
scroll to position [164, 0]
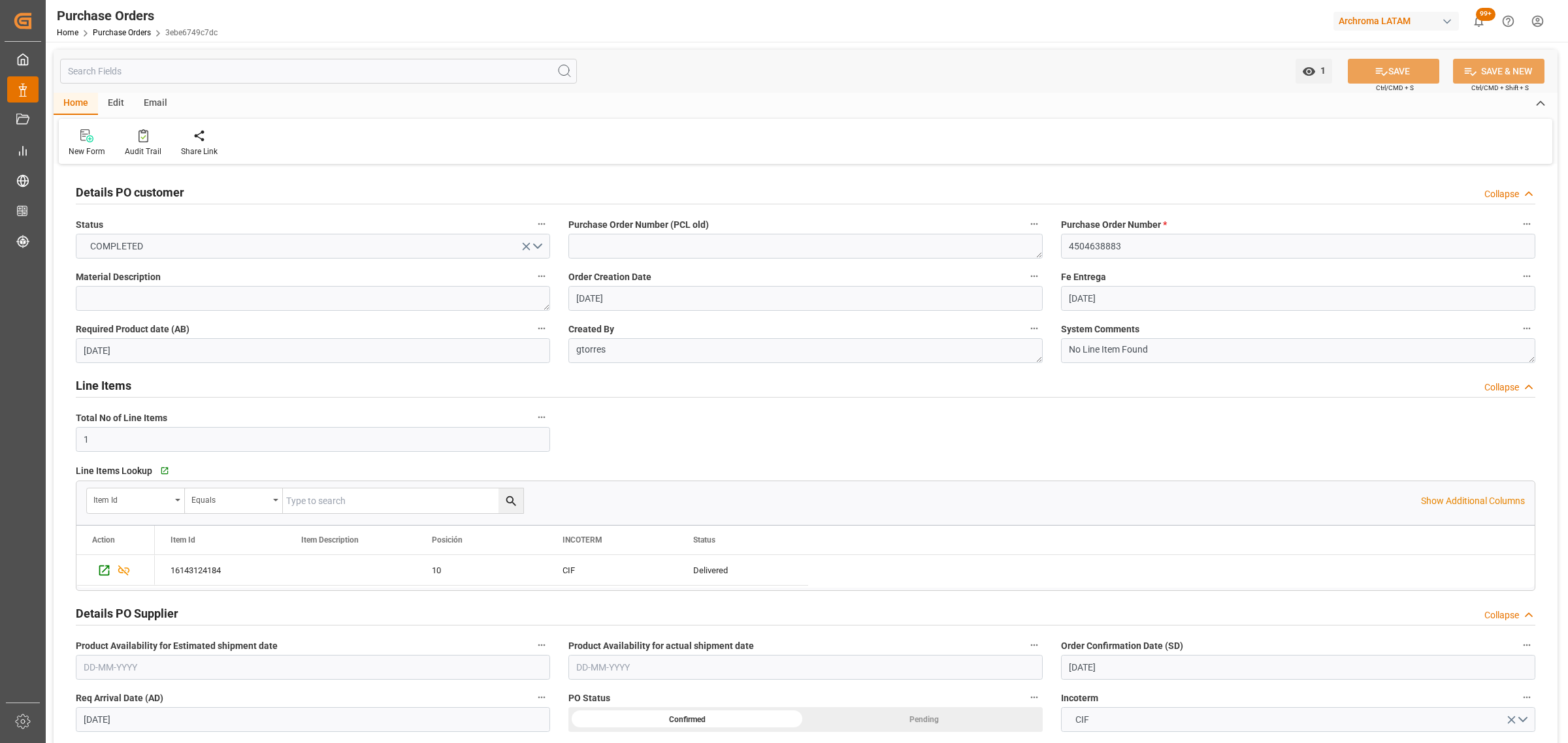
scroll to position [653, 0]
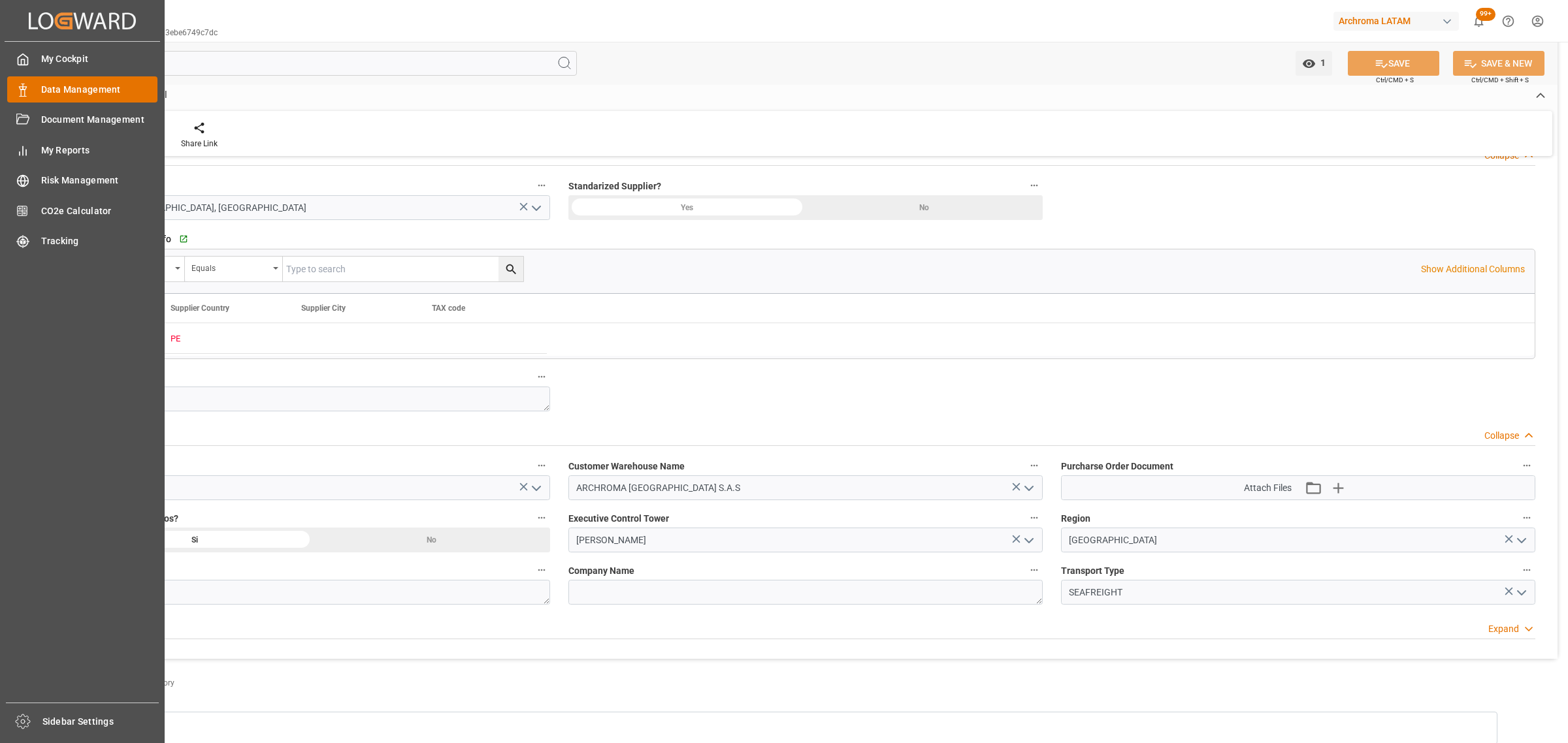
click at [57, 86] on span "Data Management" at bounding box center [100, 90] width 117 height 14
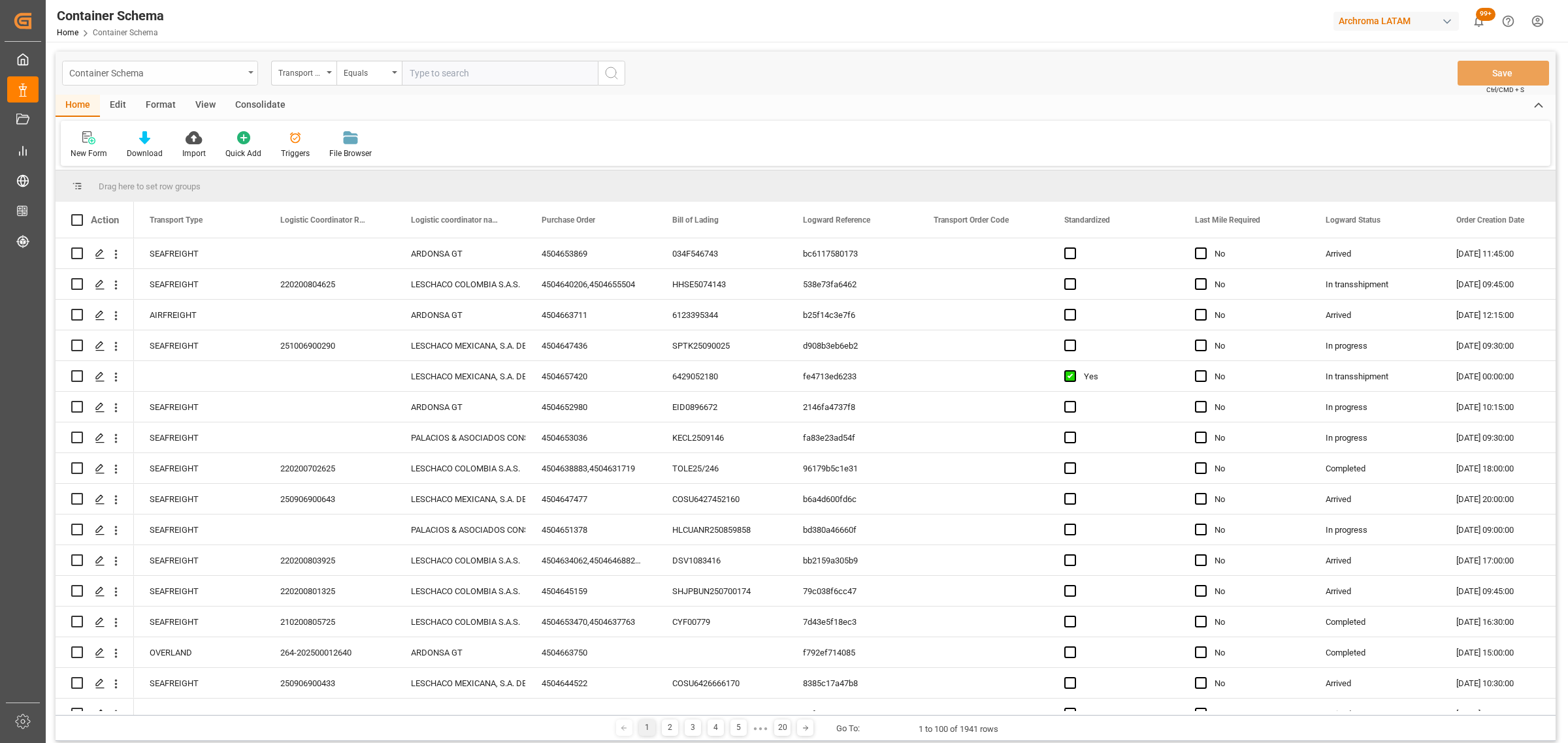
click at [252, 69] on div "Container Schema" at bounding box center [159, 73] width 196 height 25
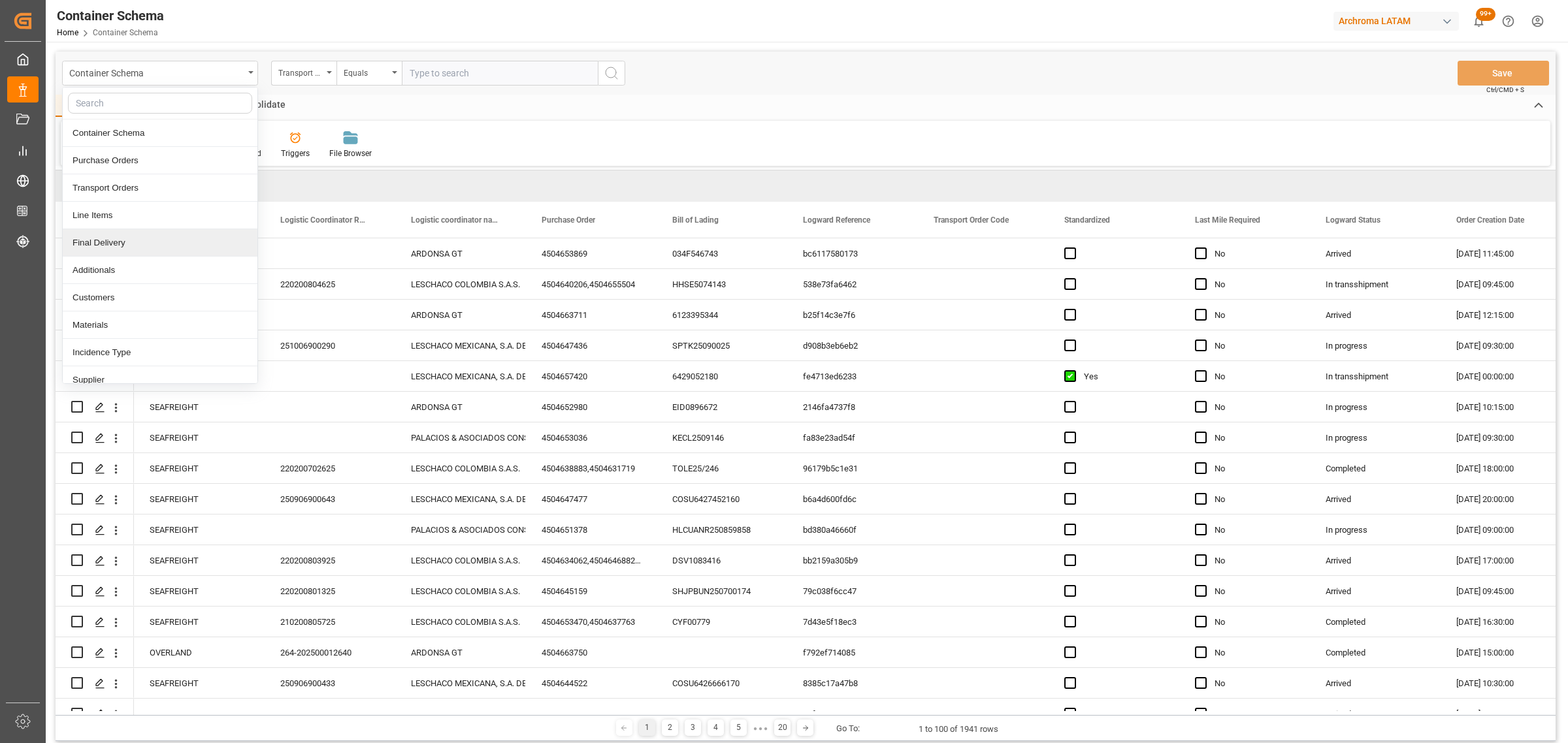
click at [140, 237] on div "Final Delivery" at bounding box center [160, 242] width 195 height 28
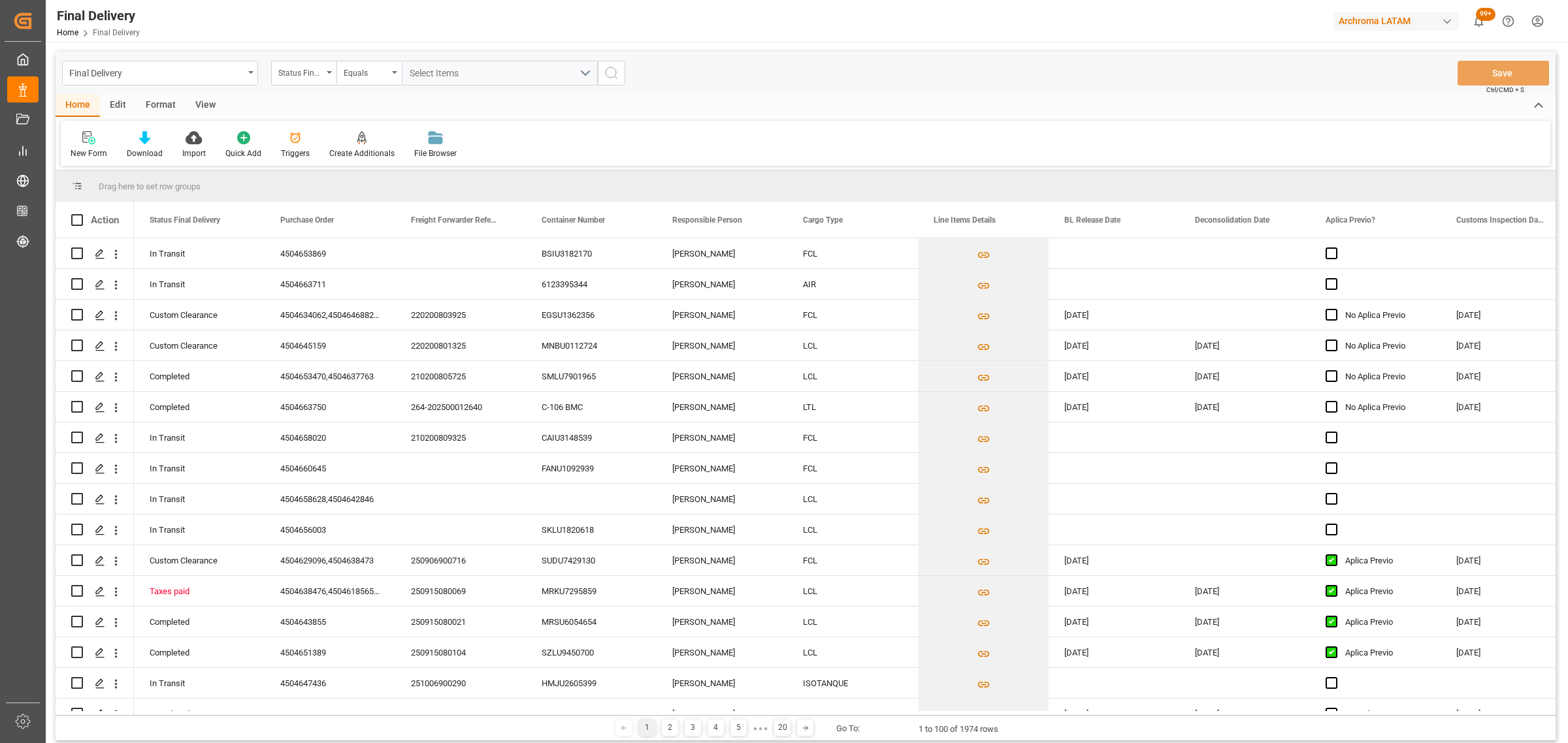
click at [310, 85] on div "Status Final Delivery" at bounding box center [304, 73] width 65 height 25
drag, startPoint x: 324, startPoint y: 160, endPoint x: 351, endPoint y: 96, distance: 69.5
click at [327, 160] on div "Purchase Order" at bounding box center [369, 161] width 195 height 28
click at [363, 63] on div "Equals" at bounding box center [369, 73] width 65 height 25
drag, startPoint x: 409, startPoint y: 160, endPoint x: 452, endPoint y: 76, distance: 94.4
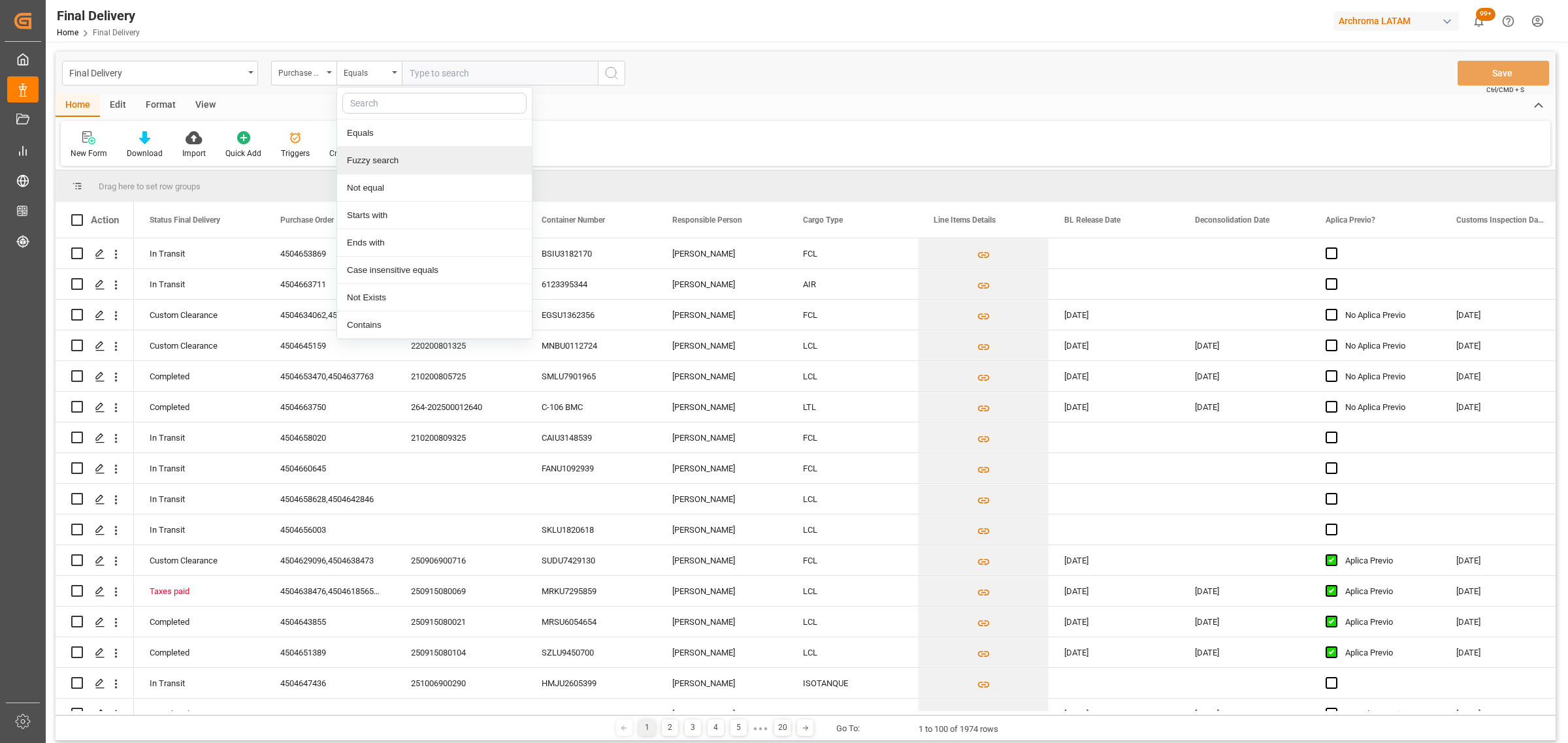
click at [410, 156] on div "Fuzzy search" at bounding box center [435, 161] width 195 height 28
click at [468, 63] on input "text" at bounding box center [499, 73] width 196 height 25
paste input "4504664202"
type input "4504664202"
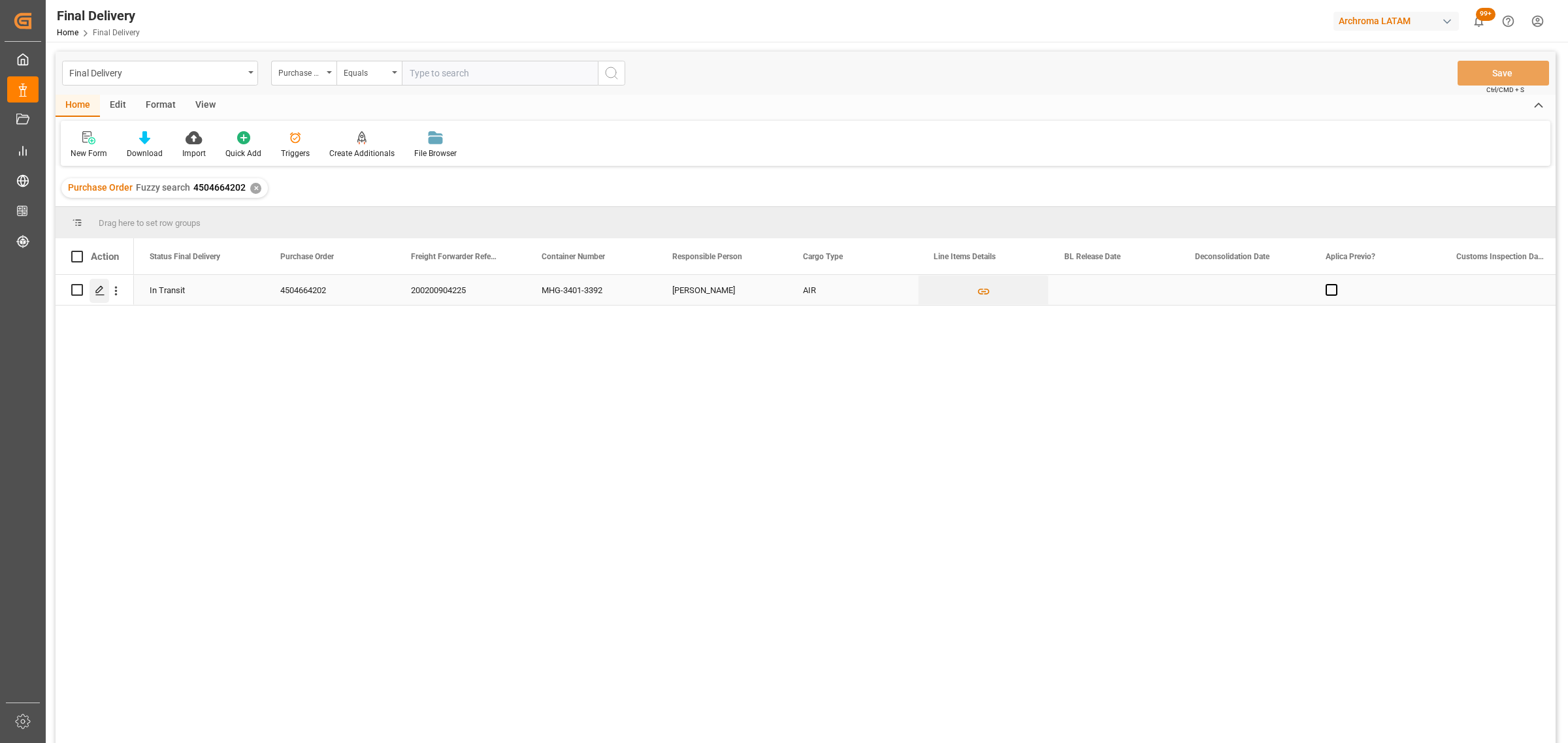
click at [95, 288] on icon "Press SPACE to select this row." at bounding box center [100, 290] width 11 height 11
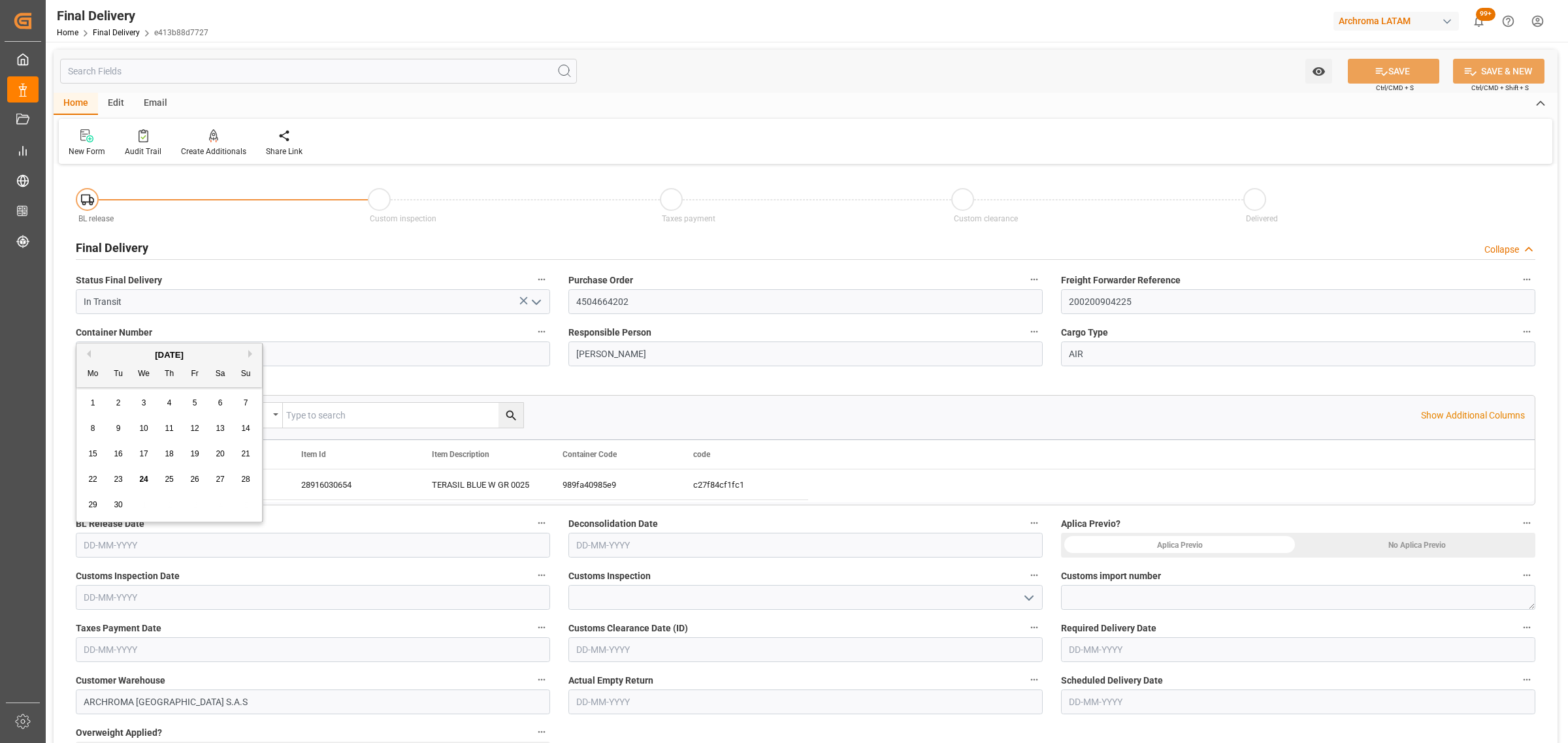
click at [165, 540] on input "text" at bounding box center [313, 545] width 475 height 25
click at [134, 500] on div "29 30 1 2 3 4 5" at bounding box center [169, 505] width 179 height 26
click at [145, 479] on span "24" at bounding box center [144, 479] width 9 height 9
type input "24-09-2025"
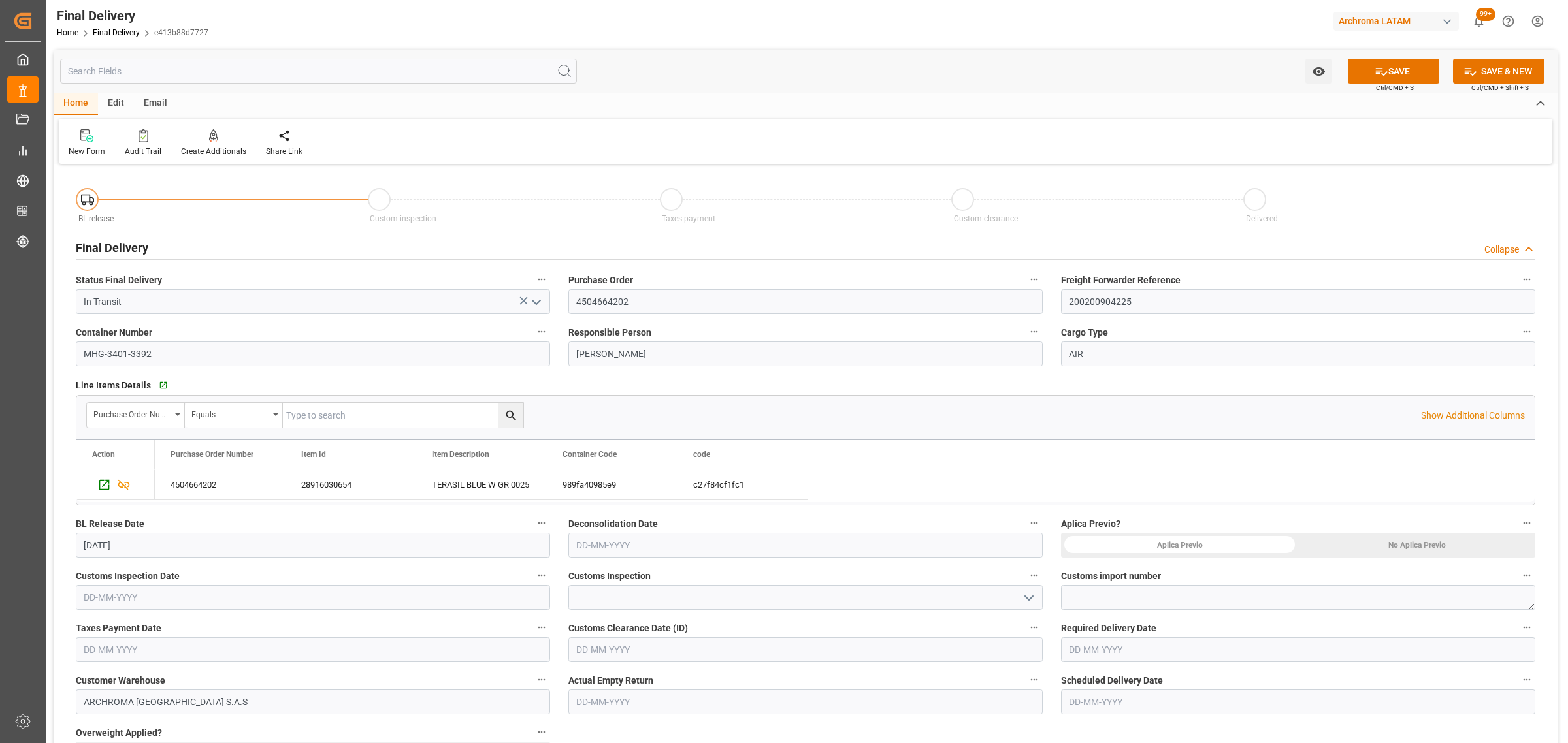
scroll to position [164, 0]
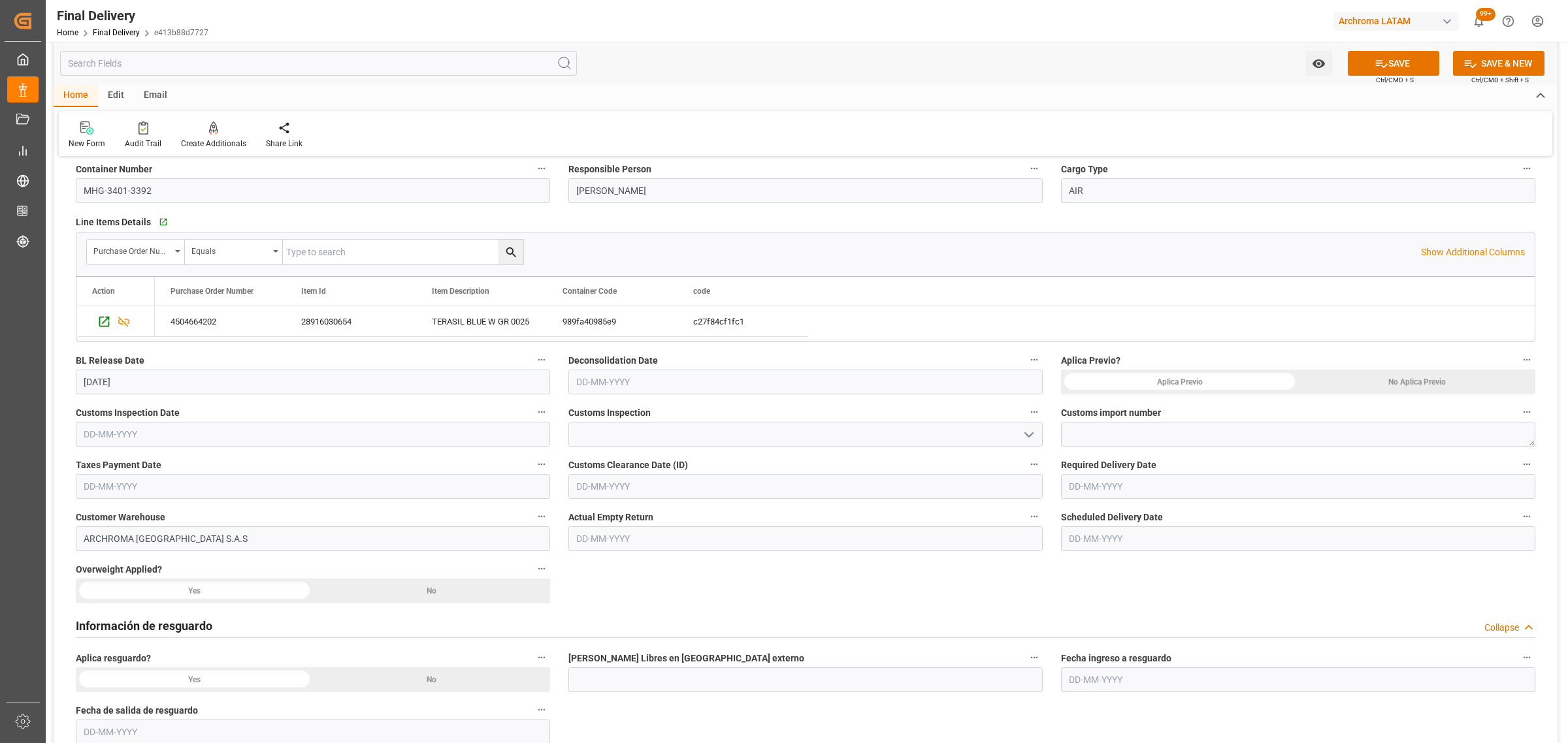
click at [1125, 490] on input "text" at bounding box center [1298, 486] width 475 height 25
click at [1125, 670] on div "29 30 1 2 3 4 5" at bounding box center [1155, 668] width 179 height 26
click at [1184, 646] on span "26" at bounding box center [1180, 641] width 9 height 9
type input "26-09-2025"
click at [1385, 59] on button "SAVE" at bounding box center [1394, 63] width 92 height 25
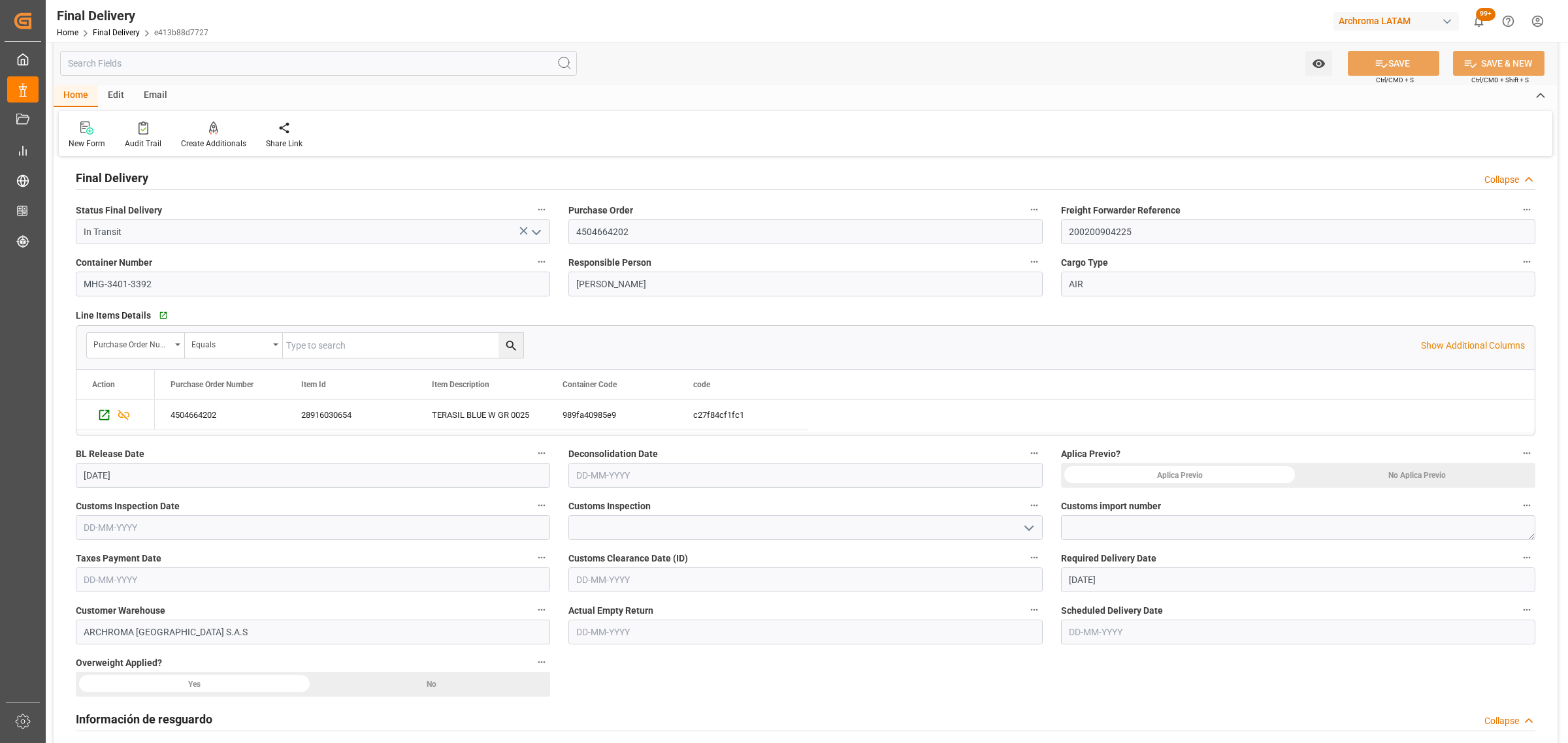
scroll to position [0, 0]
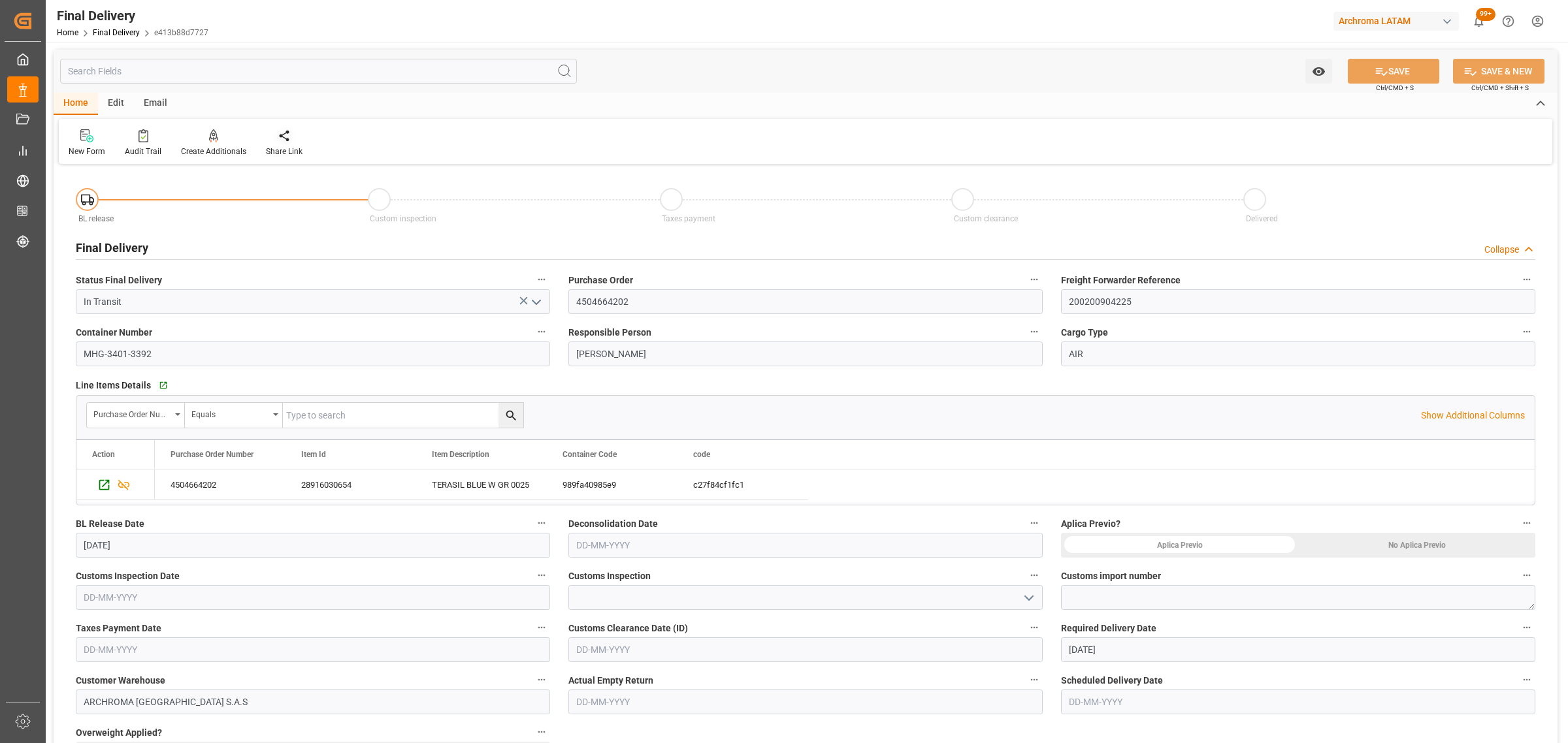
click at [285, 132] on icon at bounding box center [284, 136] width 13 height 13
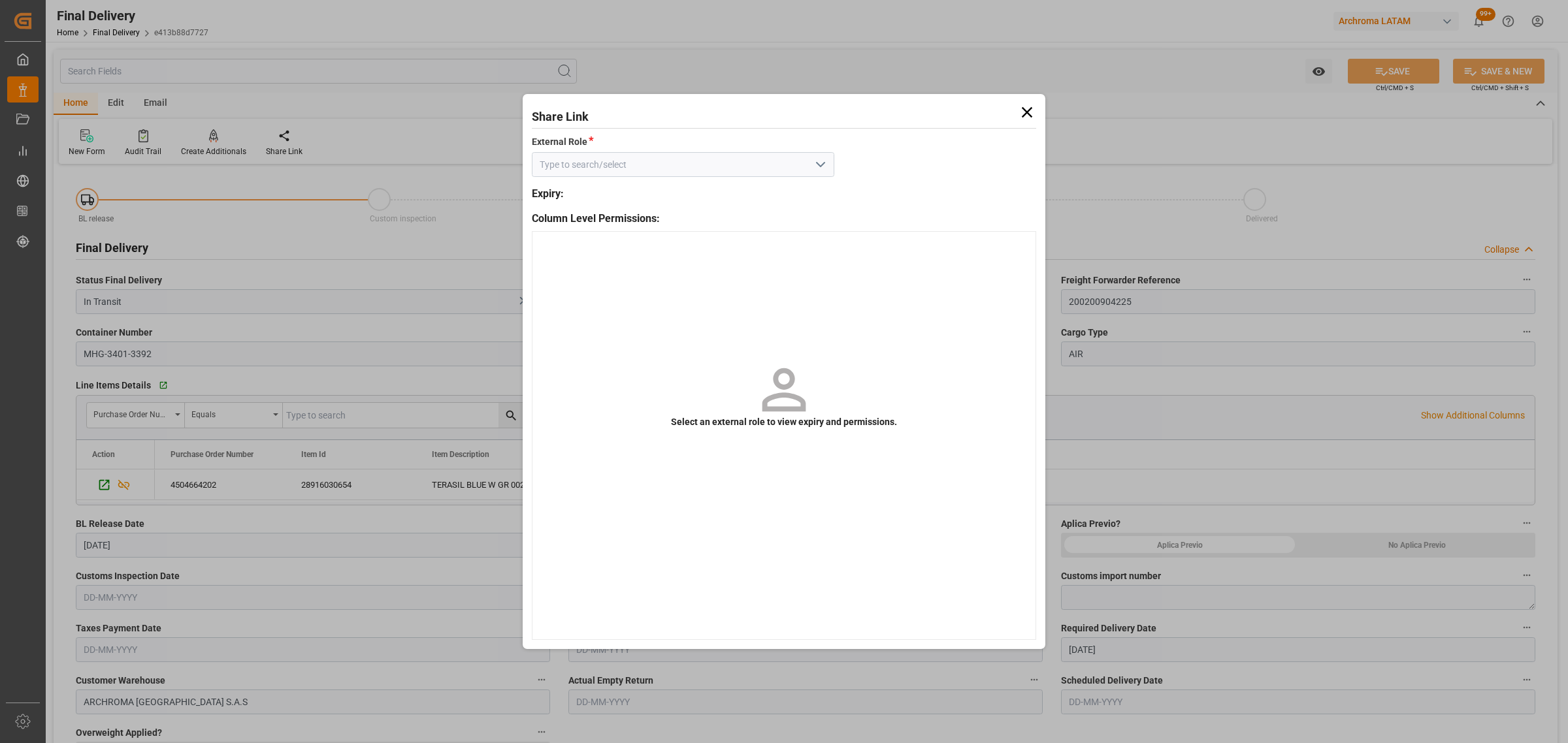
click at [820, 161] on icon "open menu" at bounding box center [820, 164] width 16 height 16
click at [770, 199] on div "External - finalDelivery" at bounding box center [682, 193] width 301 height 29
type input "External - finalDelivery"
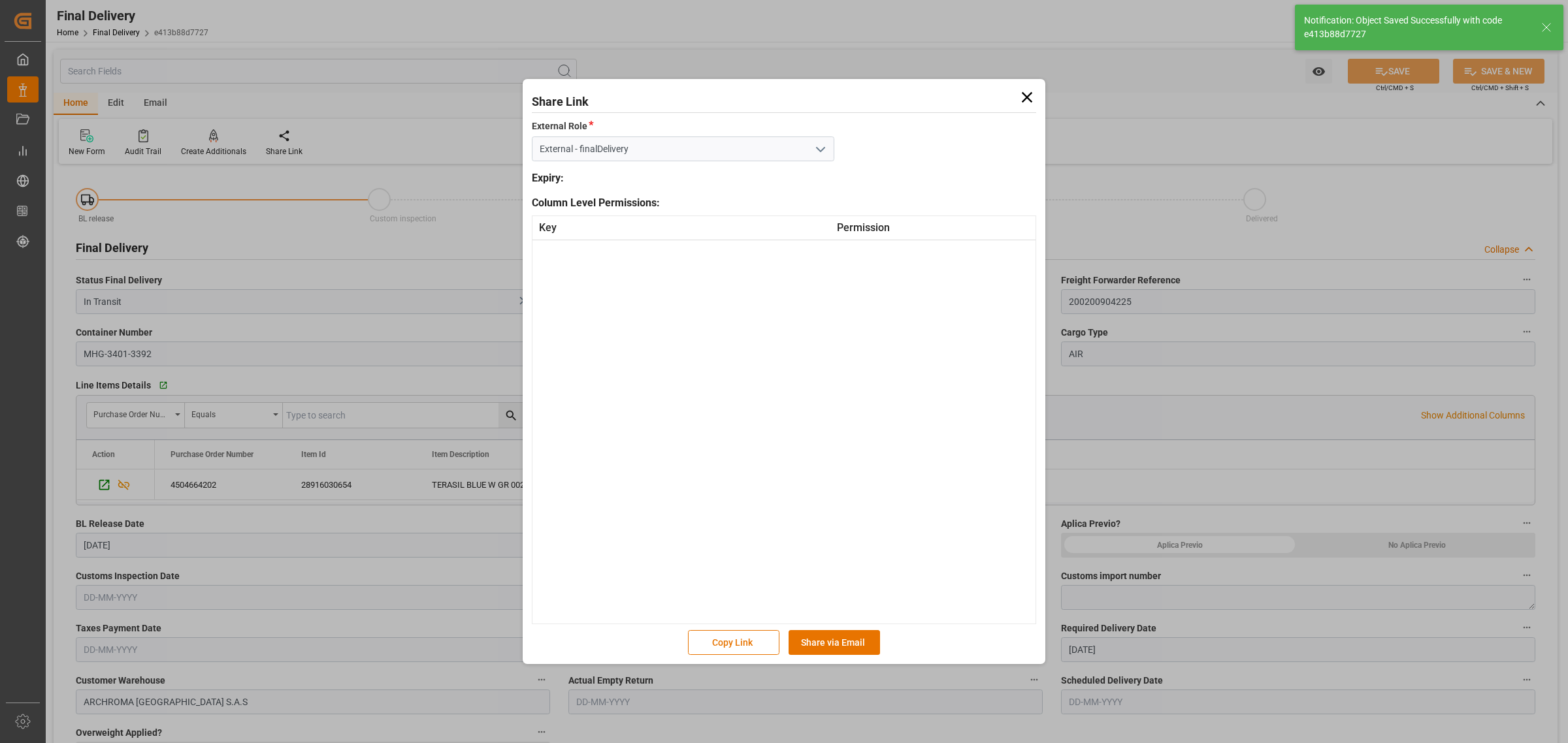
type textarea "1"
type input "BL Release"
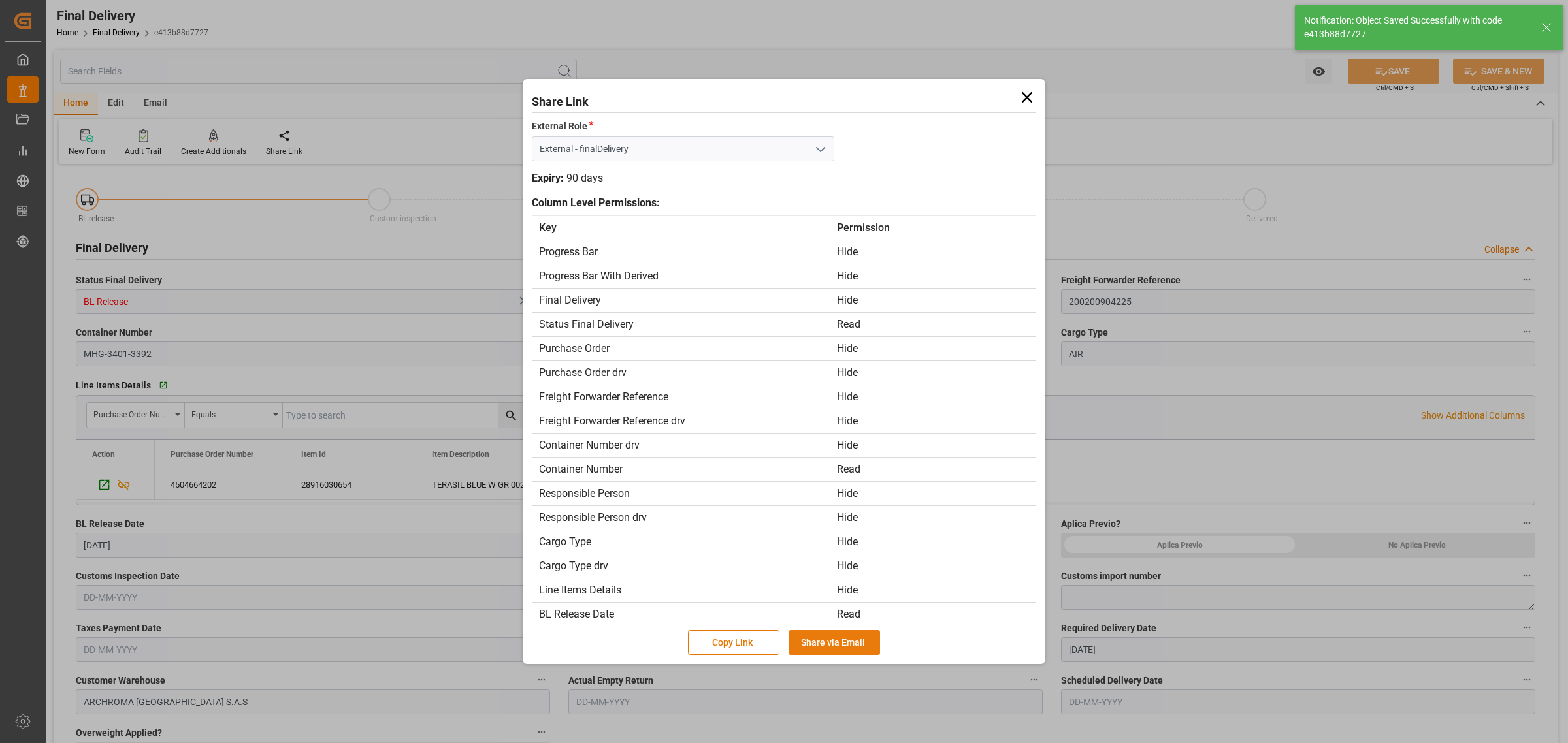
click at [850, 646] on button "Share via Email" at bounding box center [834, 642] width 92 height 25
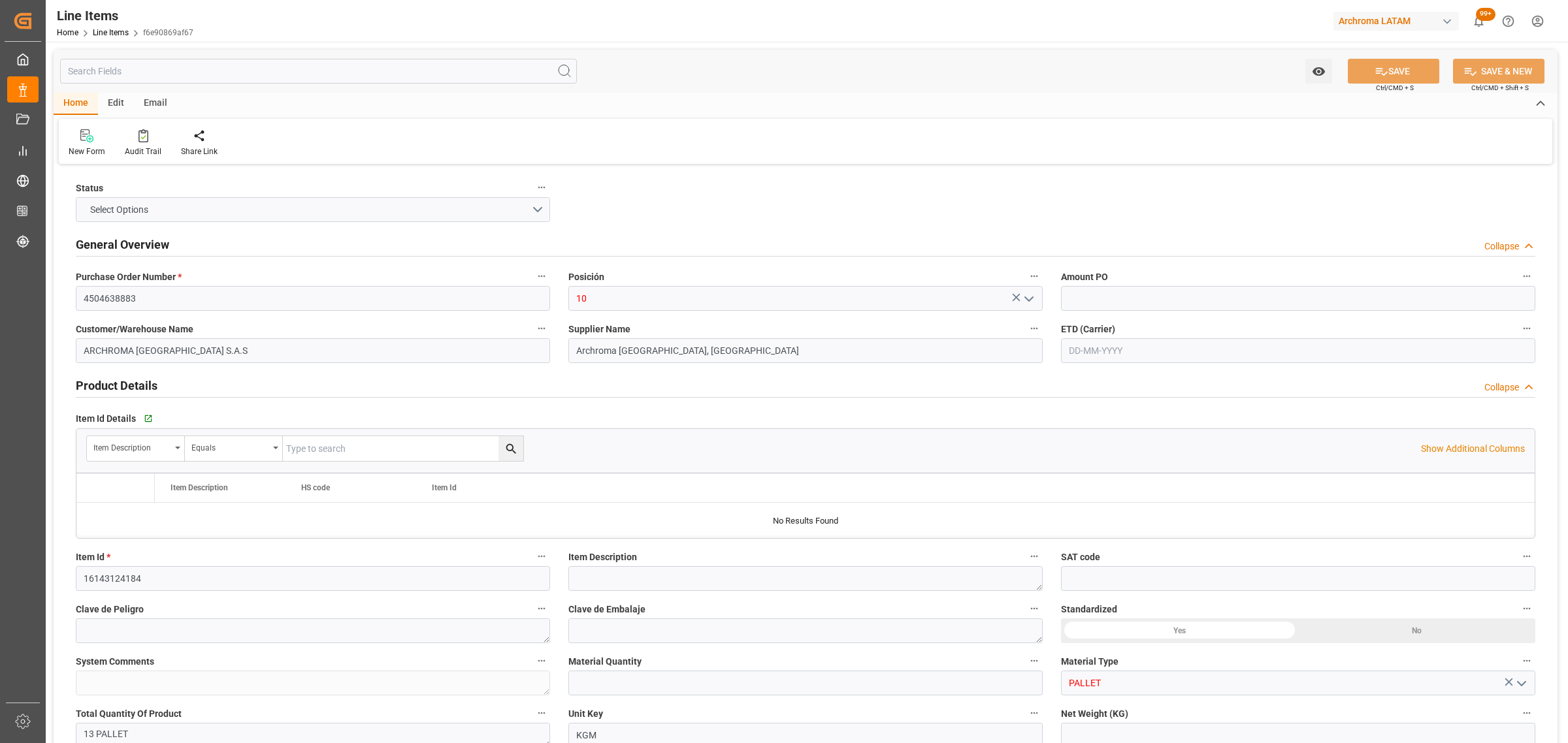
type input "1"
type input "13"
type input "9000"
type input "10000"
type input "9810"
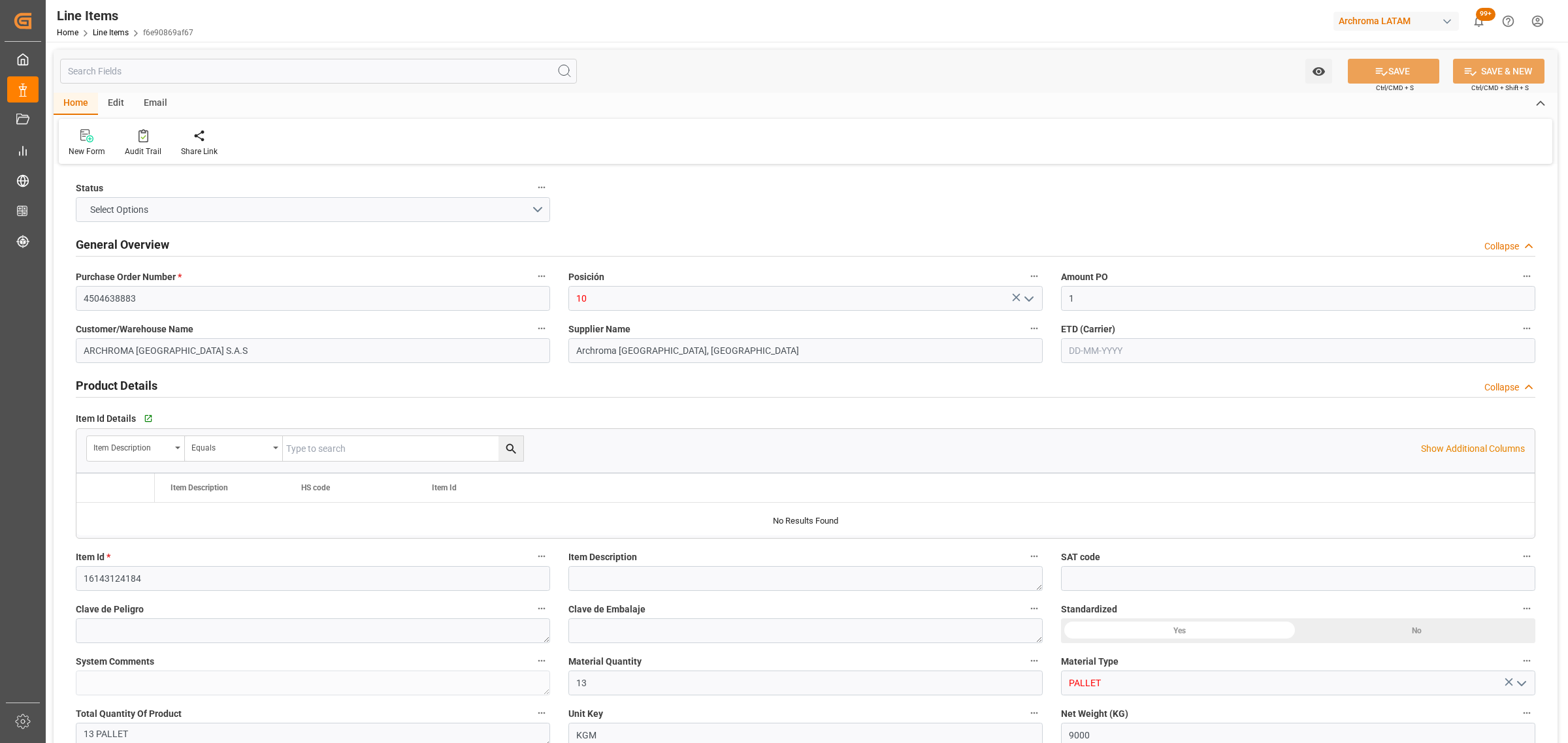
type input "[DATE]"
type input "[DATE] 15:47"
type input "[DATE] 15:01"
